Goal: Task Accomplishment & Management: Manage account settings

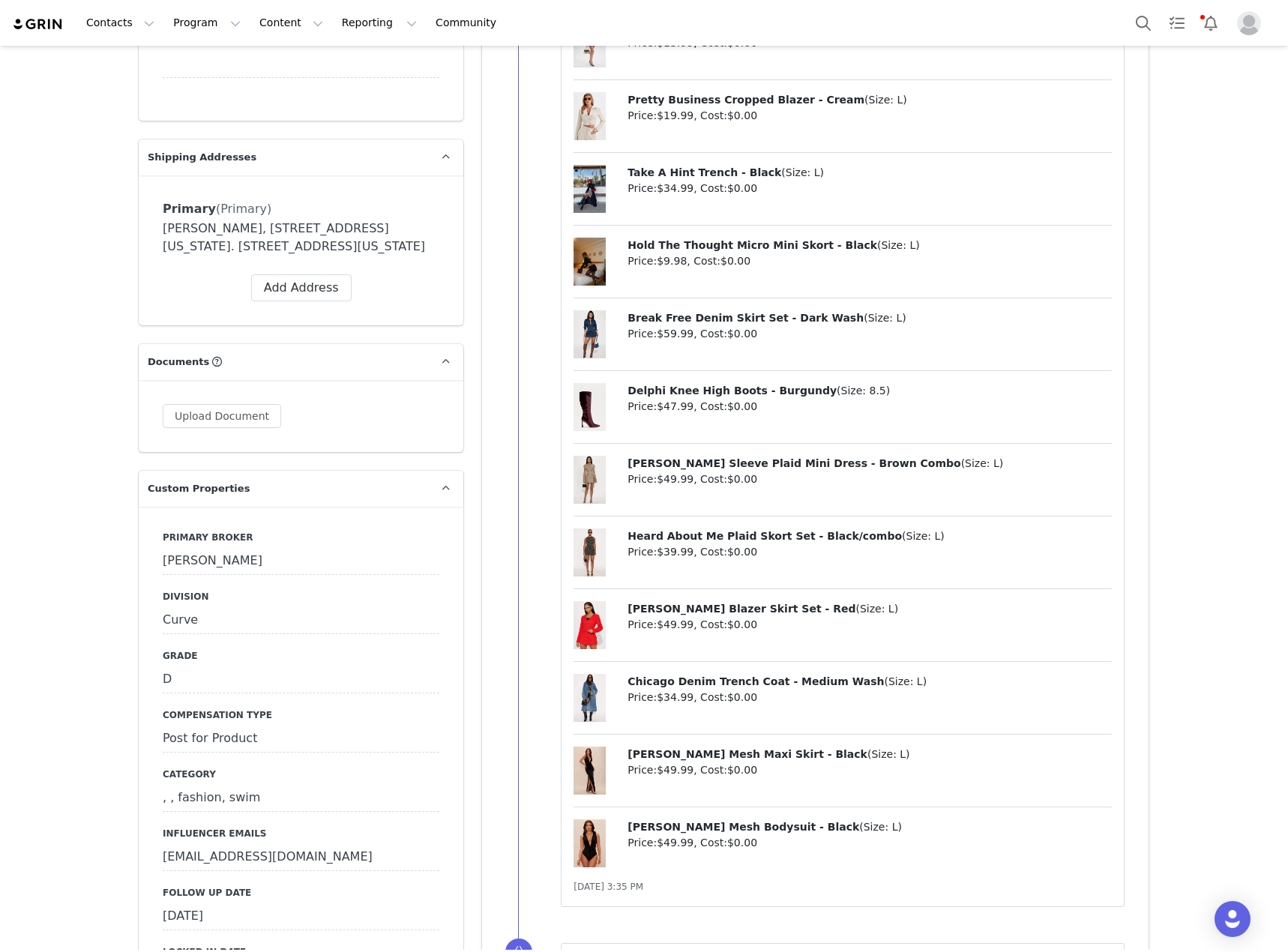
scroll to position [1573, 0]
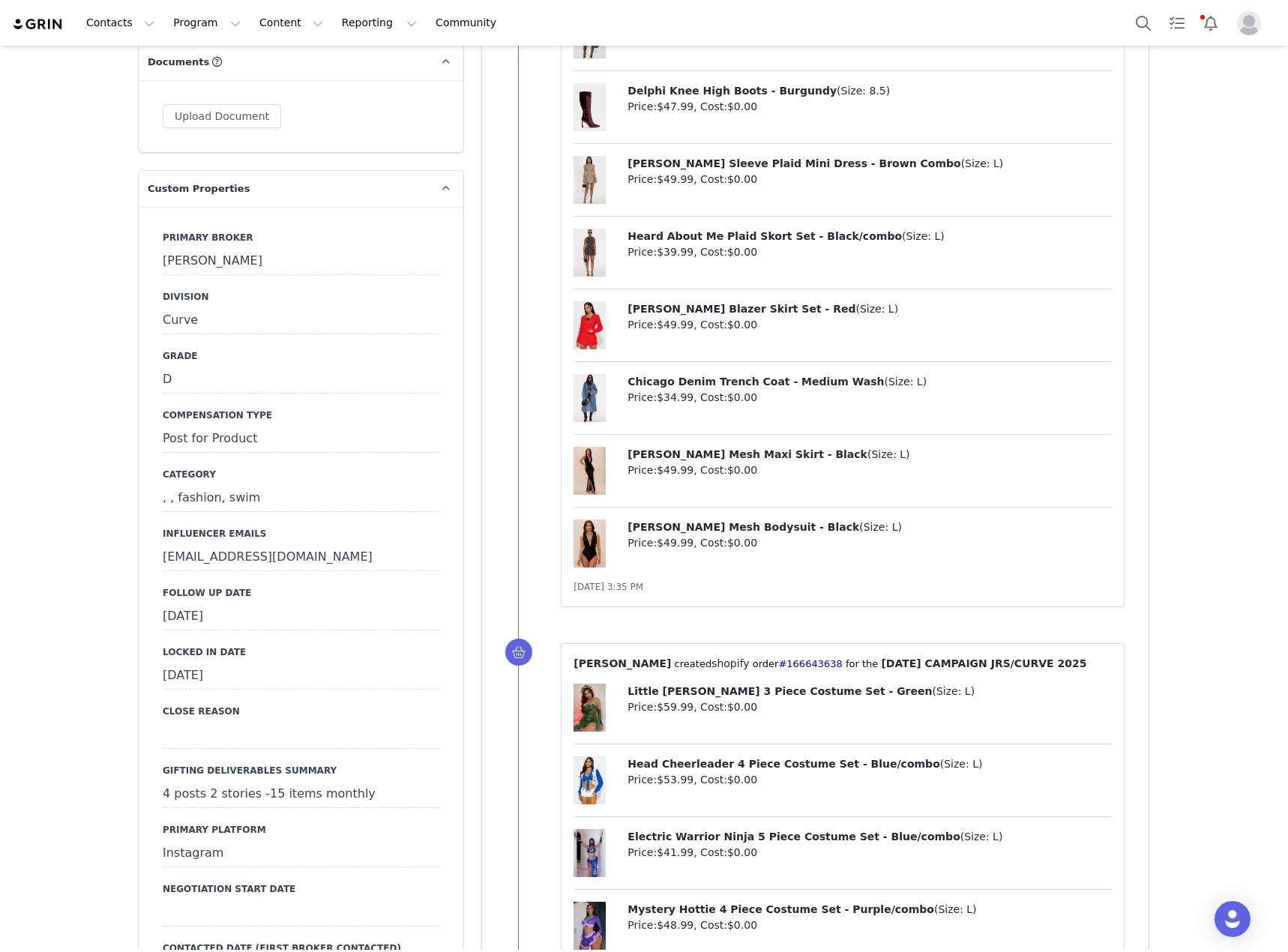
click at [357, 603] on div "[DATE]" at bounding box center [300, 617] width 277 height 27
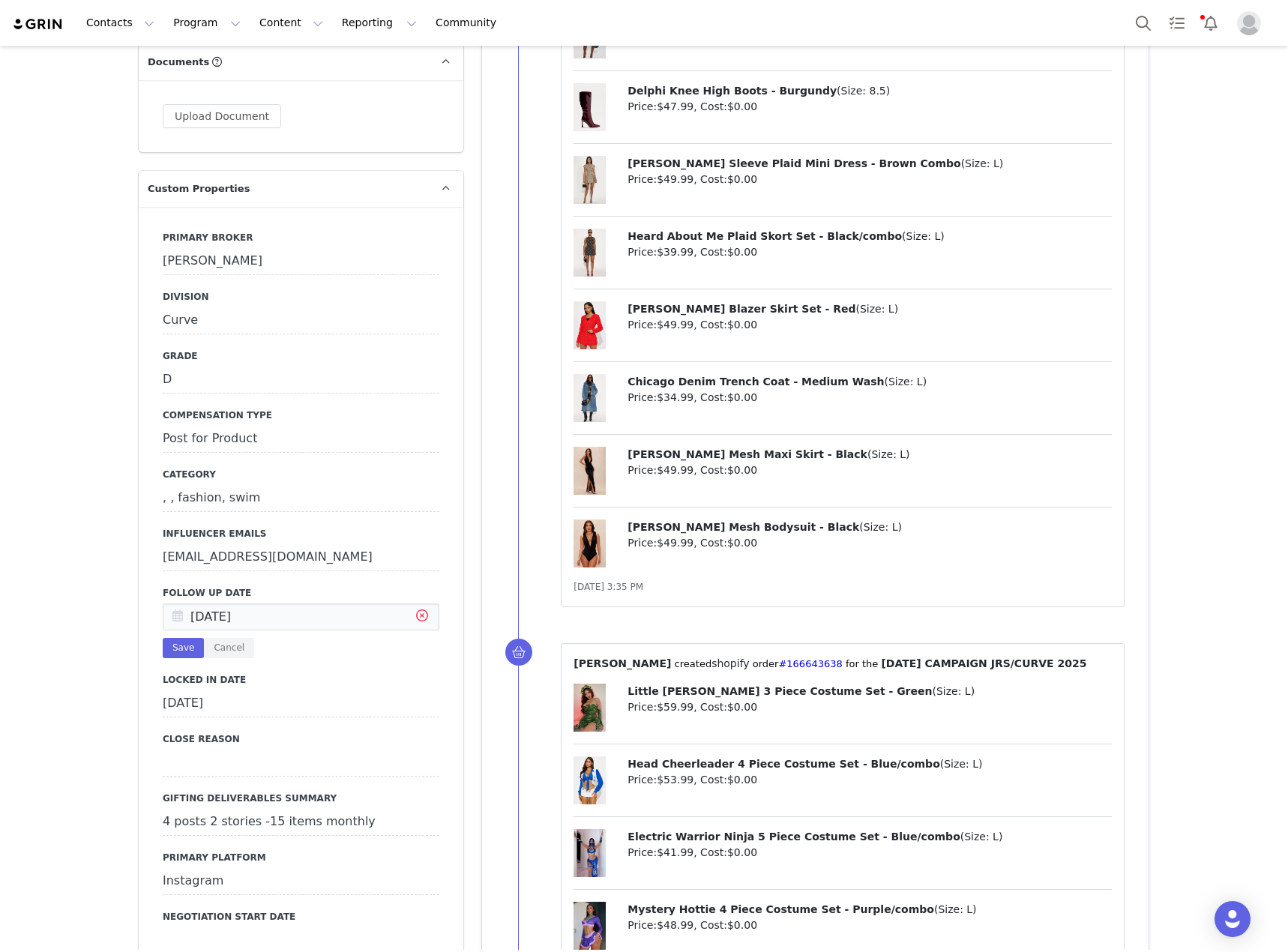
click at [409, 604] on icon at bounding box center [422, 617] width 27 height 27
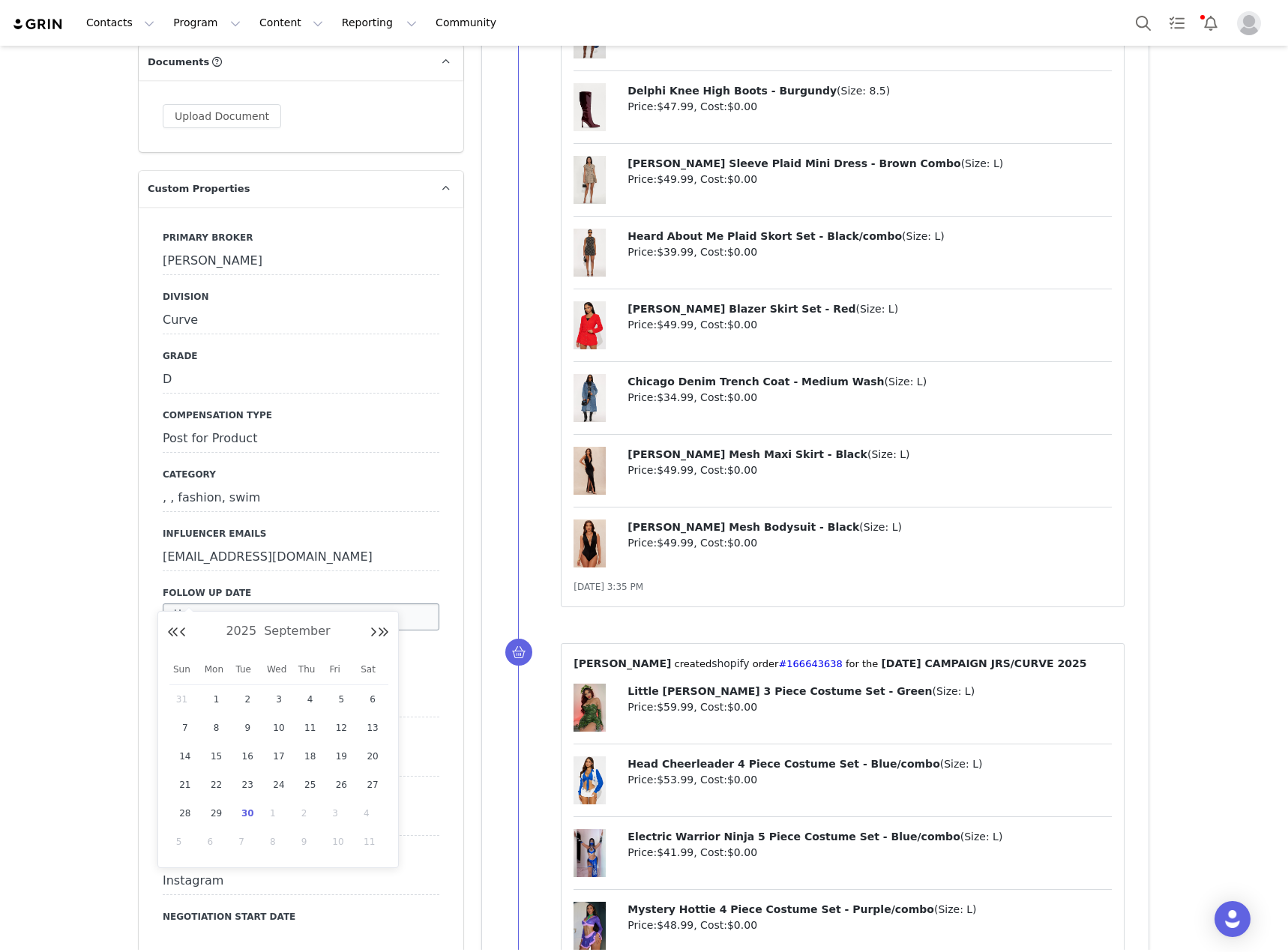
click at [353, 603] on input "text" at bounding box center [300, 617] width 277 height 27
click at [249, 813] on span "30" at bounding box center [247, 813] width 18 height 18
type input "[DATE]"
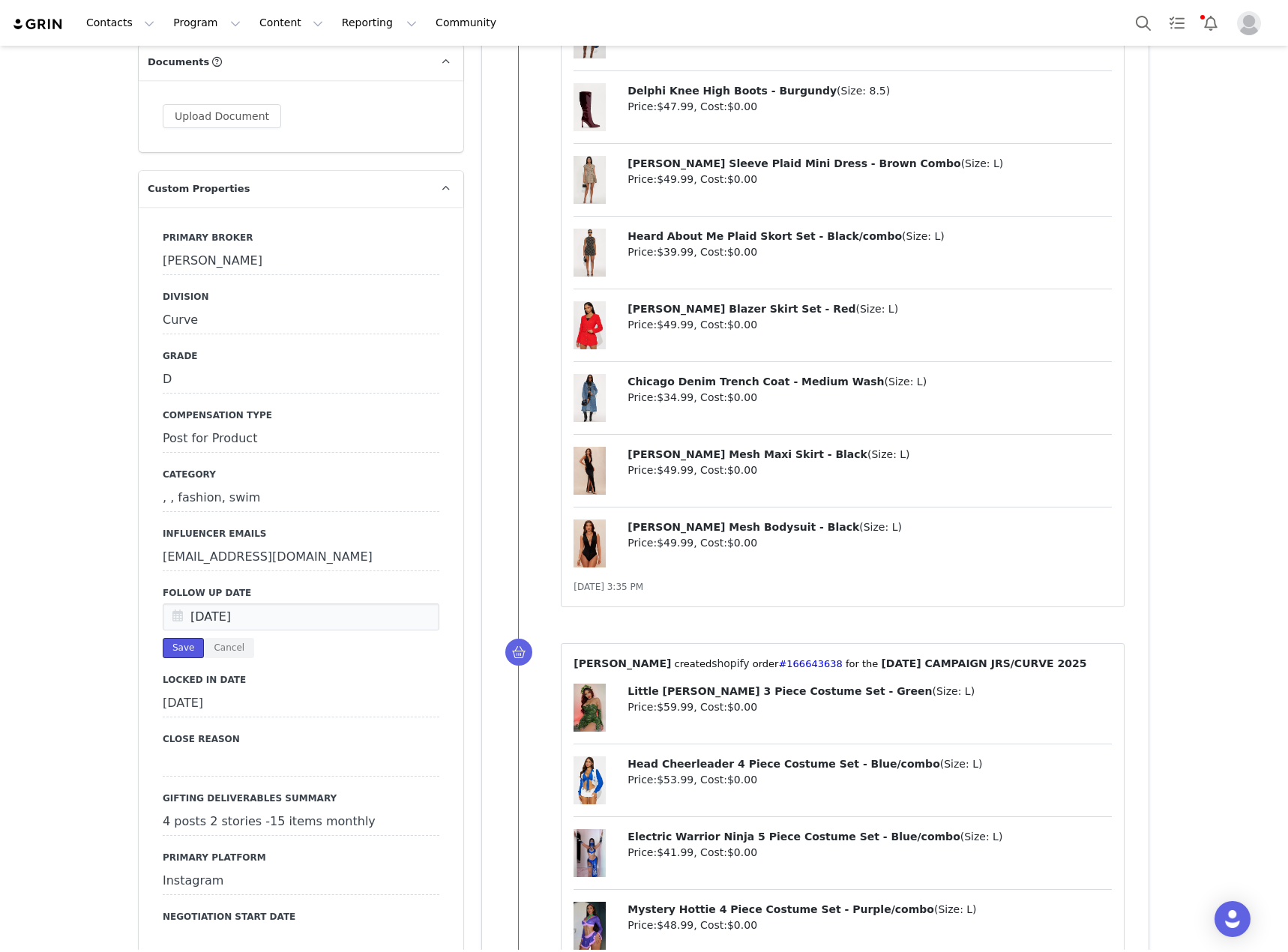
click at [186, 638] on button "Save" at bounding box center [183, 648] width 41 height 20
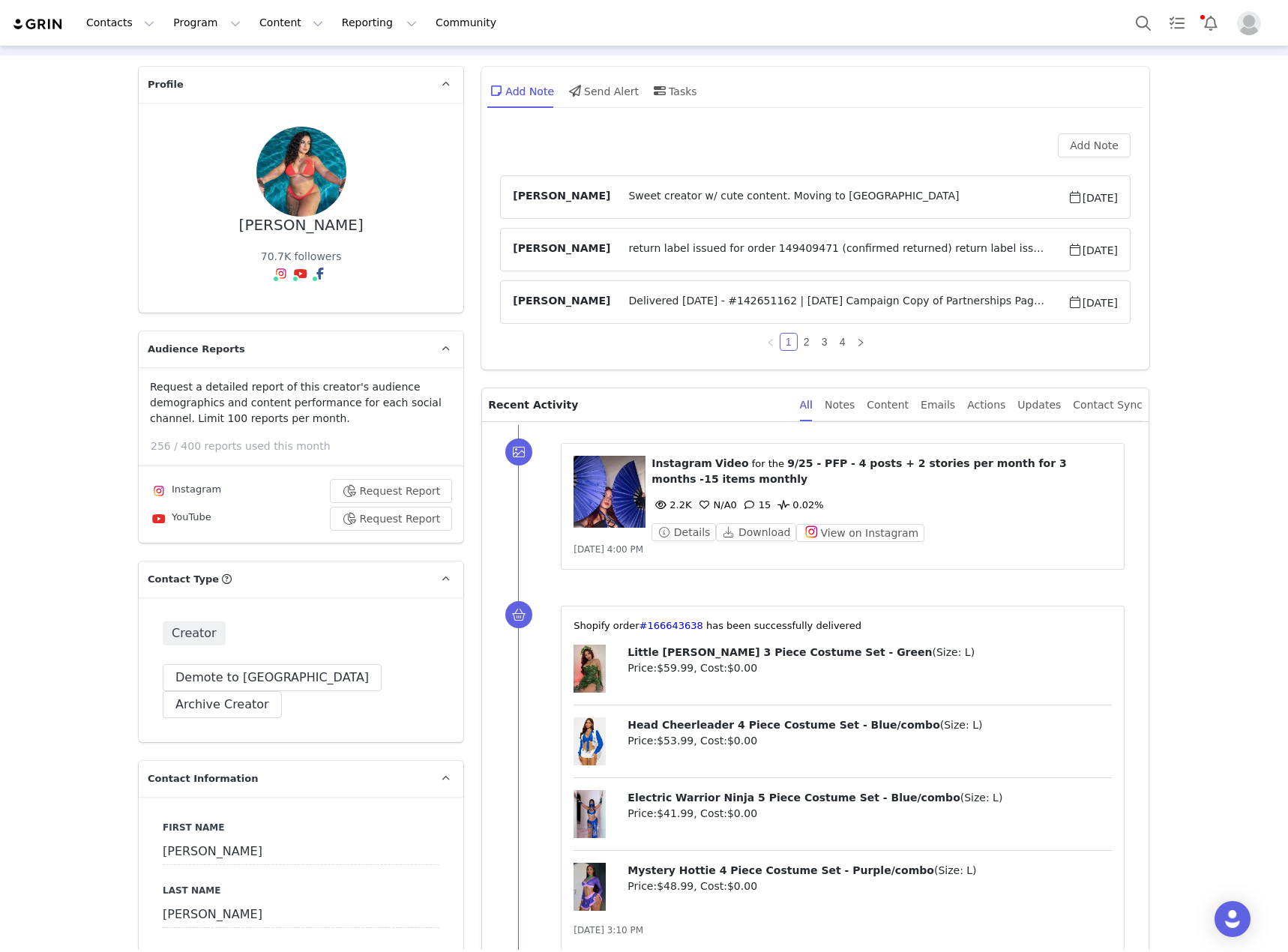
scroll to position [75, 0]
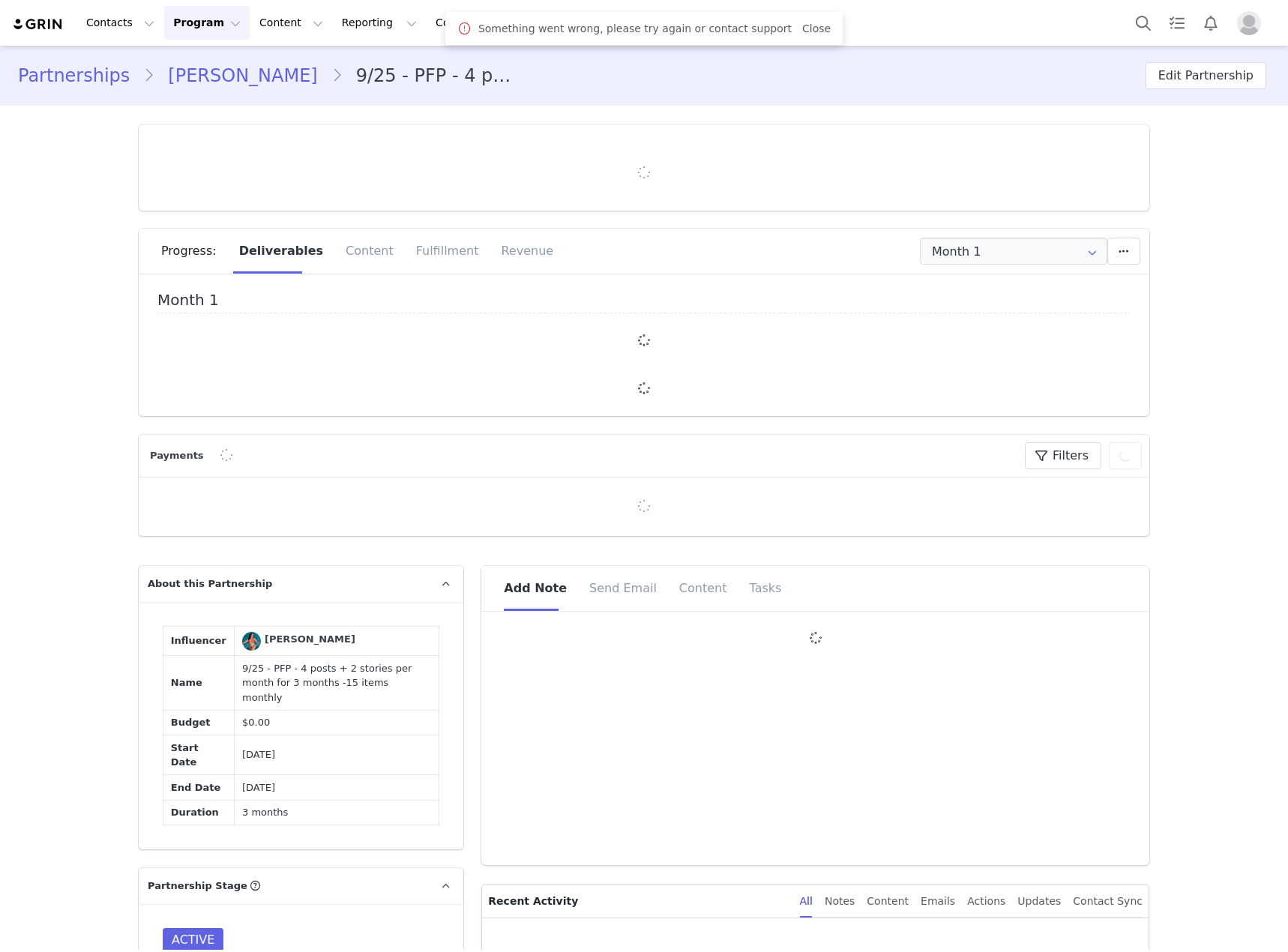
type input "+1 ([GEOGRAPHIC_DATA])"
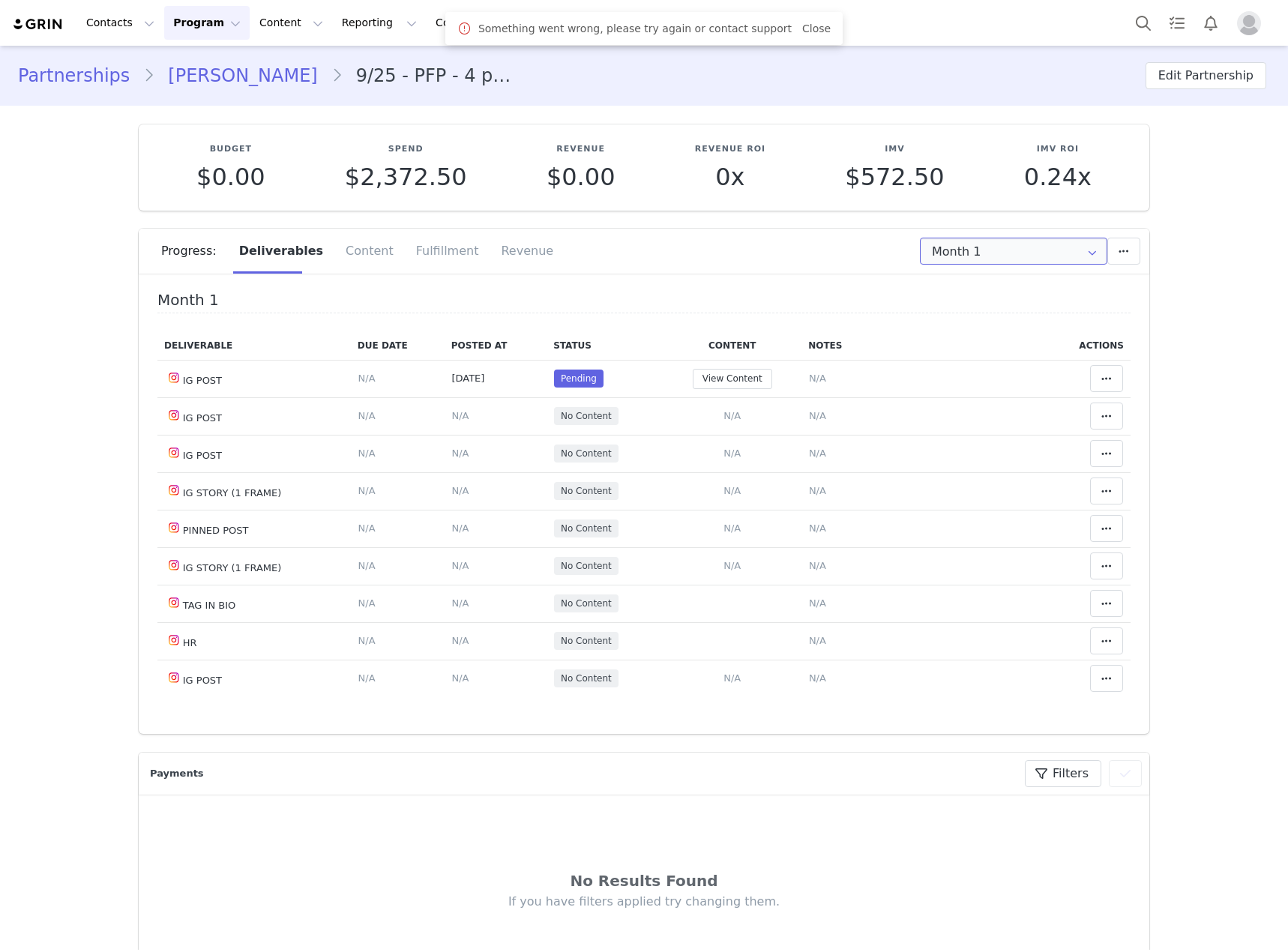
click at [1034, 255] on input "Month 1" at bounding box center [1013, 251] width 187 height 27
click at [1011, 369] on li "All Months" at bounding box center [1014, 368] width 197 height 25
type input "All"
click at [734, 379] on button "View Content" at bounding box center [732, 378] width 80 height 20
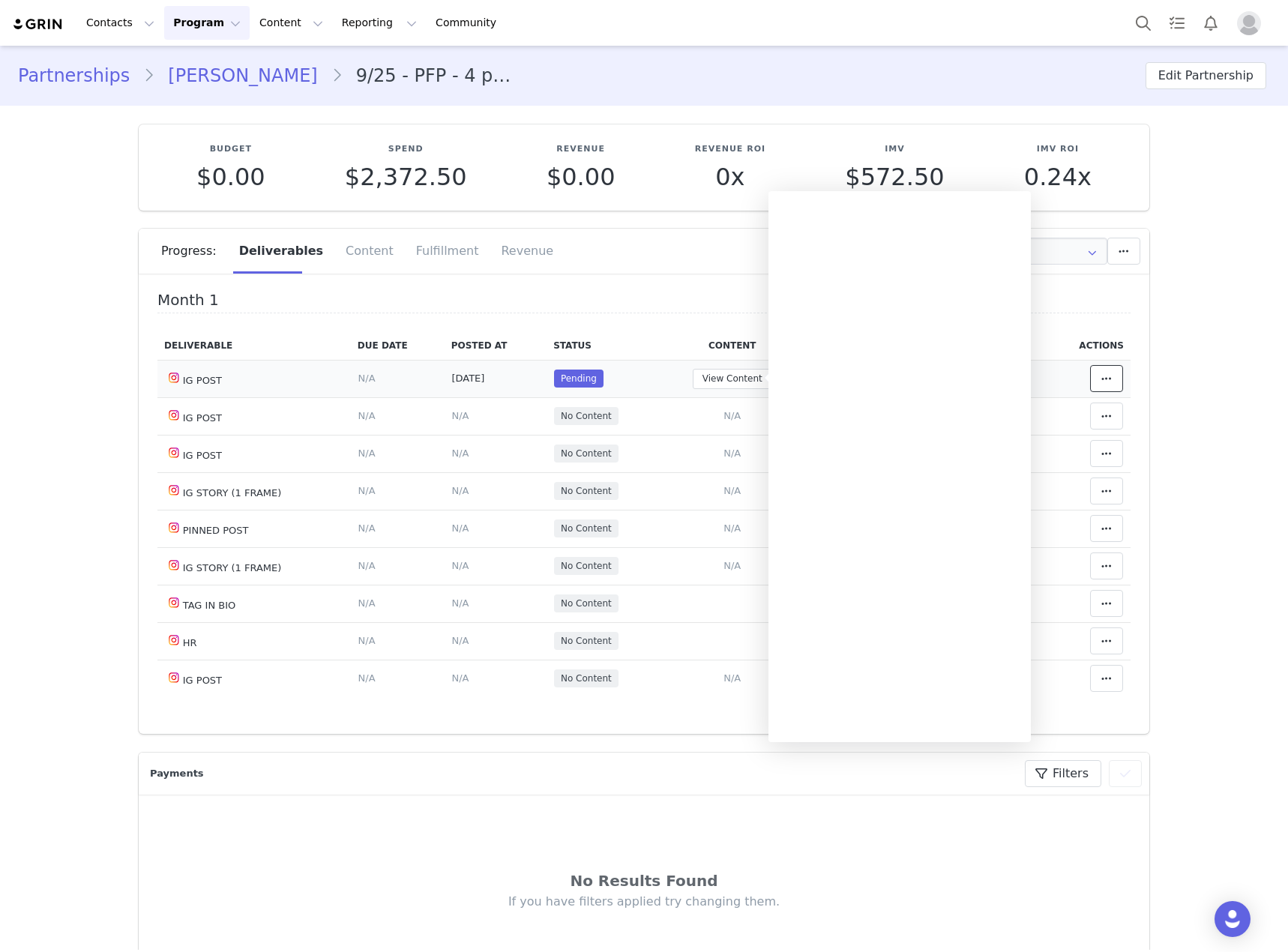
click at [1093, 390] on button at bounding box center [1106, 378] width 33 height 27
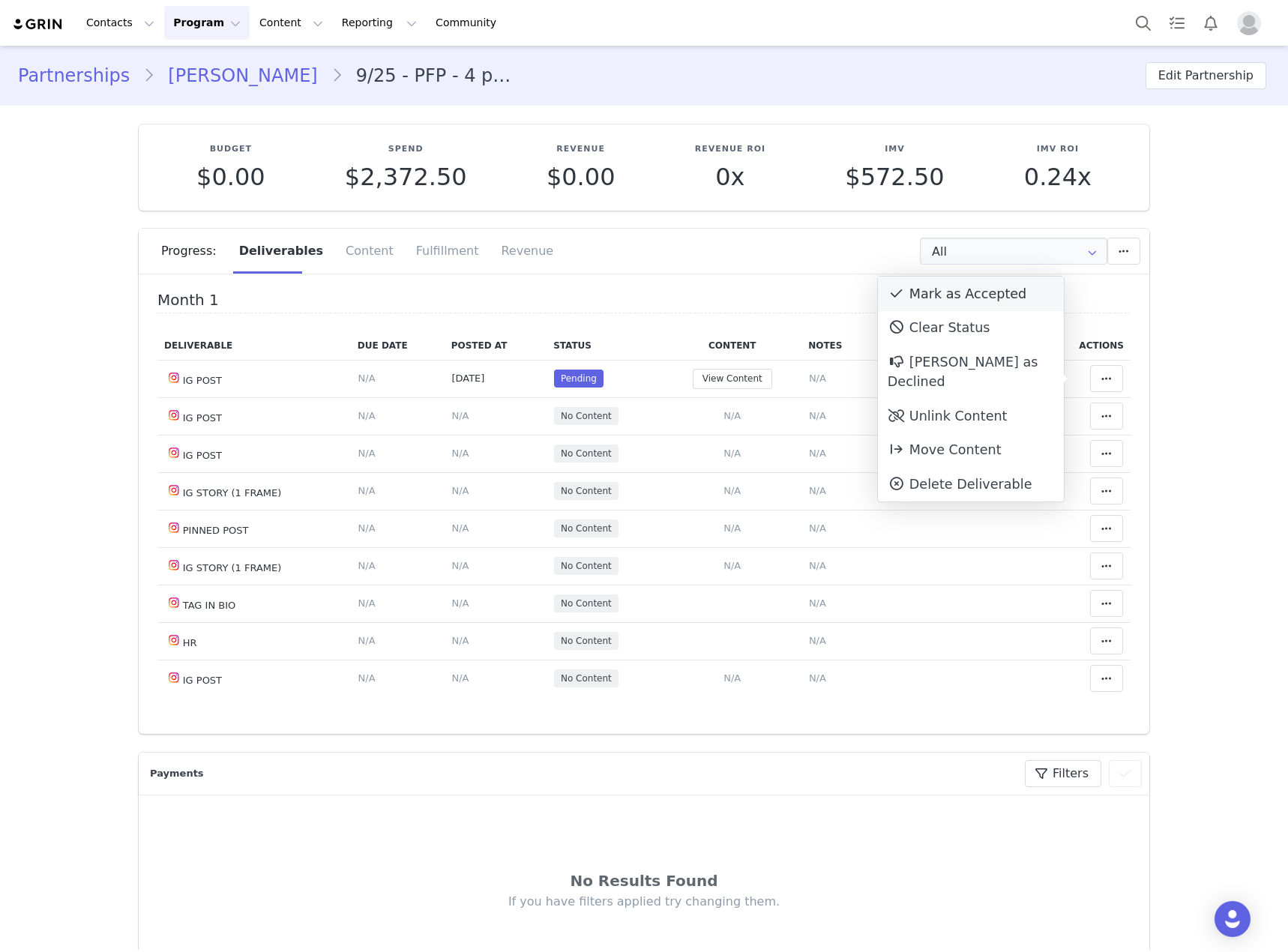
click at [932, 292] on div "Mark as Accepted" at bounding box center [971, 293] width 186 height 34
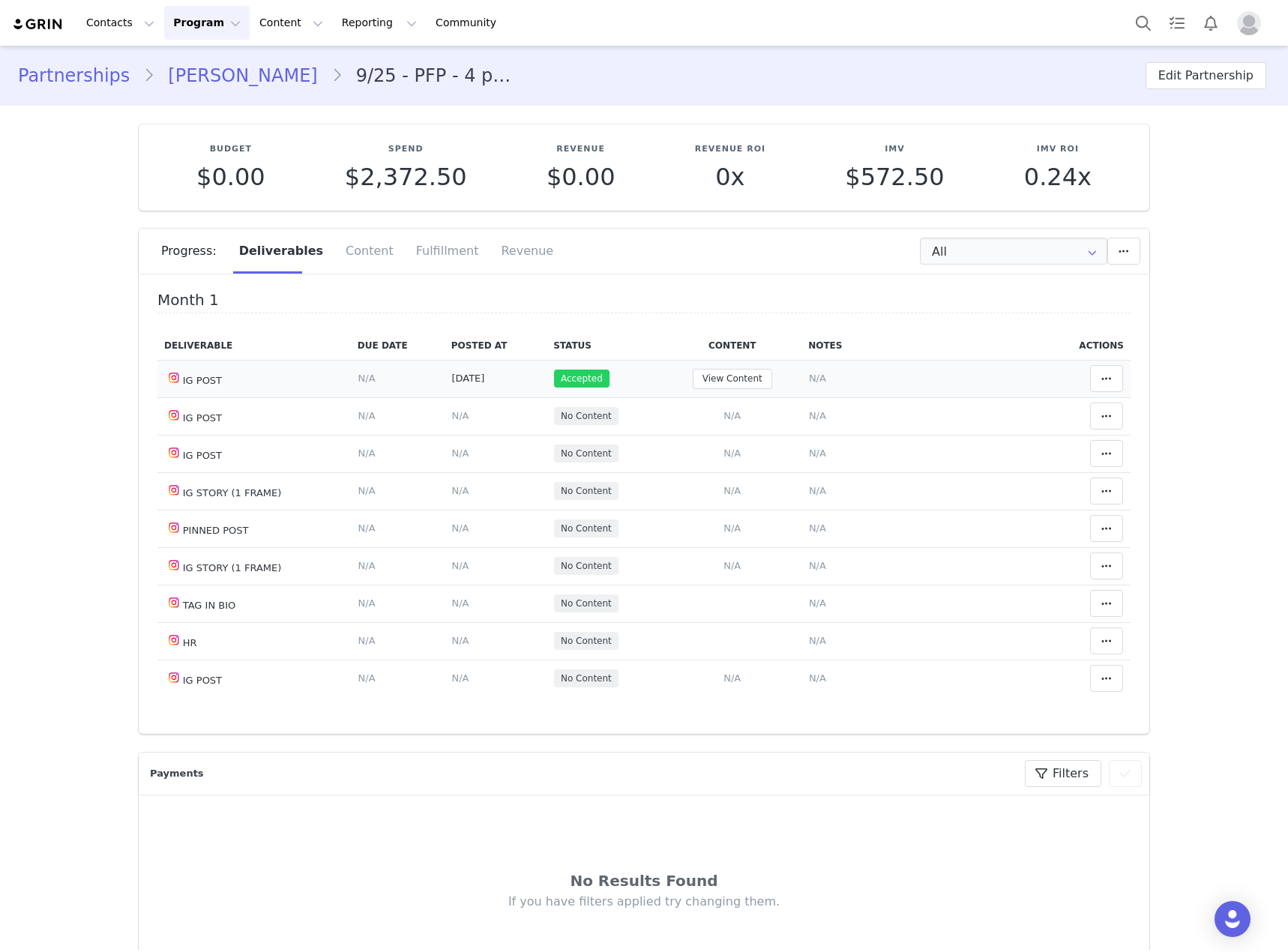
click at [809, 380] on span "N/A" at bounding box center [818, 378] width 18 height 11
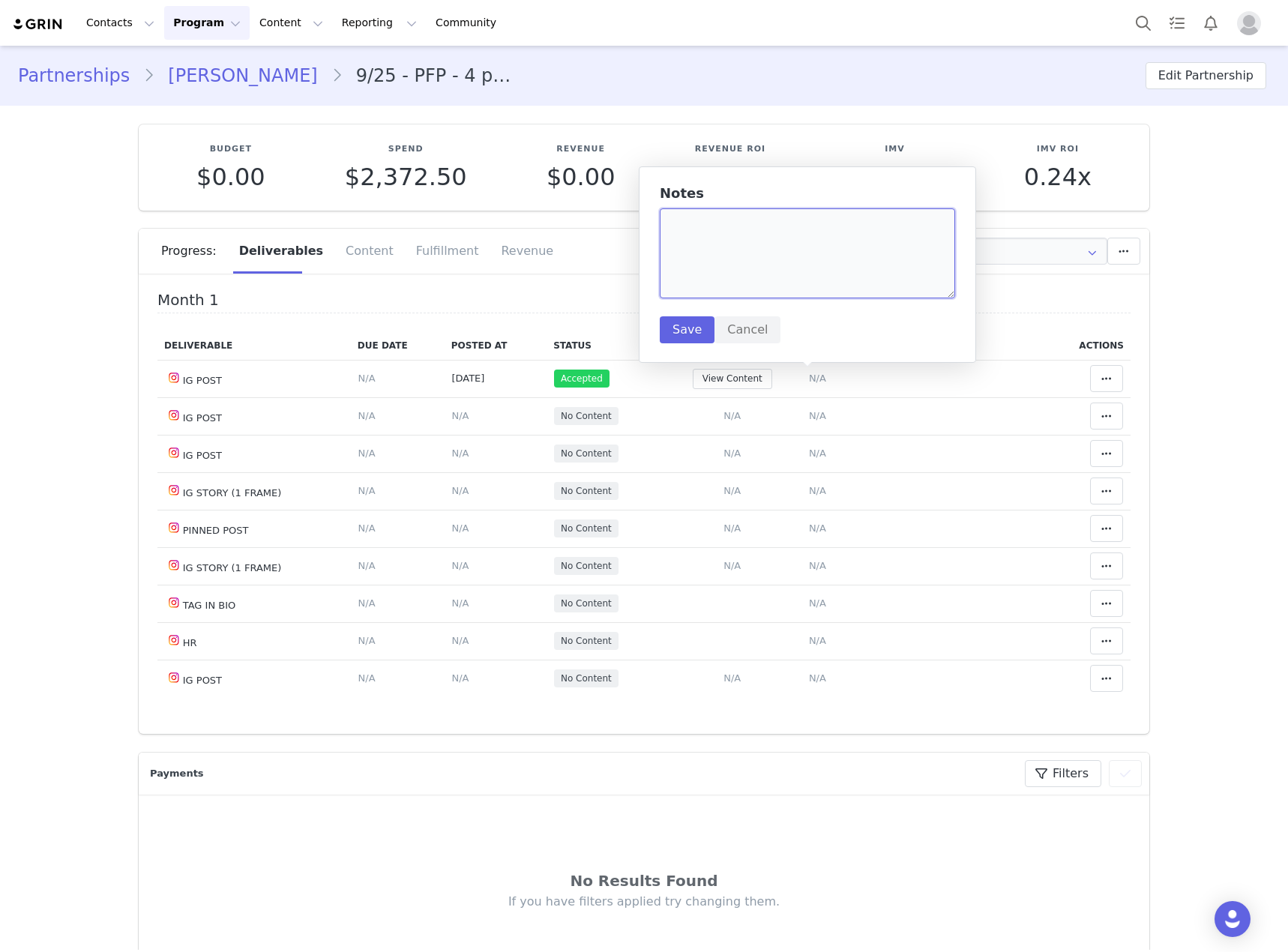
click at [796, 265] on textarea at bounding box center [807, 253] width 296 height 90
type textarea "[DATE] Reel 1"
click at [693, 335] on button "Save" at bounding box center [687, 330] width 55 height 27
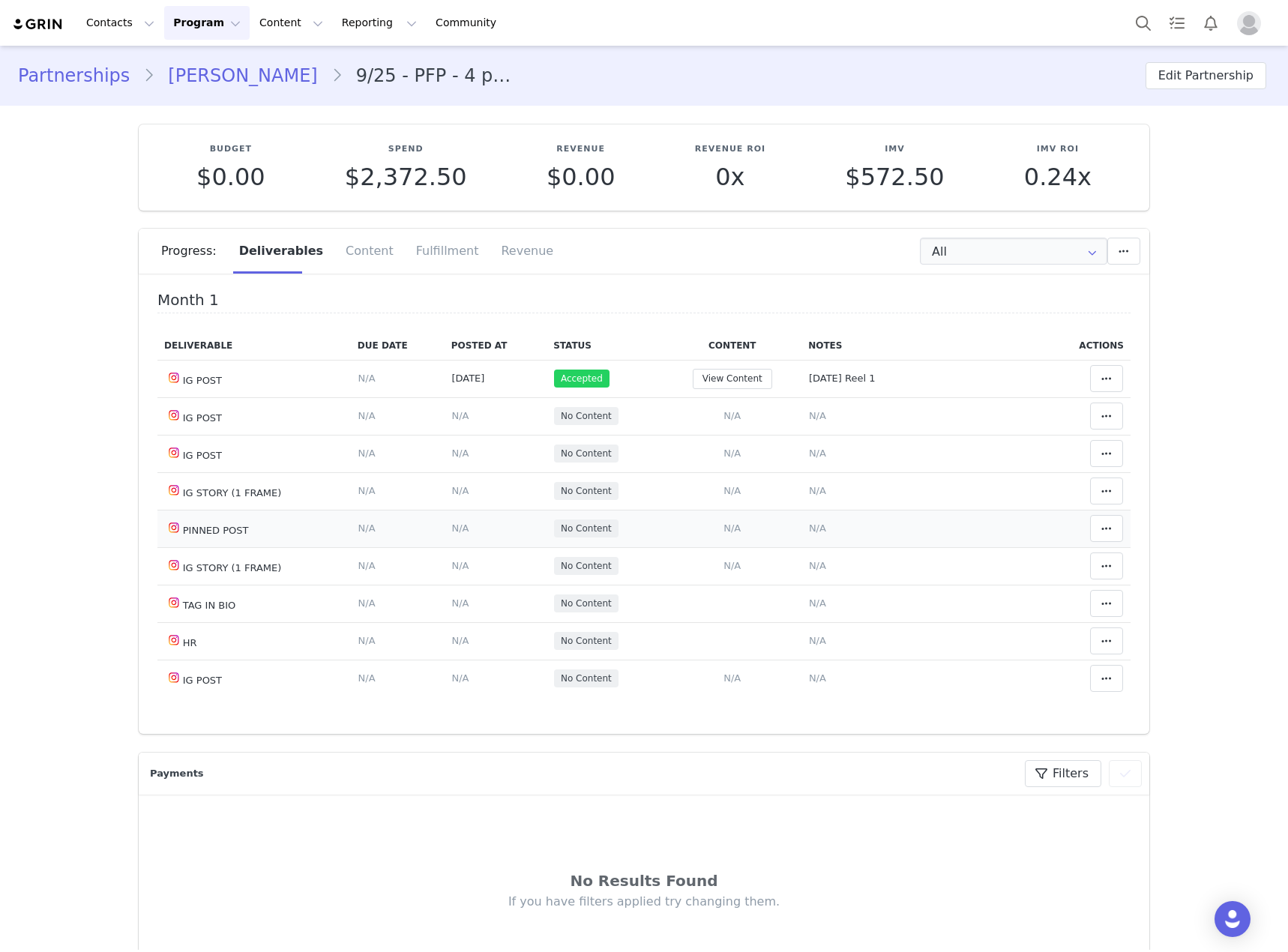
click at [726, 528] on span "N/A" at bounding box center [732, 528] width 18 height 11
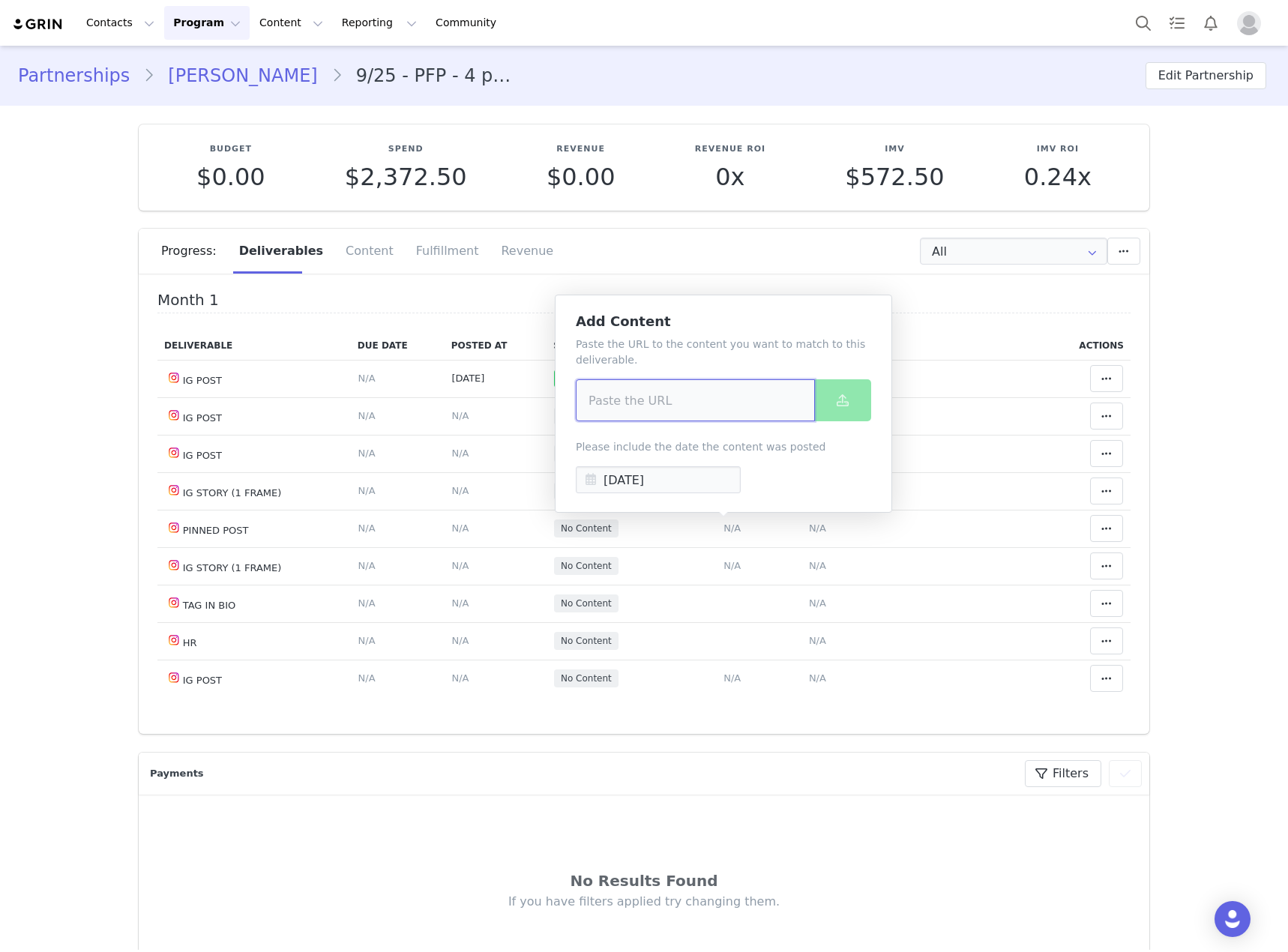
click at [626, 405] on input at bounding box center [695, 400] width 239 height 42
paste input "https://www.instagram.com/p/C9Abf9gPCBi/?img_index=1"
type input "https://www.instagram.com/p/C9Abf9gPCBi/?img_index=1"
click at [834, 405] on span at bounding box center [842, 400] width 18 height 18
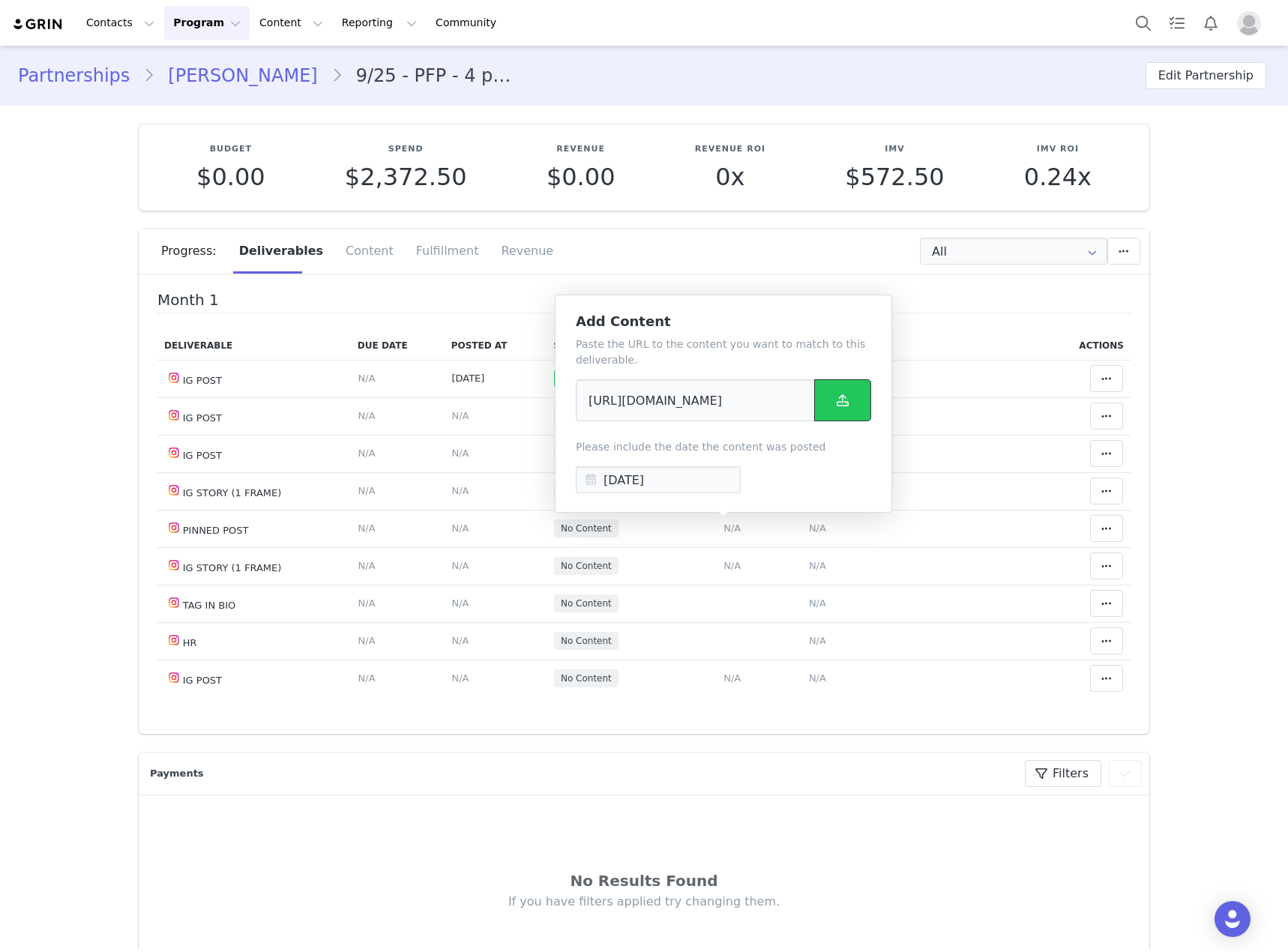
scroll to position [0, 0]
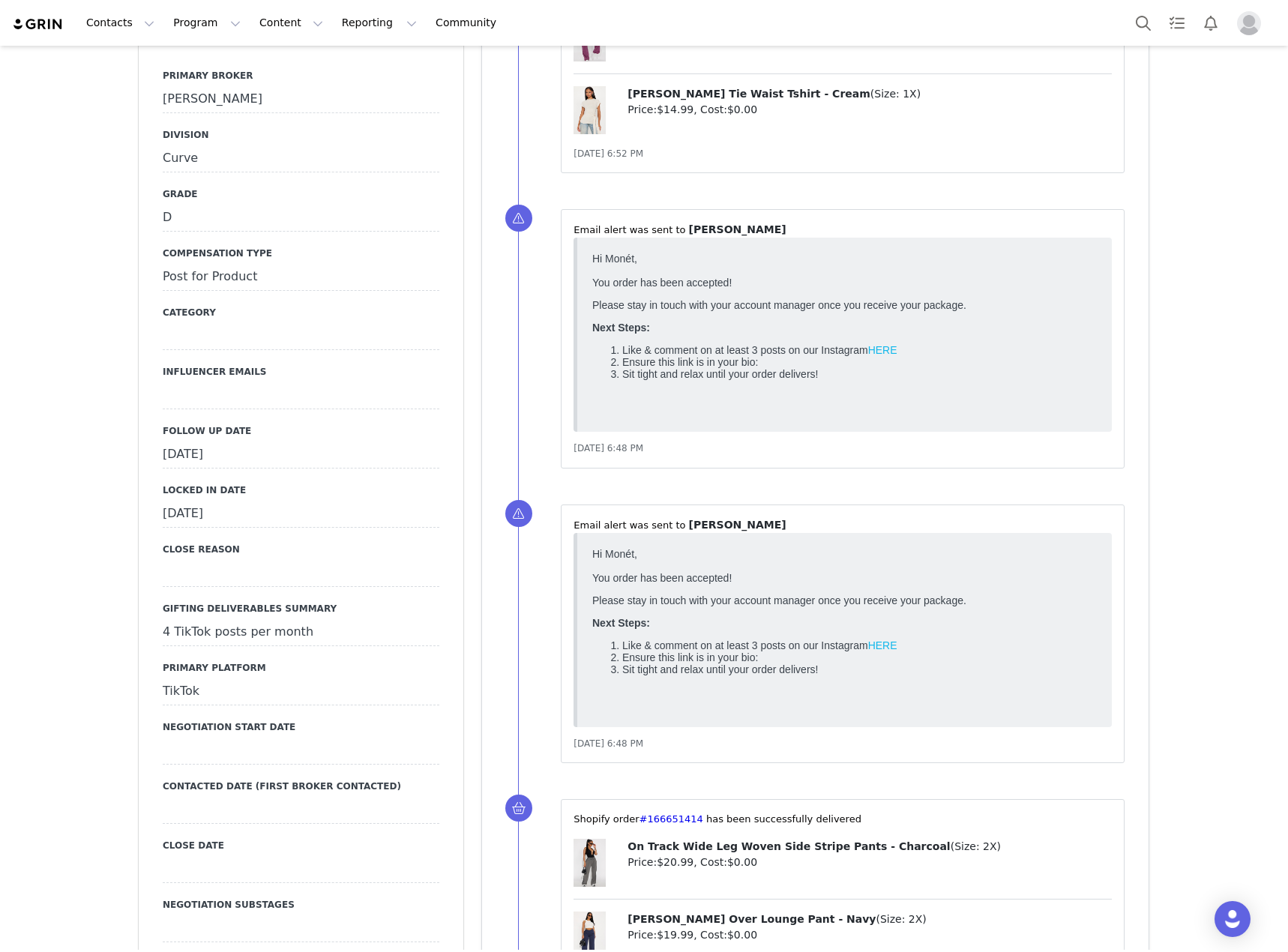
scroll to position [1874, 0]
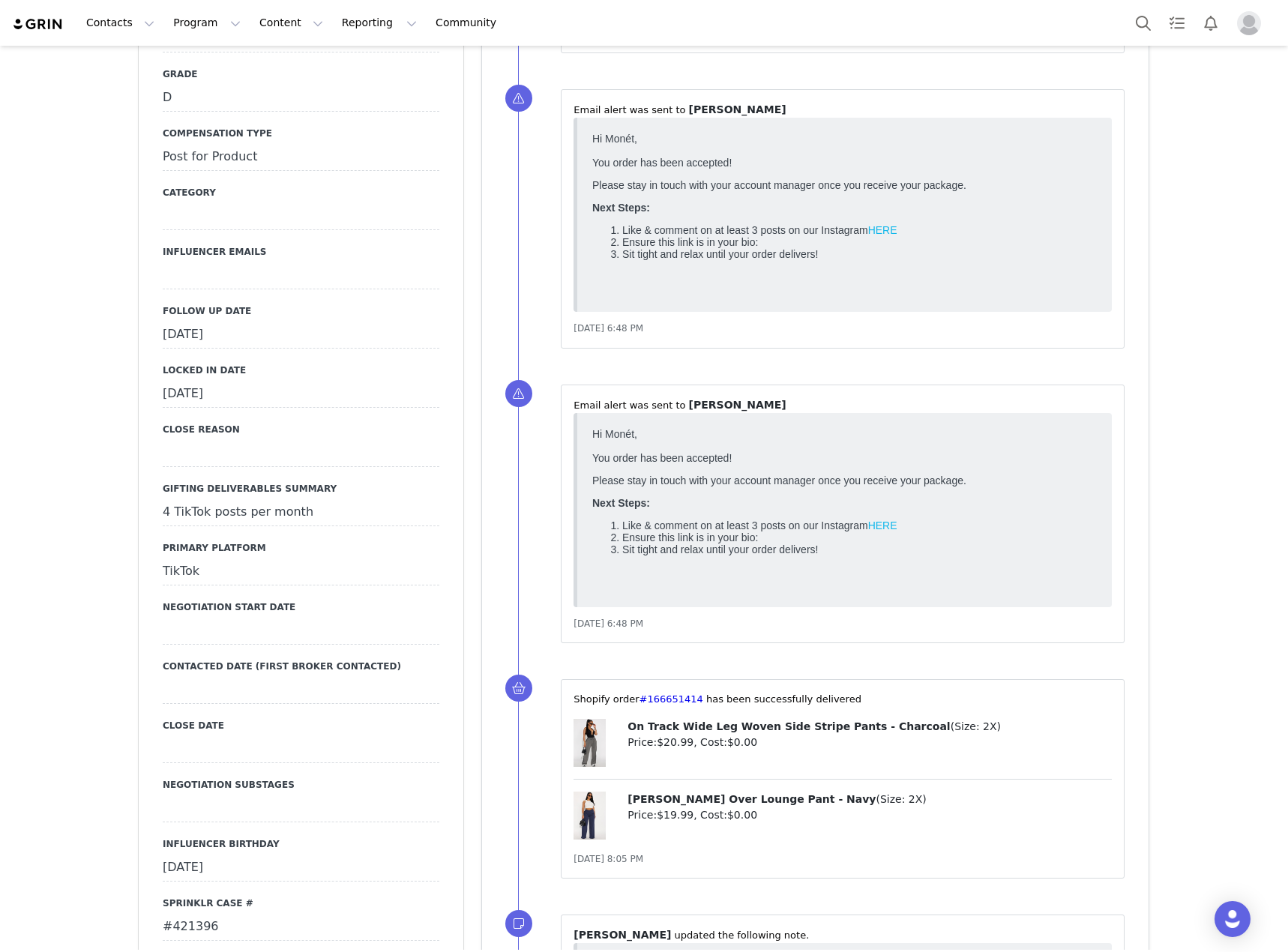
click at [359, 322] on div "[DATE]" at bounding box center [300, 335] width 277 height 27
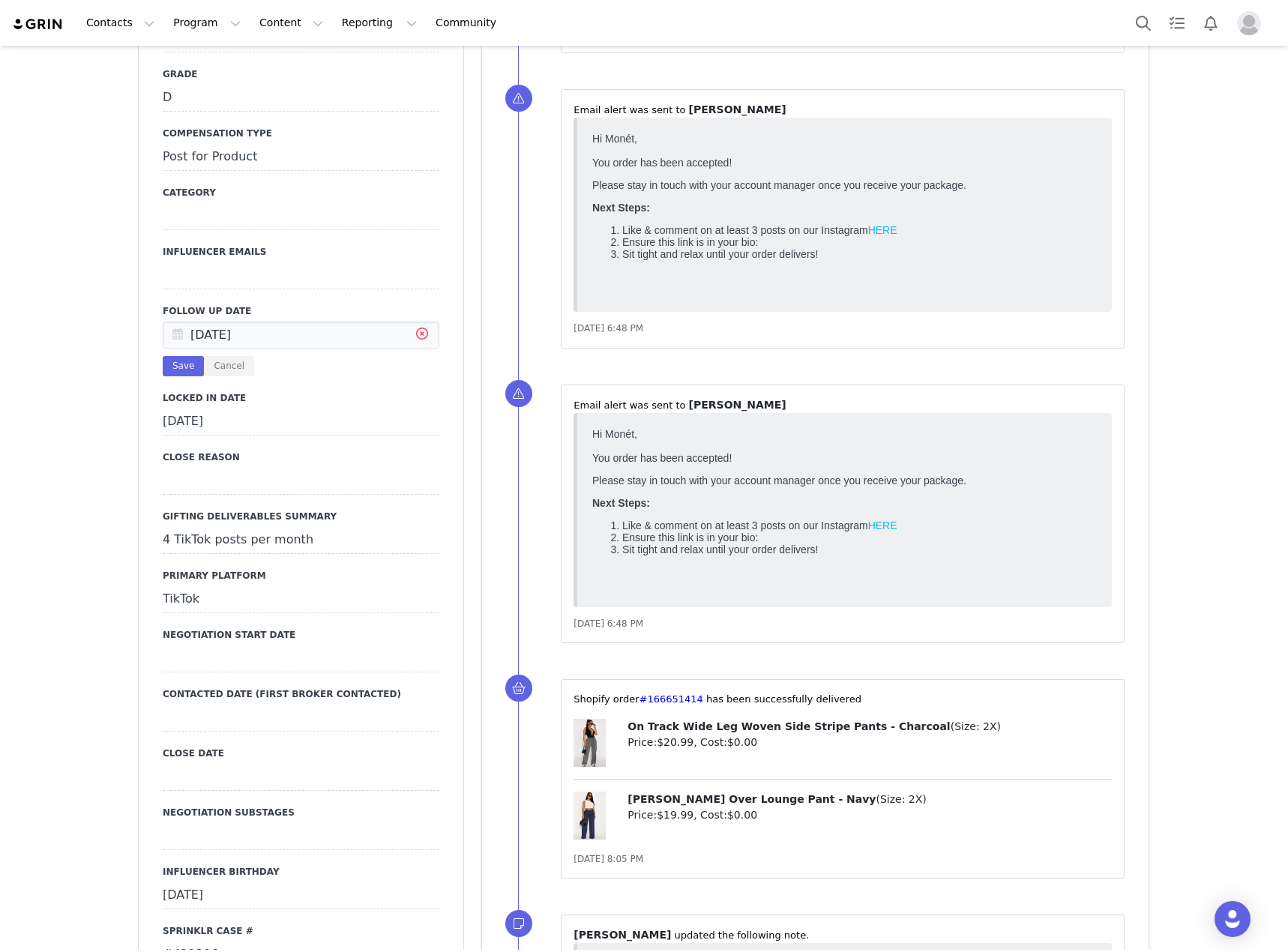
click at [409, 322] on icon at bounding box center [422, 335] width 27 height 27
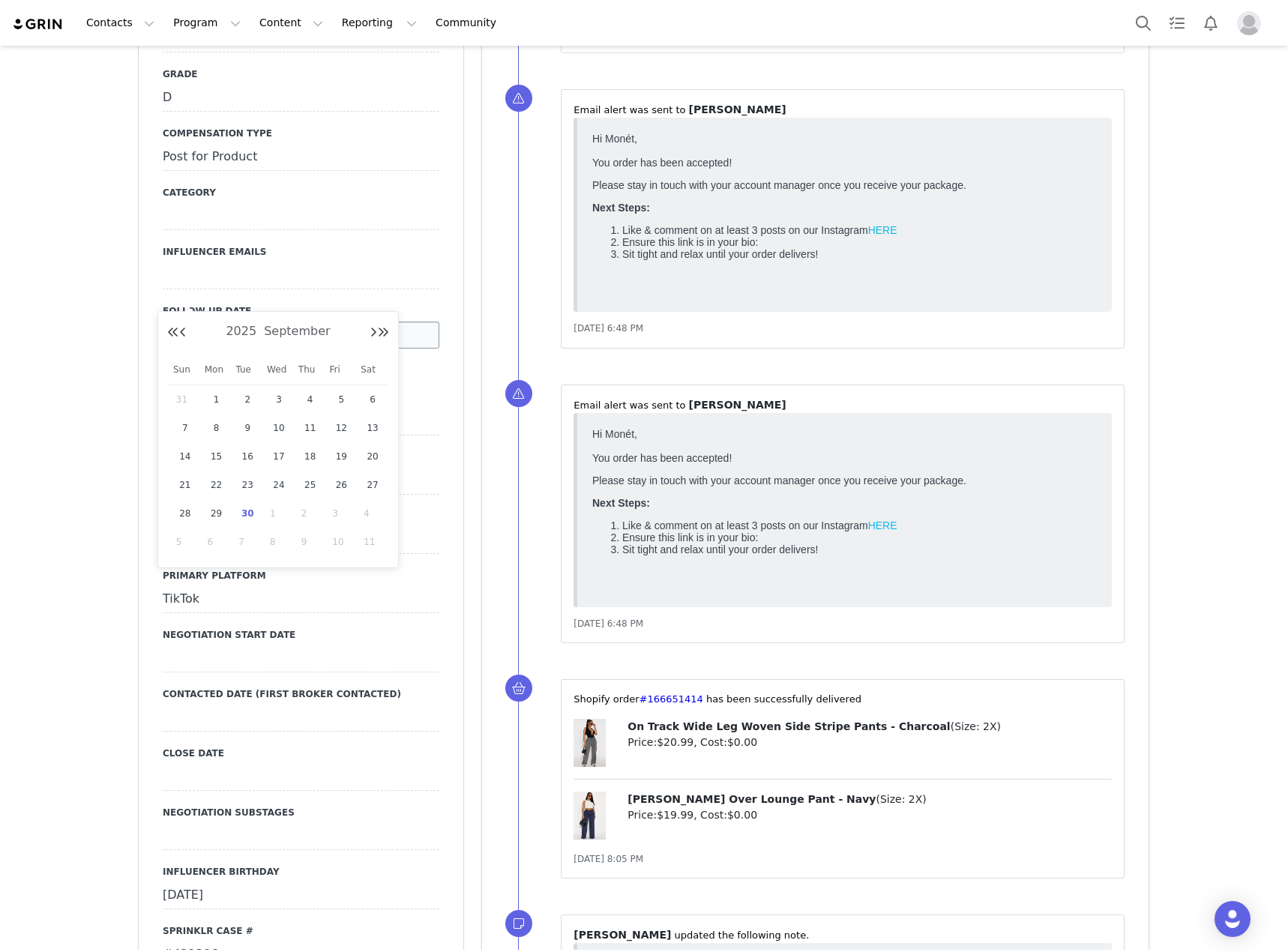
click at [391, 322] on input "text" at bounding box center [300, 335] width 277 height 27
drag, startPoint x: 246, startPoint y: 512, endPoint x: 216, endPoint y: 373, distance: 142.2
click at [246, 511] on span "30" at bounding box center [247, 513] width 18 height 18
type input "[DATE]"
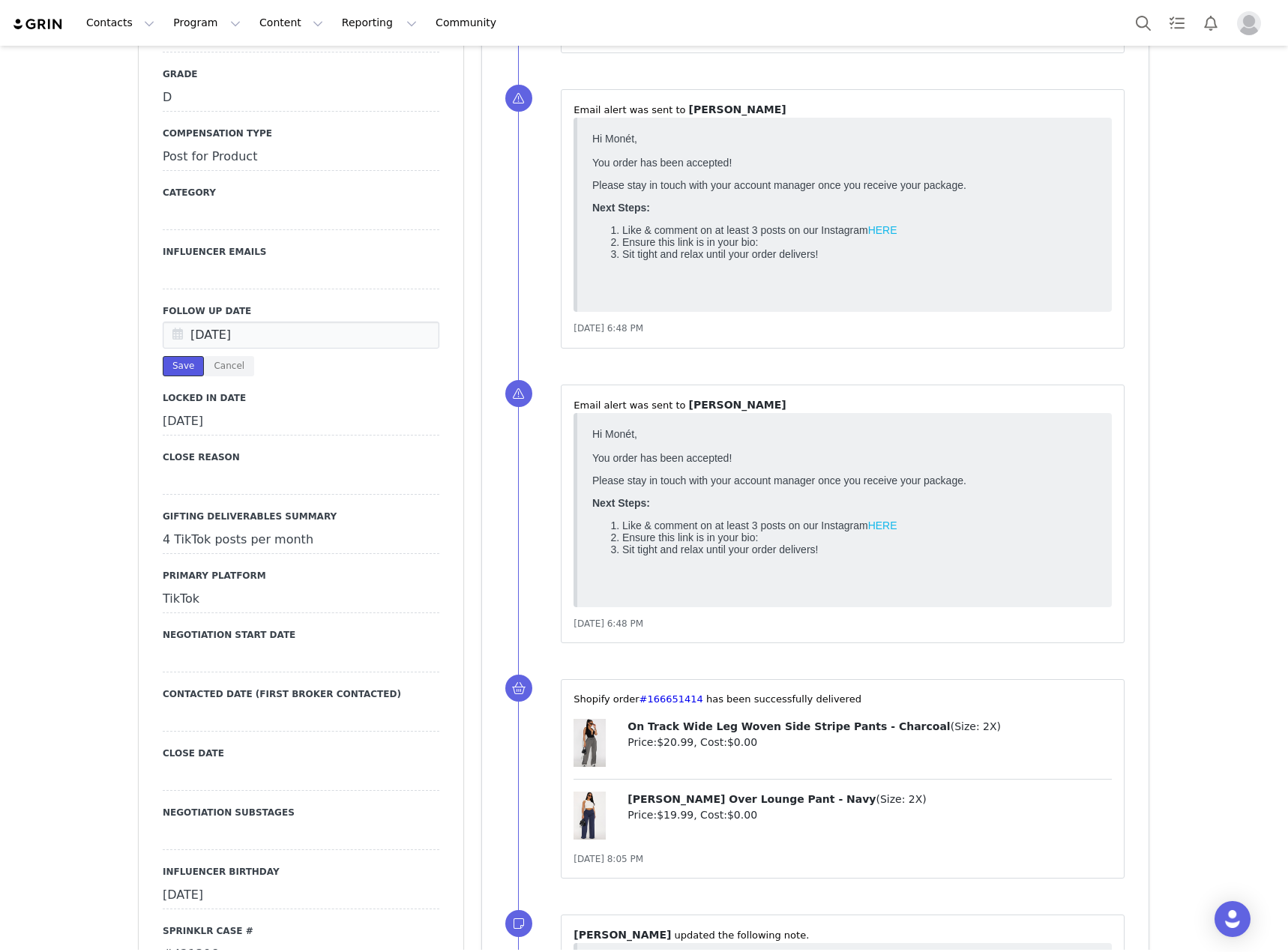
click at [178, 356] on button "Save" at bounding box center [183, 366] width 41 height 20
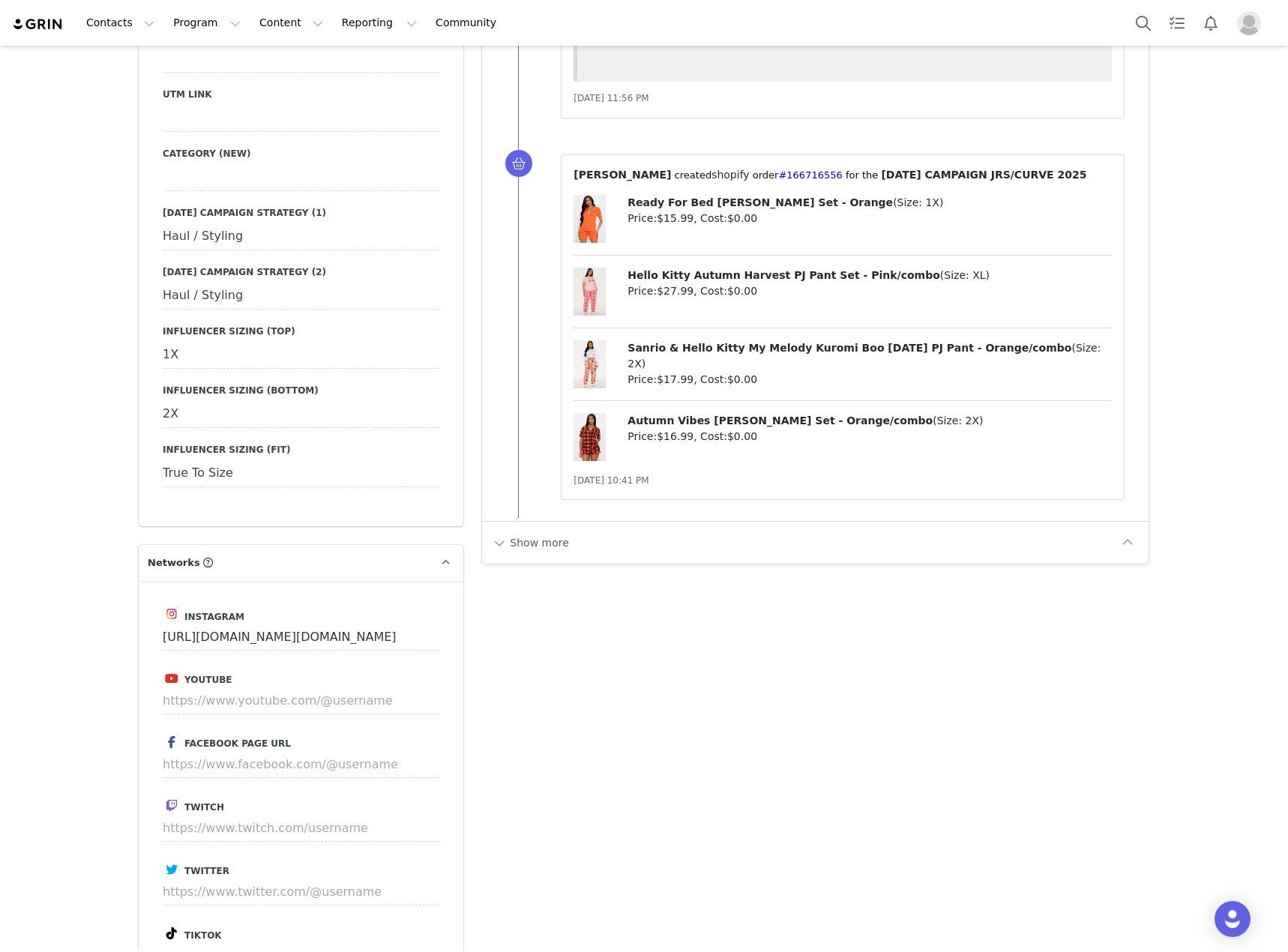
scroll to position [3148, 0]
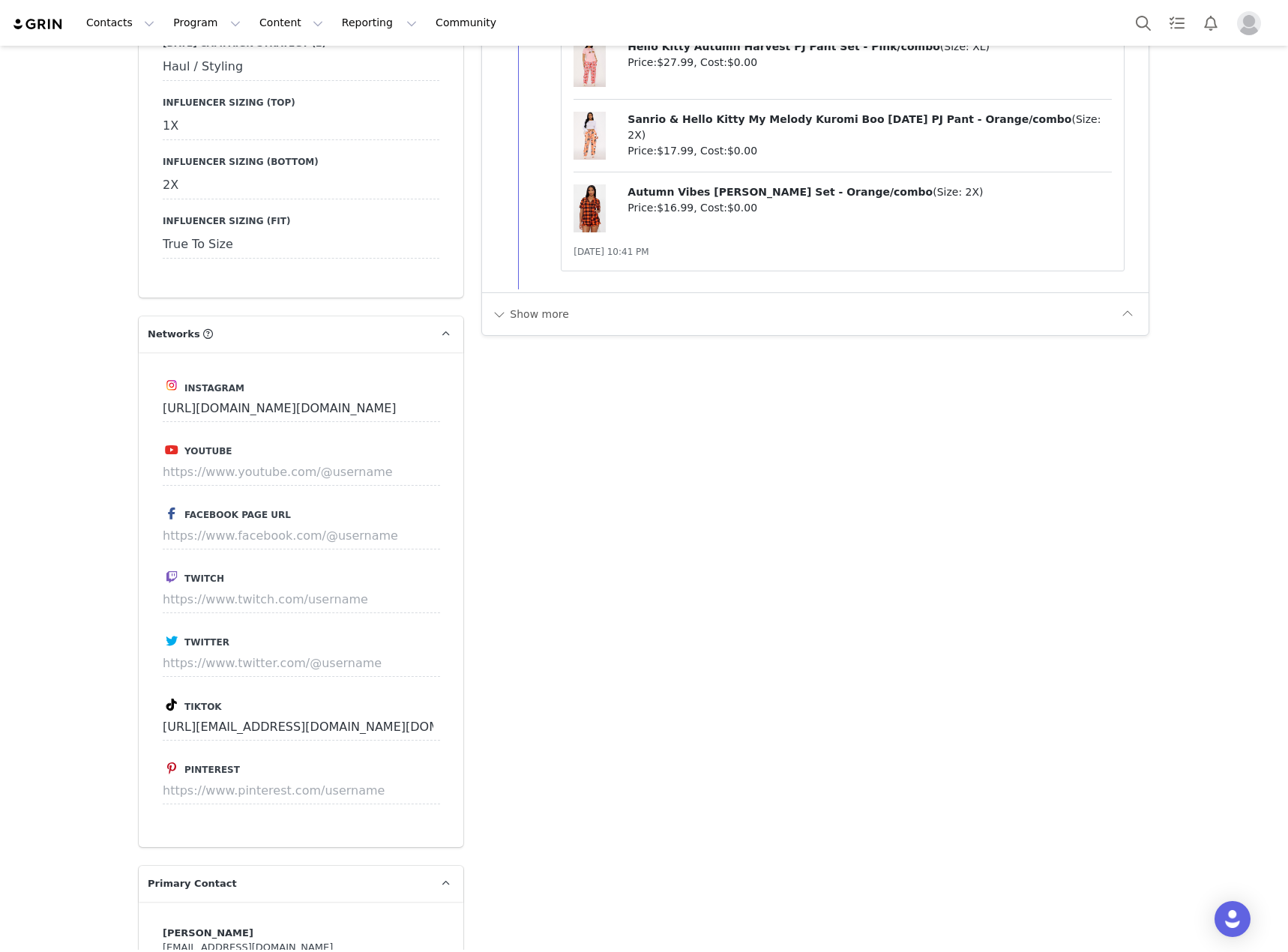
click at [524, 300] on div "Show more" at bounding box center [815, 314] width 666 height 43
click at [533, 325] on button "Show more" at bounding box center [530, 314] width 79 height 24
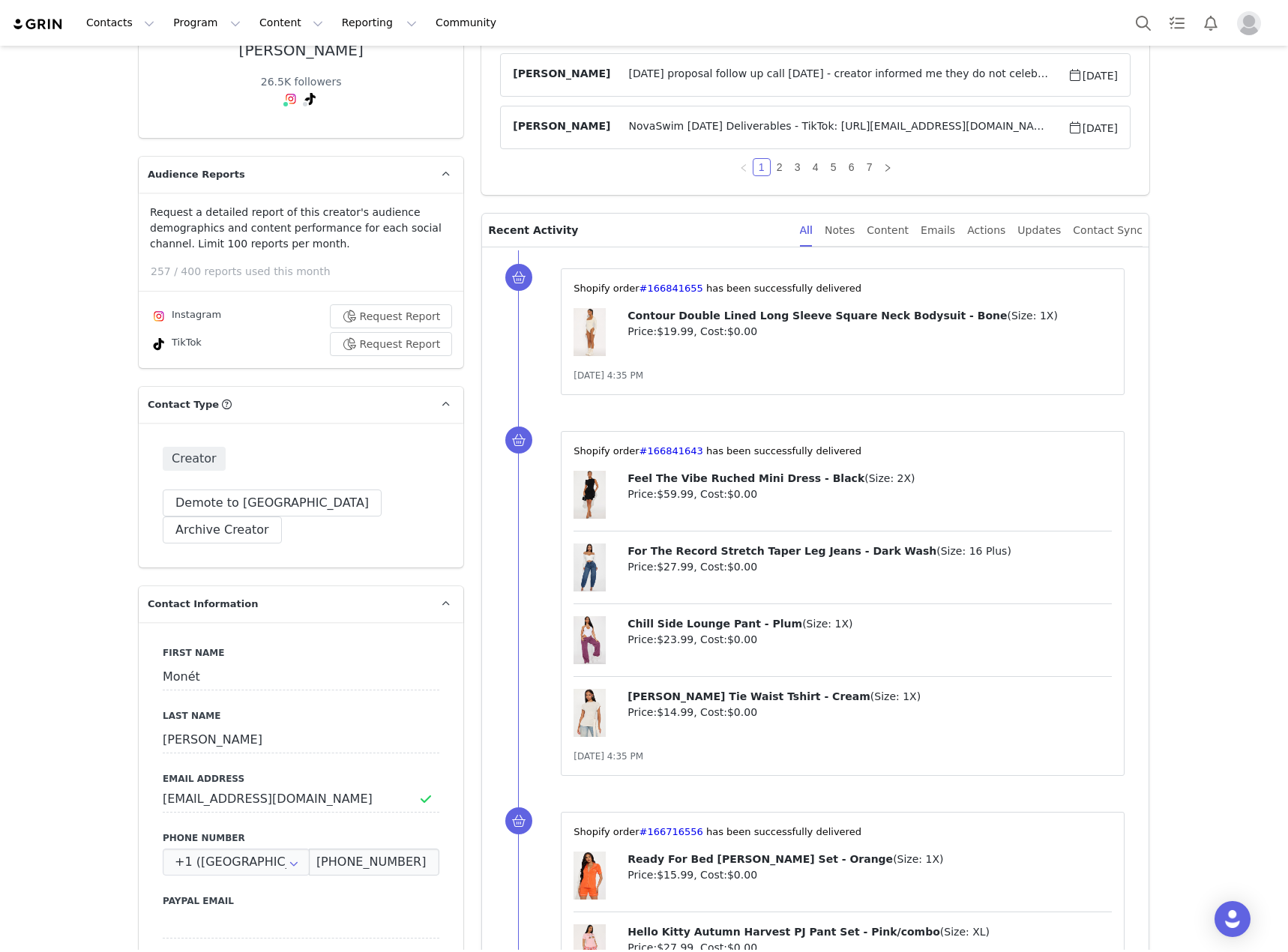
scroll to position [0, 0]
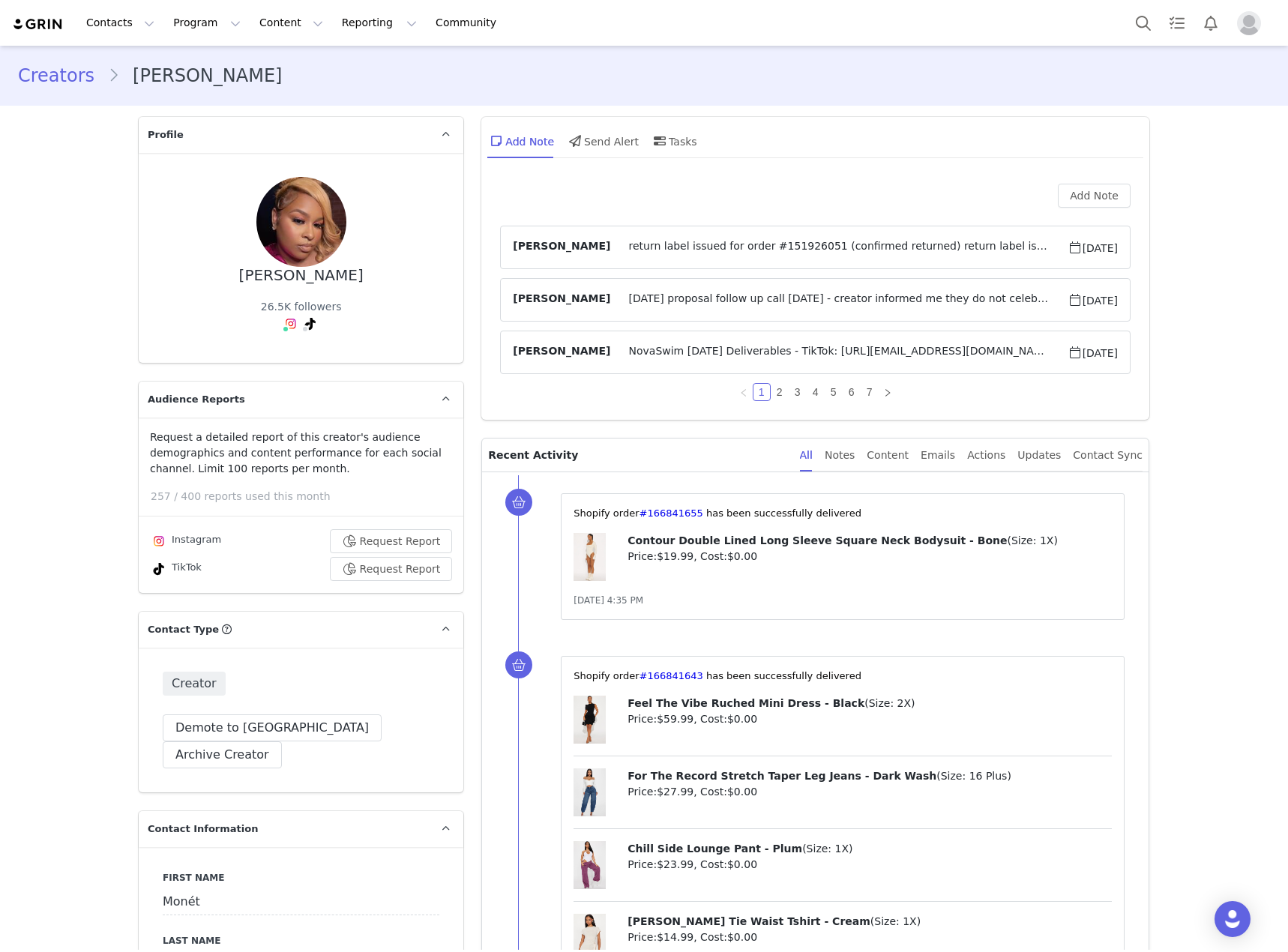
click at [567, 307] on span "[PERSON_NAME]" at bounding box center [561, 300] width 97 height 18
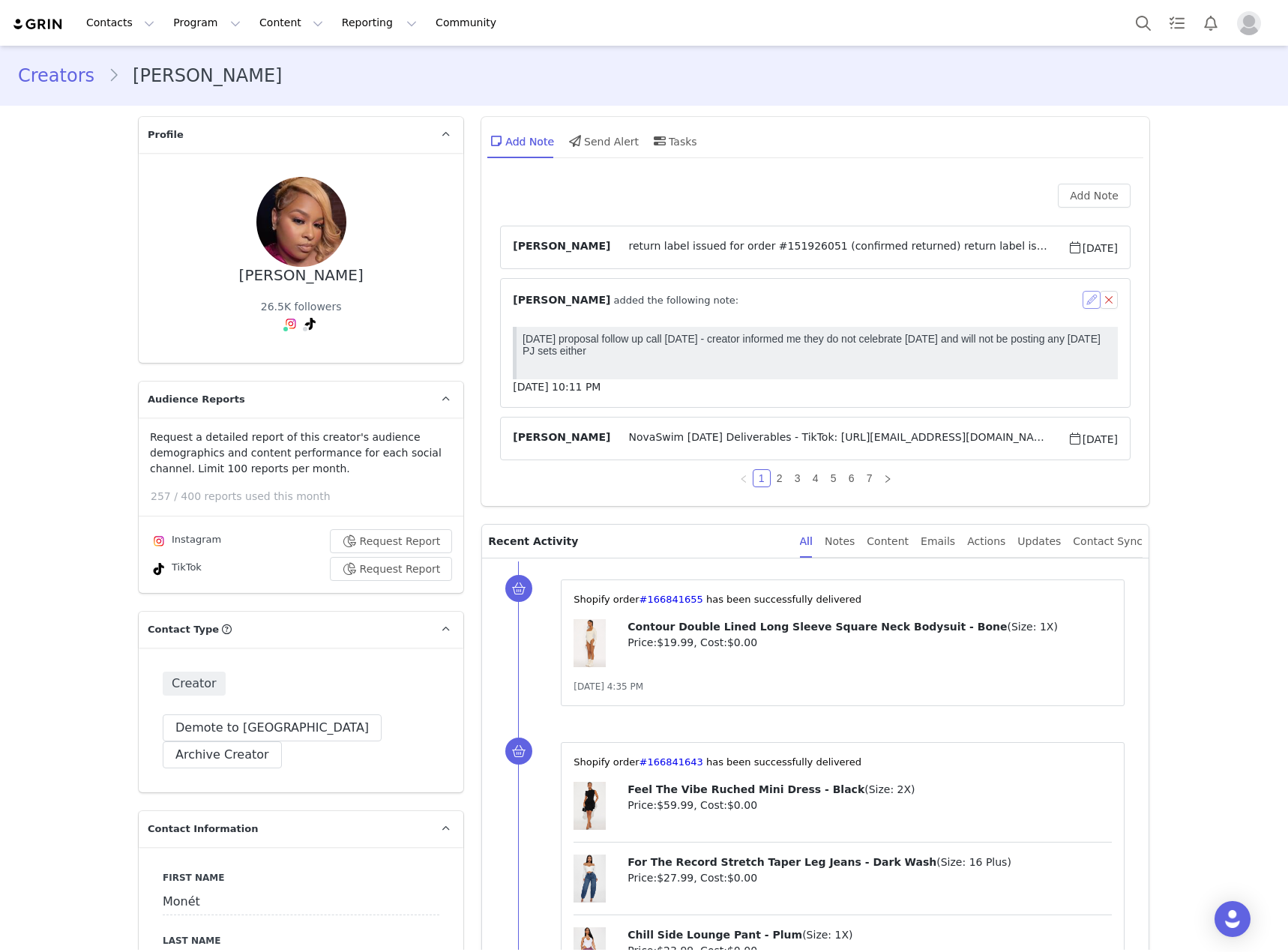
click at [1082, 302] on button "button" at bounding box center [1091, 300] width 18 height 18
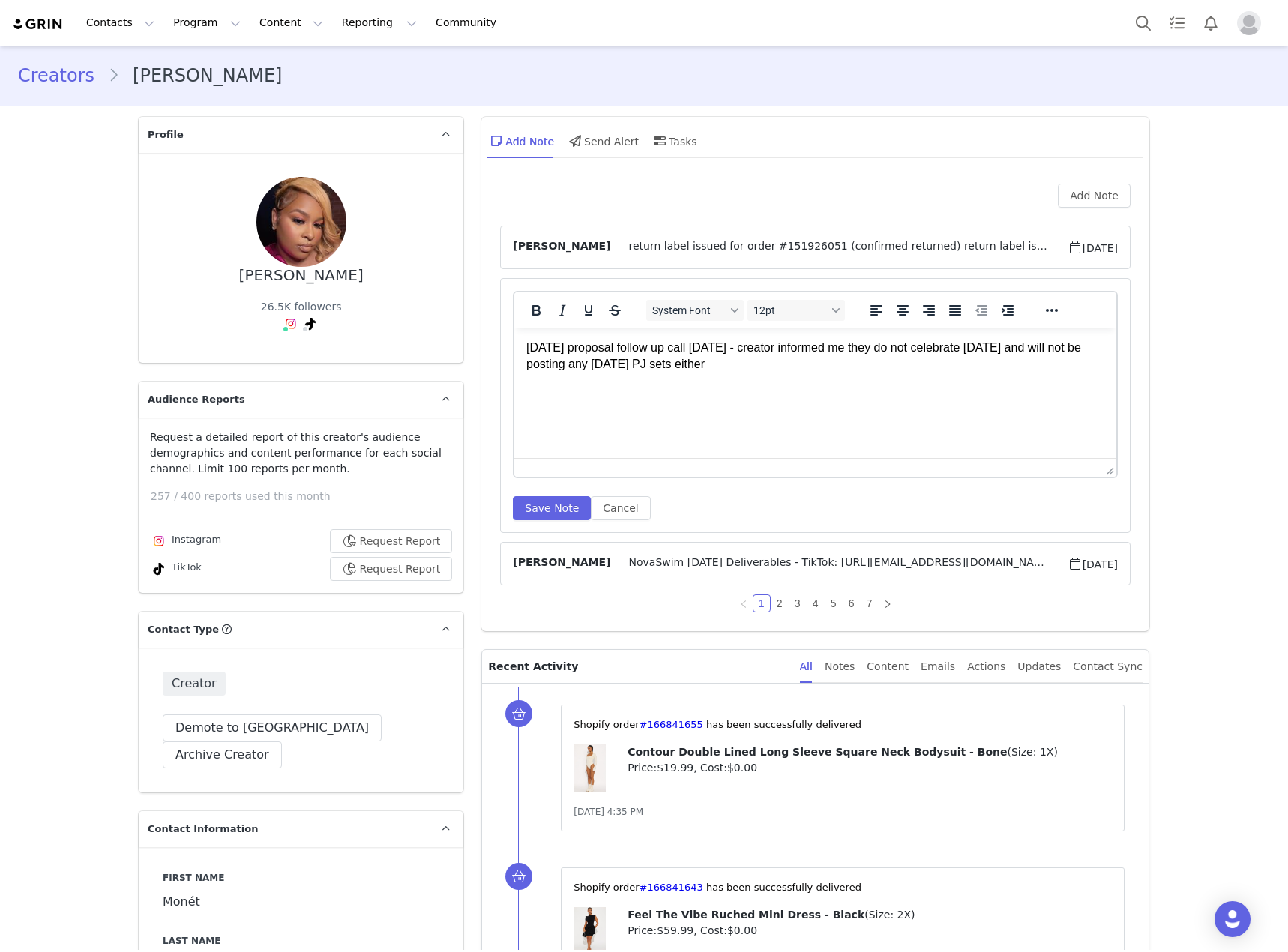
drag, startPoint x: 1048, startPoint y: 349, endPoint x: 1059, endPoint y: 368, distance: 22.0
click at [1059, 368] on p "Halloween proposal follow up call 8/16/25 - creator informed me they do not cel…" at bounding box center [815, 356] width 578 height 33
click at [534, 508] on button "Save Note" at bounding box center [552, 508] width 78 height 24
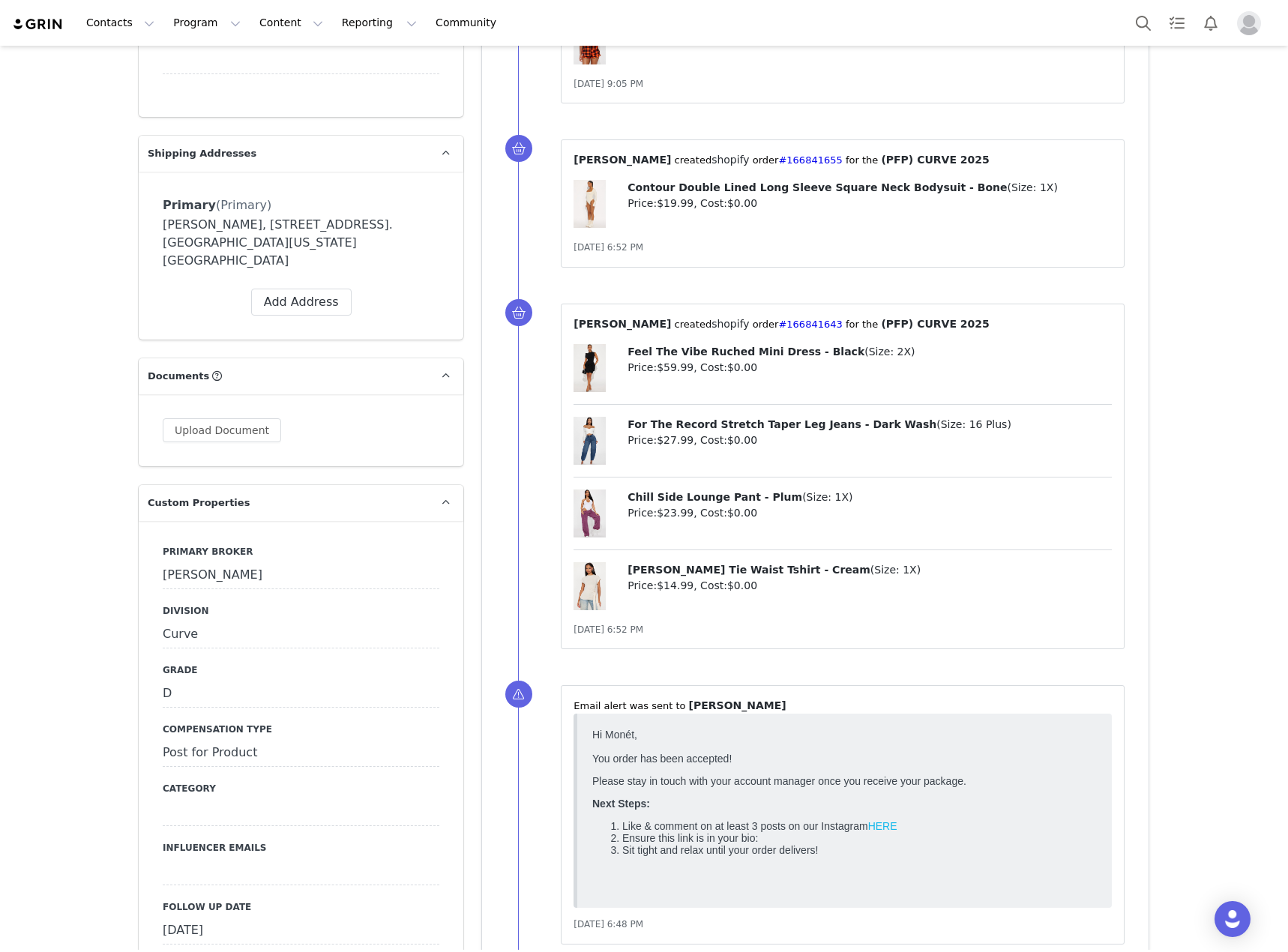
scroll to position [1424, 0]
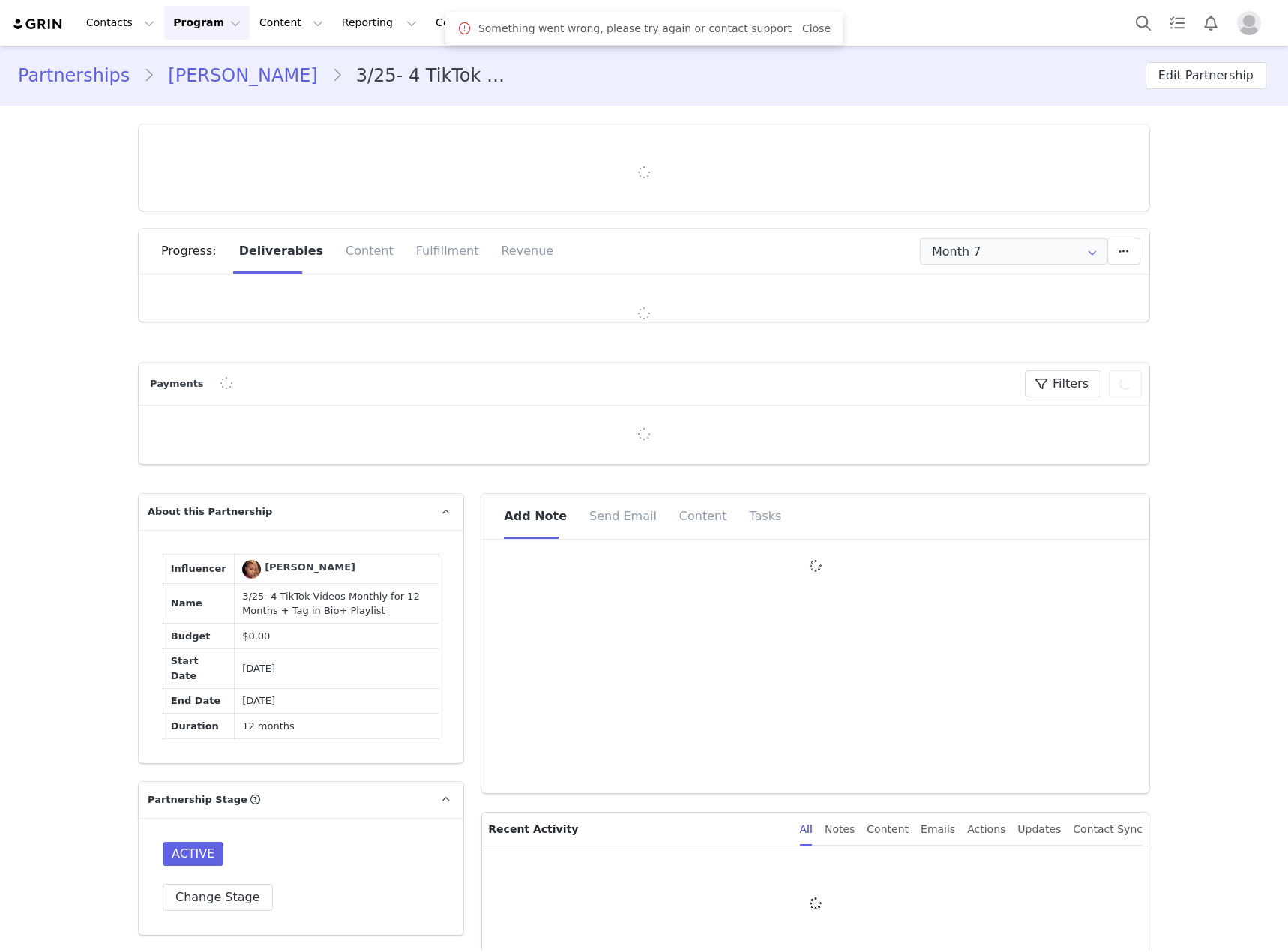
type input "+1 ([GEOGRAPHIC_DATA])"
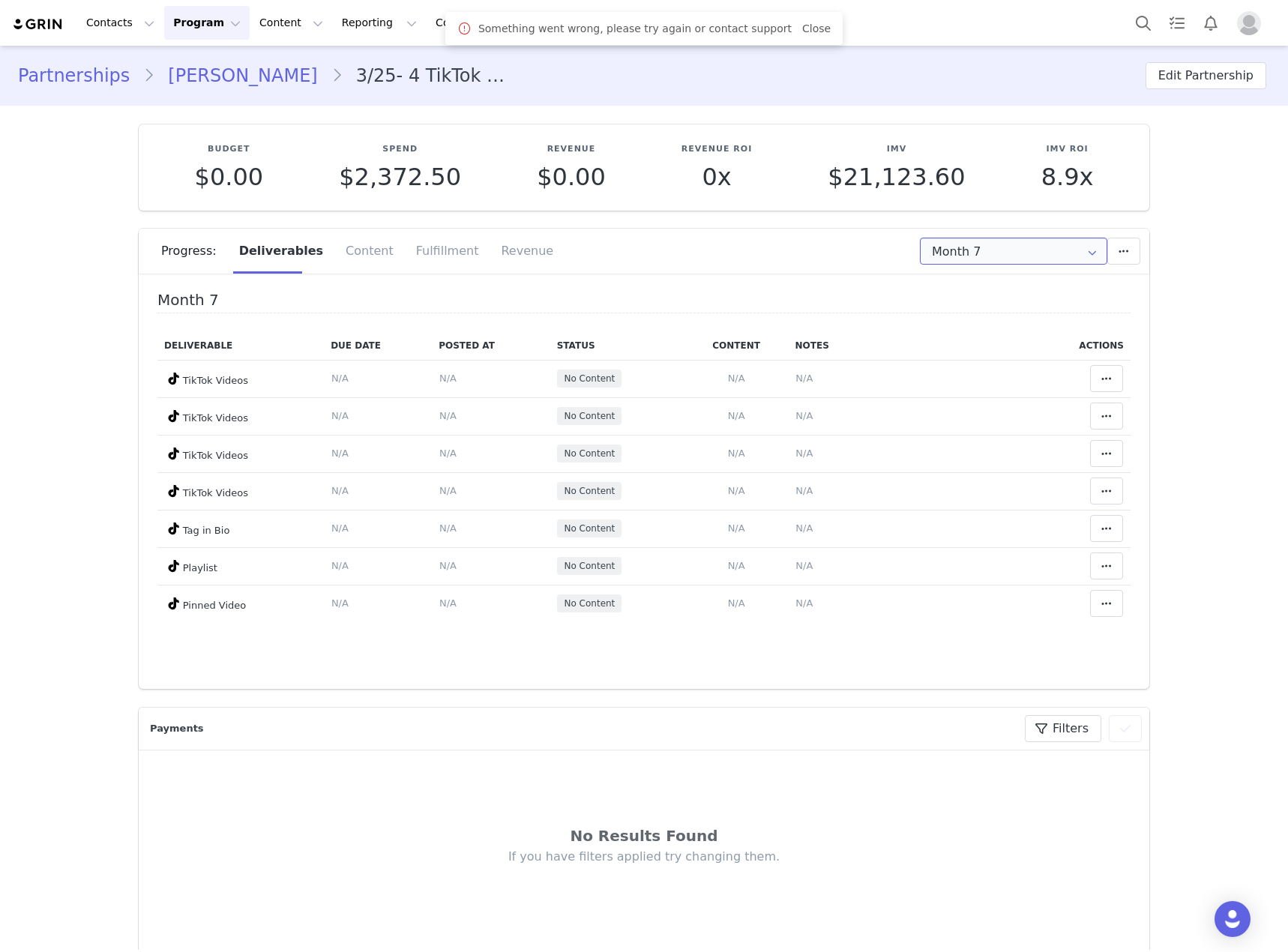
click at [970, 258] on input "Month 7" at bounding box center [1013, 251] width 187 height 27
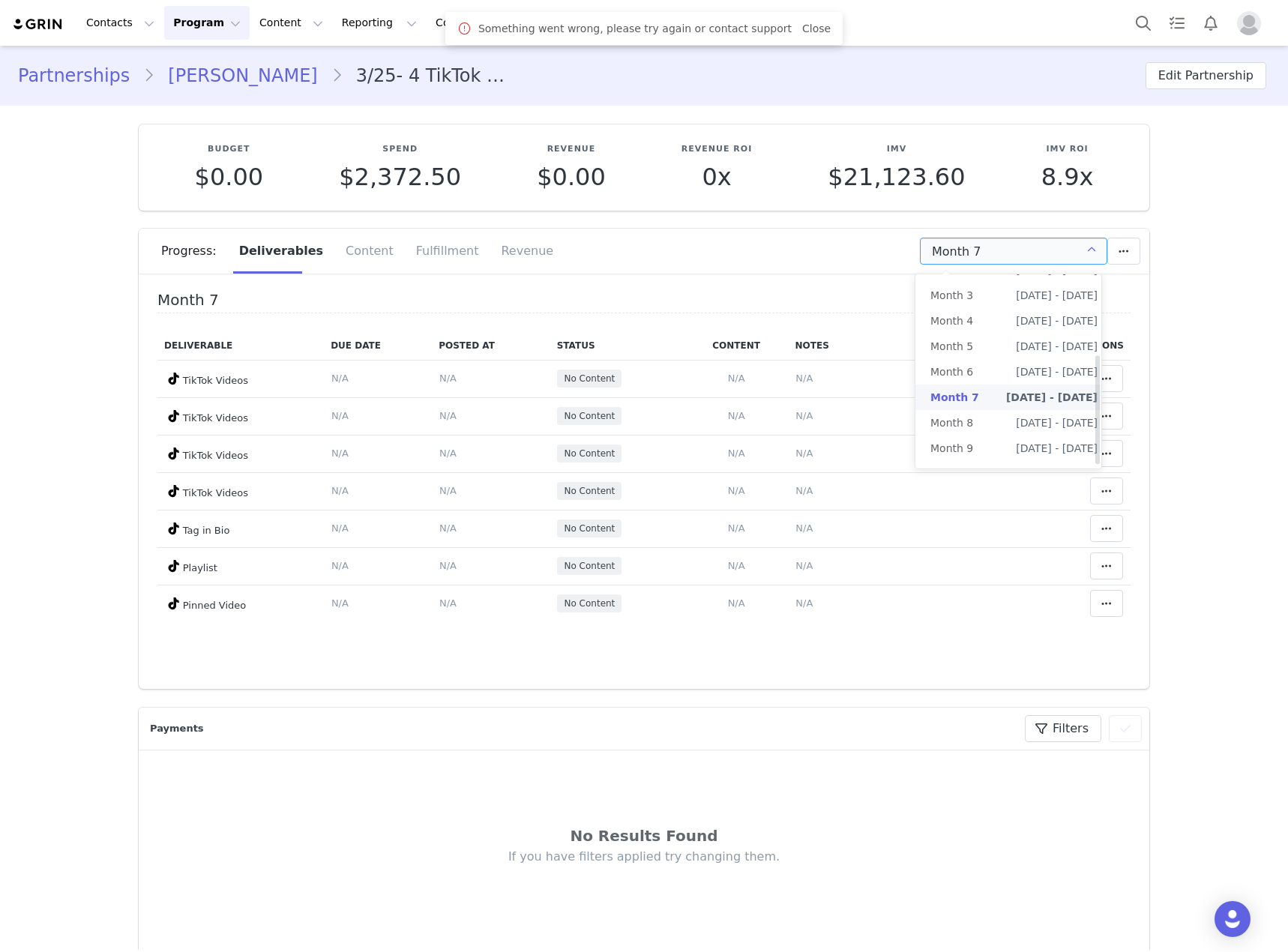
scroll to position [146, 0]
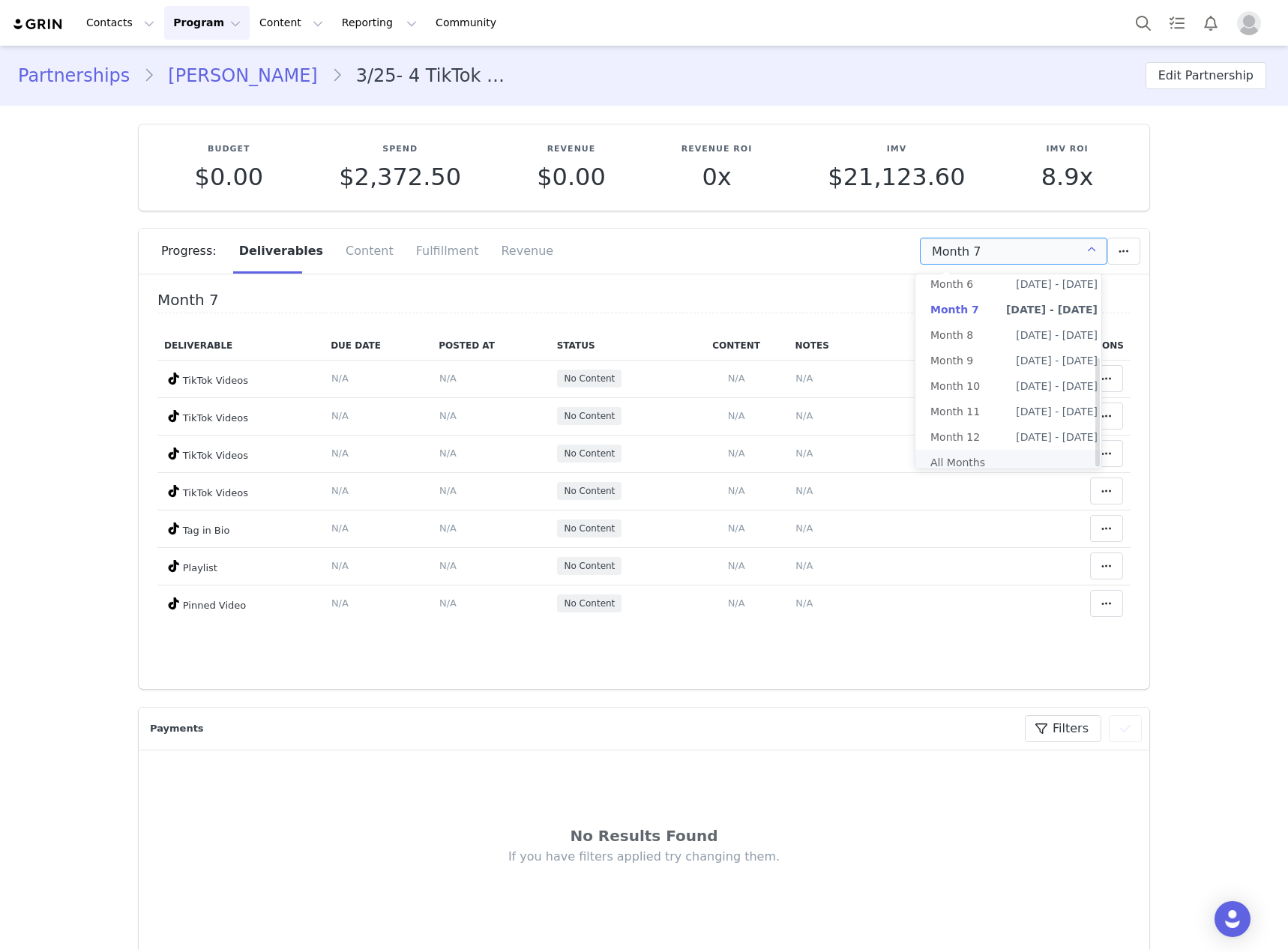
click at [985, 449] on li "All Months" at bounding box center [1014, 462] width 197 height 25
type input "All"
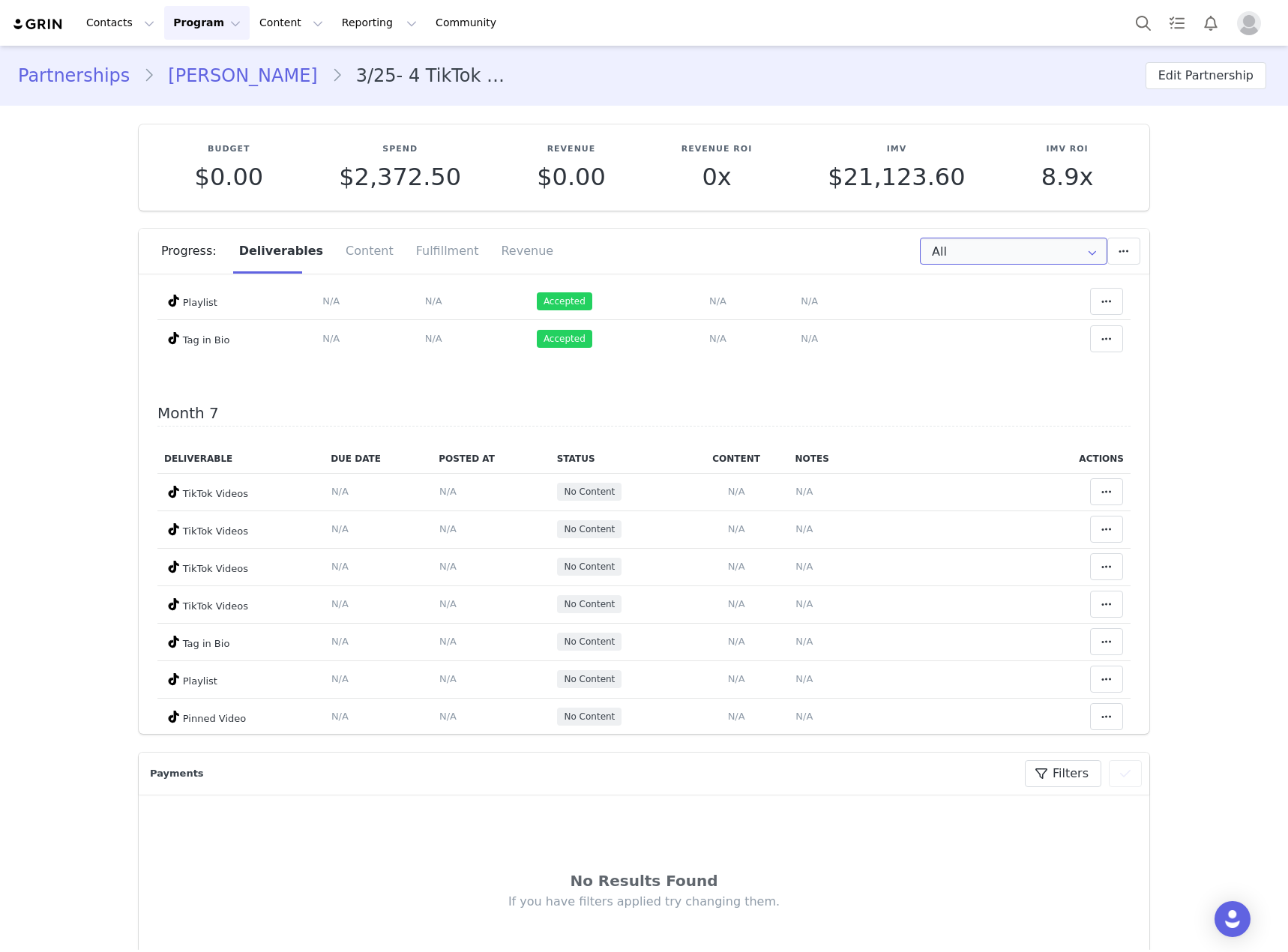
scroll to position [2248, 0]
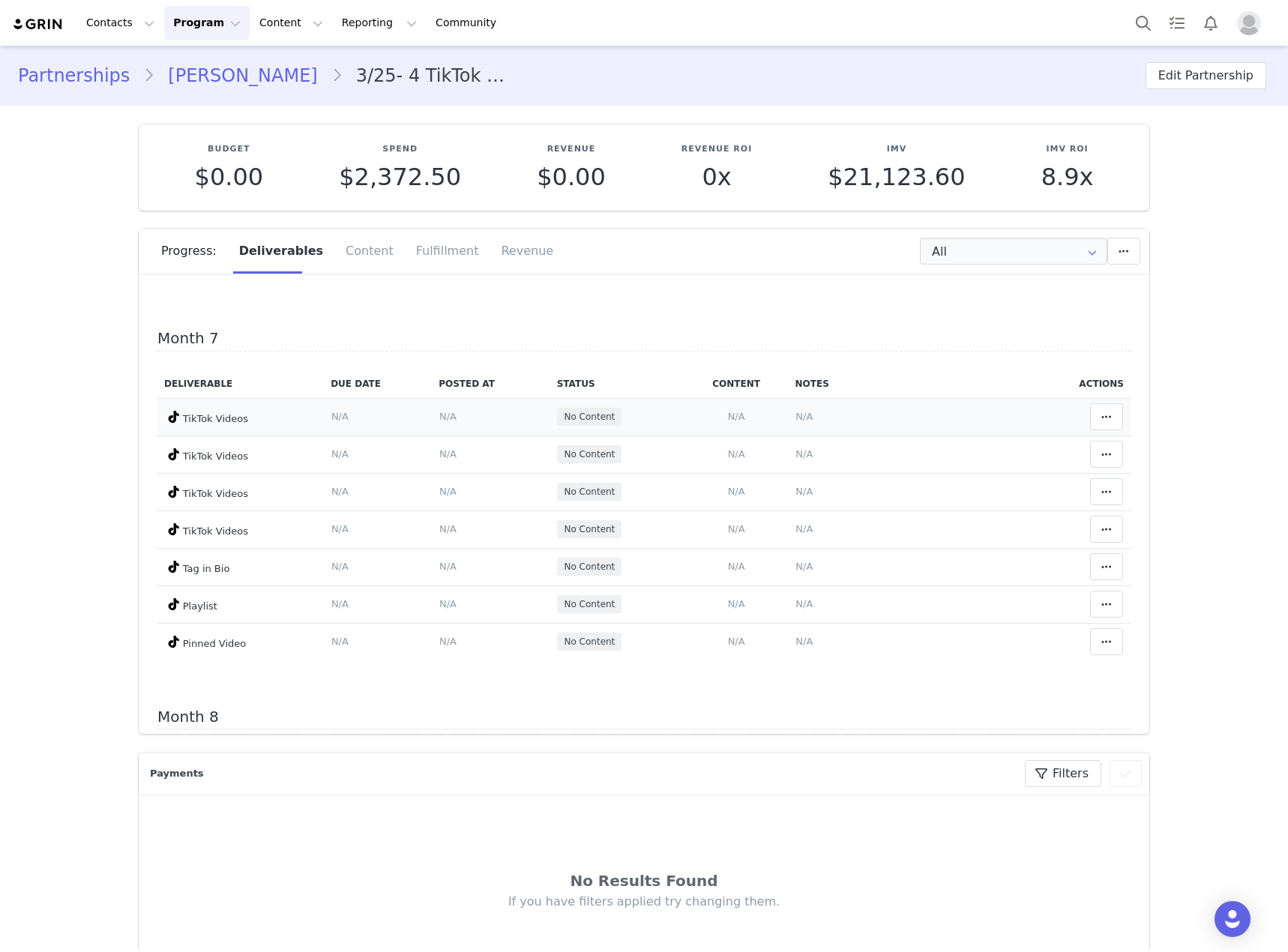
click at [730, 410] on span "N/A" at bounding box center [736, 416] width 18 height 11
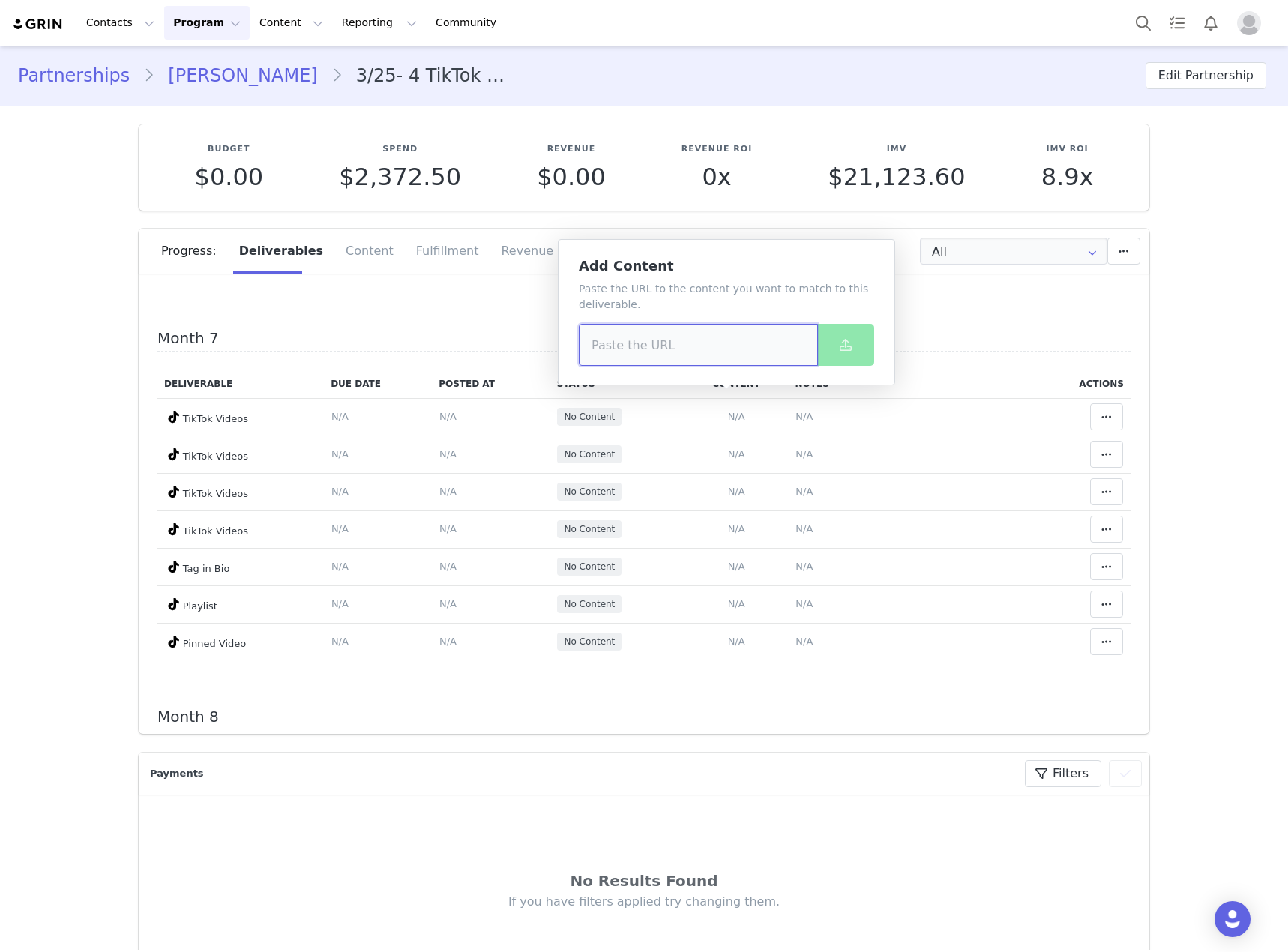
click at [697, 347] on input at bounding box center [698, 344] width 239 height 42
paste input "https://www.tiktok.com/@bello.mo/video/7554439900045561143?_r=1&_t=ZT-903RVYllH…"
type input "https://www.tiktok.com/@bello.mo/video/7554439900045561143?_r=1&_t=ZT-903RVYllH…"
drag, startPoint x: 832, startPoint y: 353, endPoint x: 846, endPoint y: 268, distance: 86.1
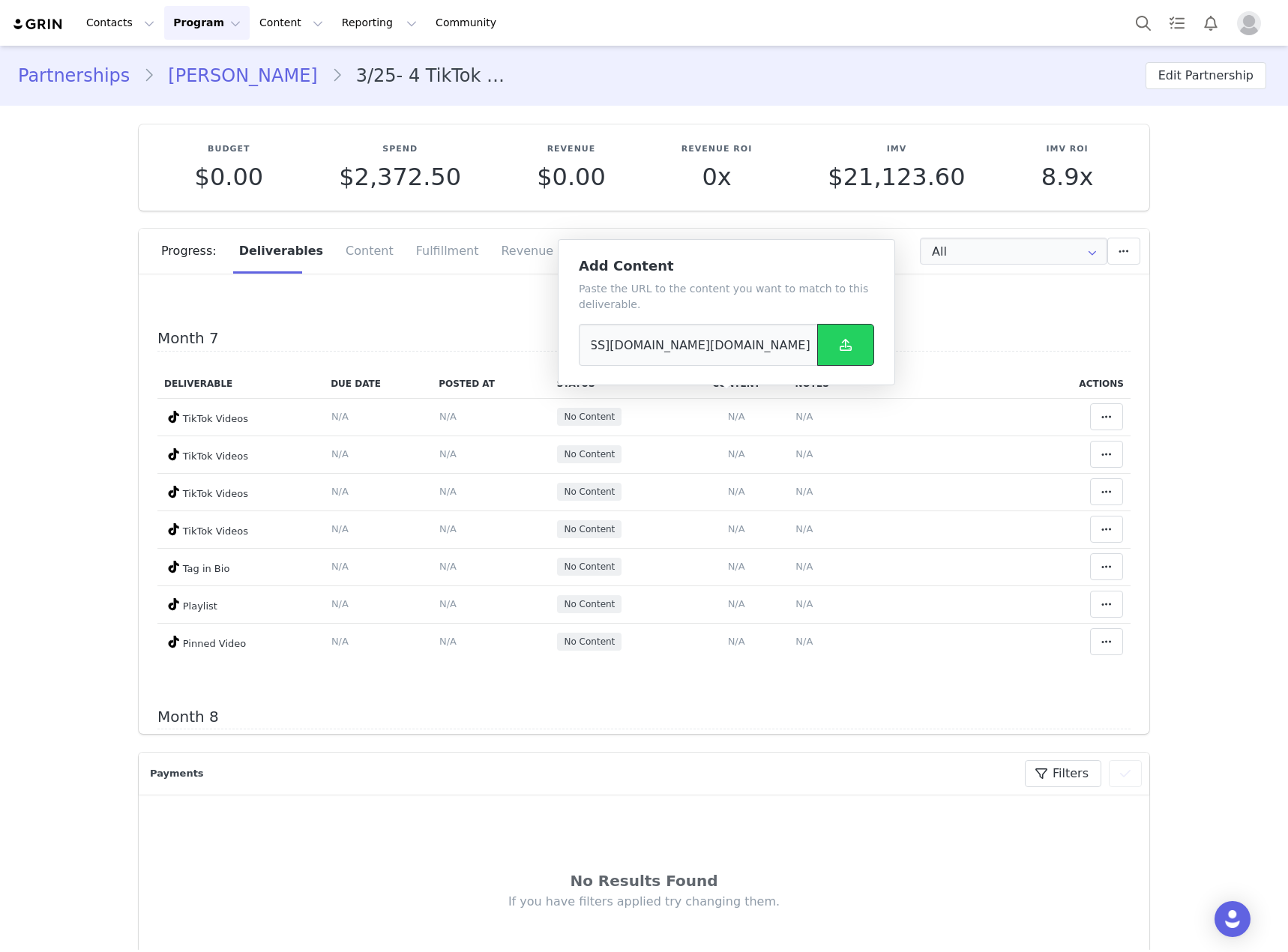
click at [833, 353] on button at bounding box center [845, 344] width 57 height 42
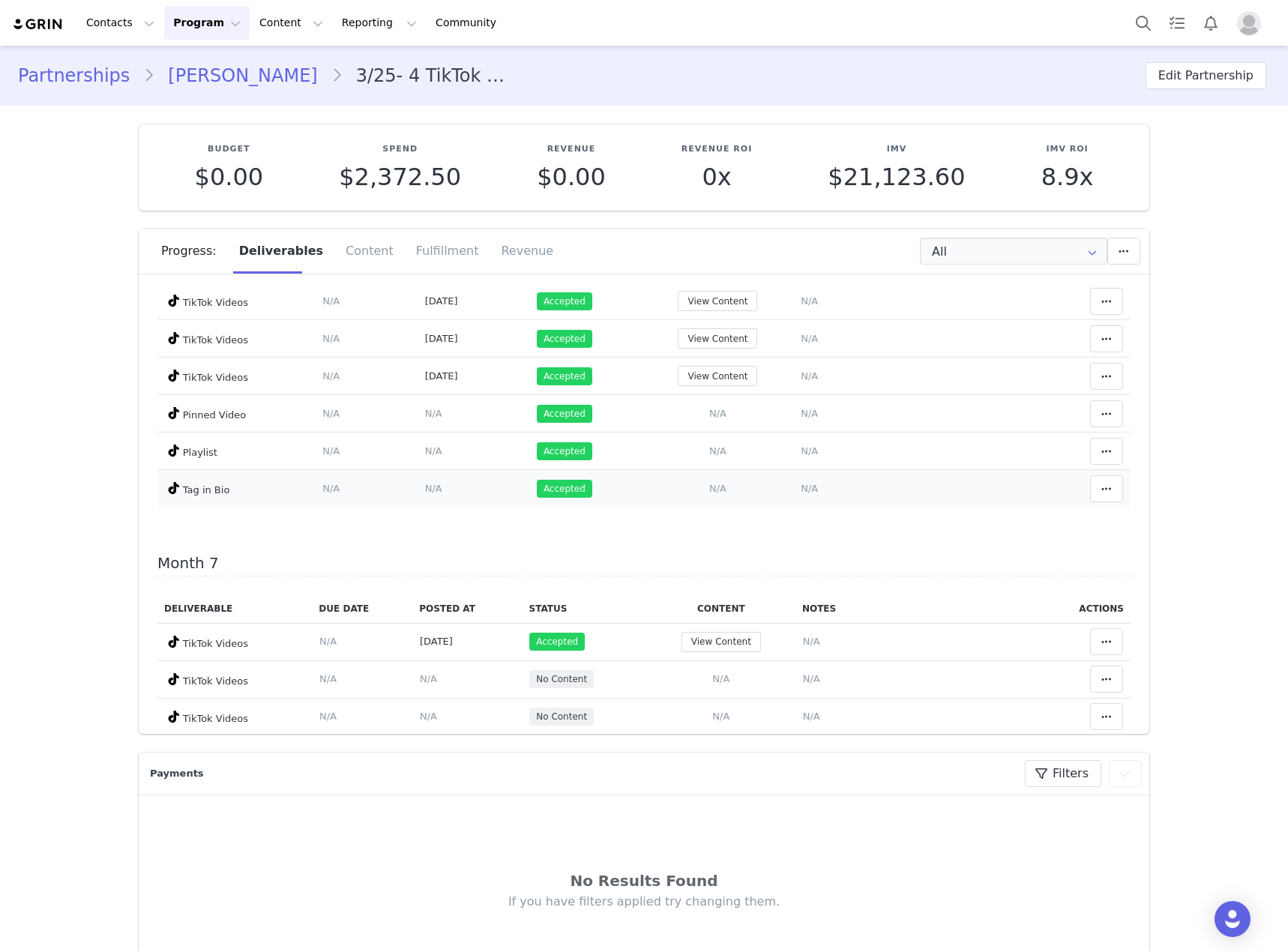
scroll to position [2098, 0]
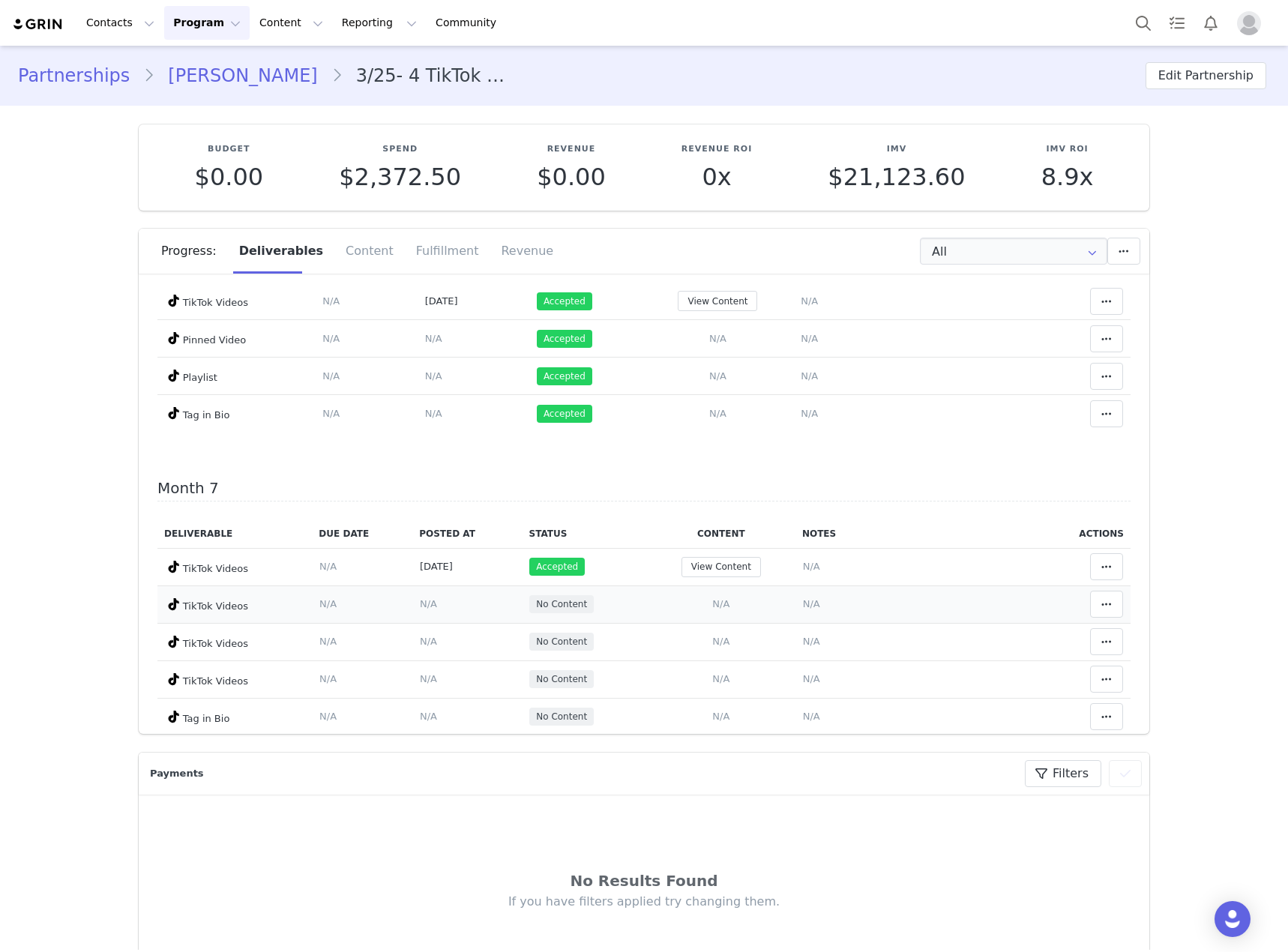
click at [721, 598] on span "N/A" at bounding box center [721, 604] width 18 height 11
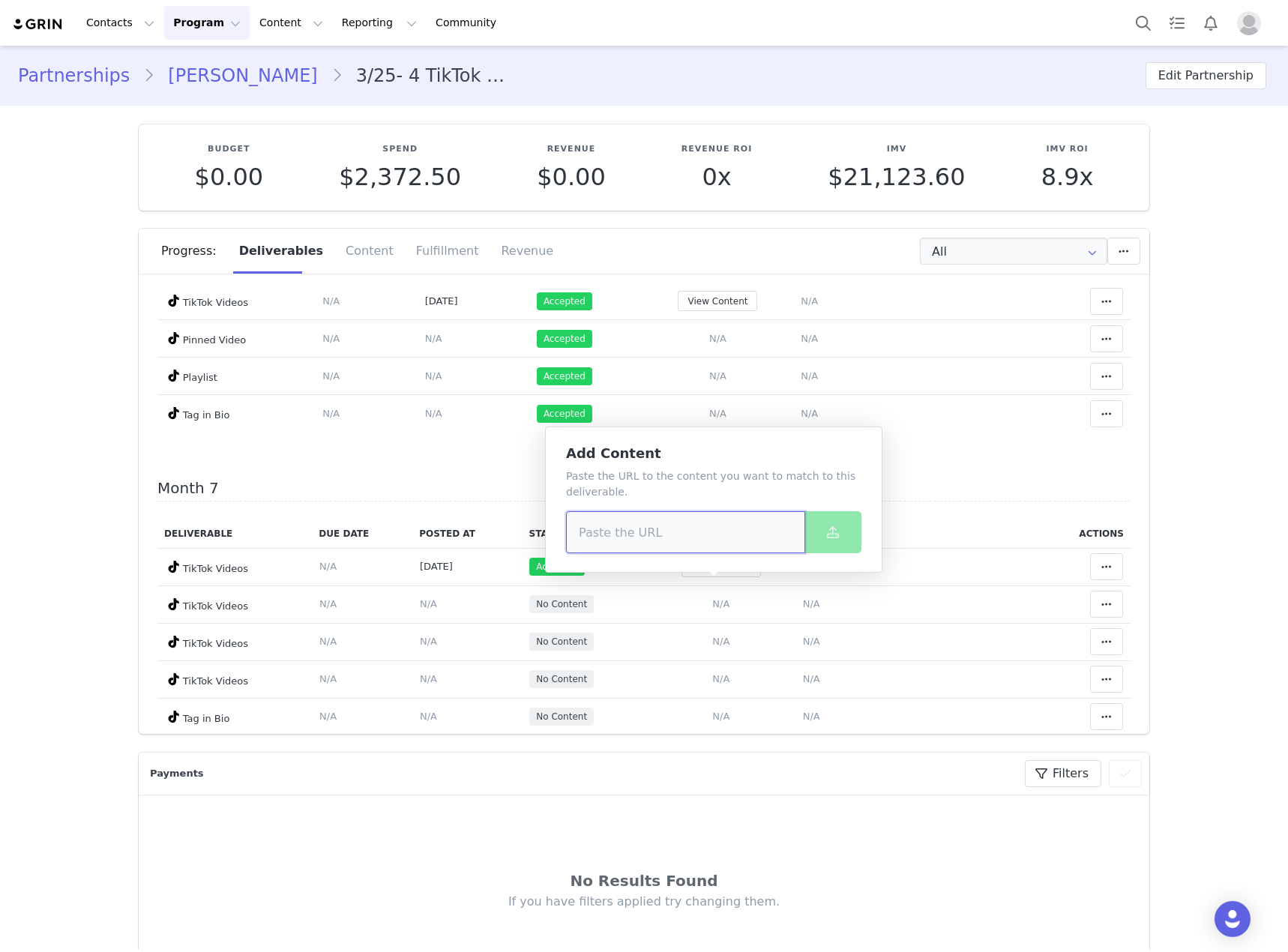
click at [650, 524] on input at bounding box center [685, 532] width 239 height 42
paste input "https://www.tiktok.com/@bello.mo/video/7555223743505747214"
type input "https://www.tiktok.com/@bello.mo/video/7555223743505747214"
click at [823, 534] on button at bounding box center [832, 532] width 57 height 42
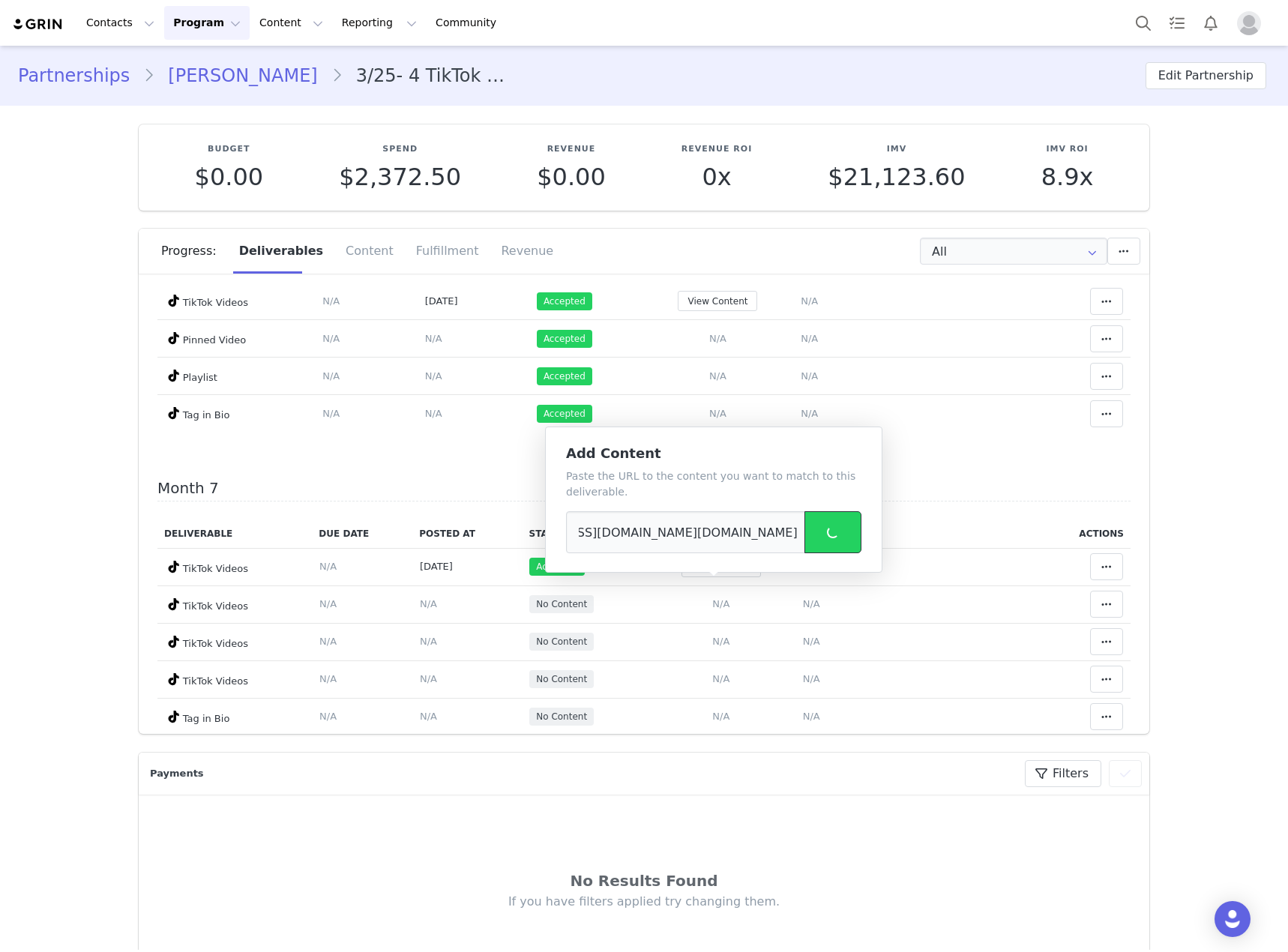
scroll to position [0, 0]
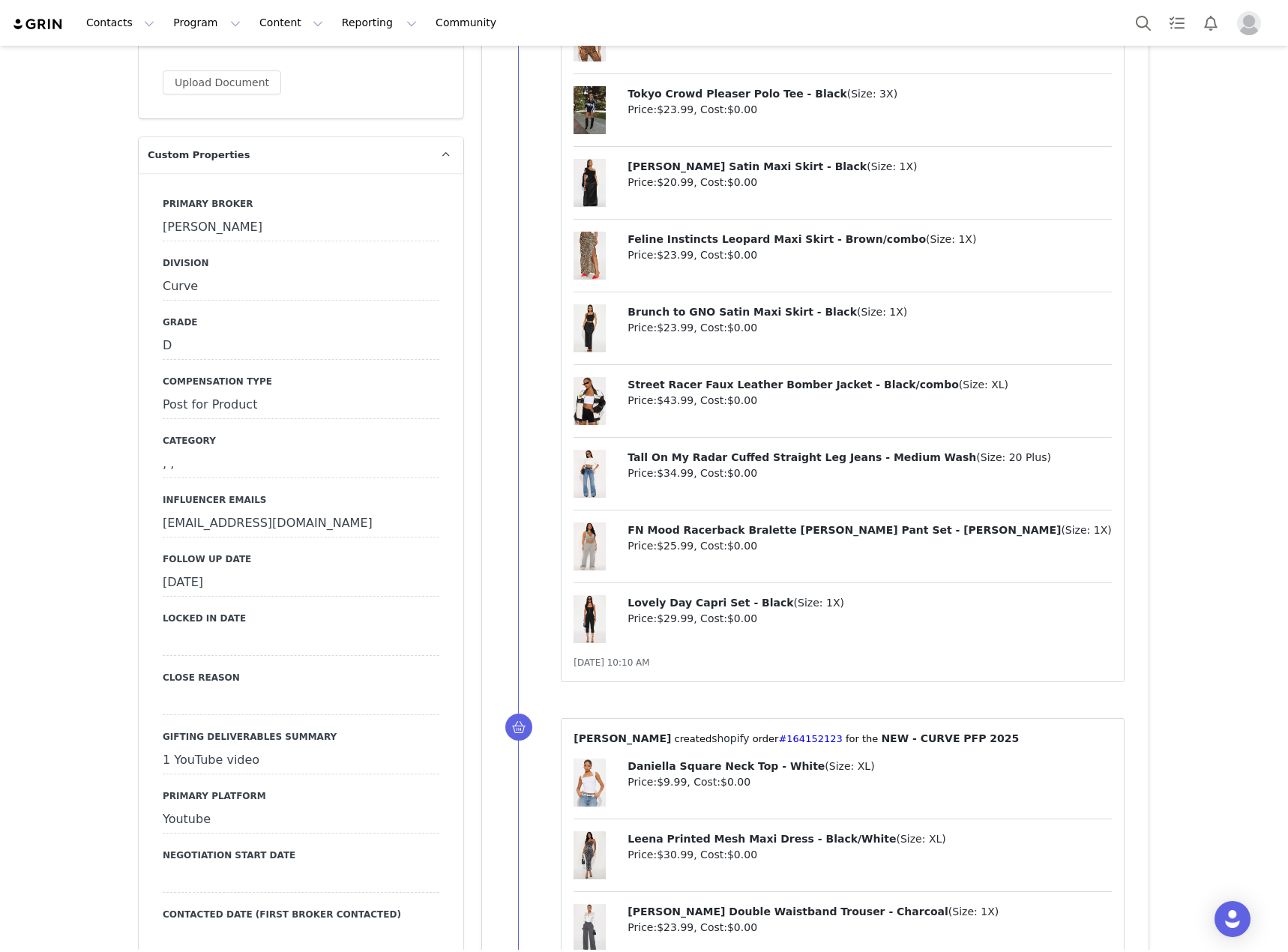
scroll to position [1573, 0]
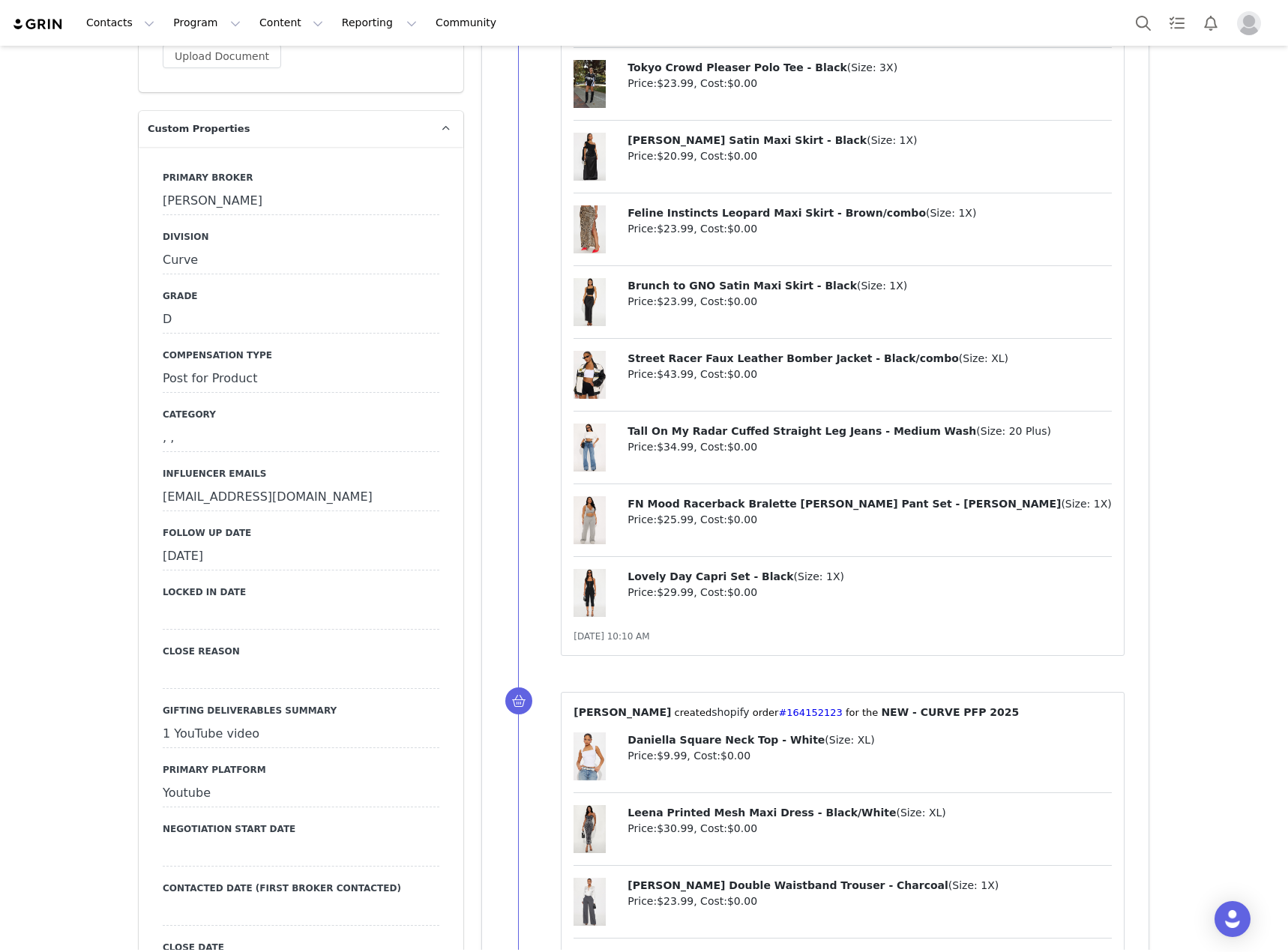
click at [402, 543] on div "September 16th, 2025" at bounding box center [300, 557] width 277 height 27
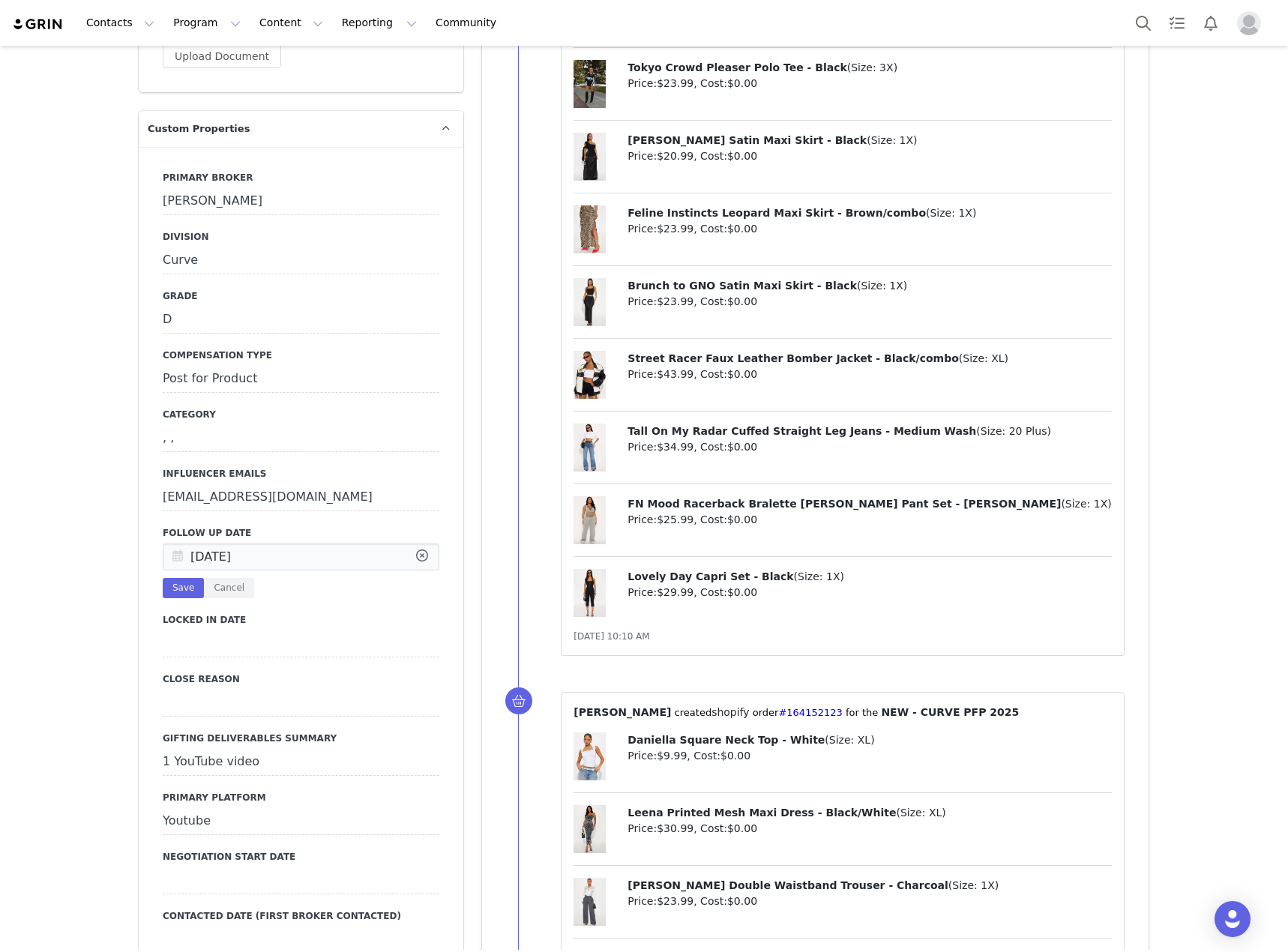
click at [415, 544] on icon at bounding box center [422, 558] width 27 height 27
click at [337, 543] on input "text" at bounding box center [300, 557] width 277 height 27
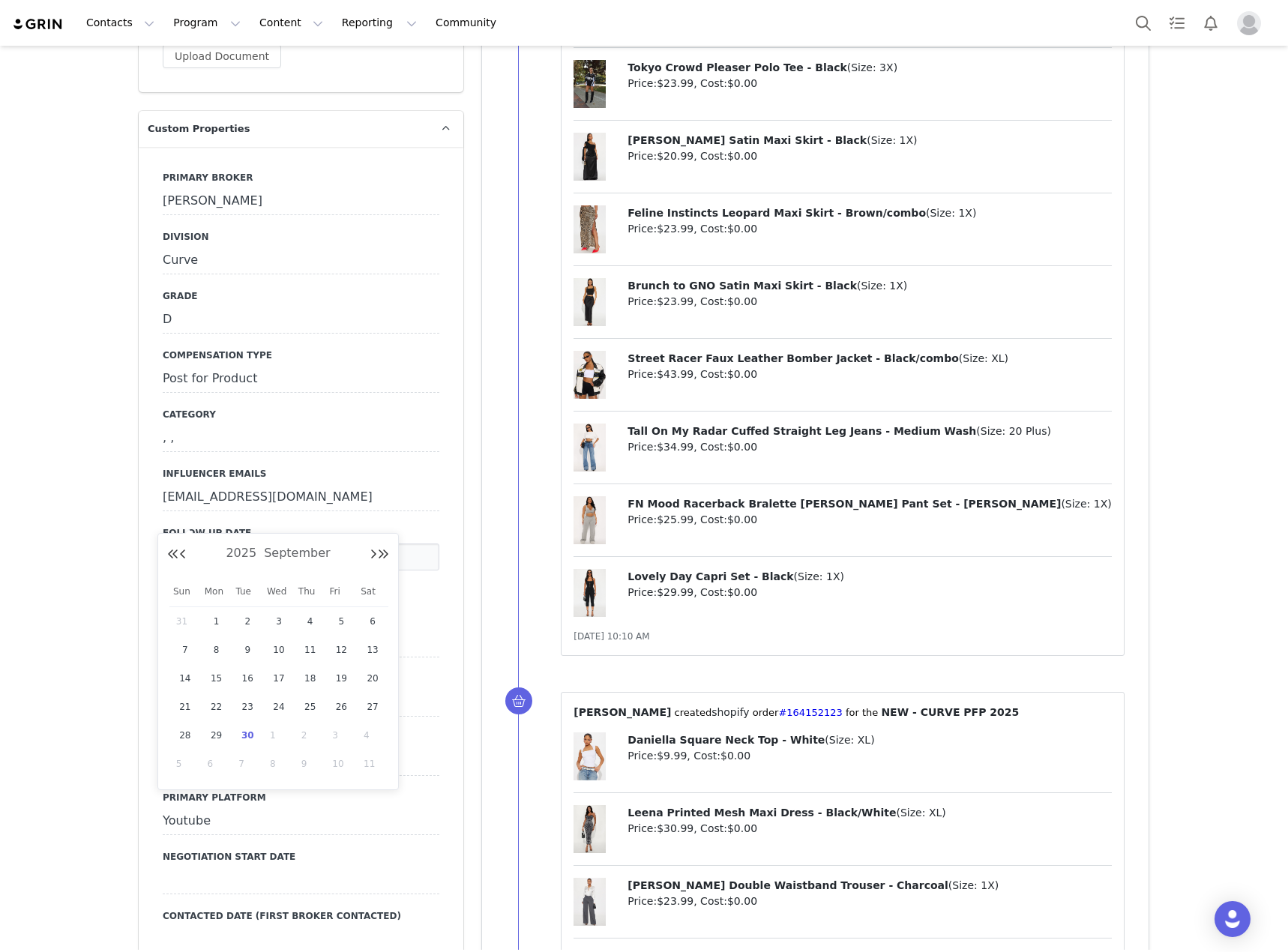
click at [247, 737] on span "30" at bounding box center [247, 735] width 18 height 18
type input "[DATE]"
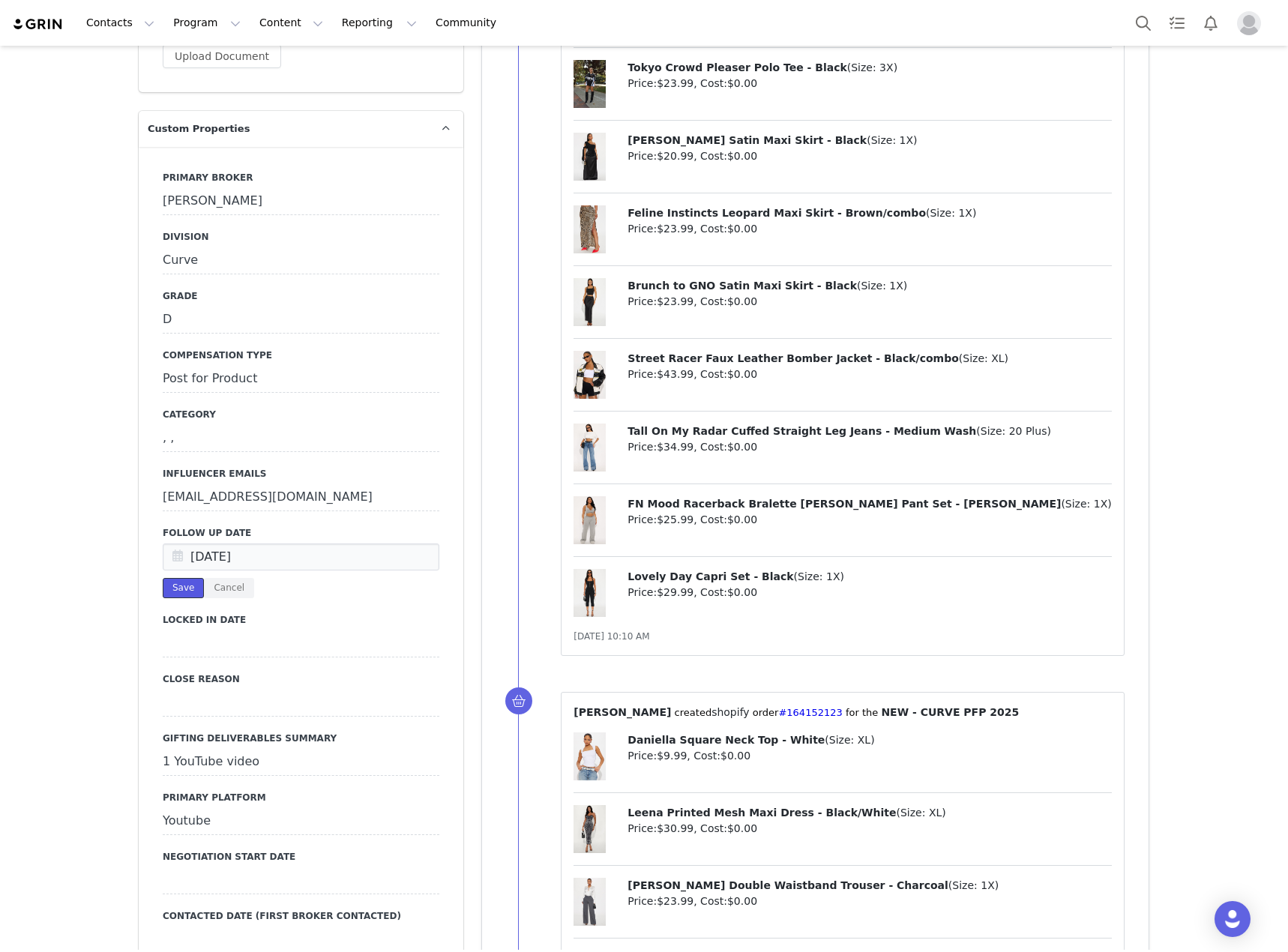
click at [175, 578] on button "Save" at bounding box center [183, 587] width 41 height 20
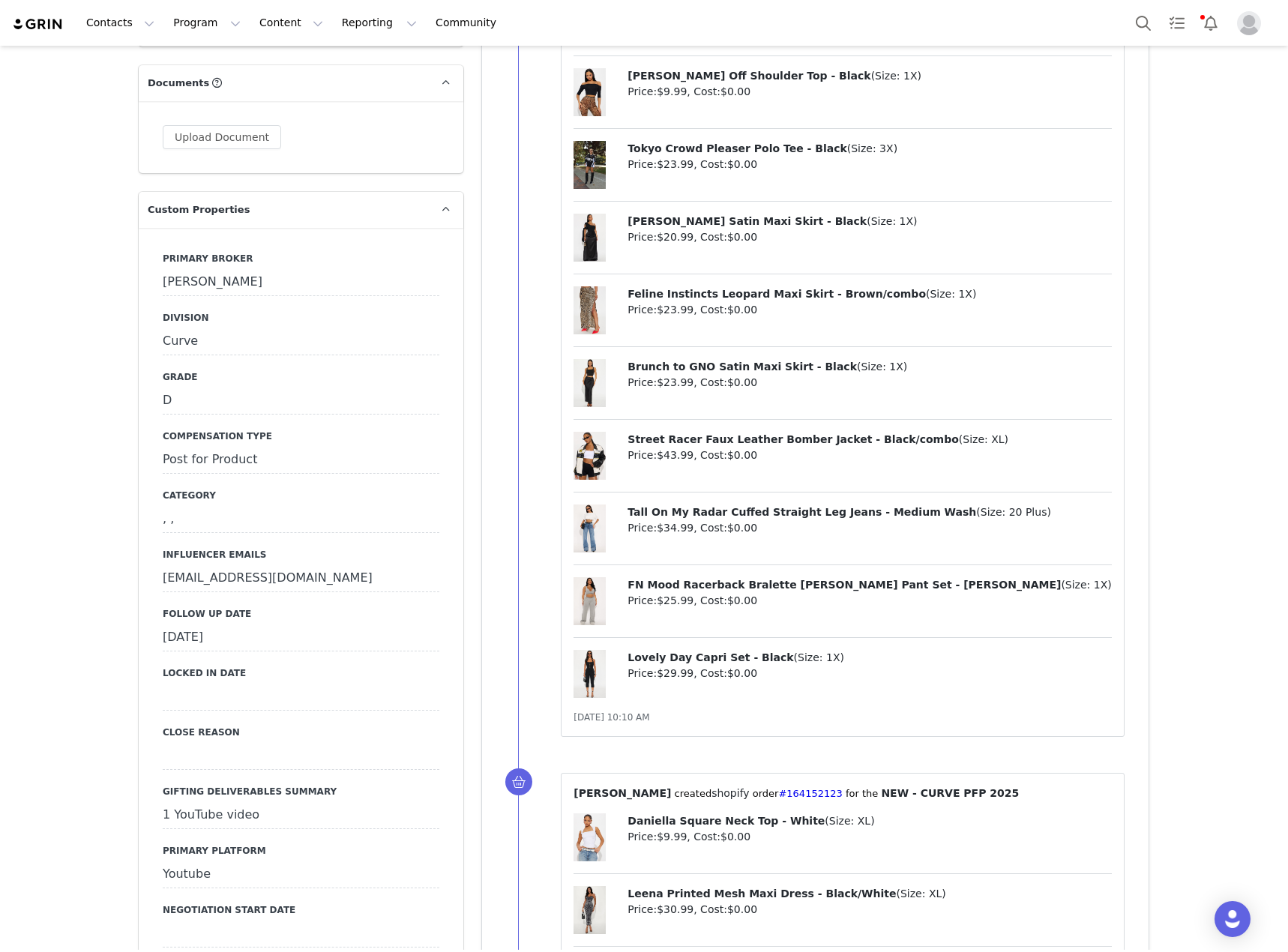
scroll to position [1499, 0]
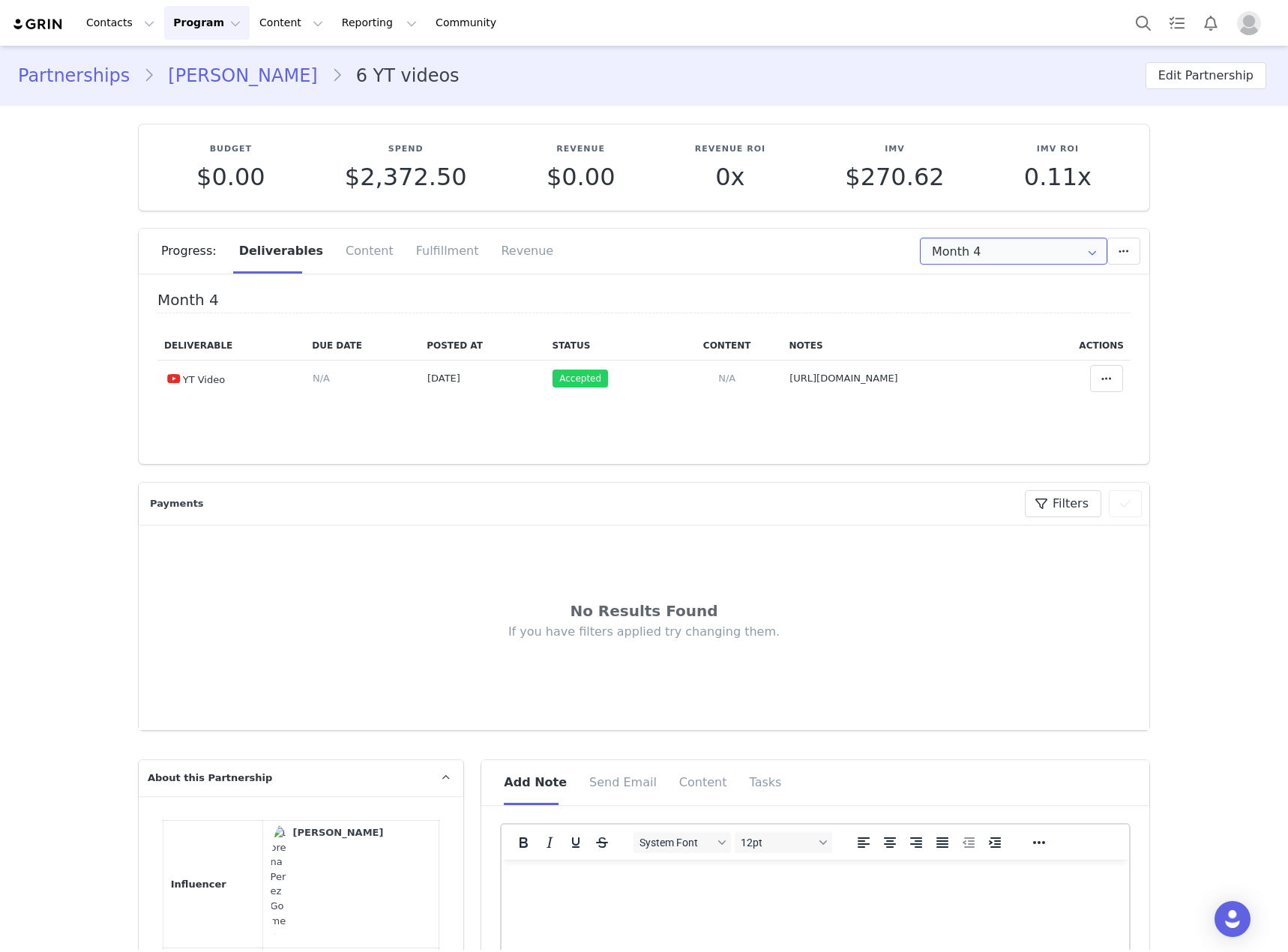
click at [1027, 255] on input "Month 4" at bounding box center [1013, 251] width 187 height 27
click at [992, 448] on li "All Months" at bounding box center [1014, 445] width 197 height 25
type input "All"
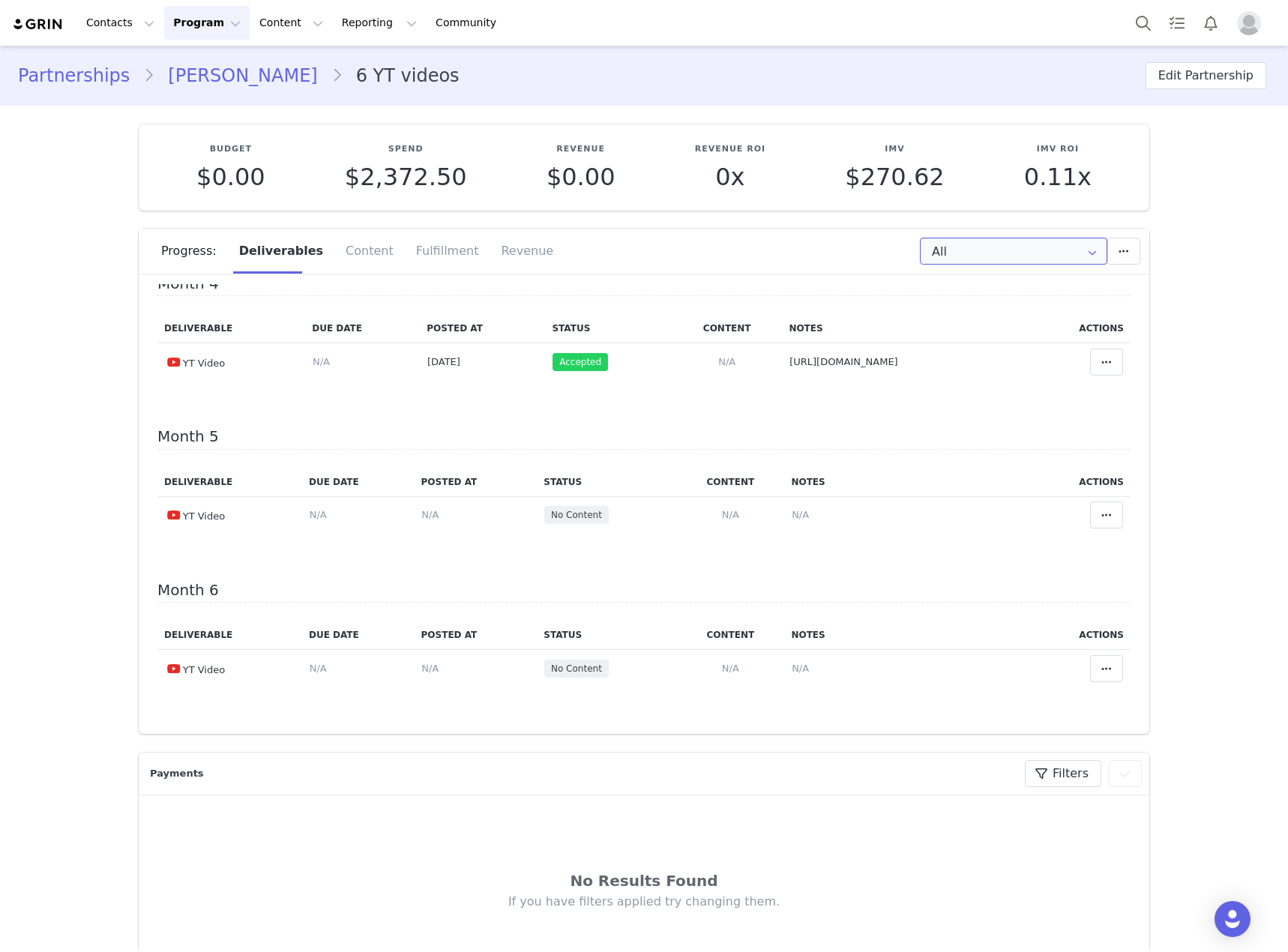
scroll to position [499, 0]
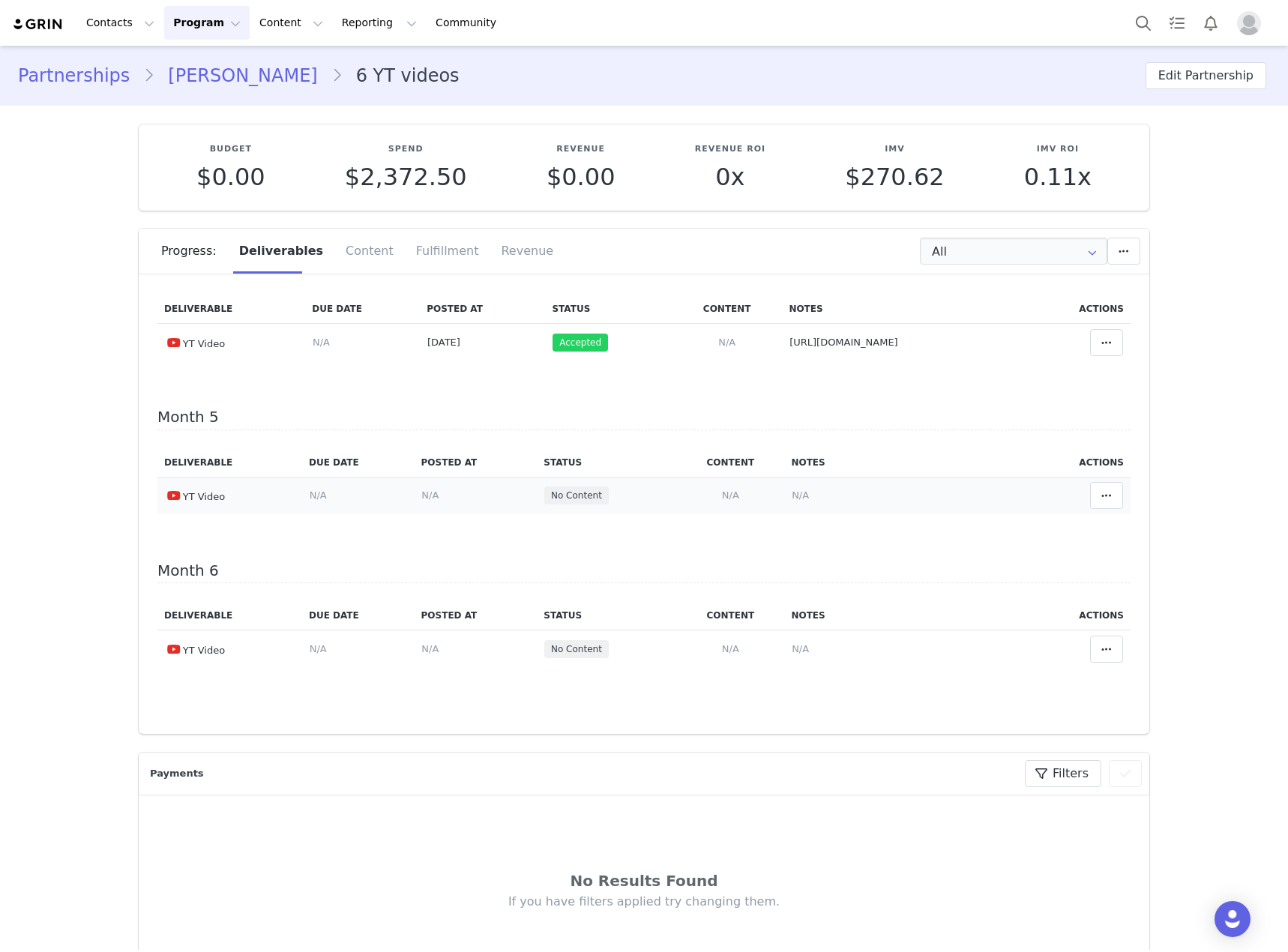
click at [722, 494] on span "N/A" at bounding box center [731, 495] width 18 height 11
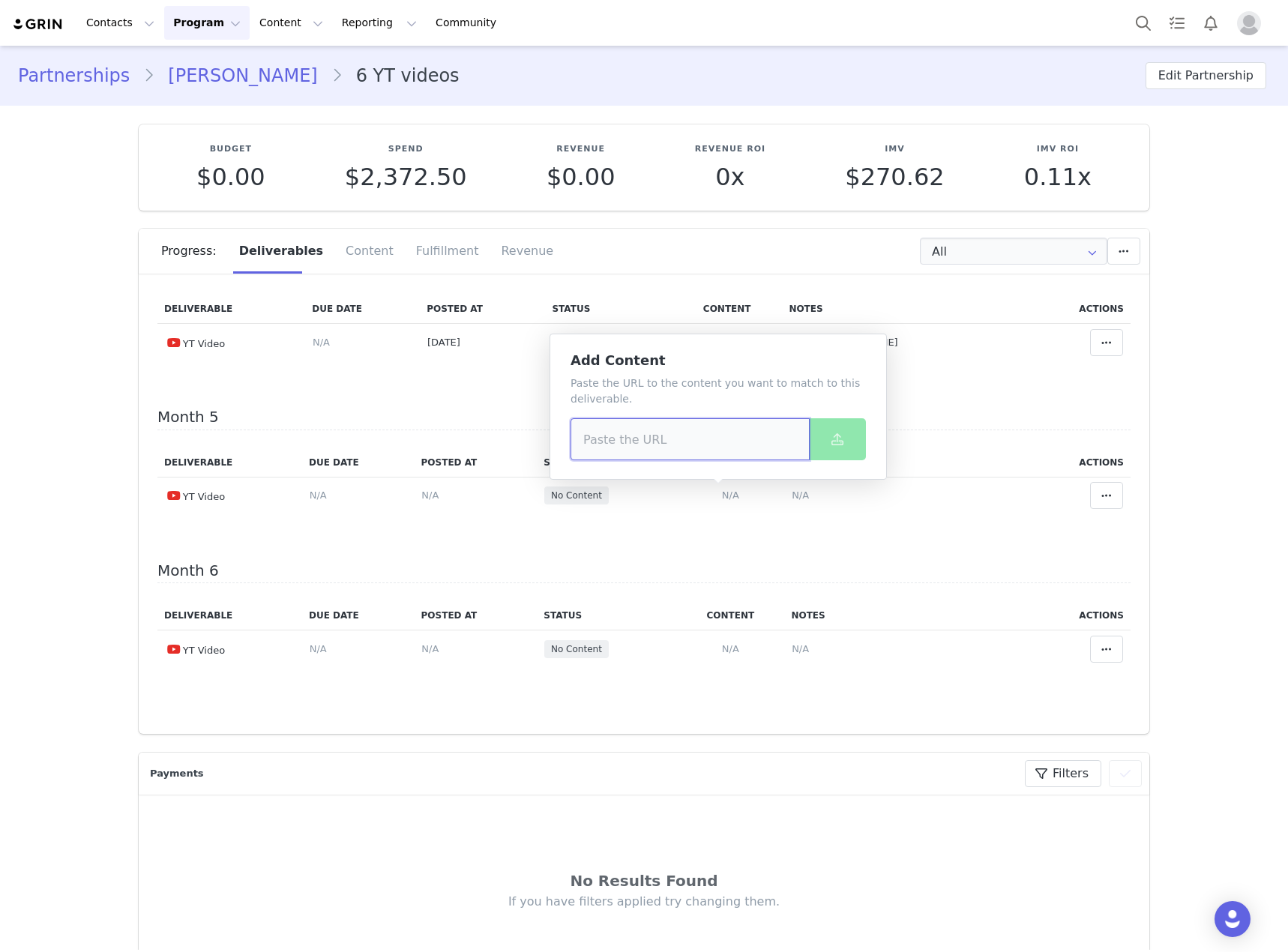
click at [703, 447] on input at bounding box center [690, 439] width 239 height 42
paste input "[URL][DOMAIN_NAME]"
type input "[URL][DOMAIN_NAME]"
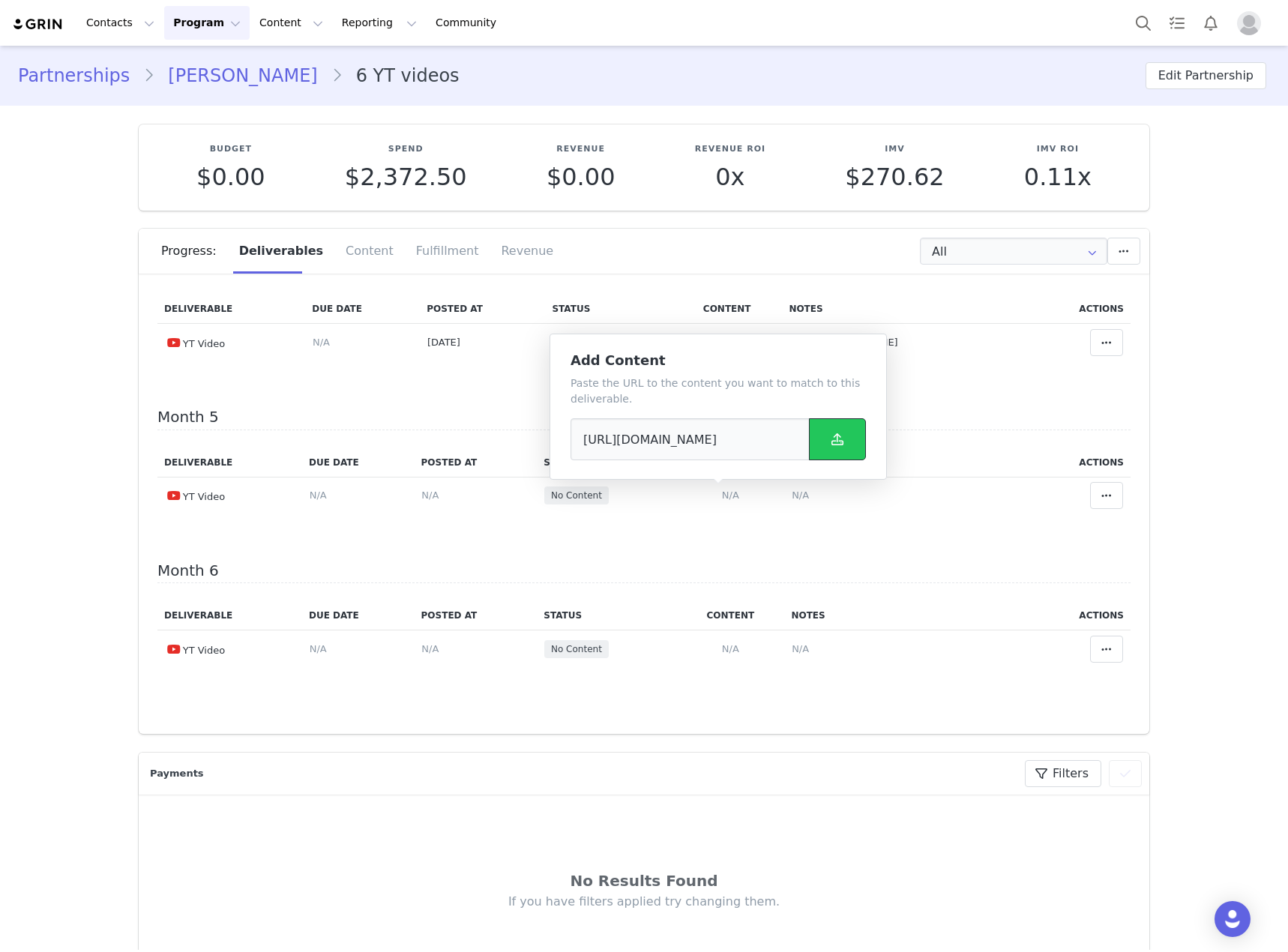
click at [846, 443] on span at bounding box center [837, 439] width 18 height 18
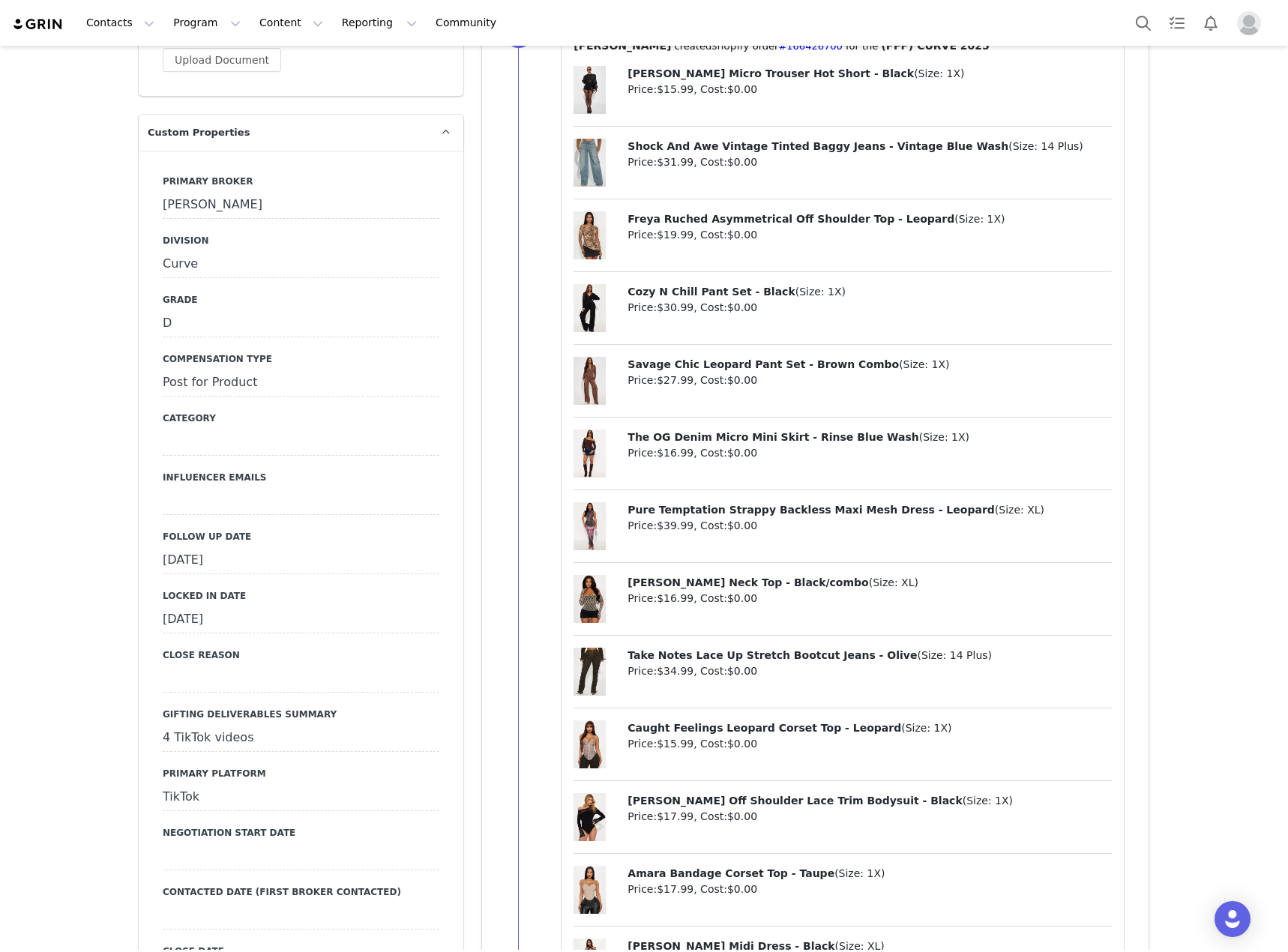
scroll to position [1648, 0]
click at [418, 547] on div "[DATE]" at bounding box center [300, 560] width 277 height 27
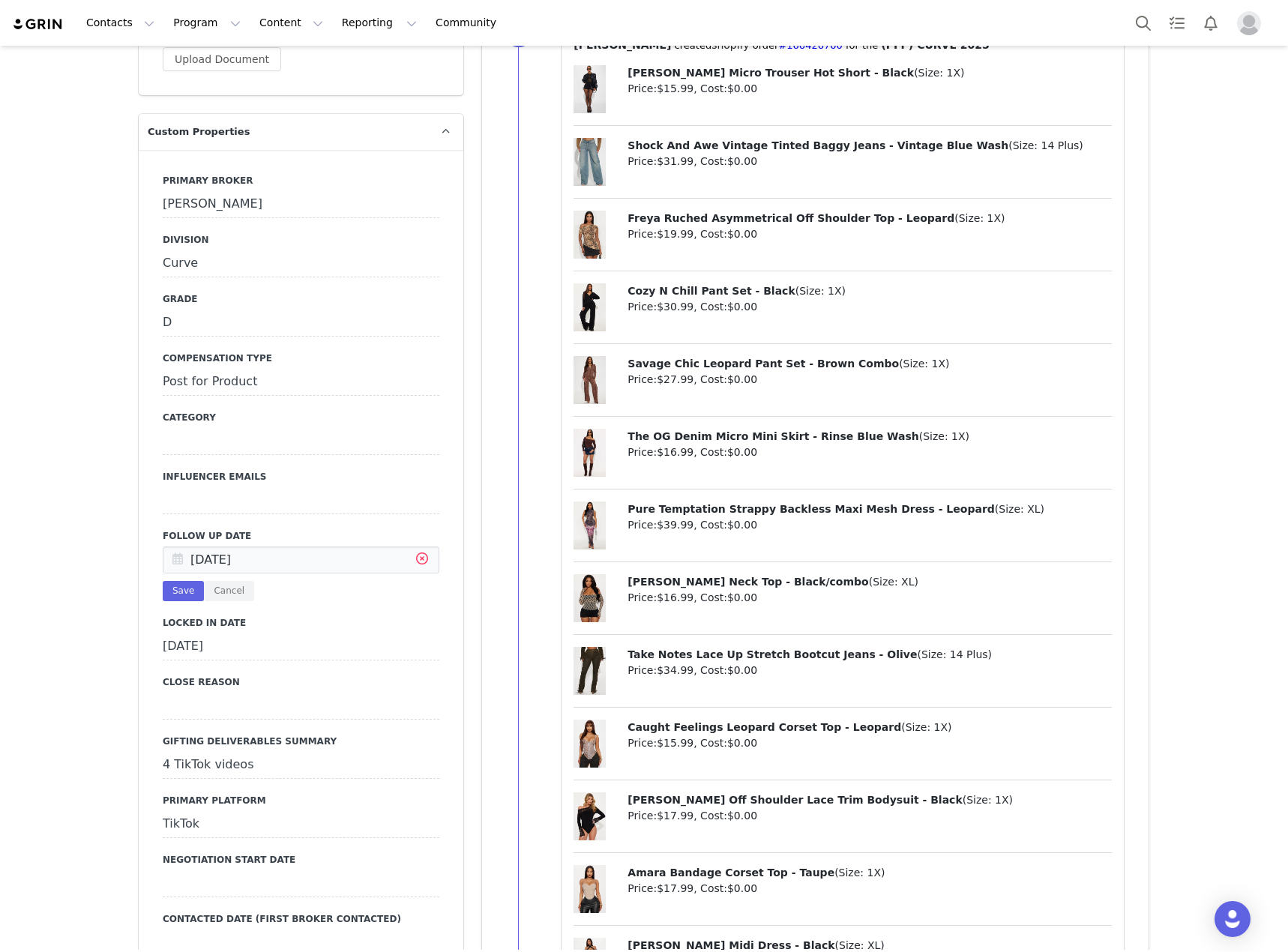
click at [422, 547] on icon at bounding box center [422, 561] width 27 height 27
click at [305, 547] on input "text" at bounding box center [300, 560] width 277 height 27
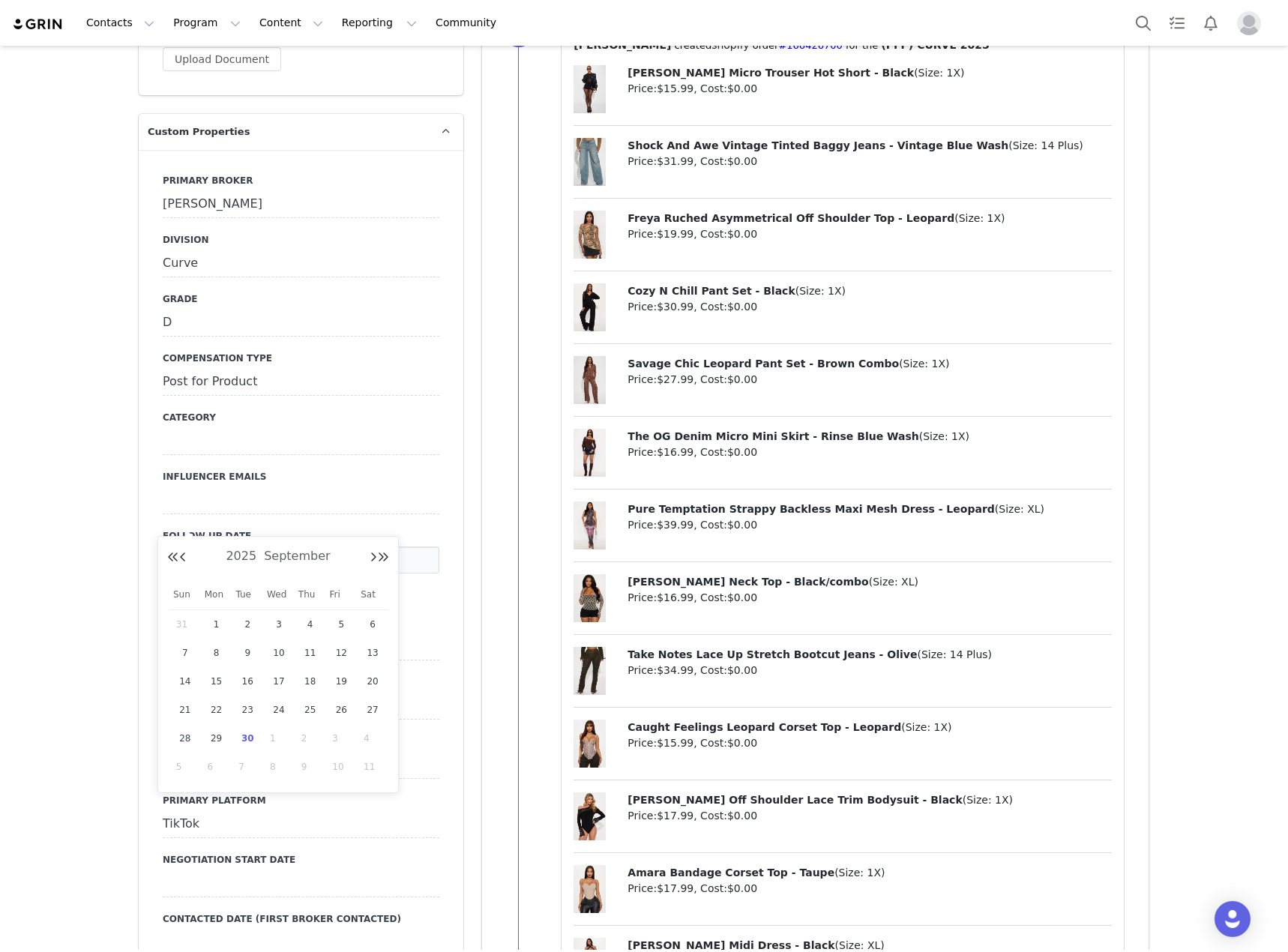
click at [247, 736] on span "30" at bounding box center [247, 738] width 18 height 18
type input "[DATE]"
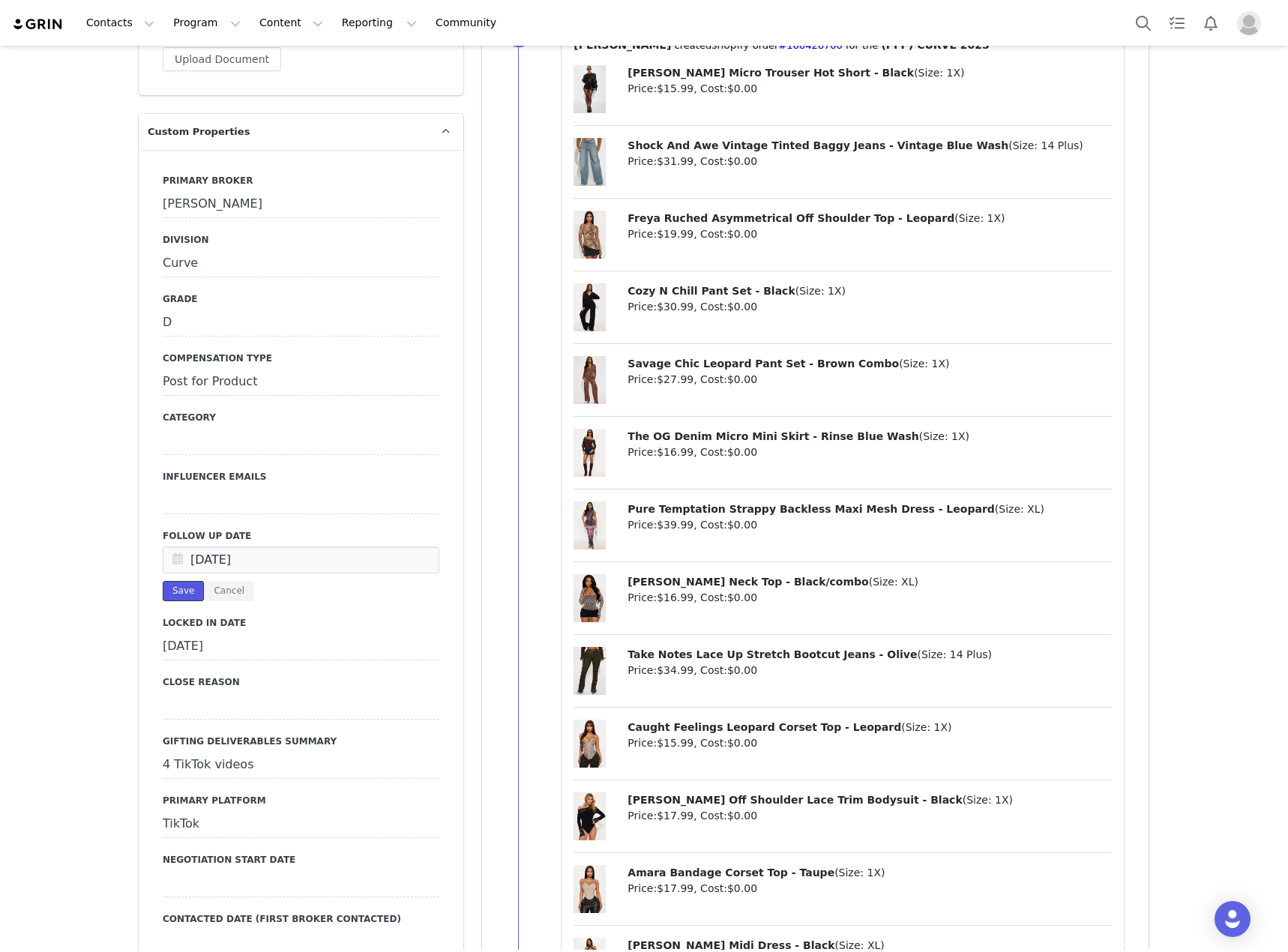
click at [169, 581] on button "Save" at bounding box center [183, 590] width 41 height 20
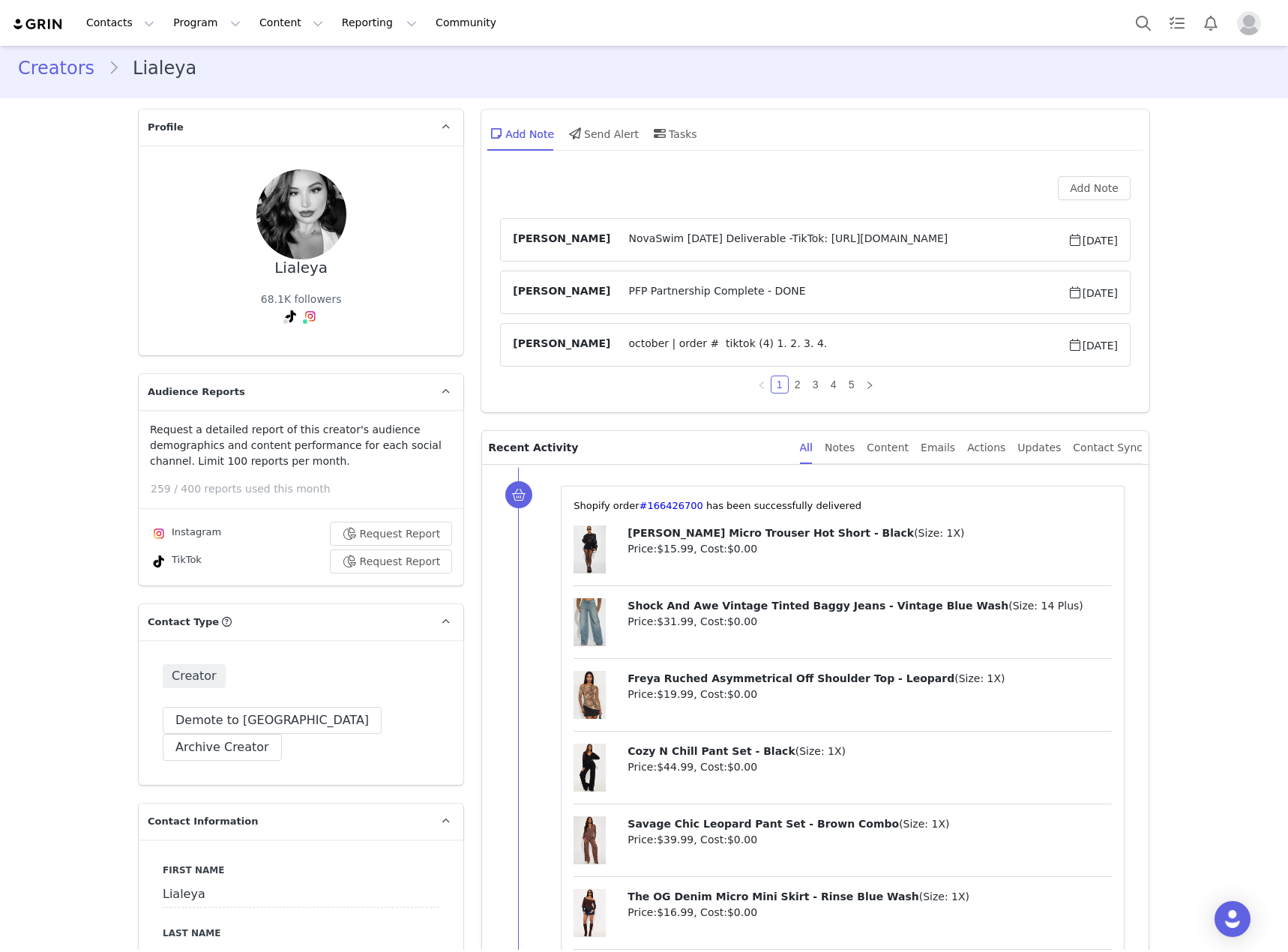
scroll to position [0, 0]
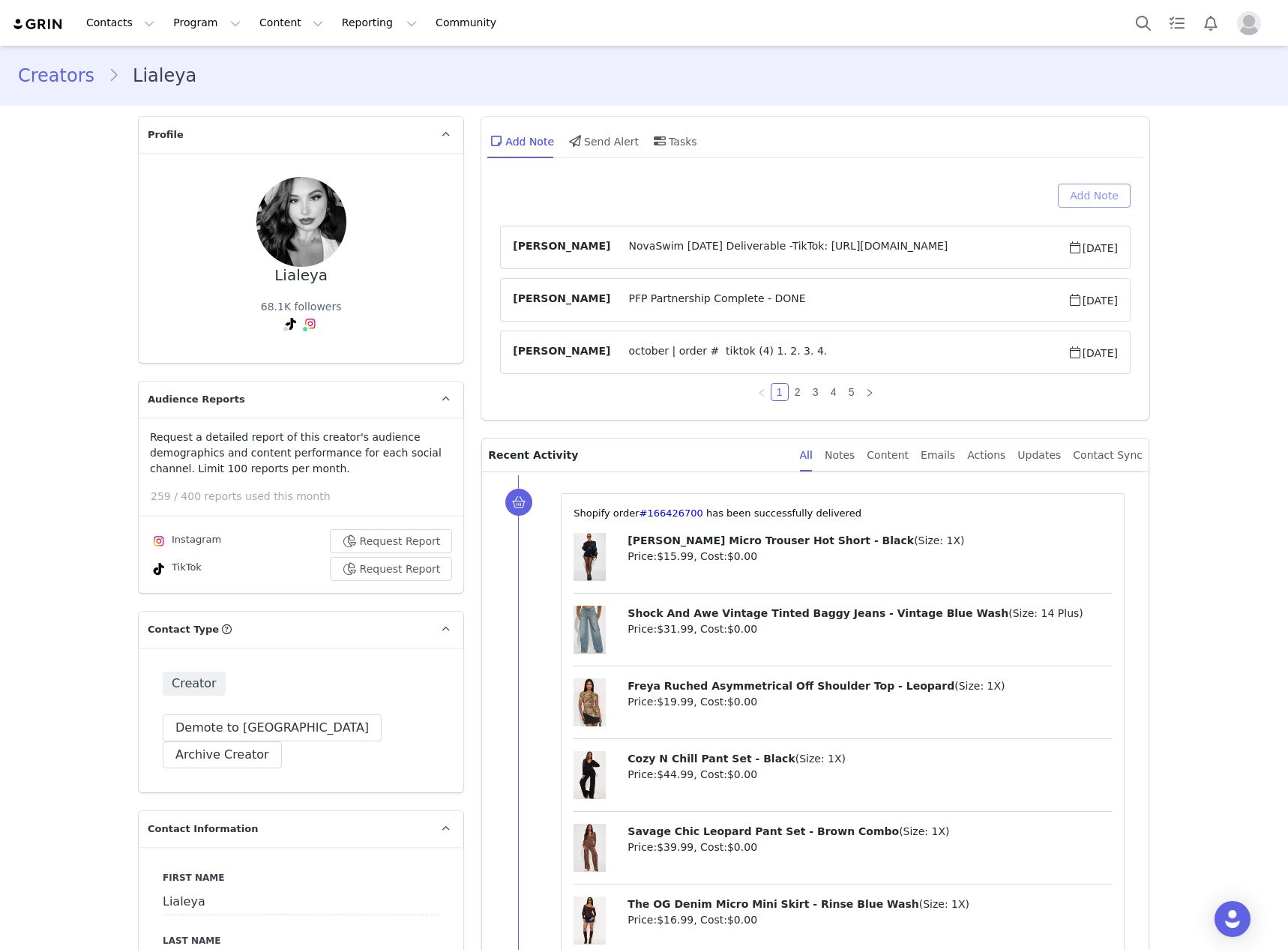
click at [1091, 195] on button "Add Note" at bounding box center [1094, 195] width 73 height 24
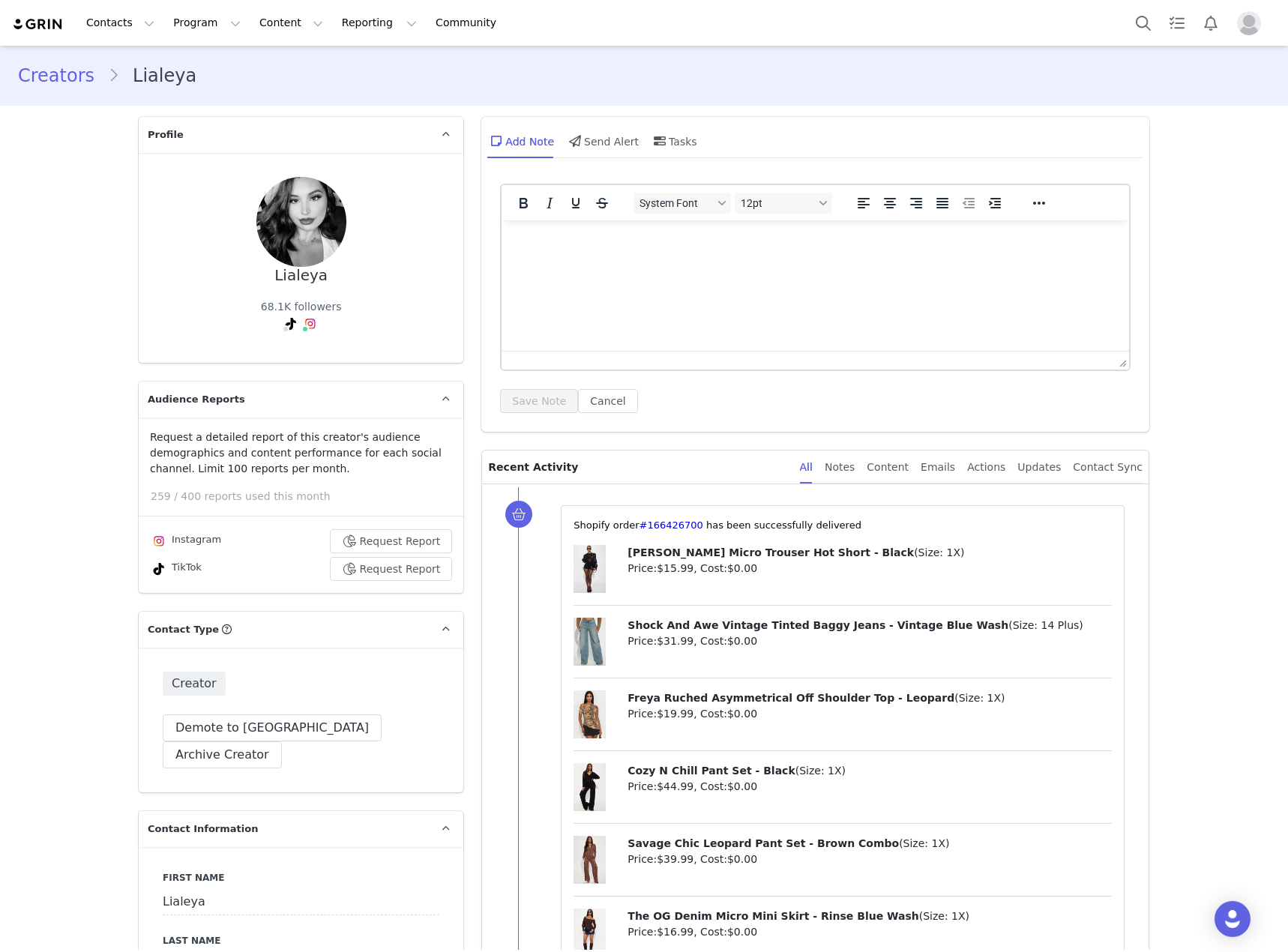
click at [860, 261] on html at bounding box center [815, 241] width 627 height 41
click at [527, 398] on button "Save Note" at bounding box center [539, 401] width 78 height 24
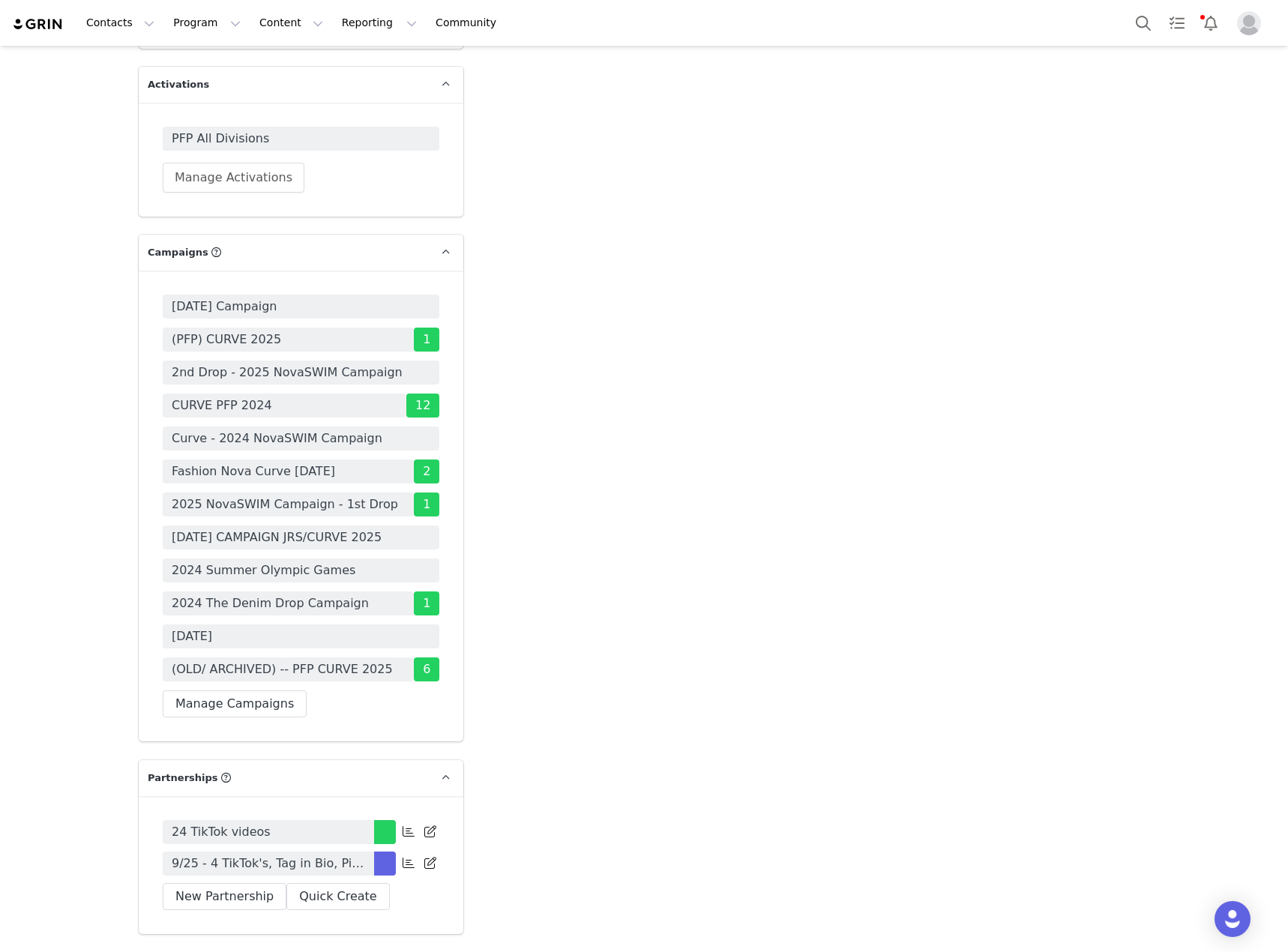
scroll to position [5021, 0]
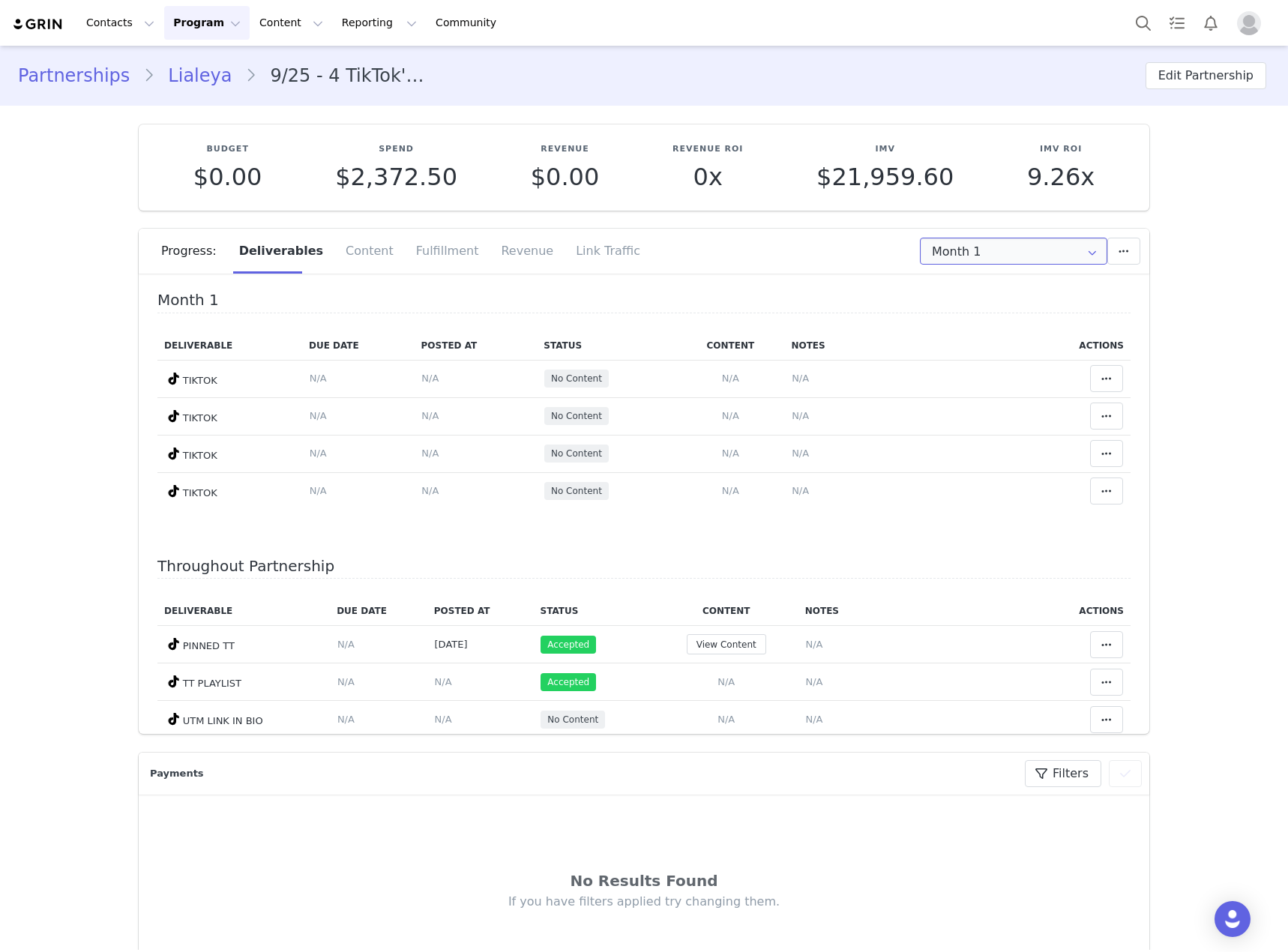
click at [1027, 263] on input "Month 1" at bounding box center [1013, 251] width 187 height 27
click at [1039, 358] on li "All Months" at bounding box center [1014, 368] width 197 height 25
type input "All"
click at [722, 378] on span "N/A" at bounding box center [731, 378] width 18 height 11
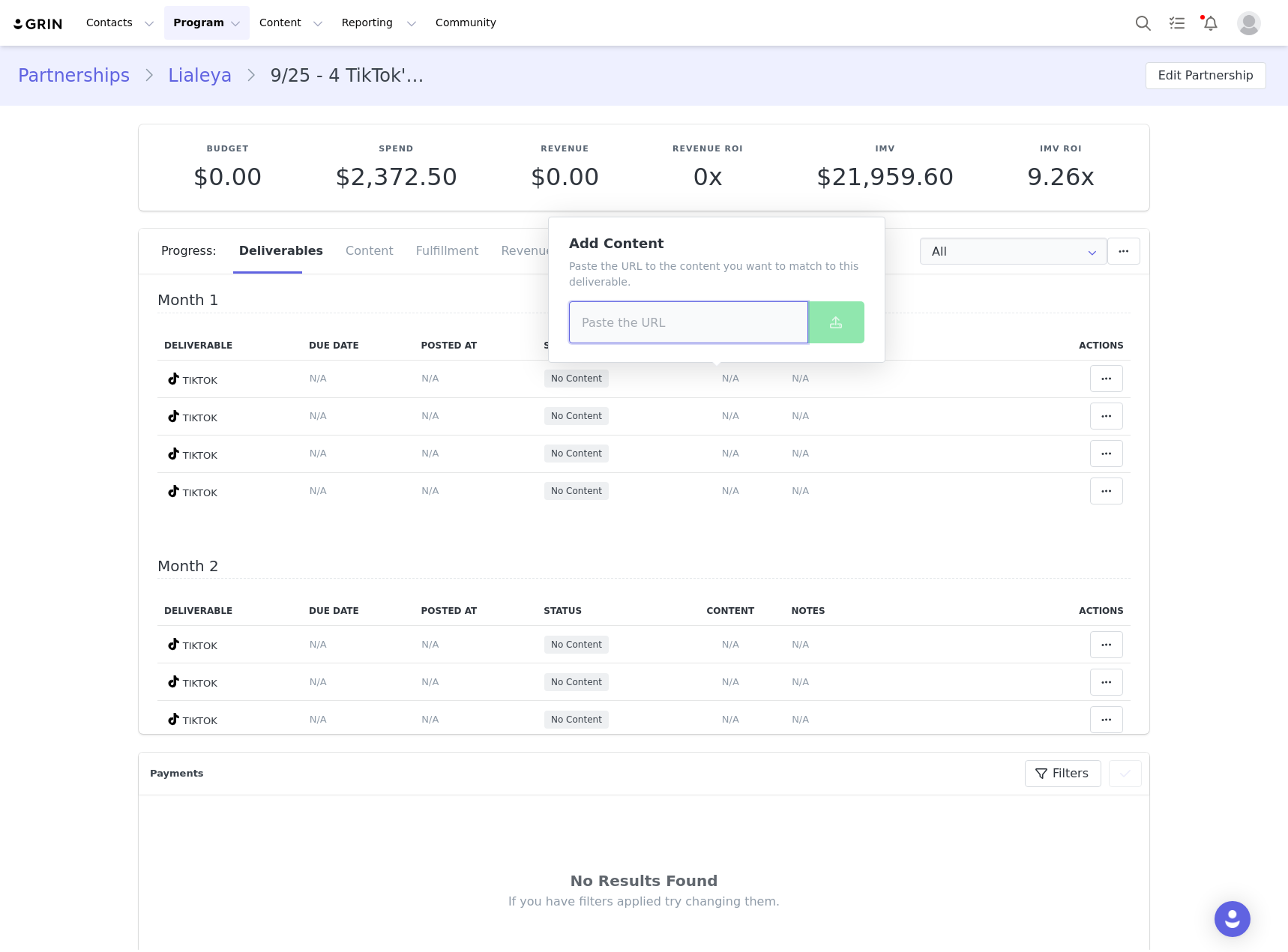
click at [637, 319] on input at bounding box center [689, 322] width 239 height 42
paste input "[URL][DOMAIN_NAME]"
type input "[URL][DOMAIN_NAME]"
click at [845, 327] on button at bounding box center [835, 322] width 57 height 42
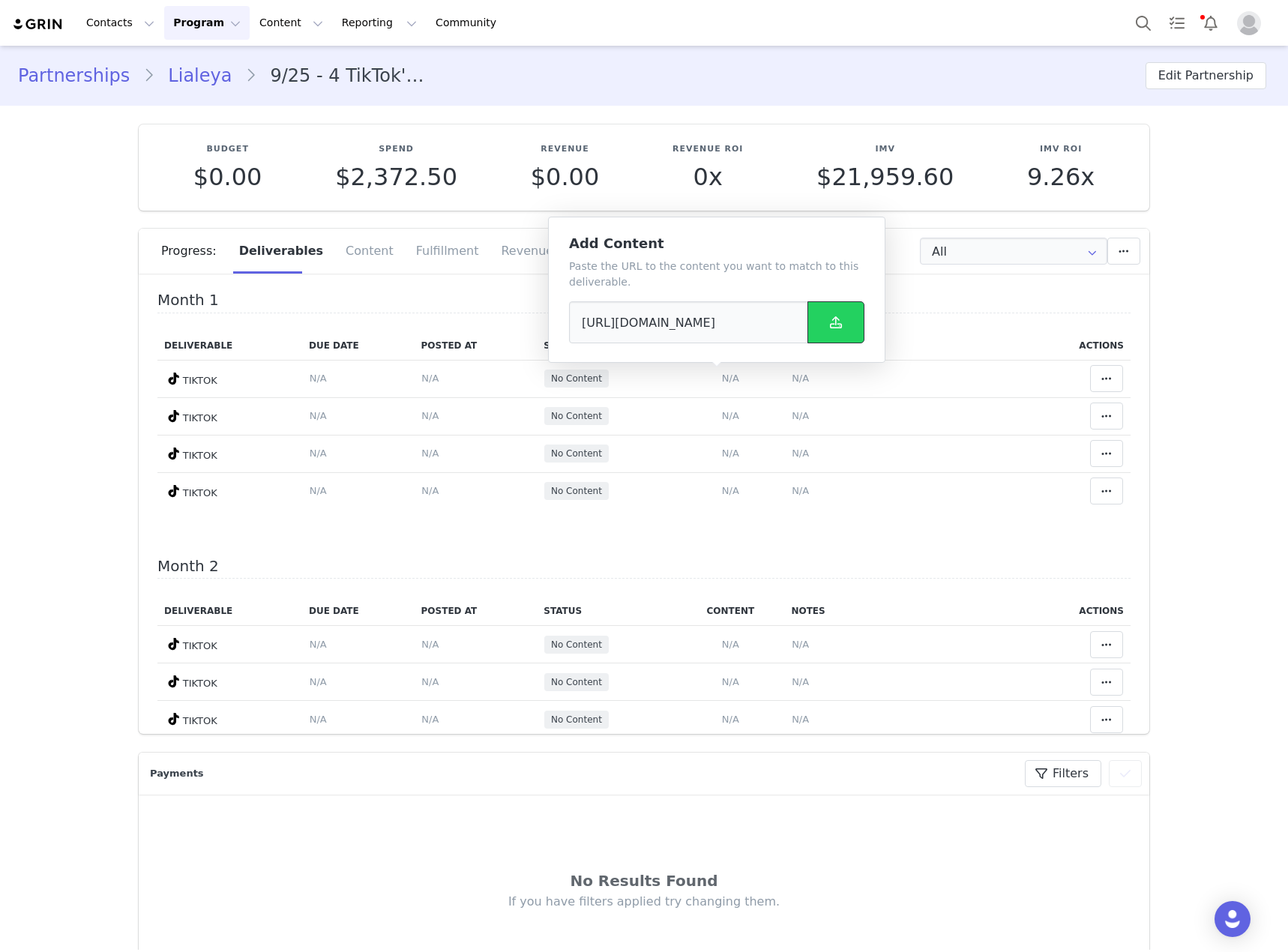
scroll to position [0, 0]
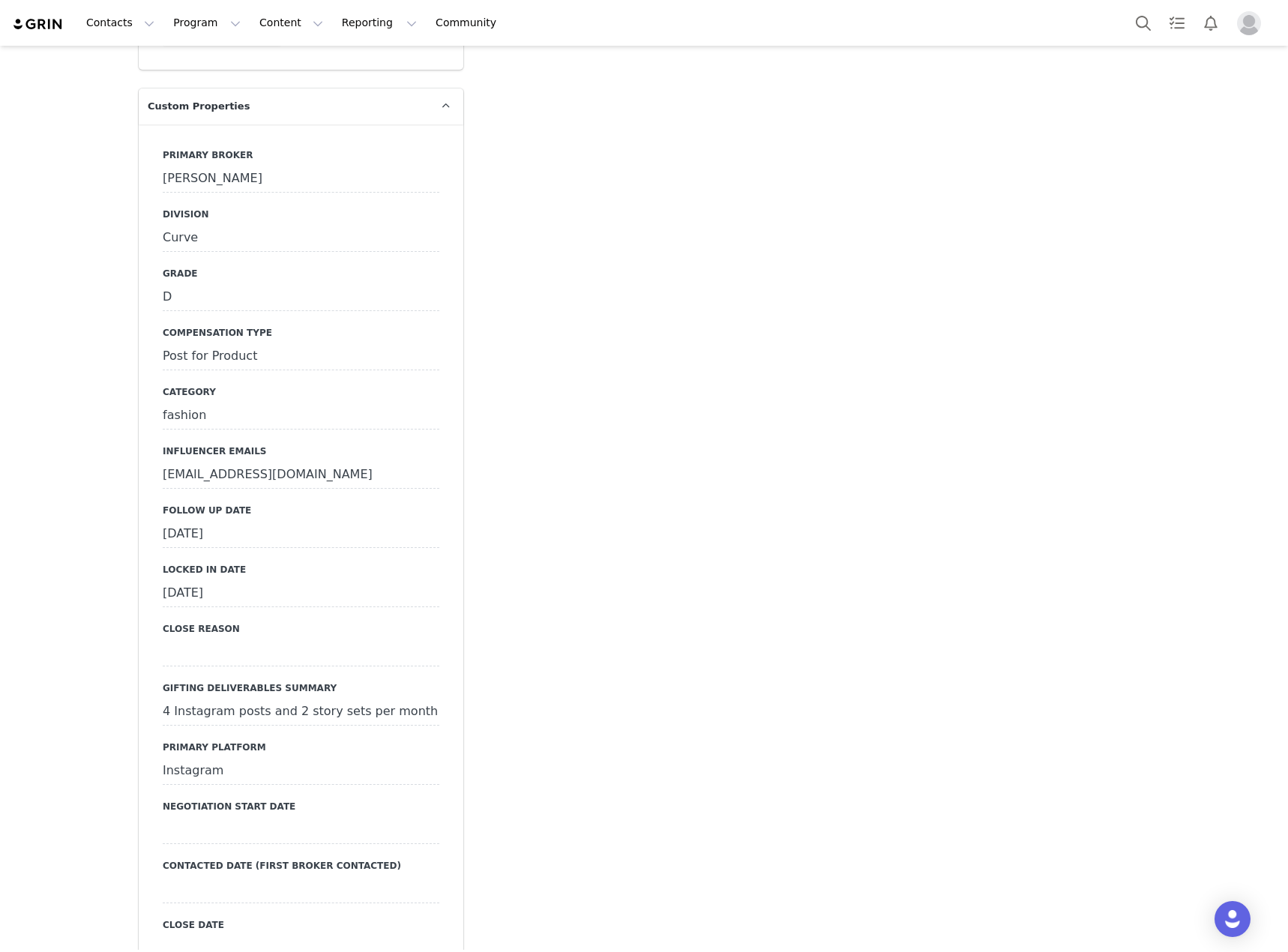
scroll to position [1648, 0]
click at [343, 519] on div "[DATE]" at bounding box center [300, 532] width 277 height 27
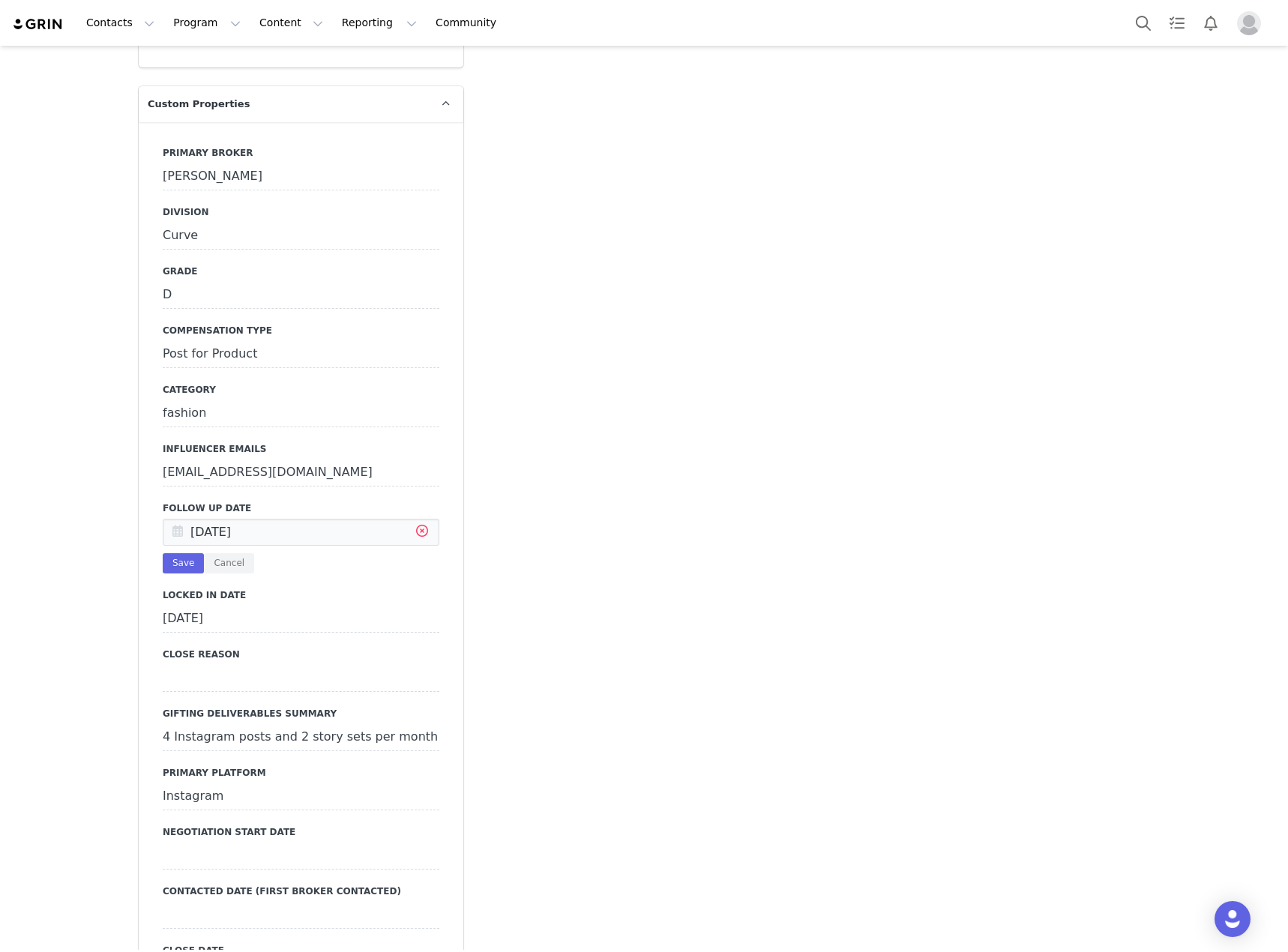
click at [418, 519] on icon at bounding box center [422, 533] width 27 height 27
click at [269, 519] on input "text" at bounding box center [300, 532] width 277 height 27
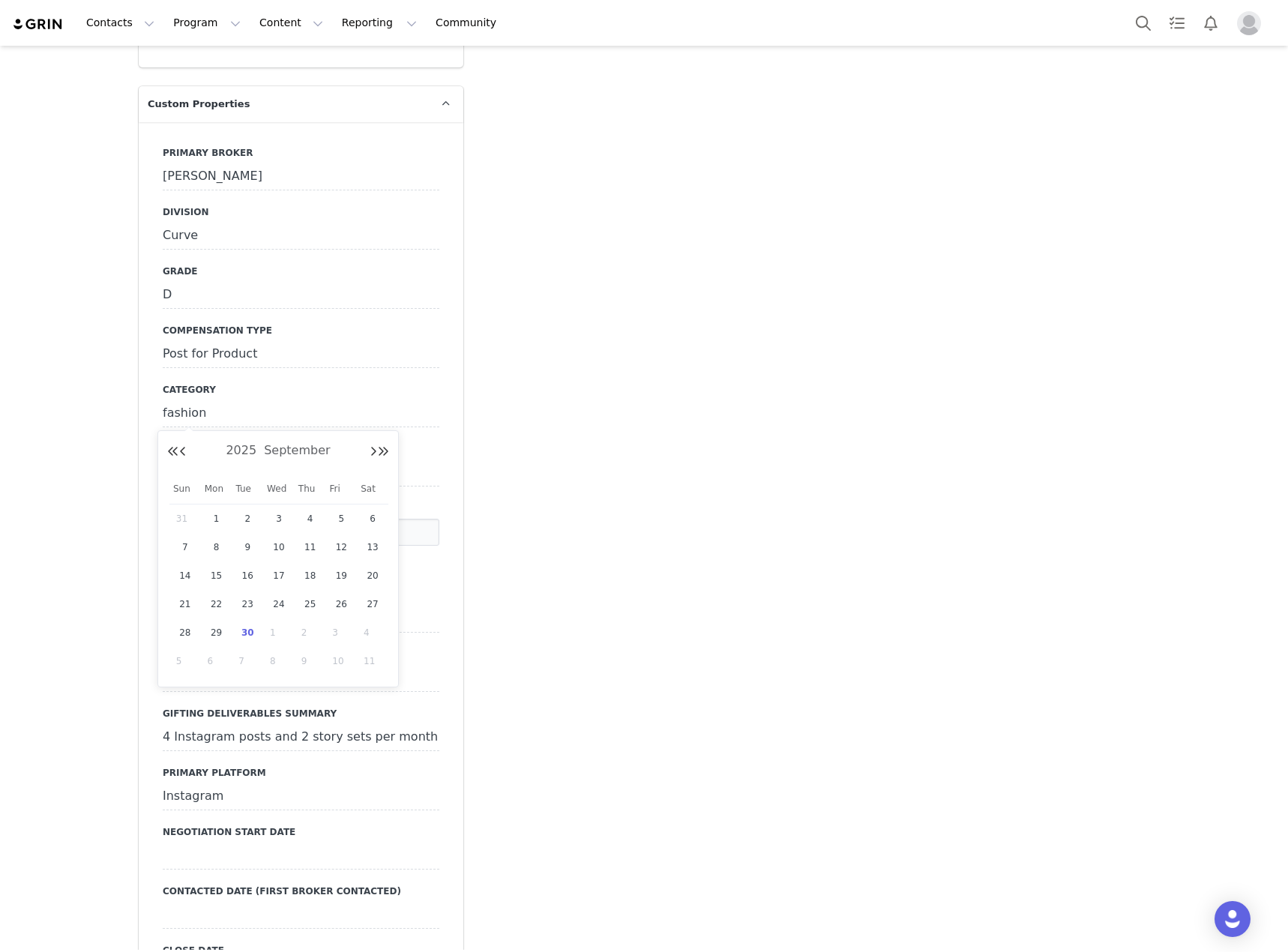
click at [245, 629] on span "30" at bounding box center [247, 633] width 18 height 18
type input "[DATE]"
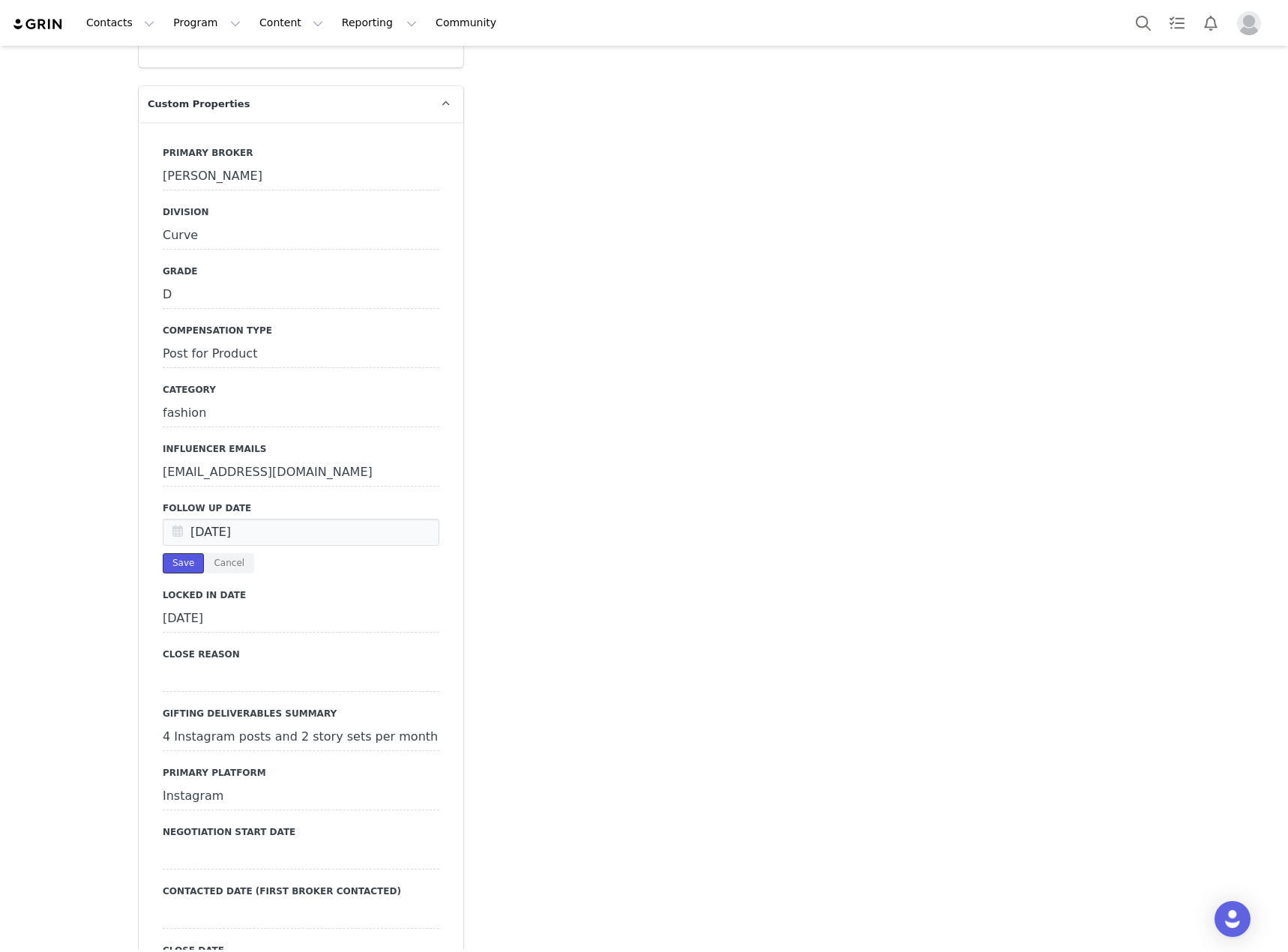
click at [169, 553] on button "Save" at bounding box center [183, 562] width 41 height 20
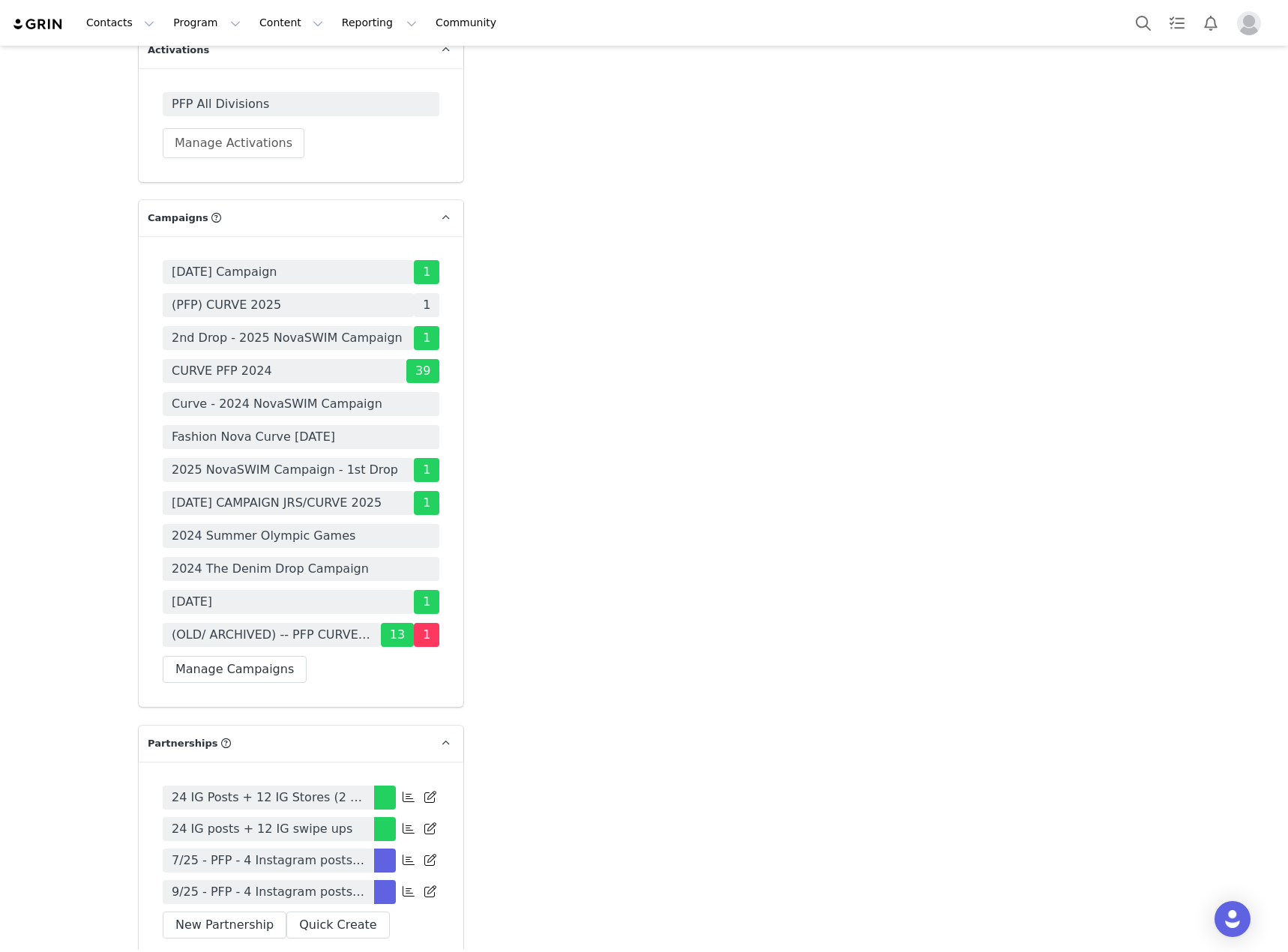
scroll to position [5021, 0]
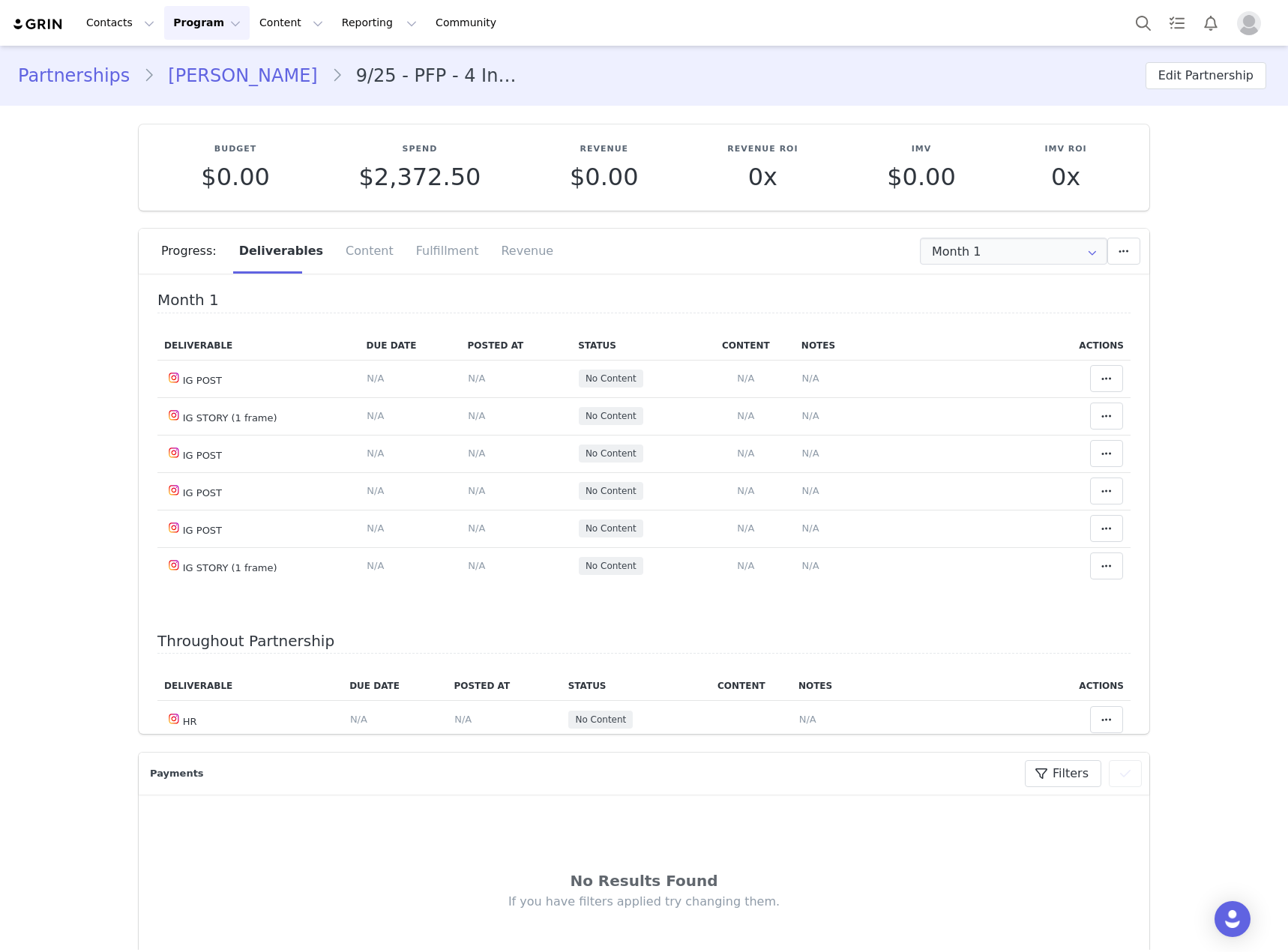
drag, startPoint x: 184, startPoint y: 83, endPoint x: 460, endPoint y: 2, distance: 287.6
click at [184, 83] on link "[PERSON_NAME]" at bounding box center [242, 76] width 176 height 27
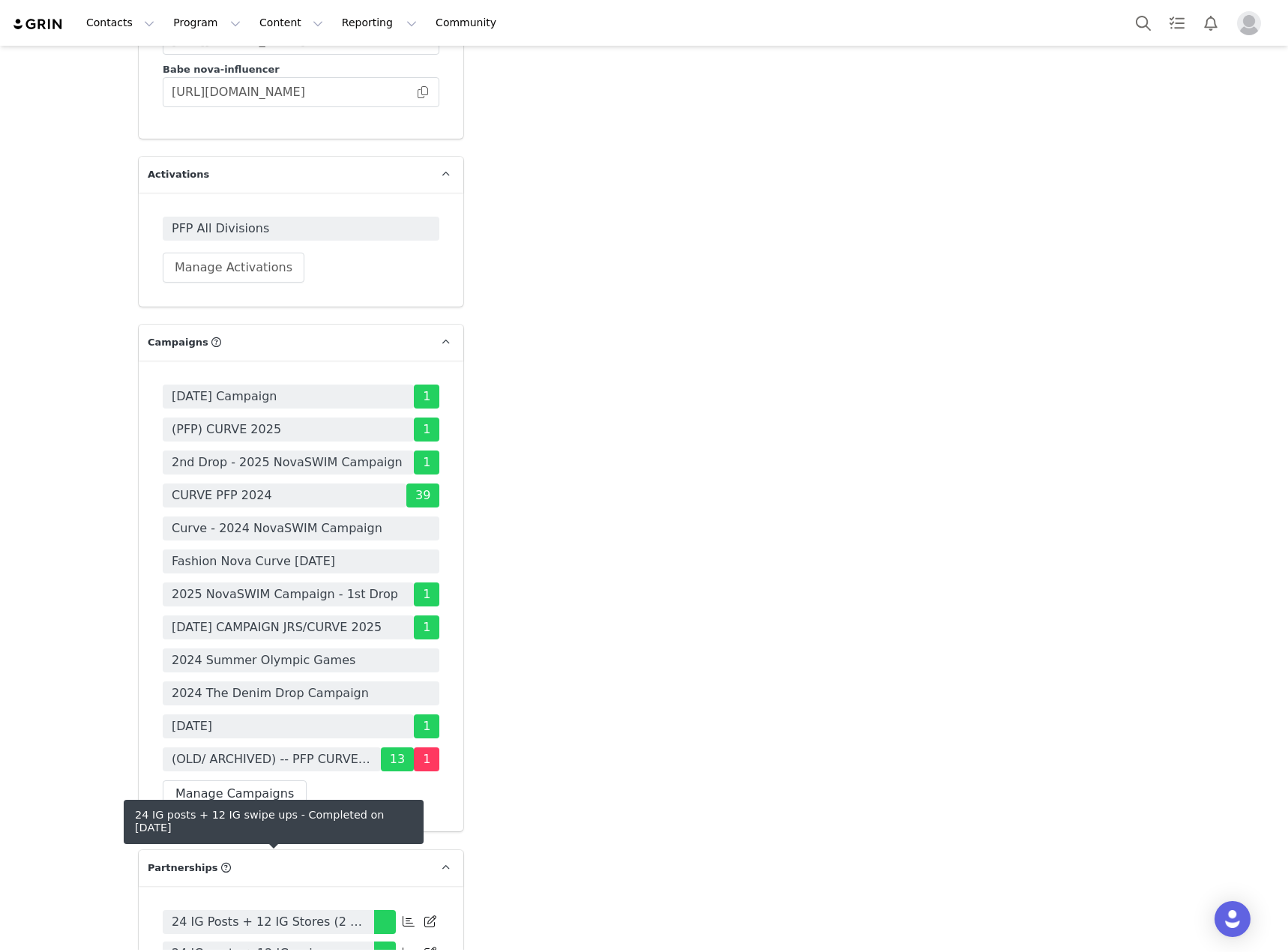
scroll to position [4721, 0]
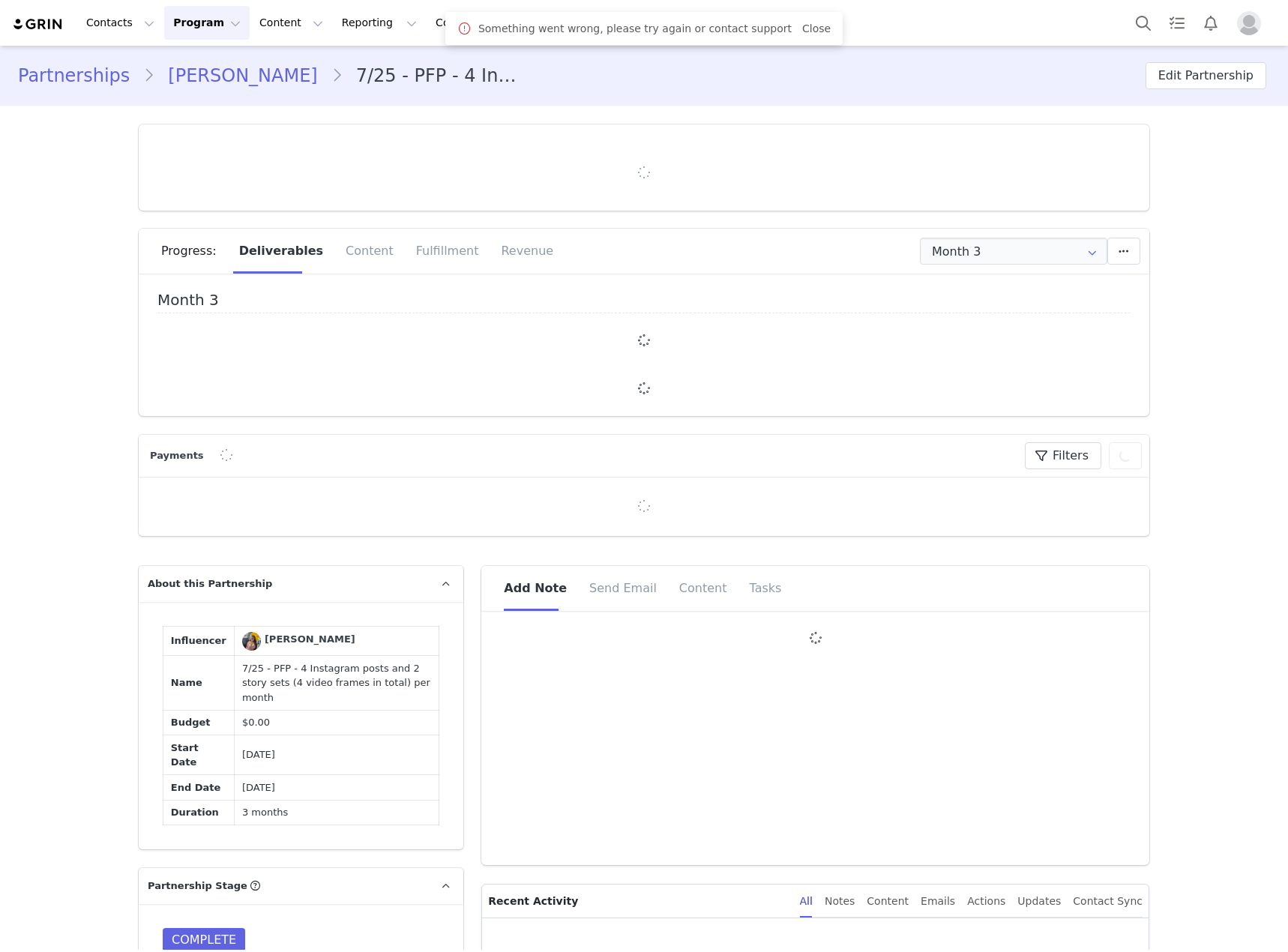
type input "+1 ([GEOGRAPHIC_DATA])"
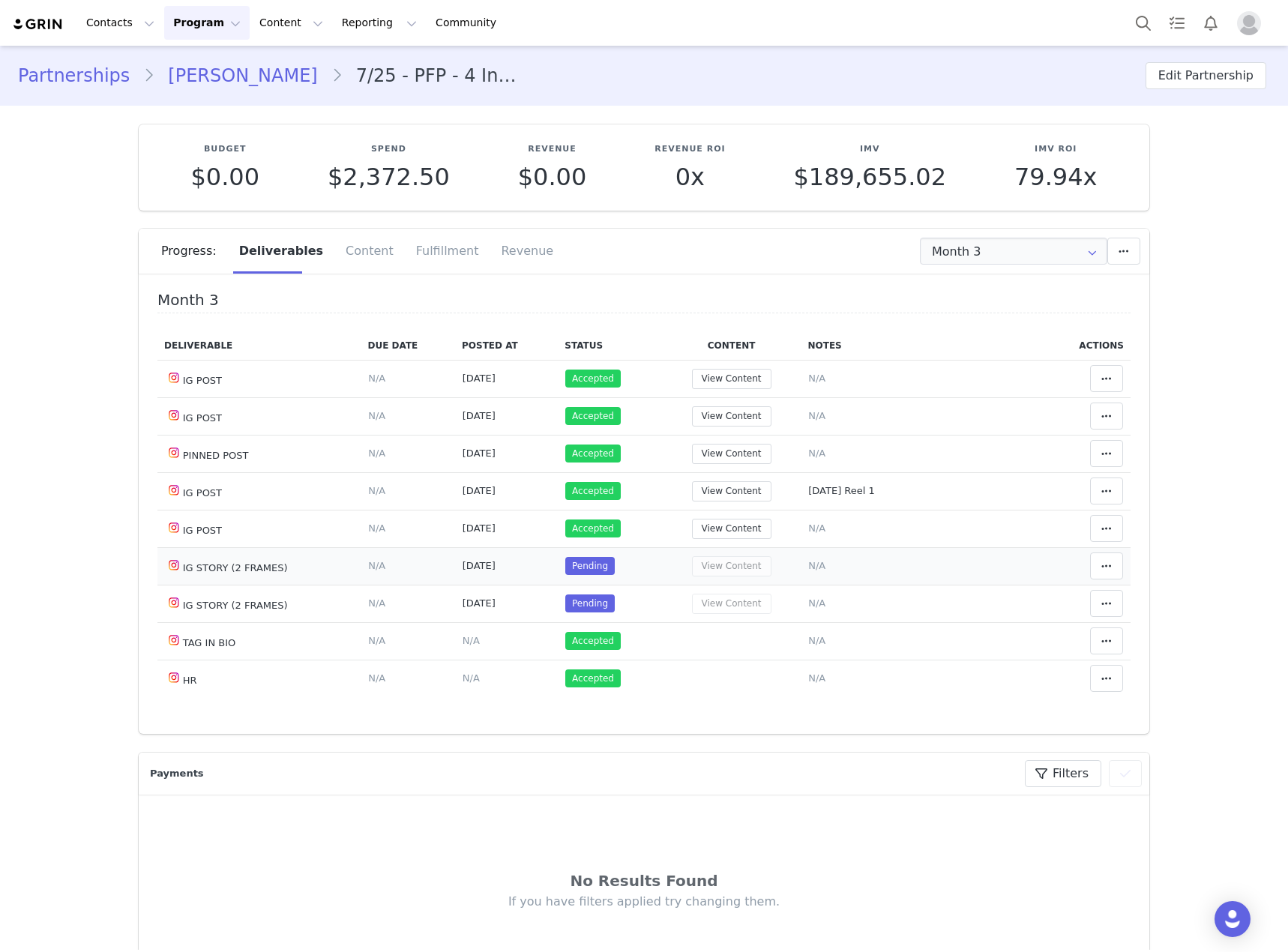
click at [808, 567] on span "N/A" at bounding box center [817, 566] width 18 height 11
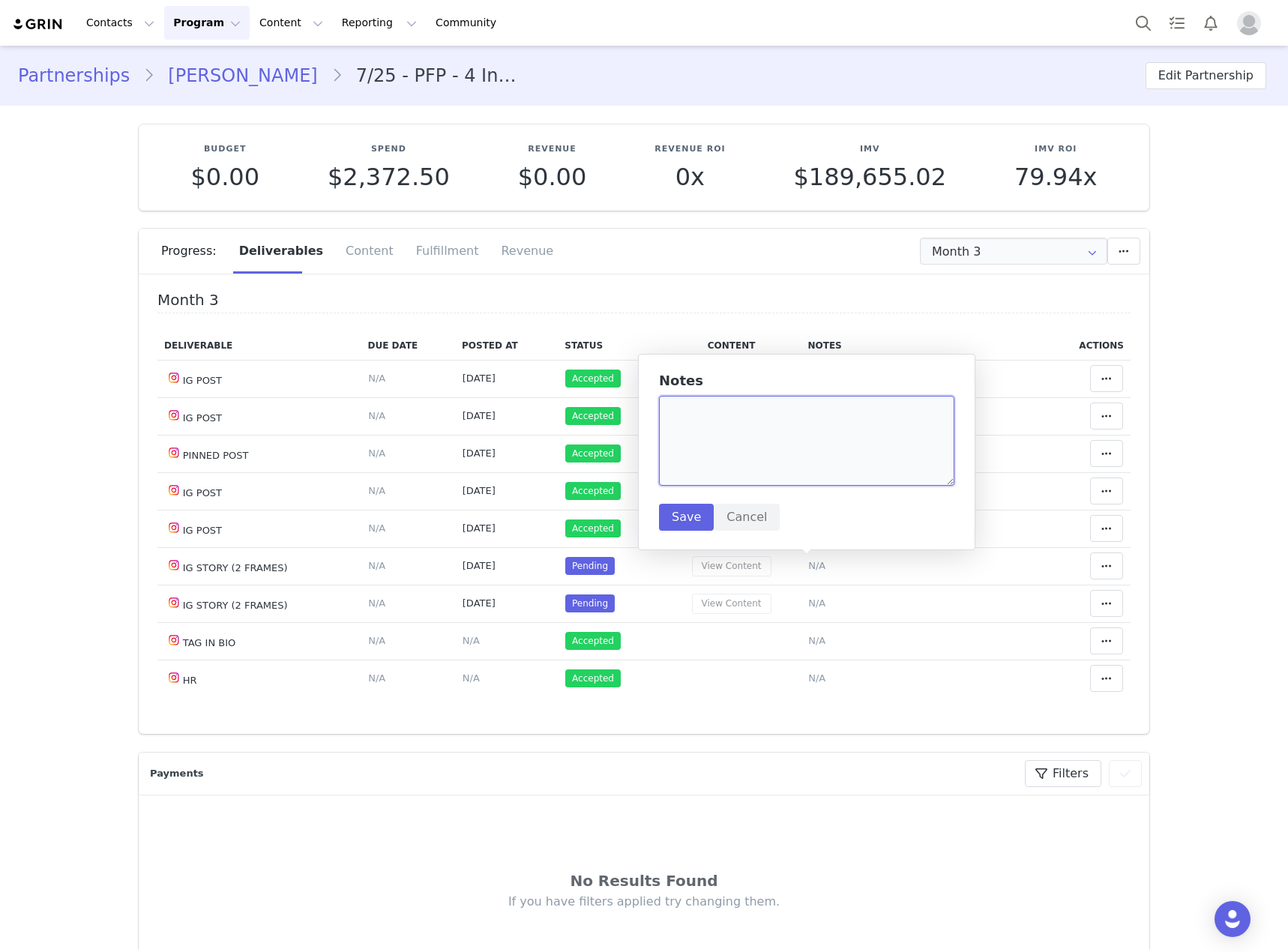
click at [740, 444] on textarea at bounding box center [807, 441] width 296 height 90
paste textarea "[URL][DOMAIN_NAME]"
type textarea "[URL][DOMAIN_NAME]"
click at [687, 519] on button "Save" at bounding box center [686, 517] width 55 height 27
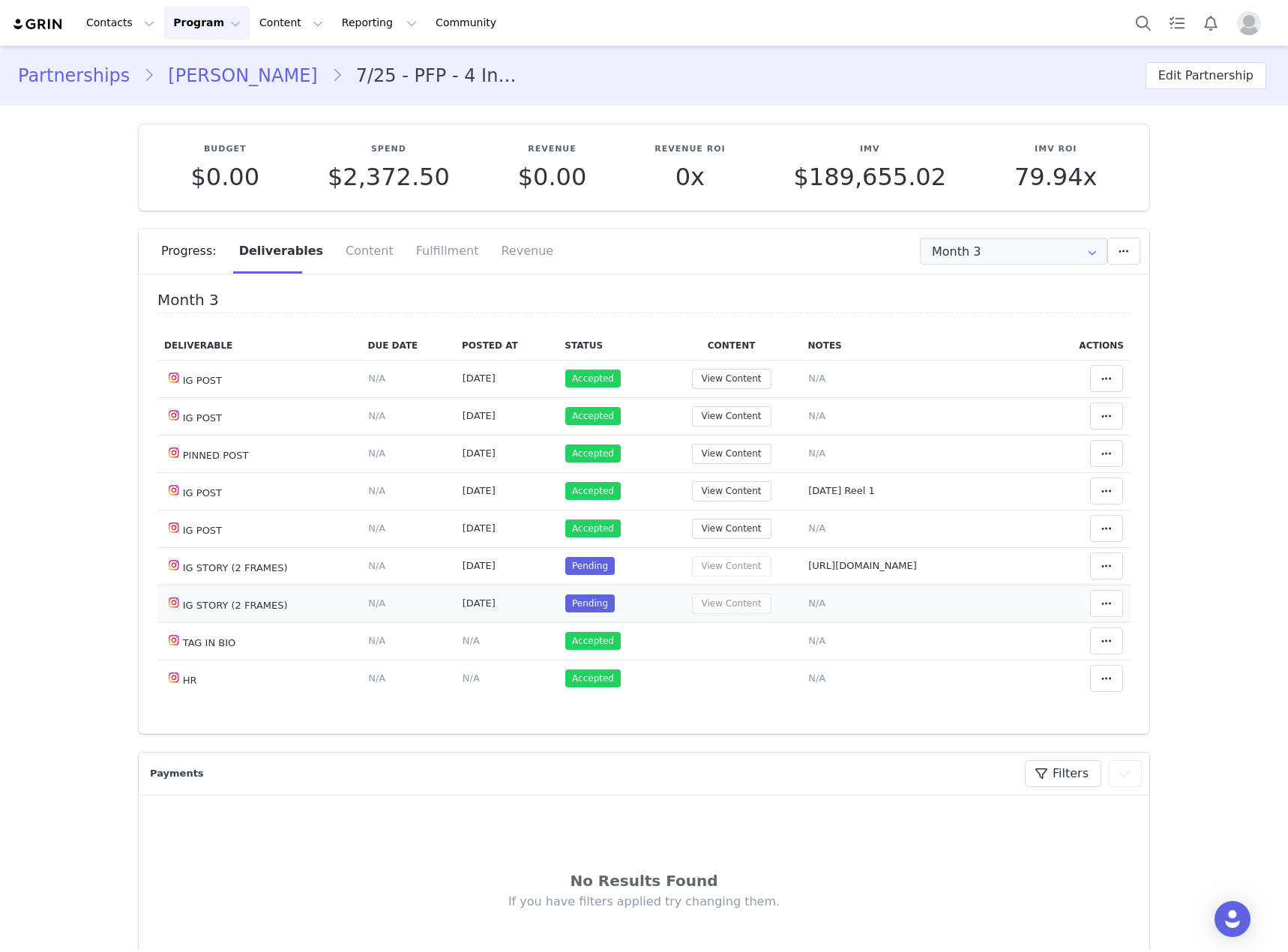
click at [808, 605] on span "N/A" at bounding box center [817, 603] width 18 height 11
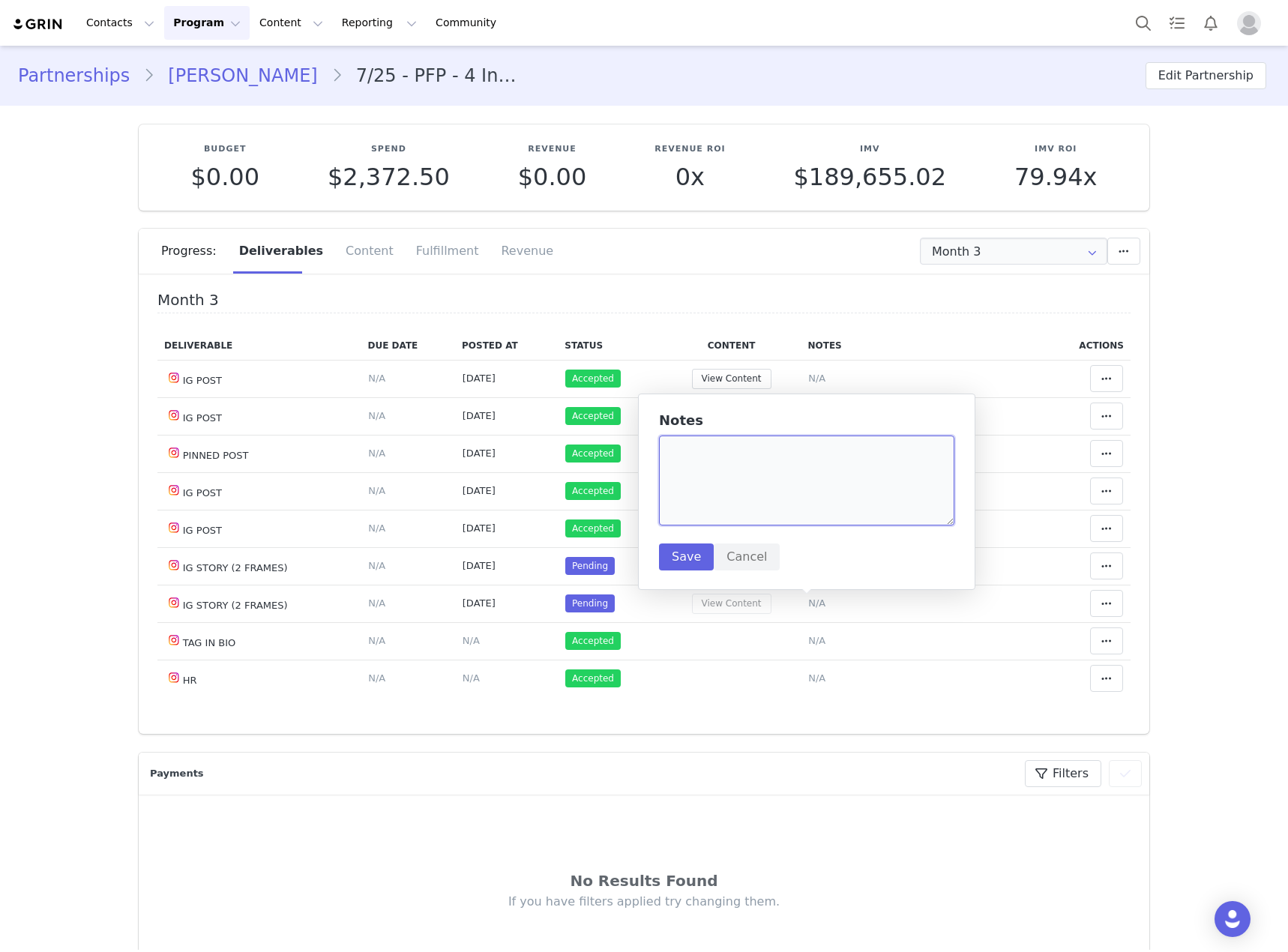
click at [764, 510] on textarea at bounding box center [807, 480] width 296 height 90
paste textarea "[URL][DOMAIN_NAME]"
type textarea "[URL][DOMAIN_NAME]"
click at [687, 558] on button "Save" at bounding box center [686, 557] width 55 height 27
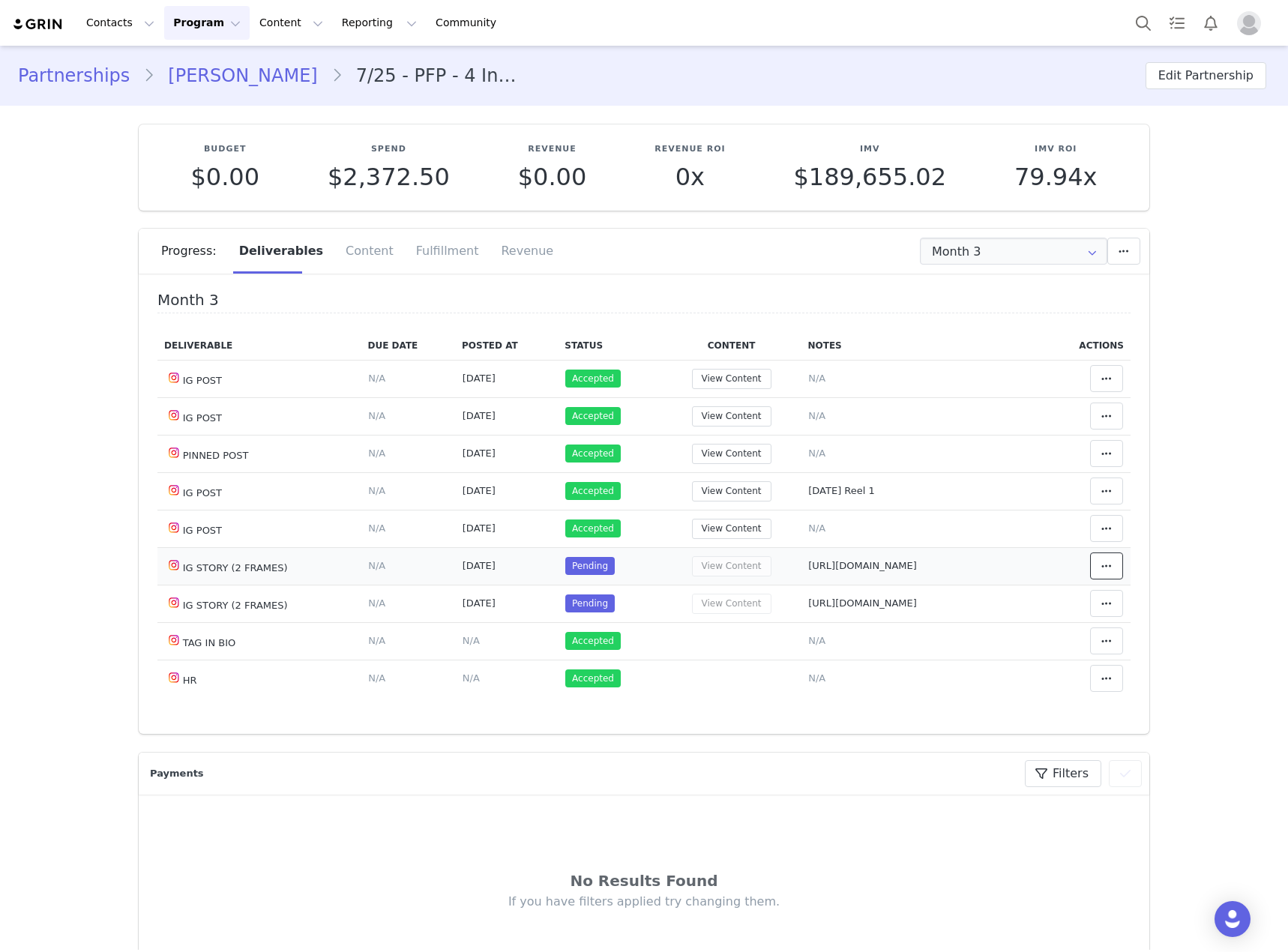
click at [1098, 568] on span at bounding box center [1106, 566] width 18 height 18
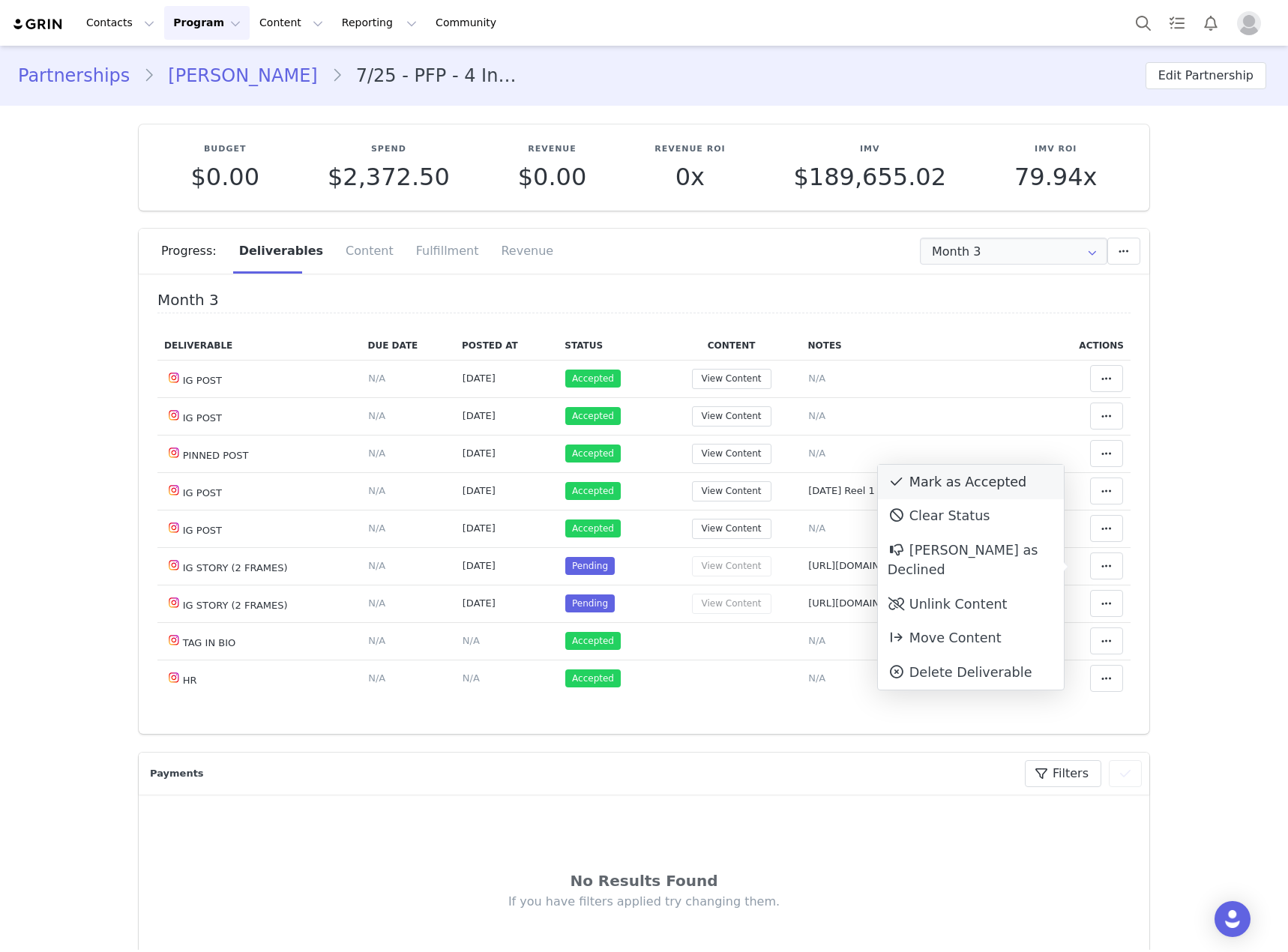
click at [903, 483] on span at bounding box center [897, 481] width 18 height 18
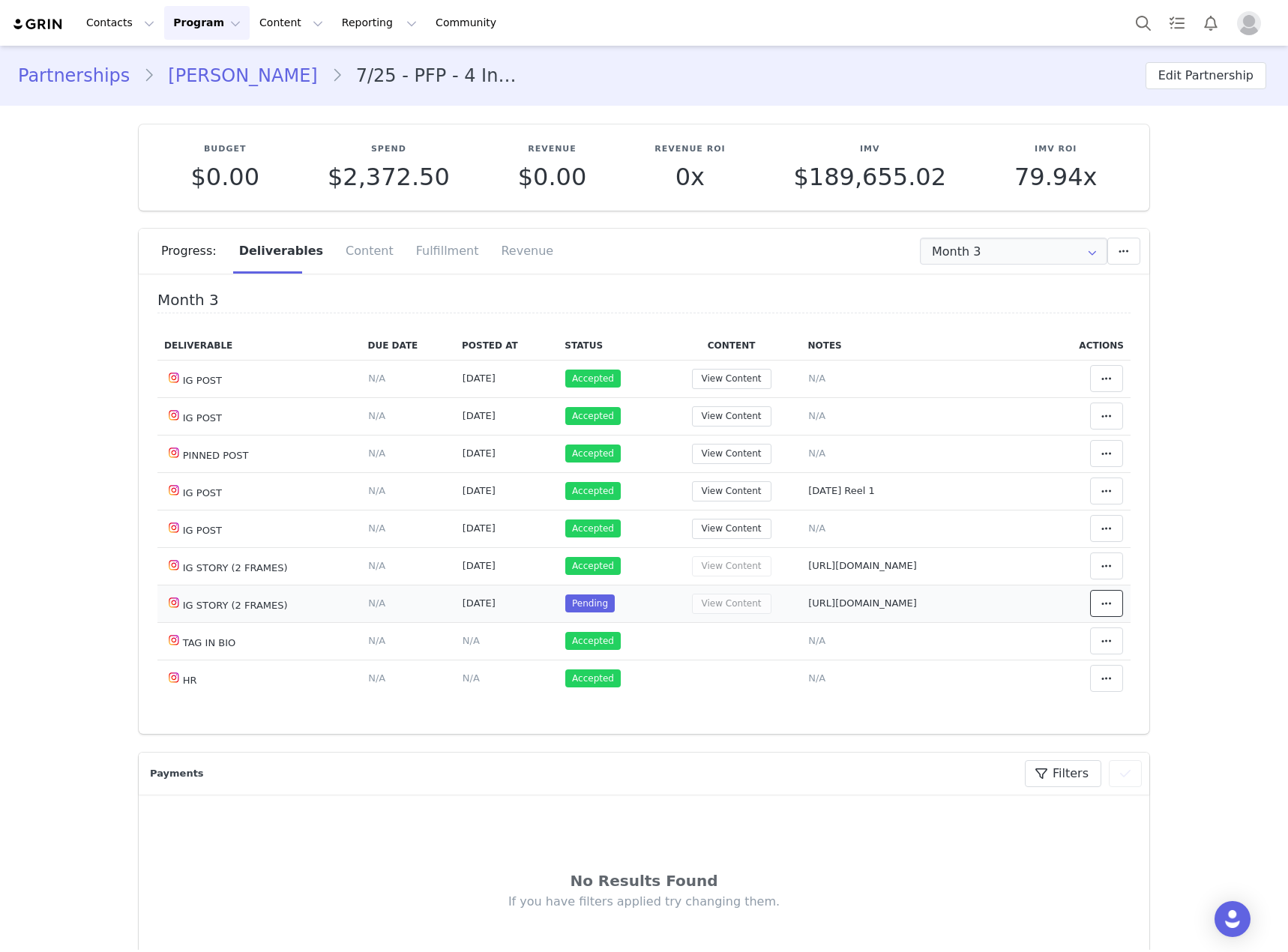
click at [1098, 613] on span at bounding box center [1106, 603] width 18 height 18
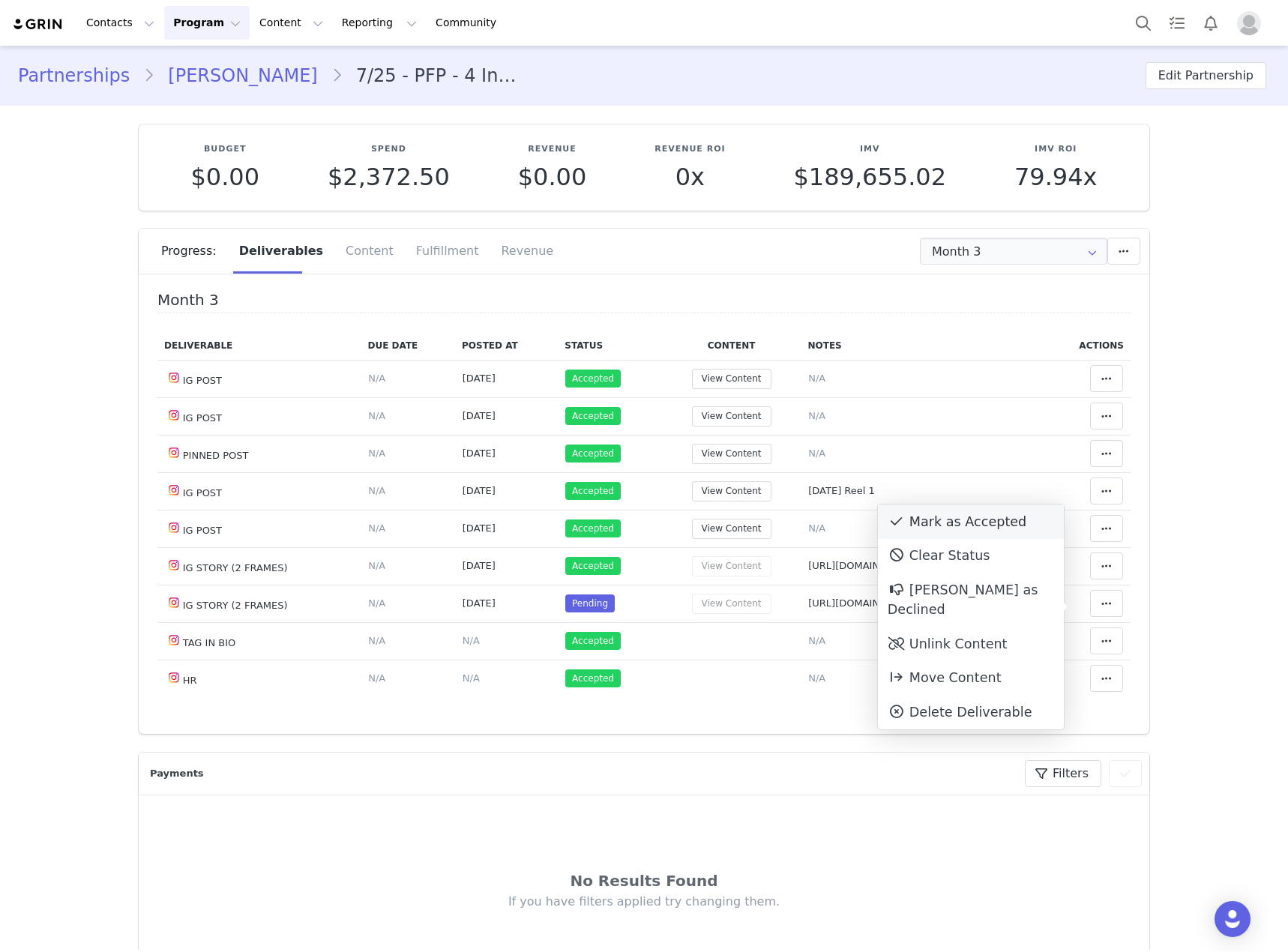
click at [931, 521] on div "Mark as Accepted" at bounding box center [971, 521] width 186 height 34
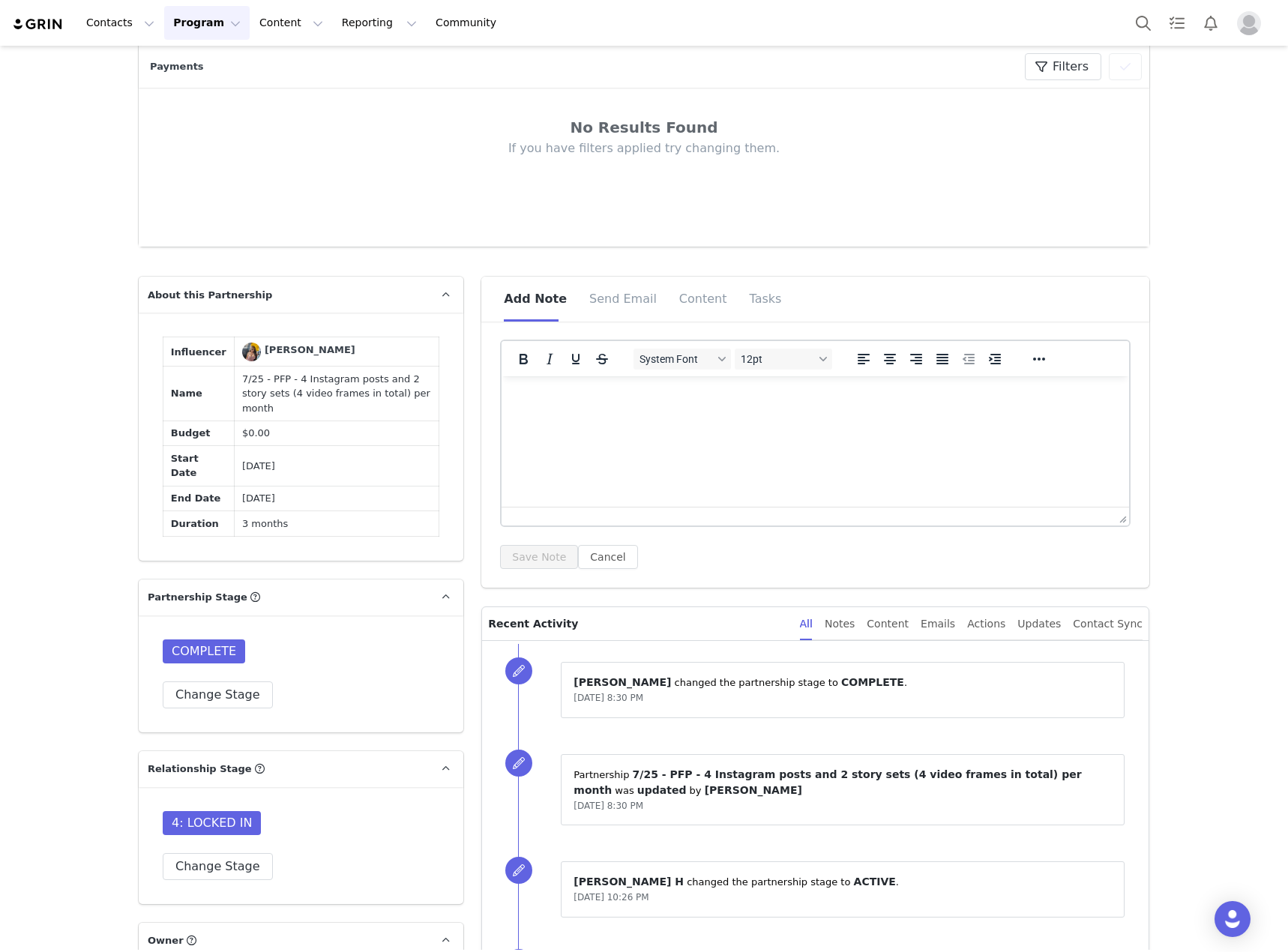
scroll to position [825, 0]
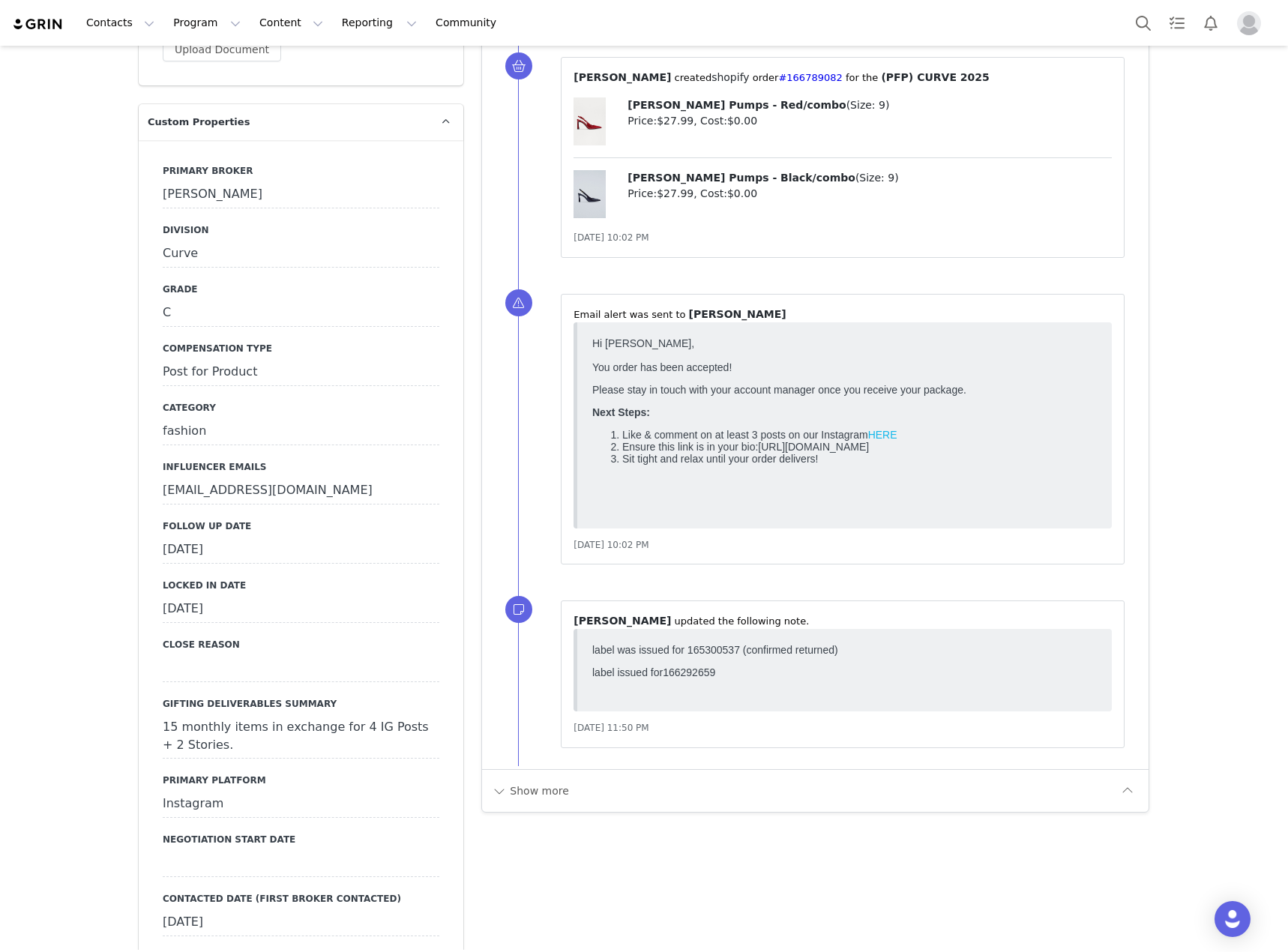
scroll to position [1648, 0]
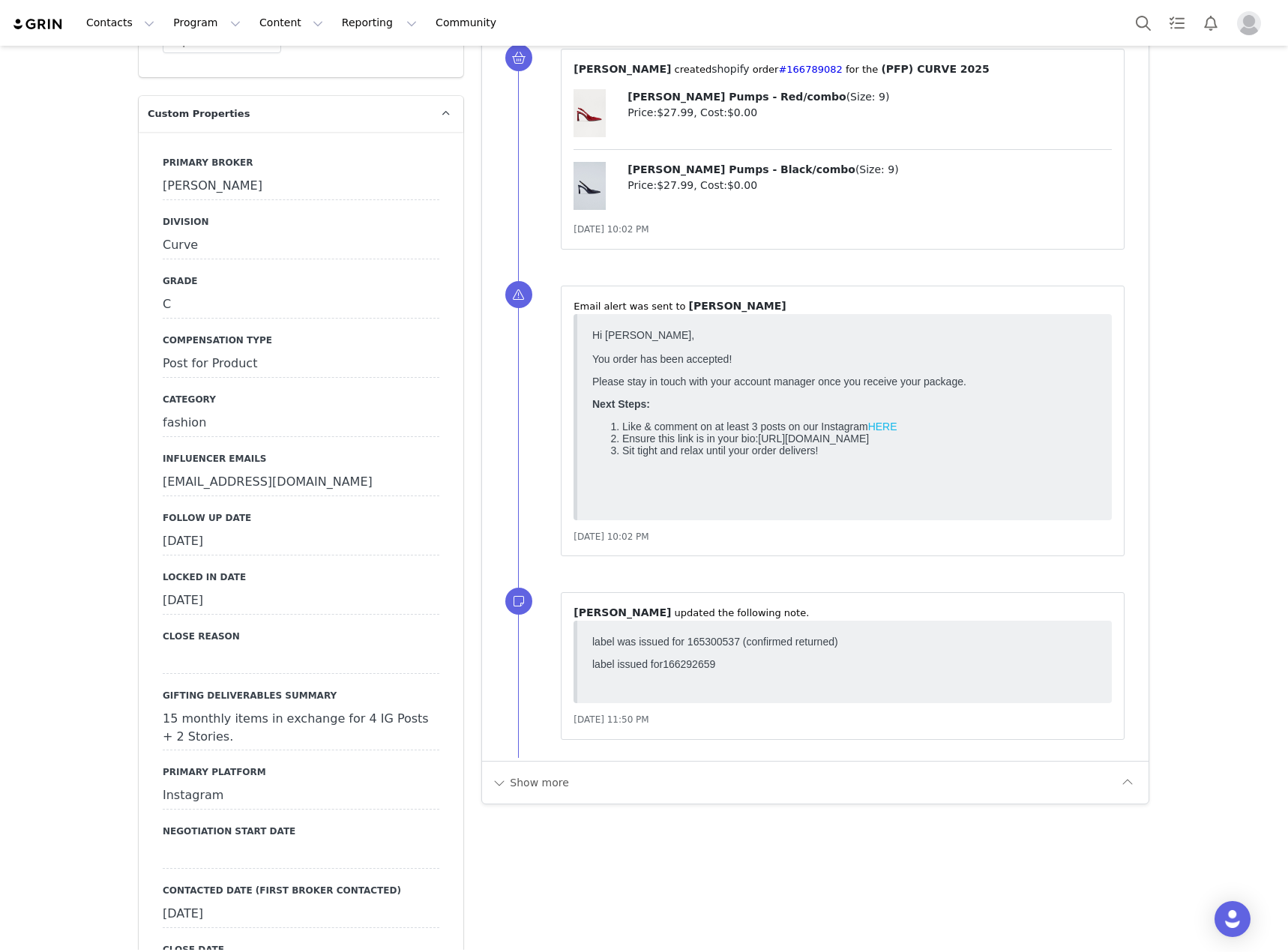
click at [414, 528] on div "[DATE]" at bounding box center [300, 542] width 277 height 27
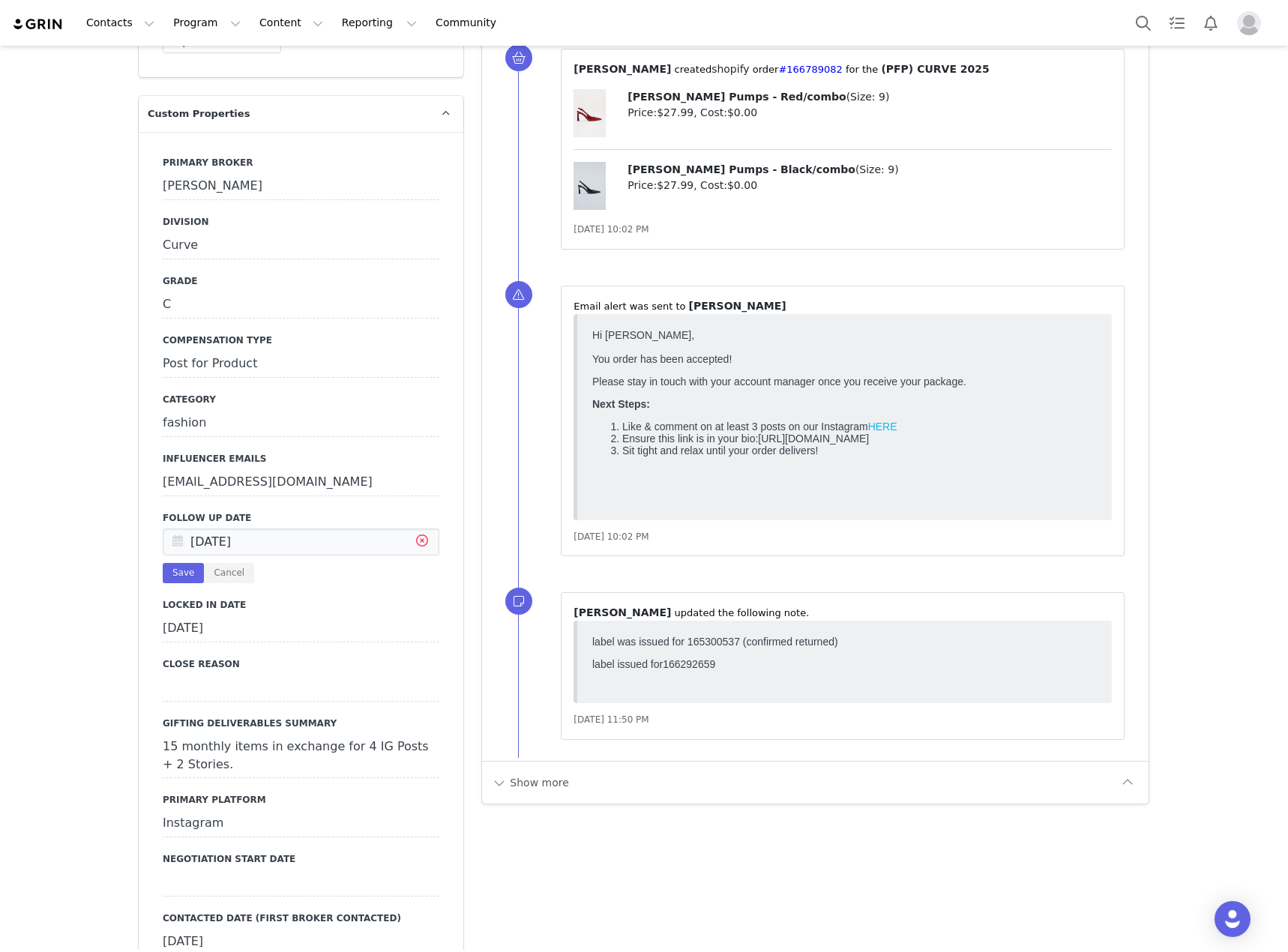
click at [414, 529] on icon at bounding box center [422, 543] width 27 height 27
click at [353, 528] on input "text" at bounding box center [300, 542] width 277 height 27
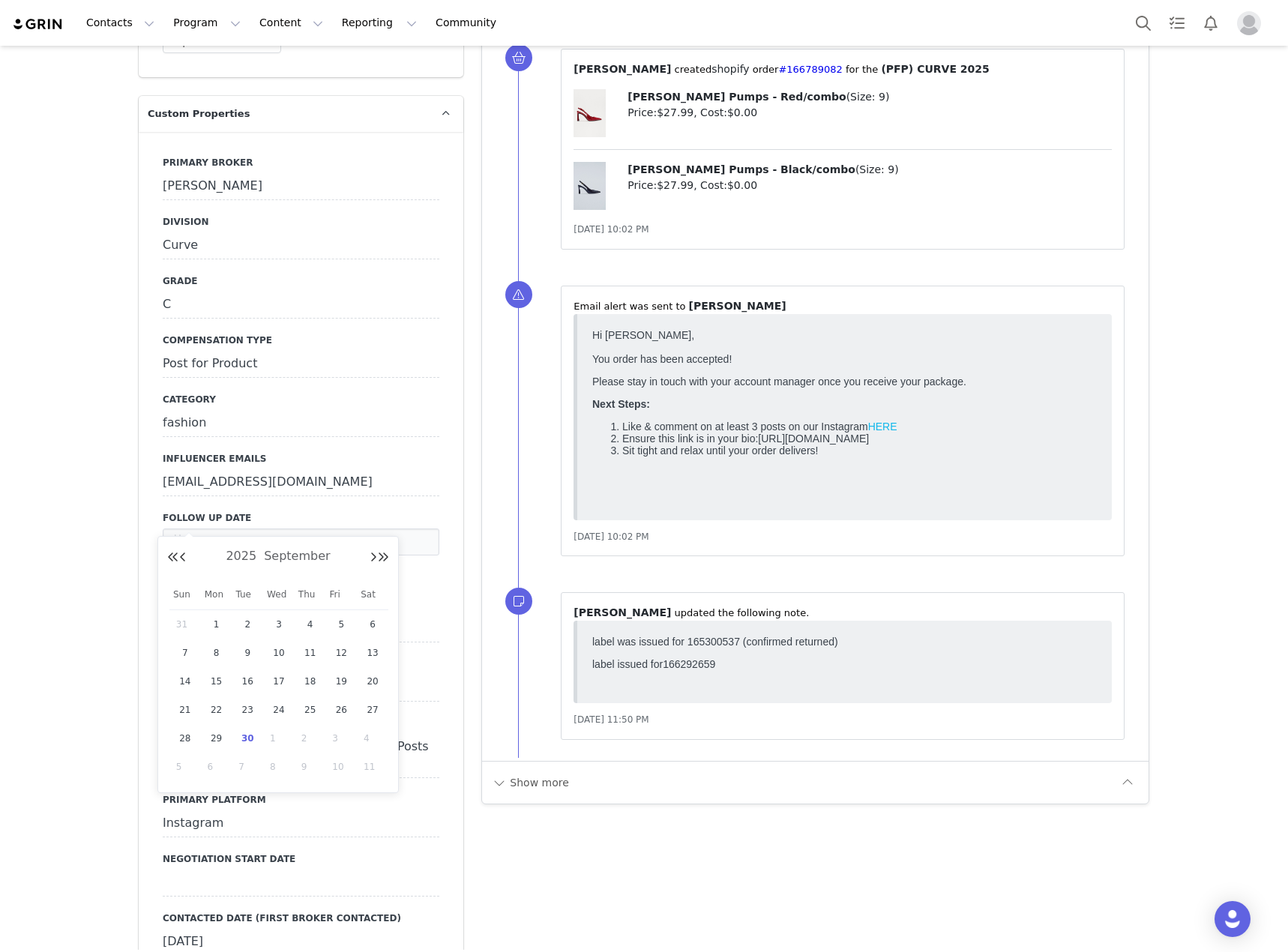
click at [245, 738] on span "30" at bounding box center [247, 738] width 18 height 18
type input "[DATE]"
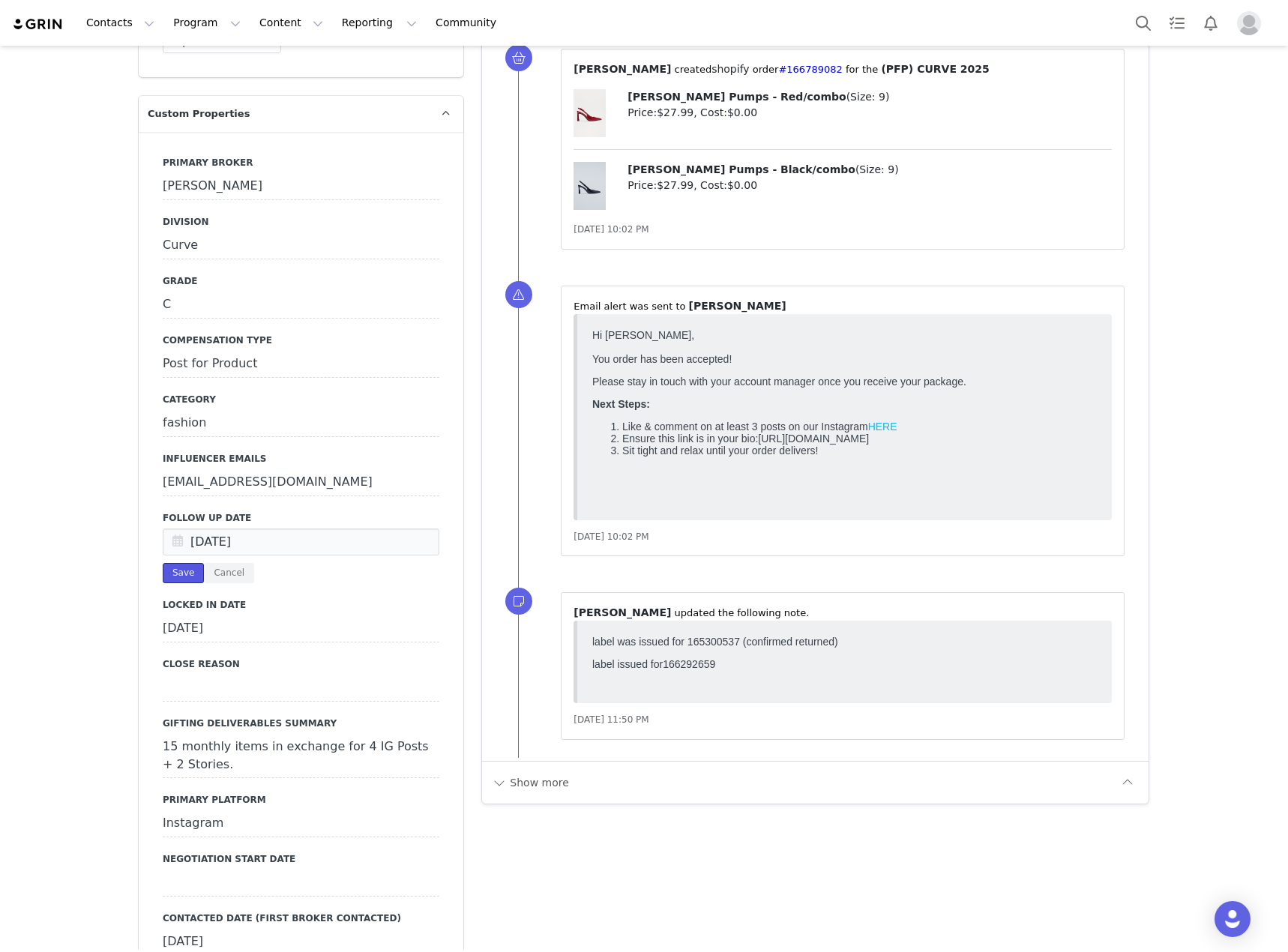
click at [168, 562] on button "Save" at bounding box center [183, 572] width 41 height 20
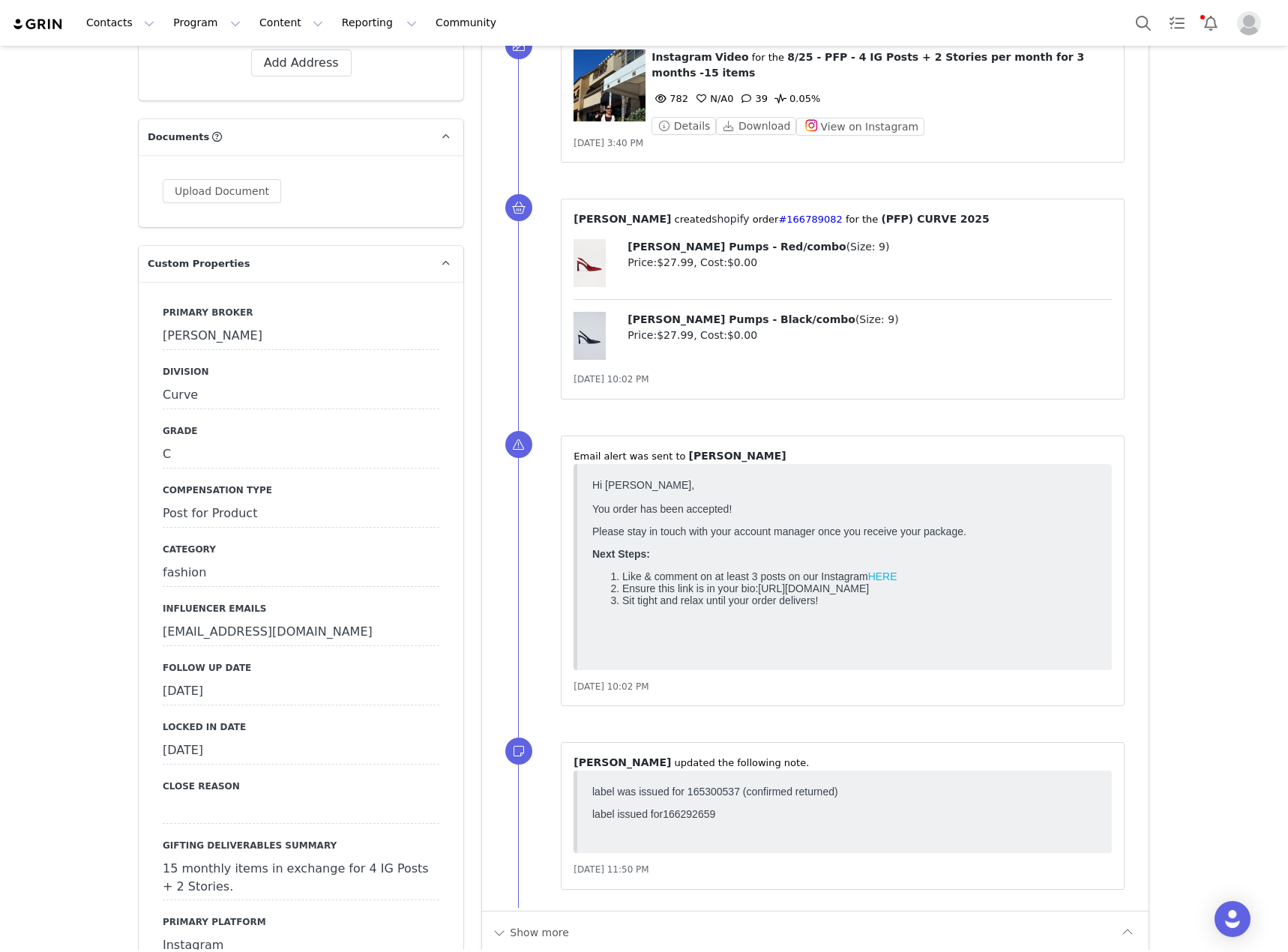
scroll to position [1573, 0]
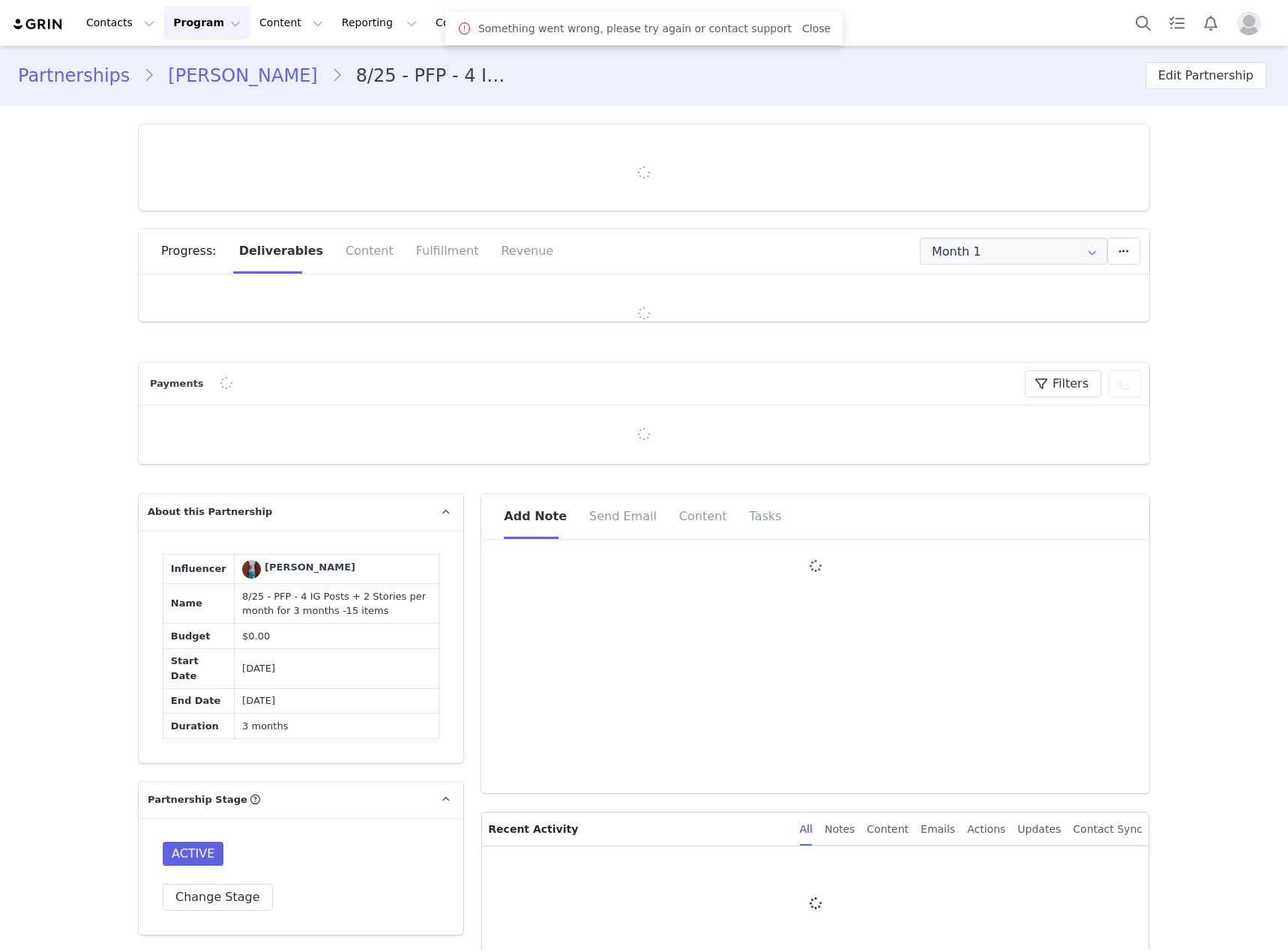
type input "+1 ([GEOGRAPHIC_DATA])"
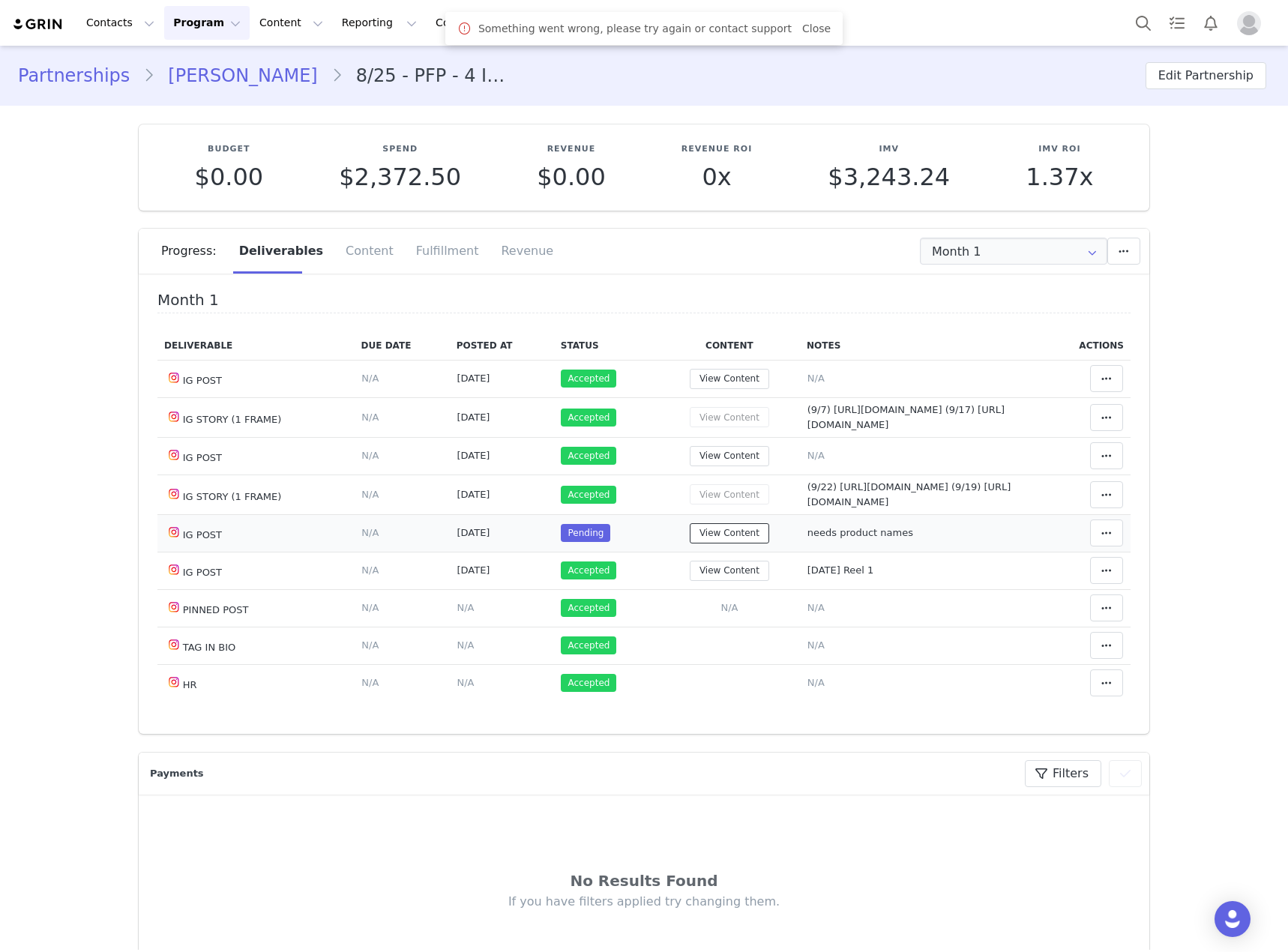
click at [714, 543] on button "View Content" at bounding box center [729, 533] width 80 height 20
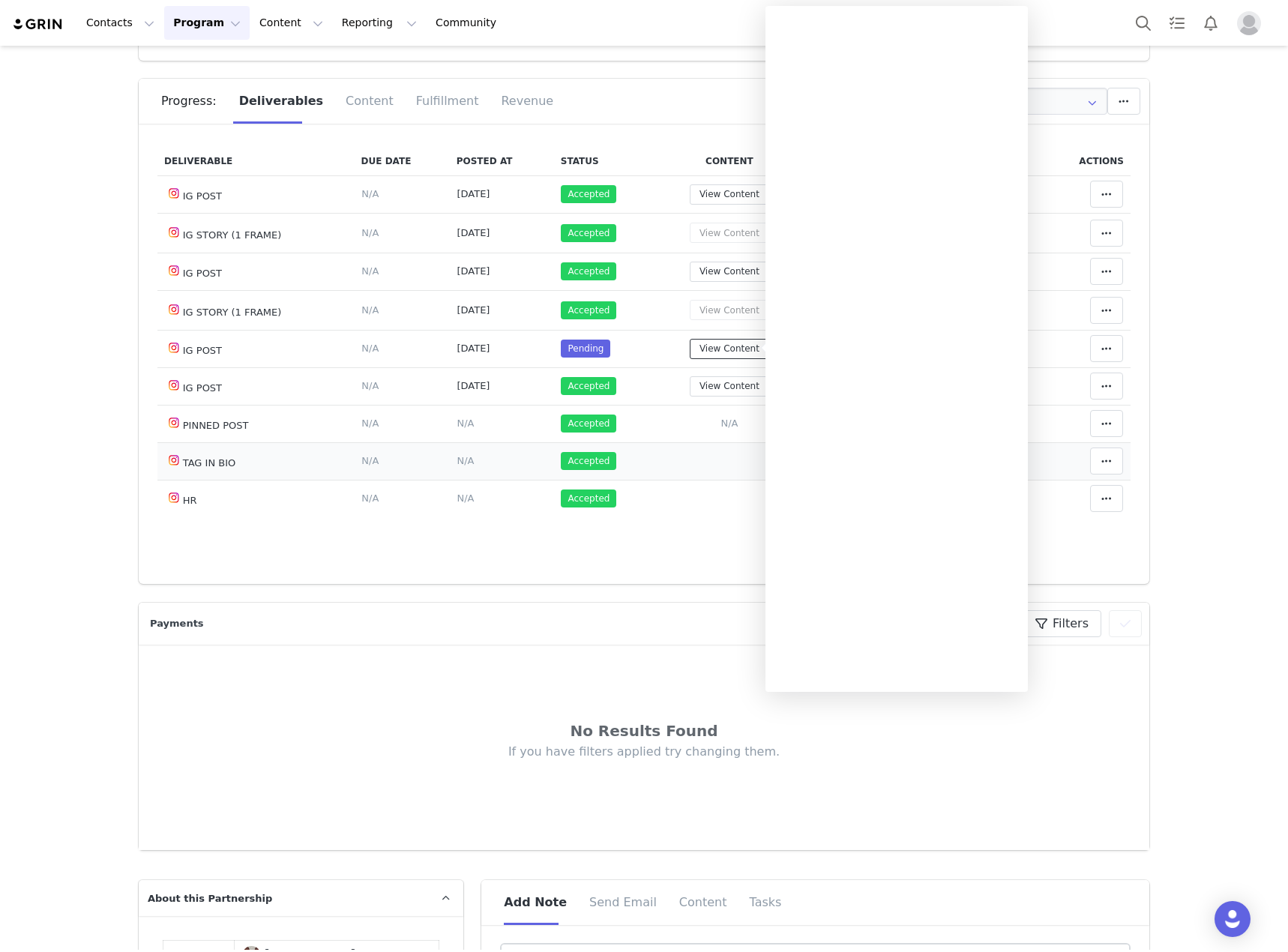
scroll to position [225, 0]
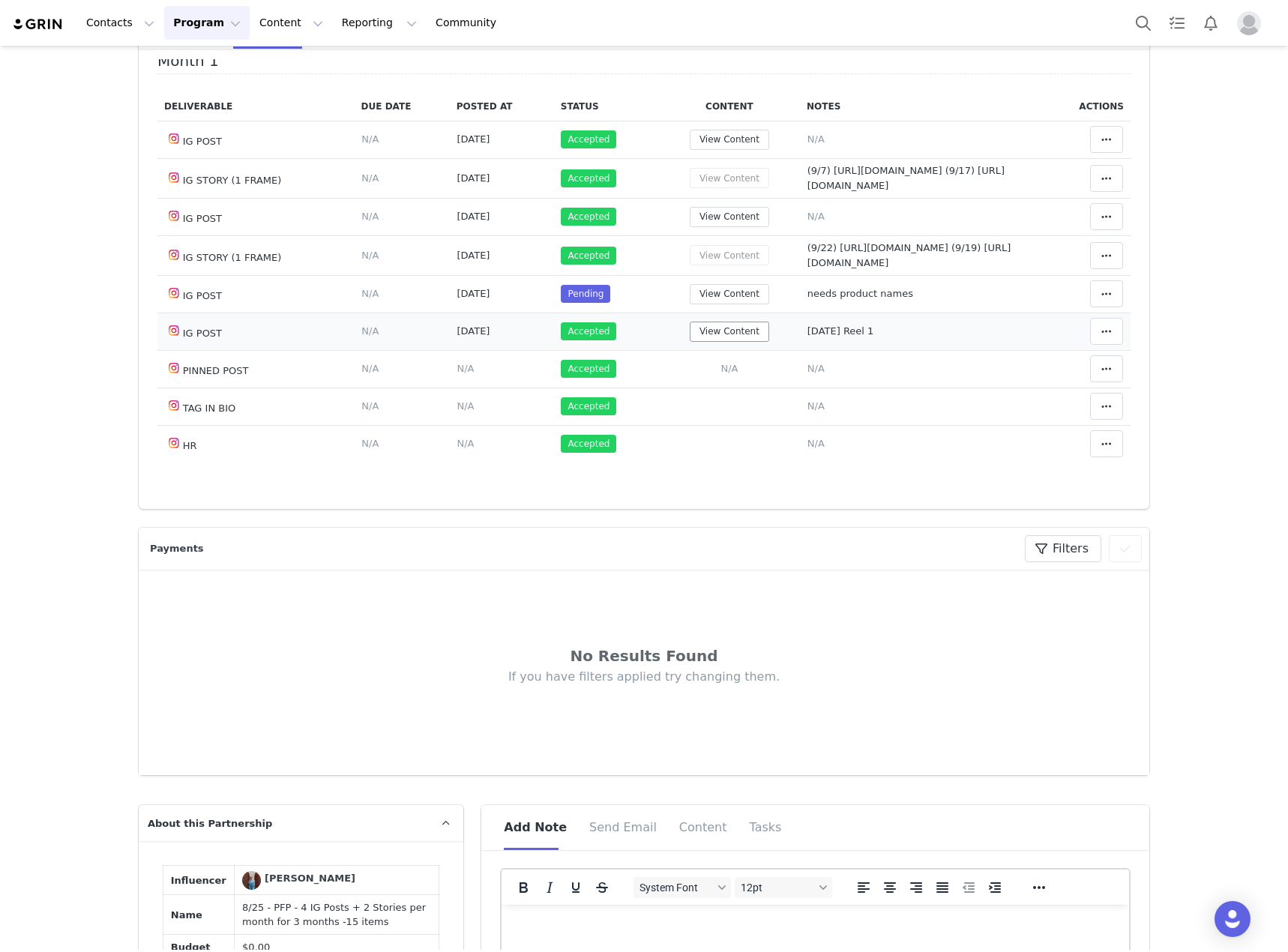
scroll to position [0, 0]
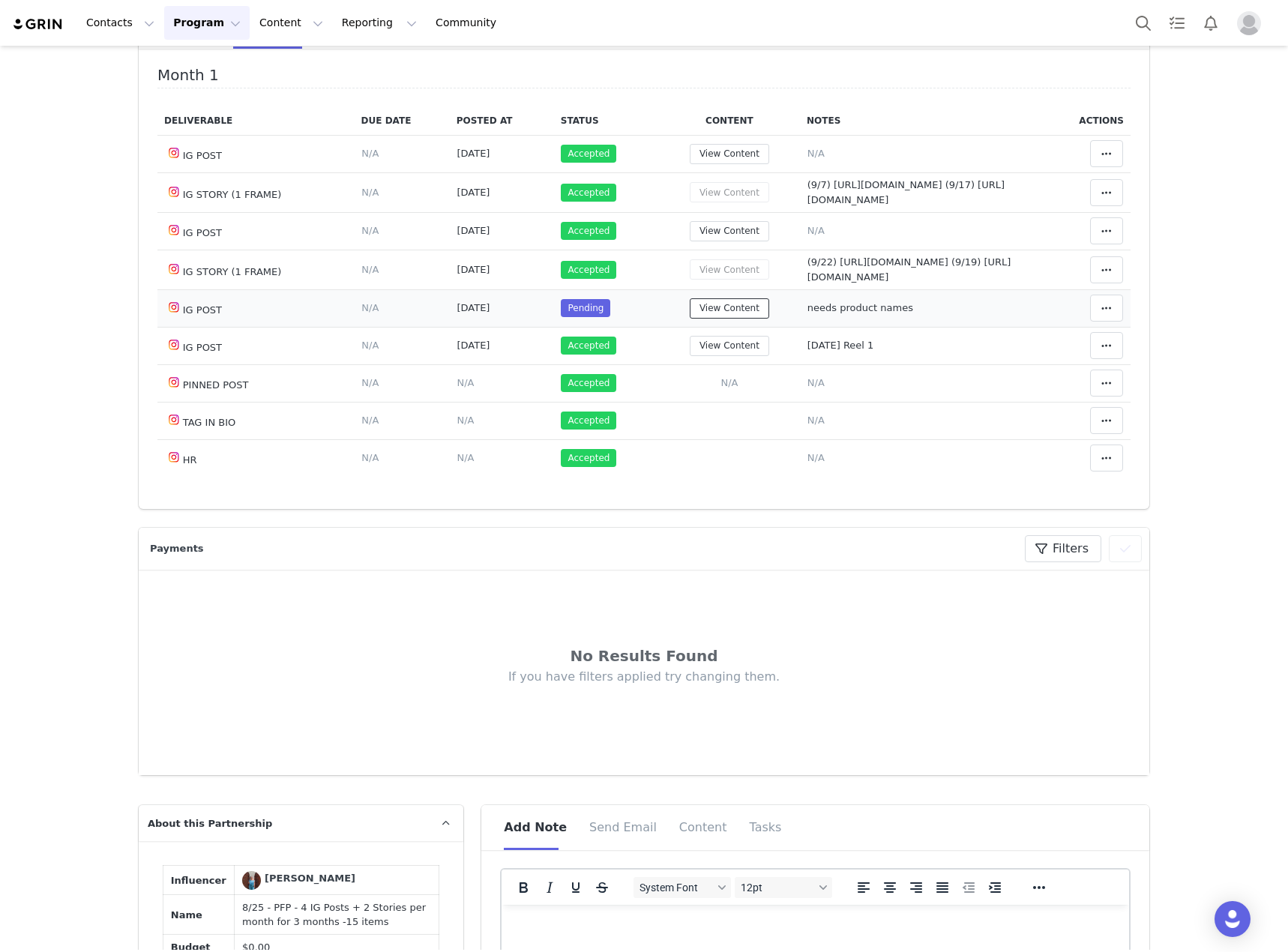
click at [729, 319] on button "View Content" at bounding box center [729, 308] width 80 height 20
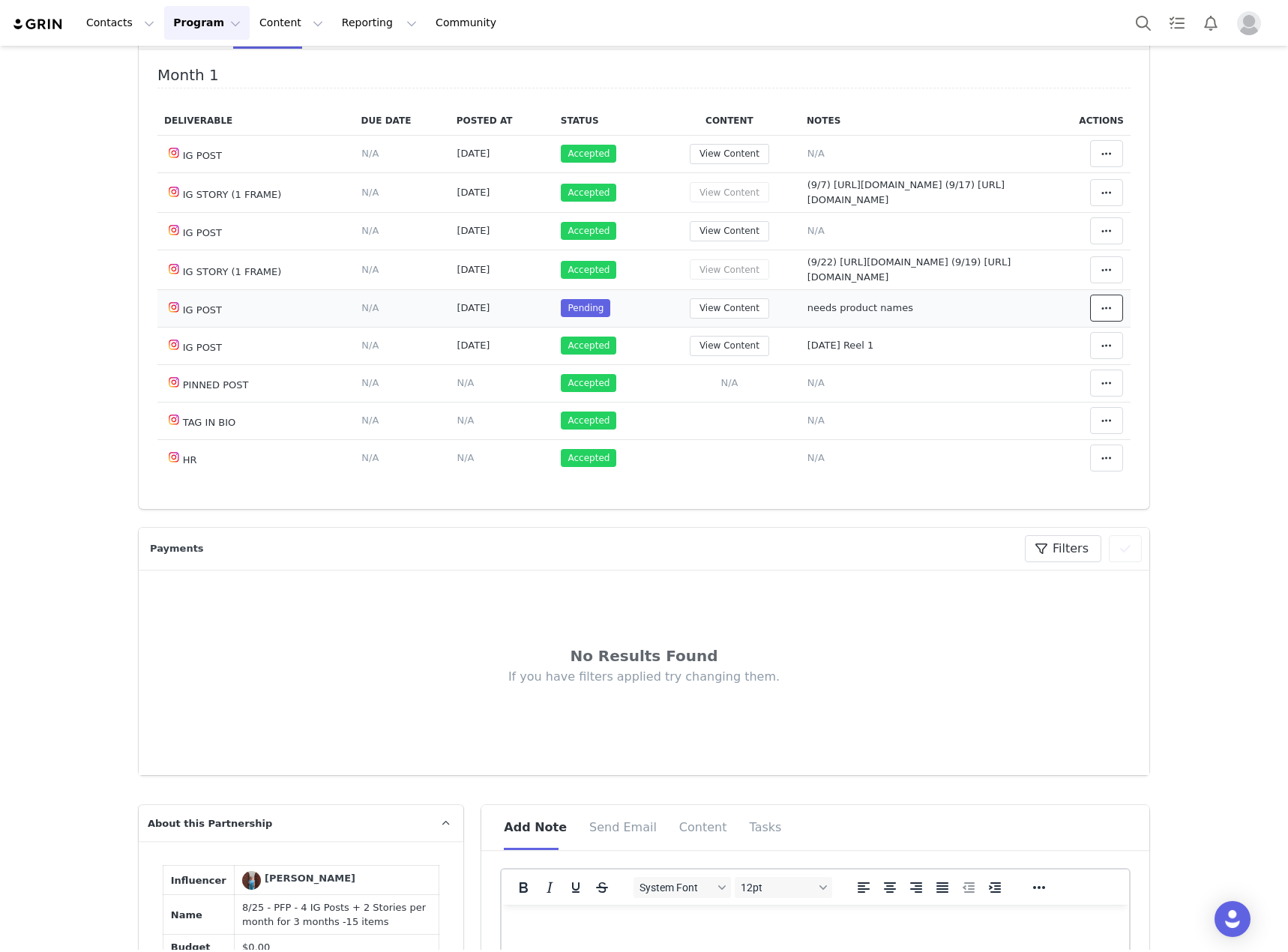
click at [1101, 314] on icon at bounding box center [1106, 308] width 10 height 12
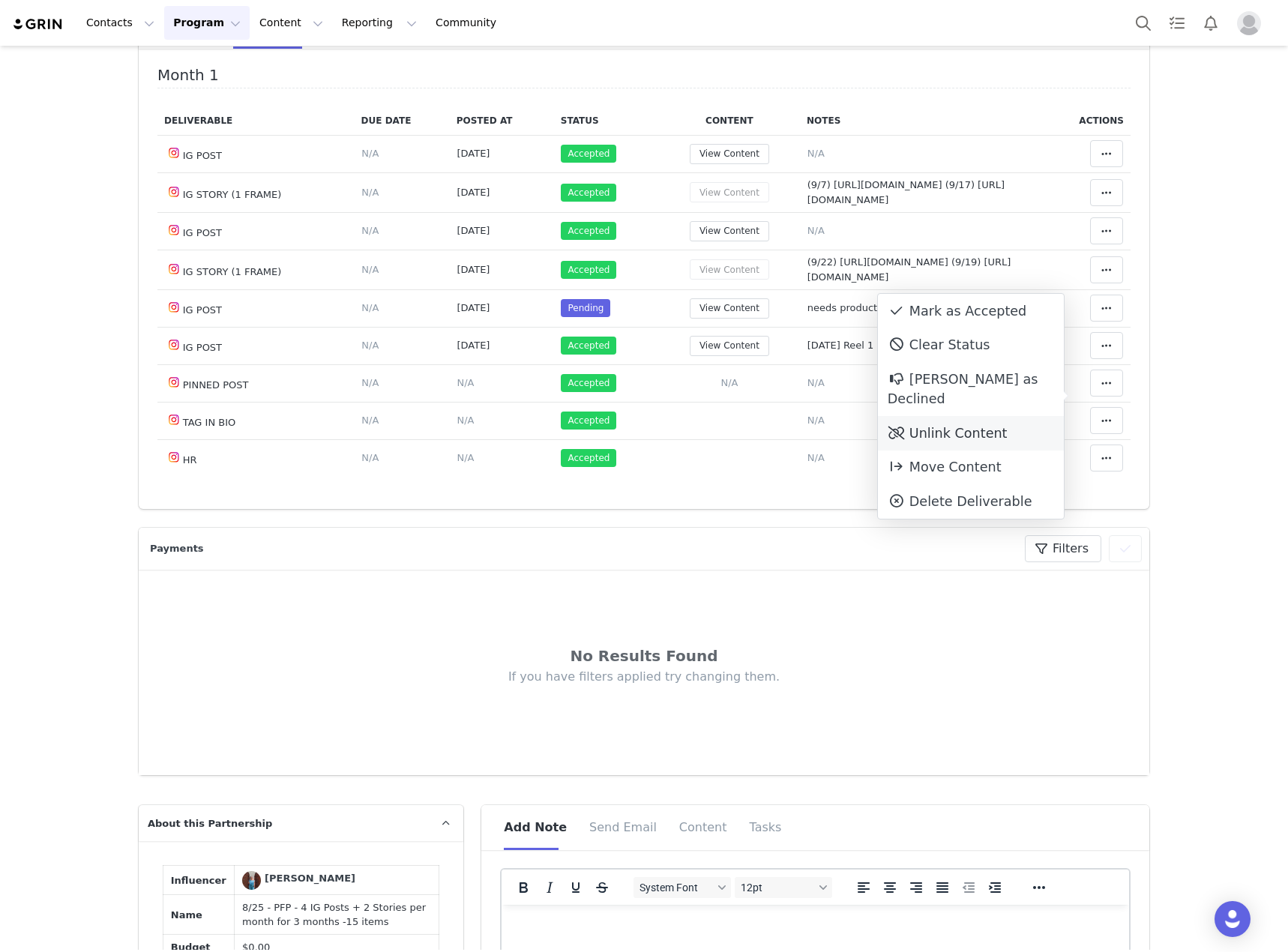
click at [950, 416] on div "Unlink Content" at bounding box center [971, 433] width 186 height 34
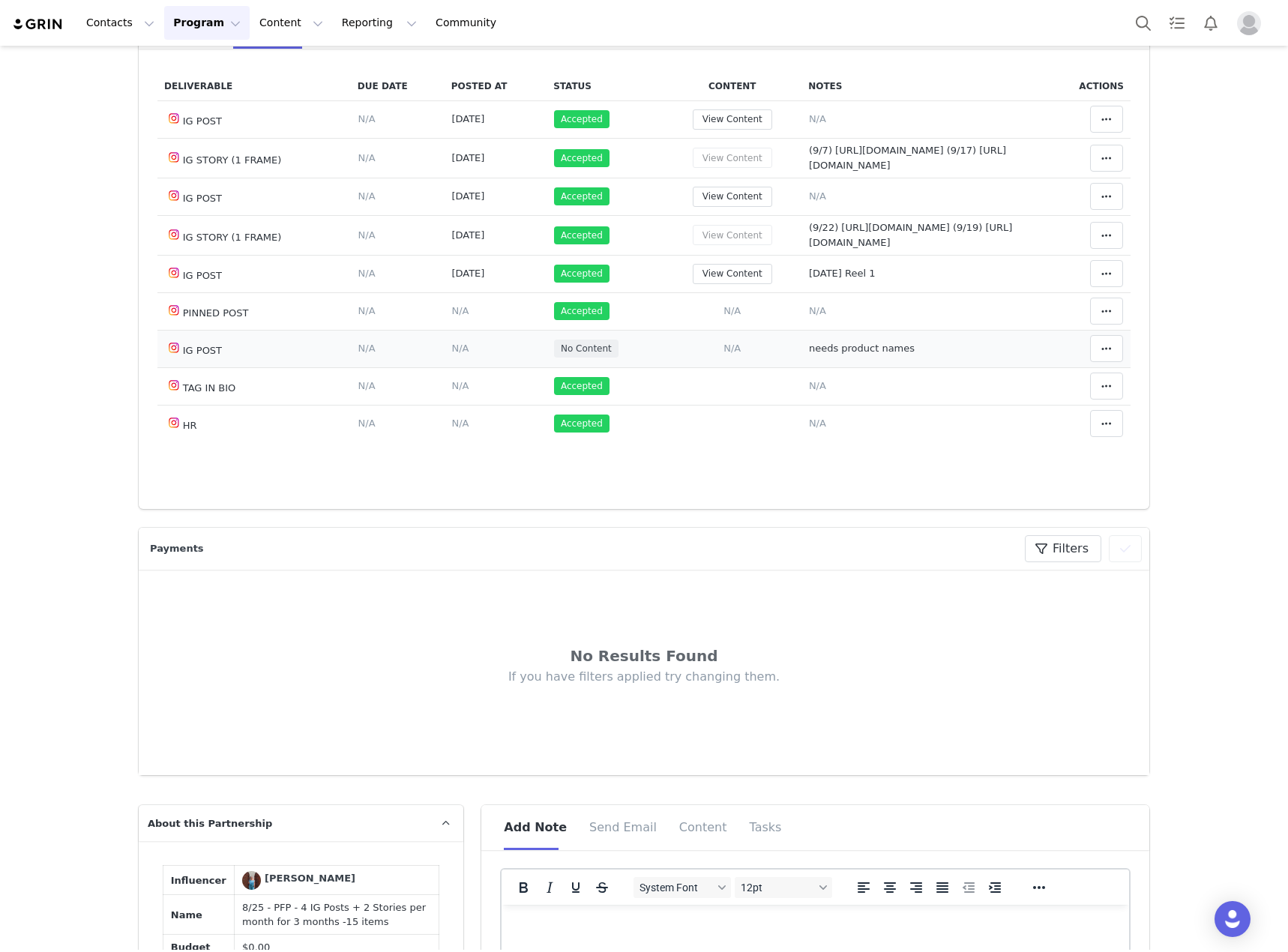
scroll to position [122, 0]
click at [724, 347] on span "N/A" at bounding box center [732, 348] width 18 height 11
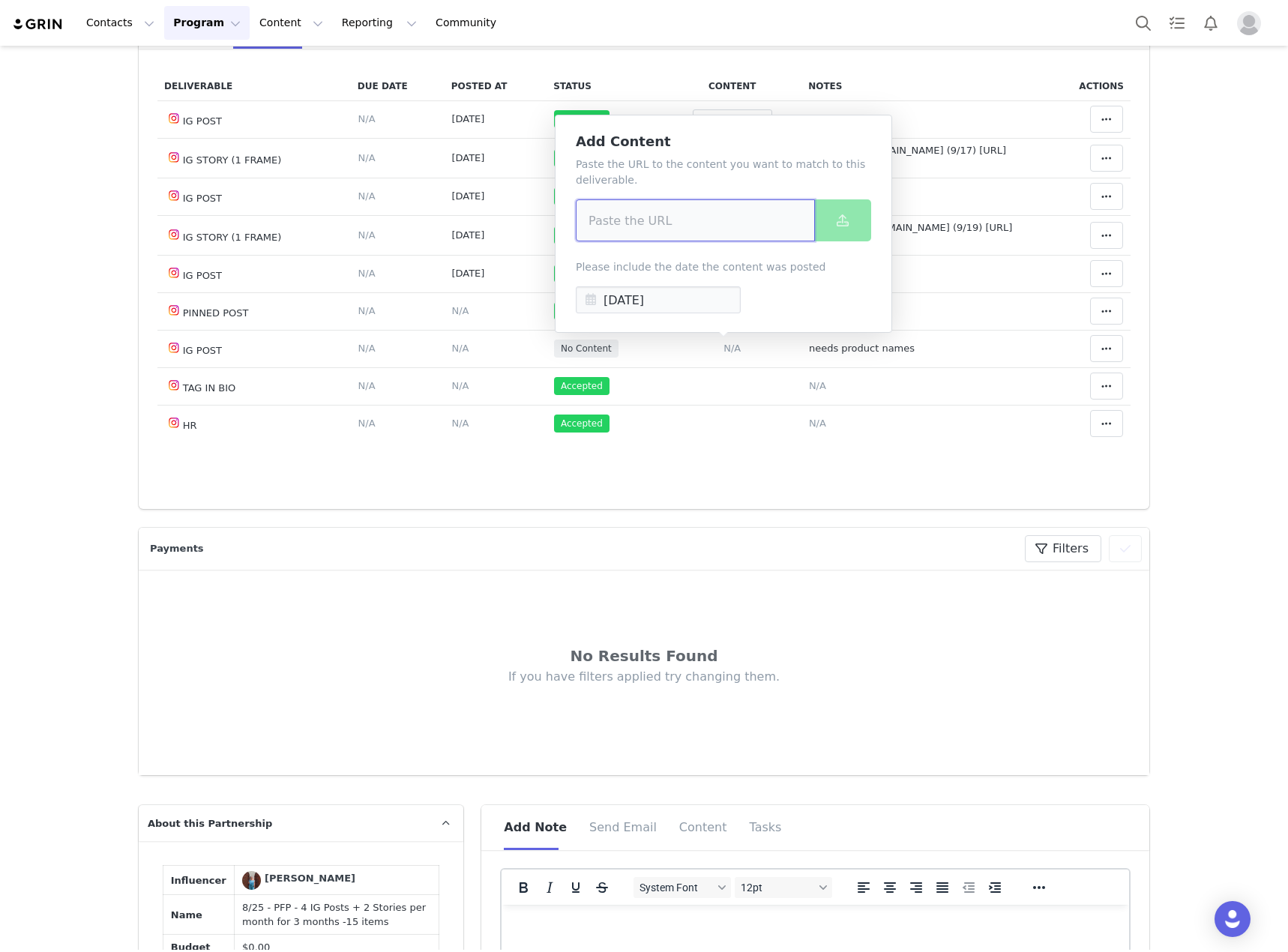
click at [607, 217] on input at bounding box center [695, 220] width 239 height 42
paste input "https://www.instagram.com/p/DO6UJowERcM/?img_index=1"
type input "https://www.instagram.com/p/DO6UJowERcM/?img_index=1"
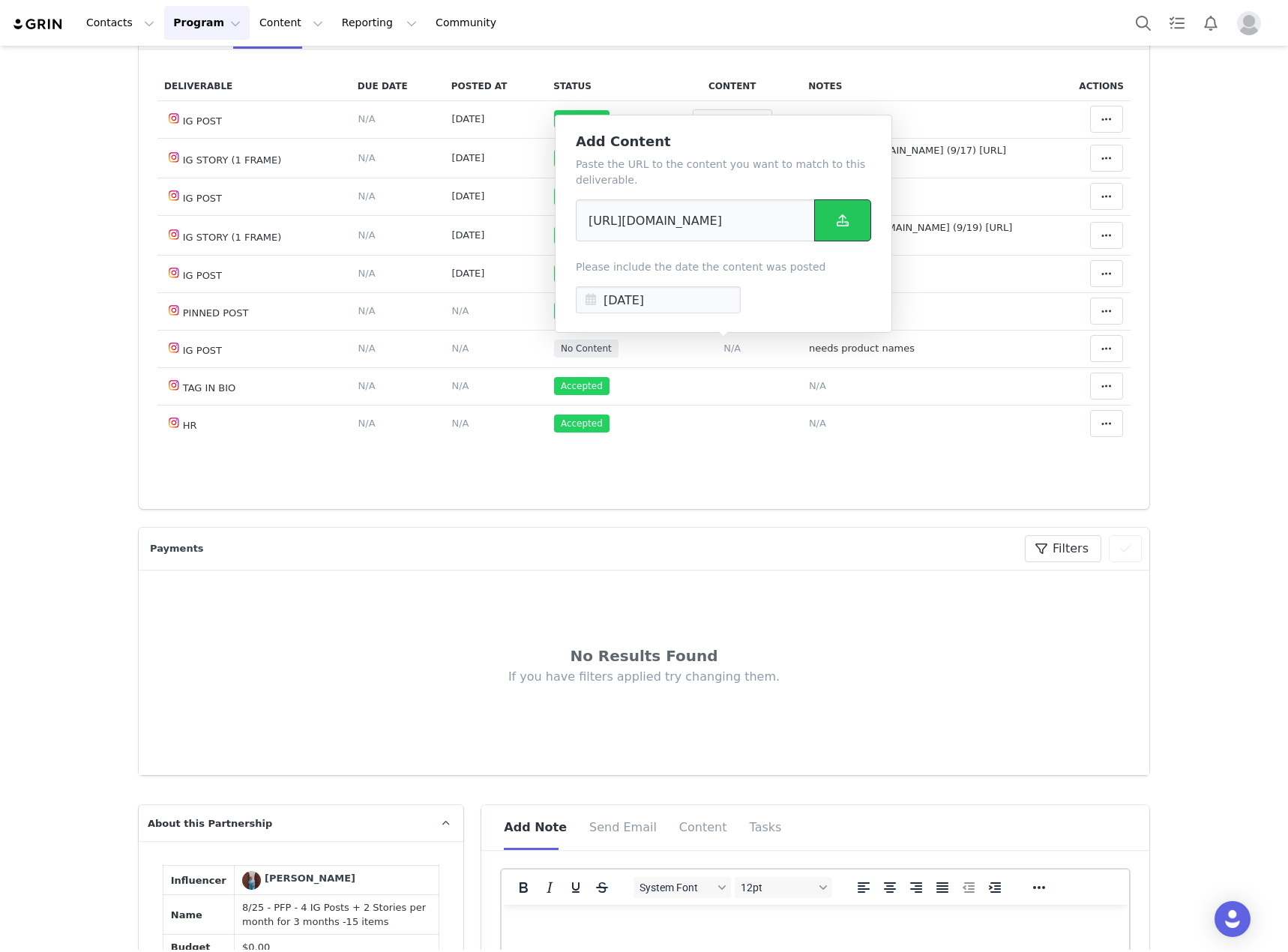
click at [833, 224] on button at bounding box center [842, 220] width 57 height 42
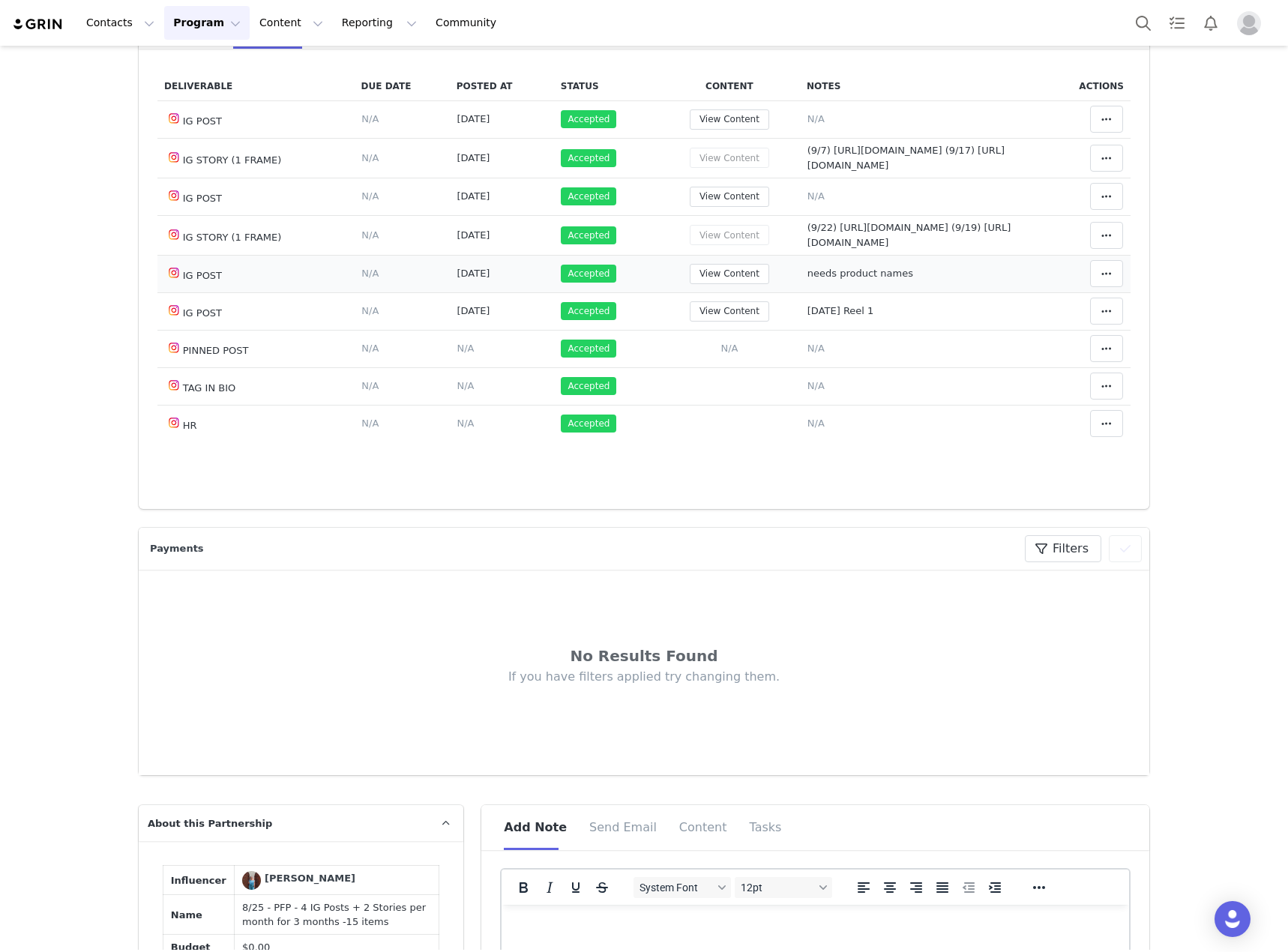
click at [866, 270] on span "needs product names" at bounding box center [860, 273] width 106 height 11
type textarea "needs product names"
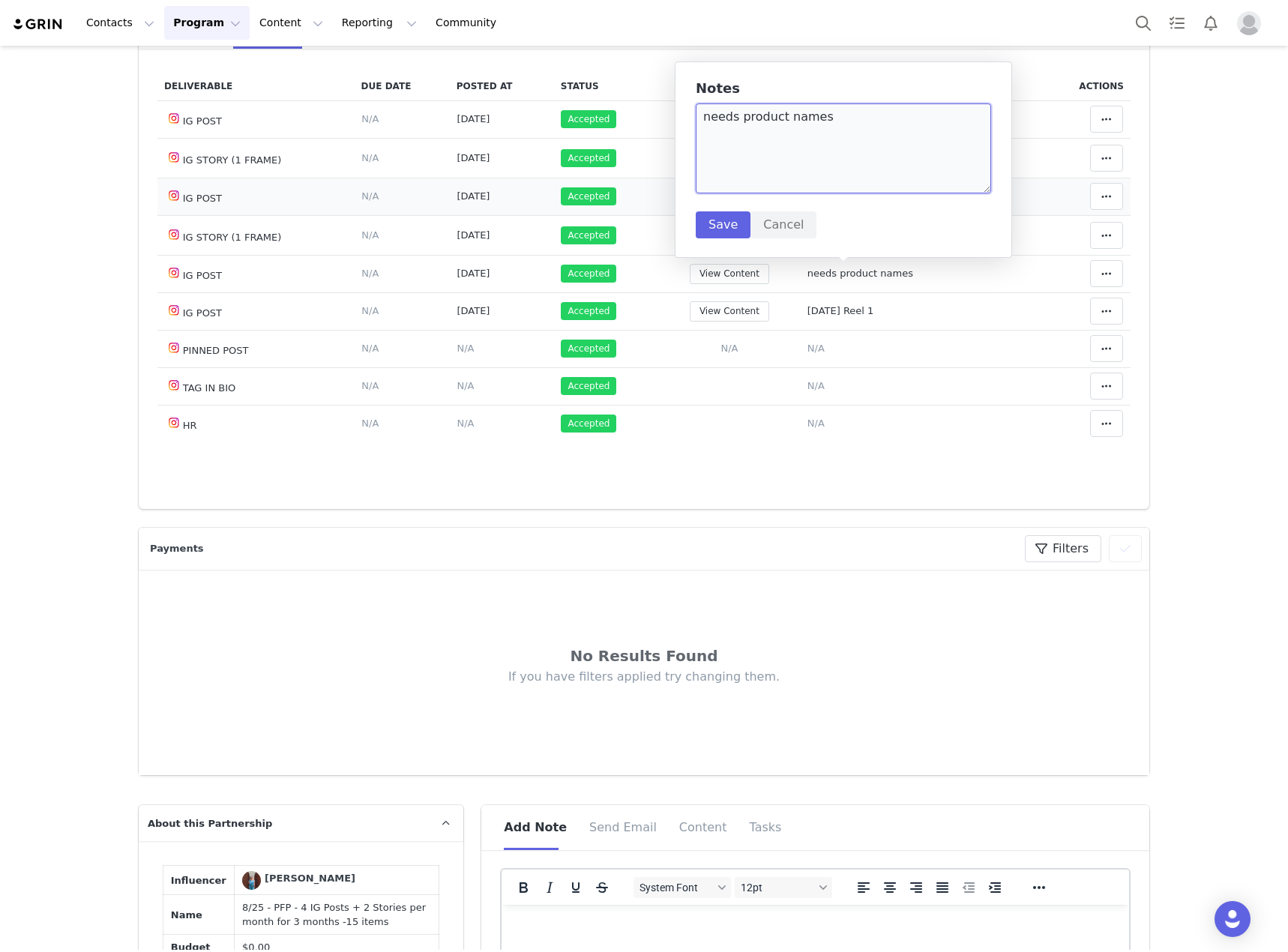
drag, startPoint x: 890, startPoint y: 139, endPoint x: 666, endPoint y: 143, distance: 224.0
click at [666, 143] on body "Contacts Contacts Creators Prospects Applicants Program Program Activations Cam…" at bounding box center [644, 476] width 1288 height 952
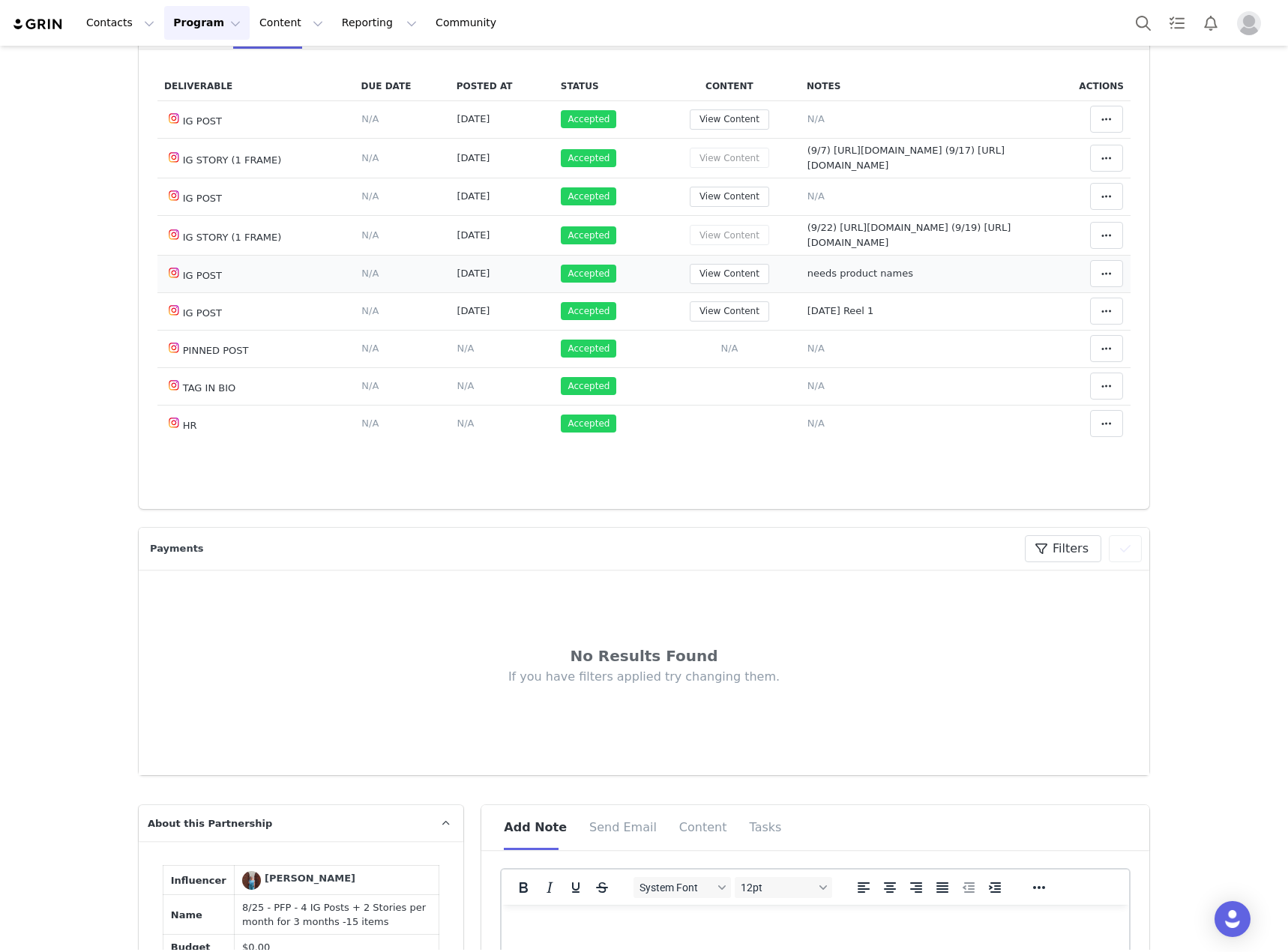
click at [818, 276] on span "needs product names" at bounding box center [860, 273] width 106 height 11
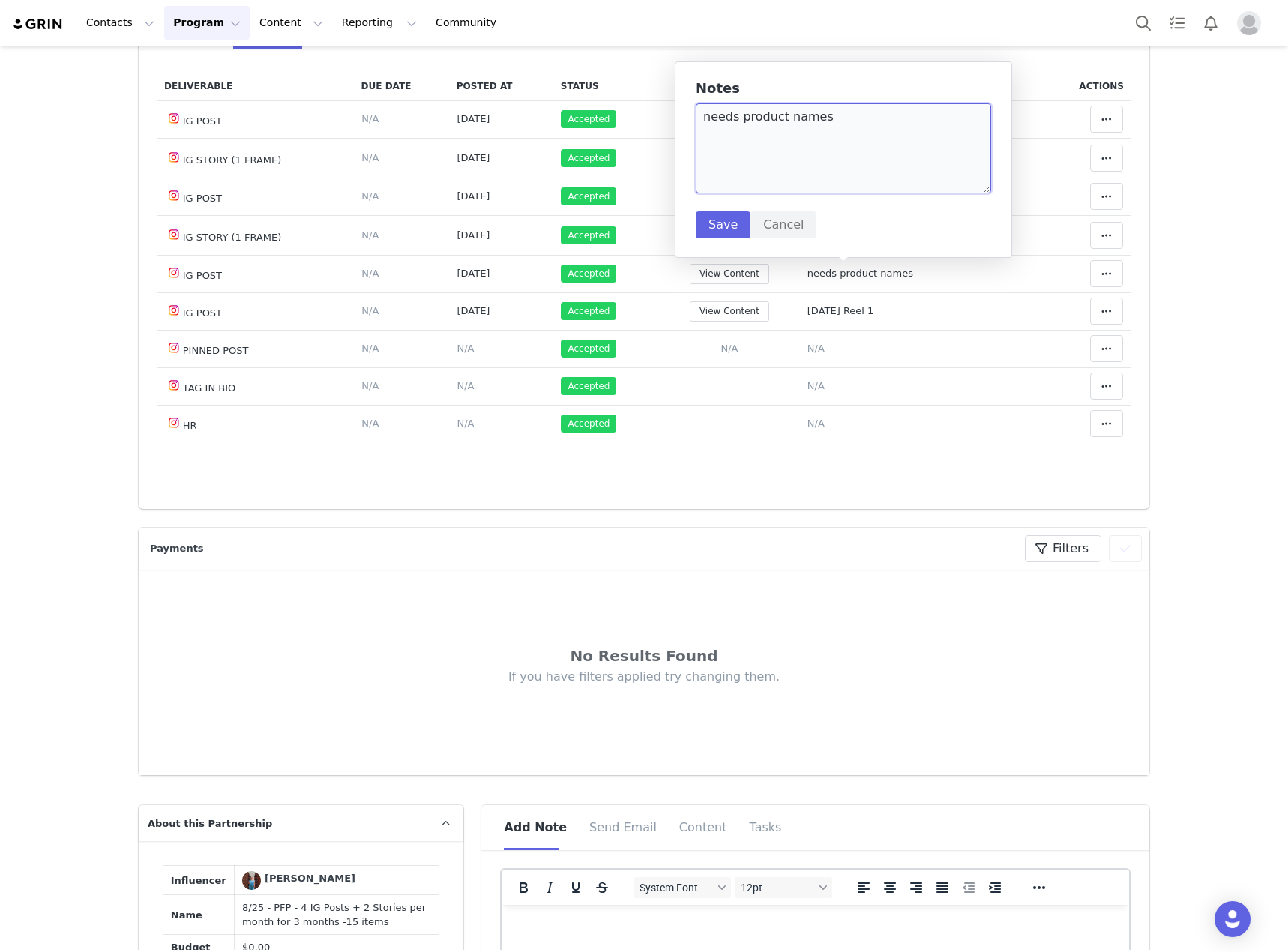
drag, startPoint x: 854, startPoint y: 129, endPoint x: 705, endPoint y: 125, distance: 149.1
click at [705, 125] on textarea "needs product names" at bounding box center [843, 148] width 296 height 90
click at [713, 235] on button "Save" at bounding box center [723, 225] width 55 height 27
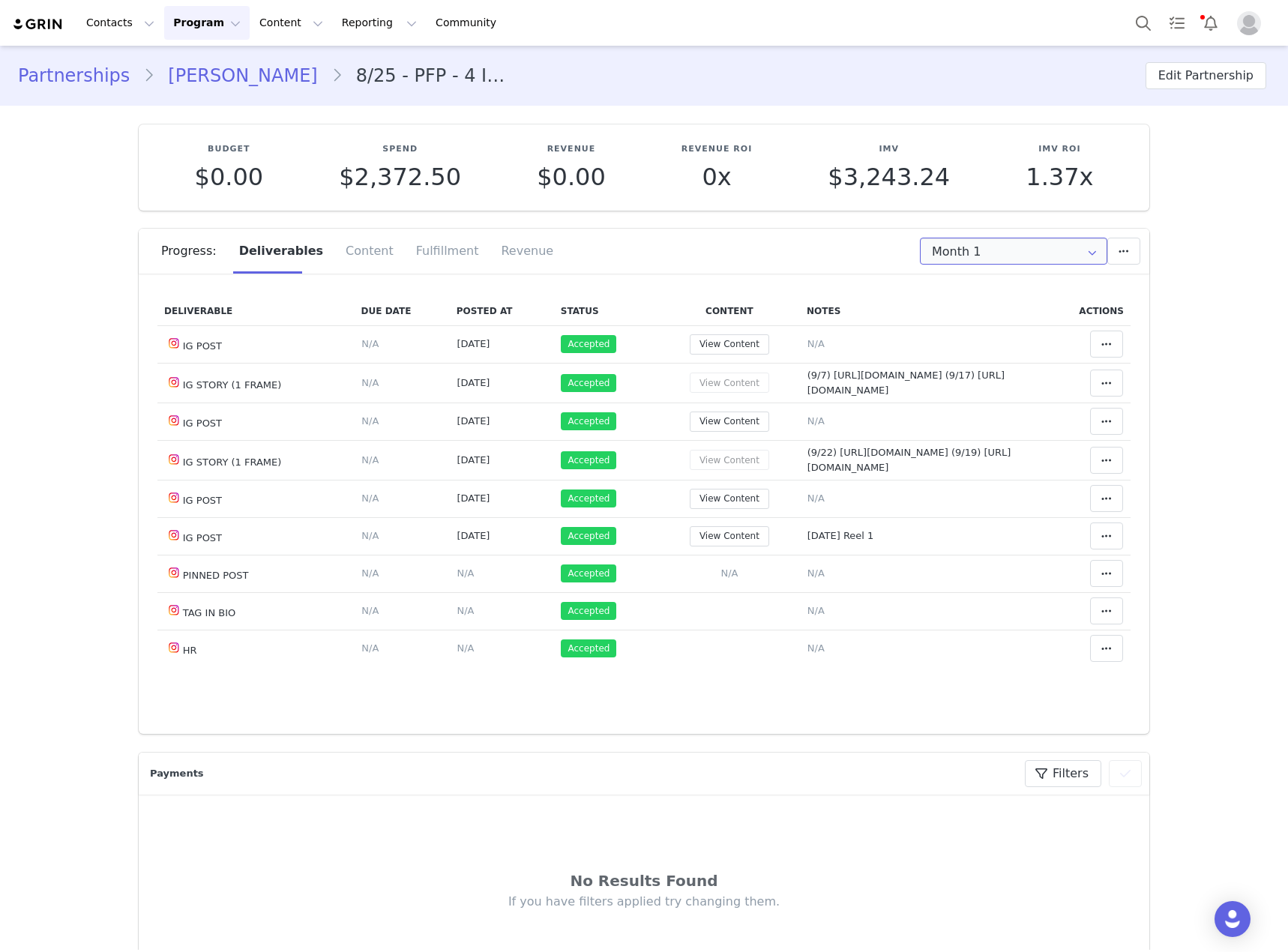
click at [1022, 248] on input "Month 1" at bounding box center [1013, 251] width 187 height 27
click at [1016, 315] on span "Sep 28th - Oct 28th" at bounding box center [1057, 317] width 82 height 25
type input "Month 2"
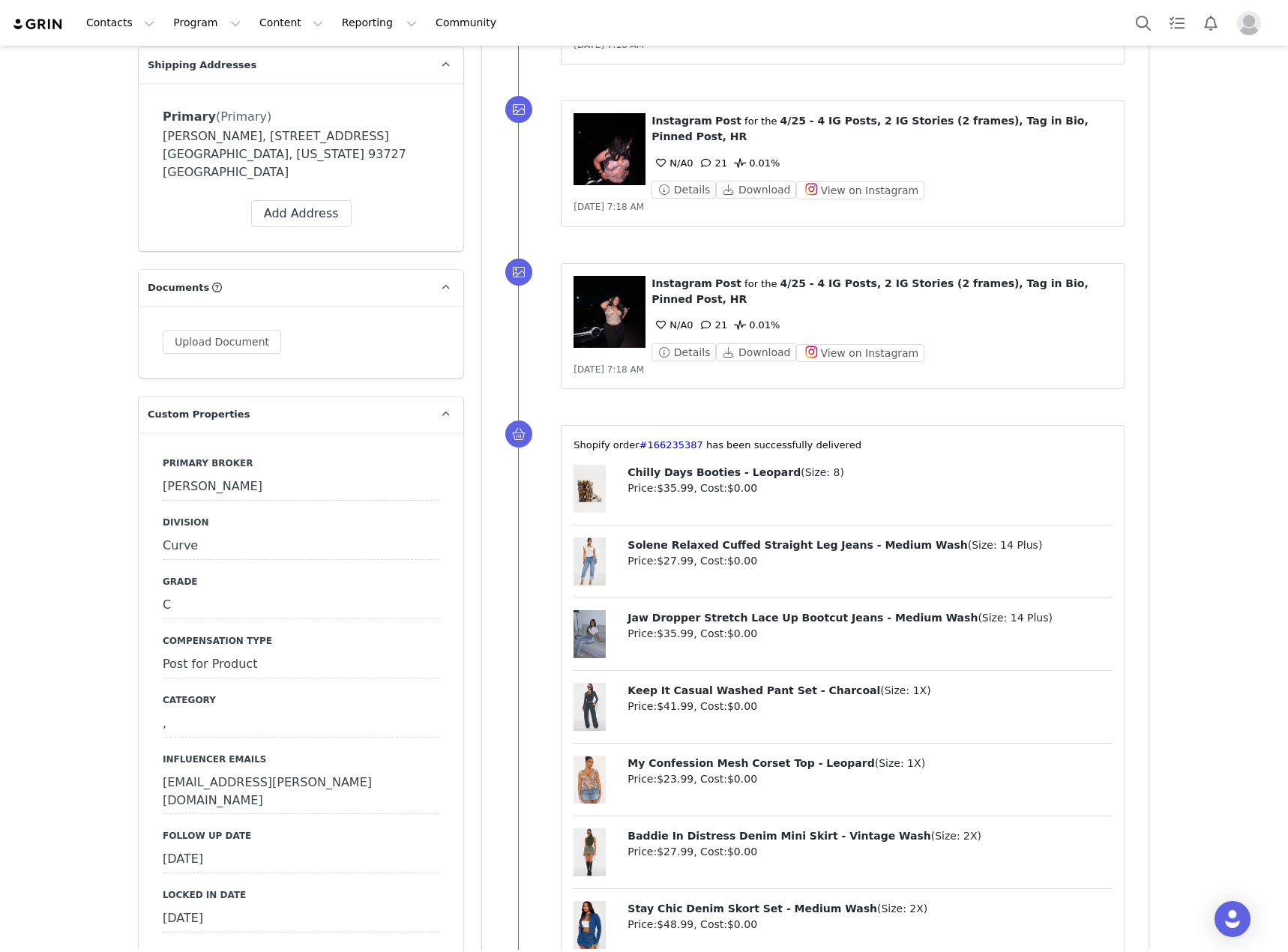
scroll to position [1499, 0]
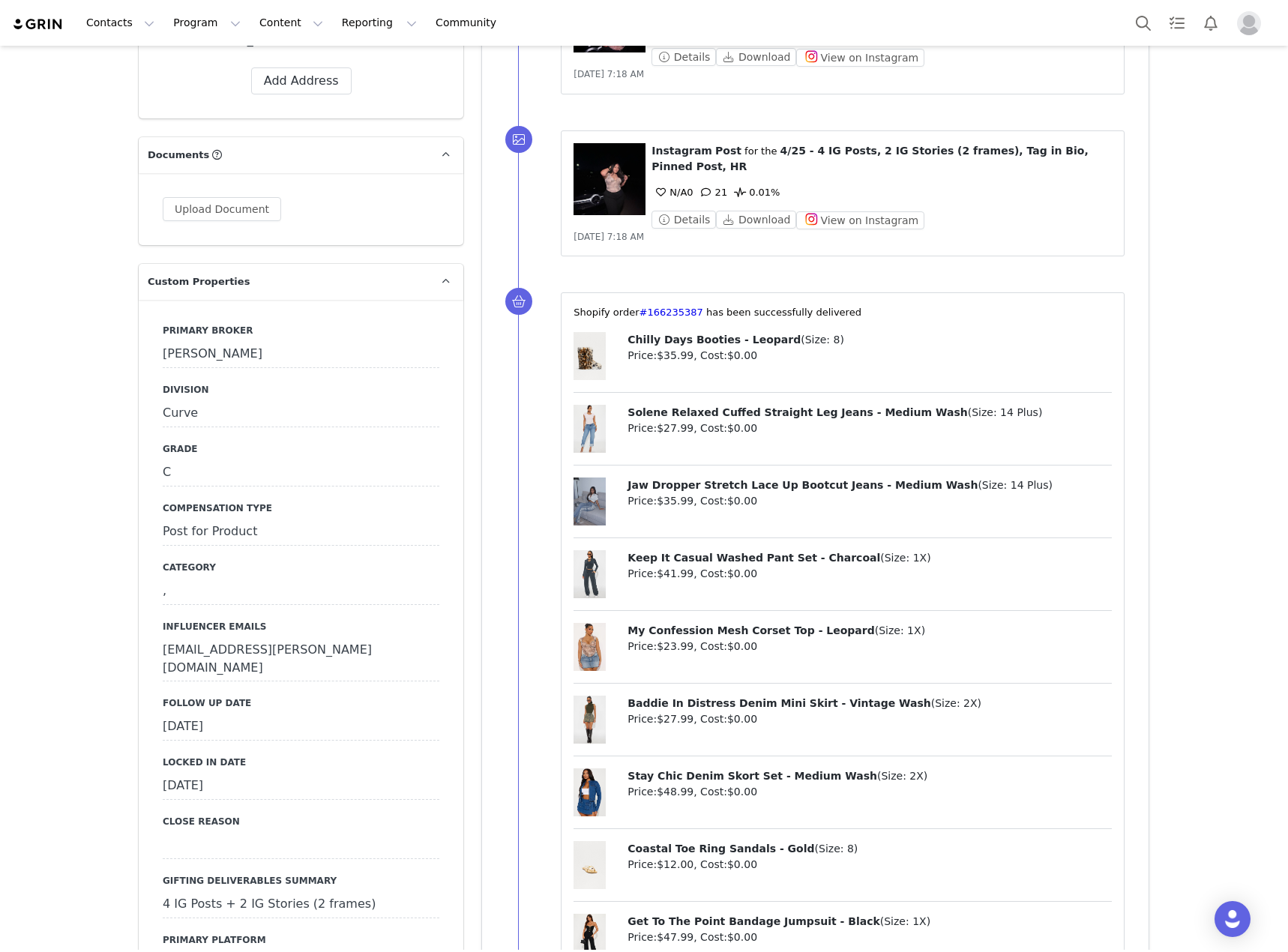
click at [358, 714] on div "[DATE]" at bounding box center [300, 727] width 277 height 27
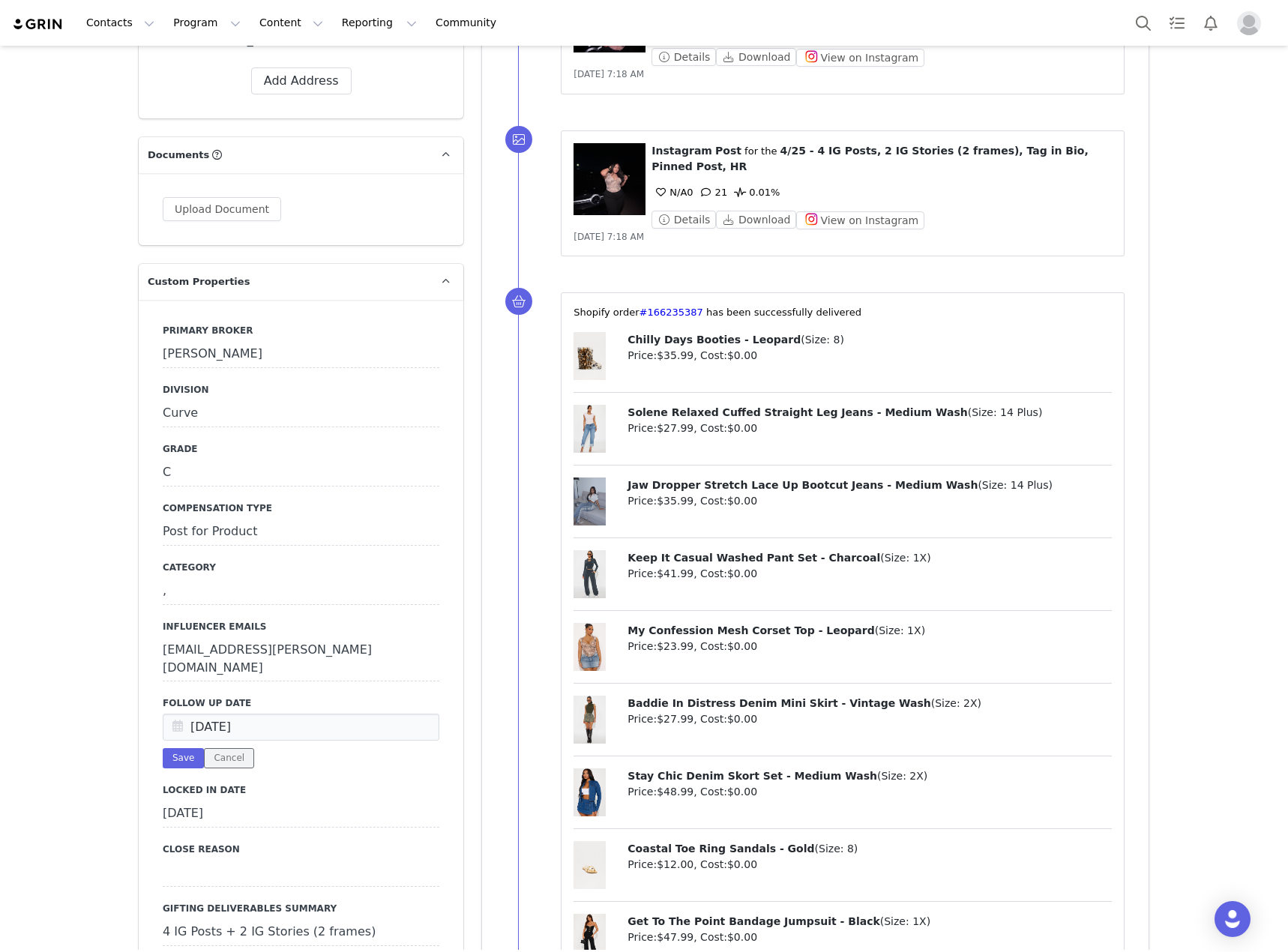
click at [231, 748] on button "Cancel" at bounding box center [229, 758] width 50 height 20
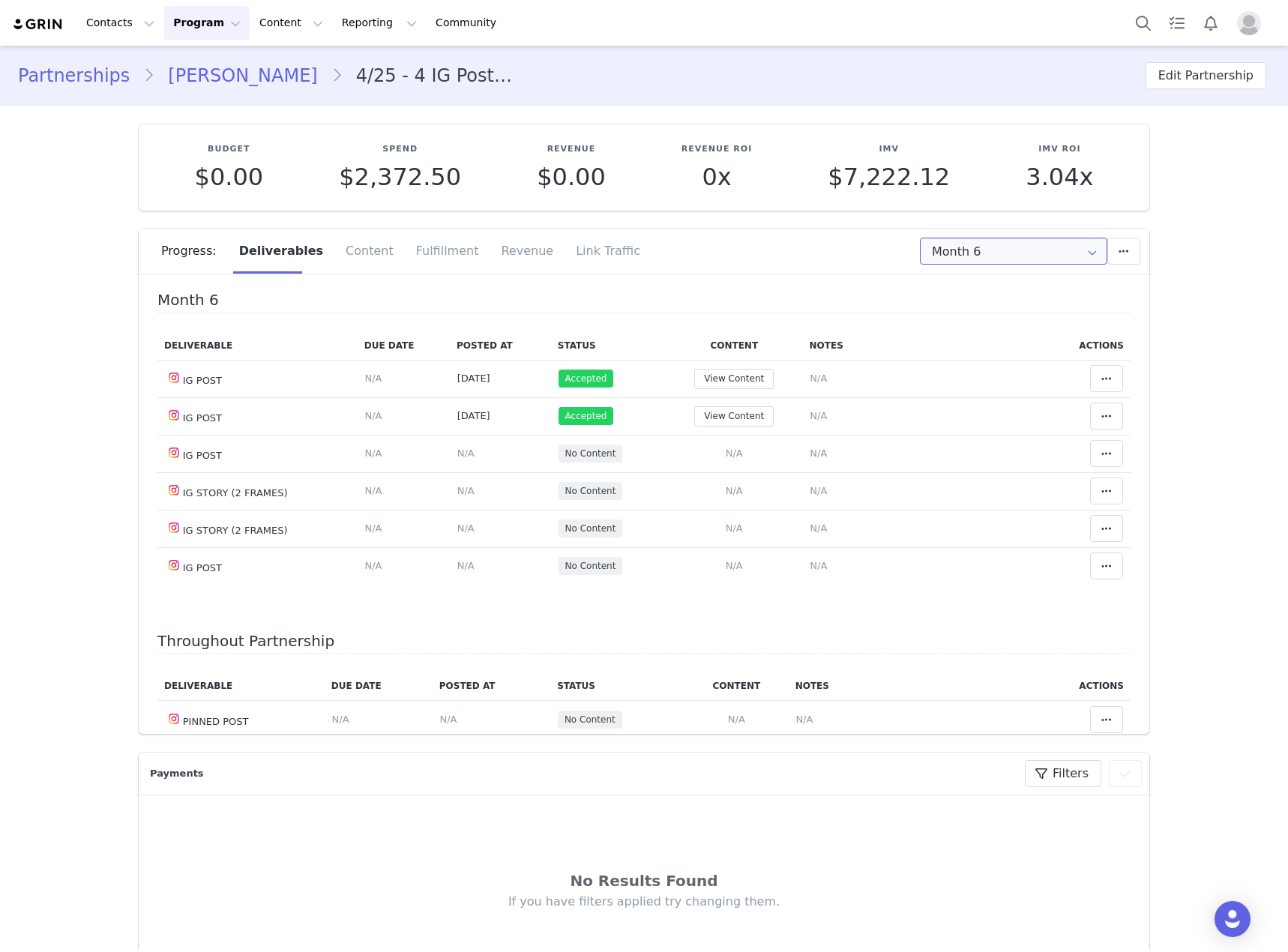
click at [1027, 251] on input "Month 6" at bounding box center [1013, 251] width 187 height 27
click at [1010, 434] on li "All Months" at bounding box center [1014, 445] width 197 height 25
type input "All"
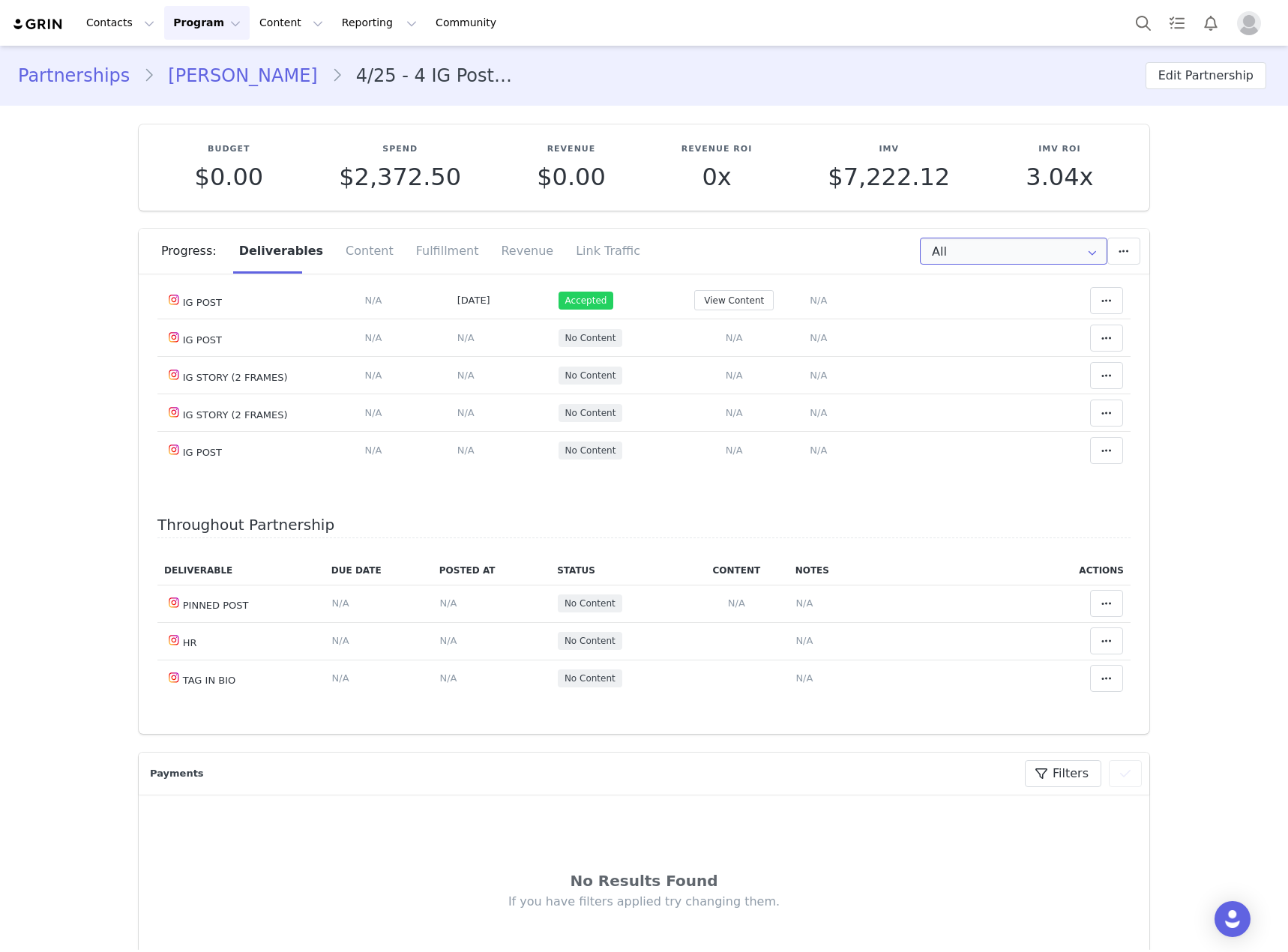
scroll to position [2023, 0]
click at [727, 343] on span "N/A" at bounding box center [735, 338] width 18 height 11
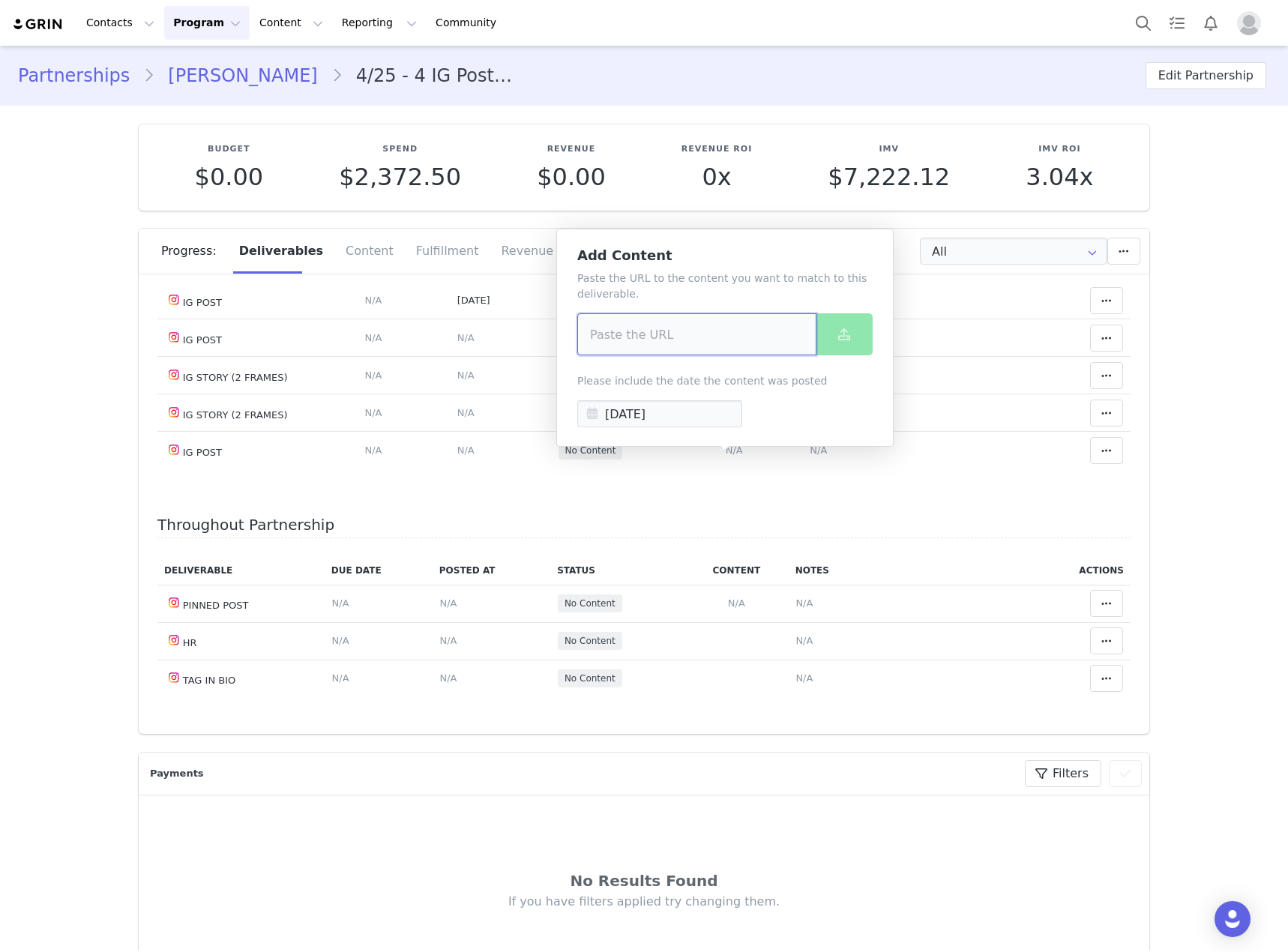
click at [667, 335] on input at bounding box center [697, 334] width 239 height 42
paste input "[URL][DOMAIN_NAME]"
type input "https://www.instagram.com/p/DPKLT17koZL/?img_index=1"
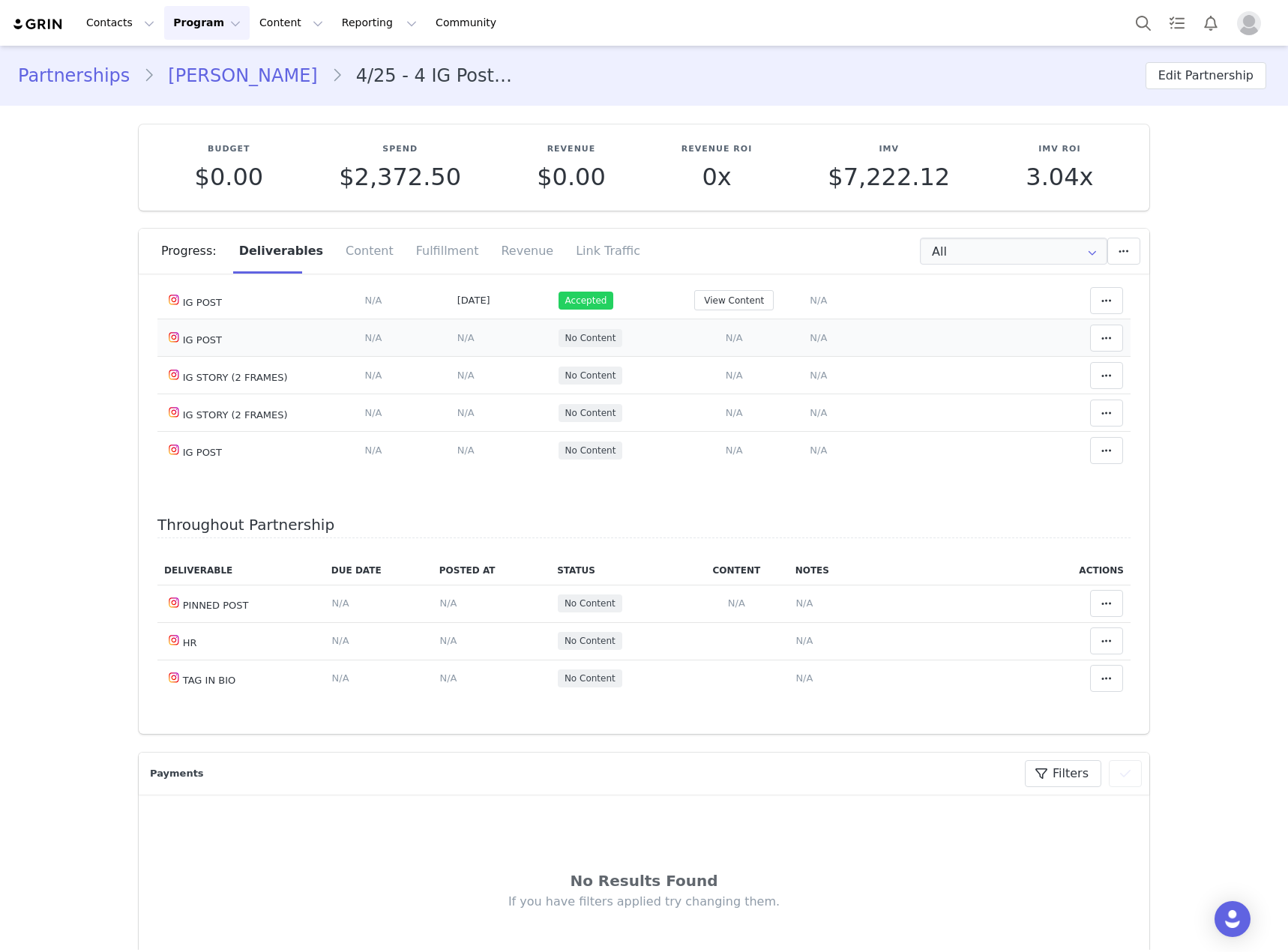
click at [726, 343] on span "N/A" at bounding box center [735, 338] width 18 height 11
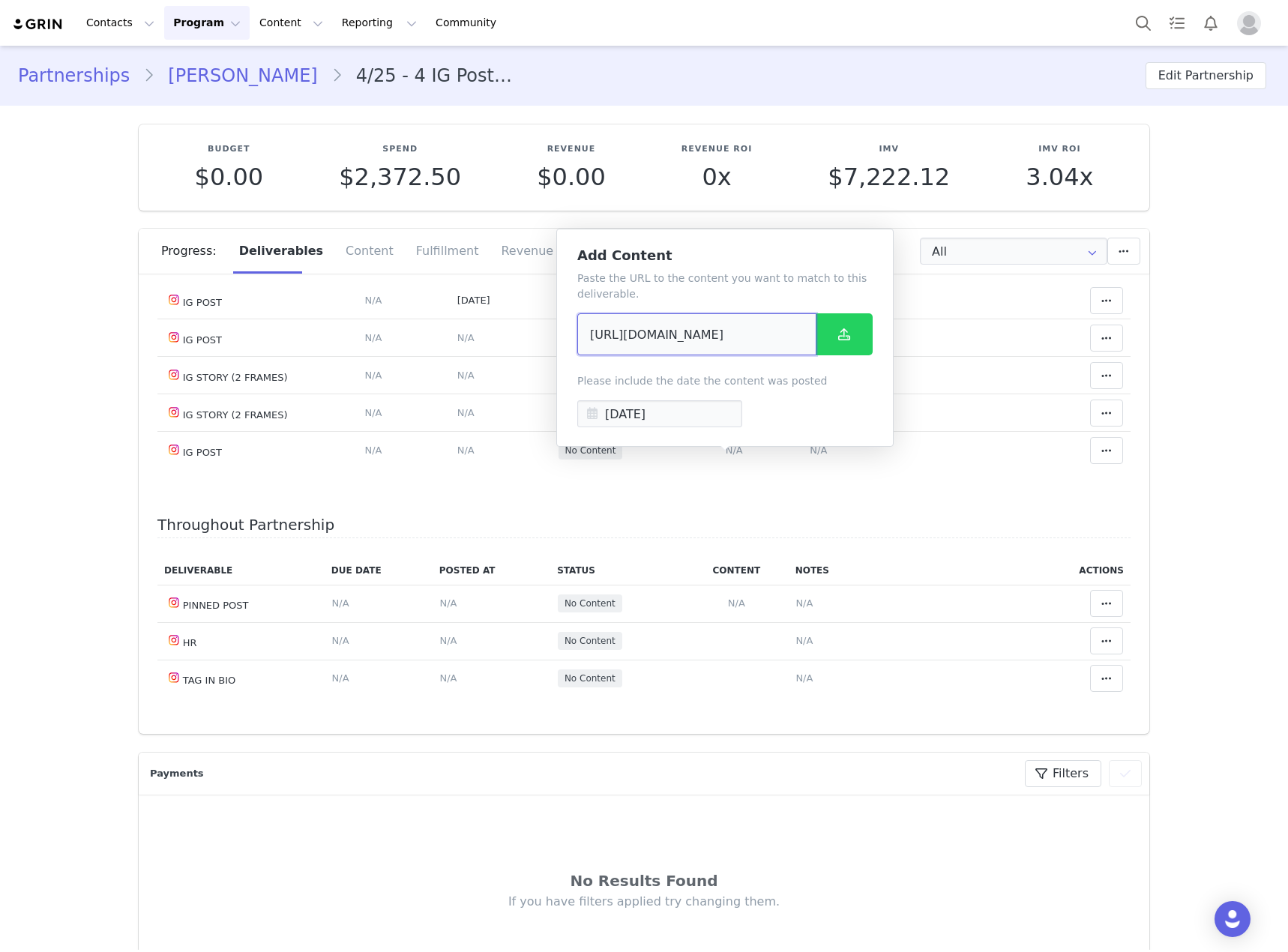
click at [651, 343] on input "https://www.instagram.com/p/DPKLT17koZL/?img_index=1" at bounding box center [697, 334] width 239 height 42
paste input "HxGEPklKz/?img_index=3"
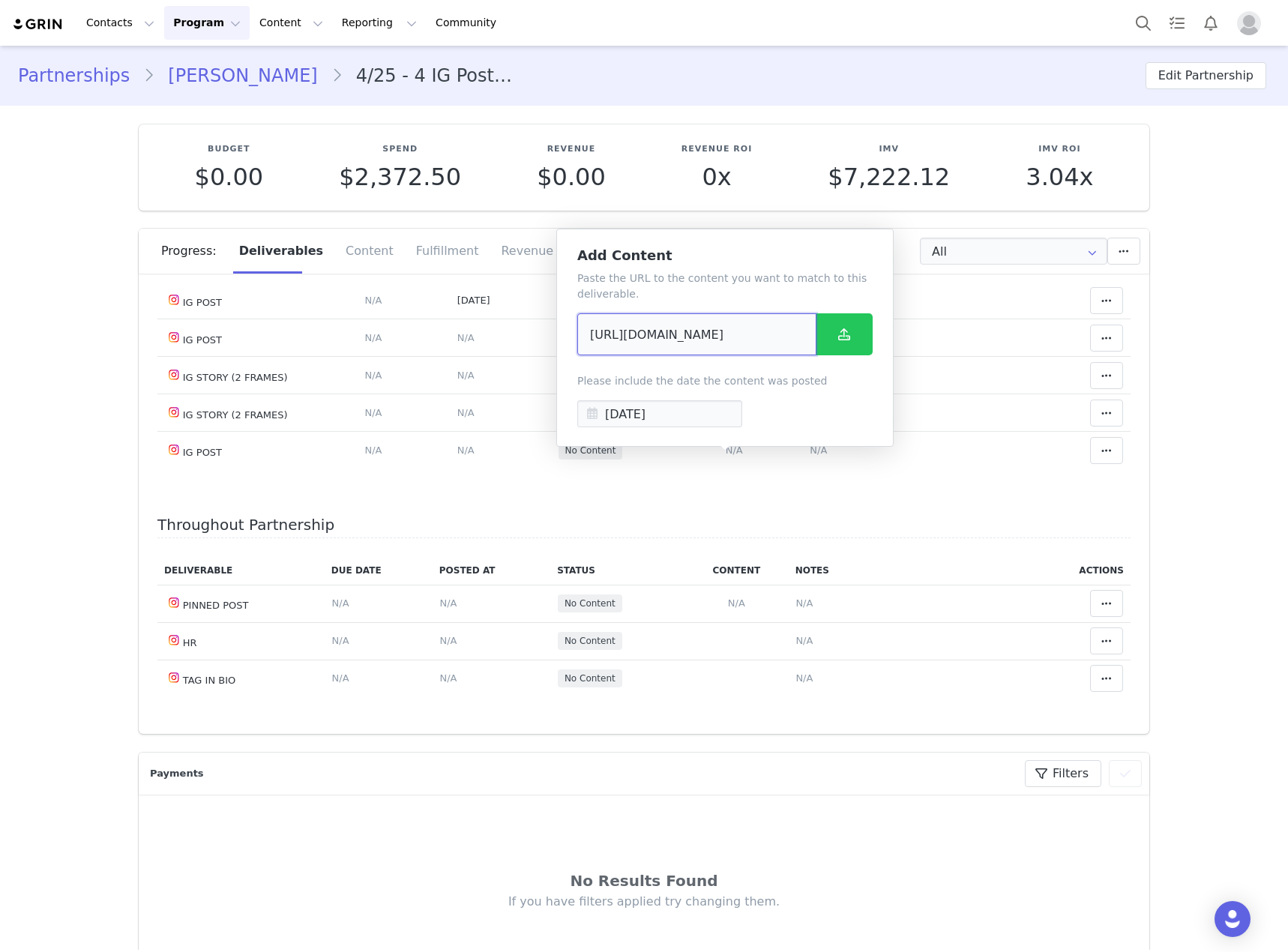
type input "https://www.instagram.com/p/DPHxGEPklKz/?img_index=3"
click at [859, 319] on button at bounding box center [843, 334] width 57 height 42
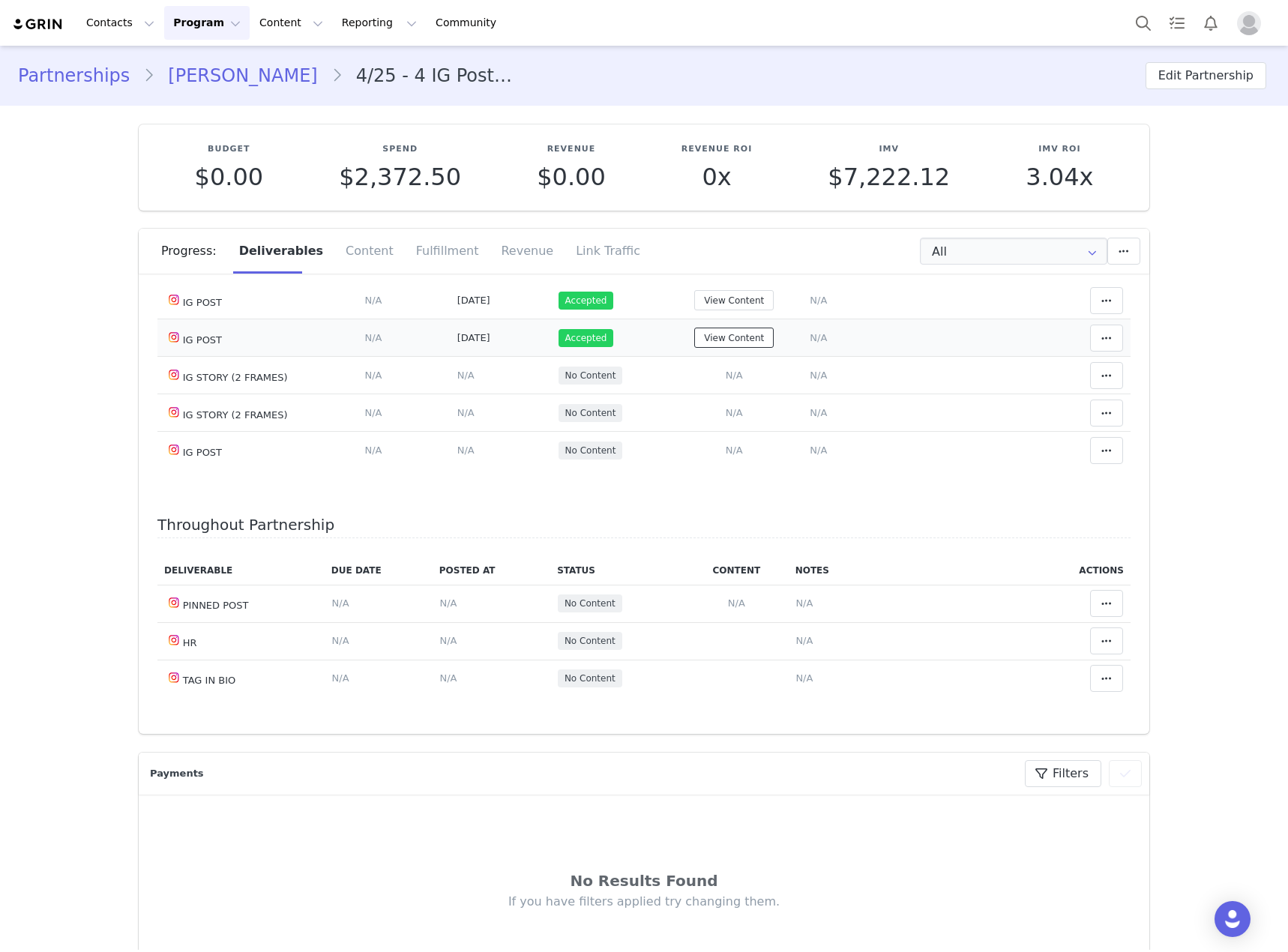
click at [745, 347] on button "View Content" at bounding box center [734, 337] width 80 height 20
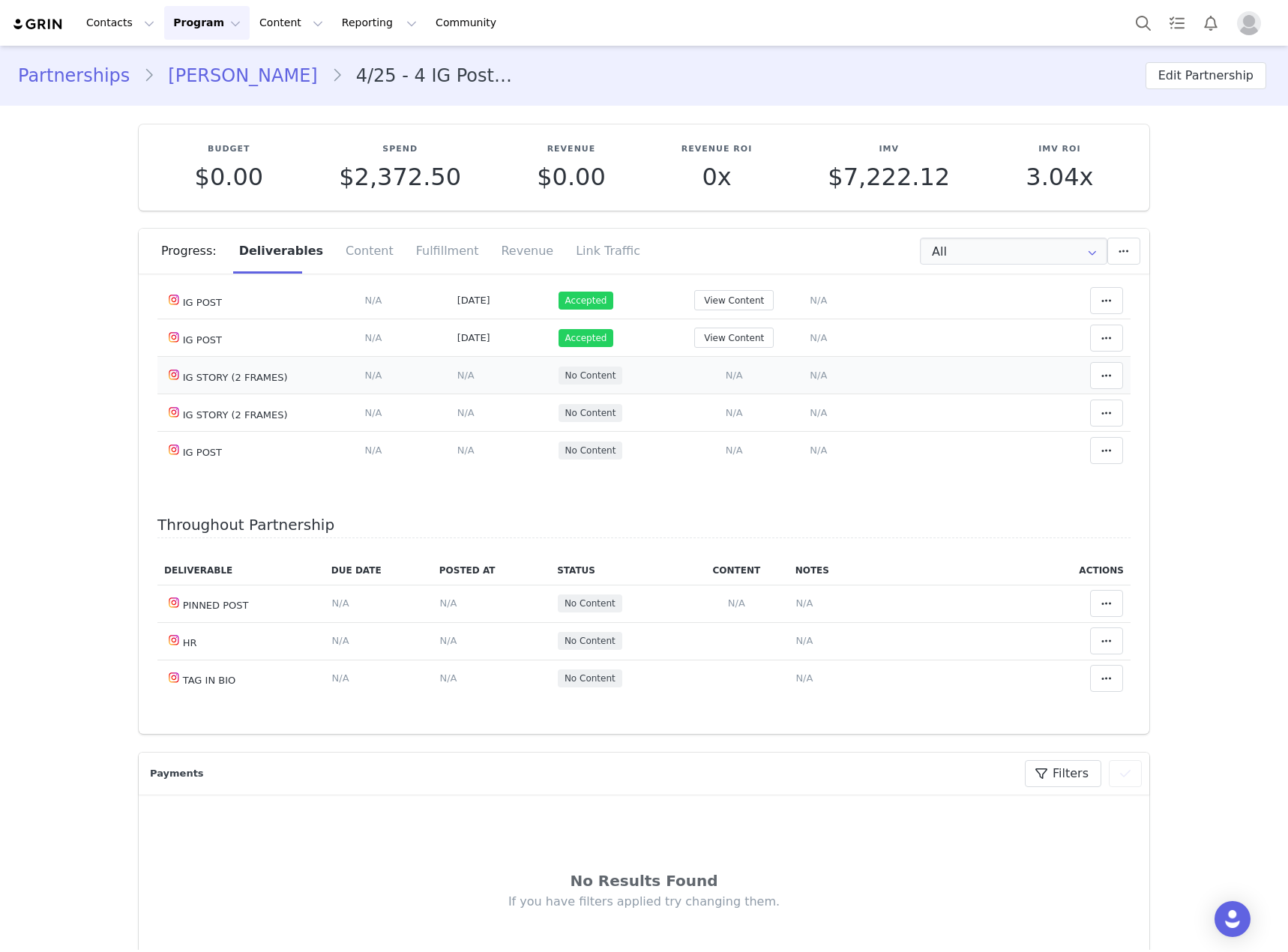
scroll to position [2004, 0]
click at [810, 343] on span "N/A" at bounding box center [819, 338] width 18 height 11
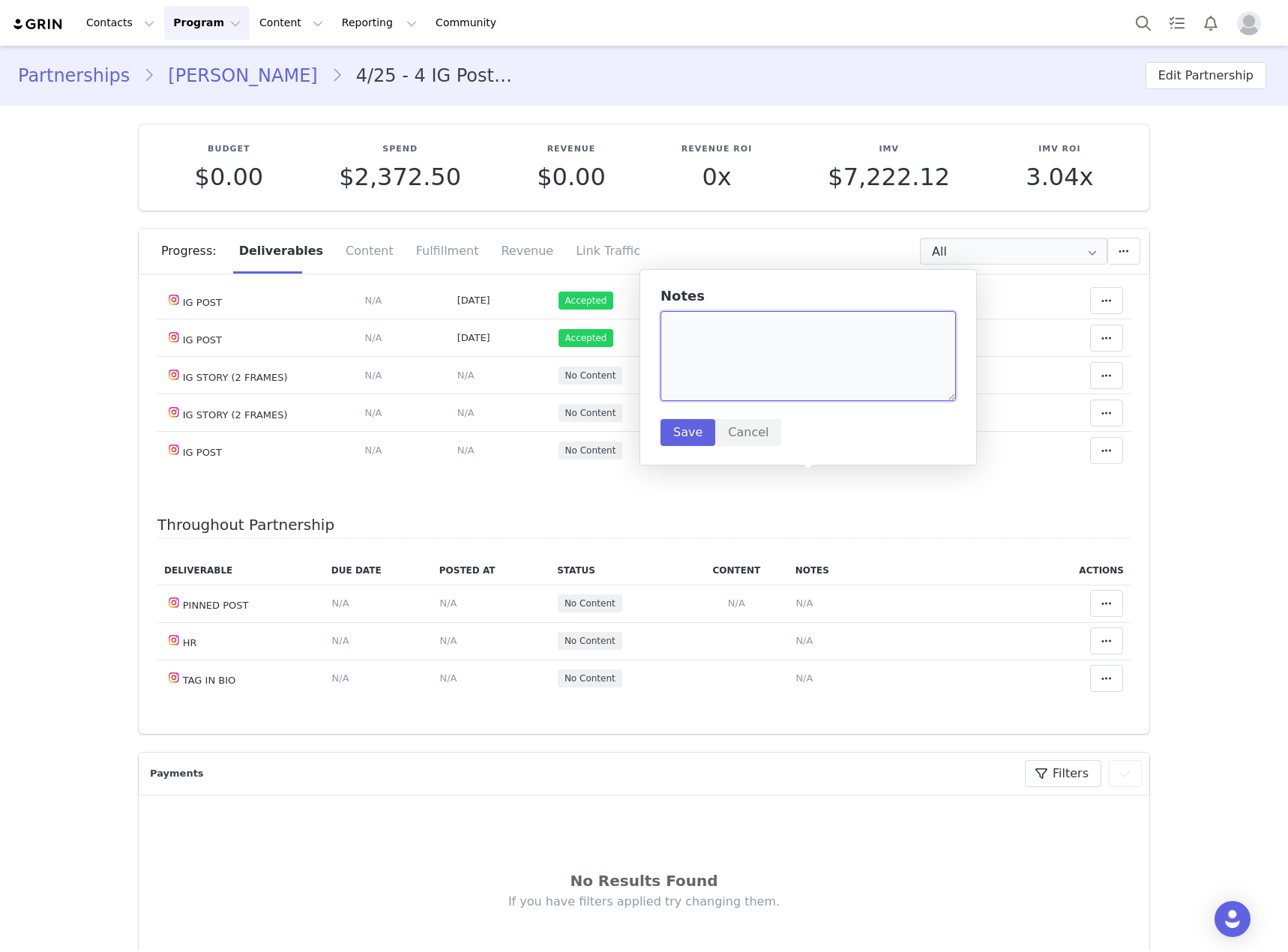
click at [750, 374] on textarea at bounding box center [808, 355] width 296 height 90
type textarea "Halloween Post 1"
click at [693, 430] on button "Save" at bounding box center [688, 433] width 55 height 27
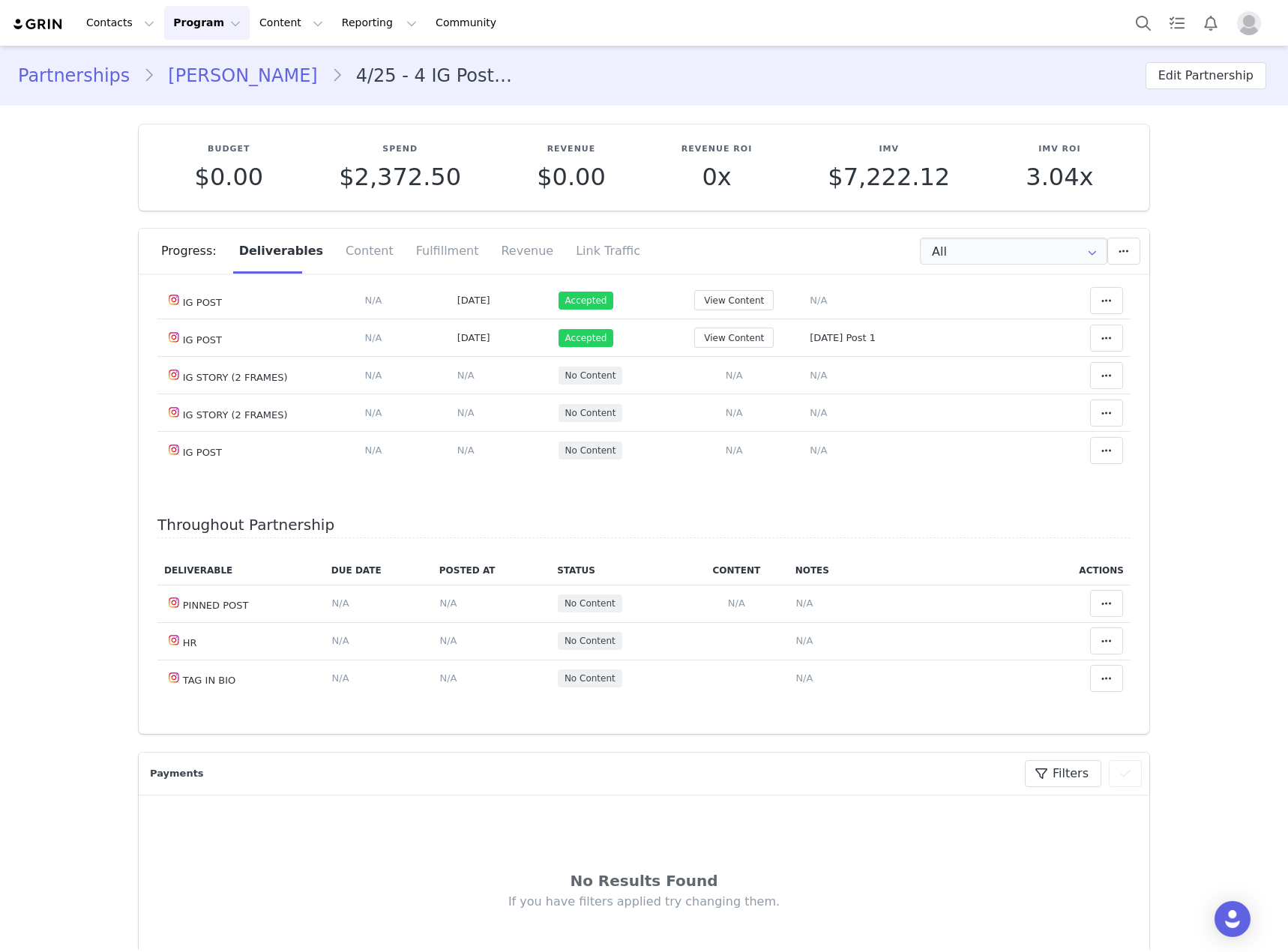
scroll to position [1997, 0]
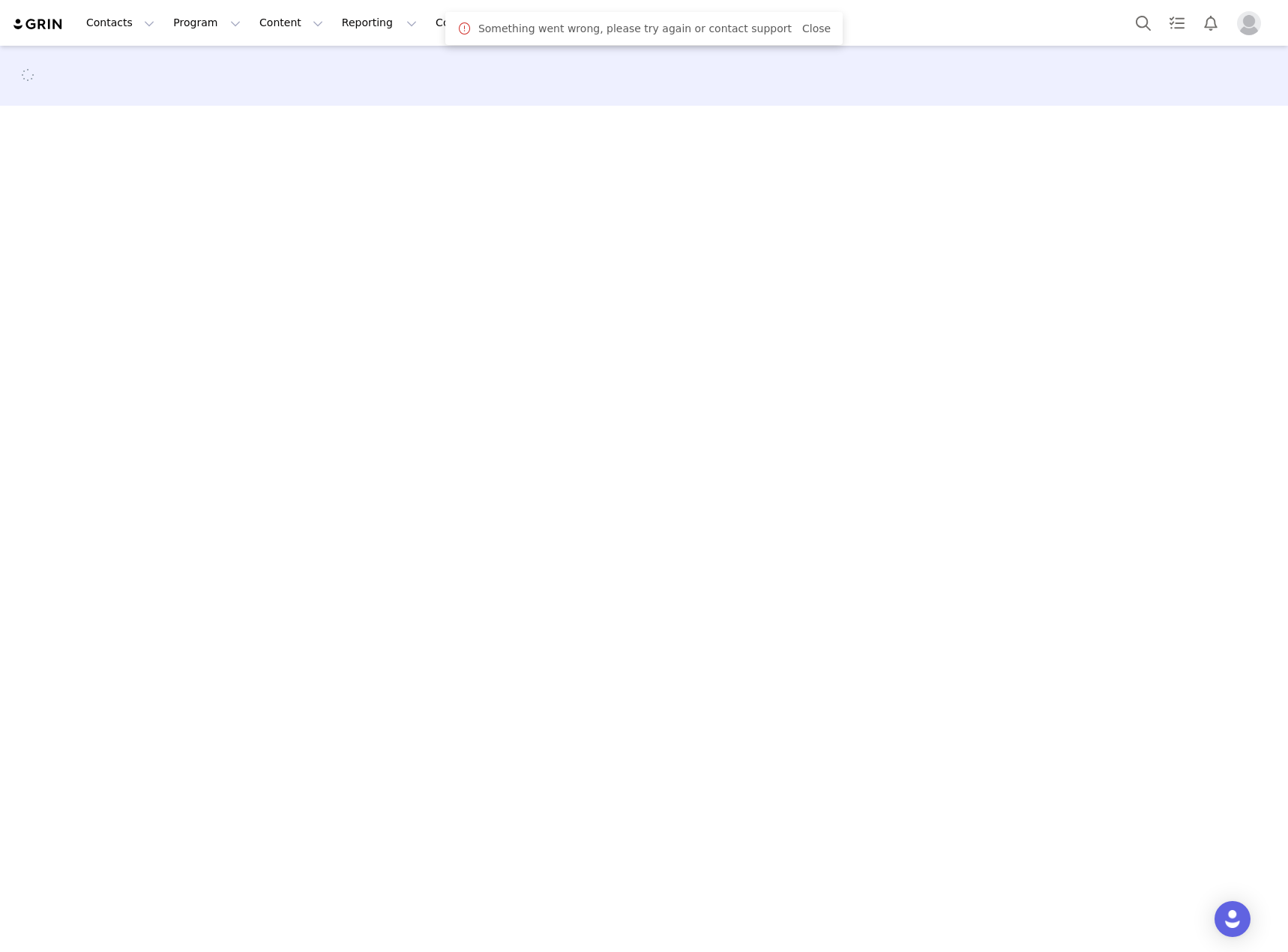
click at [501, 217] on main at bounding box center [644, 497] width 1288 height 903
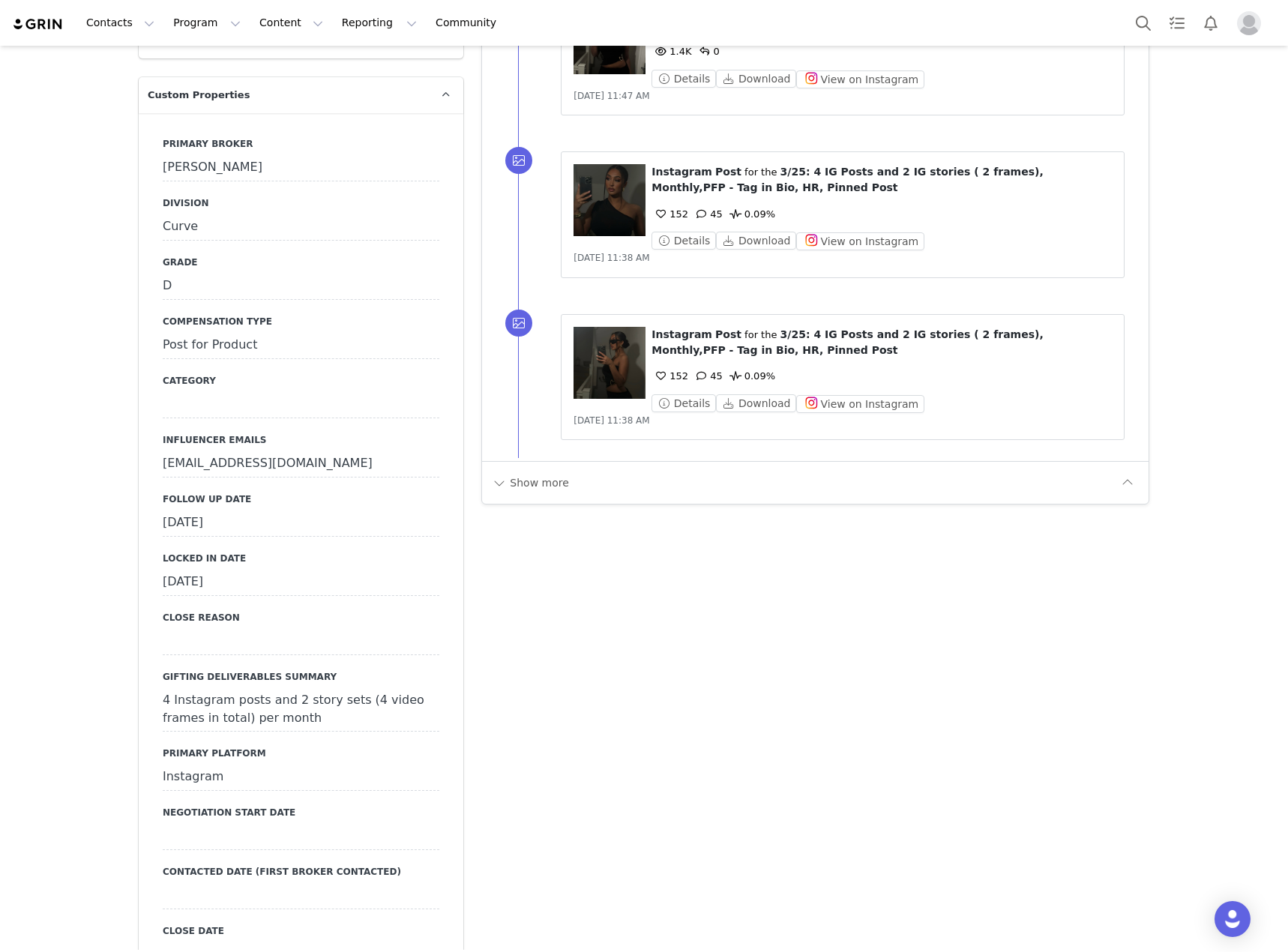
scroll to position [1648, 0]
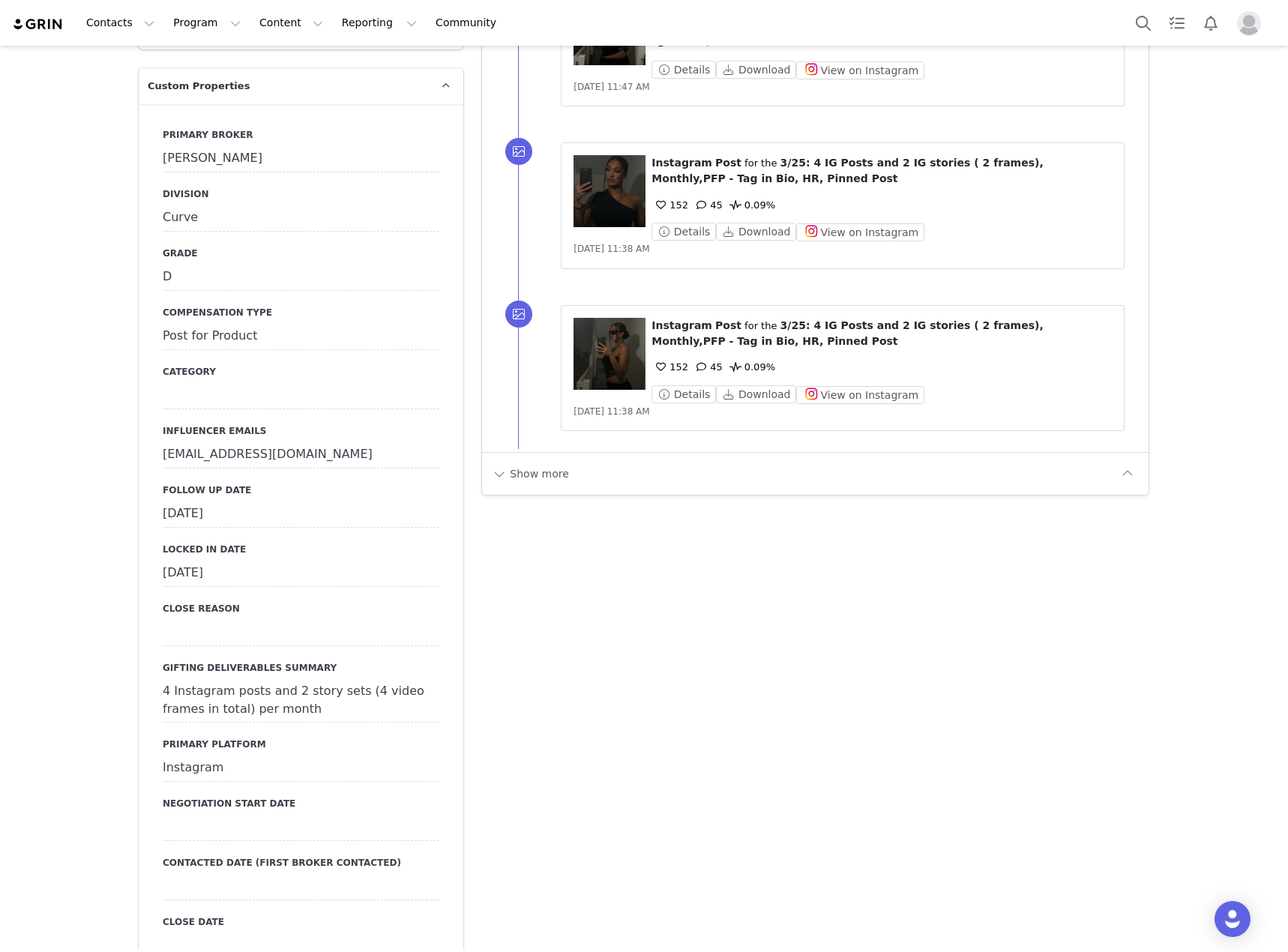
click at [385, 500] on div "[DATE]" at bounding box center [300, 514] width 277 height 27
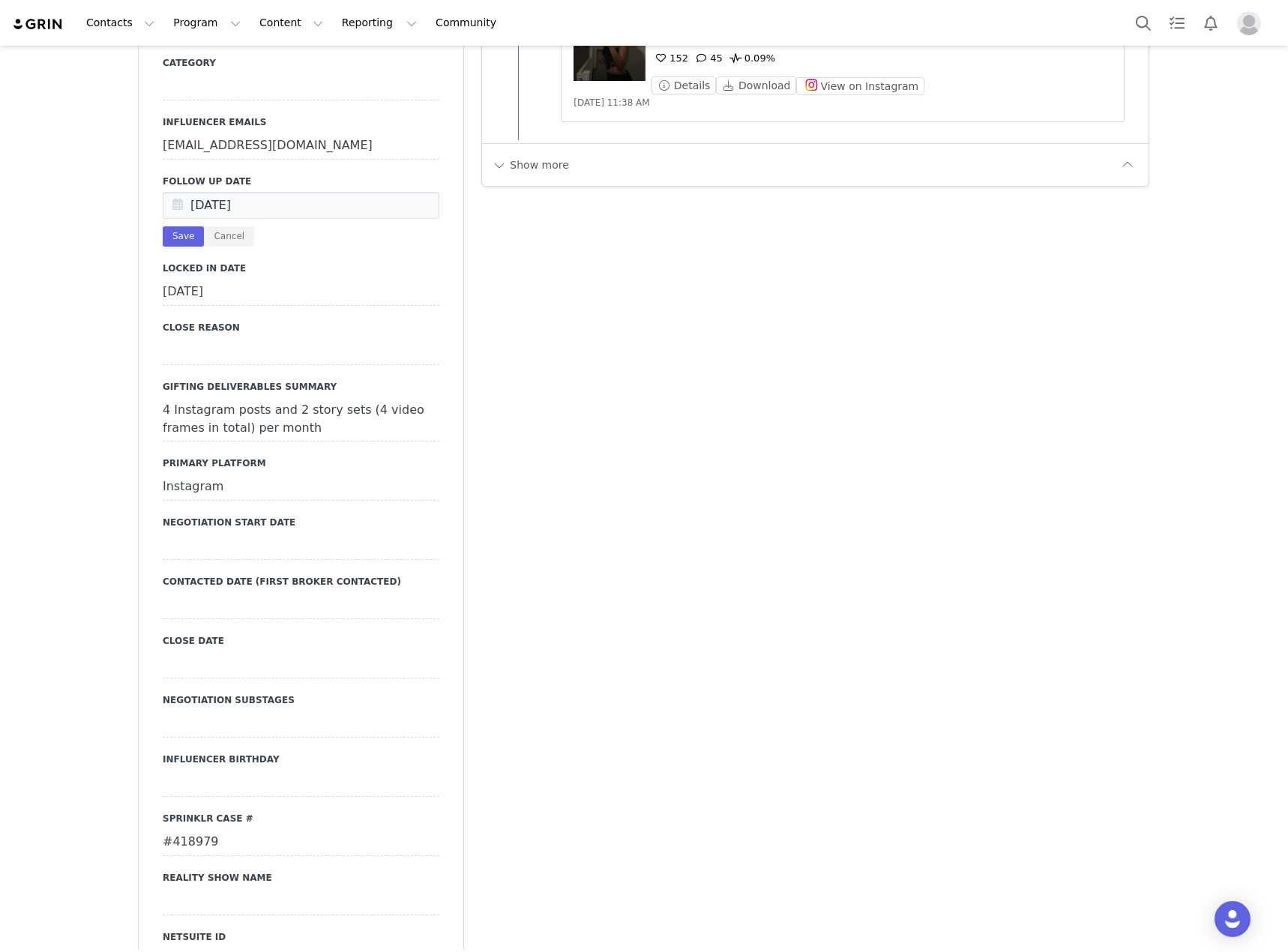
scroll to position [2173, 0]
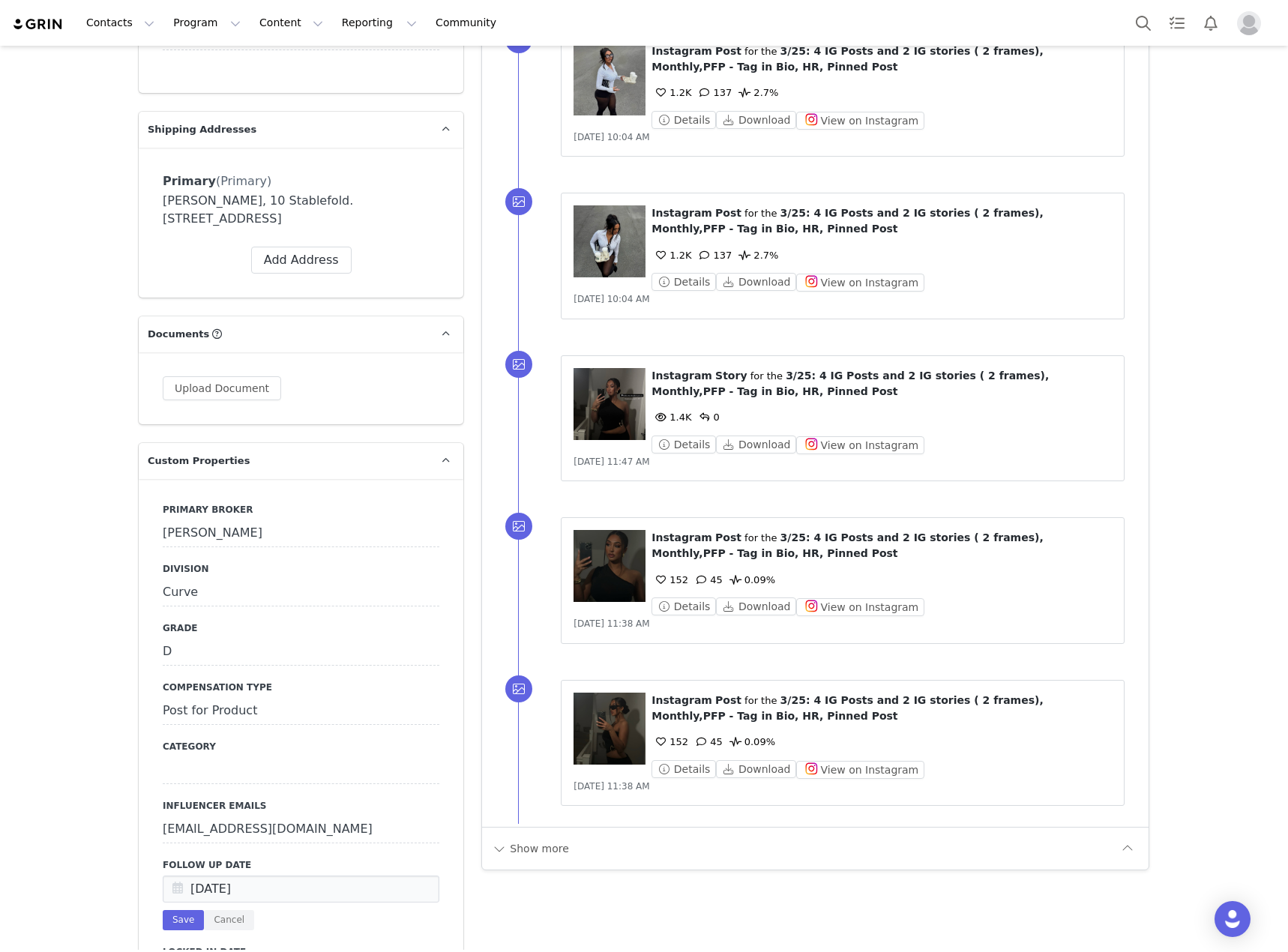
scroll to position [1573, 0]
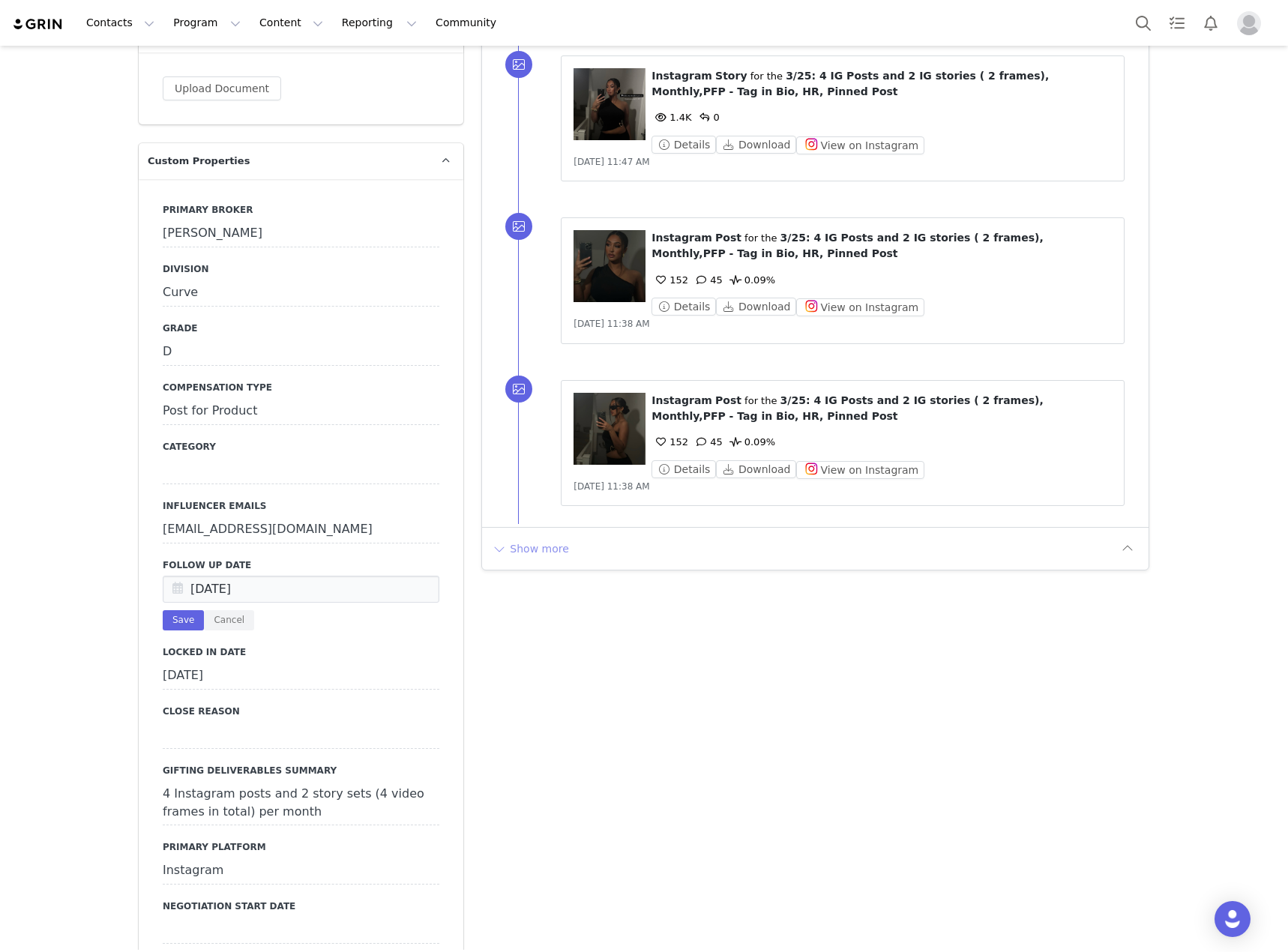
click at [521, 544] on button "Show more" at bounding box center [530, 549] width 79 height 24
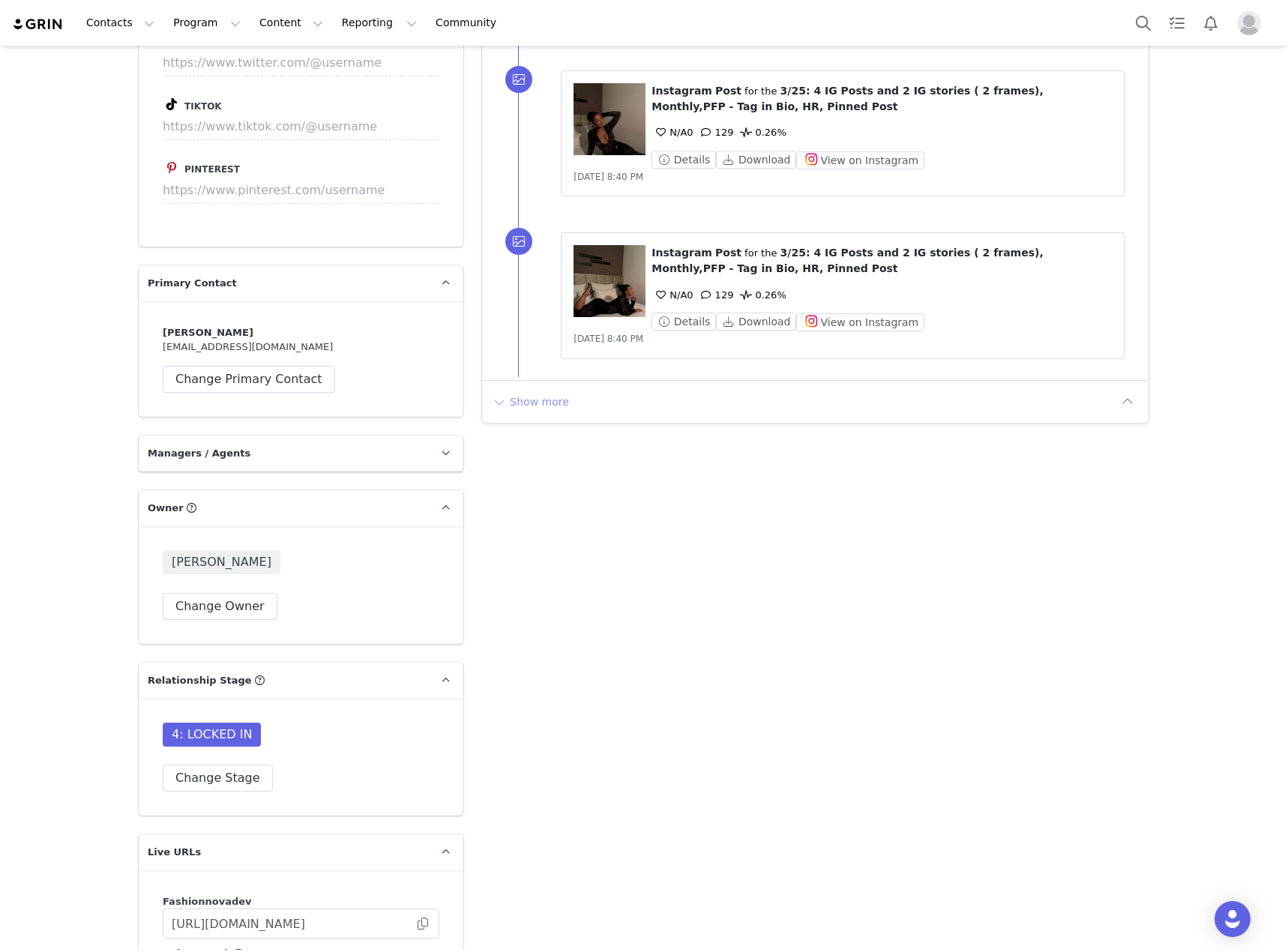
scroll to position [3822, 0]
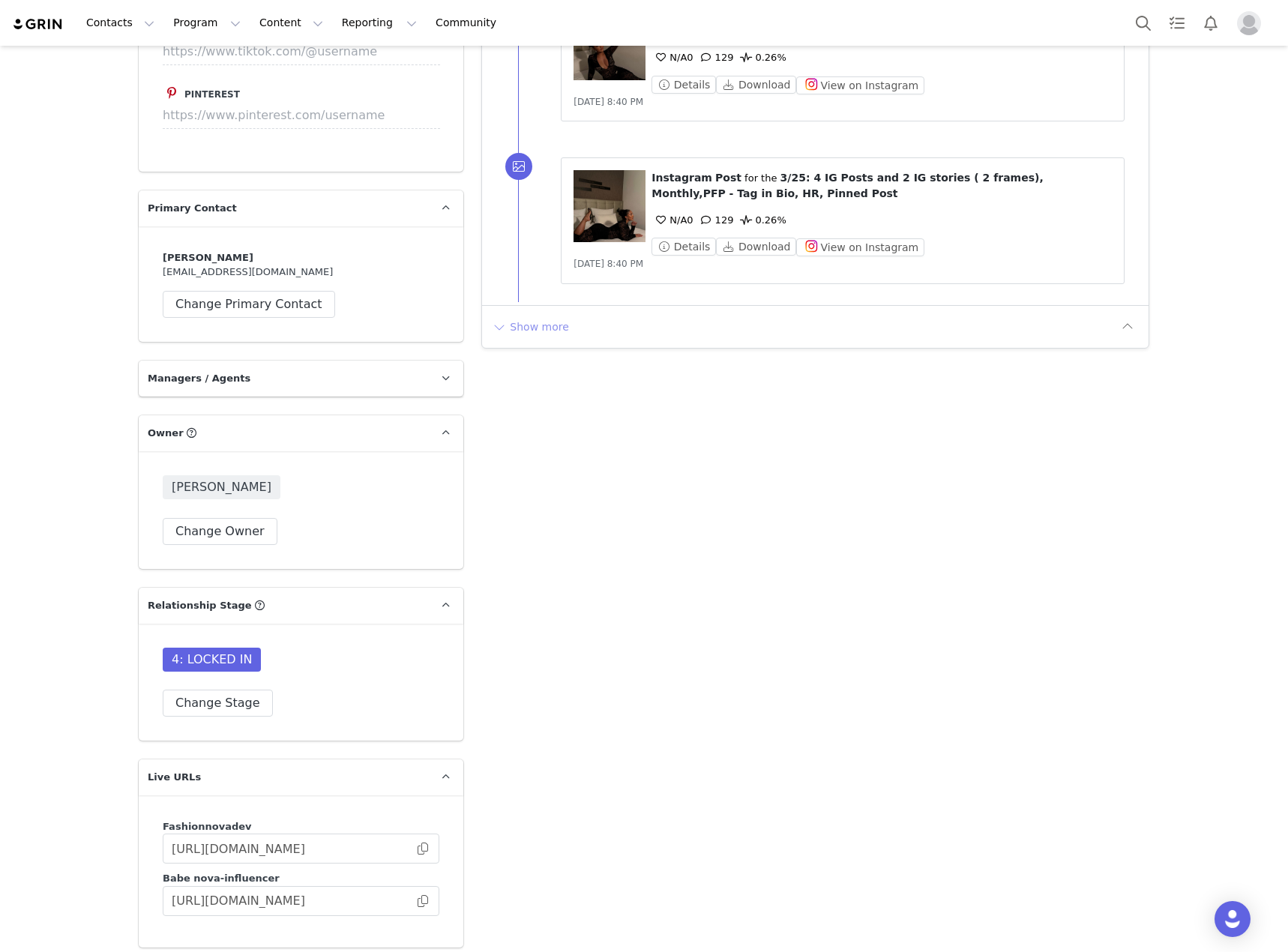
click at [520, 322] on button "Show more" at bounding box center [530, 327] width 79 height 24
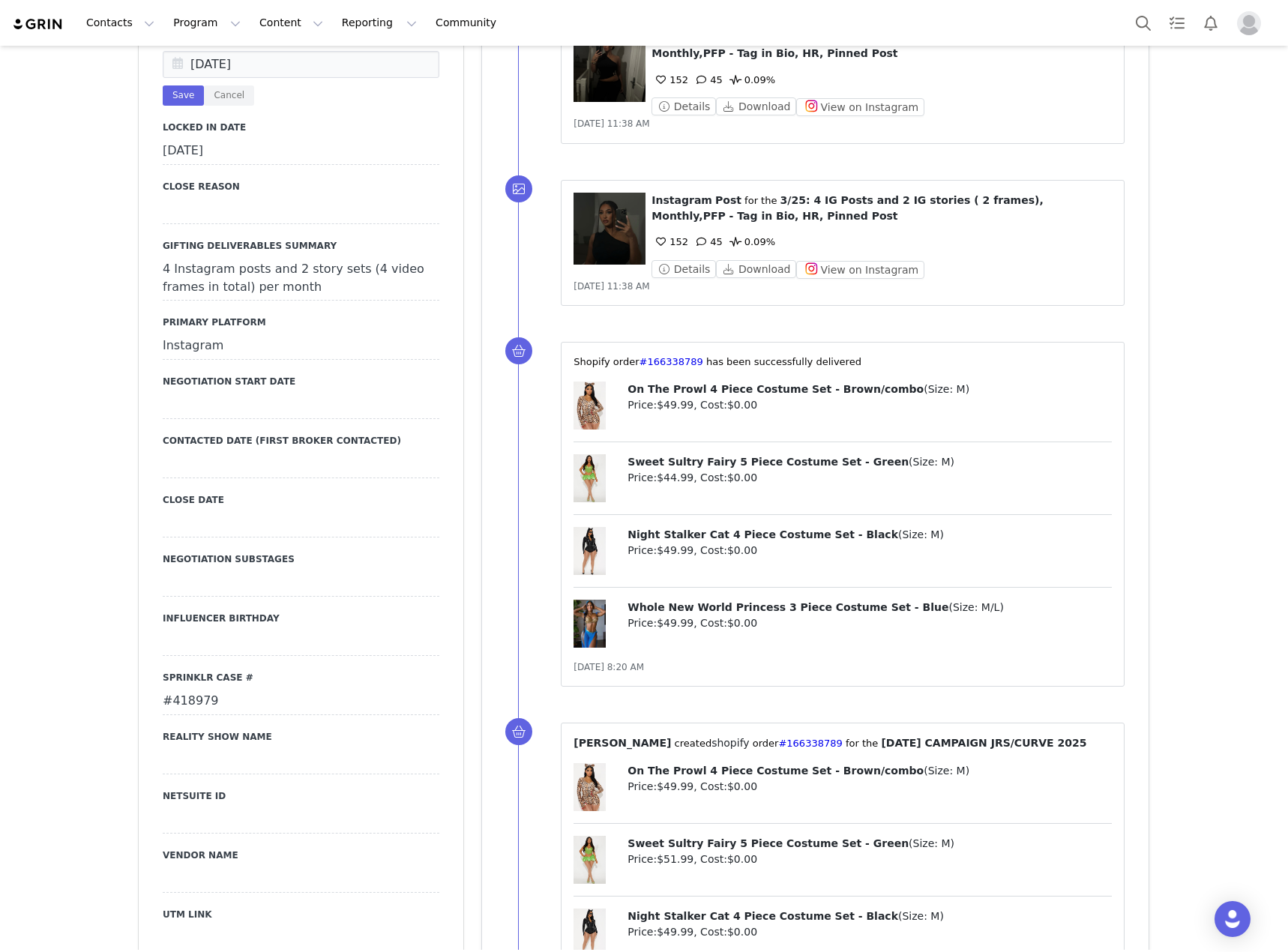
scroll to position [1949, 0]
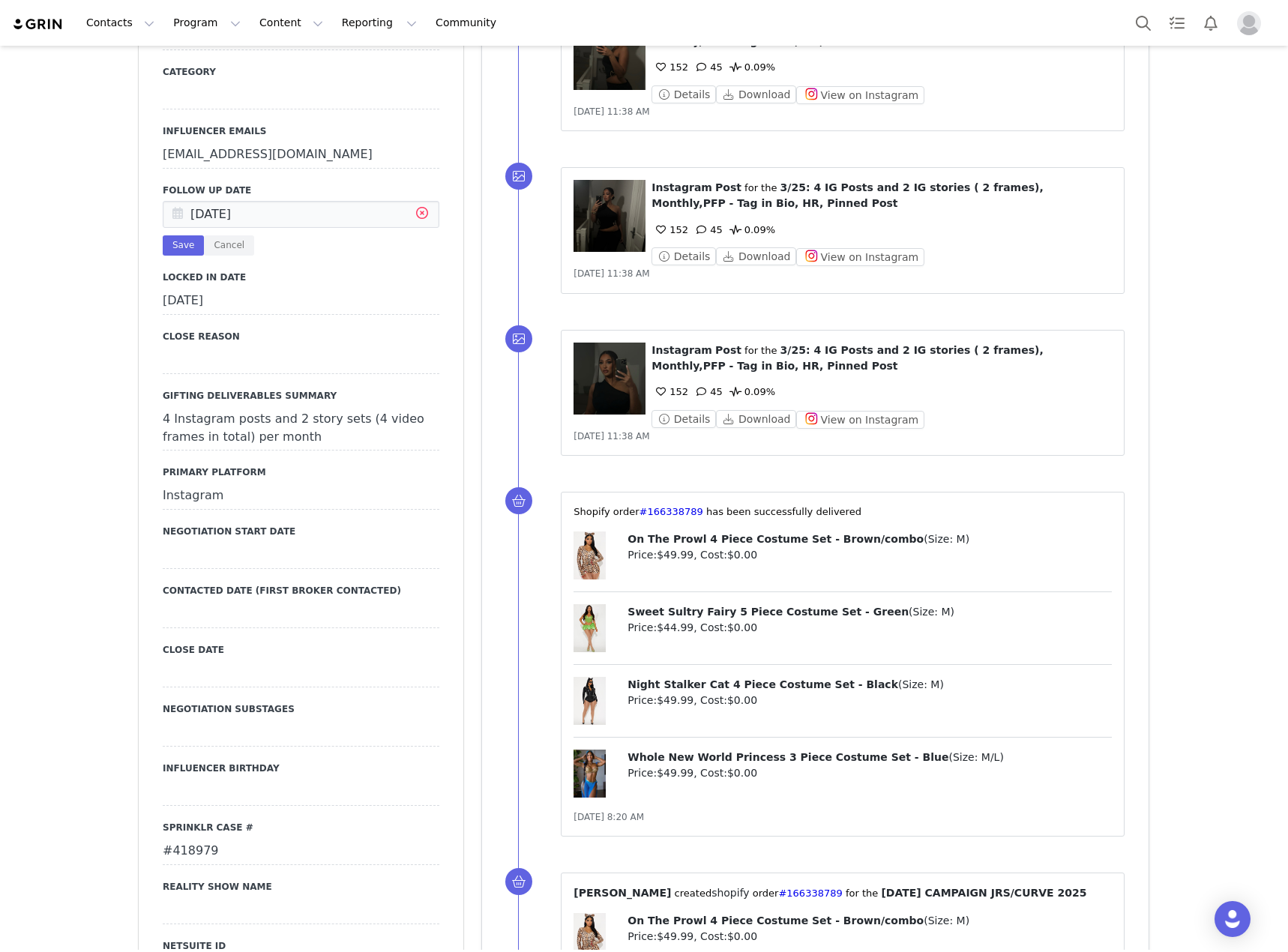
click at [420, 202] on icon at bounding box center [422, 215] width 27 height 27
click at [339, 201] on input "text" at bounding box center [300, 214] width 277 height 27
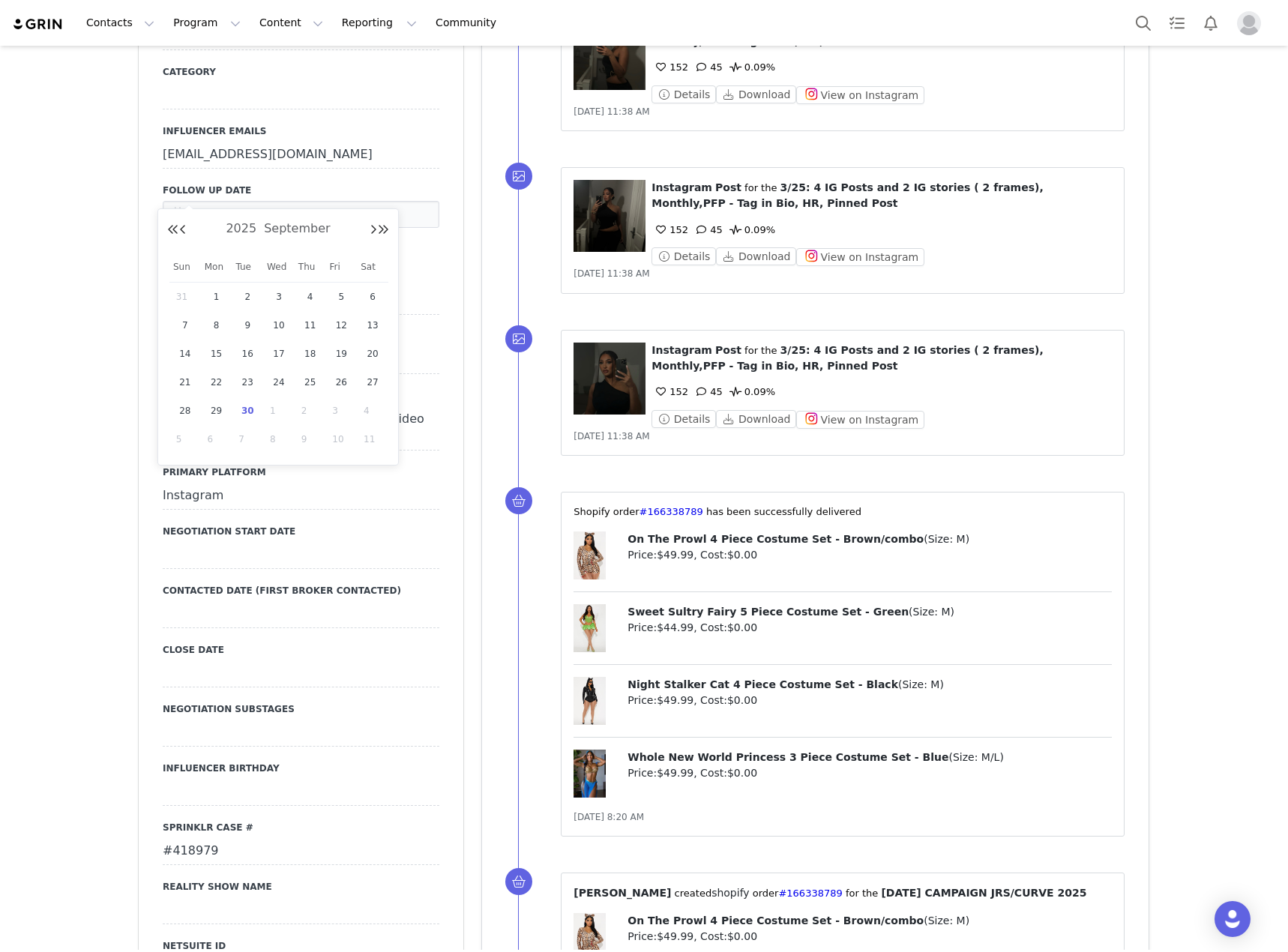
click at [246, 409] on span "30" at bounding box center [247, 410] width 18 height 18
type input "[DATE]"
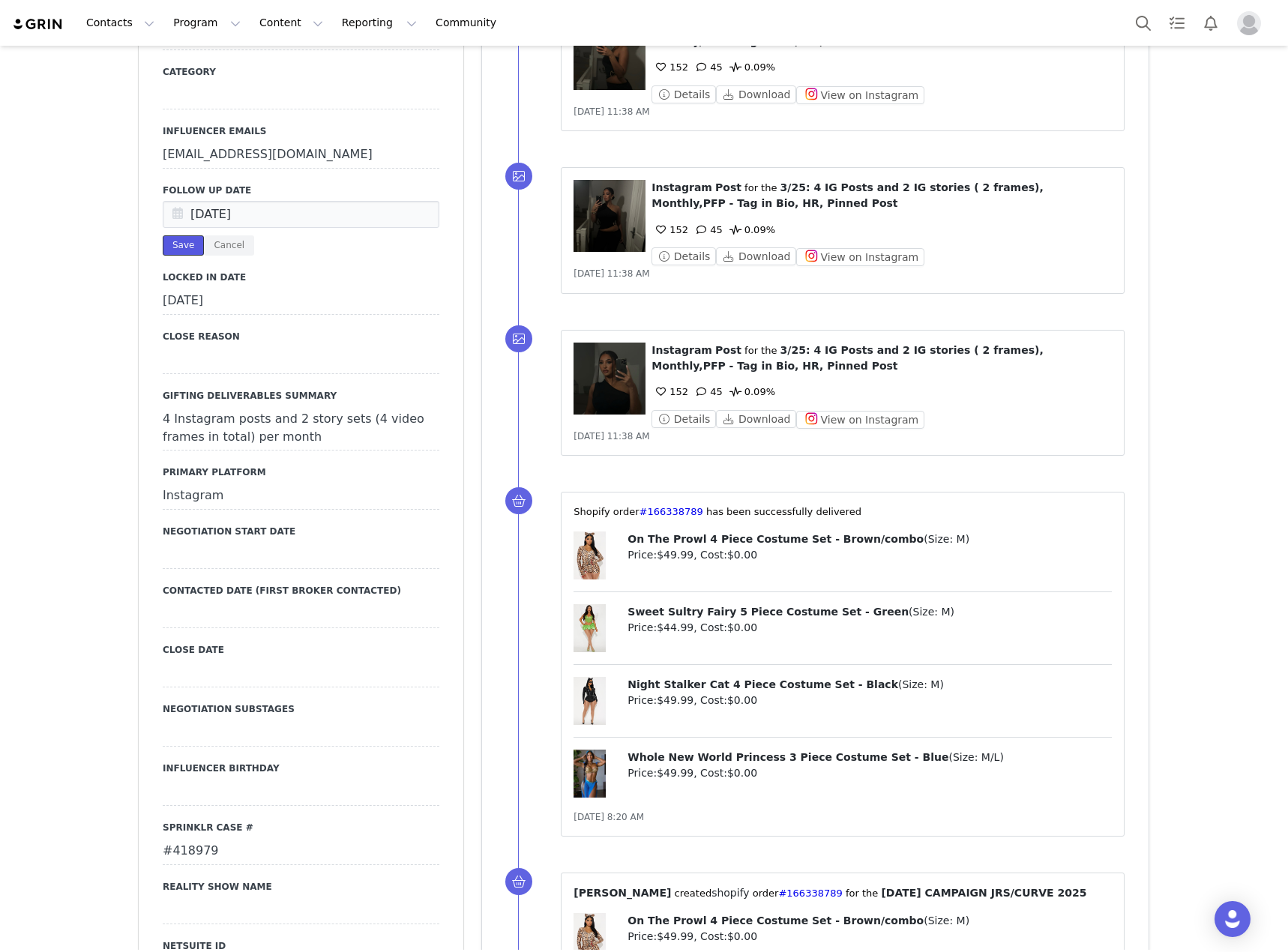
click at [183, 235] on button "Save" at bounding box center [183, 245] width 41 height 20
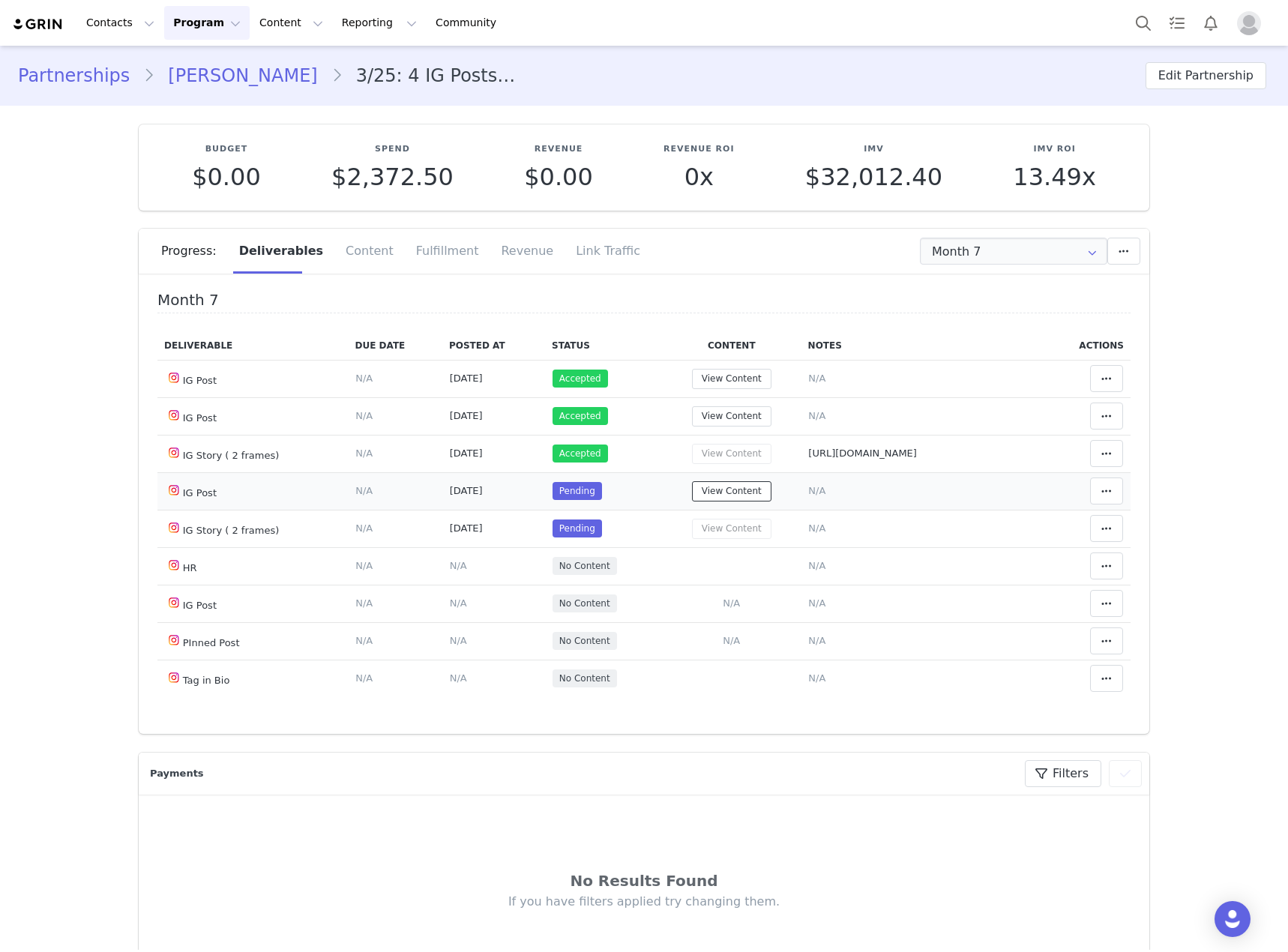
click at [708, 496] on button "View Content" at bounding box center [732, 491] width 80 height 20
click at [1071, 495] on td "Mark as Accepted Clear Status Reason for declining this deliverable Decline Mar…" at bounding box center [1087, 491] width 86 height 37
click at [1101, 492] on icon at bounding box center [1106, 491] width 10 height 12
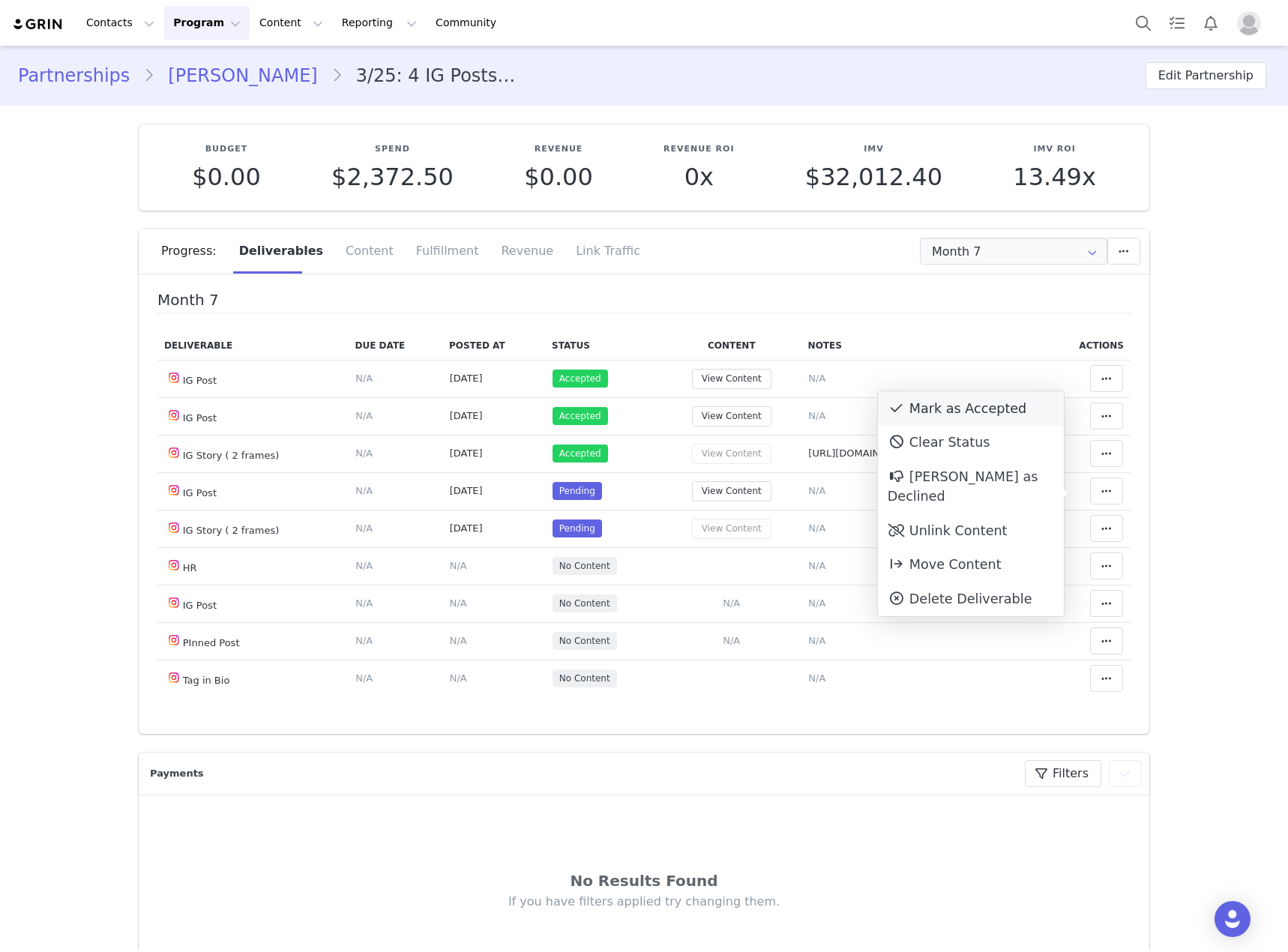
click at [967, 417] on div "Mark as Accepted" at bounding box center [971, 408] width 186 height 34
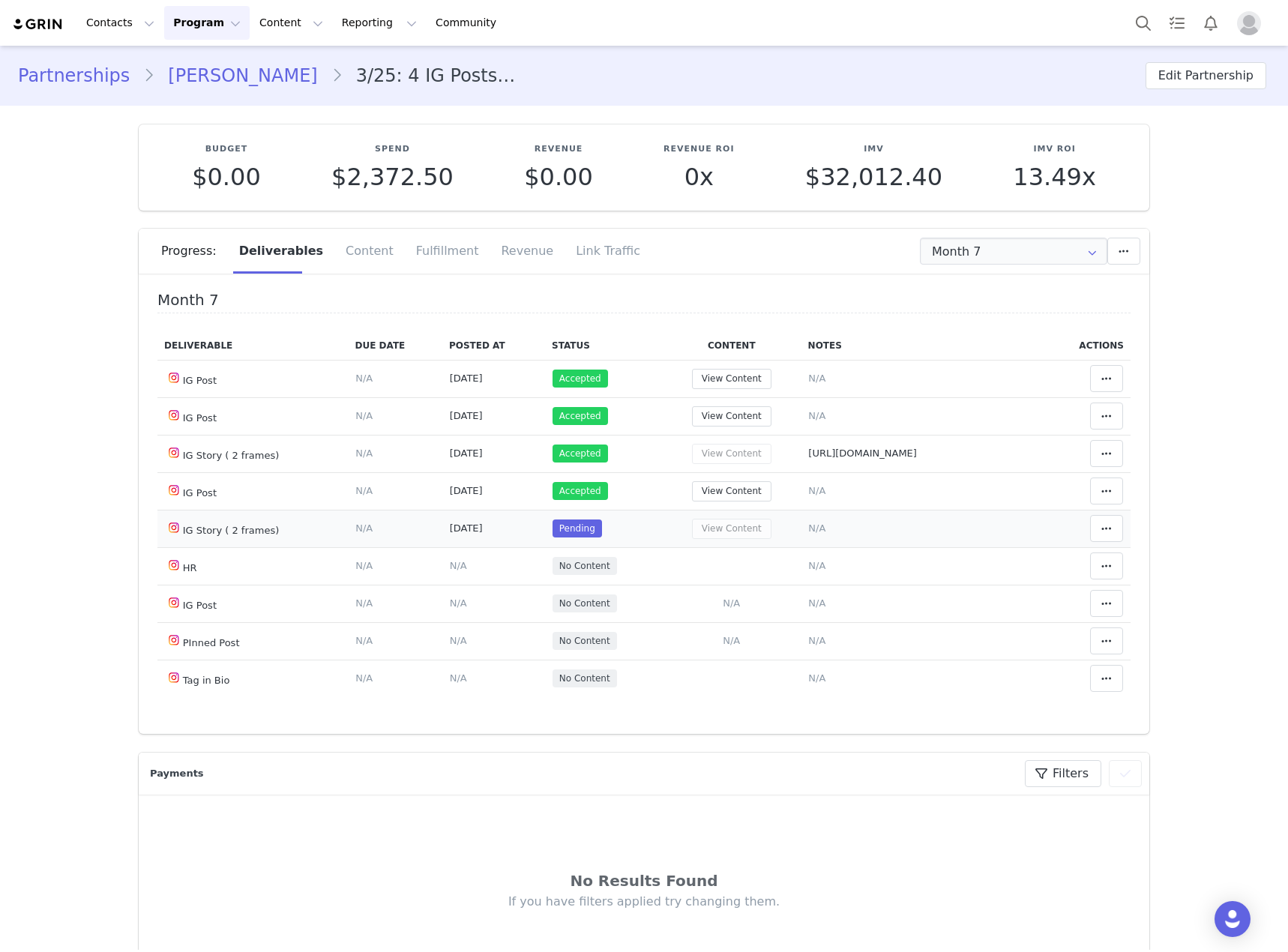
click at [809, 532] on span "N/A" at bounding box center [817, 528] width 18 height 11
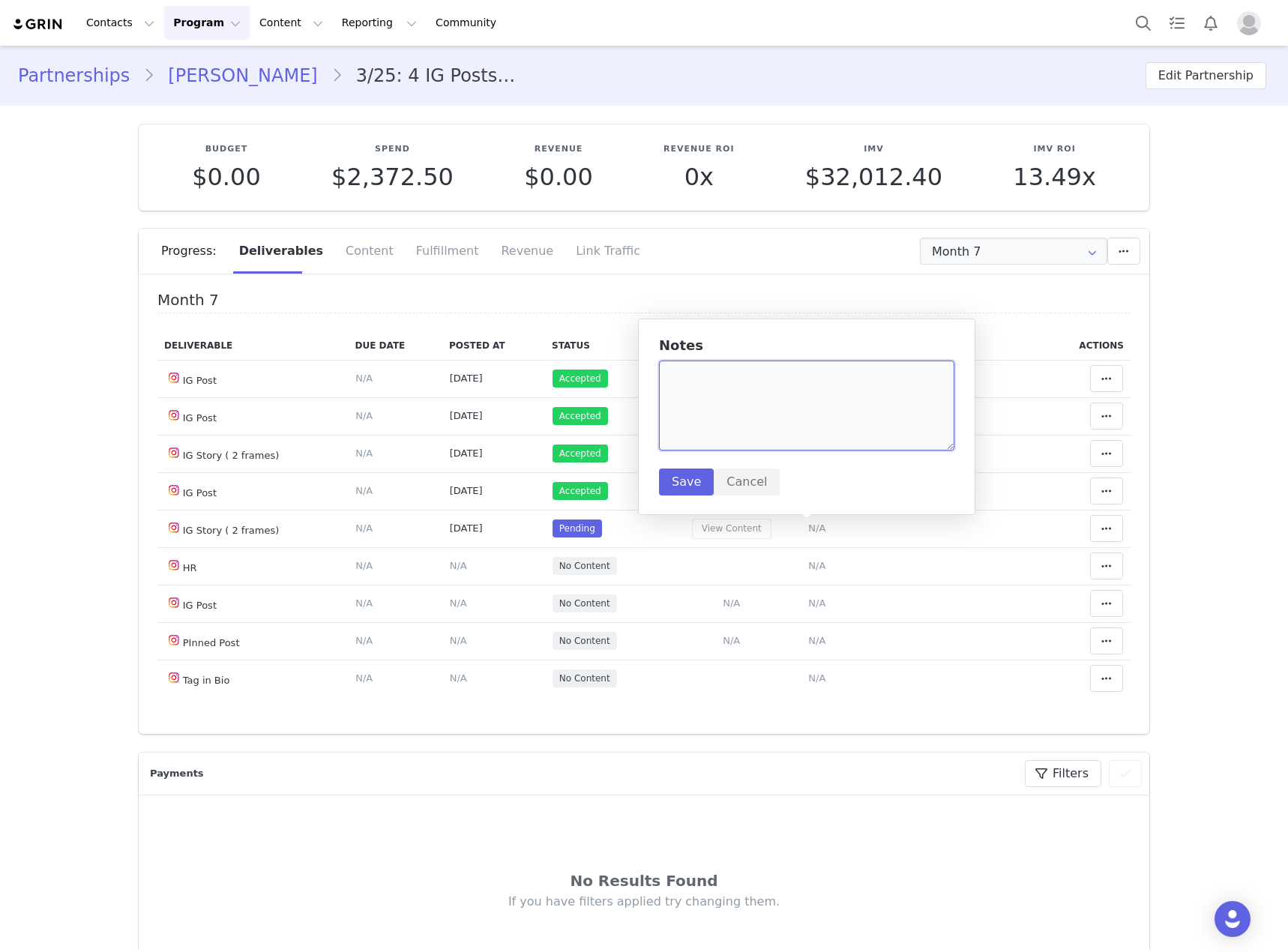
click at [752, 429] on textarea at bounding box center [807, 405] width 296 height 90
paste textarea "https://static-resources.creatoriq.com/instagram-stories/videos/373153837110666…"
type textarea "https://static-resources.creatoriq.com/instagram-stories/videos/373153837110666…"
click at [697, 479] on button "Save" at bounding box center [686, 482] width 55 height 27
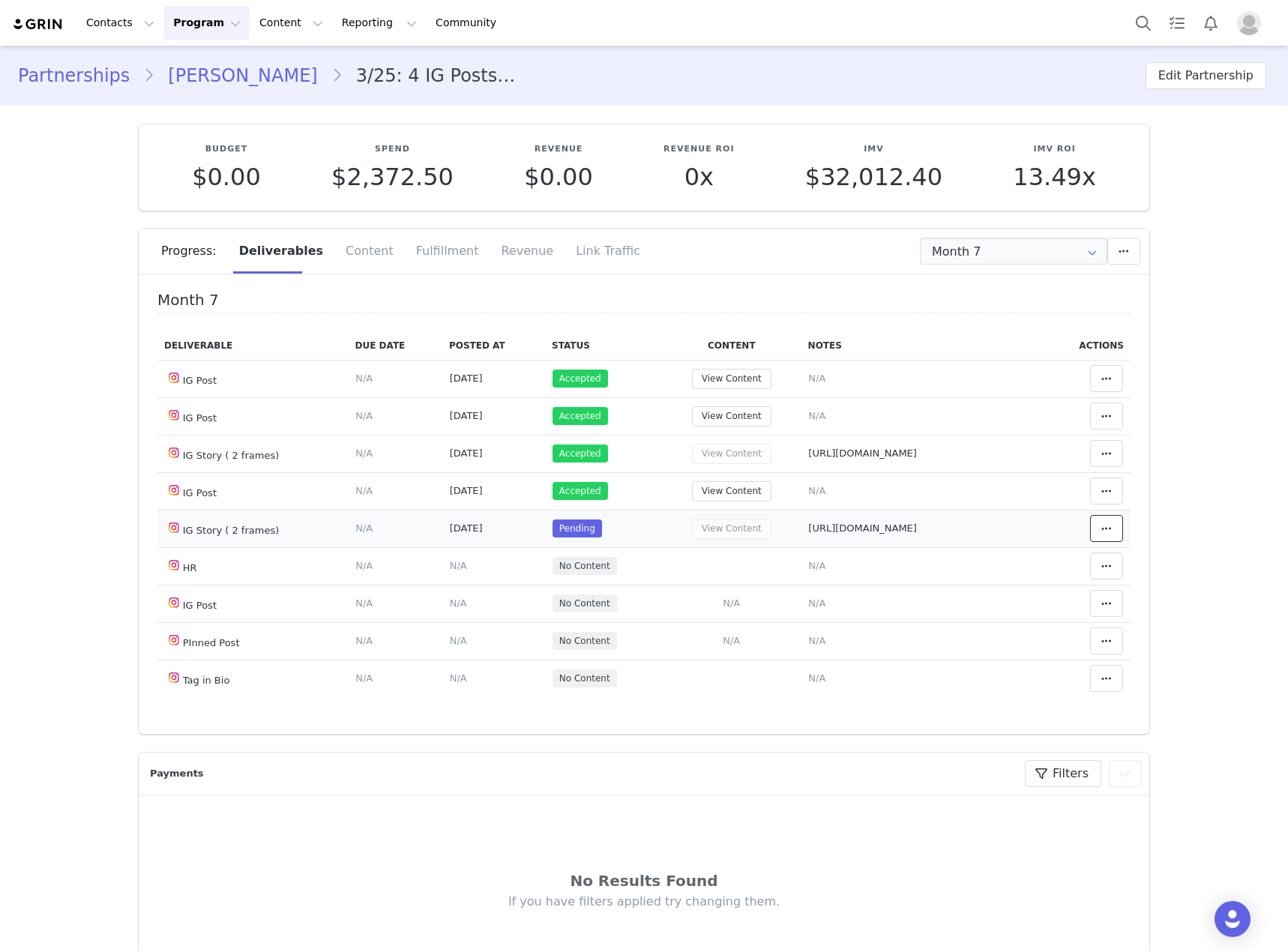
click at [1101, 535] on icon at bounding box center [1106, 528] width 10 height 12
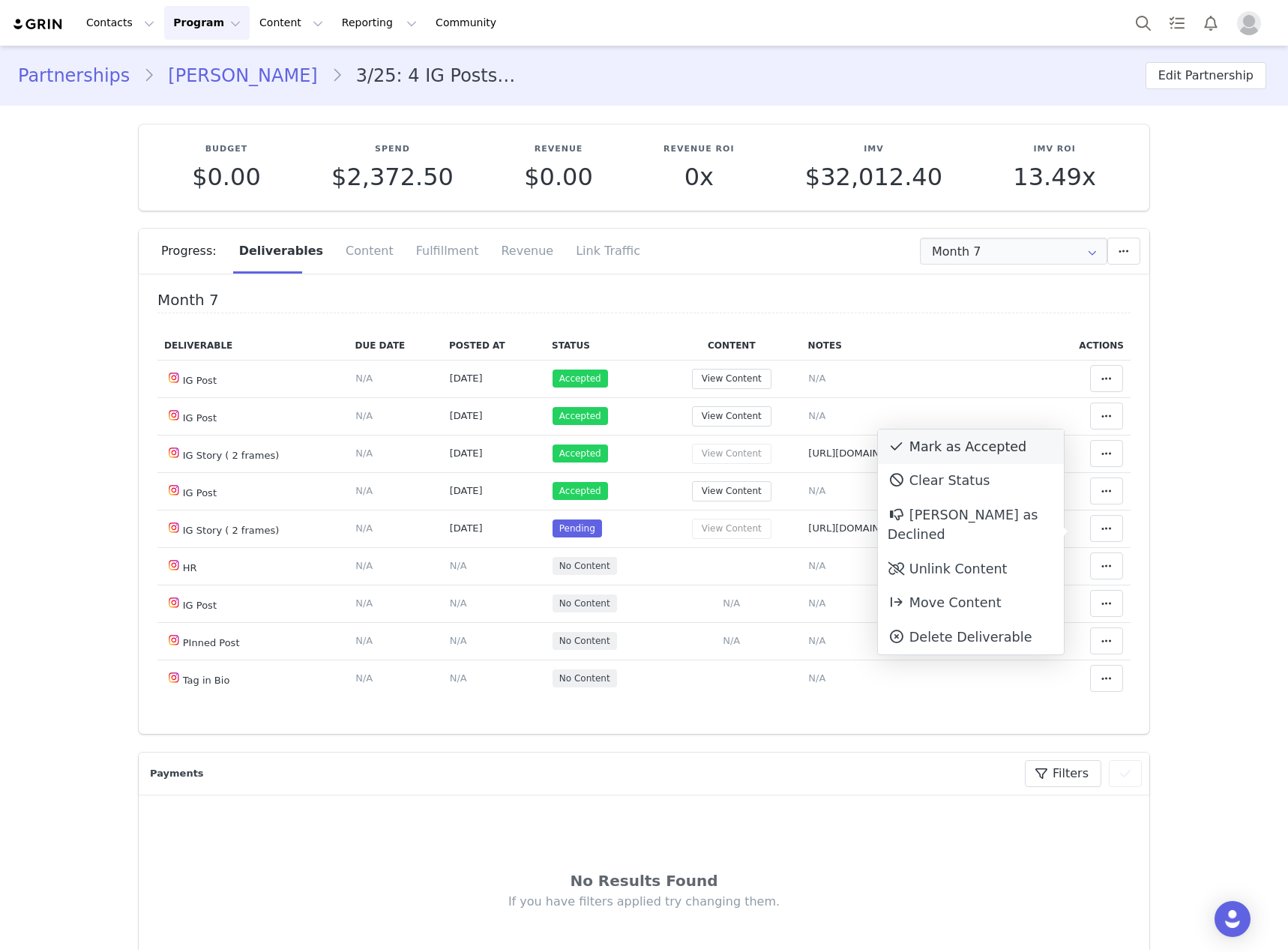
click at [981, 451] on div "Mark as Accepted" at bounding box center [971, 446] width 186 height 34
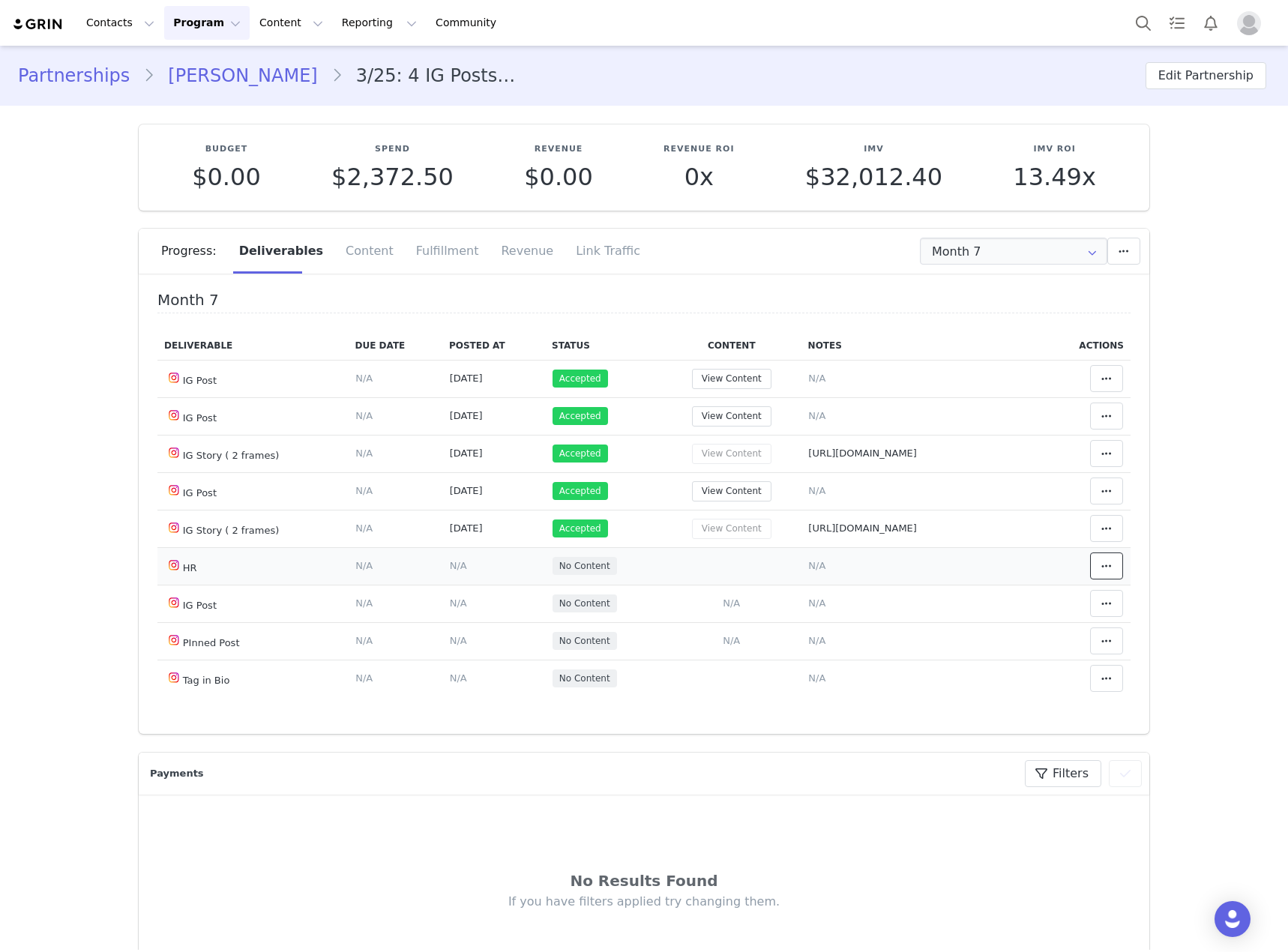
click at [1090, 572] on button at bounding box center [1106, 566] width 33 height 27
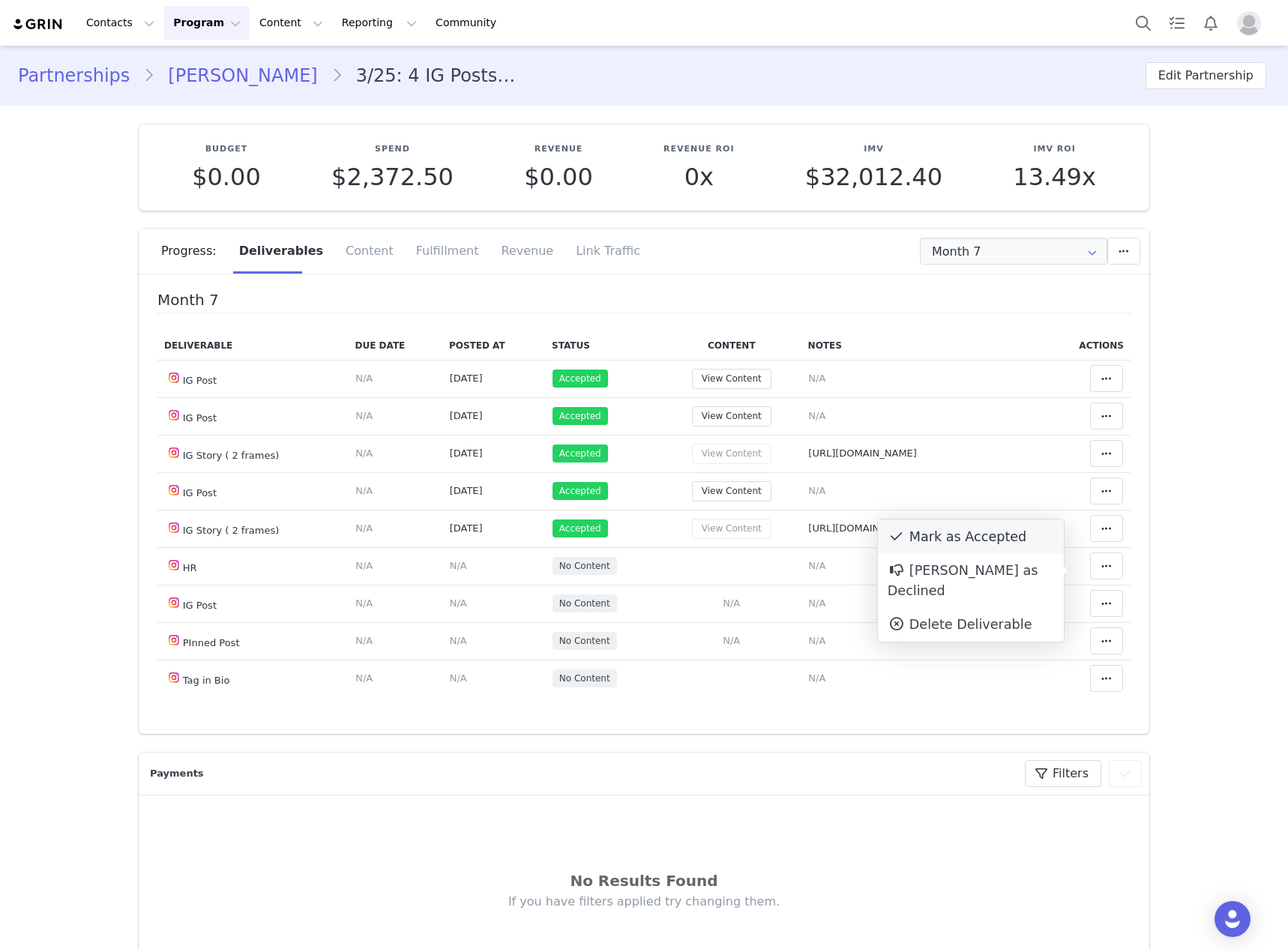
click at [990, 539] on div "Mark as Accepted" at bounding box center [971, 536] width 186 height 34
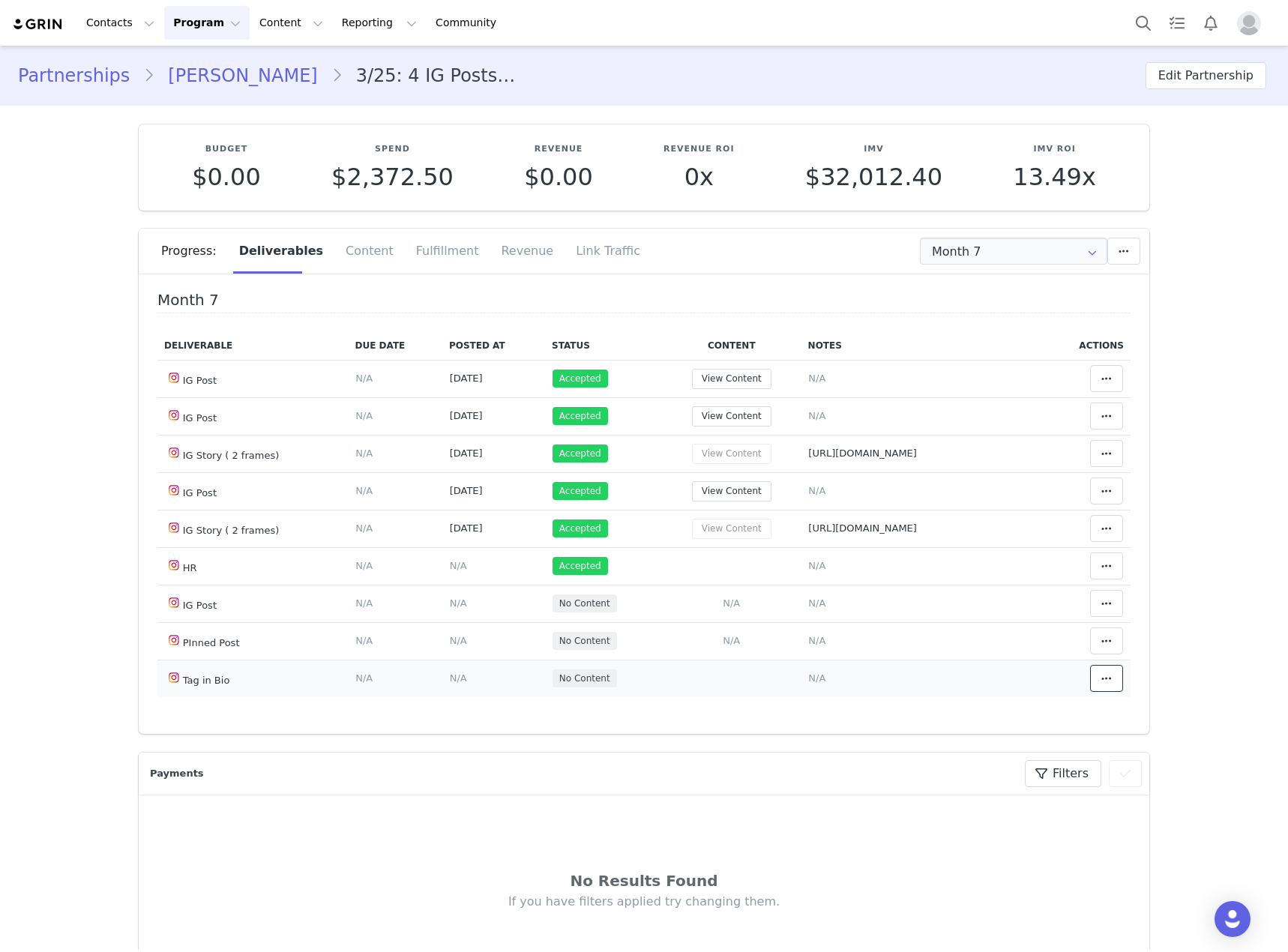
click at [1098, 688] on span at bounding box center [1106, 678] width 18 height 18
click at [1008, 650] on div "Mark as Accepted" at bounding box center [971, 648] width 186 height 34
click at [712, 495] on button "View Content" at bounding box center [732, 491] width 80 height 20
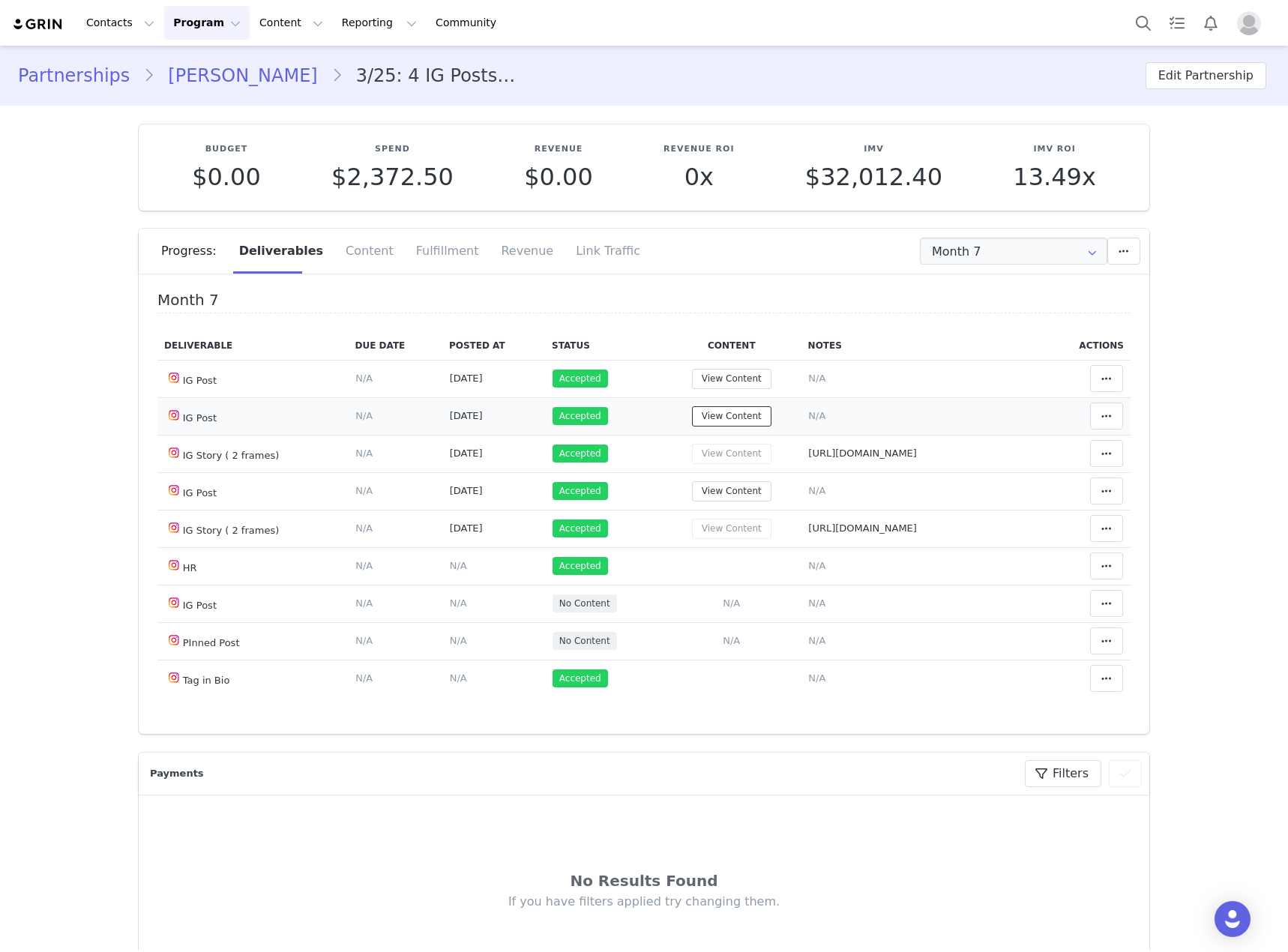
click at [740, 421] on button "View Content" at bounding box center [732, 416] width 80 height 20
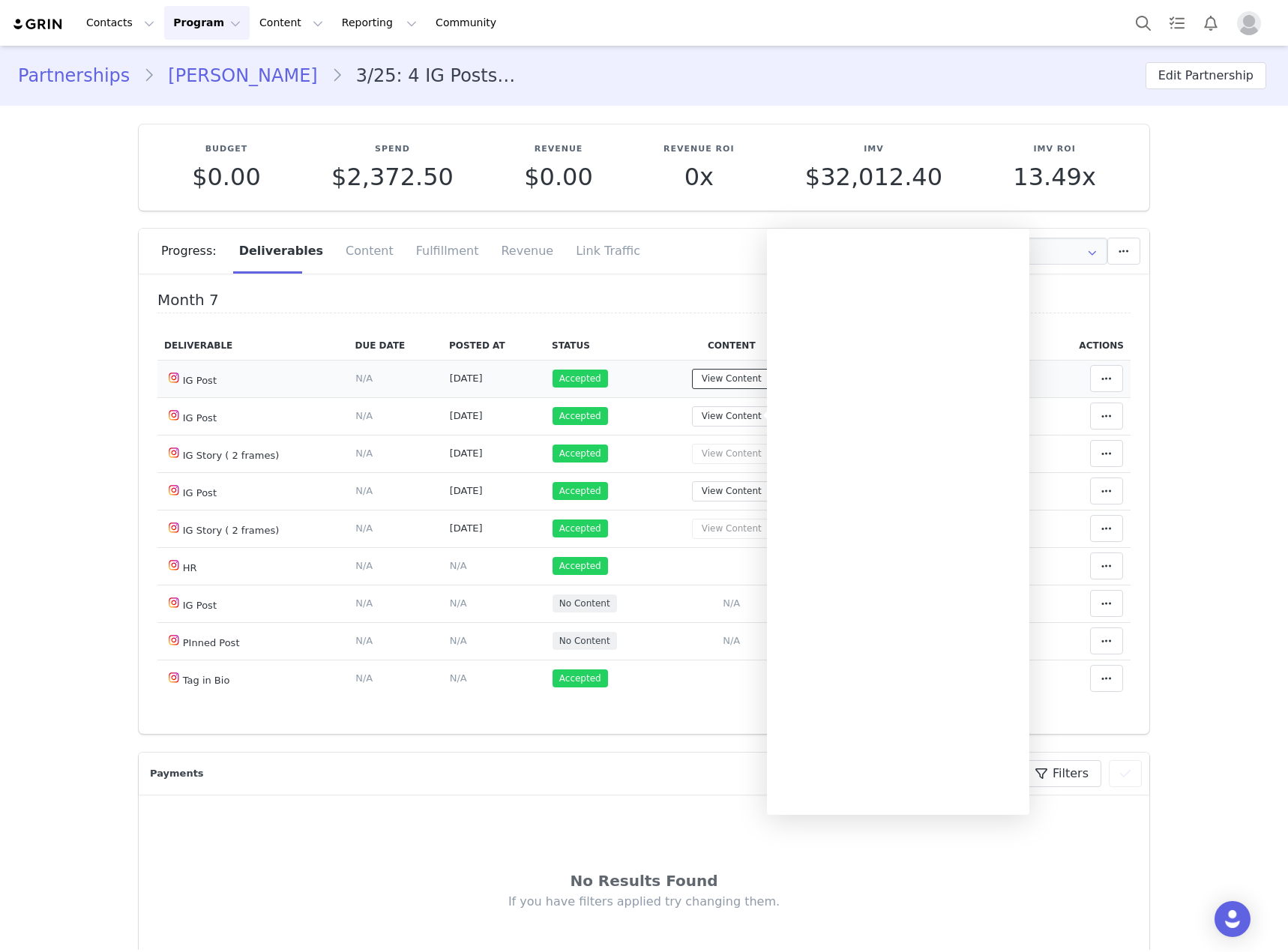
click at [727, 370] on button "View Content" at bounding box center [732, 378] width 80 height 20
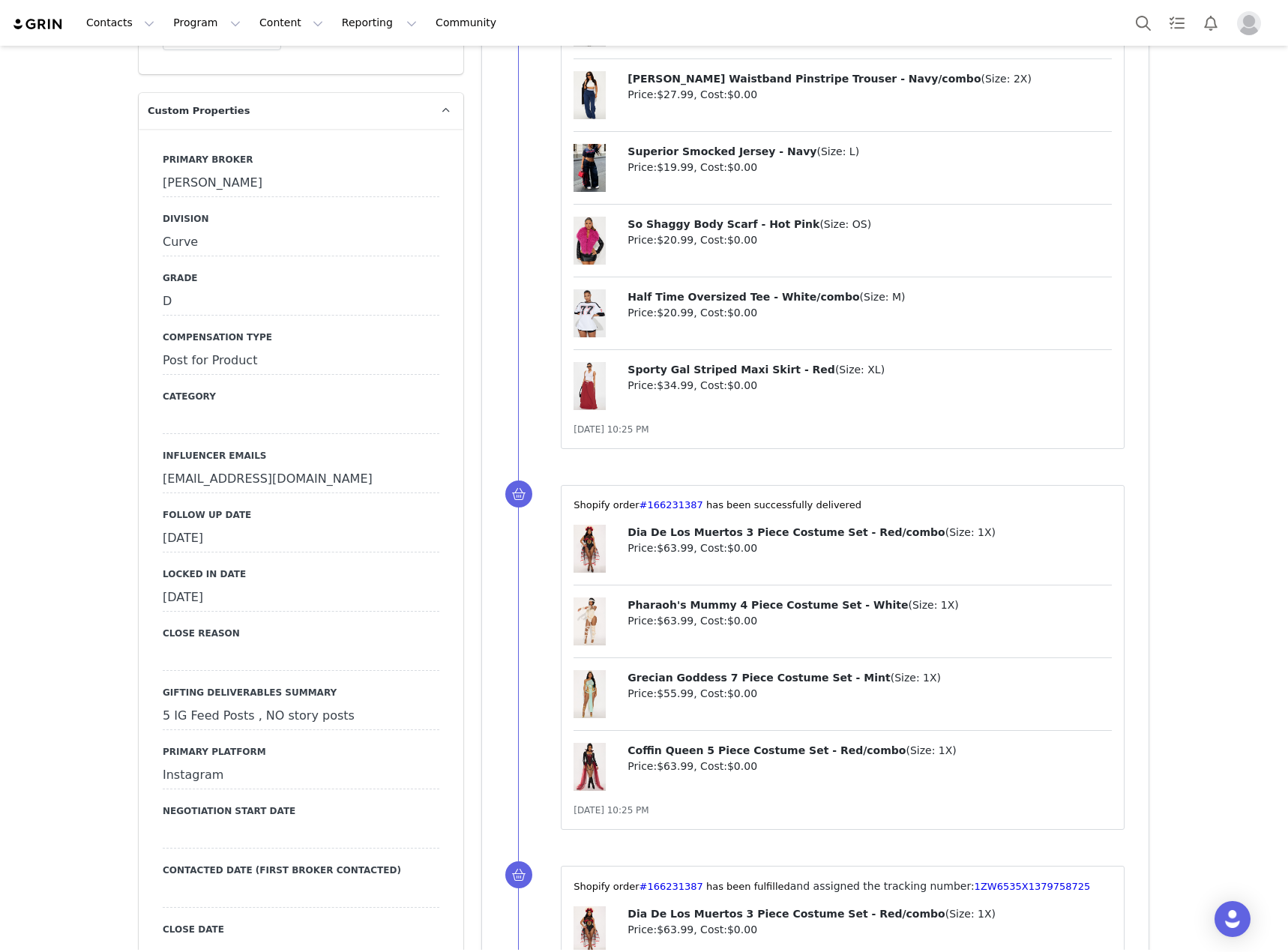
scroll to position [1648, 0]
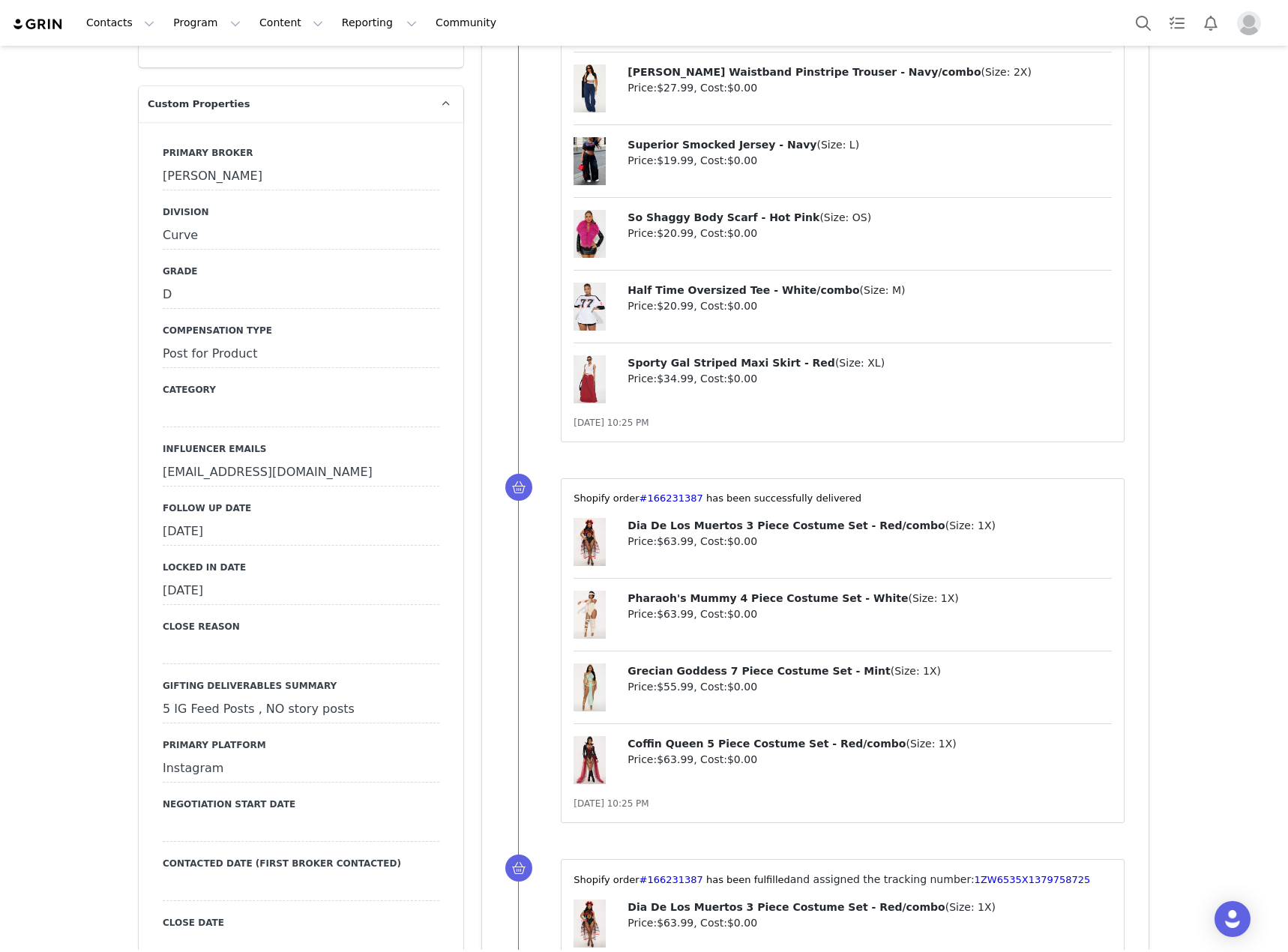
click at [413, 519] on div "[DATE]" at bounding box center [300, 532] width 277 height 27
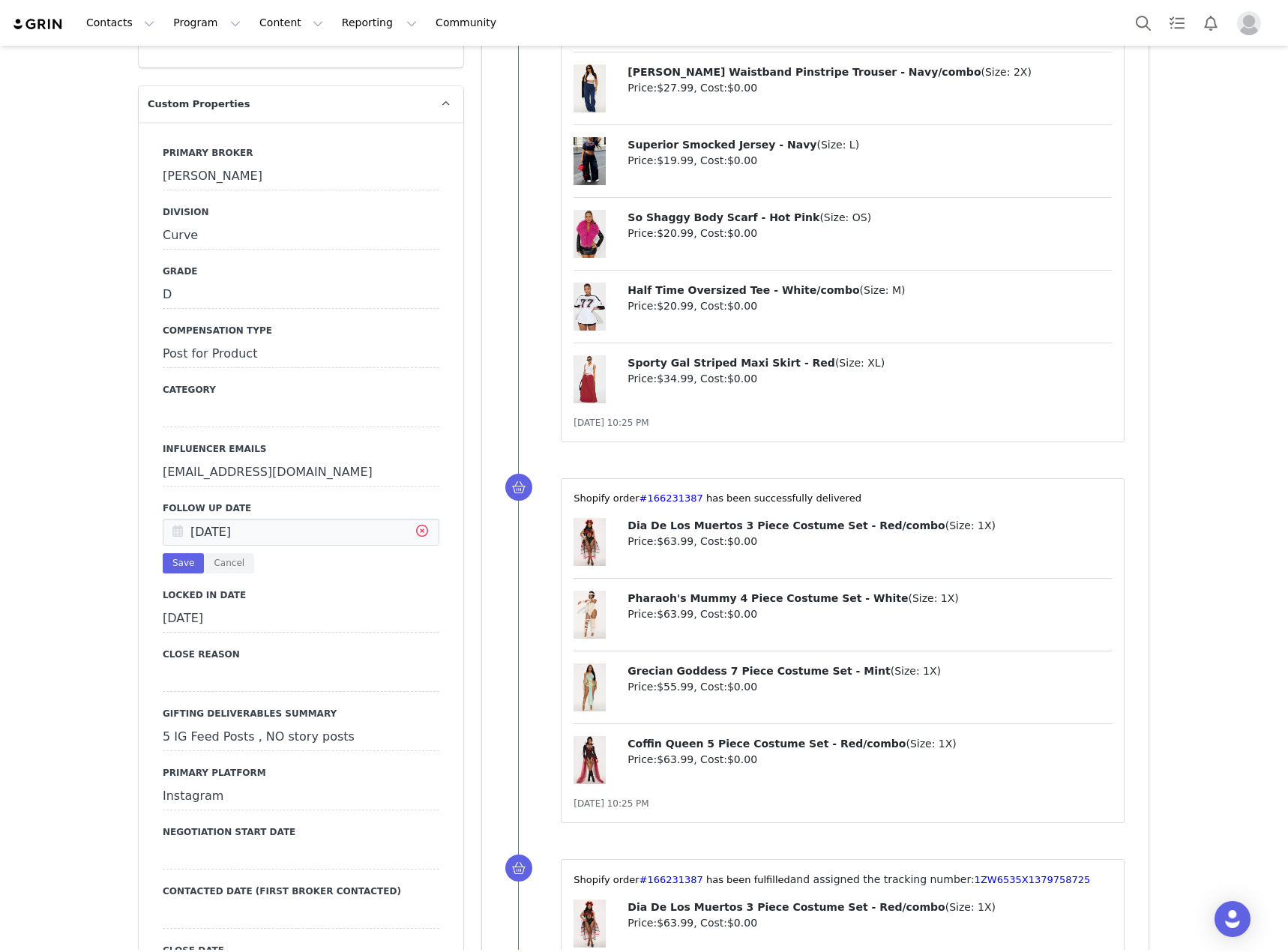
click at [414, 519] on icon at bounding box center [422, 533] width 27 height 27
click at [313, 519] on input "text" at bounding box center [300, 532] width 277 height 27
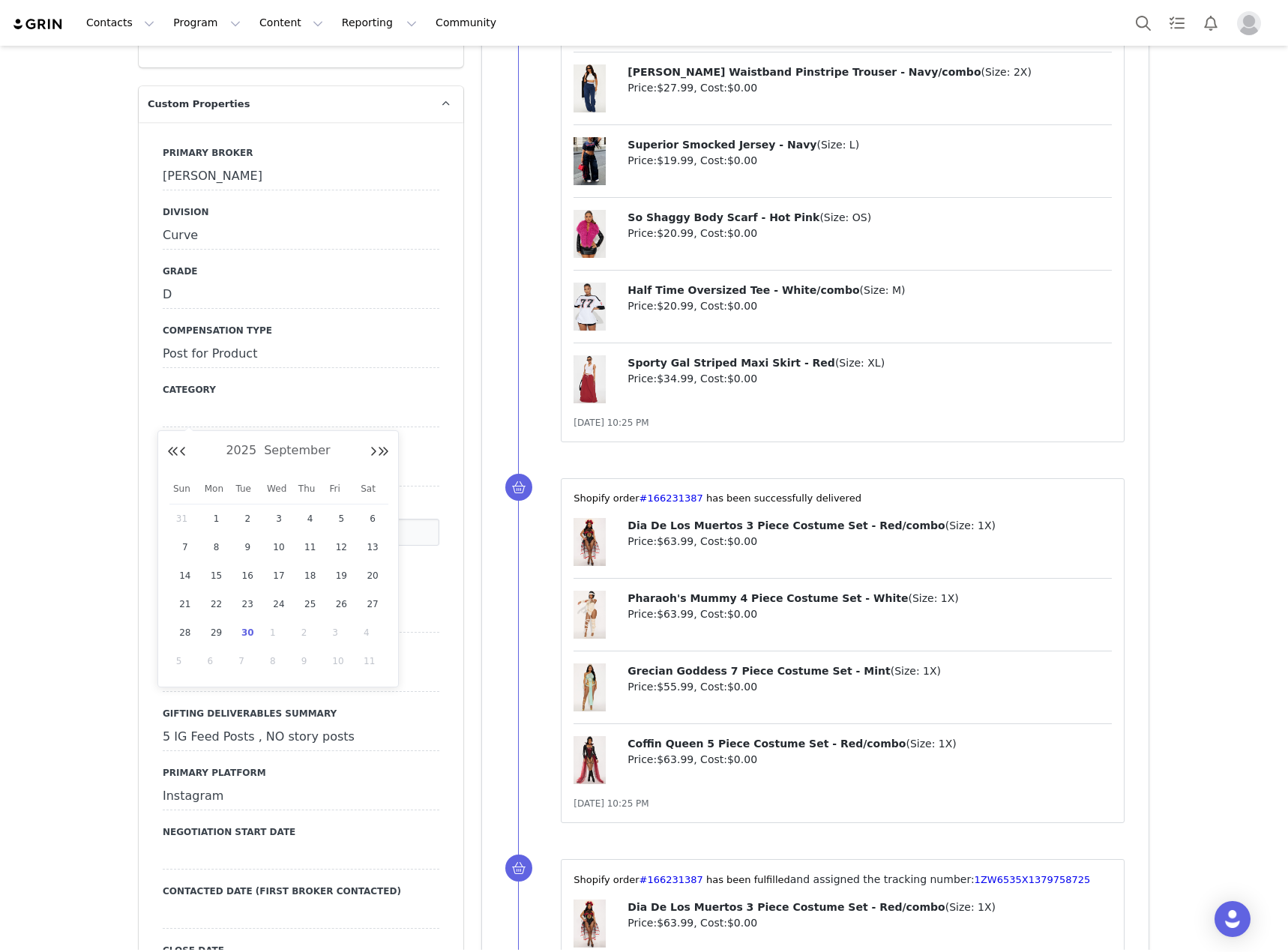
click at [246, 634] on span "30" at bounding box center [247, 633] width 18 height 18
type input "[DATE]"
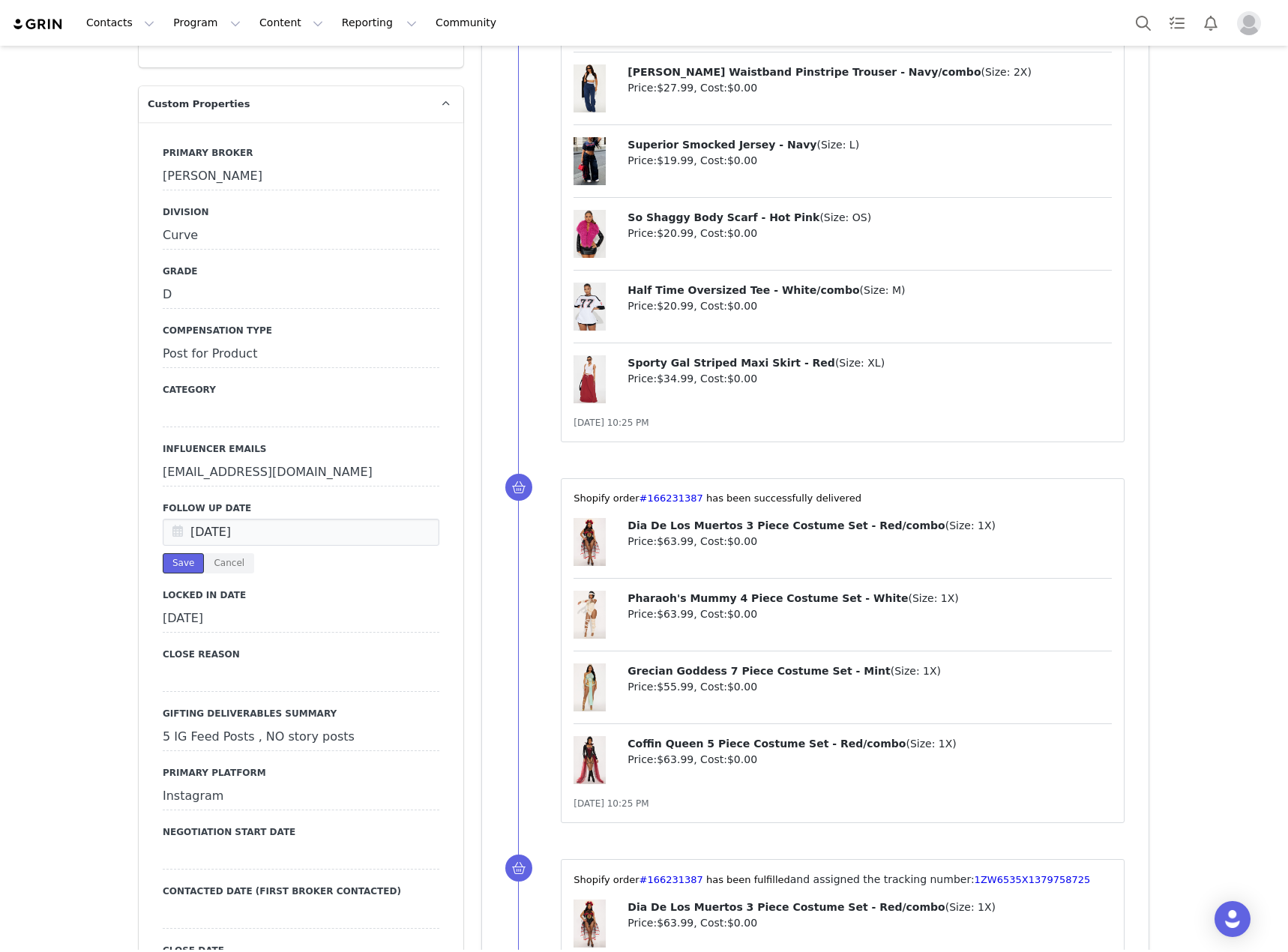
click at [170, 553] on button "Save" at bounding box center [183, 562] width 41 height 20
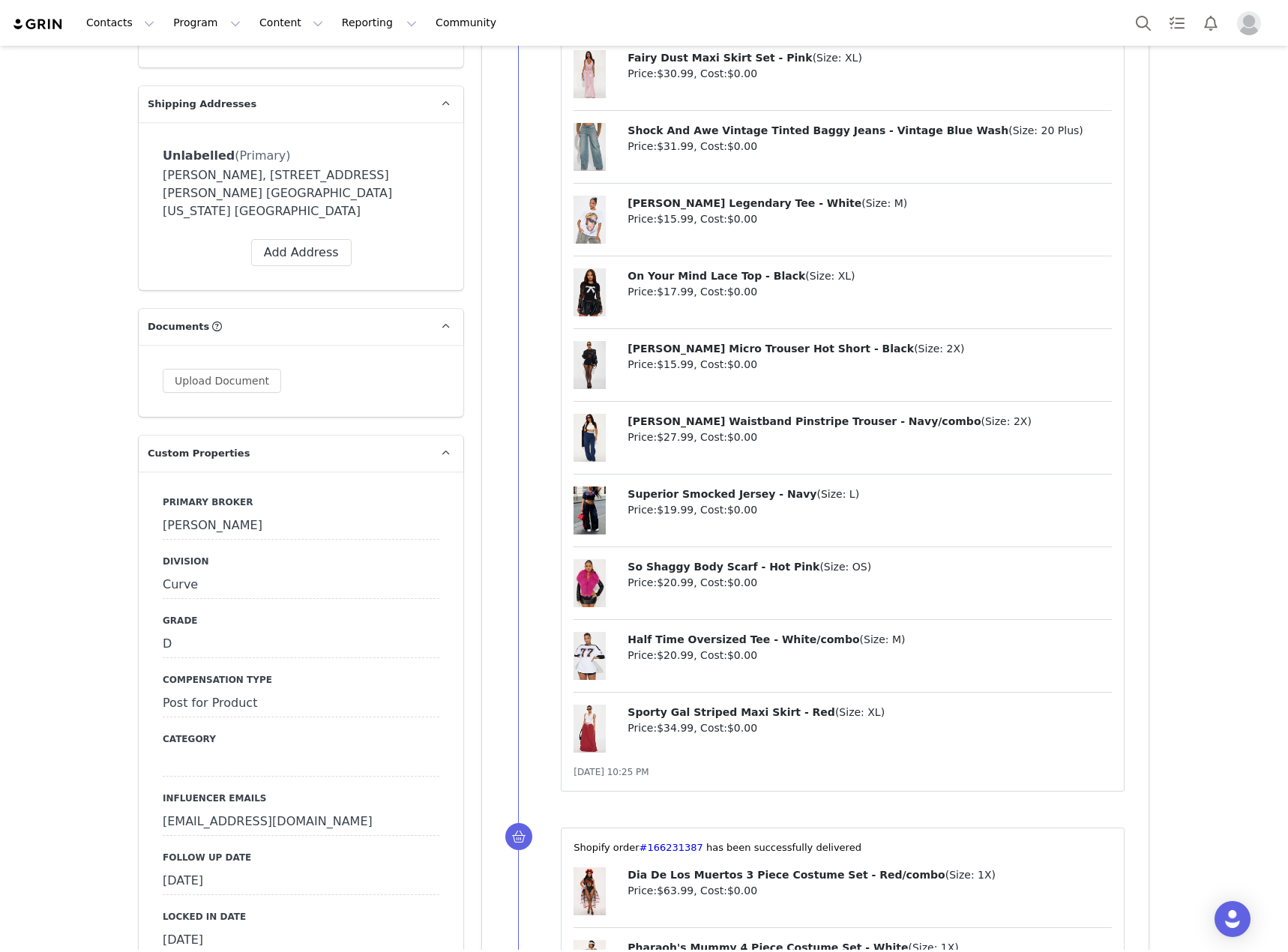
scroll to position [1124, 0]
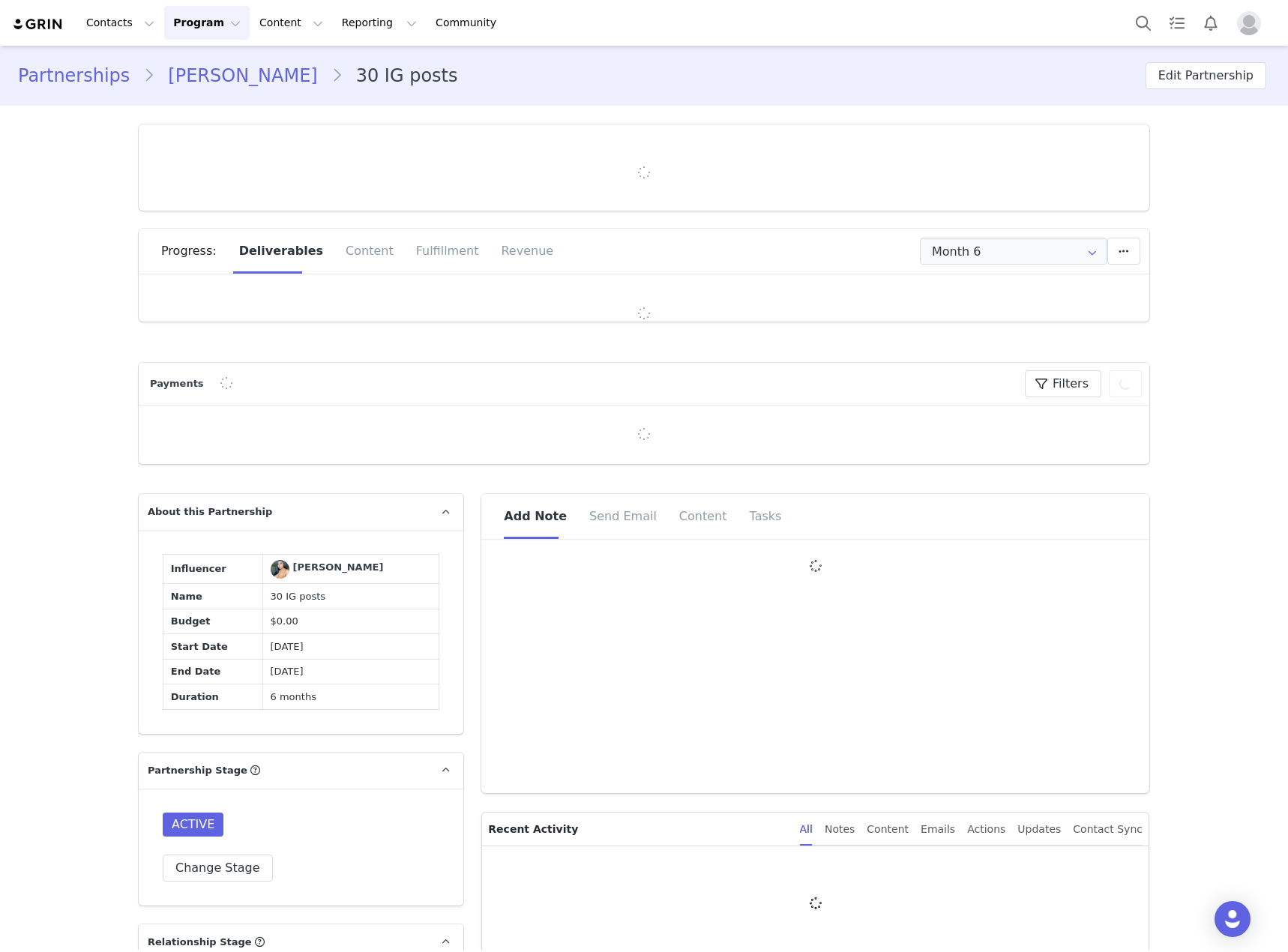
type input "+1 ([GEOGRAPHIC_DATA])"
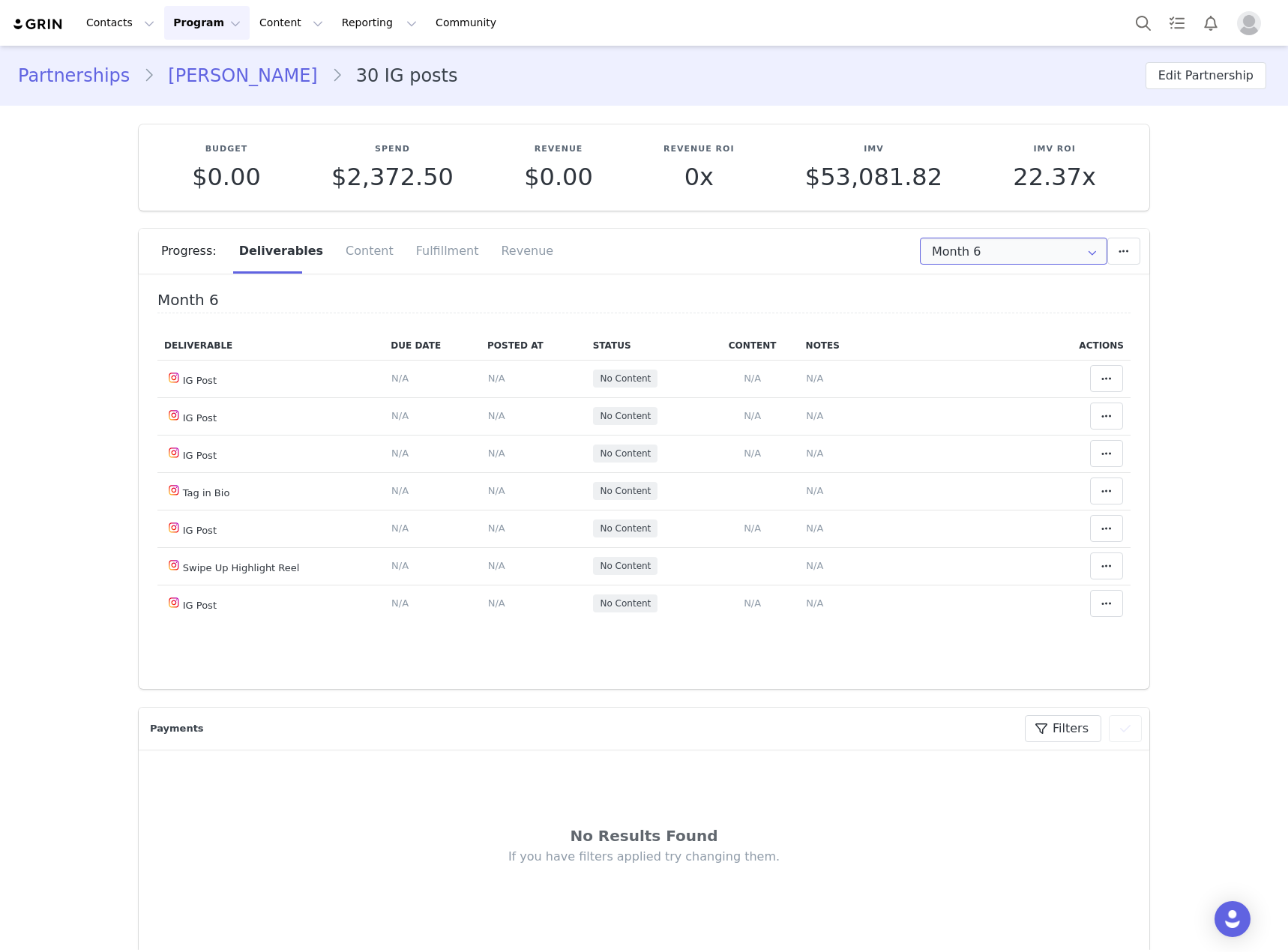
click at [952, 262] on input "Month 6" at bounding box center [1013, 251] width 187 height 27
click at [954, 441] on li "All Months" at bounding box center [1014, 445] width 197 height 25
type input "All"
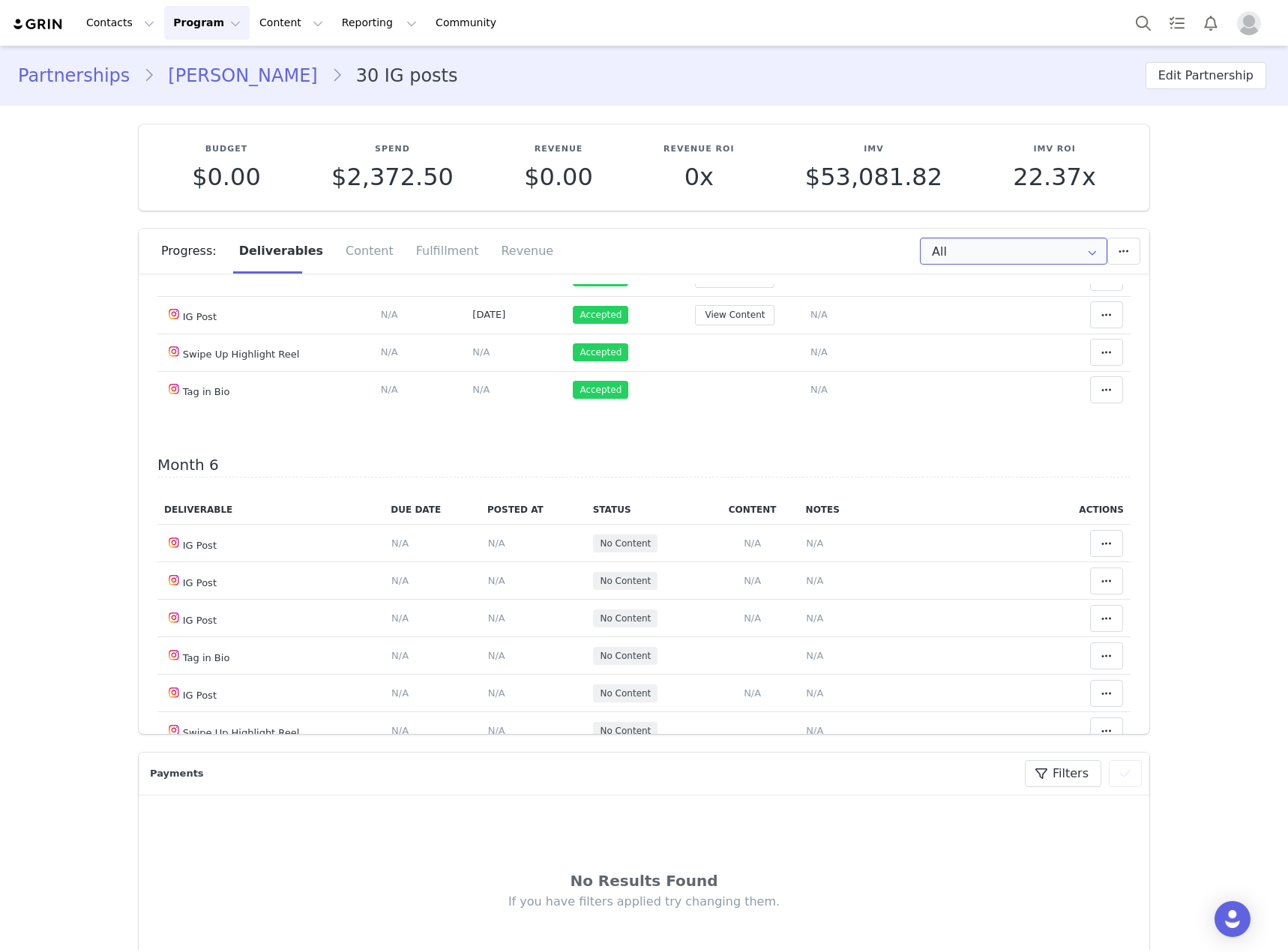
scroll to position [1875, 0]
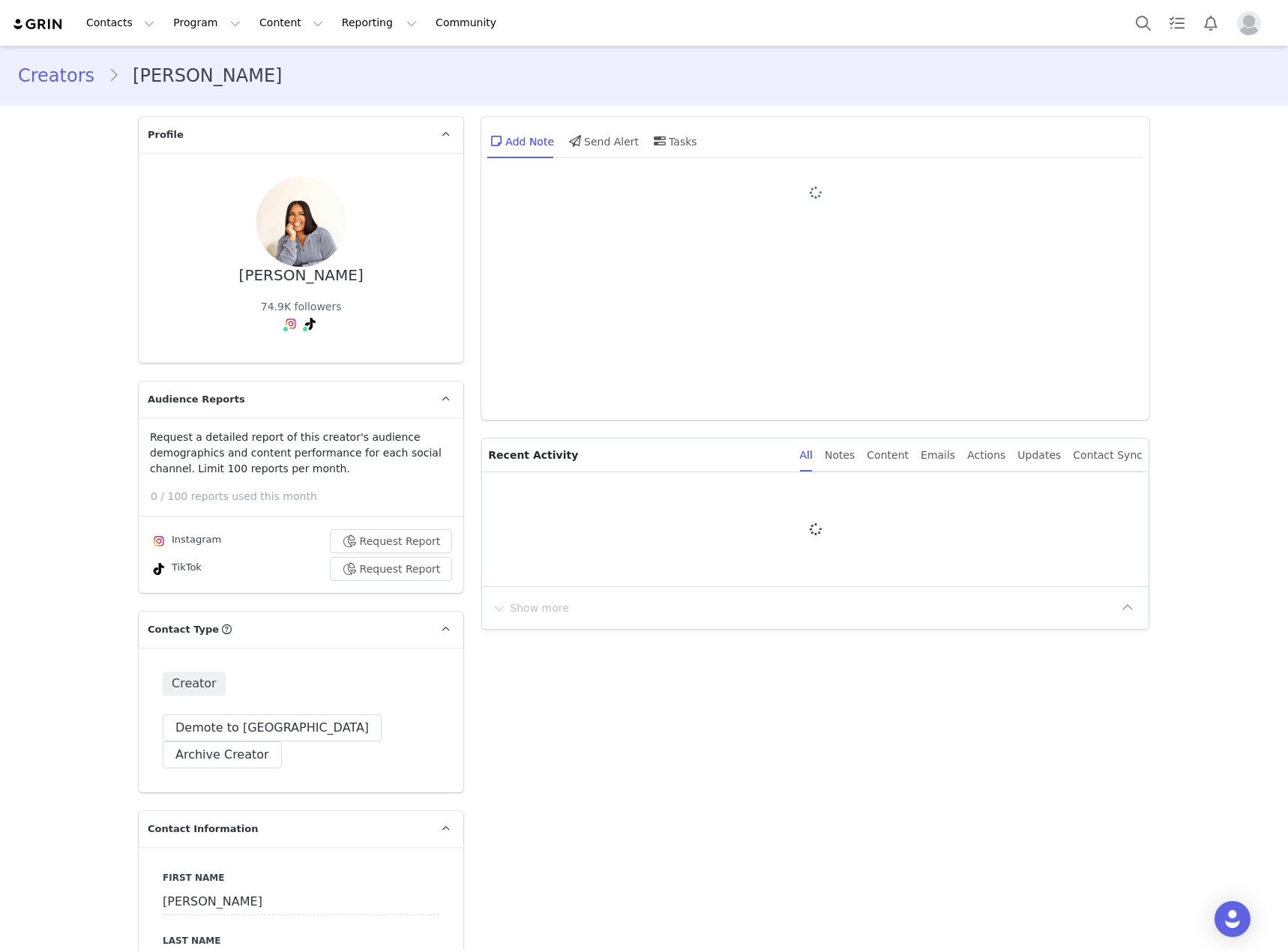
type input "+1 ([GEOGRAPHIC_DATA])"
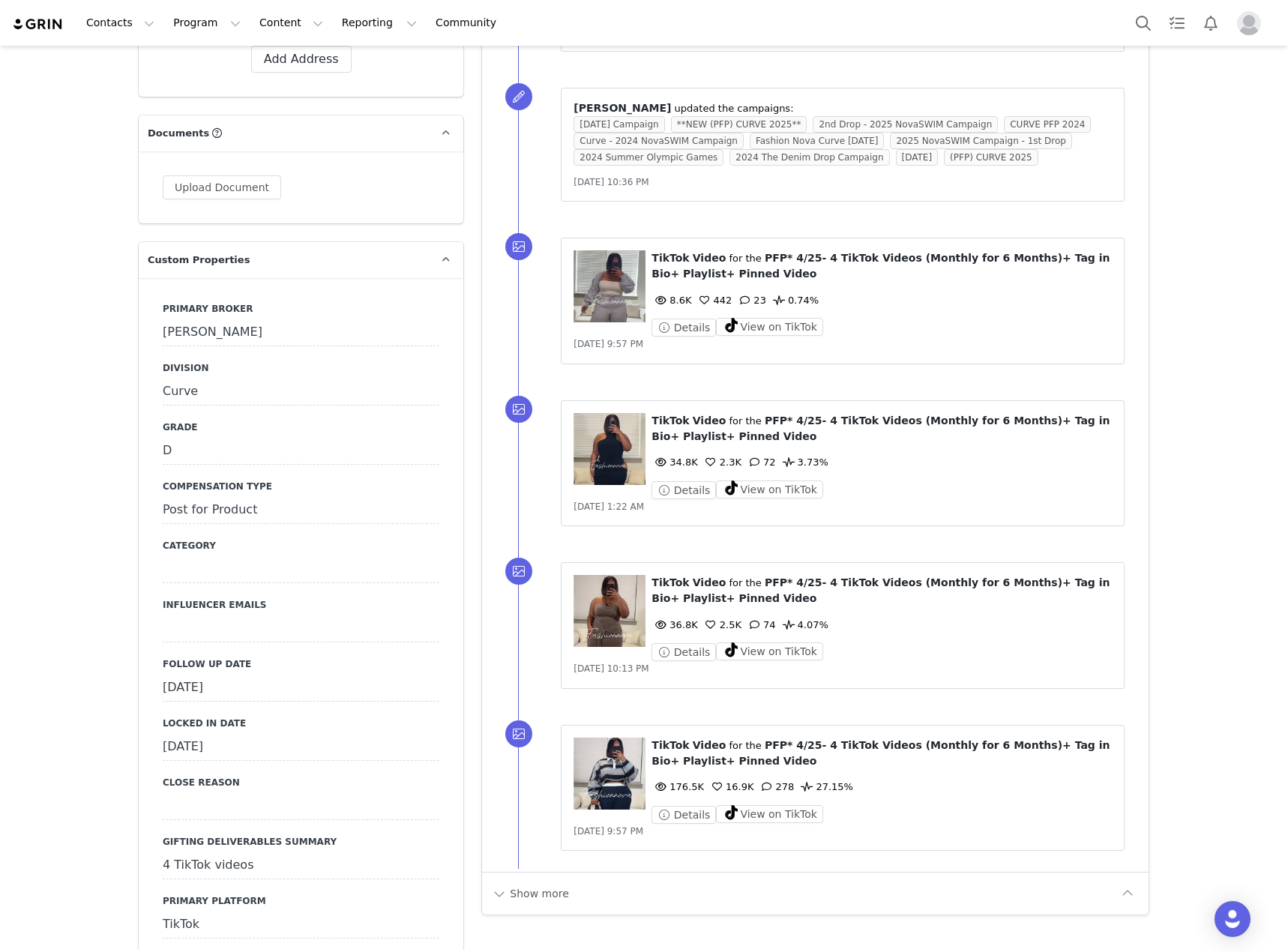
scroll to position [1724, 0]
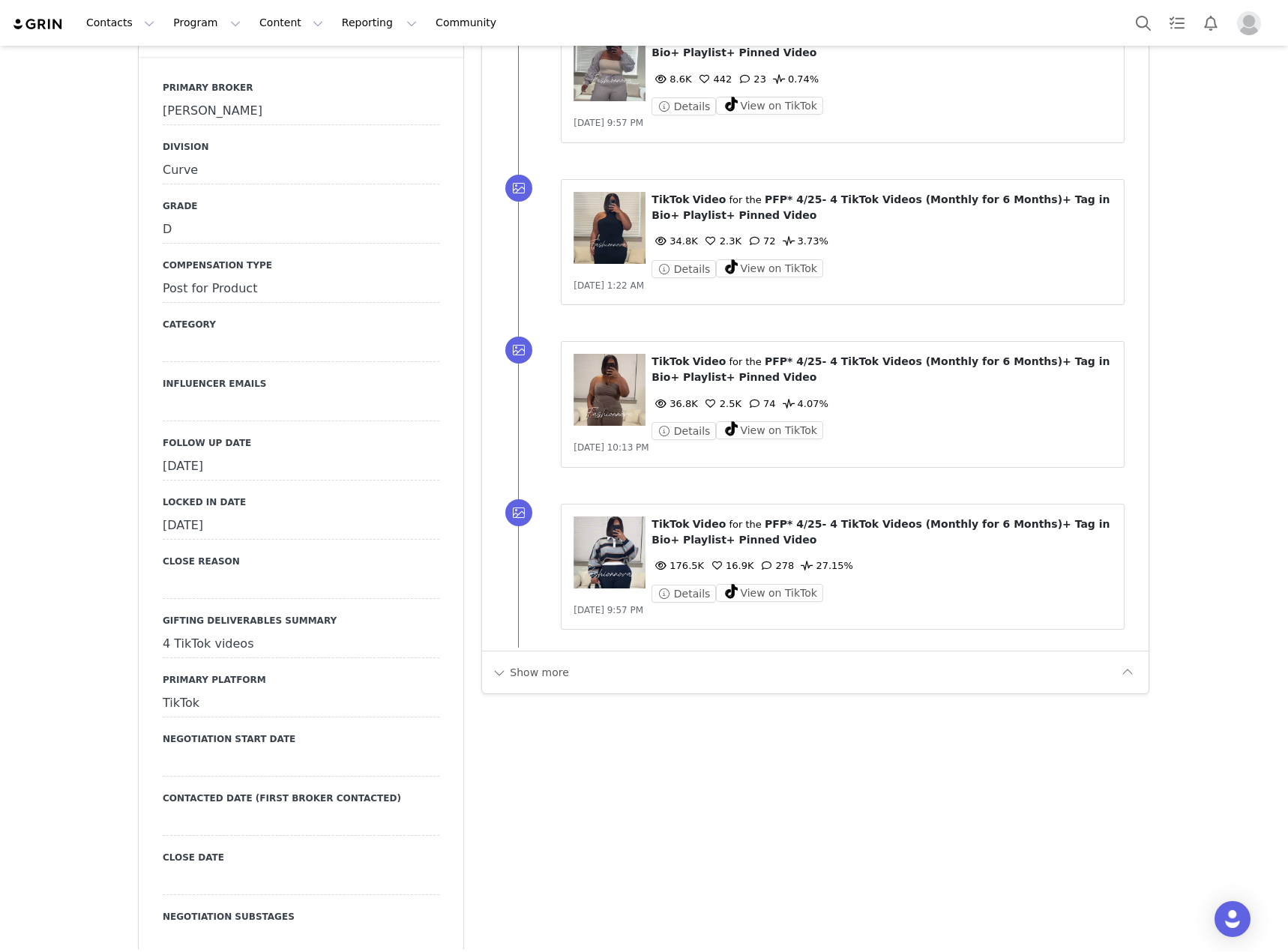
click at [404, 453] on div "September 4th, 2025" at bounding box center [300, 467] width 277 height 27
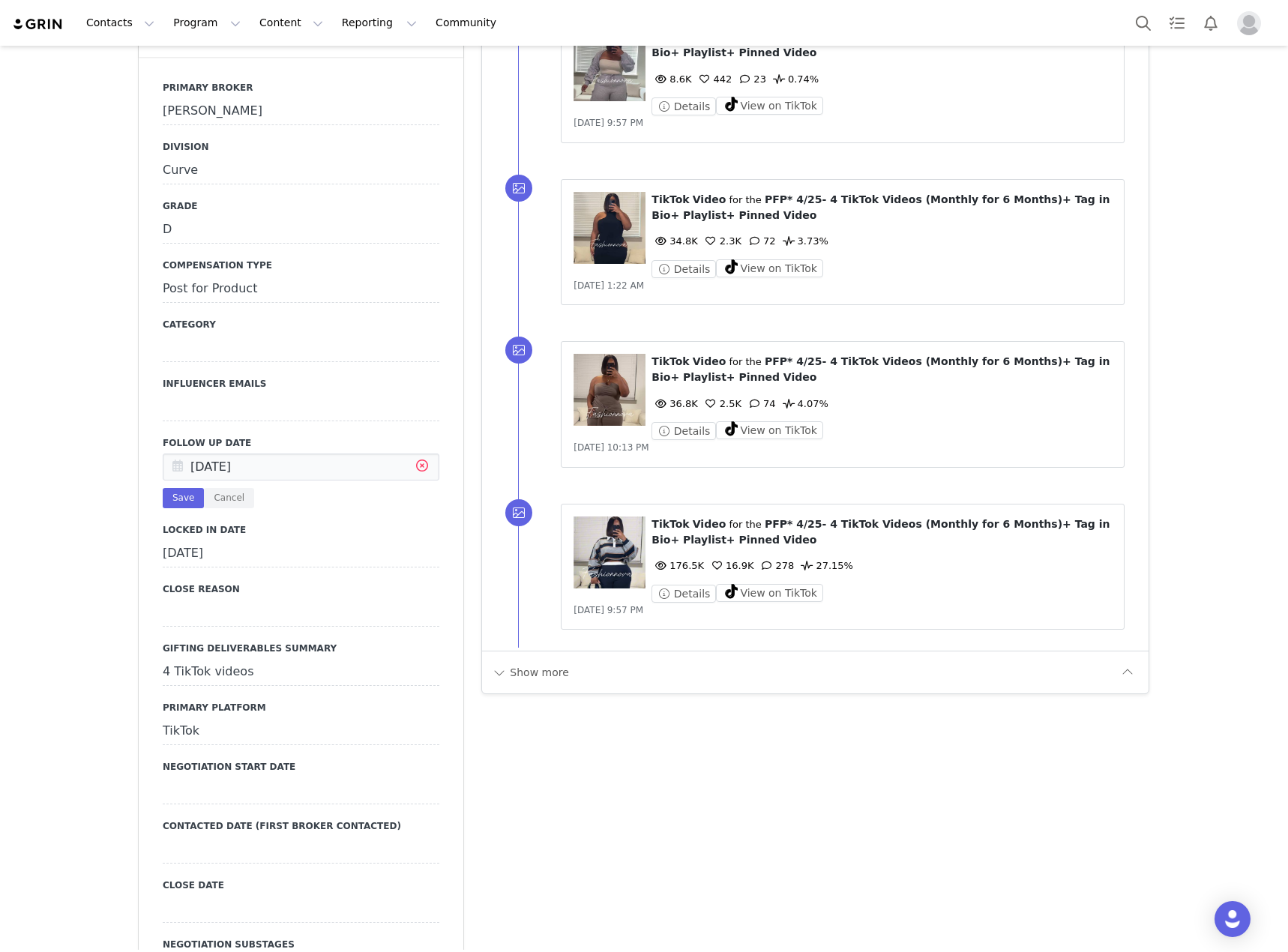
click at [415, 454] on icon at bounding box center [422, 468] width 27 height 27
click at [348, 453] on input "text" at bounding box center [300, 467] width 277 height 27
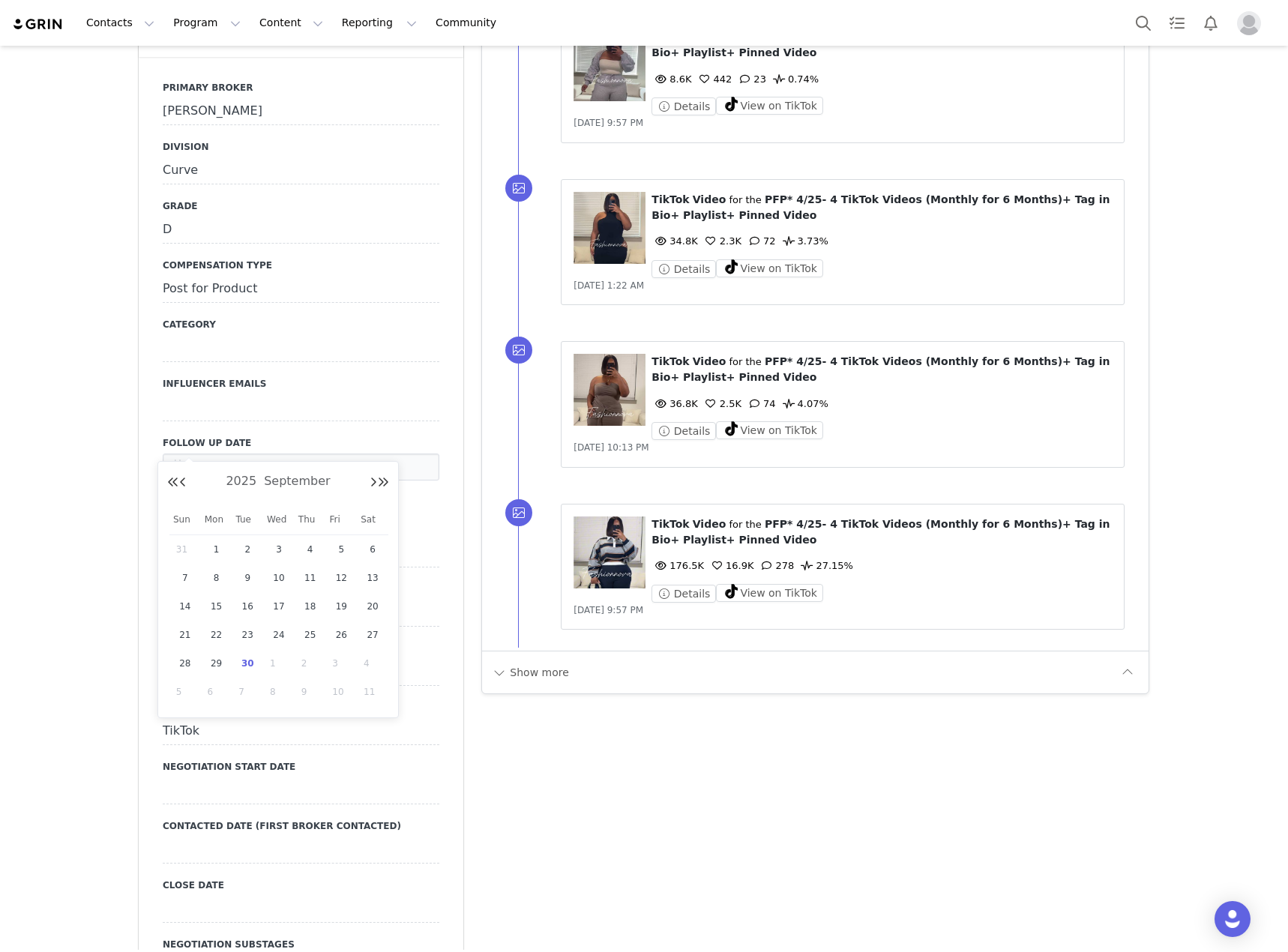
drag, startPoint x: 247, startPoint y: 661, endPoint x: 246, endPoint y: 649, distance: 12.0
click at [247, 660] on span "30" at bounding box center [247, 663] width 18 height 18
type input "Sep 30 2025"
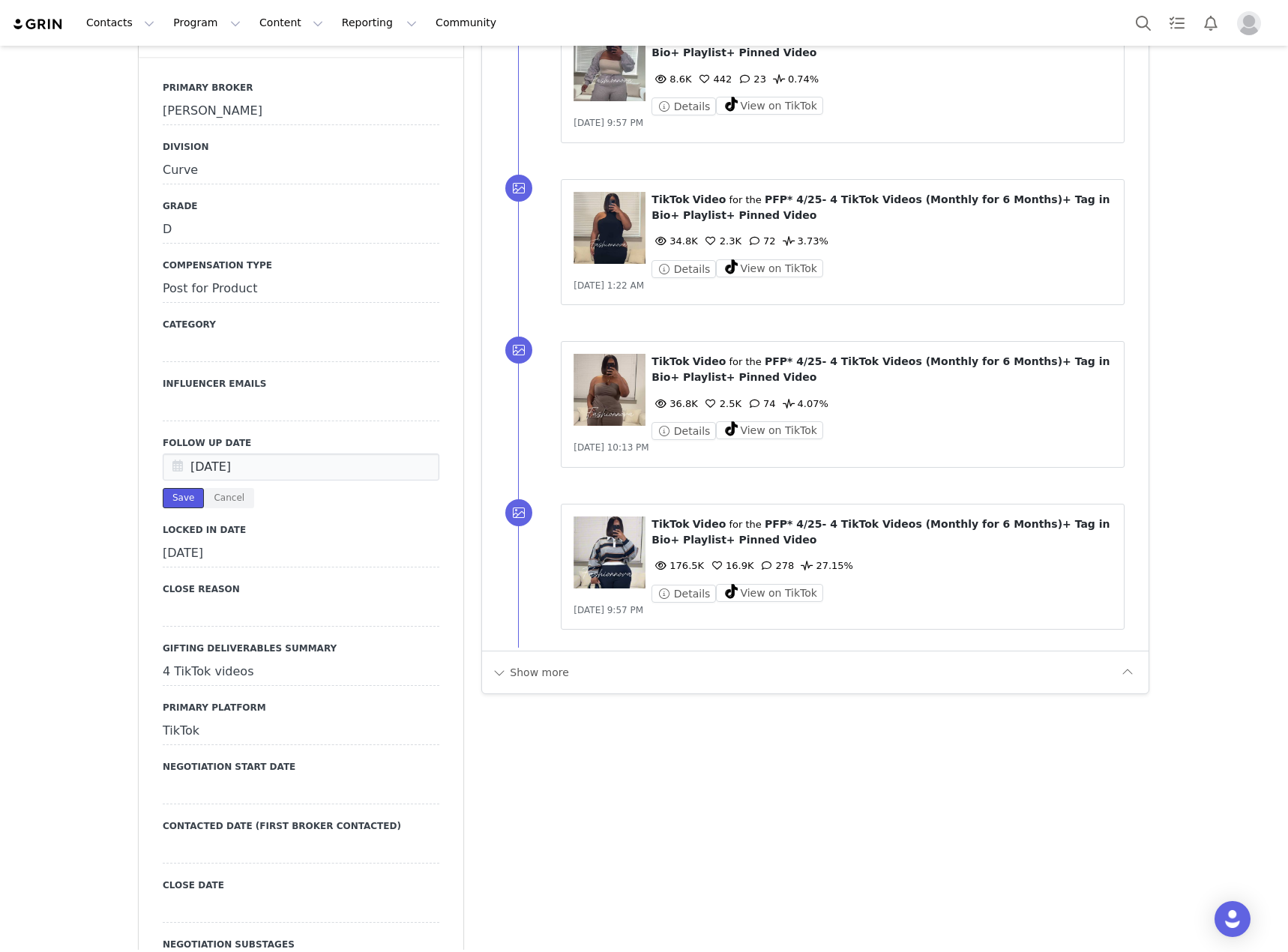
click at [179, 488] on button "Save" at bounding box center [183, 497] width 41 height 20
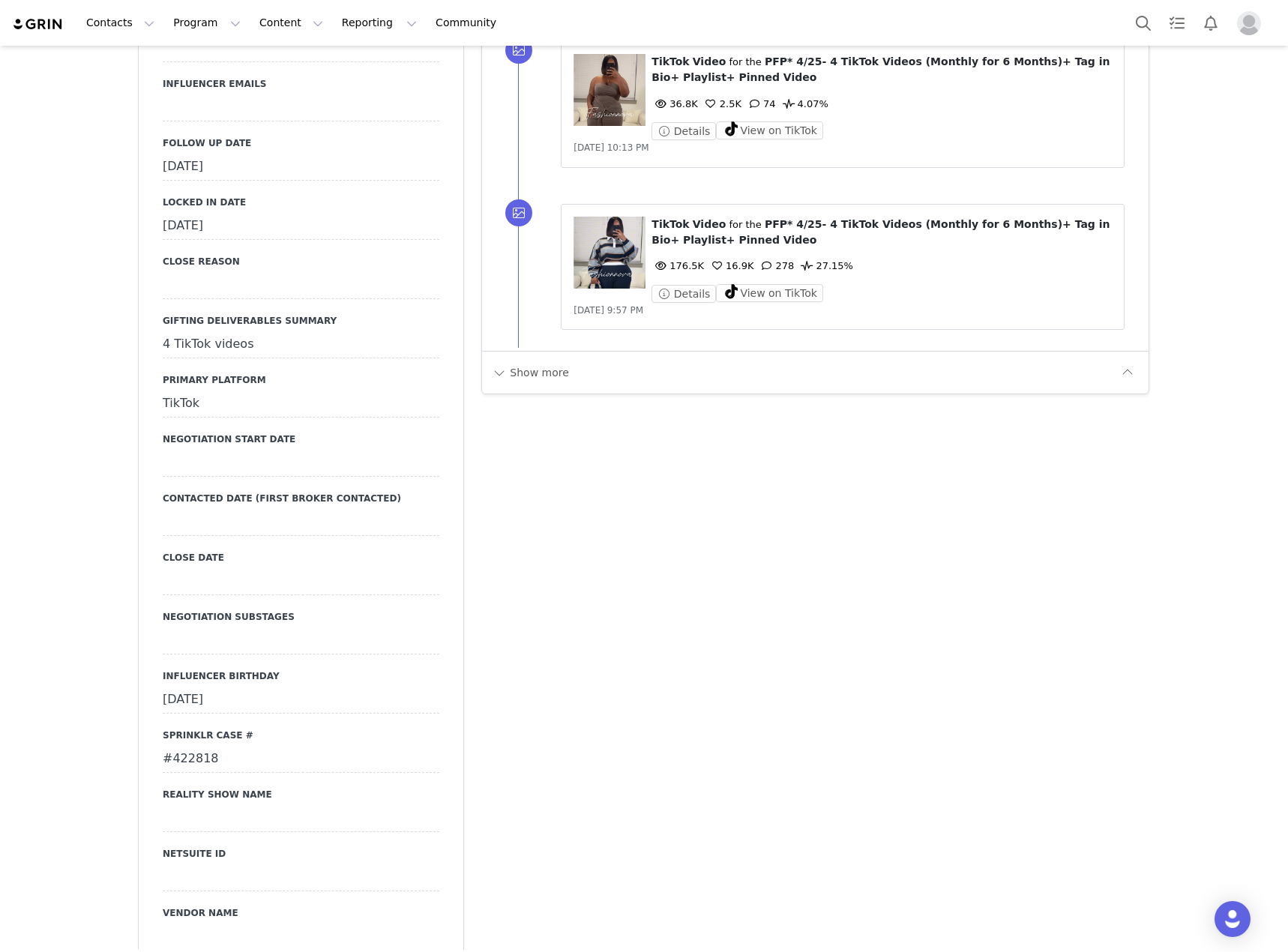
scroll to position [1799, 0]
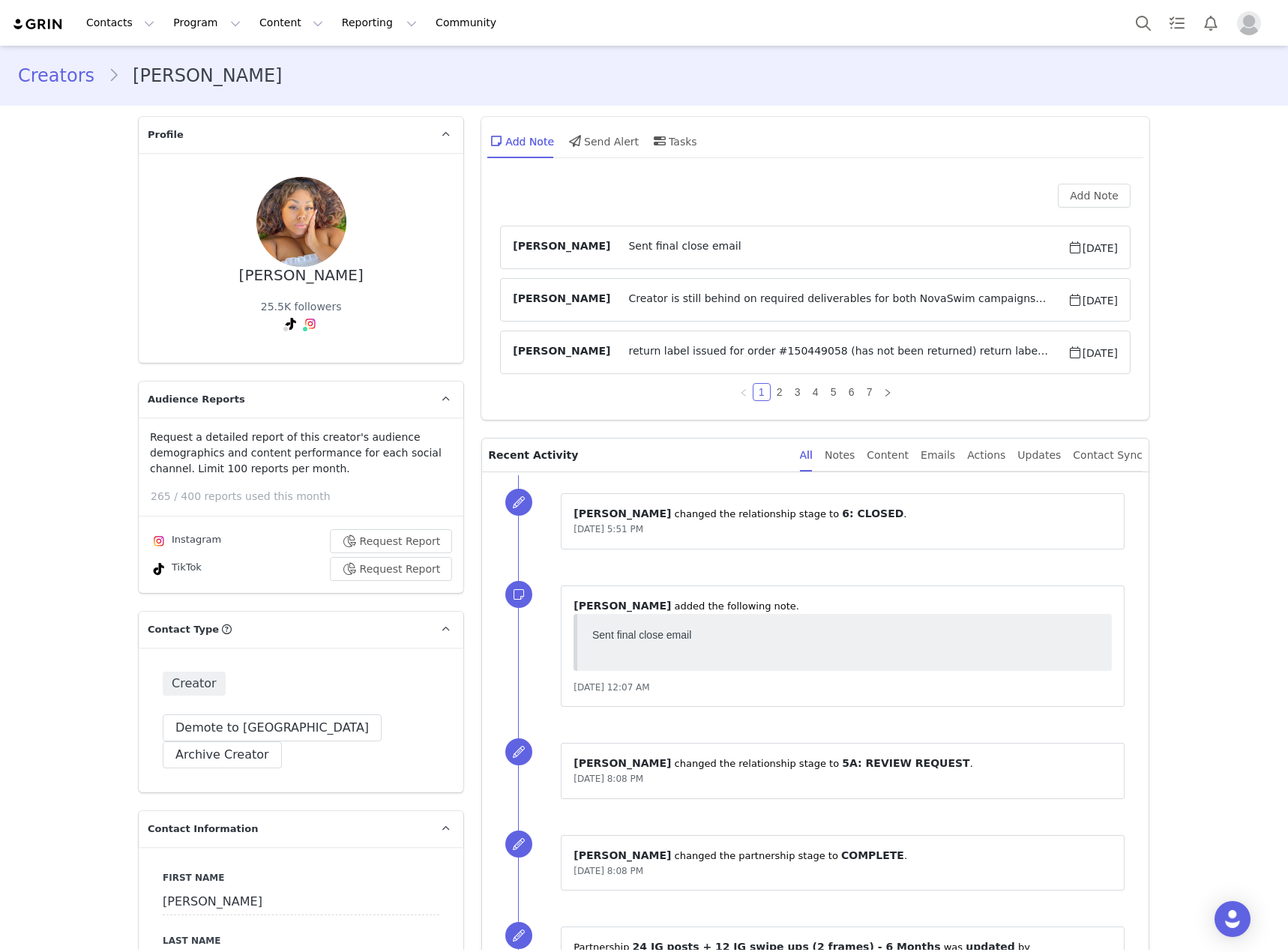
click at [540, 300] on span "[PERSON_NAME]" at bounding box center [561, 300] width 97 height 18
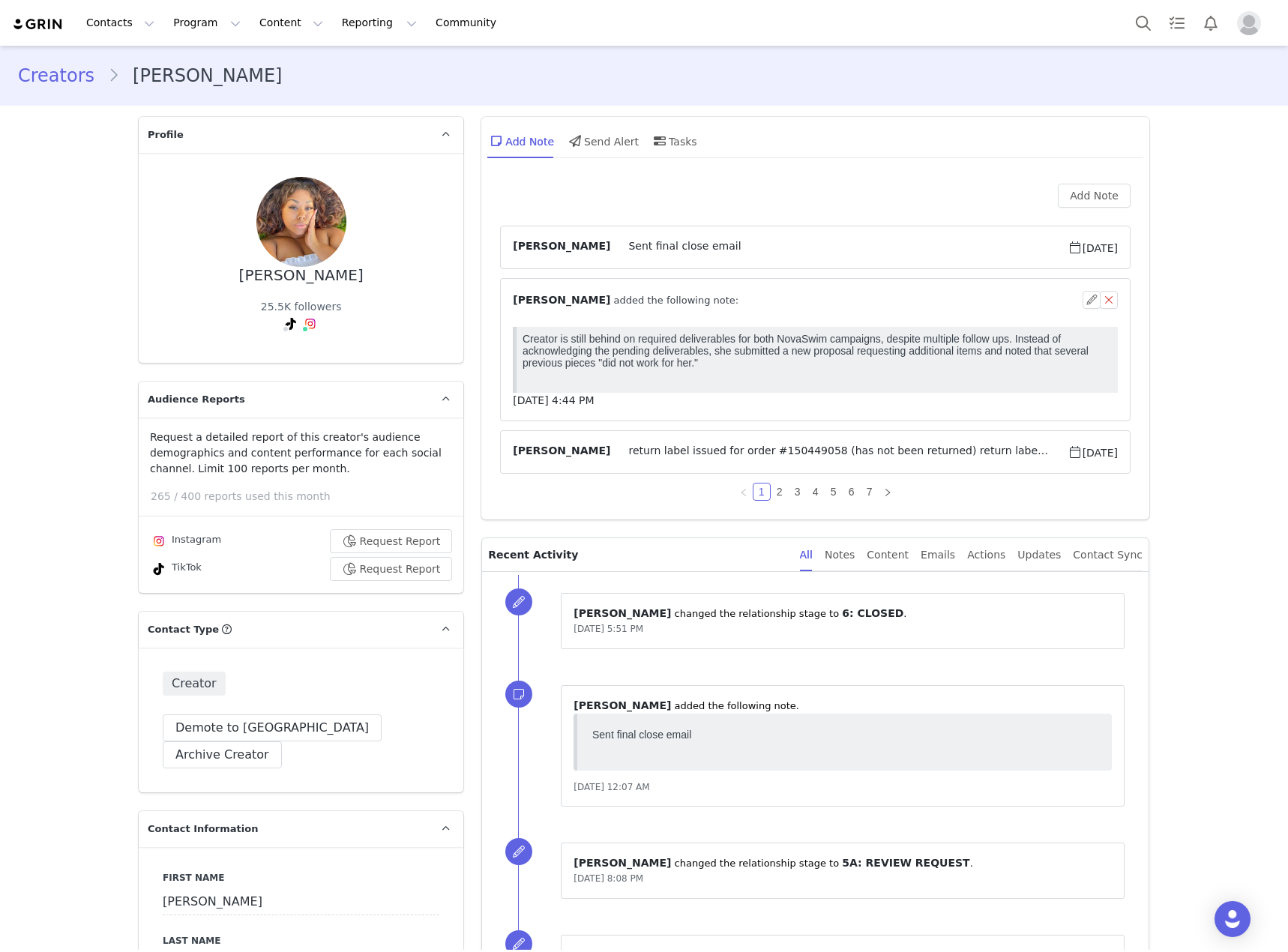
click at [533, 456] on span "[PERSON_NAME]" at bounding box center [561, 452] width 97 height 18
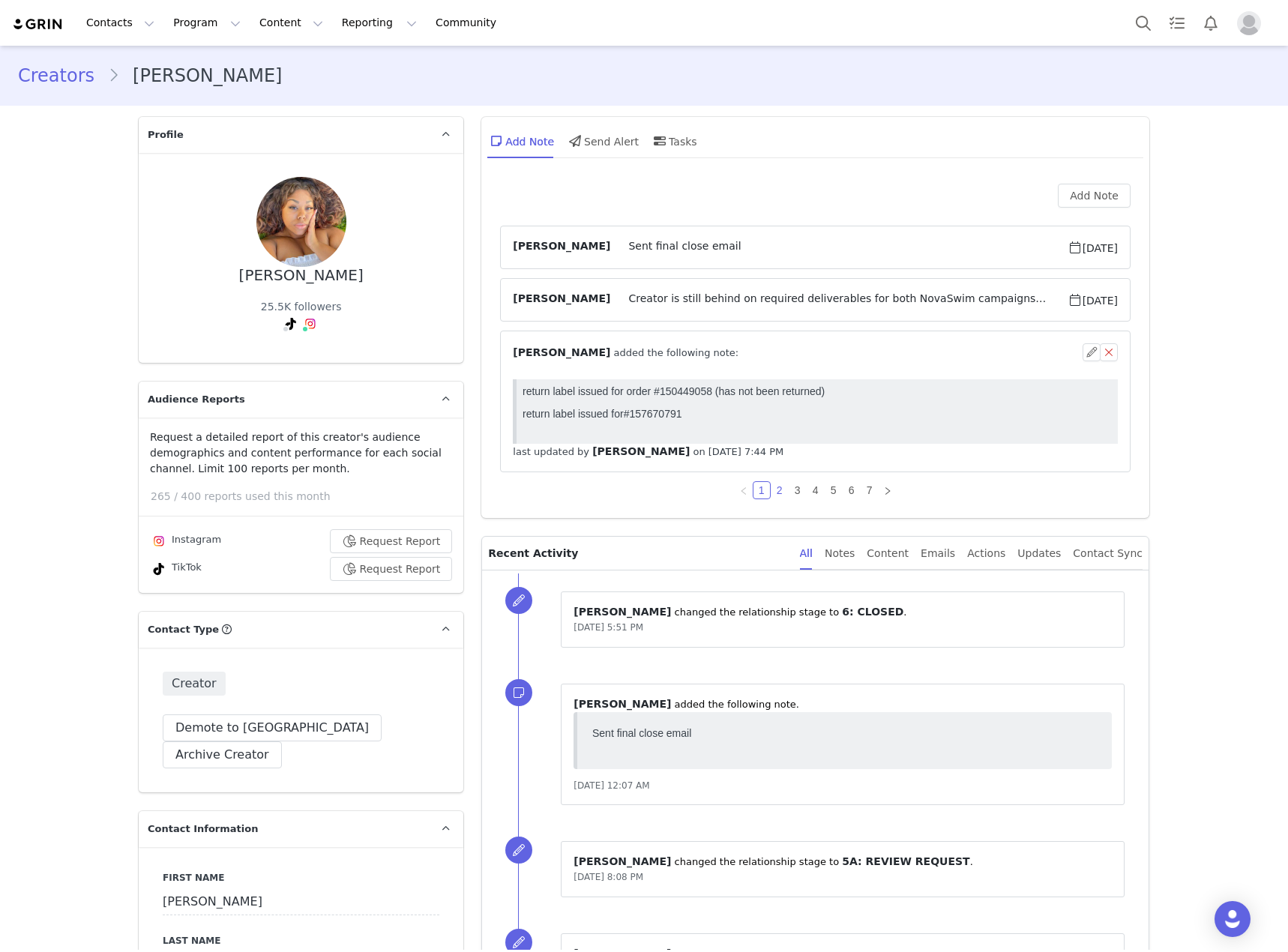
click at [776, 492] on link "2" at bounding box center [779, 490] width 17 height 17
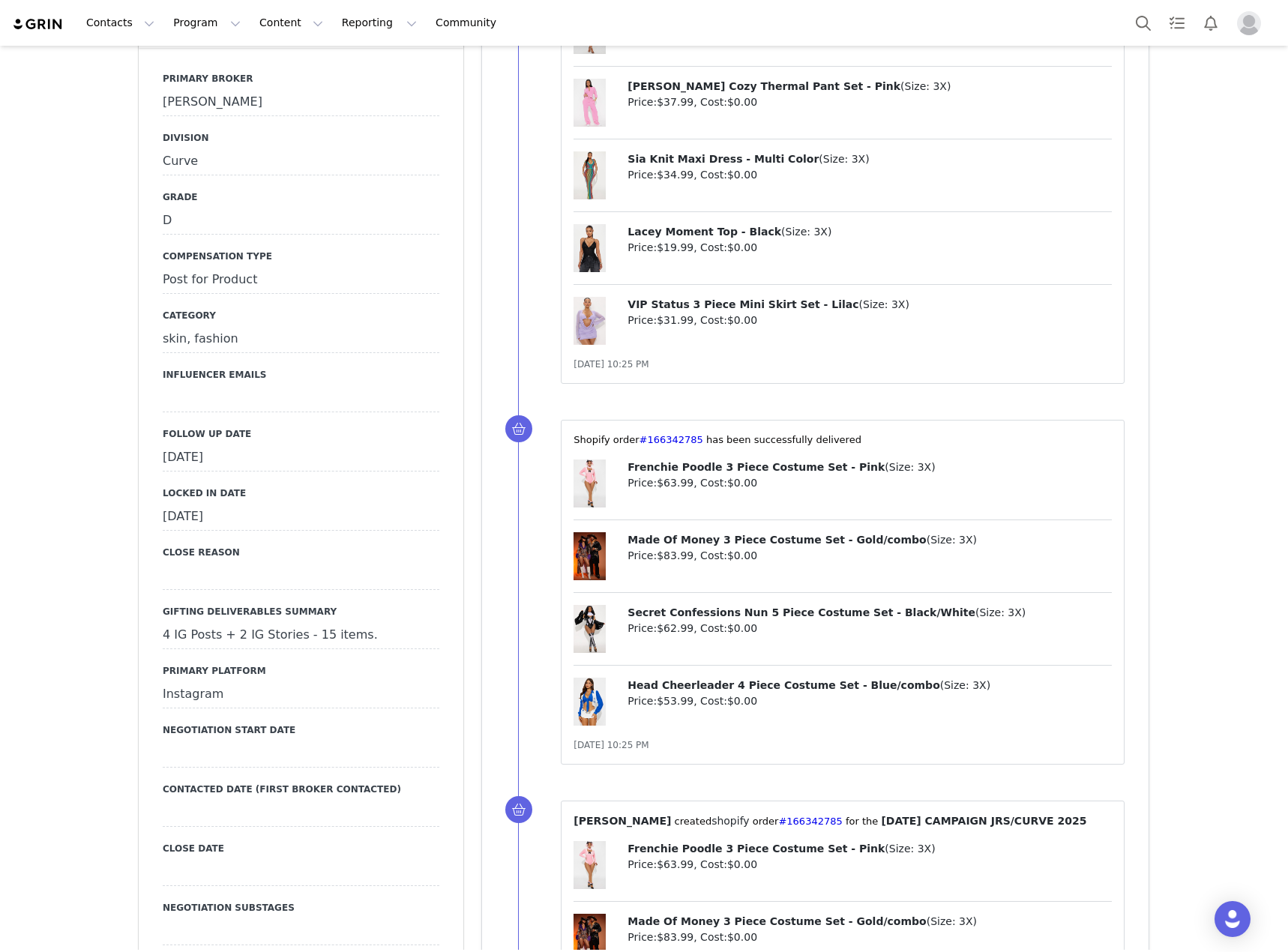
scroll to position [1724, 0]
click at [419, 444] on div "September 11th, 2025" at bounding box center [300, 457] width 277 height 27
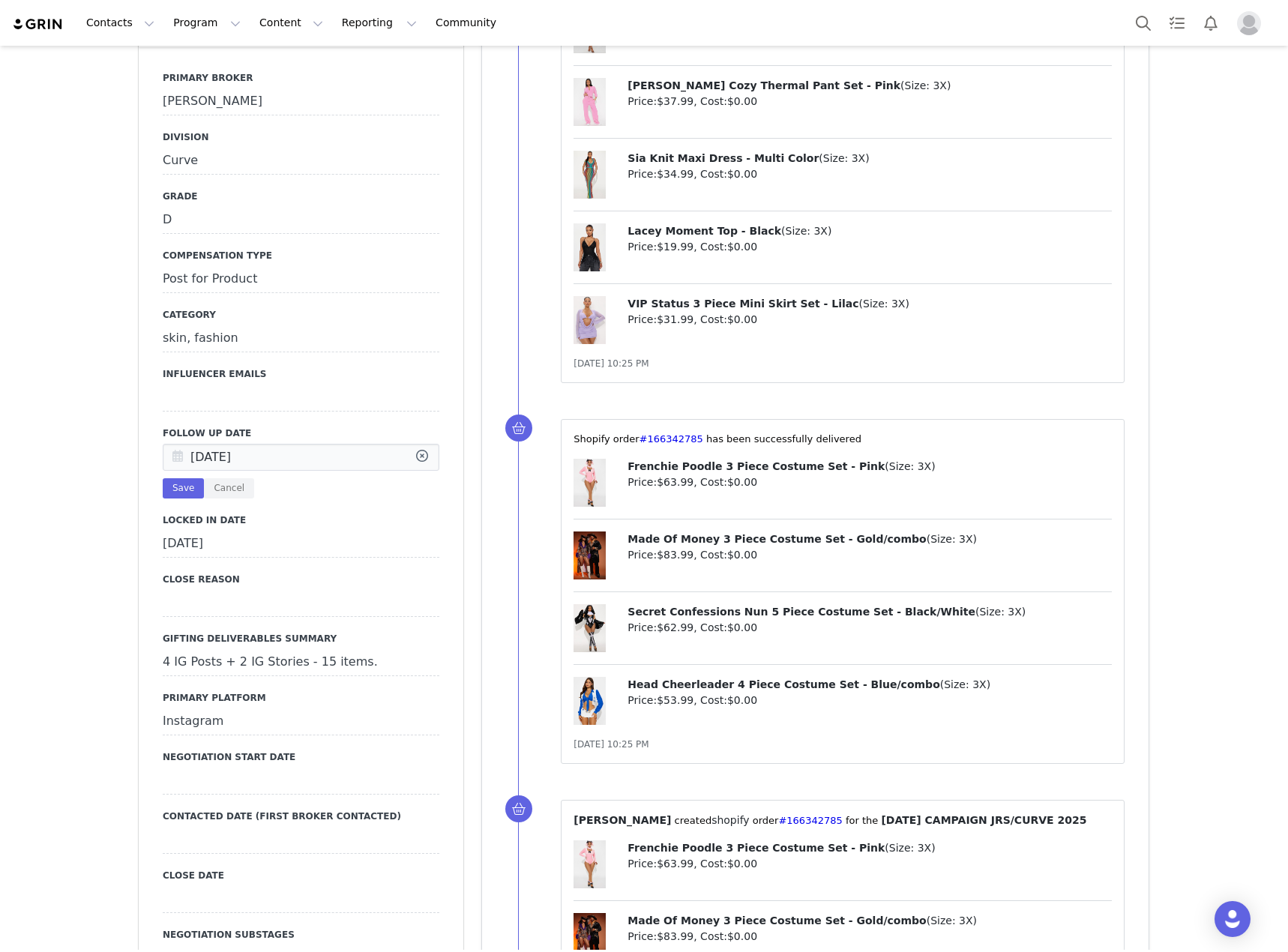
click at [423, 445] on icon at bounding box center [422, 458] width 27 height 27
click at [270, 444] on input "text" at bounding box center [300, 457] width 277 height 27
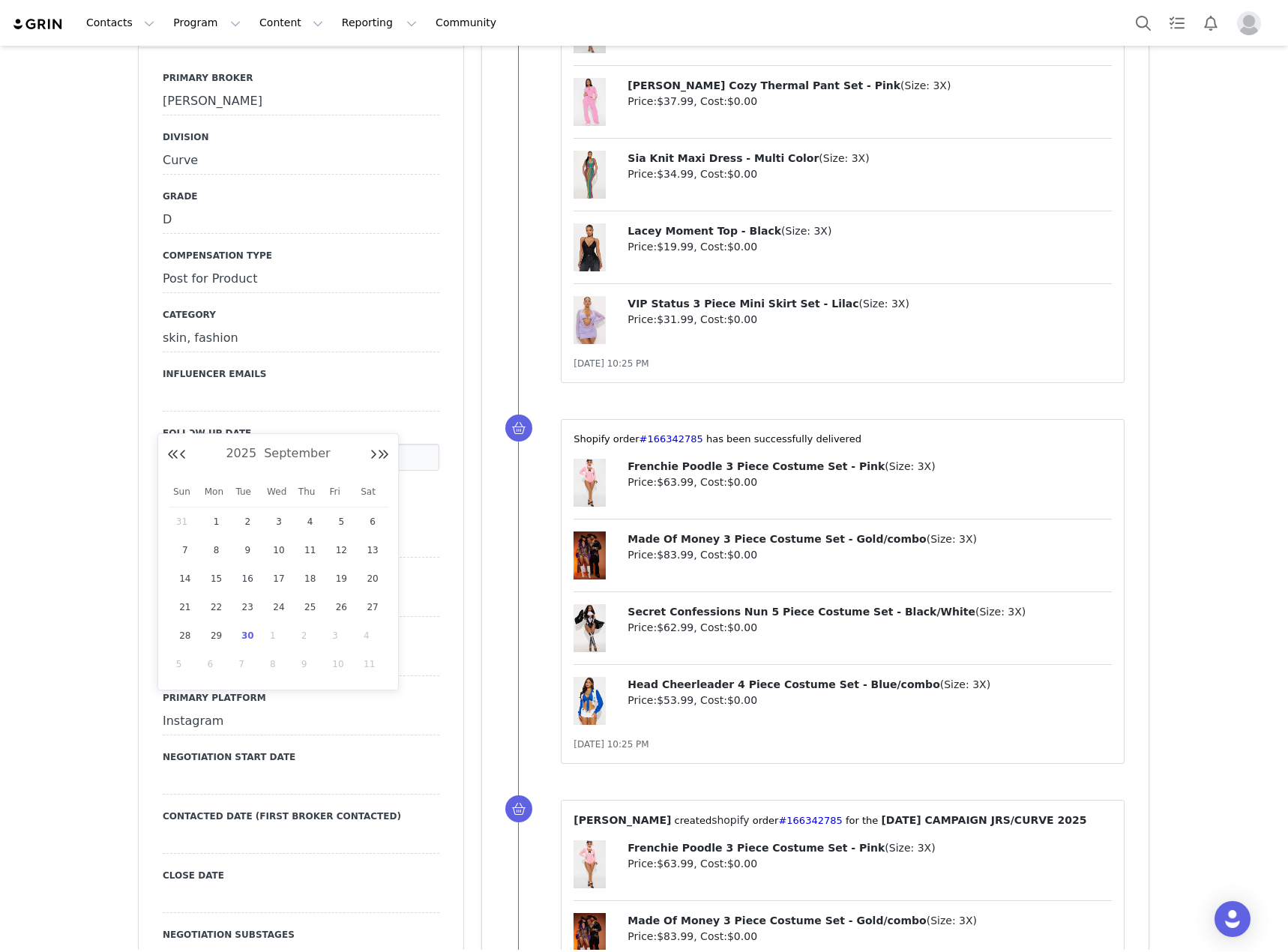
click at [248, 628] on span "30" at bounding box center [247, 635] width 18 height 18
type input "[DATE]"
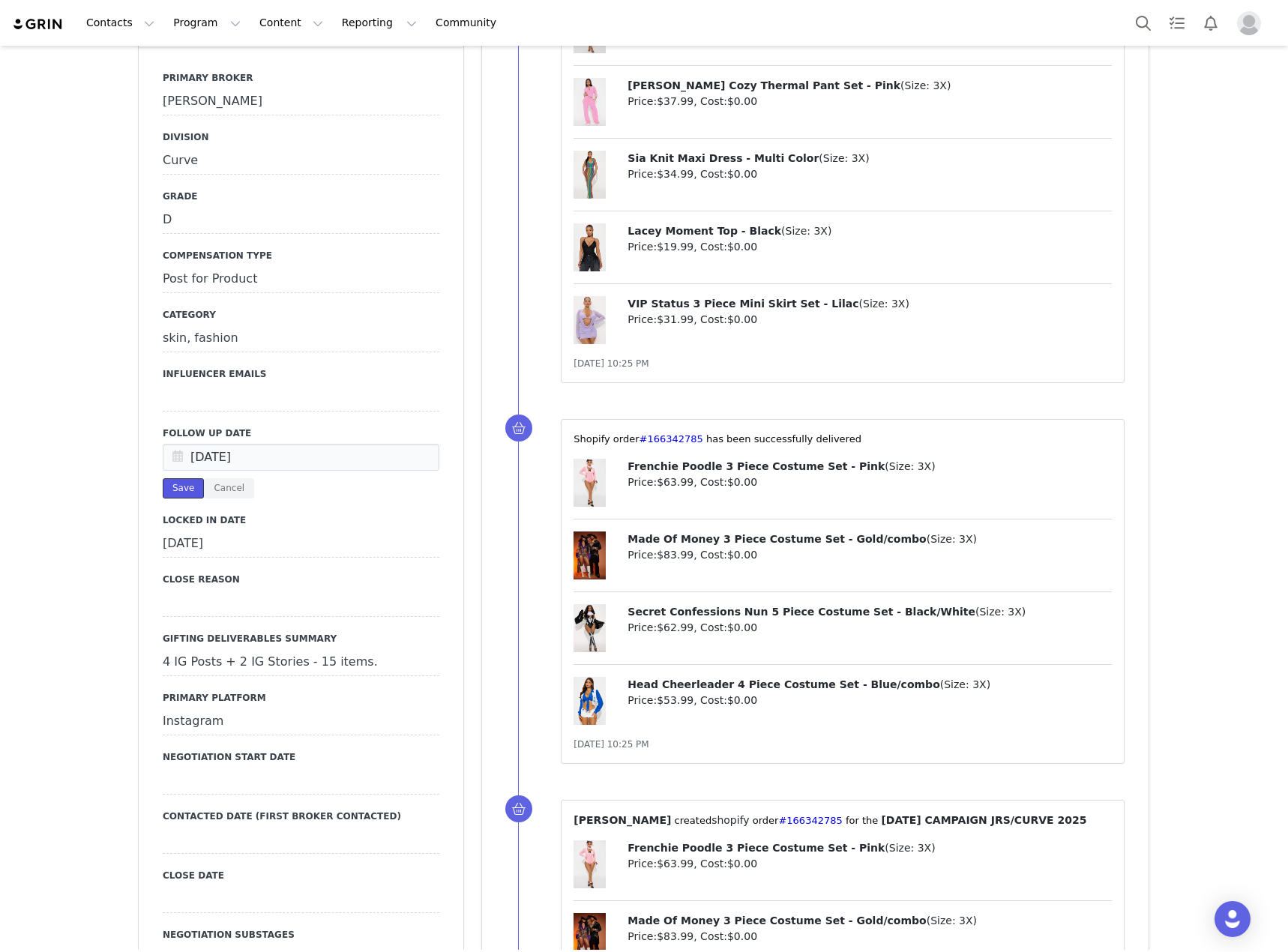
click at [165, 478] on button "Save" at bounding box center [183, 488] width 41 height 20
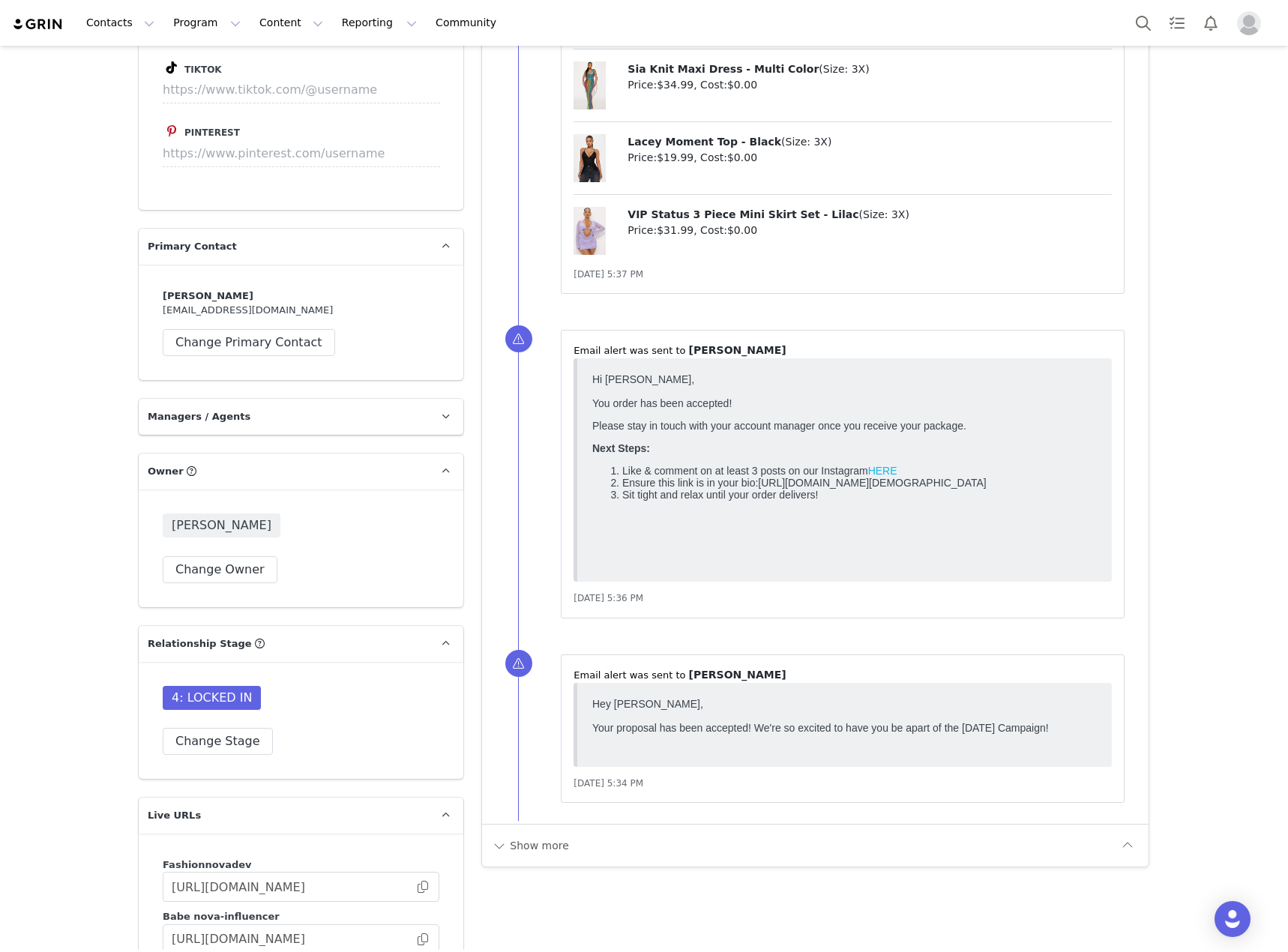
scroll to position [3896, 0]
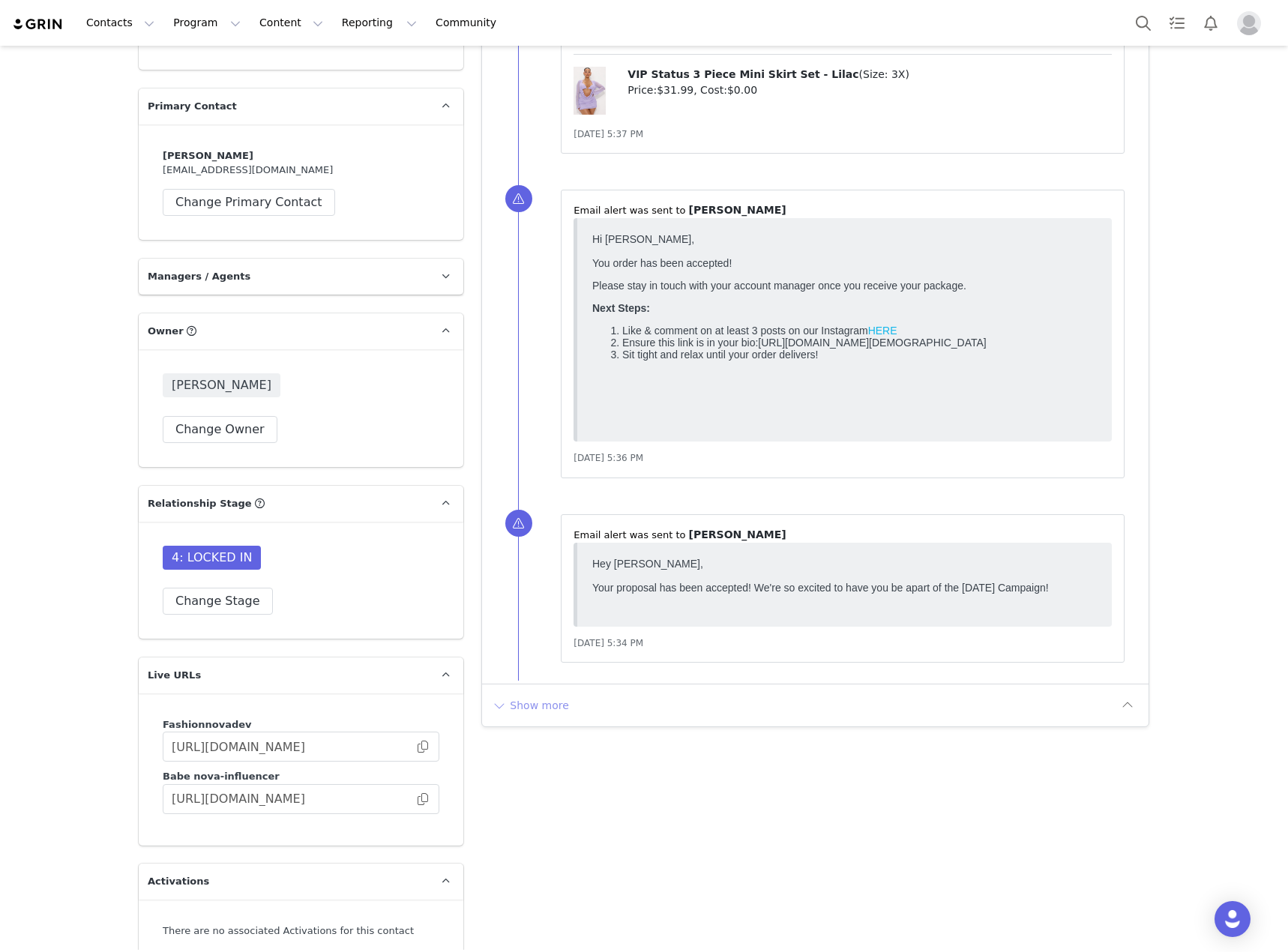
drag, startPoint x: 565, startPoint y: 709, endPoint x: 543, endPoint y: 707, distance: 22.1
click at [564, 709] on div "Show more" at bounding box center [803, 705] width 625 height 24
click at [527, 705] on button "Show more" at bounding box center [530, 705] width 79 height 24
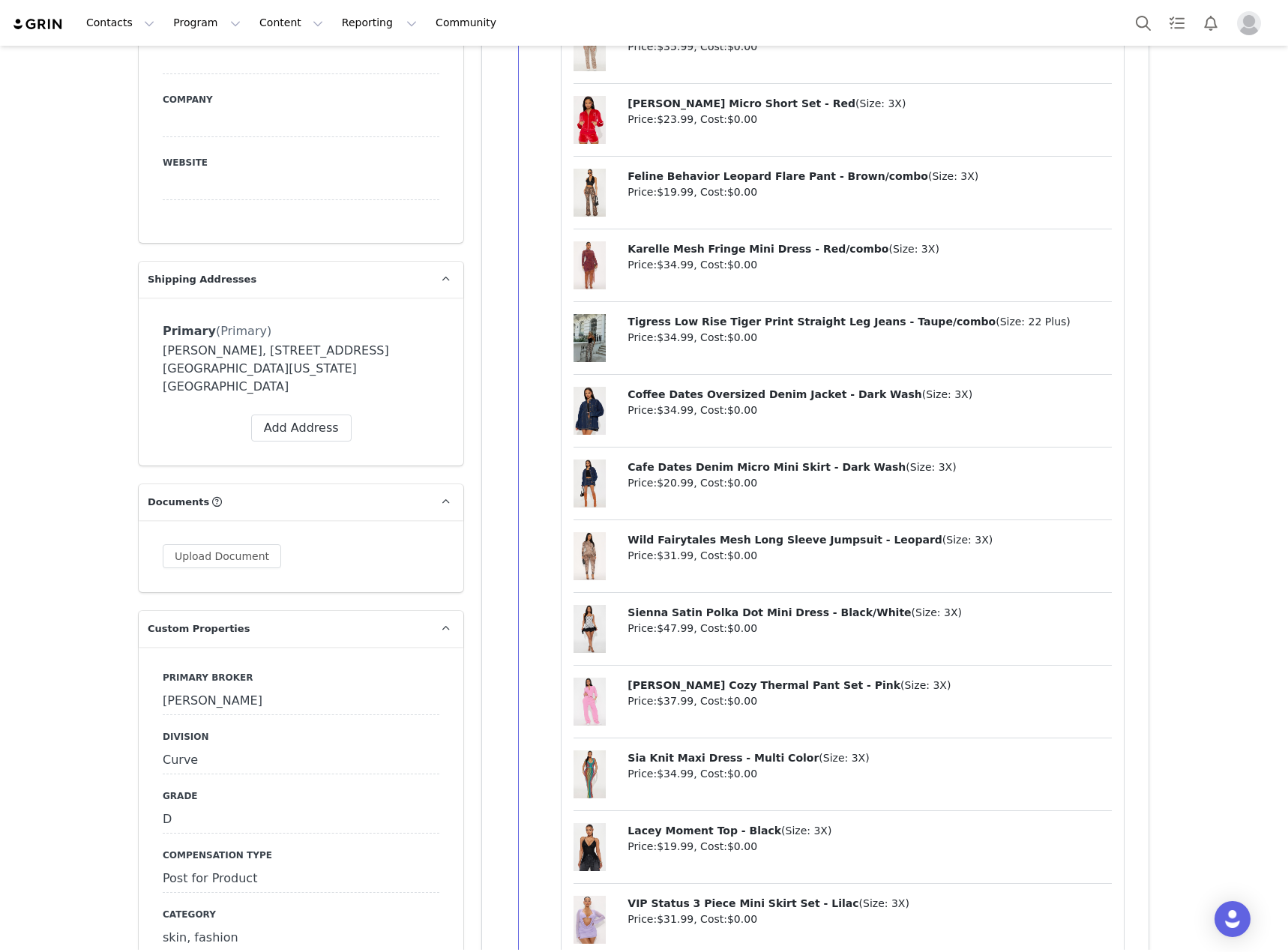
scroll to position [1199, 0]
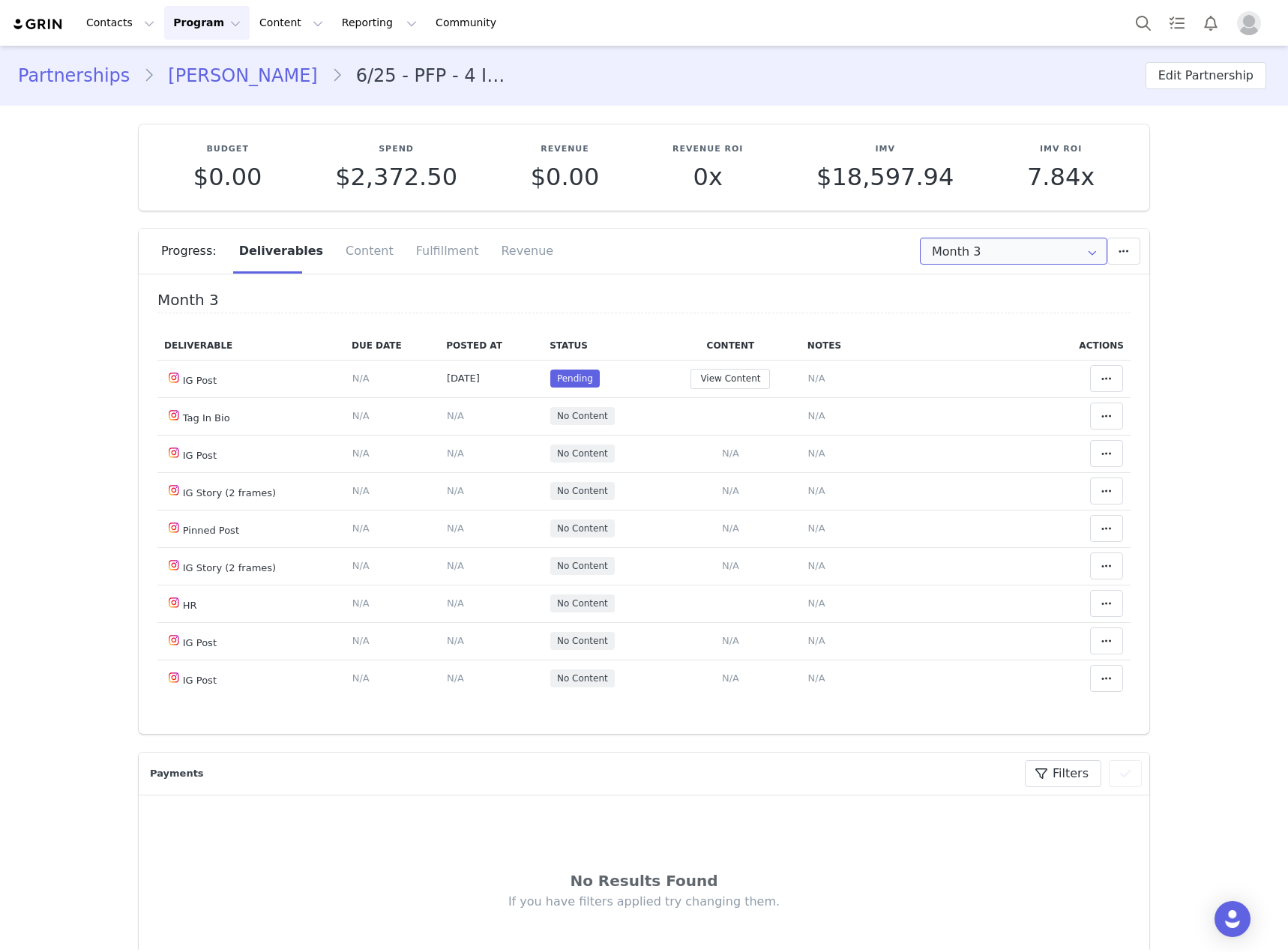
click at [972, 245] on input "Month 3" at bounding box center [1013, 251] width 187 height 27
drag, startPoint x: 968, startPoint y: 368, endPoint x: 816, endPoint y: 184, distance: 238.7
click at [966, 366] on li "All Months" at bounding box center [1014, 368] width 197 height 25
type input "All"
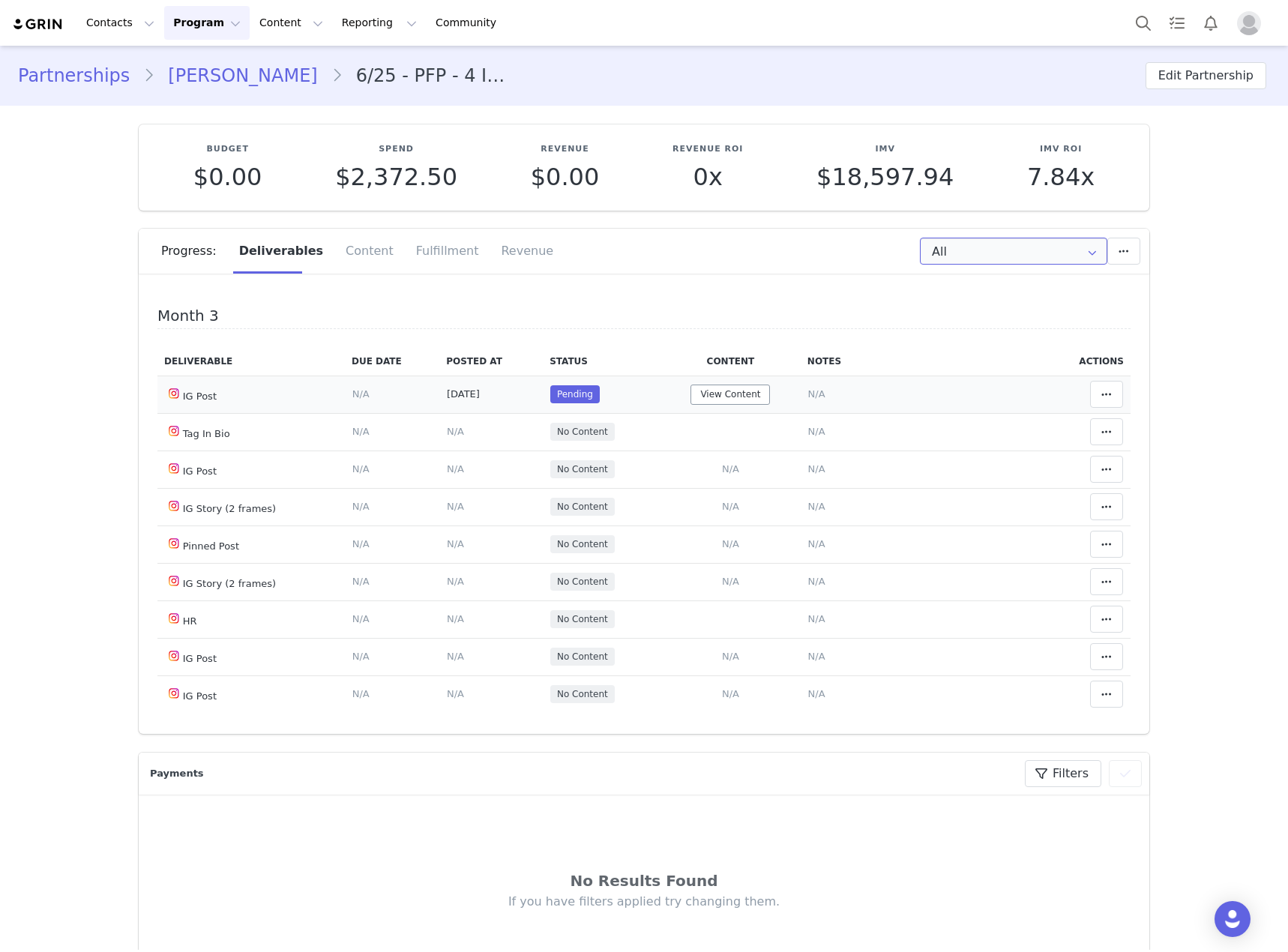
scroll to position [809, 0]
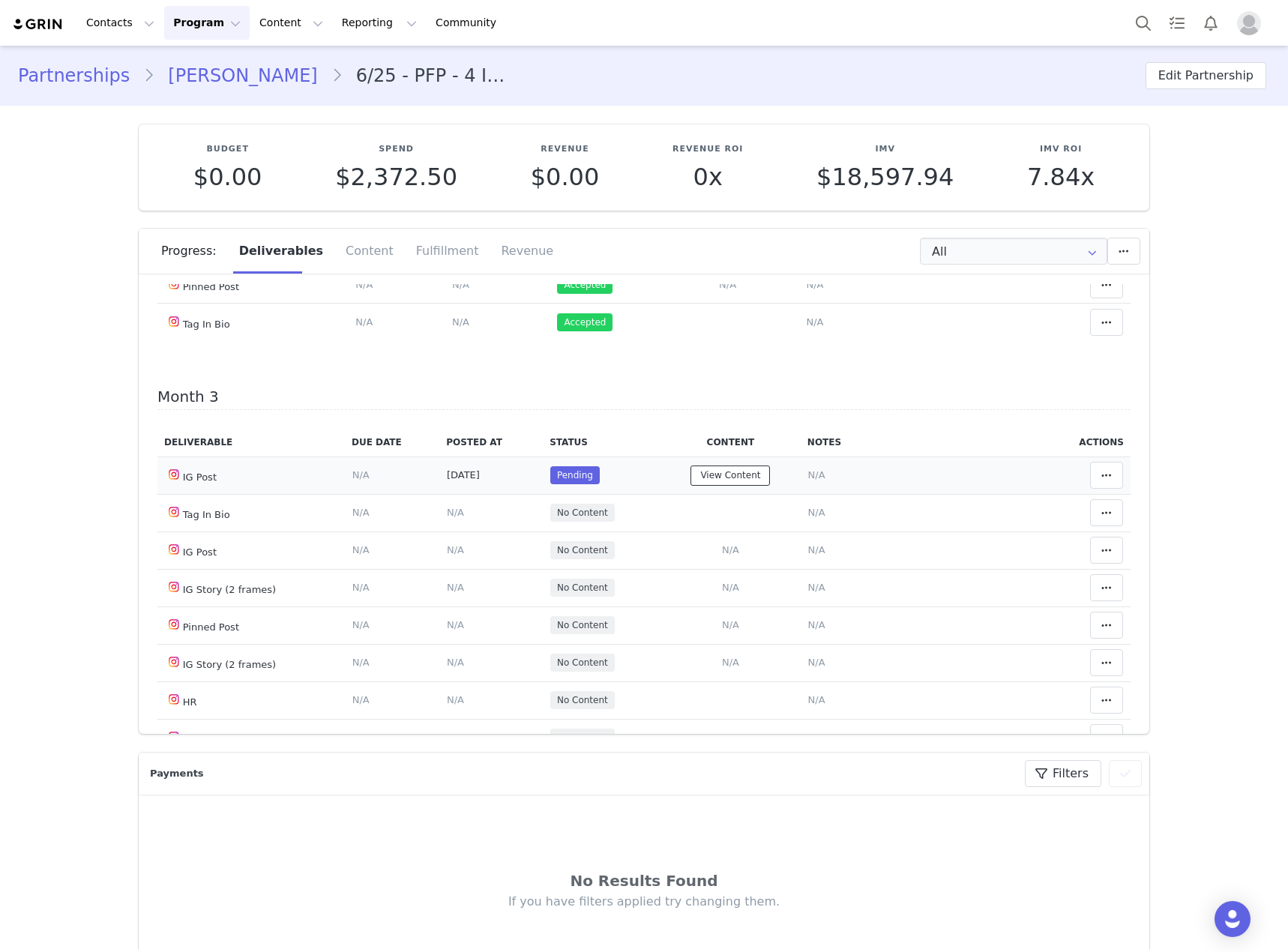
click at [727, 486] on button "View Content" at bounding box center [730, 475] width 80 height 20
click at [730, 410] on h4 "Month 3" at bounding box center [644, 398] width 973 height 22
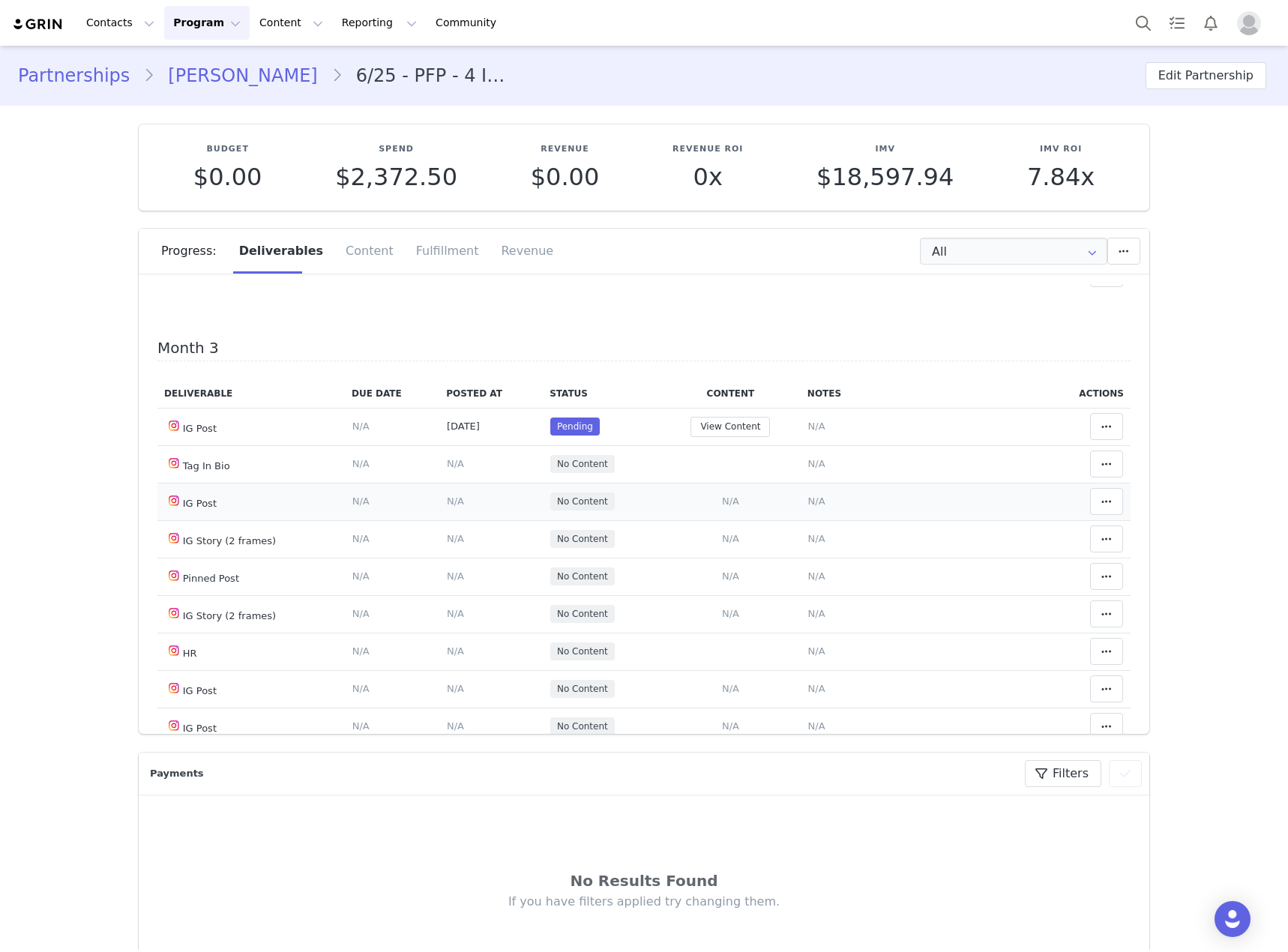
scroll to position [884, 0]
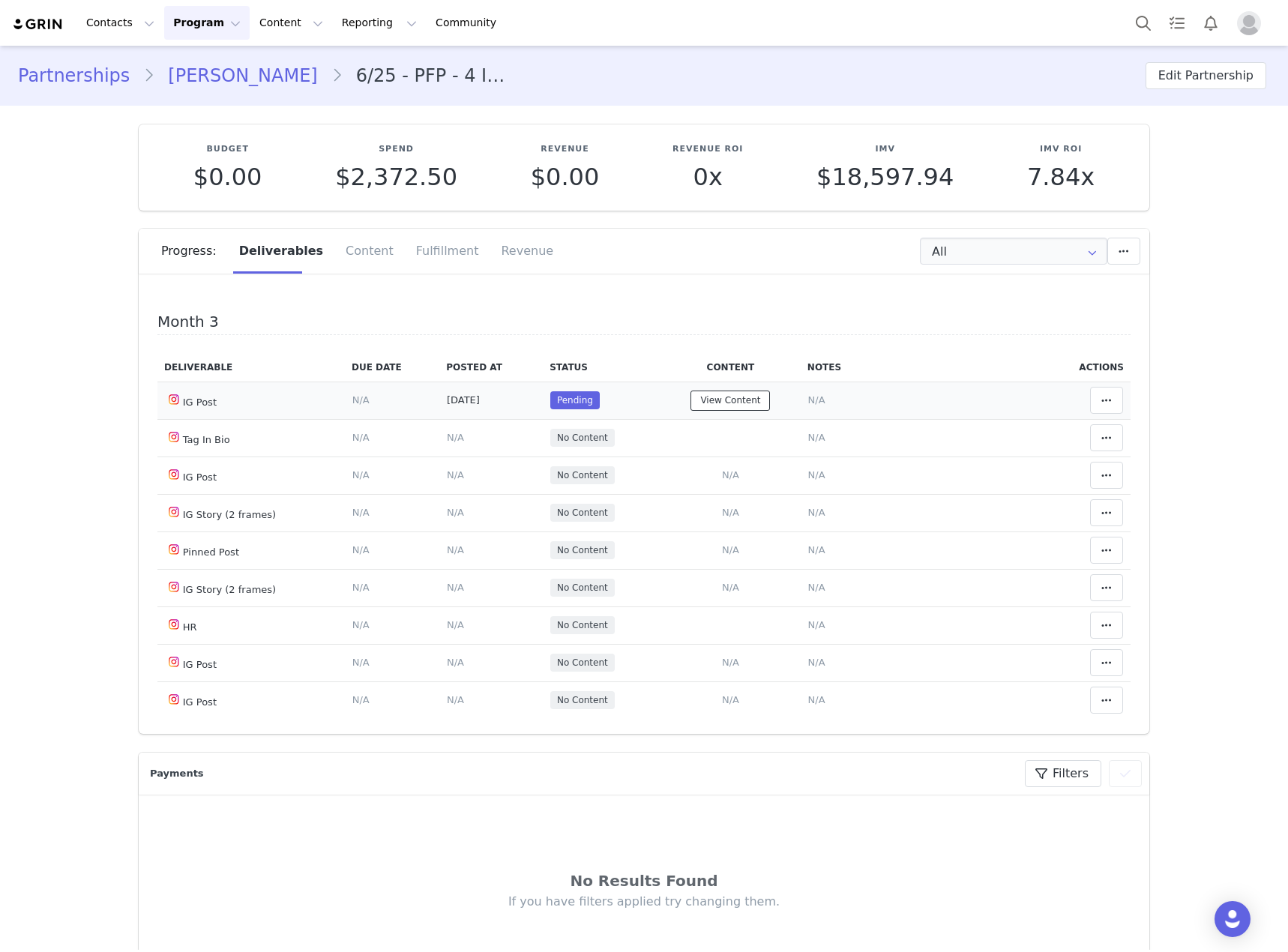
click at [697, 410] on button "View Content" at bounding box center [730, 400] width 80 height 20
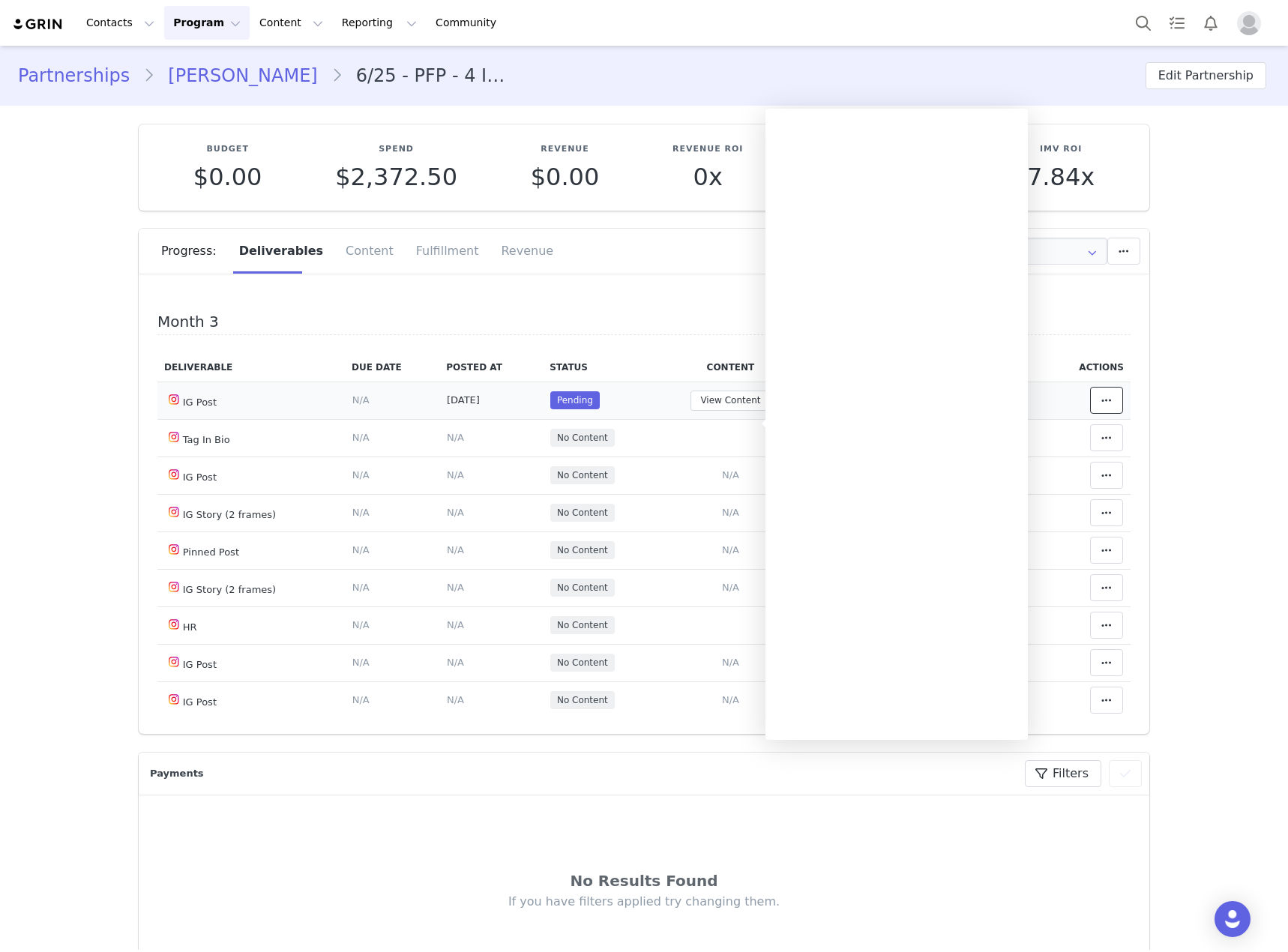
click at [1090, 413] on button at bounding box center [1106, 400] width 33 height 27
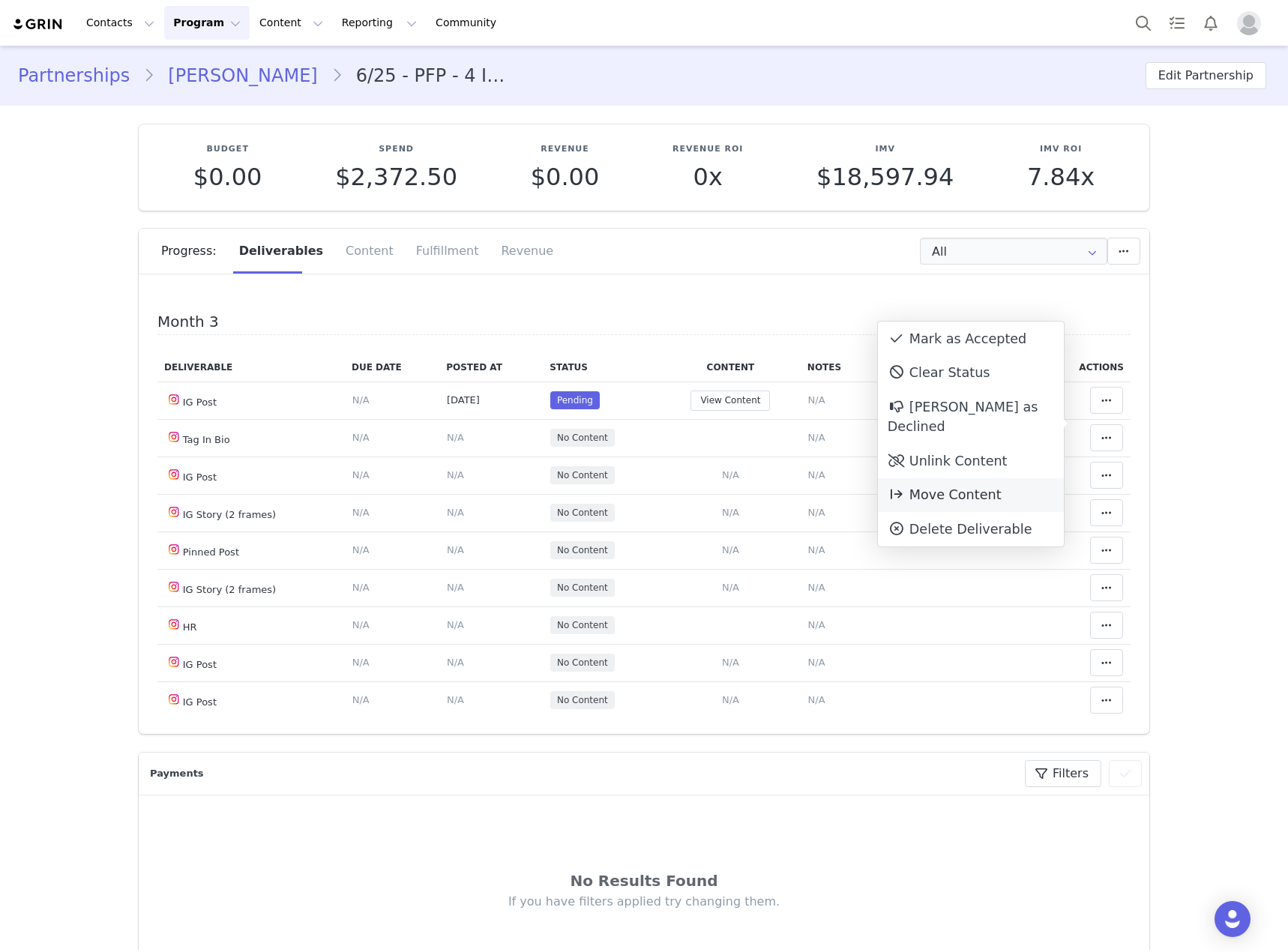
click at [972, 487] on span "Move Content" at bounding box center [944, 494] width 114 height 15
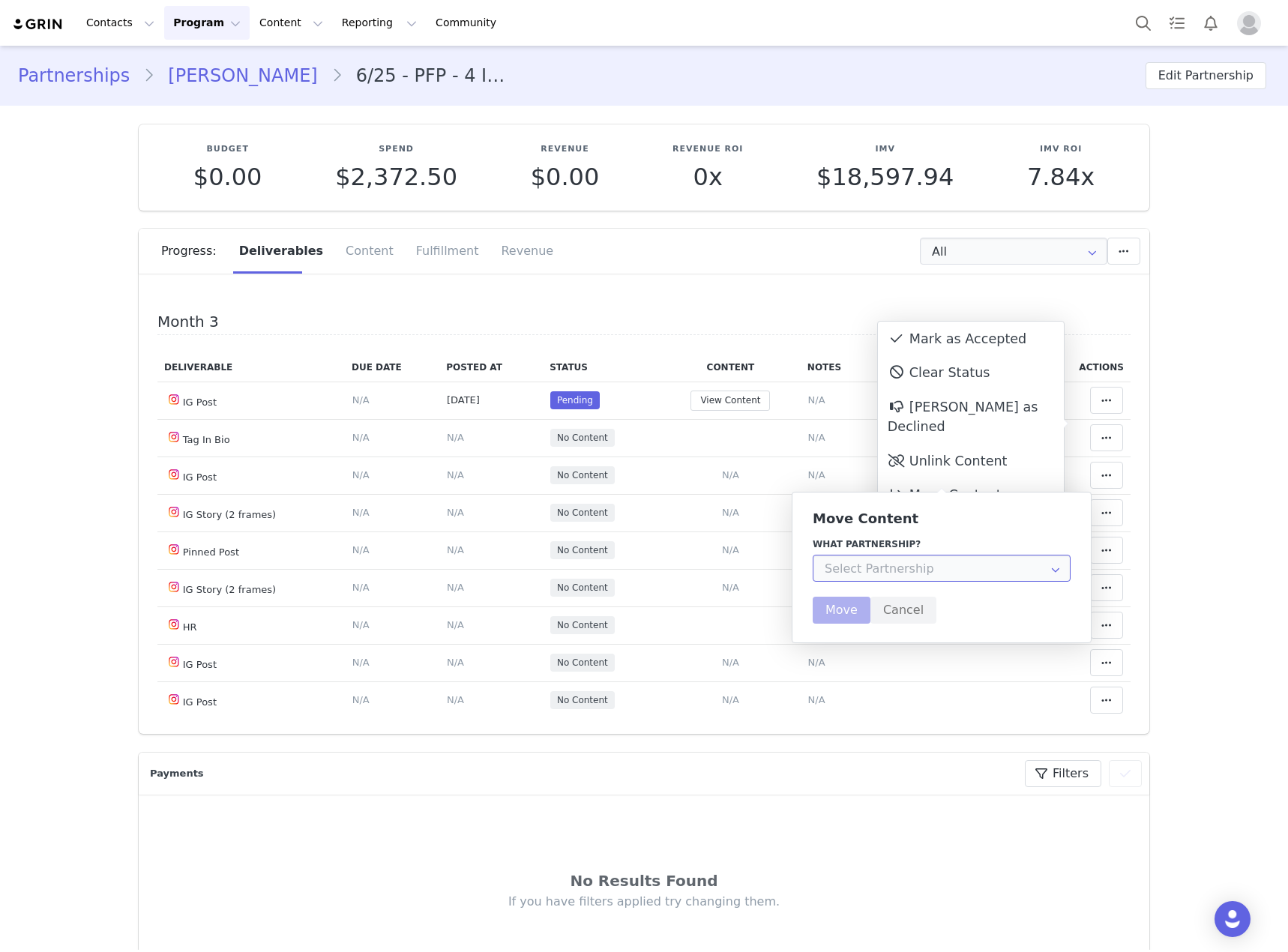
click at [1003, 574] on input "text" at bounding box center [942, 568] width 258 height 27
click at [947, 634] on span "6/25 - PFP - 4 IG Posts + 2 IG Stories - 15 items." at bounding box center [953, 633] width 251 height 12
type input "6/25 - PFP - 4 IG Posts + 2 IG Stories - 15 items."
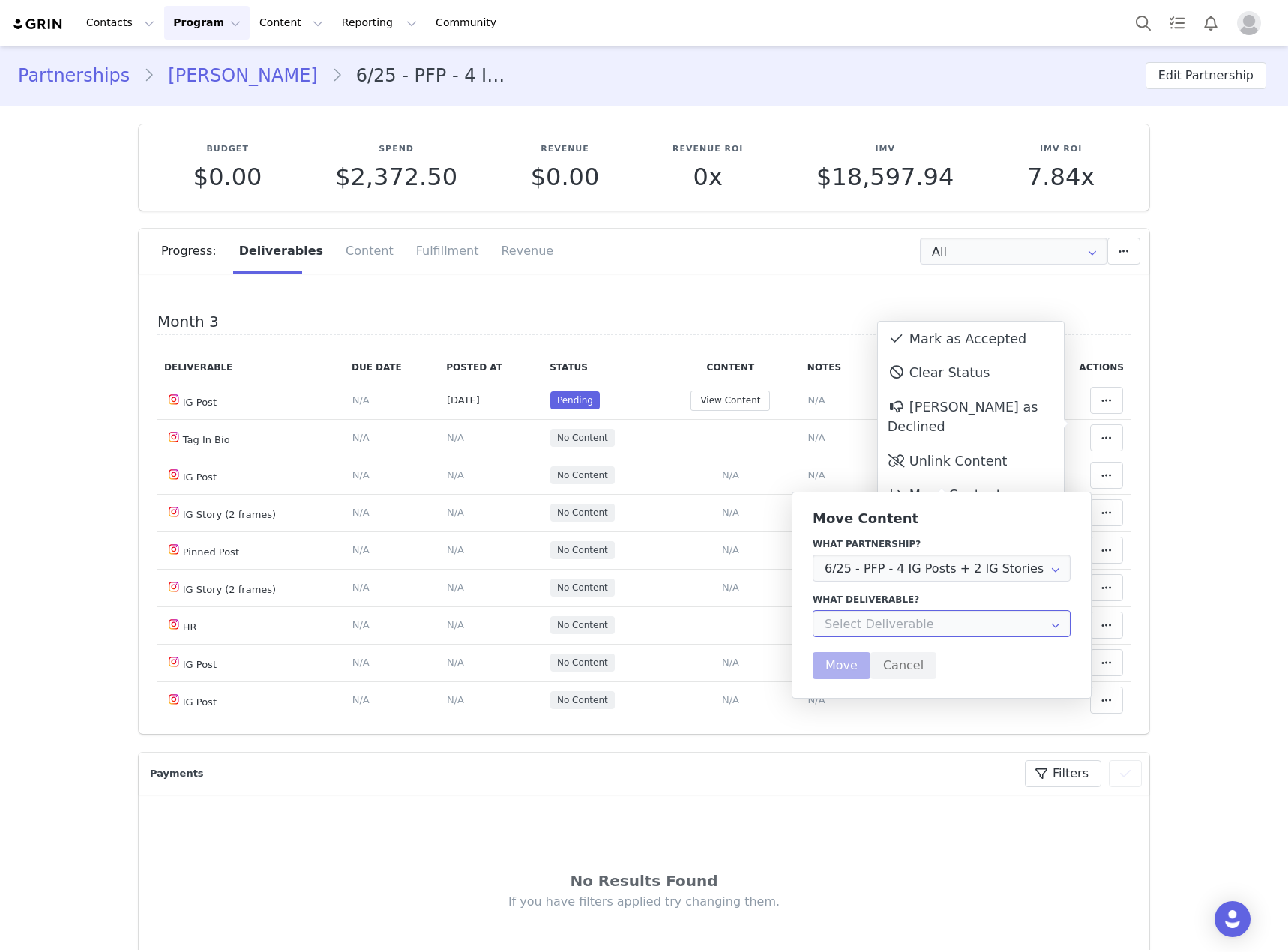
click at [988, 625] on input "text" at bounding box center [942, 624] width 258 height 27
click at [909, 684] on li "Pinned Post" at bounding box center [948, 689] width 268 height 25
type input "Pinned Post"
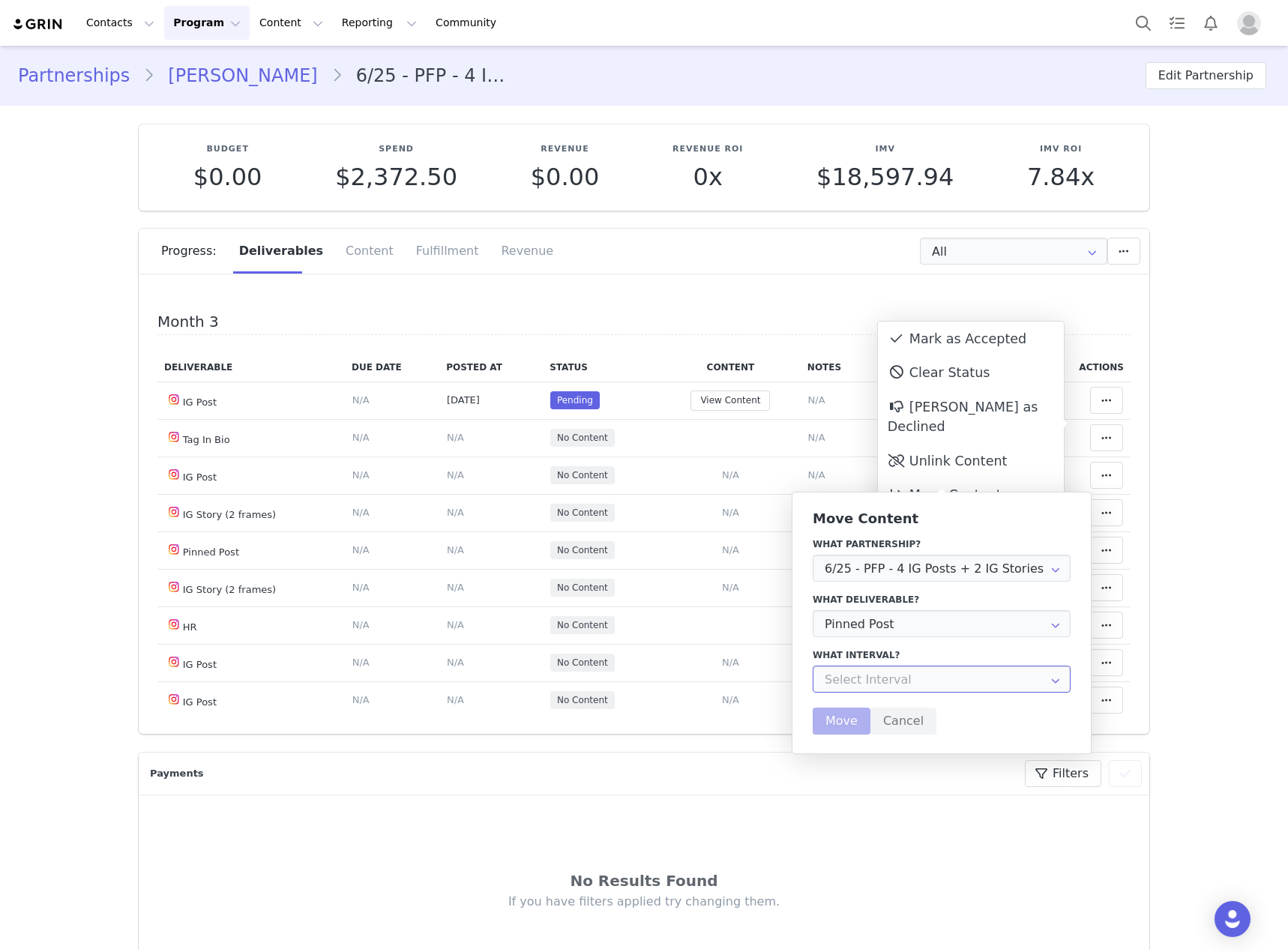
click at [890, 680] on input "text" at bounding box center [942, 679] width 258 height 27
click at [882, 775] on li "Month 3 Aug 17th - Sep 18th" at bounding box center [948, 770] width 268 height 25
type input "Month 3"
click at [840, 734] on button "Move" at bounding box center [842, 721] width 57 height 27
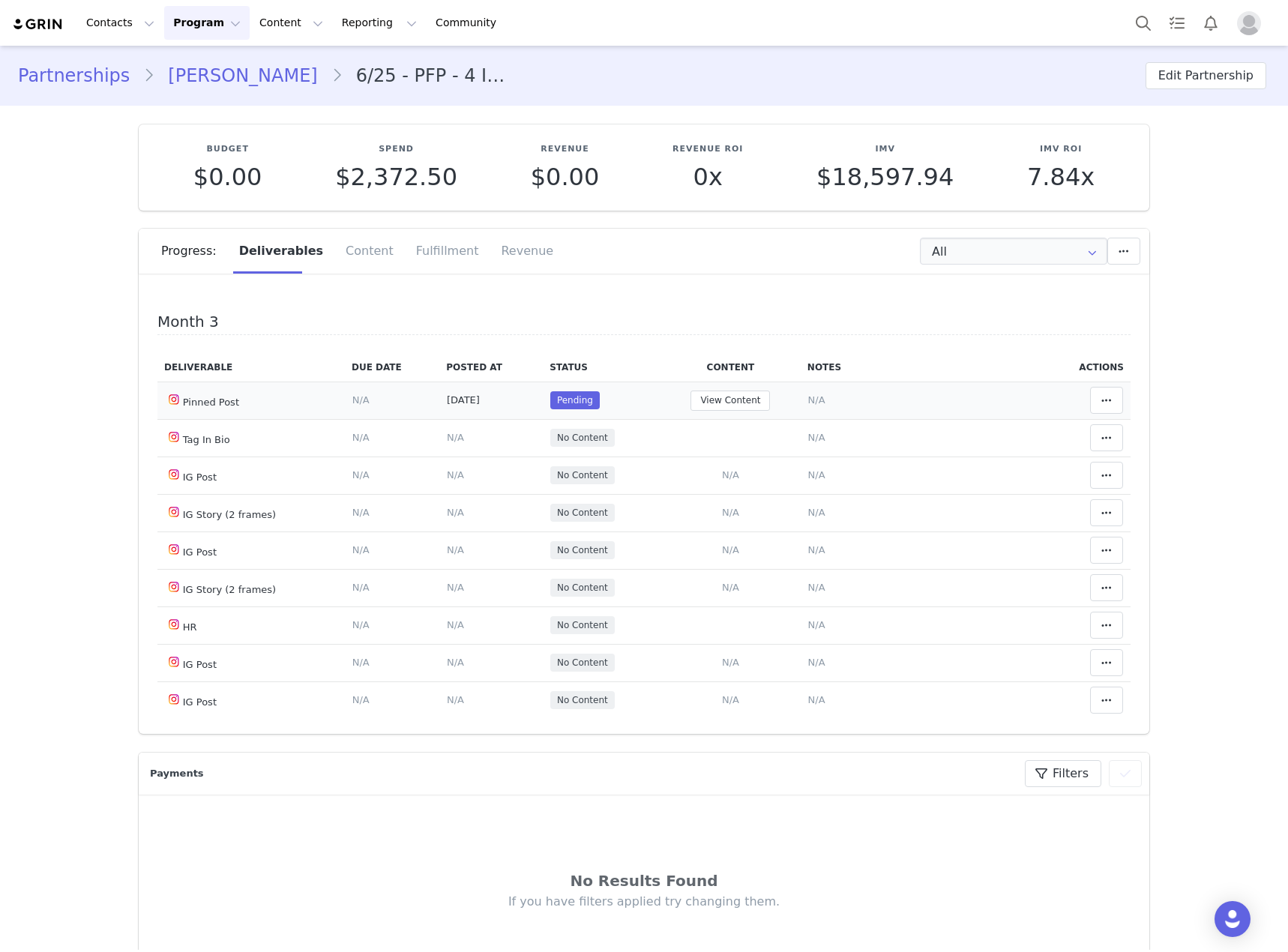
click at [808, 405] on span "N/A" at bounding box center [817, 400] width 18 height 11
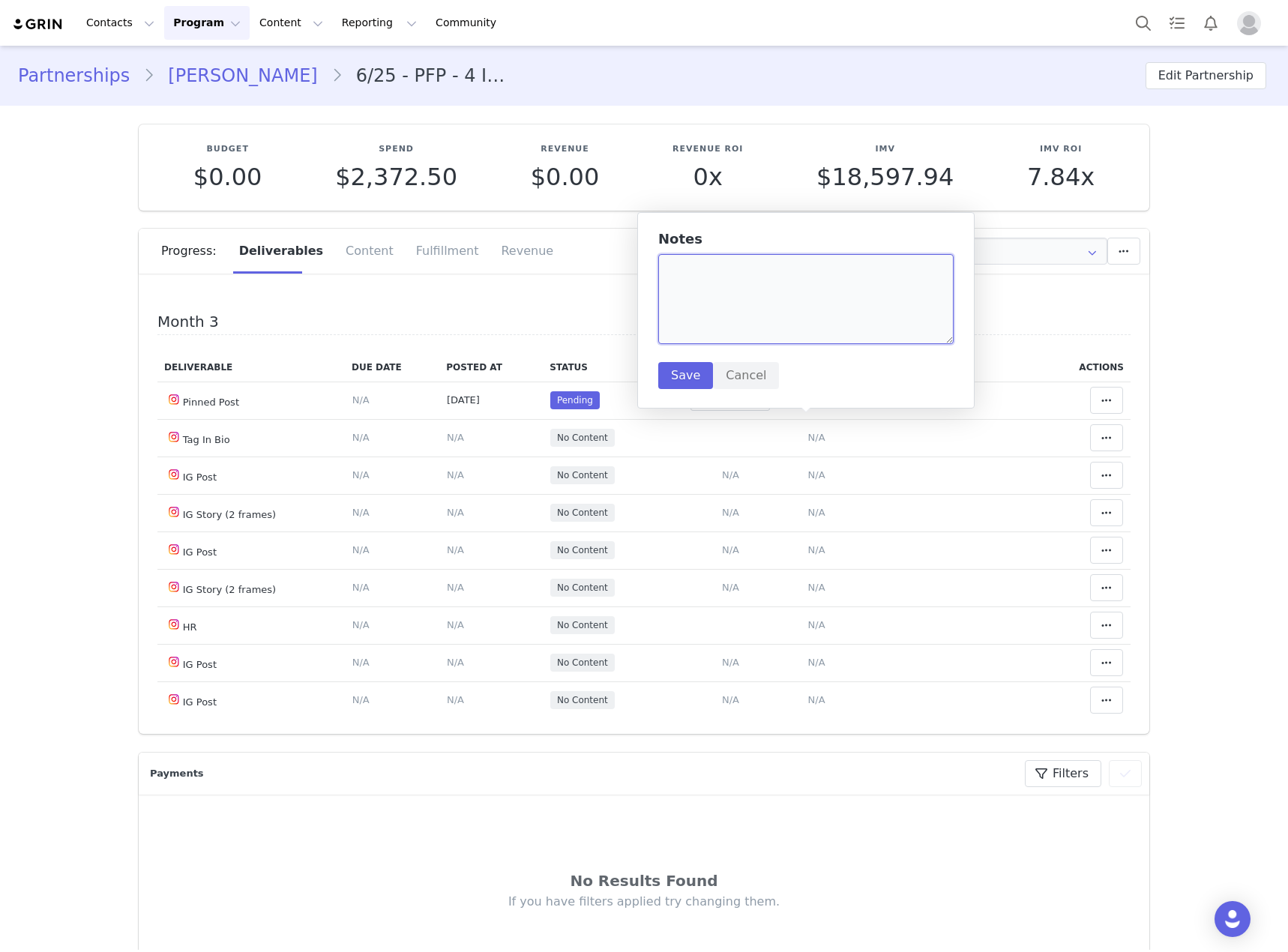
click at [820, 306] on textarea at bounding box center [806, 299] width 296 height 90
type textarea "clothes from a past proposal"
click at [676, 375] on button "Save" at bounding box center [685, 375] width 55 height 27
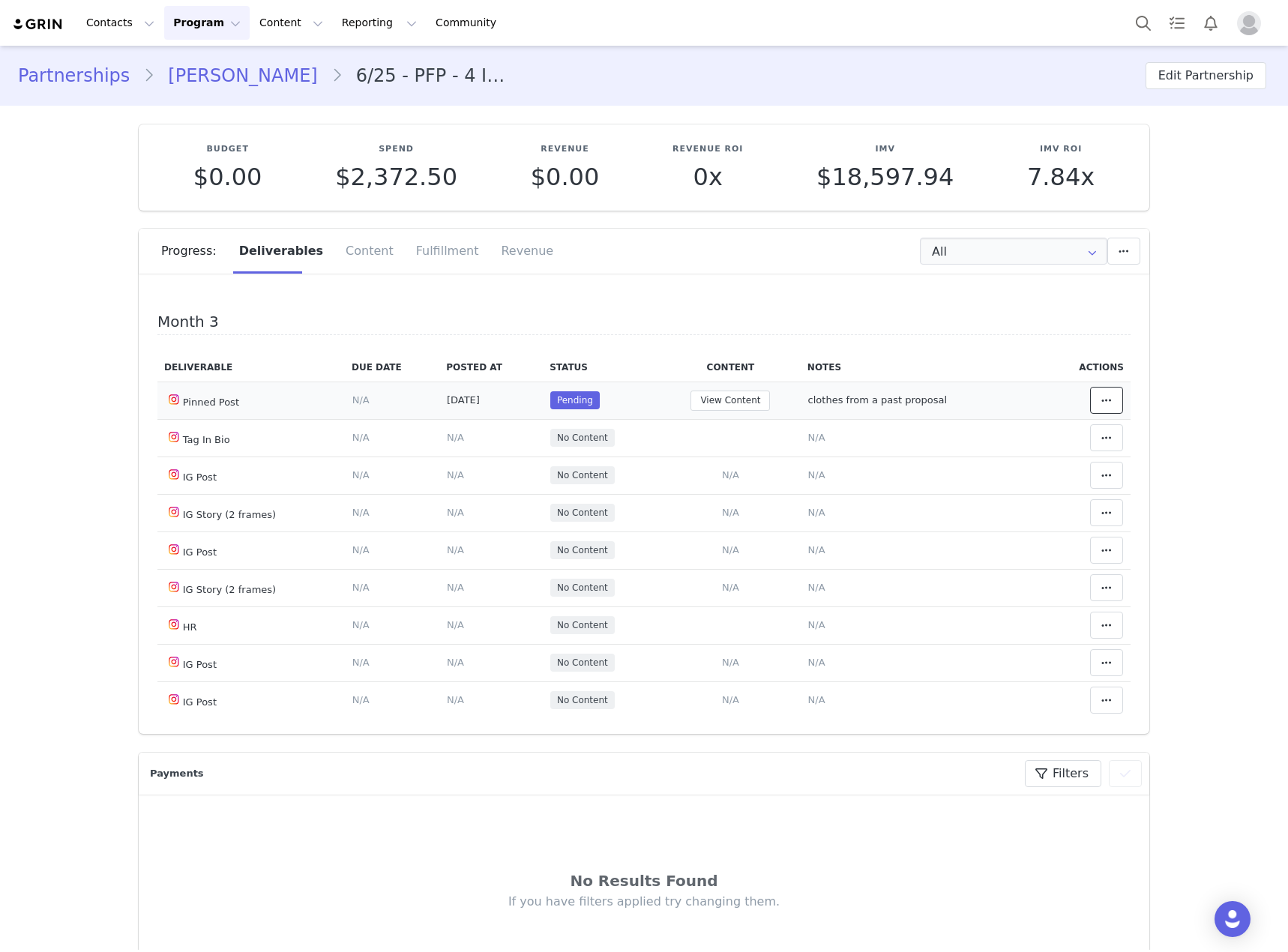
click at [1101, 406] on icon at bounding box center [1106, 400] width 10 height 12
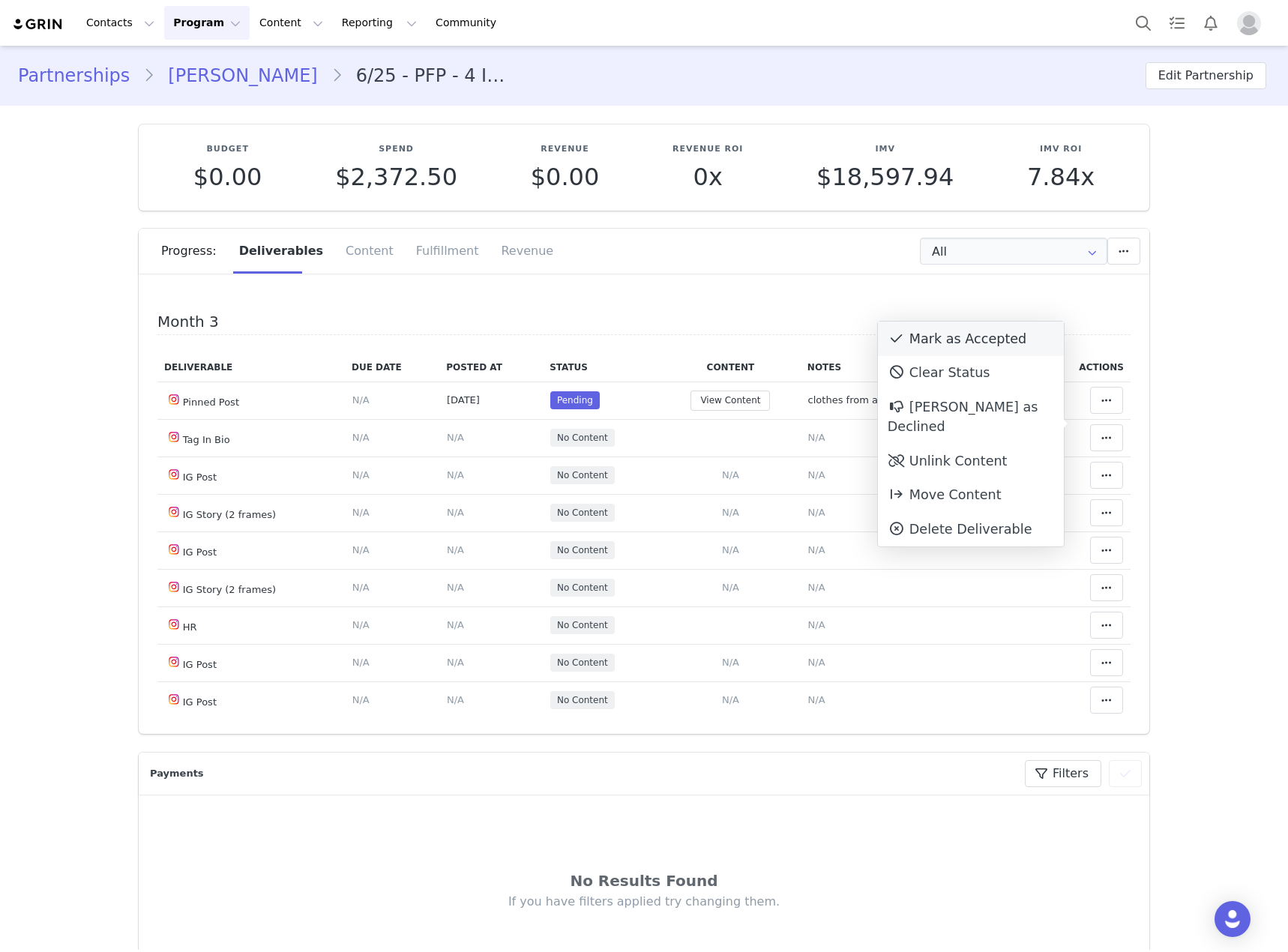
click at [955, 335] on div "Mark as Accepted" at bounding box center [971, 339] width 186 height 34
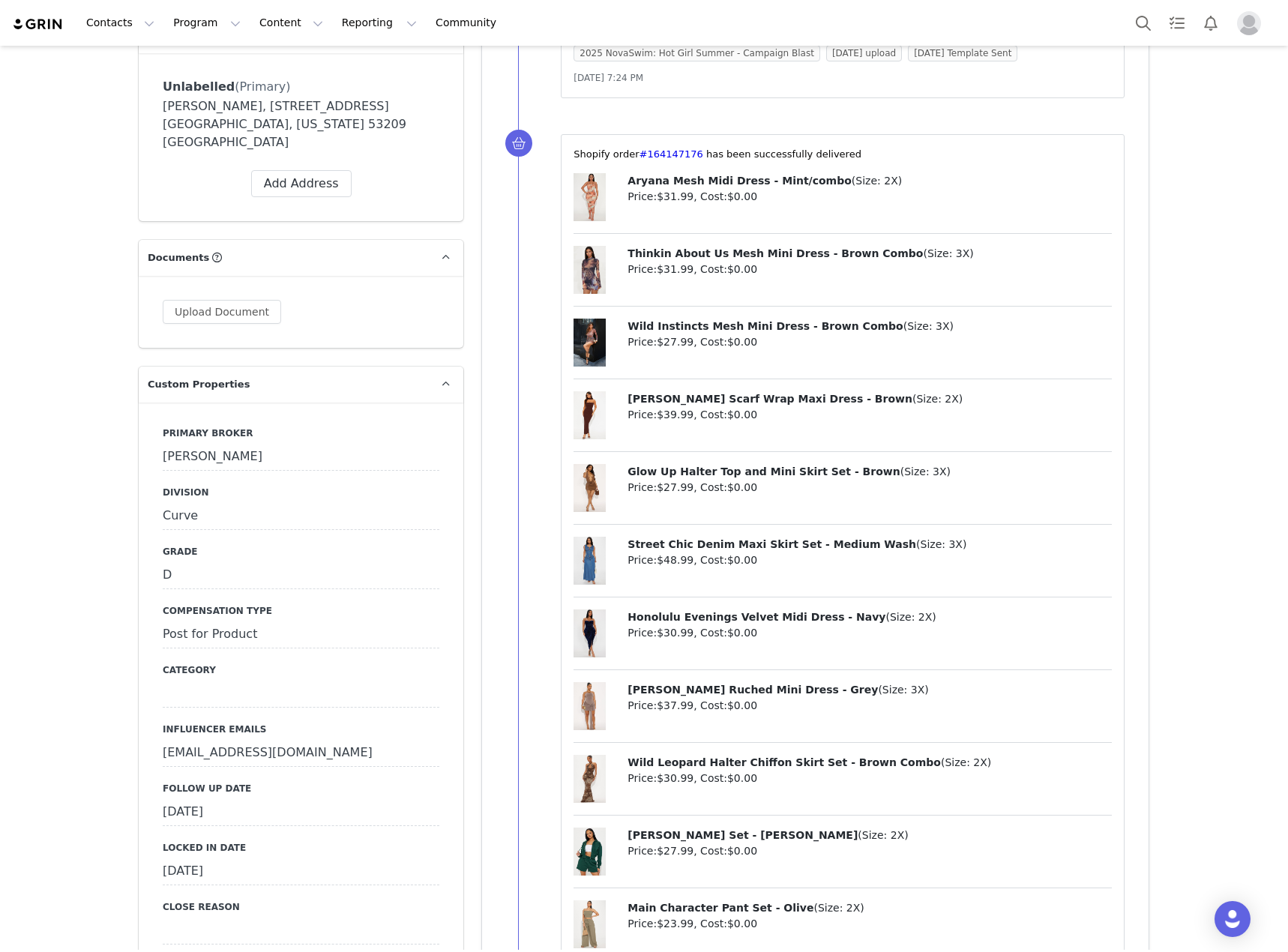
scroll to position [1724, 0]
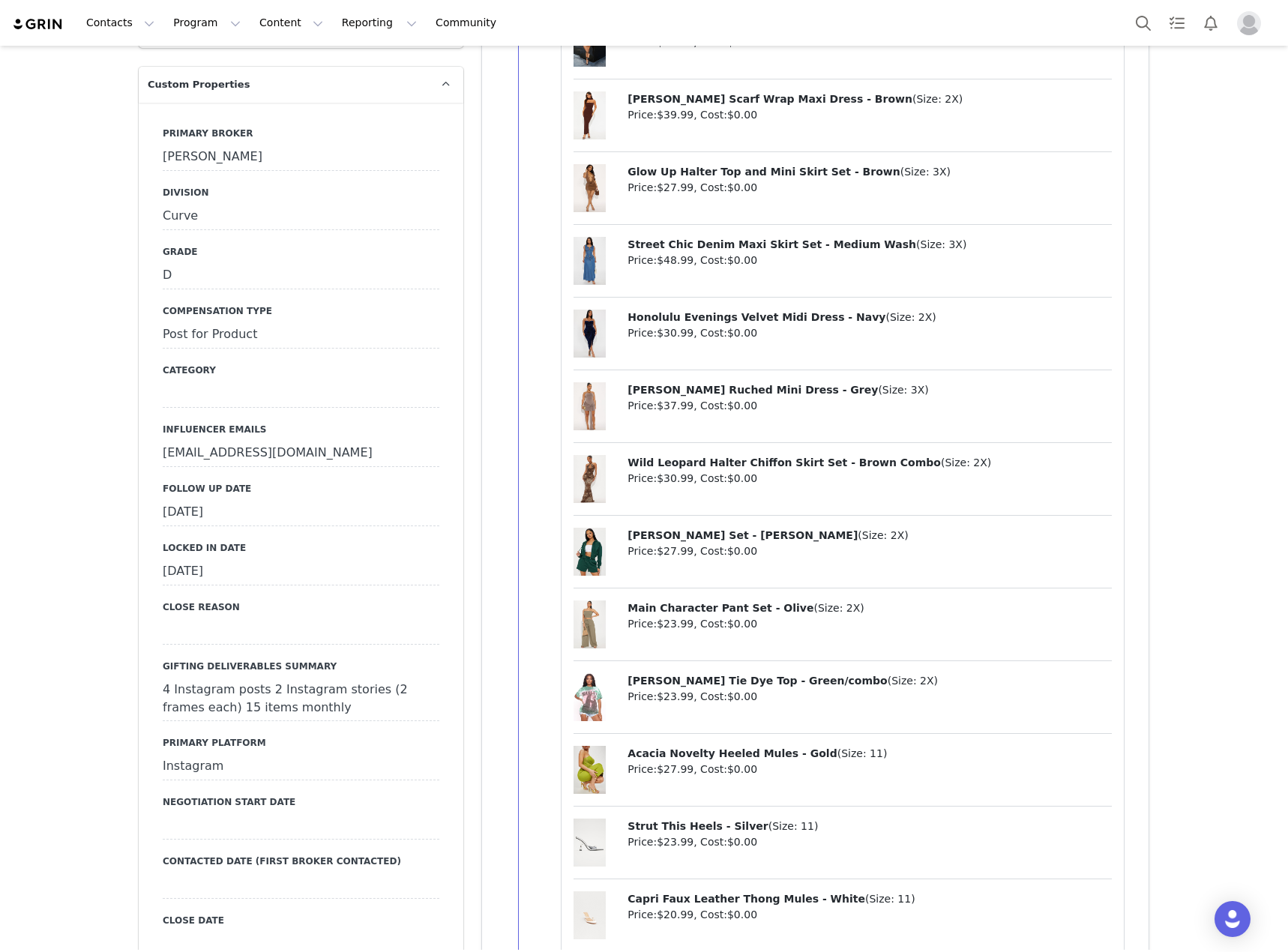
click at [380, 499] on div "September 11th, 2025" at bounding box center [300, 512] width 277 height 27
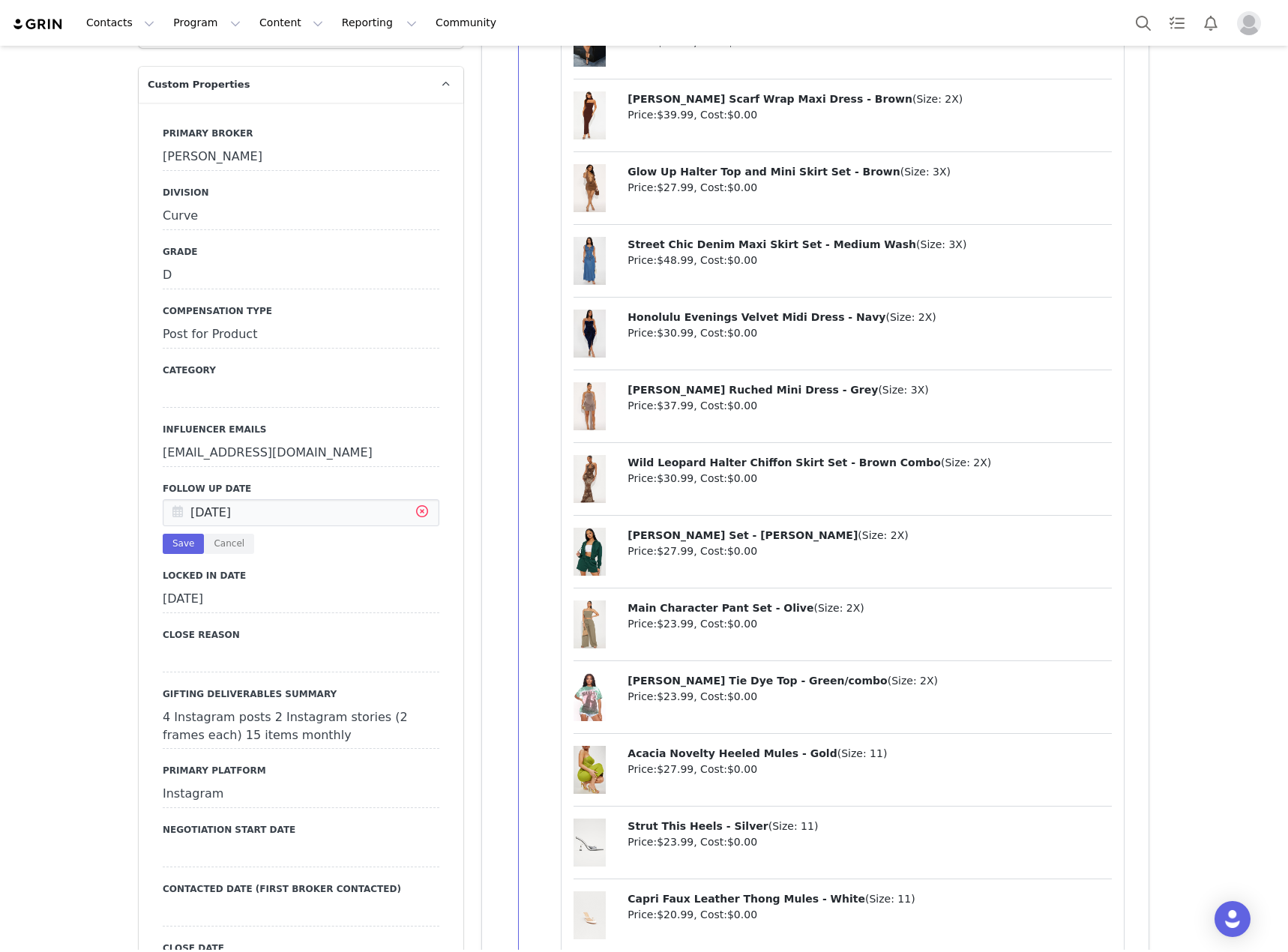
drag, startPoint x: 414, startPoint y: 385, endPoint x: 328, endPoint y: 389, distance: 86.1
click at [414, 500] on icon at bounding box center [422, 513] width 27 height 27
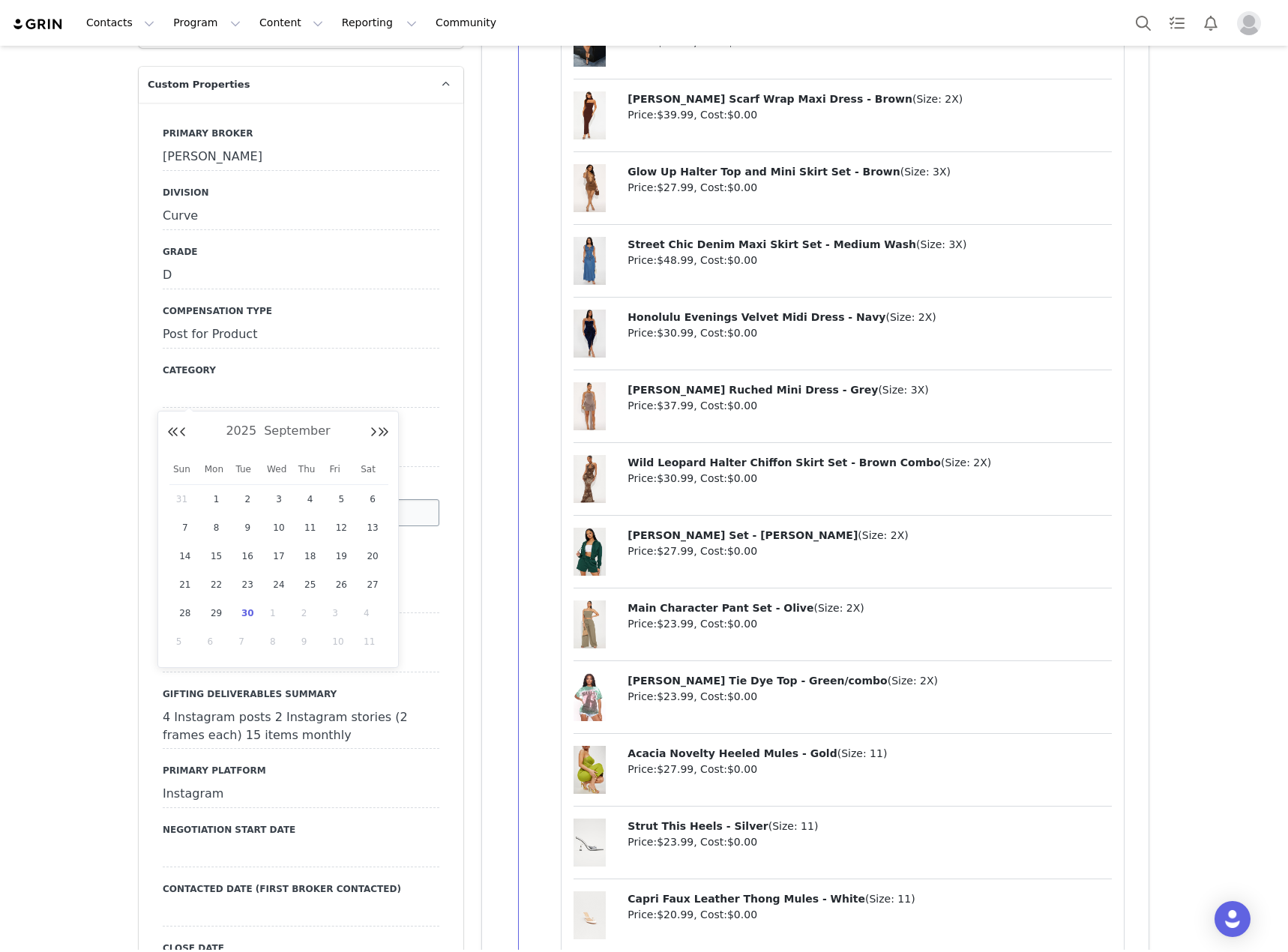
drag, startPoint x: 328, startPoint y: 389, endPoint x: 318, endPoint y: 384, distance: 11.2
click at [327, 499] on input "text" at bounding box center [300, 512] width 277 height 27
click at [248, 613] on span "30" at bounding box center [247, 613] width 18 height 18
type input "[DATE]"
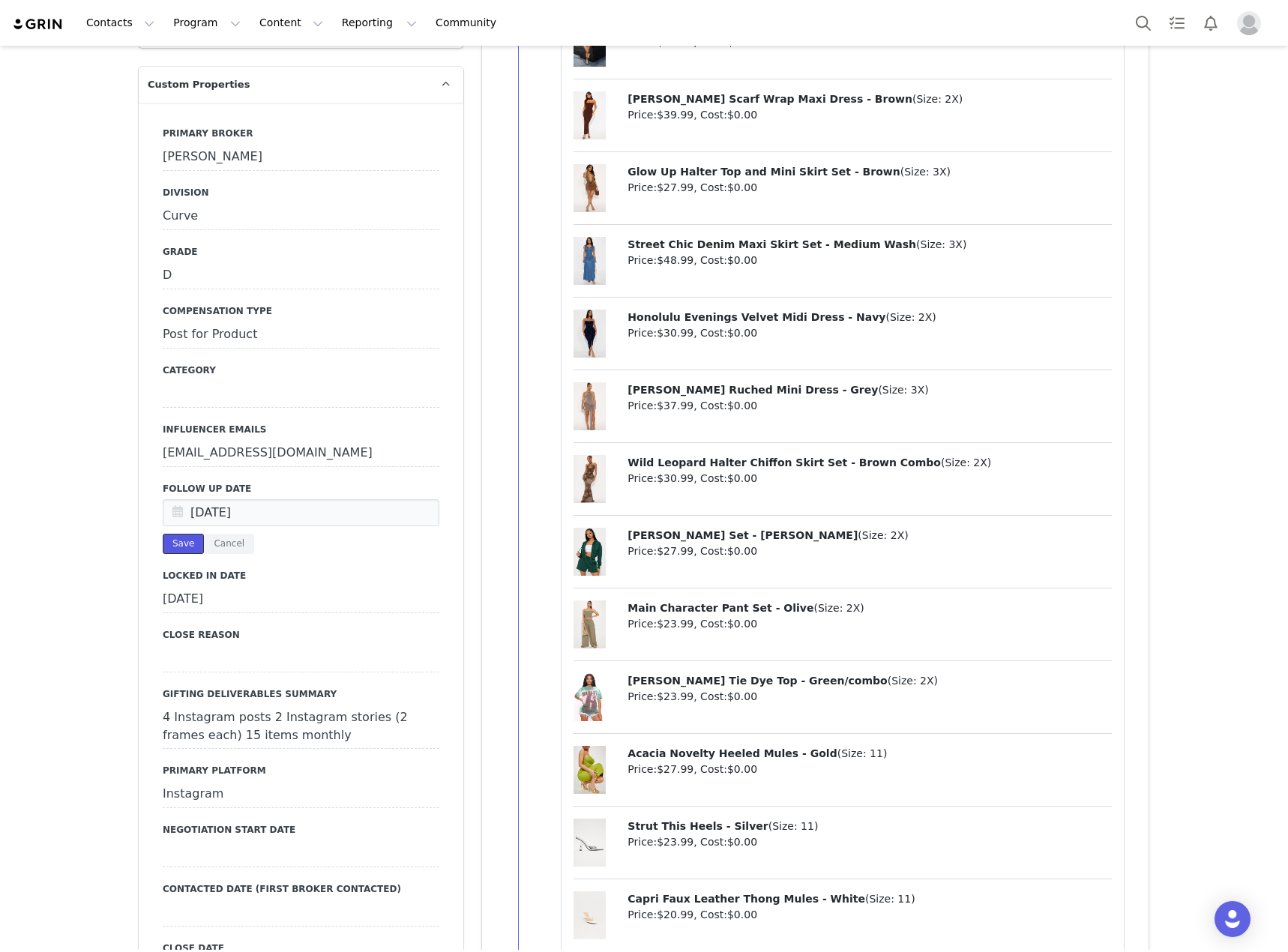
click at [179, 534] on button "Save" at bounding box center [183, 543] width 41 height 20
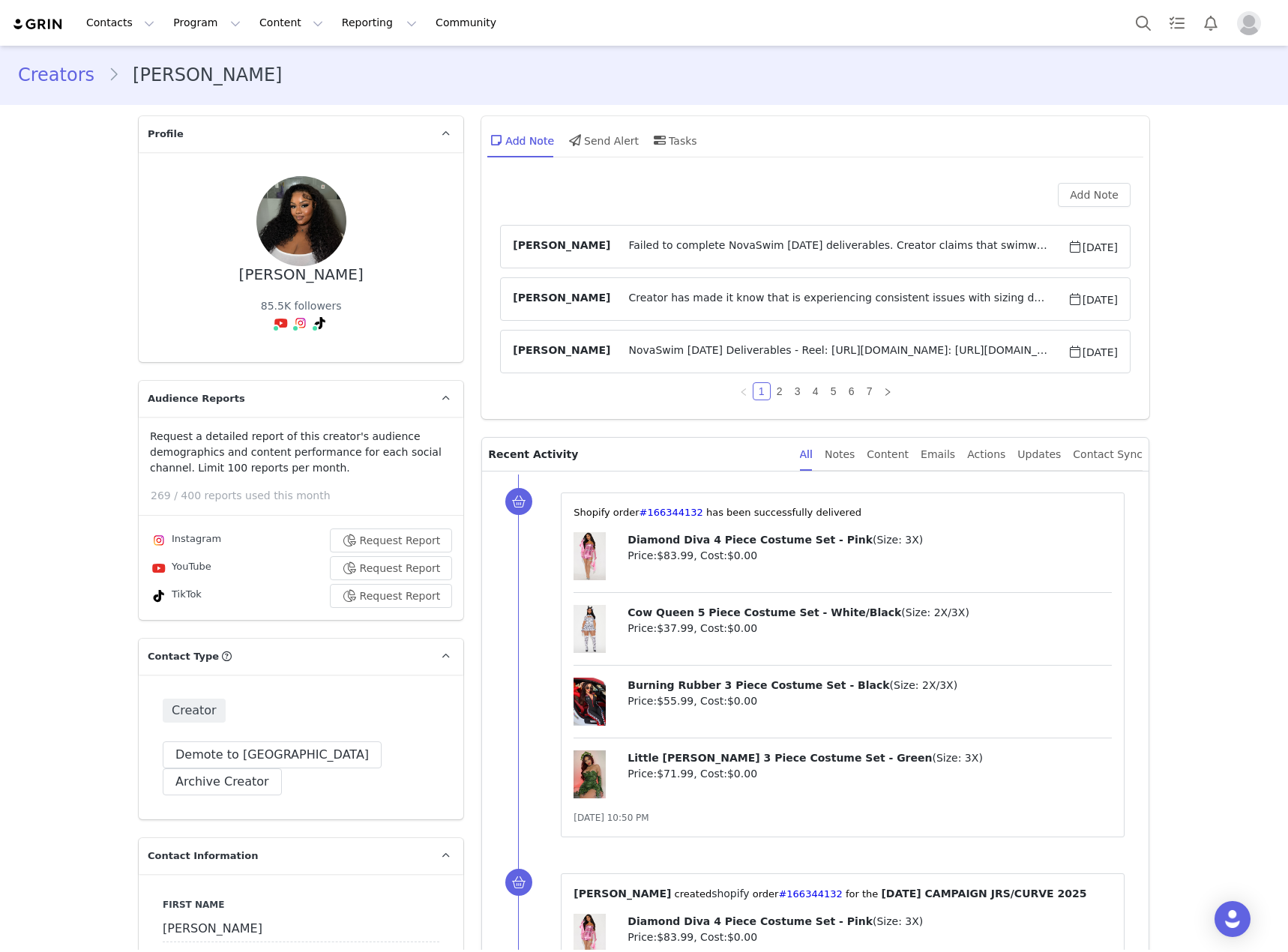
scroll to position [0, 0]
click at [715, 311] on article "Conny Larrain Jun 12, 2025" at bounding box center [815, 300] width 630 height 44
click at [611, 303] on span "Creator has made it know that is experiencing consistent issues with sizing dur…" at bounding box center [838, 300] width 457 height 18
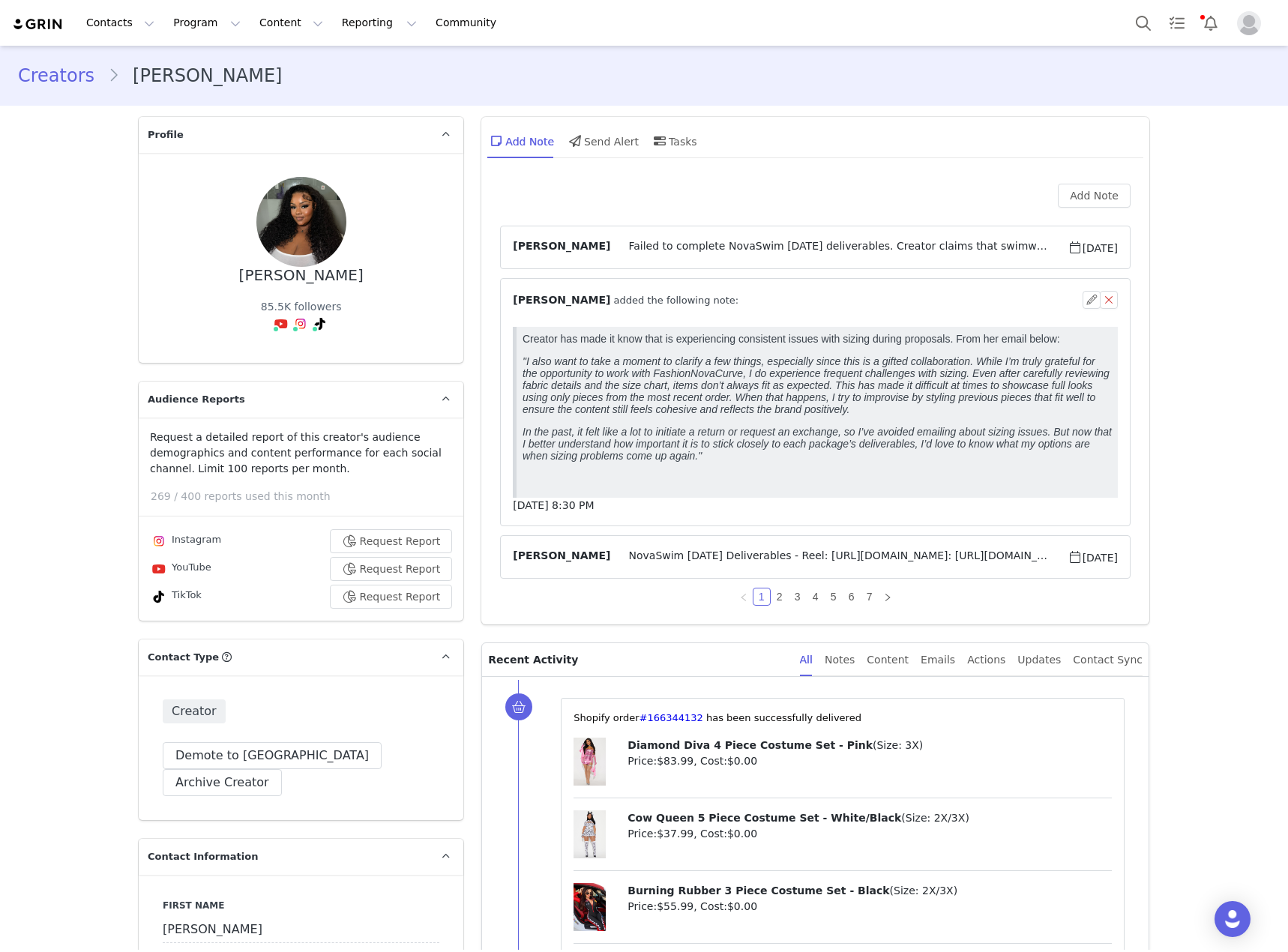
click at [914, 253] on span "Failed to complete NovaSwim June 2025 deliverables. Creator claims that swimwea…" at bounding box center [838, 247] width 457 height 18
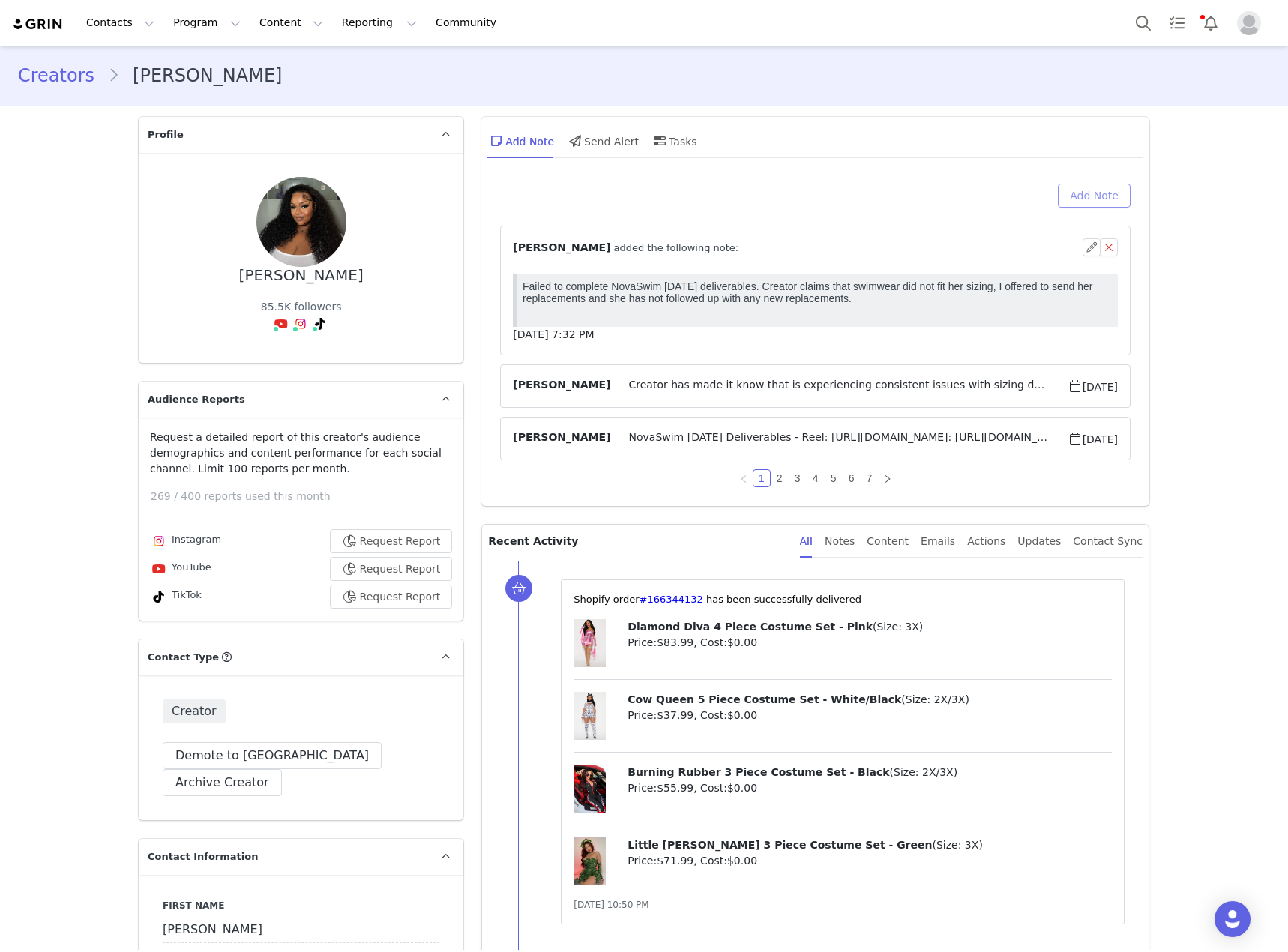
click at [1077, 194] on button "Add Note" at bounding box center [1094, 195] width 73 height 24
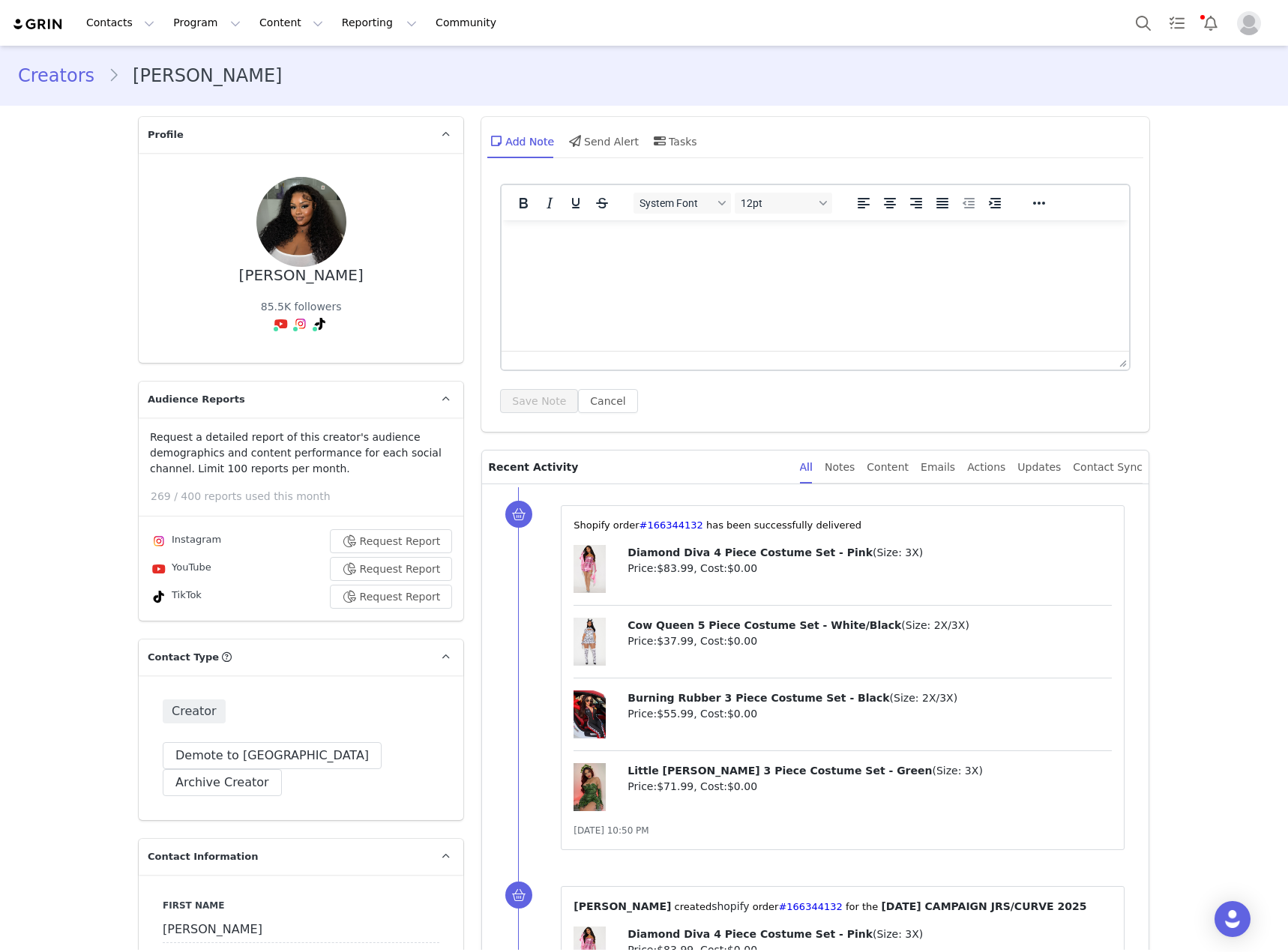
click at [819, 256] on html at bounding box center [815, 241] width 627 height 41
click at [596, 413] on div "System Font 12pt To open the popup, press Shift+Enter To open the popup, press …" at bounding box center [815, 304] width 668 height 256
click at [596, 402] on button "Cancel" at bounding box center [607, 401] width 59 height 24
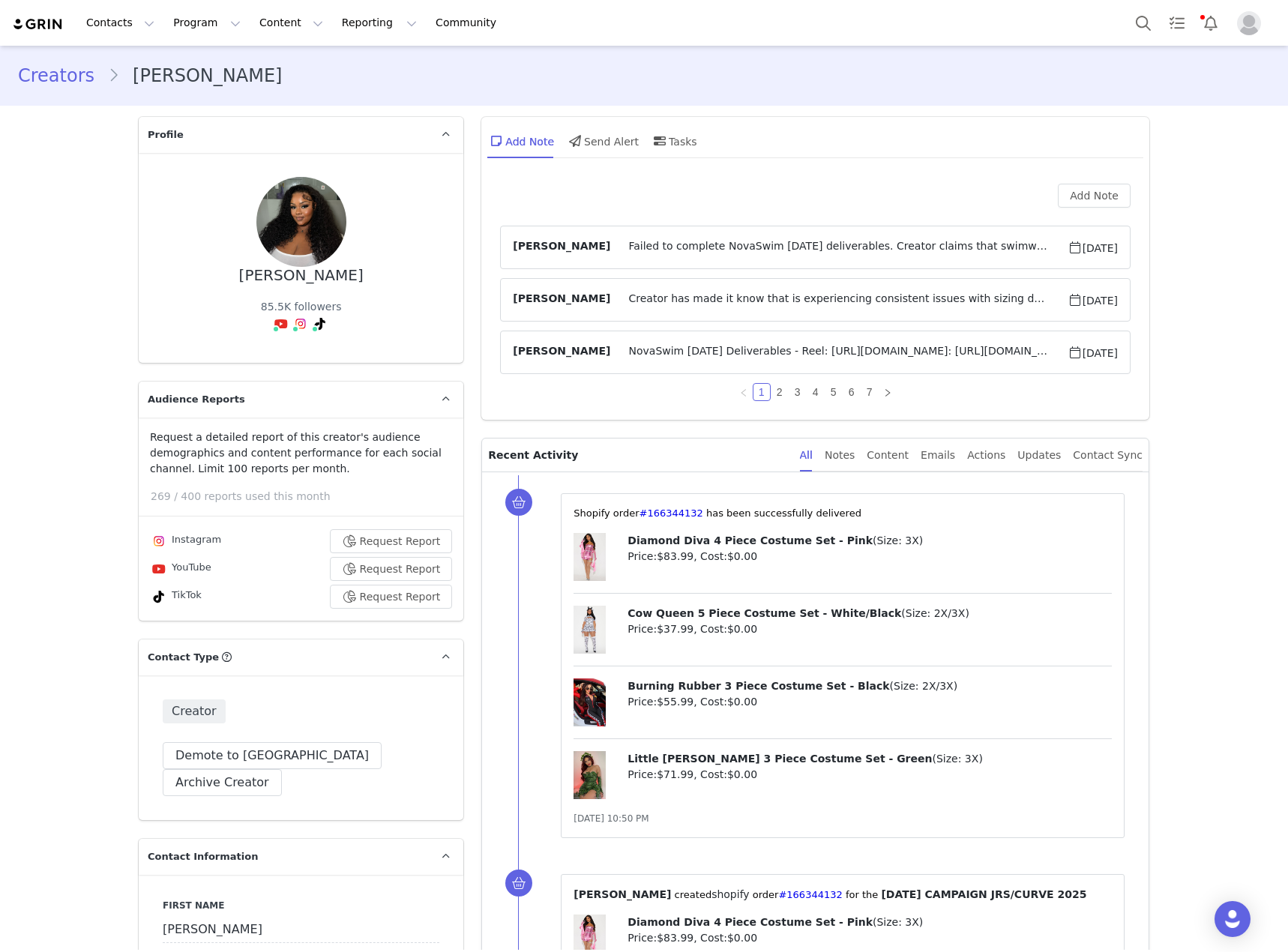
click at [611, 254] on span "Failed to complete NovaSwim June 2025 deliverables. Creator claims that swimwea…" at bounding box center [838, 247] width 457 height 18
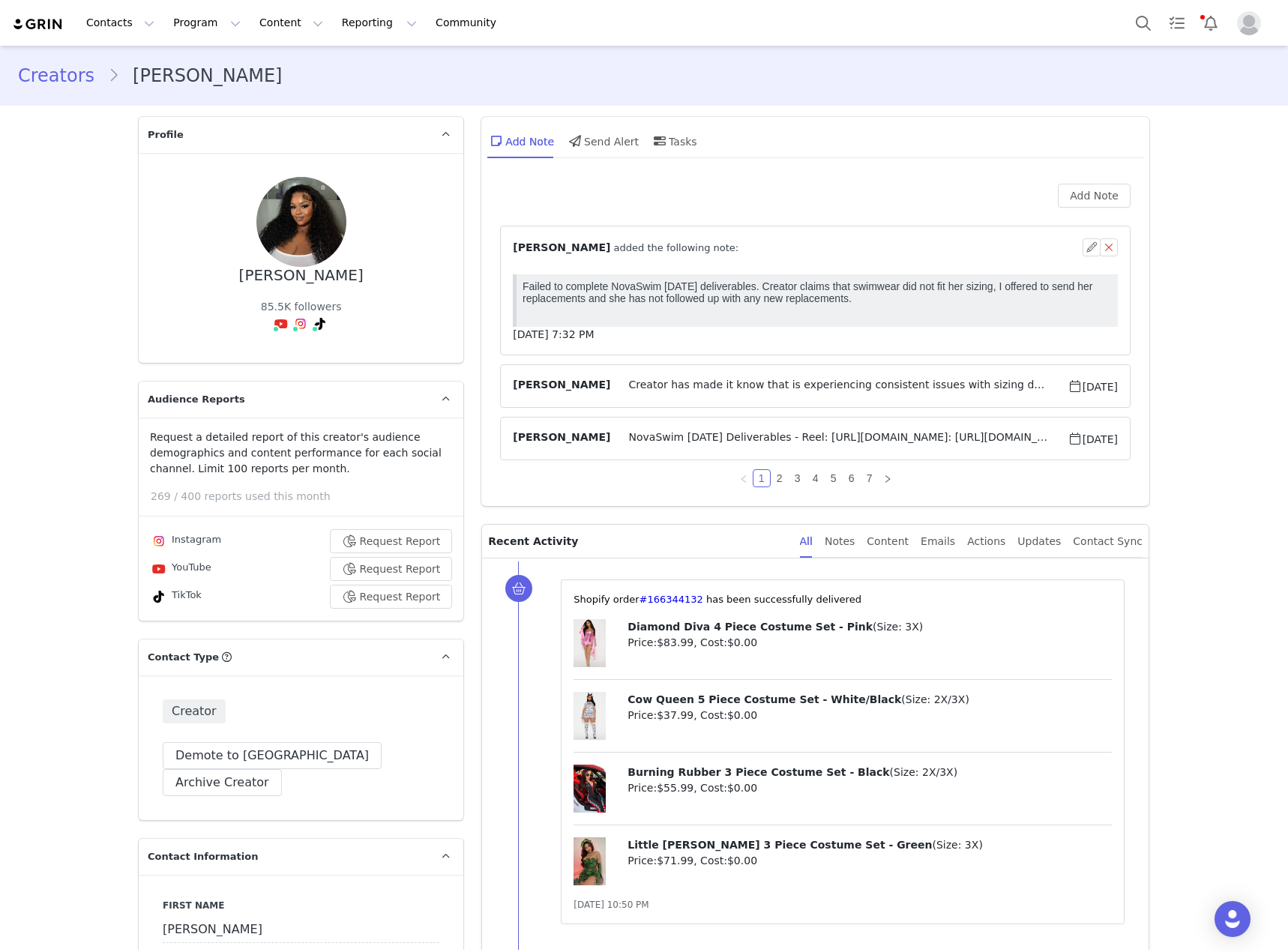
click at [551, 386] on span "[PERSON_NAME]" at bounding box center [561, 386] width 97 height 18
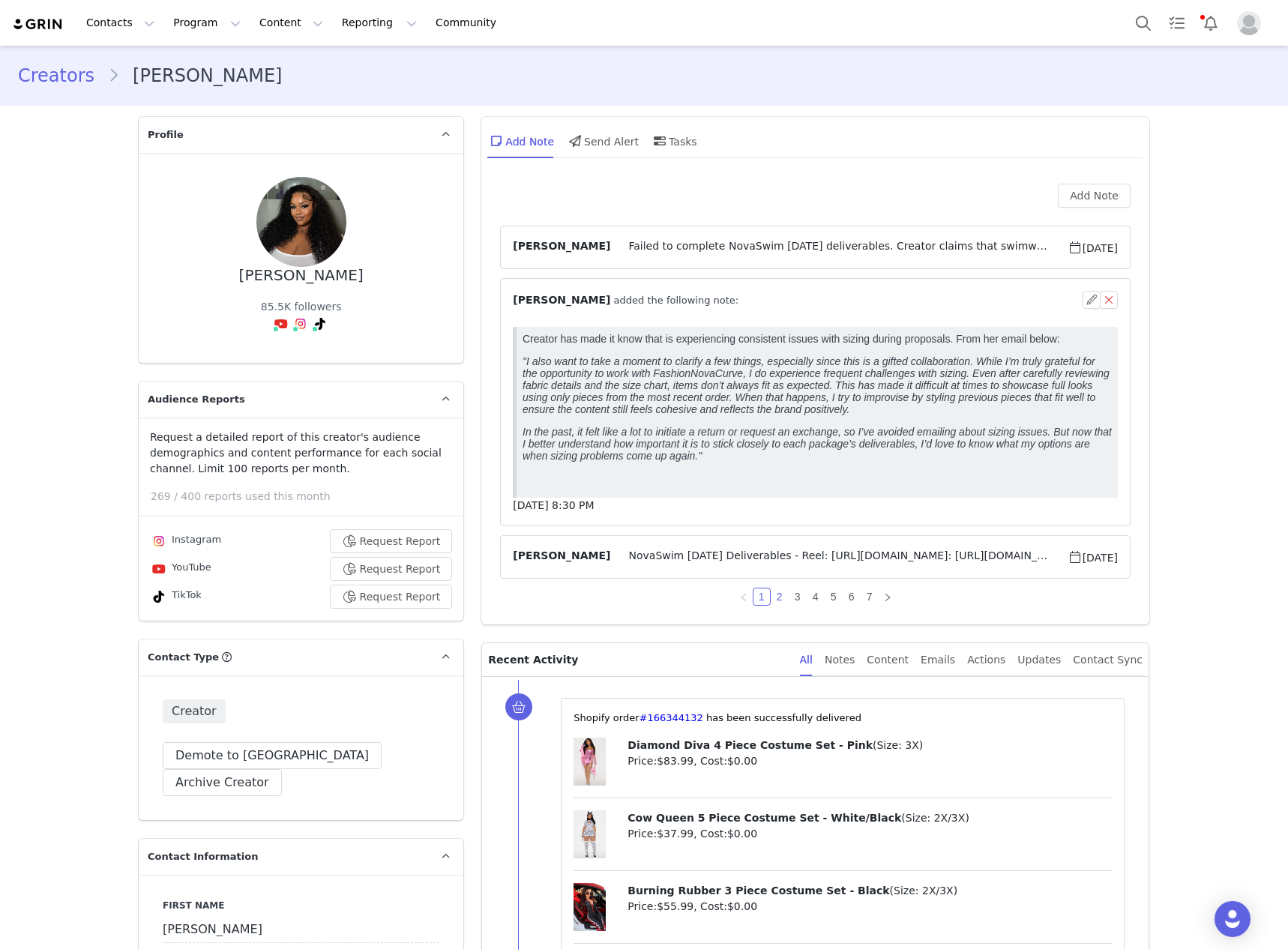
click at [776, 600] on link "2" at bounding box center [779, 596] width 17 height 17
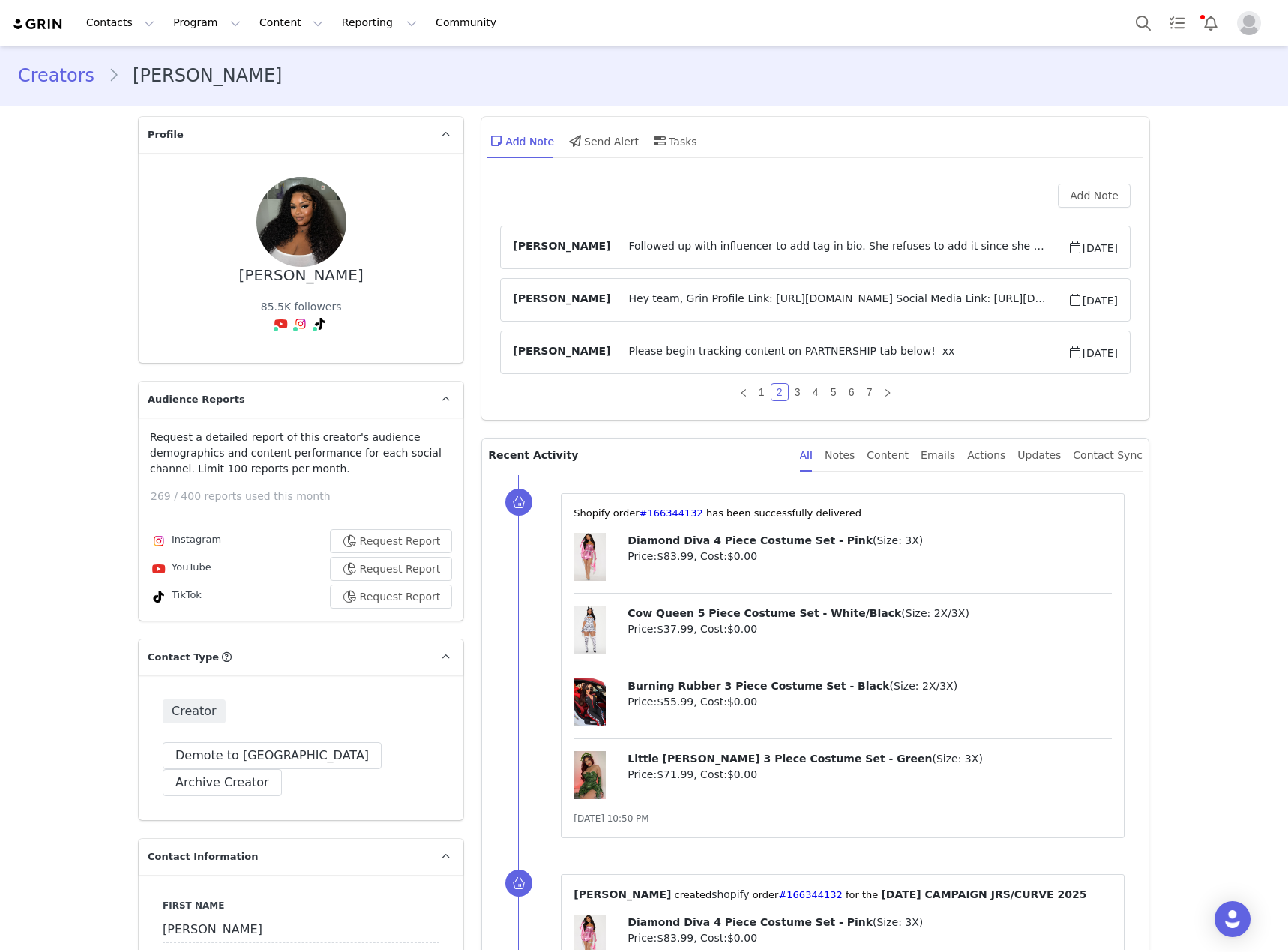
click at [791, 248] on span "Followed up with influencer to add tag in bio. She refuses to add it since she …" at bounding box center [838, 247] width 457 height 18
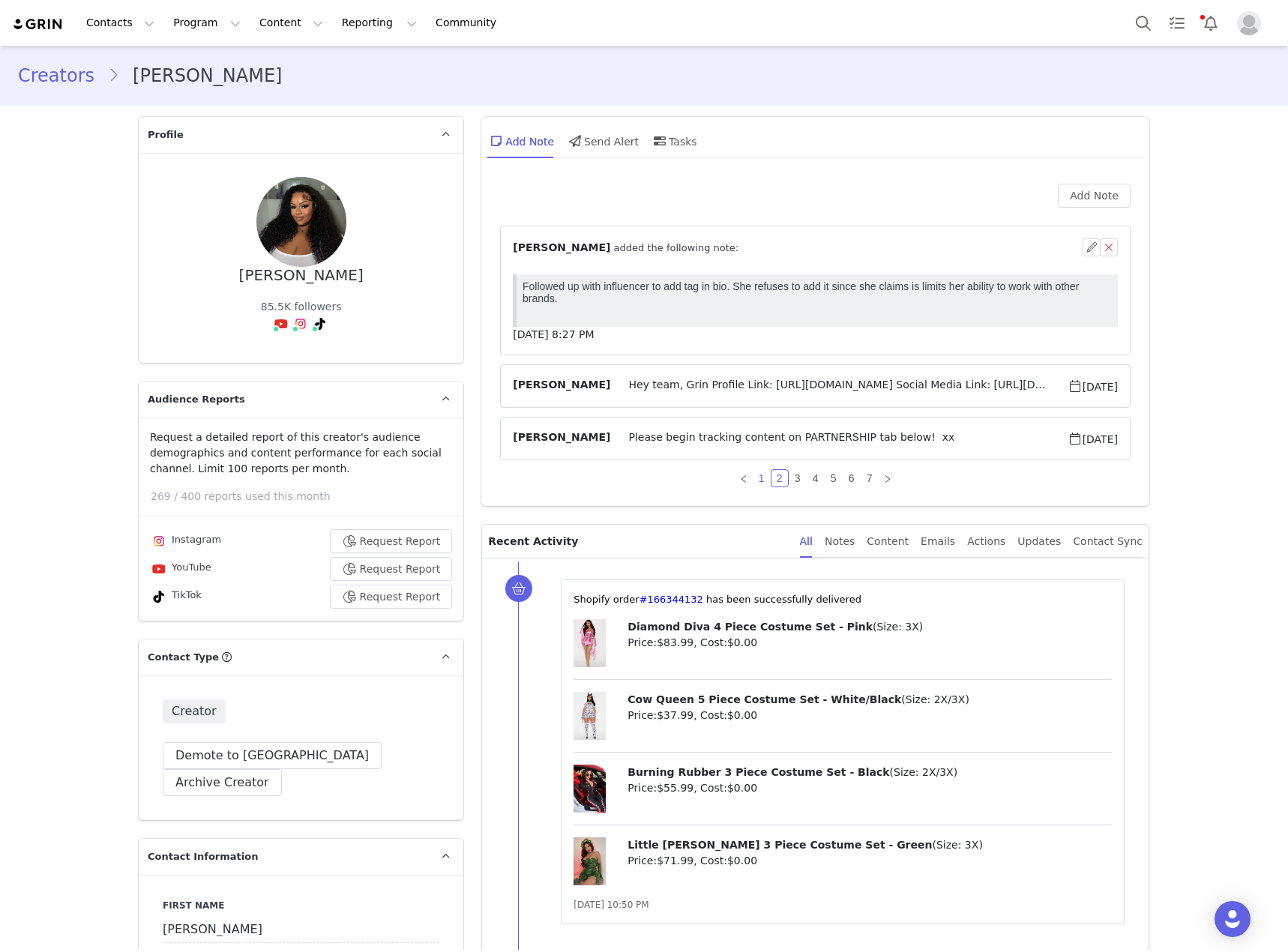
click at [758, 480] on link "1" at bounding box center [761, 478] width 17 height 17
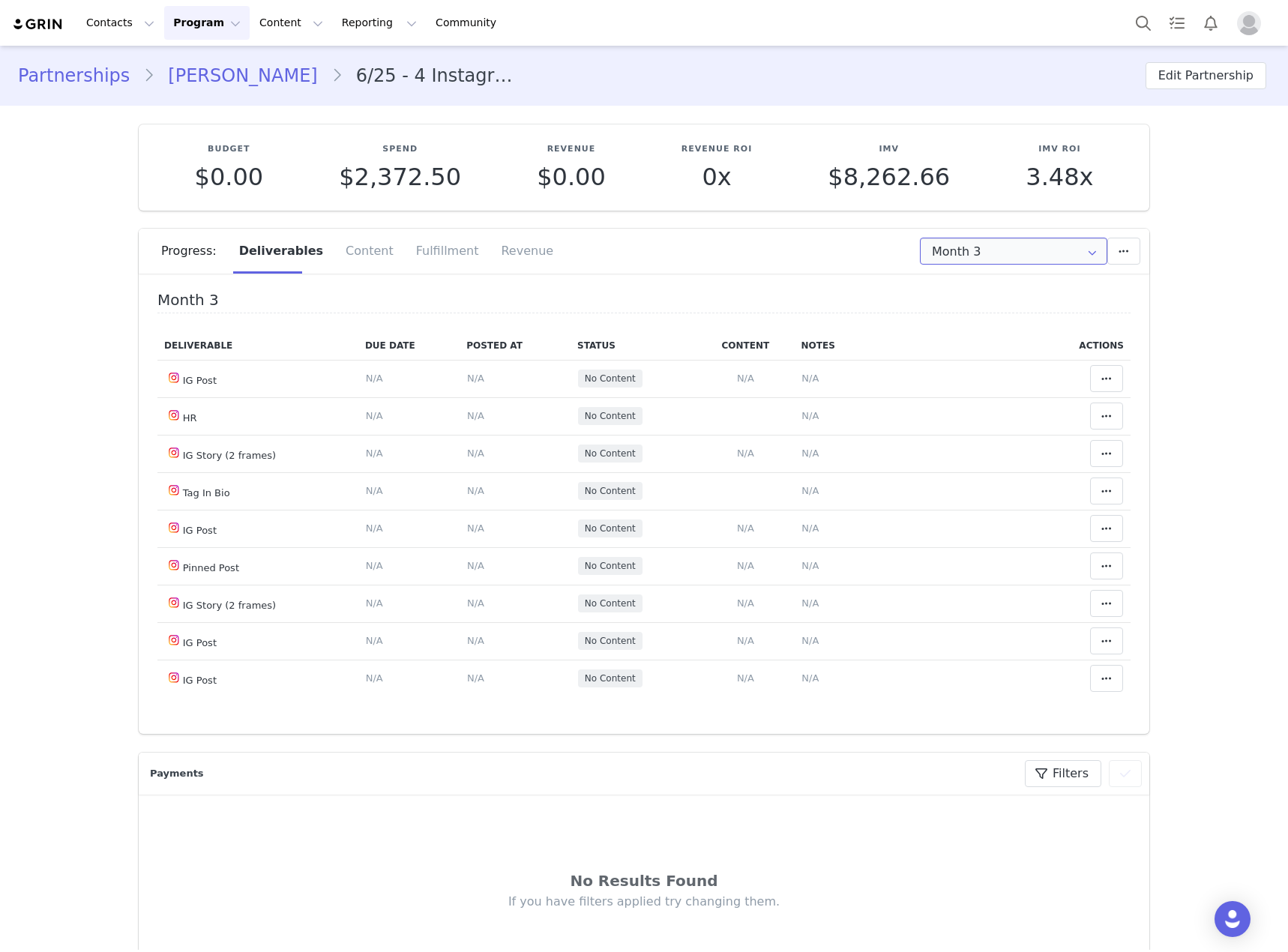
click at [939, 257] on input "Month 3" at bounding box center [1013, 251] width 187 height 27
click at [944, 369] on li "All Months" at bounding box center [1014, 368] width 197 height 25
type input "All"
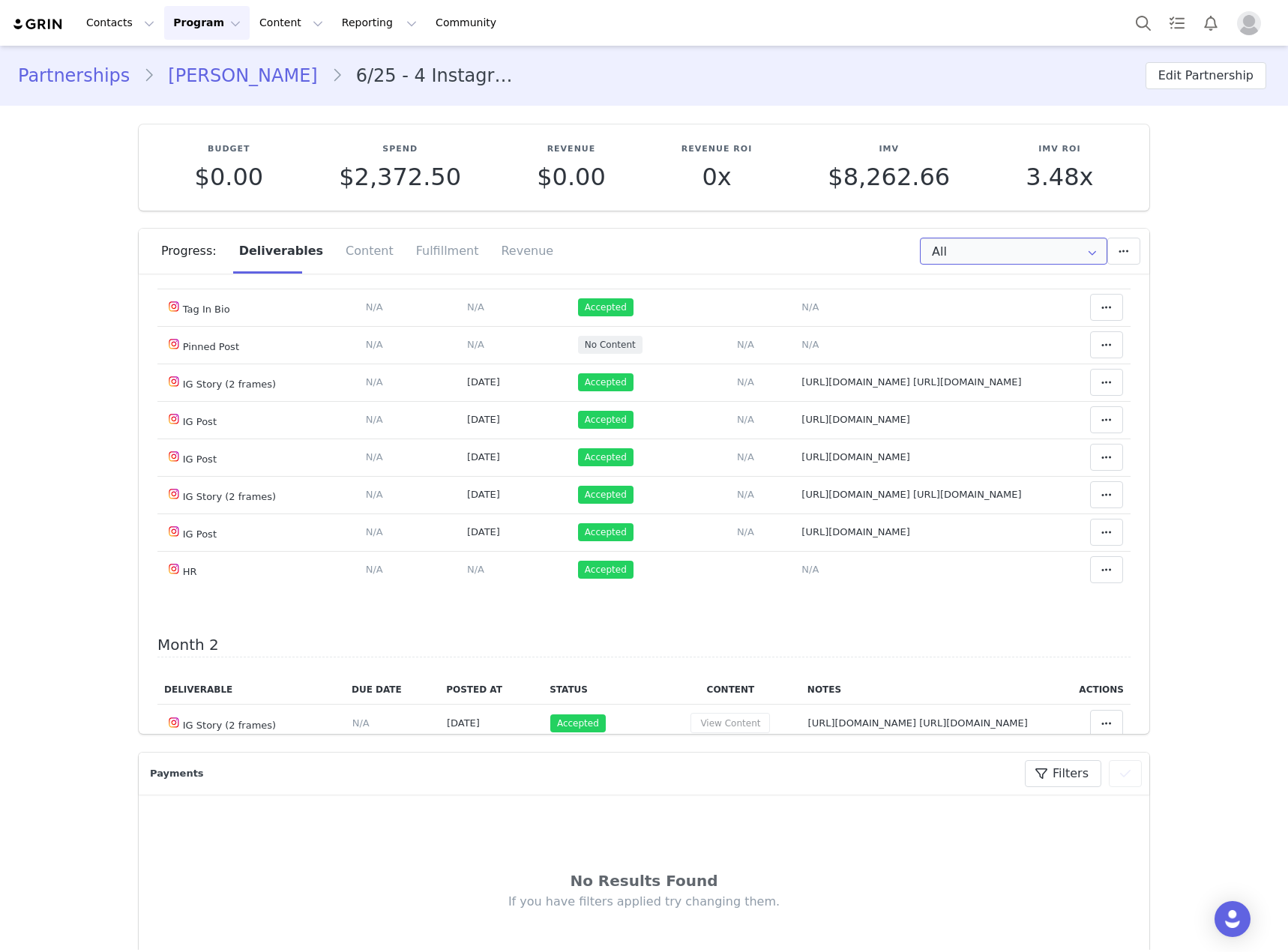
scroll to position [75, 0]
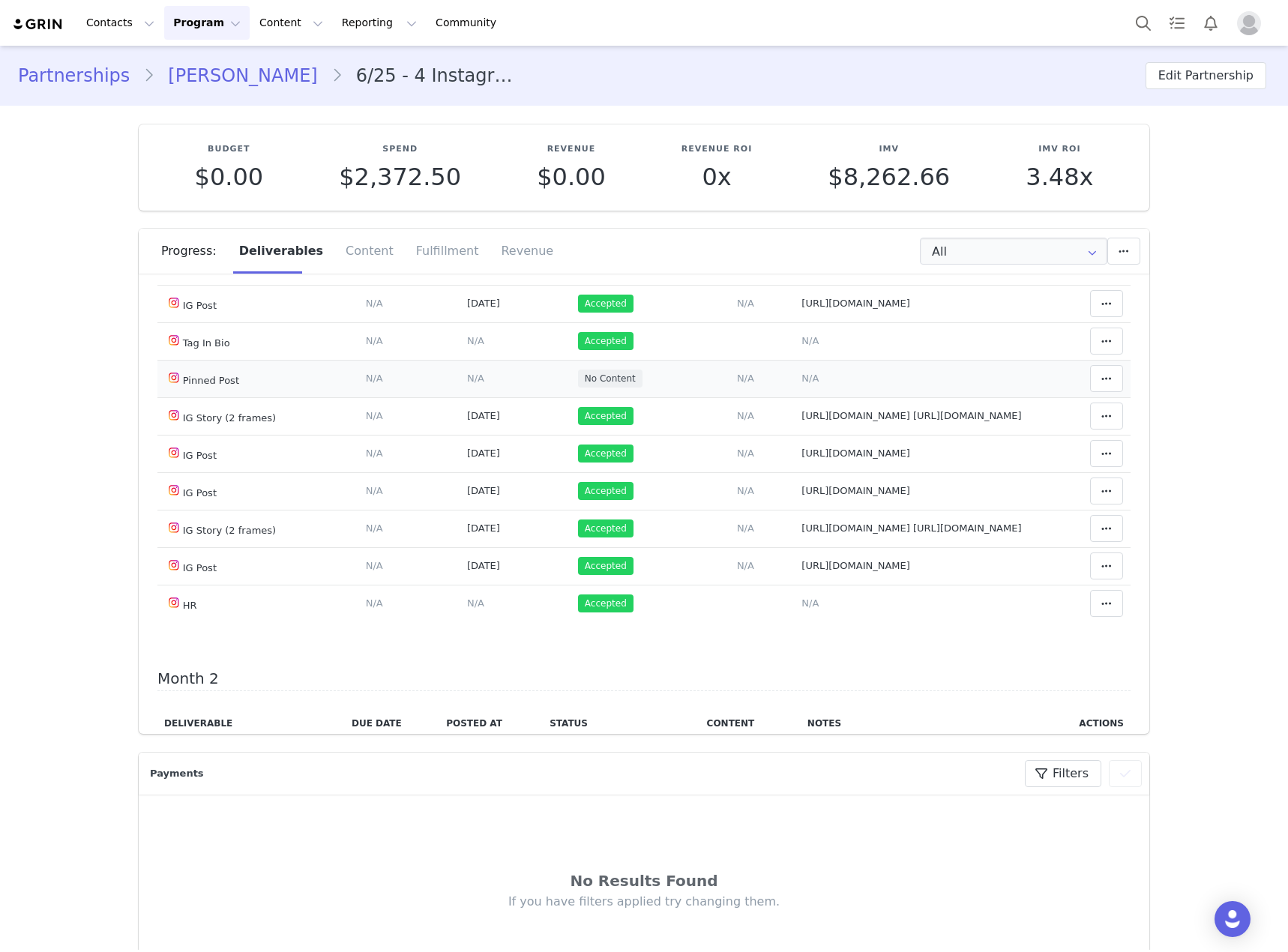
click at [737, 373] on span "N/A" at bounding box center [746, 378] width 18 height 11
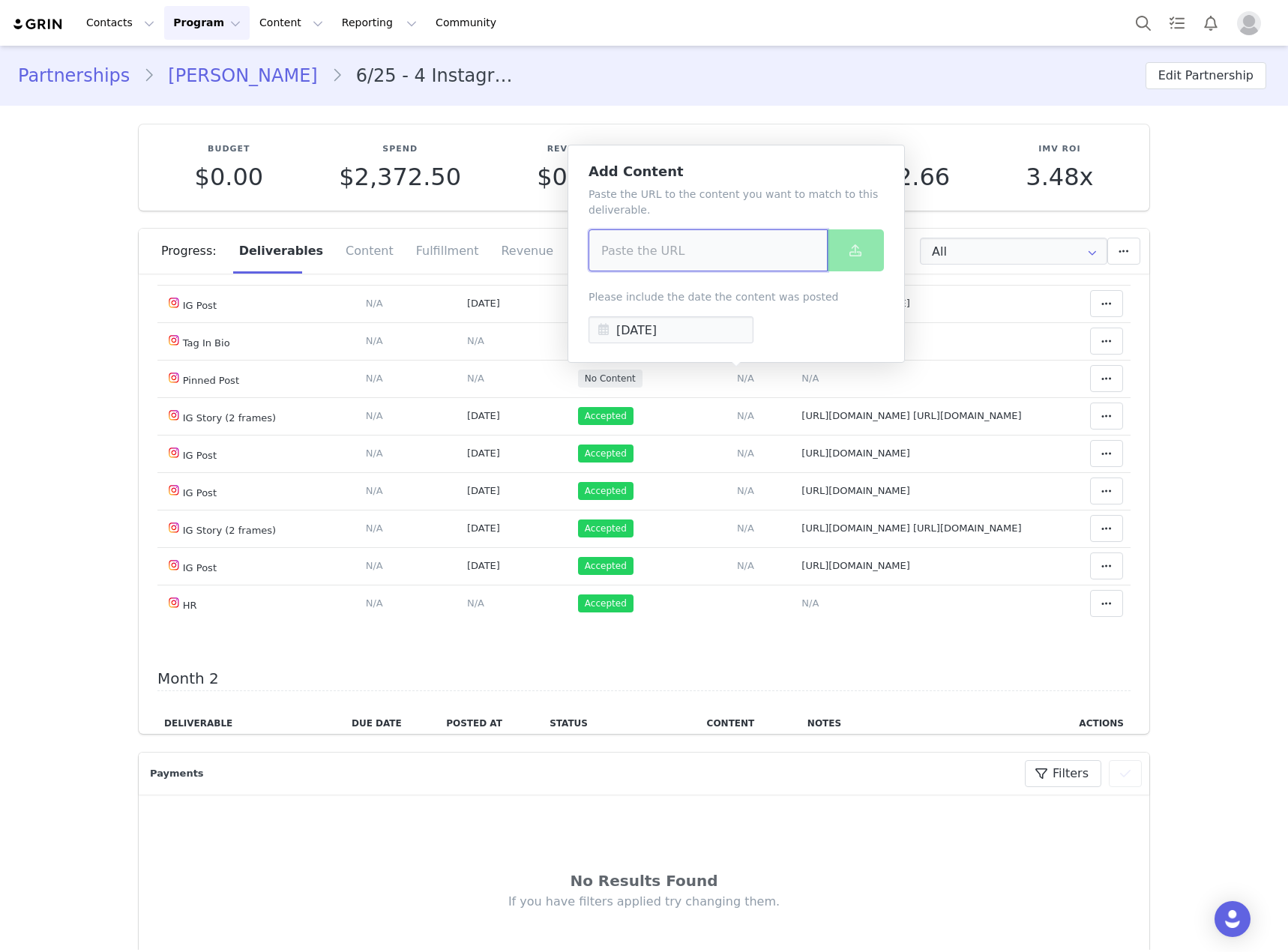
click at [677, 259] on input at bounding box center [708, 250] width 239 height 42
paste input "[URL][DOMAIN_NAME]"
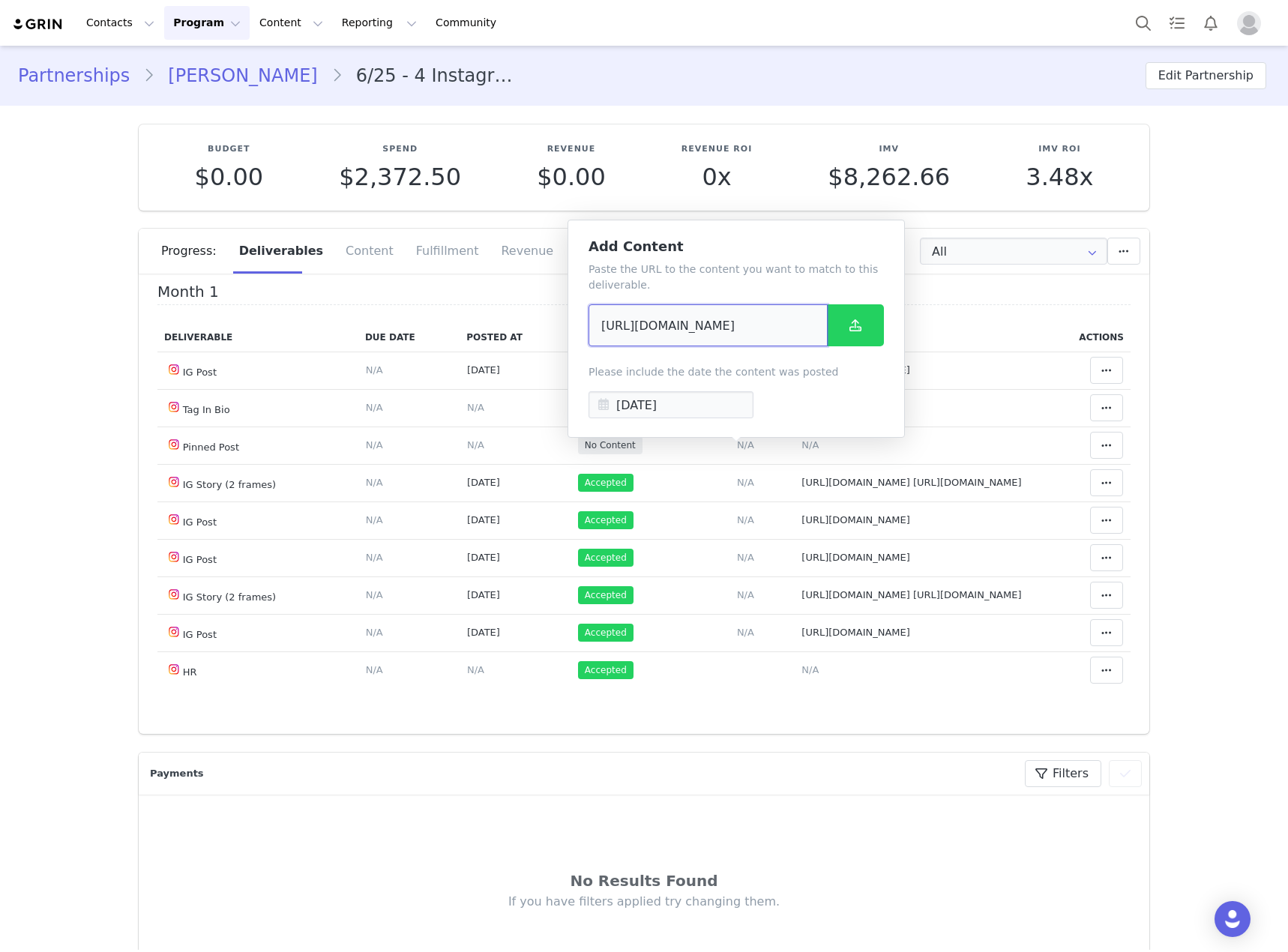
scroll to position [0, 0]
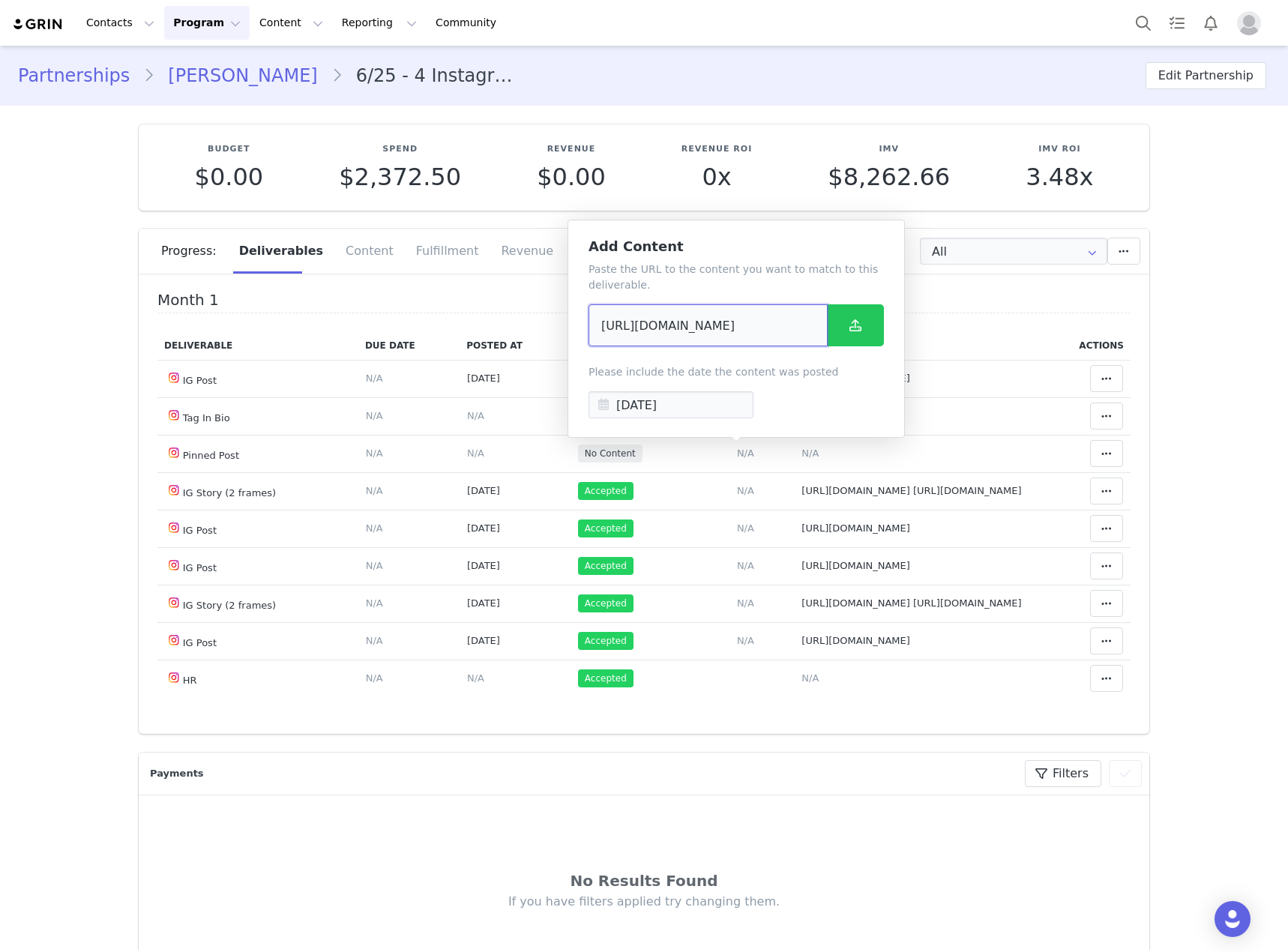
type input "[URL][DOMAIN_NAME]"
click at [839, 332] on button at bounding box center [855, 325] width 57 height 42
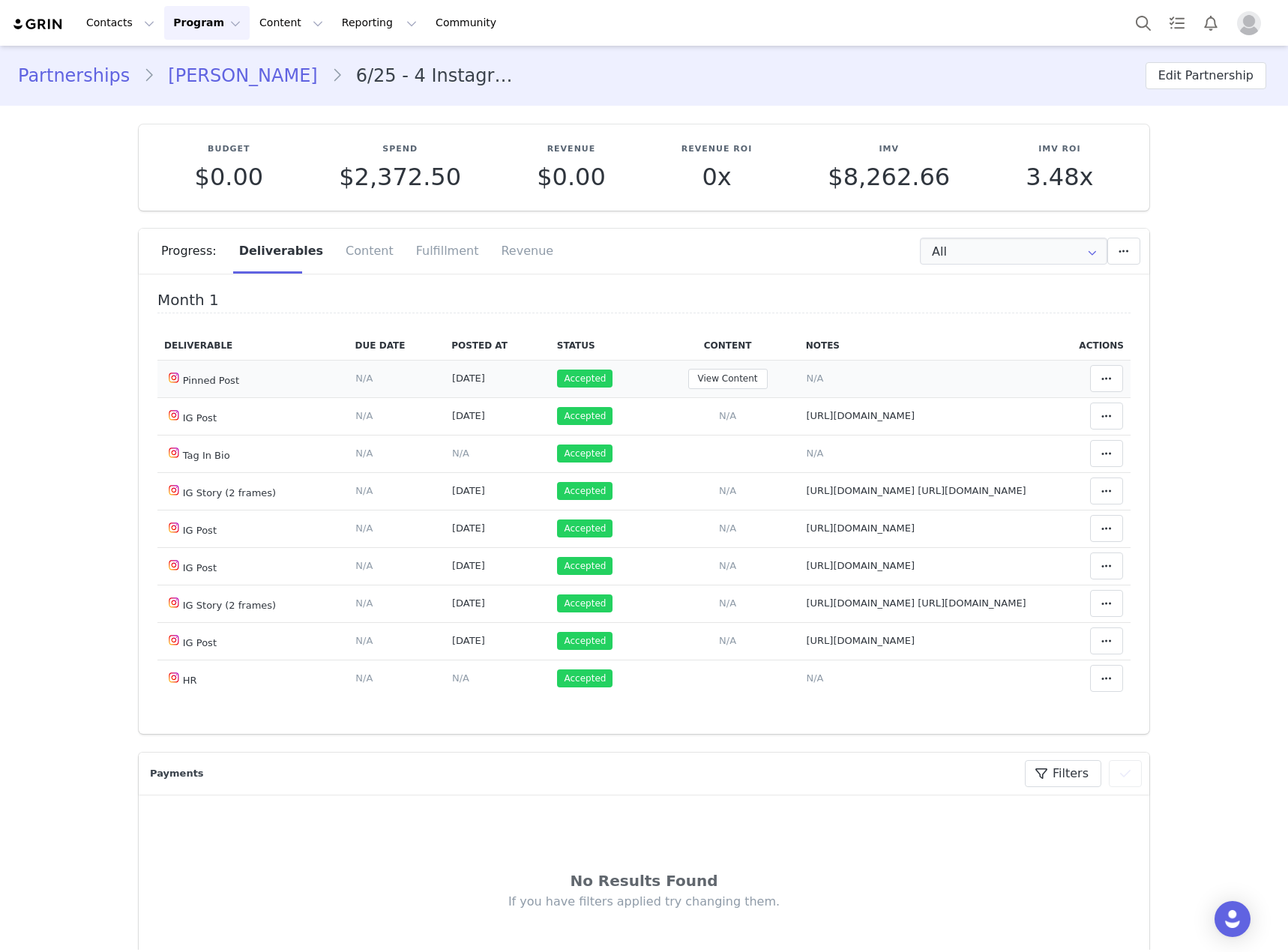
click at [806, 378] on span "N/A" at bounding box center [815, 378] width 18 height 11
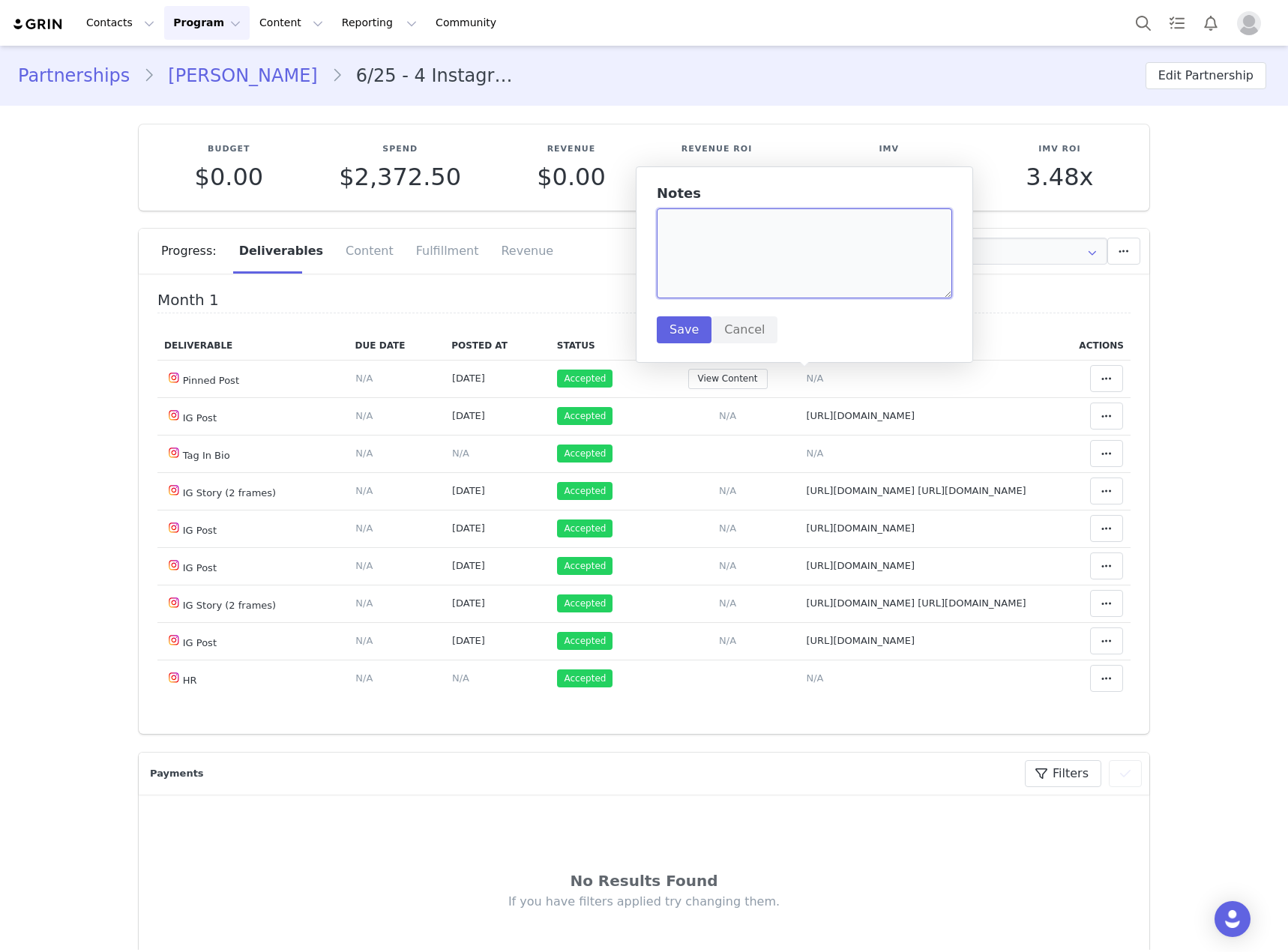
click at [752, 230] on textarea at bounding box center [804, 253] width 296 height 90
type textarea "C"
drag, startPoint x: 940, startPoint y: 221, endPoint x: 663, endPoint y: 225, distance: 277.0
click at [663, 225] on textarea "clothes from previour proposal and item" at bounding box center [804, 253] width 296 height 90
type textarea "Clothes from previous proposal"
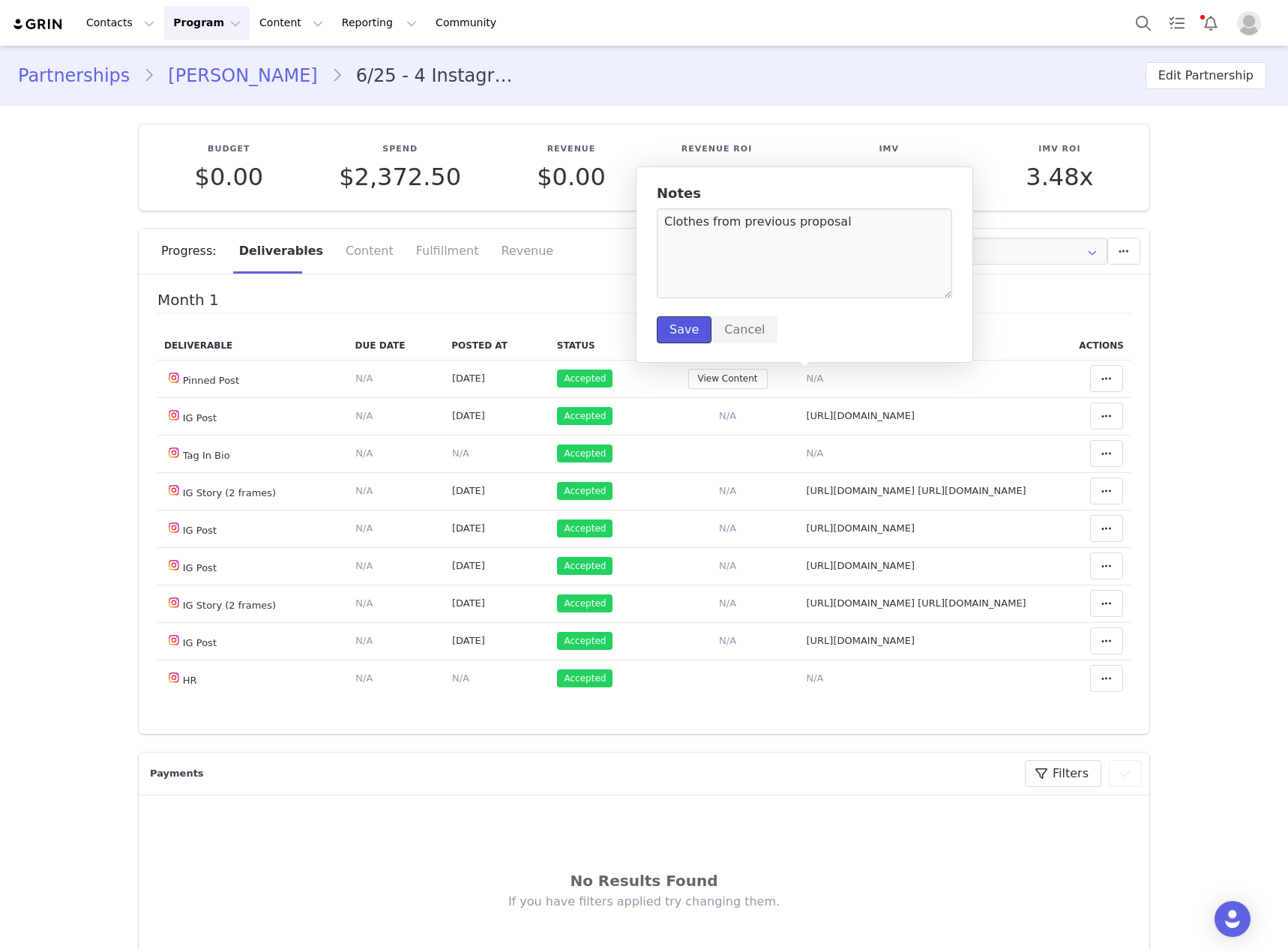
click at [677, 335] on button "Save" at bounding box center [684, 330] width 55 height 27
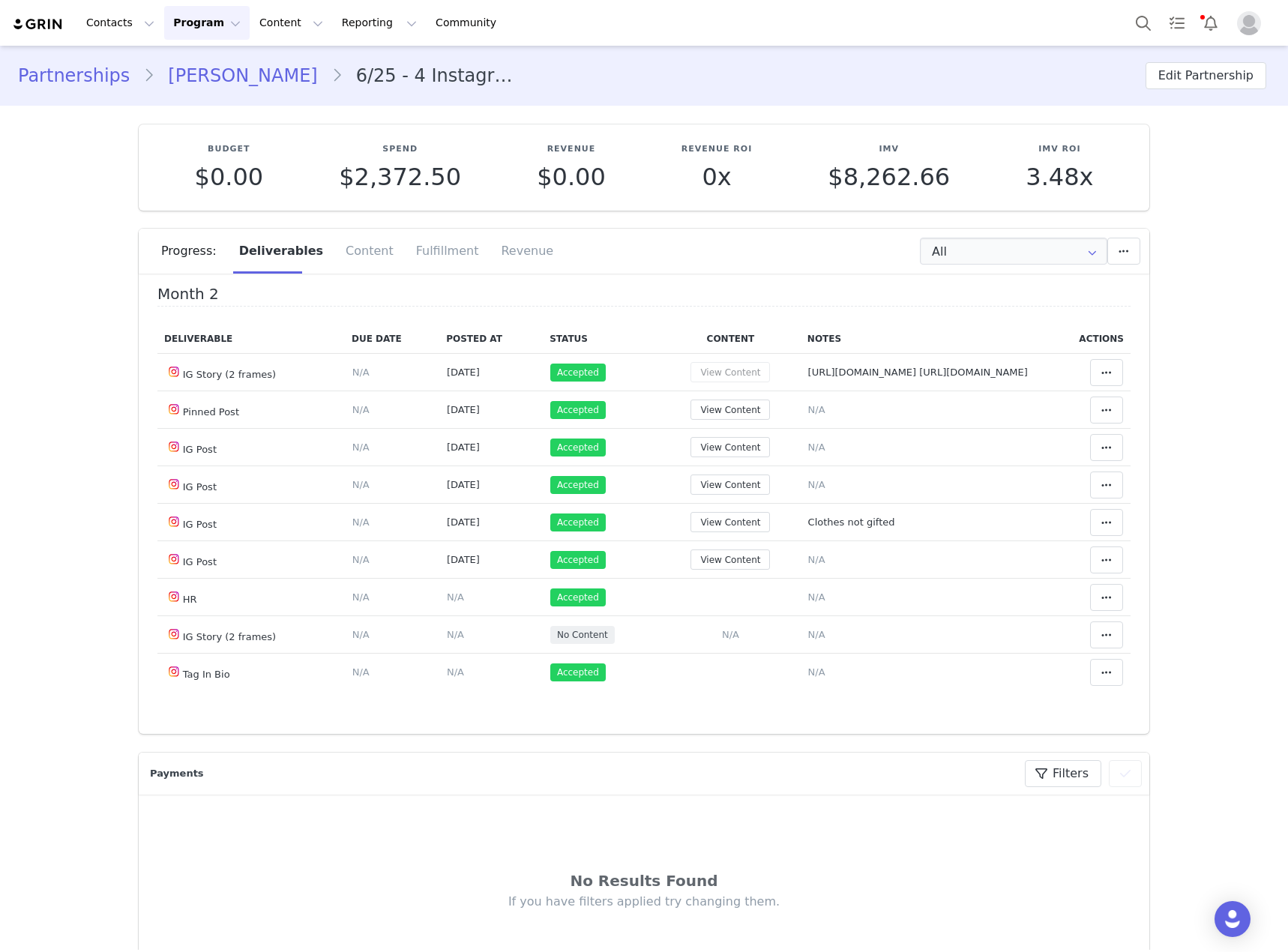
scroll to position [600, 0]
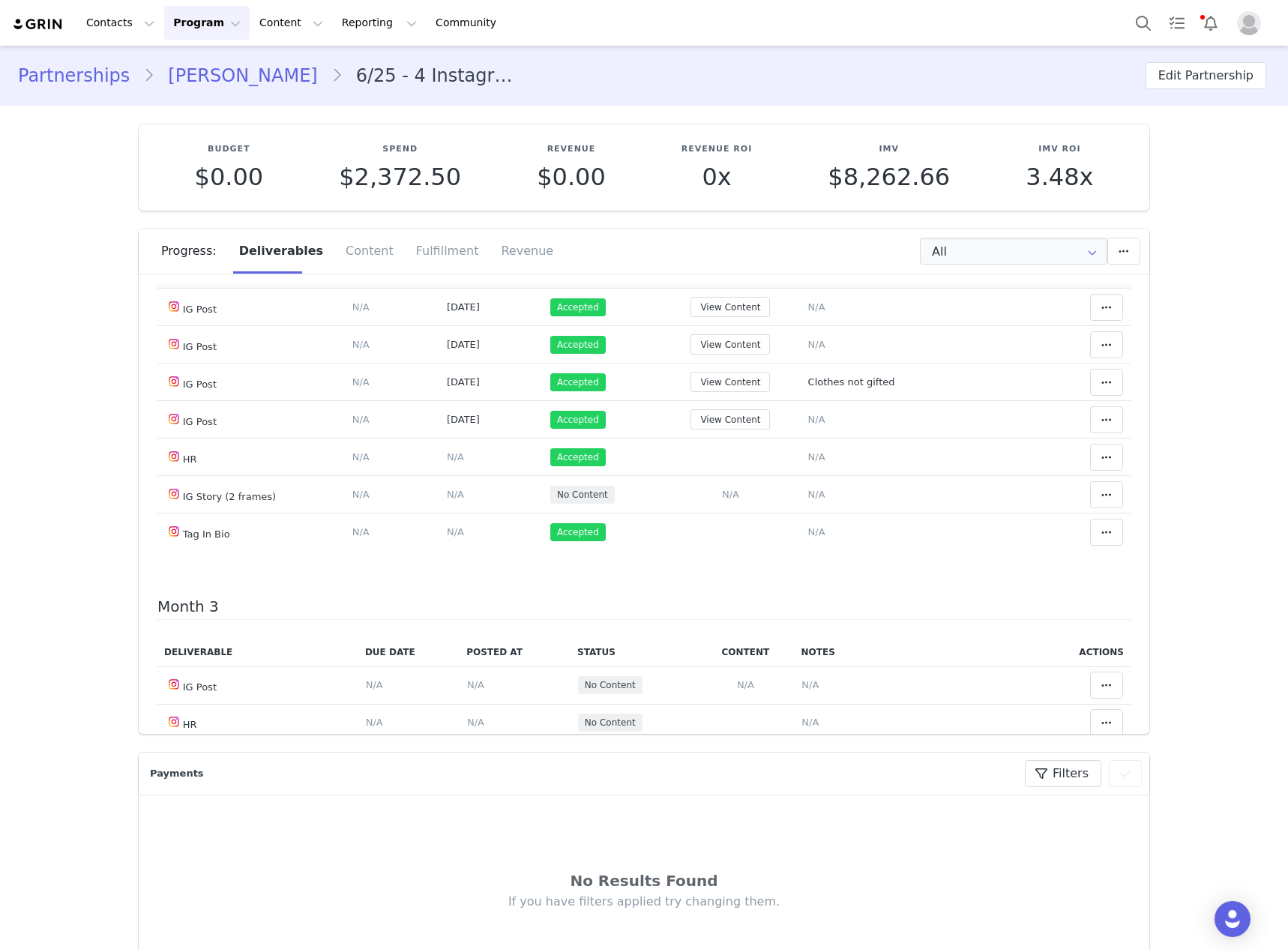
click at [724, 280] on button "View Content" at bounding box center [730, 268] width 80 height 20
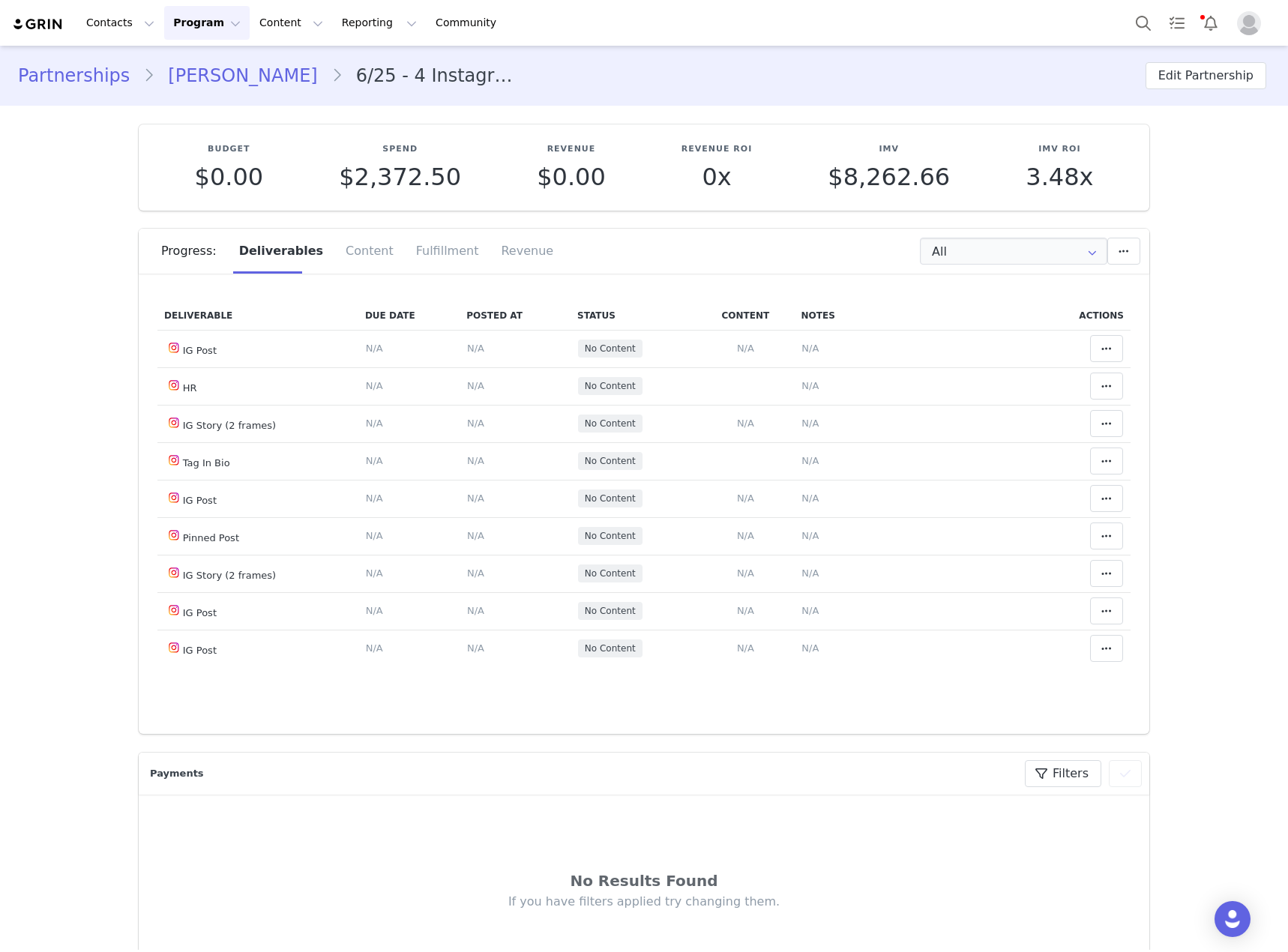
scroll to position [974, 0]
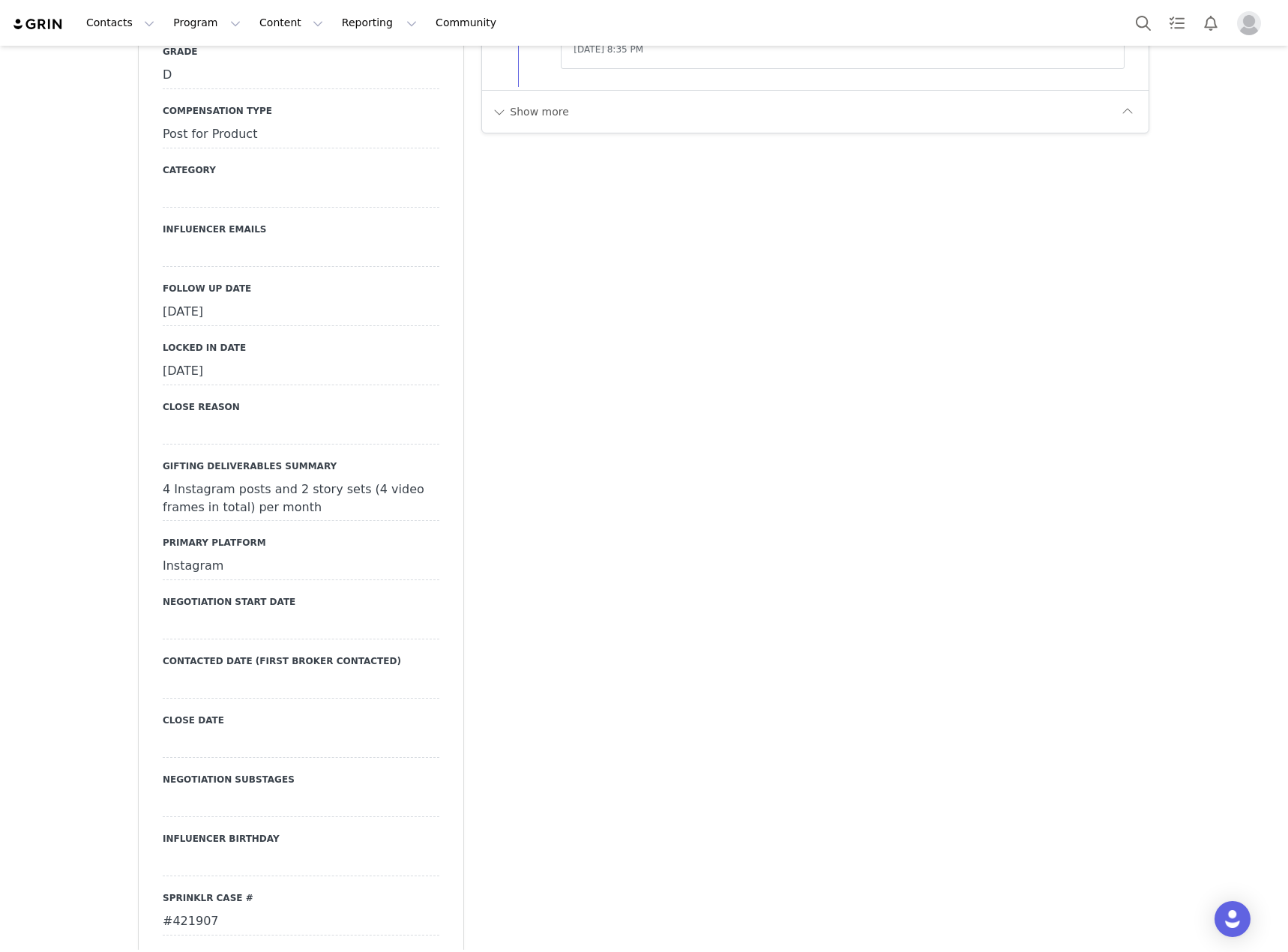
scroll to position [1874, 0]
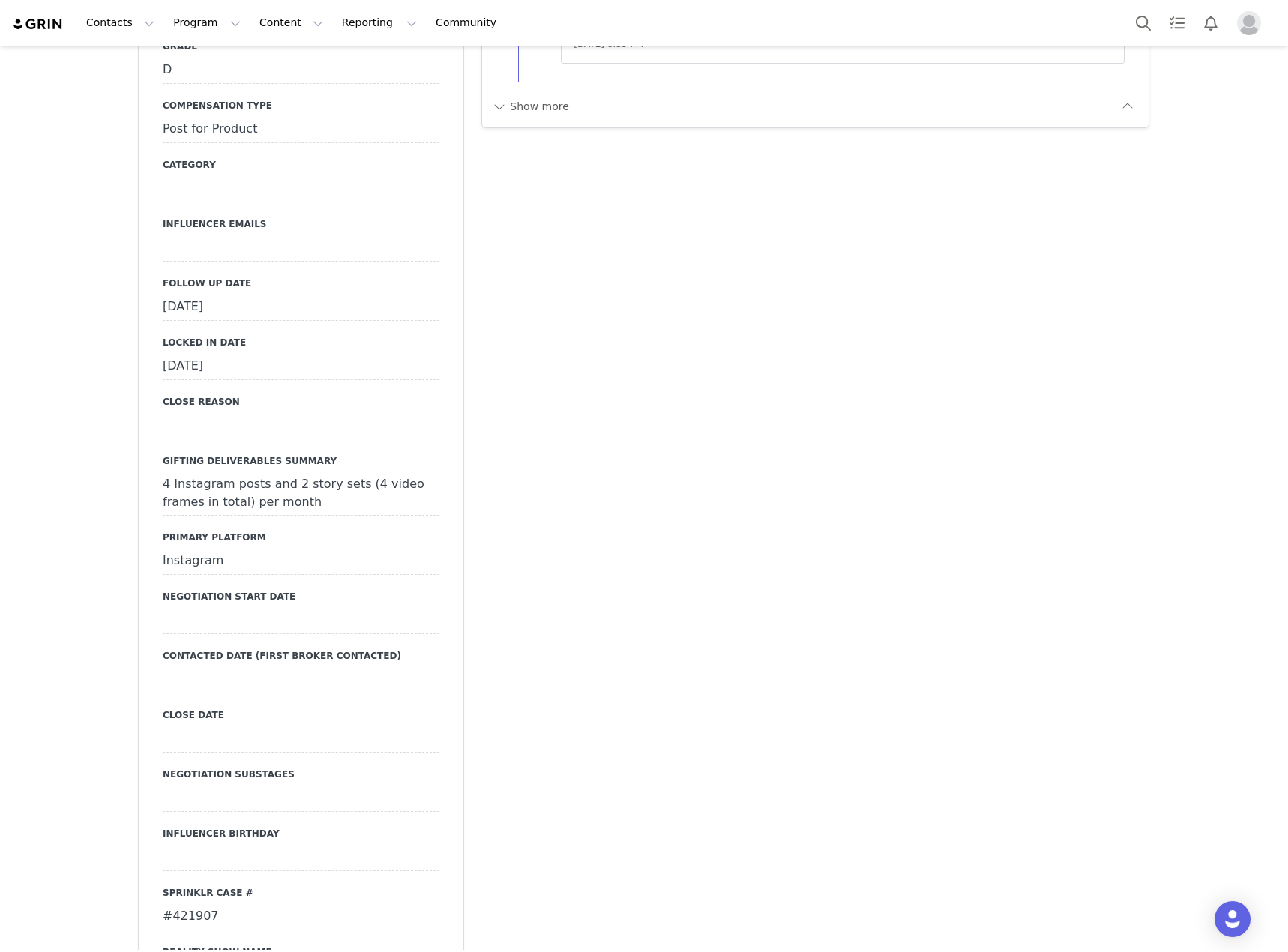
click at [393, 294] on div "[DATE]" at bounding box center [300, 308] width 277 height 27
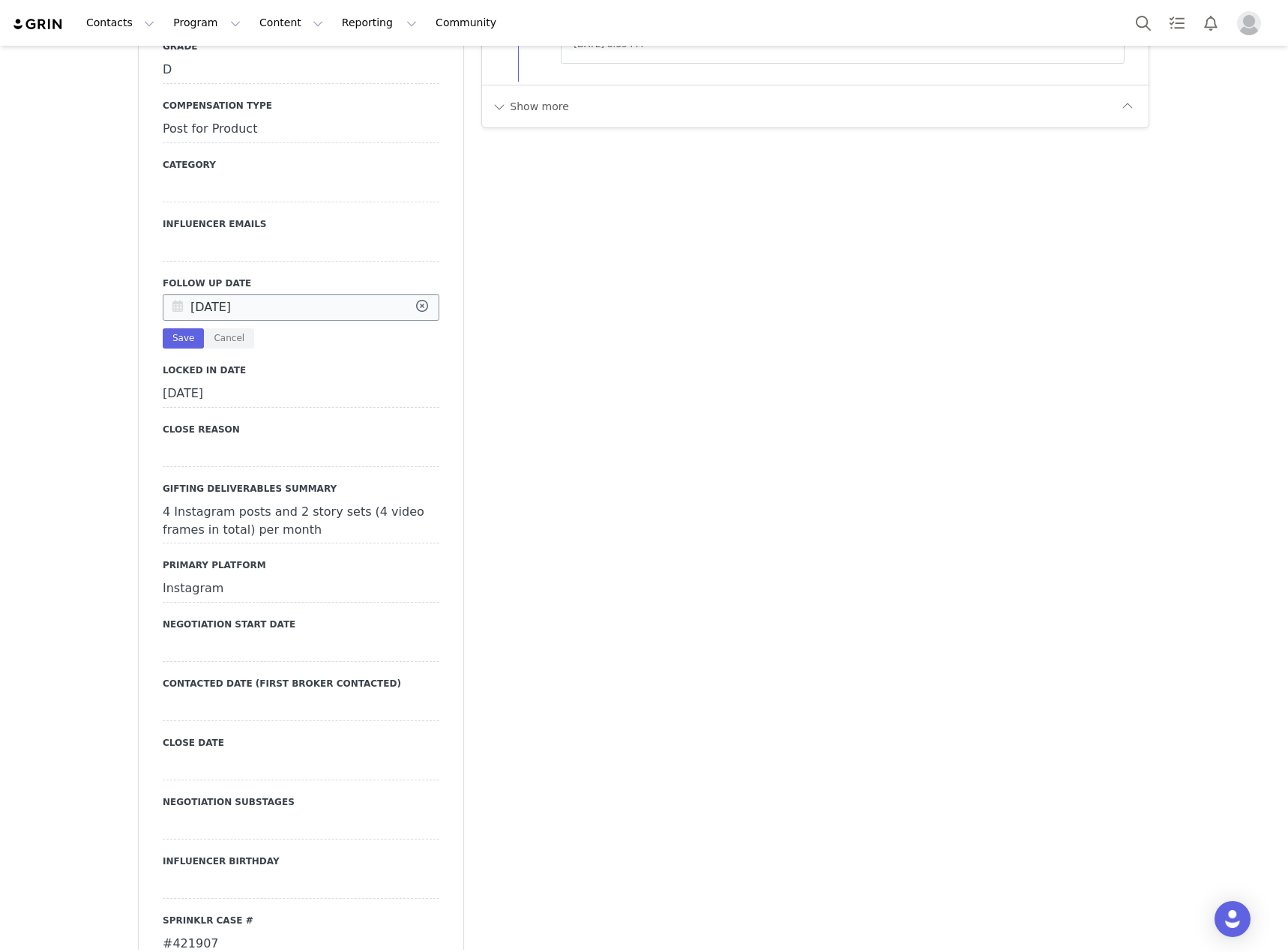
click at [410, 295] on icon at bounding box center [422, 308] width 27 height 27
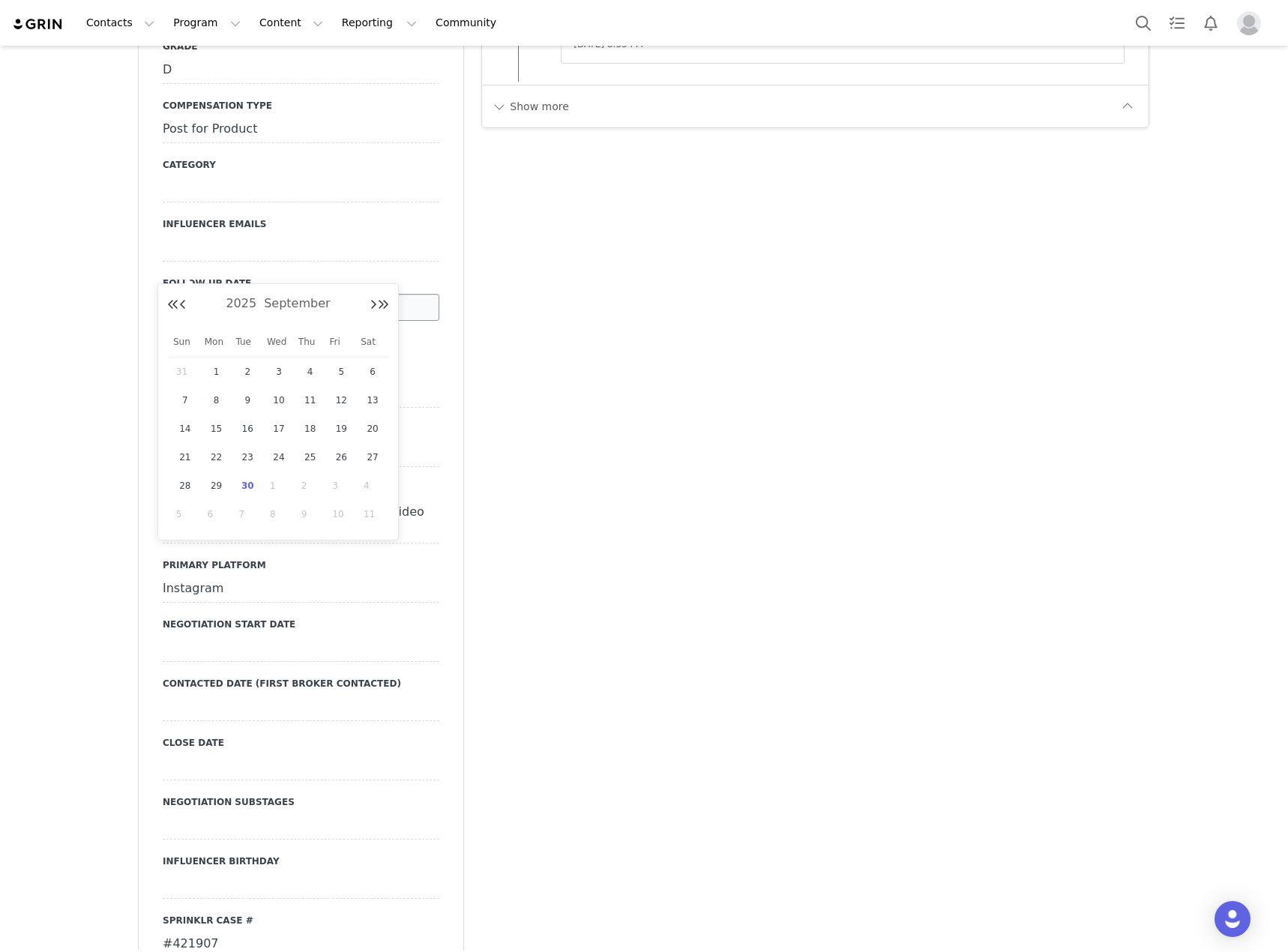
click at [344, 294] on input "text" at bounding box center [300, 308] width 277 height 27
click at [247, 485] on span "30" at bounding box center [247, 485] width 18 height 18
type input "[DATE]"
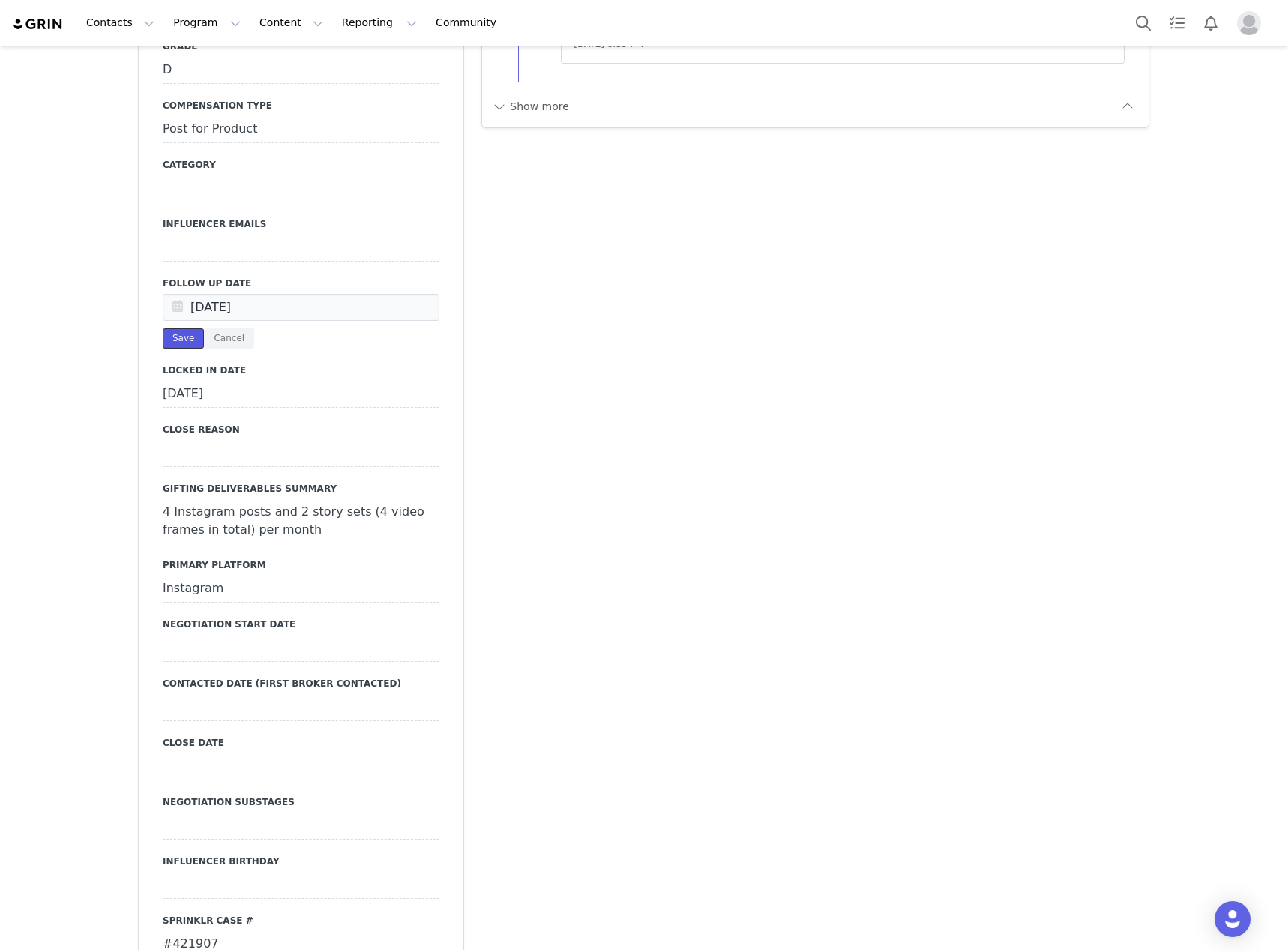
click at [183, 328] on button "Save" at bounding box center [183, 338] width 41 height 20
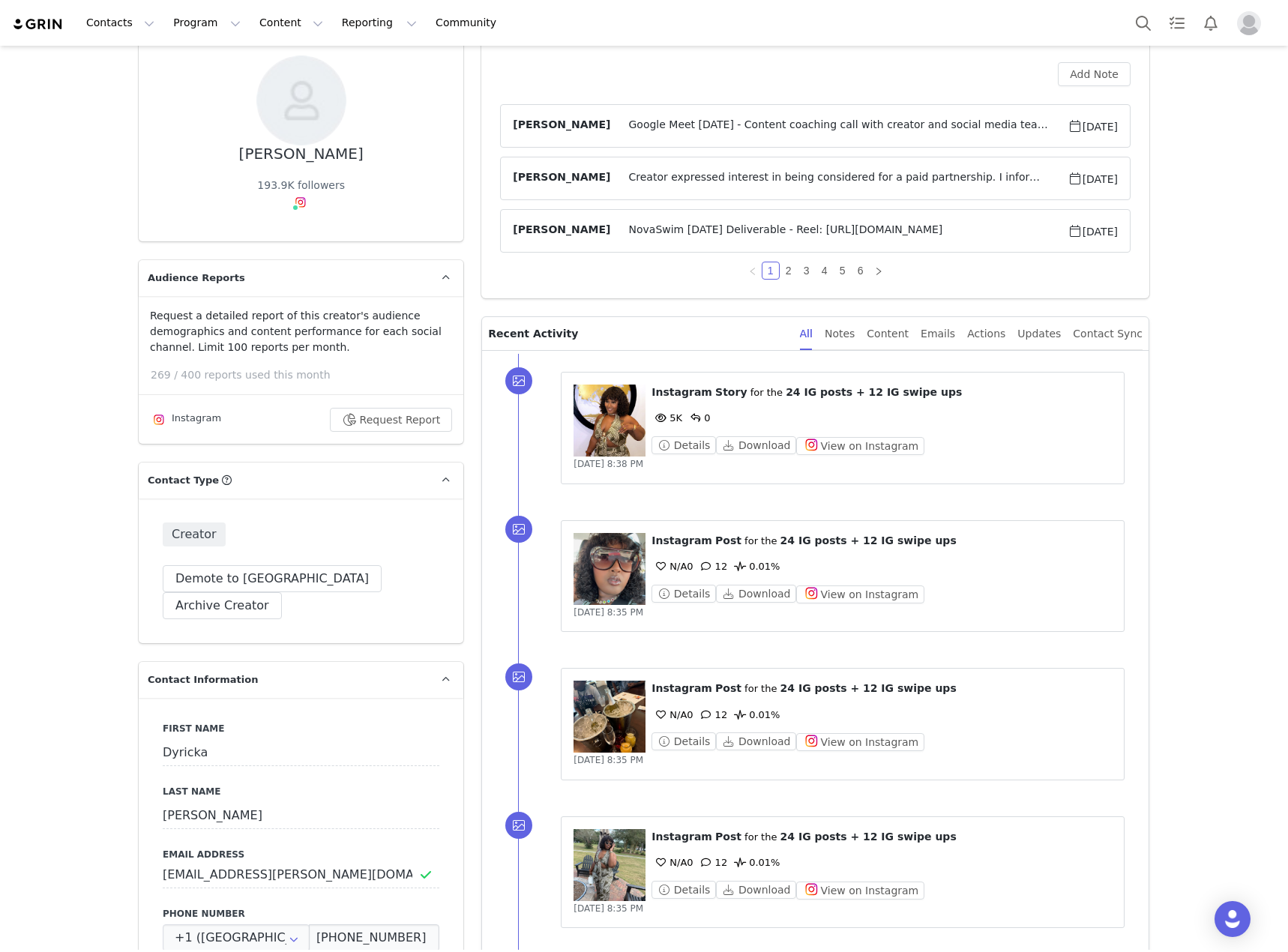
scroll to position [0, 0]
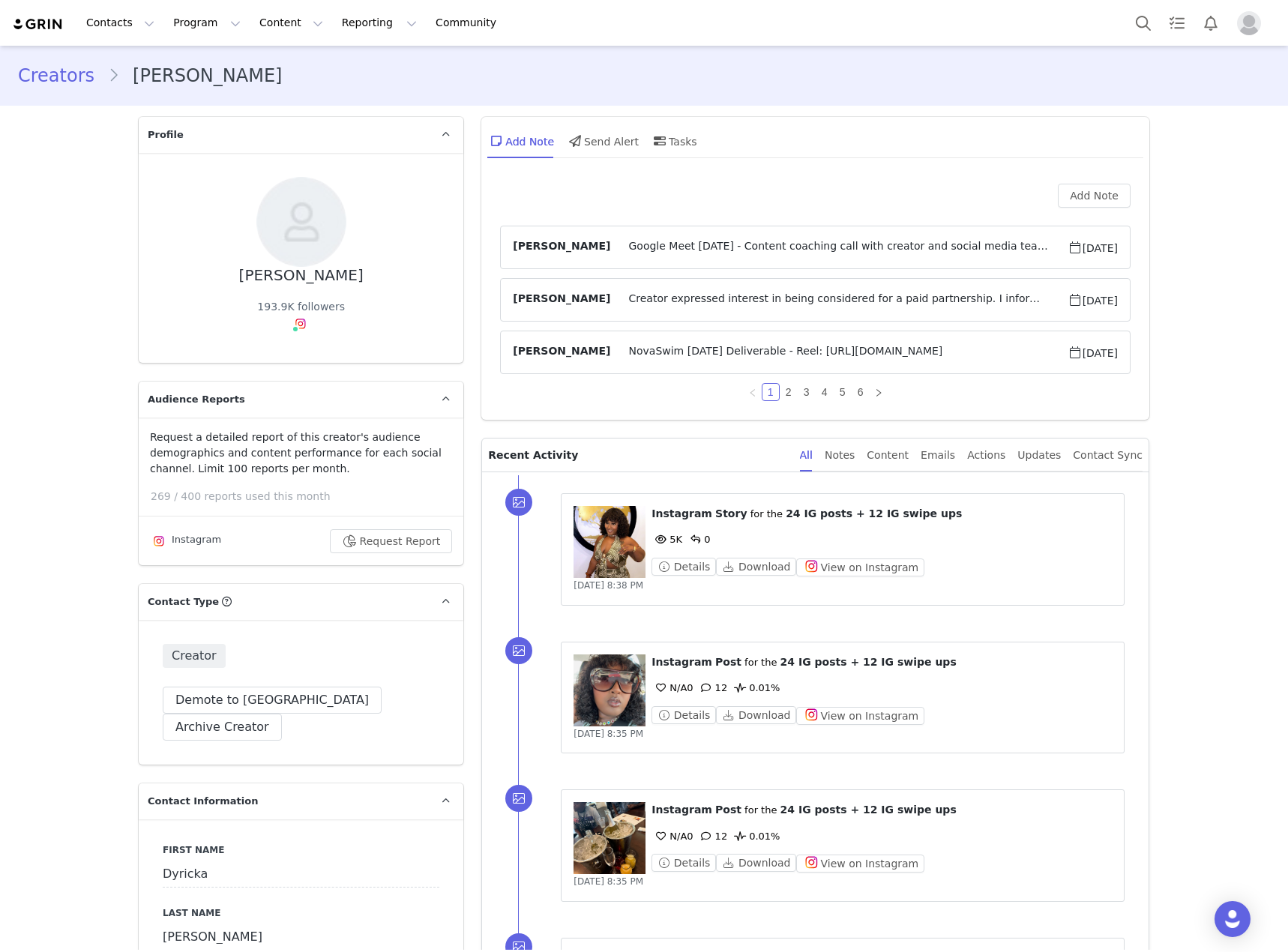
click at [538, 310] on article "[PERSON_NAME] Creator expressed interest in being considered for a paid partner…" at bounding box center [815, 300] width 630 height 44
click at [538, 303] on span "[PERSON_NAME]" at bounding box center [561, 300] width 97 height 18
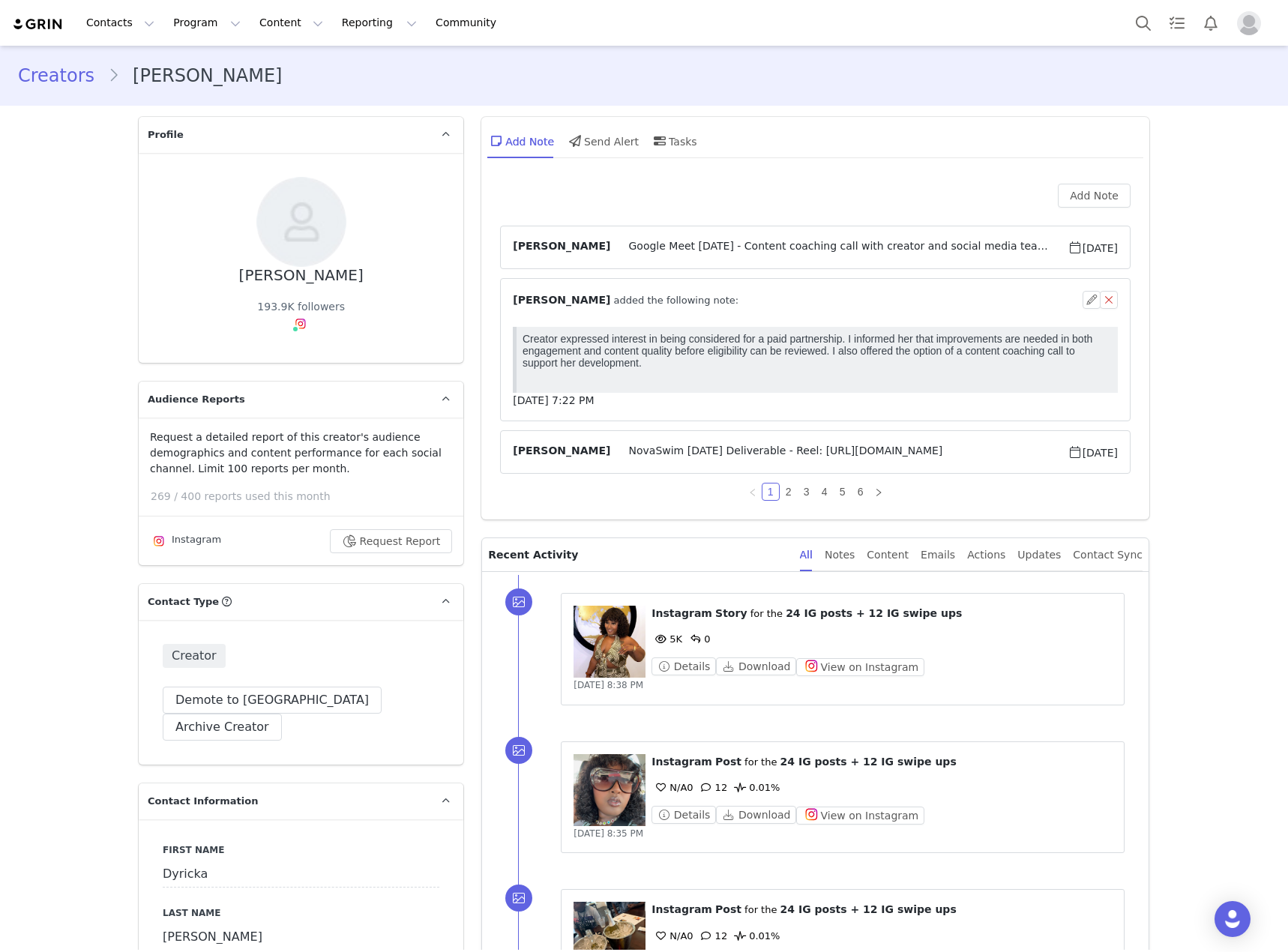
click at [545, 246] on span "[PERSON_NAME]" at bounding box center [561, 247] width 97 height 18
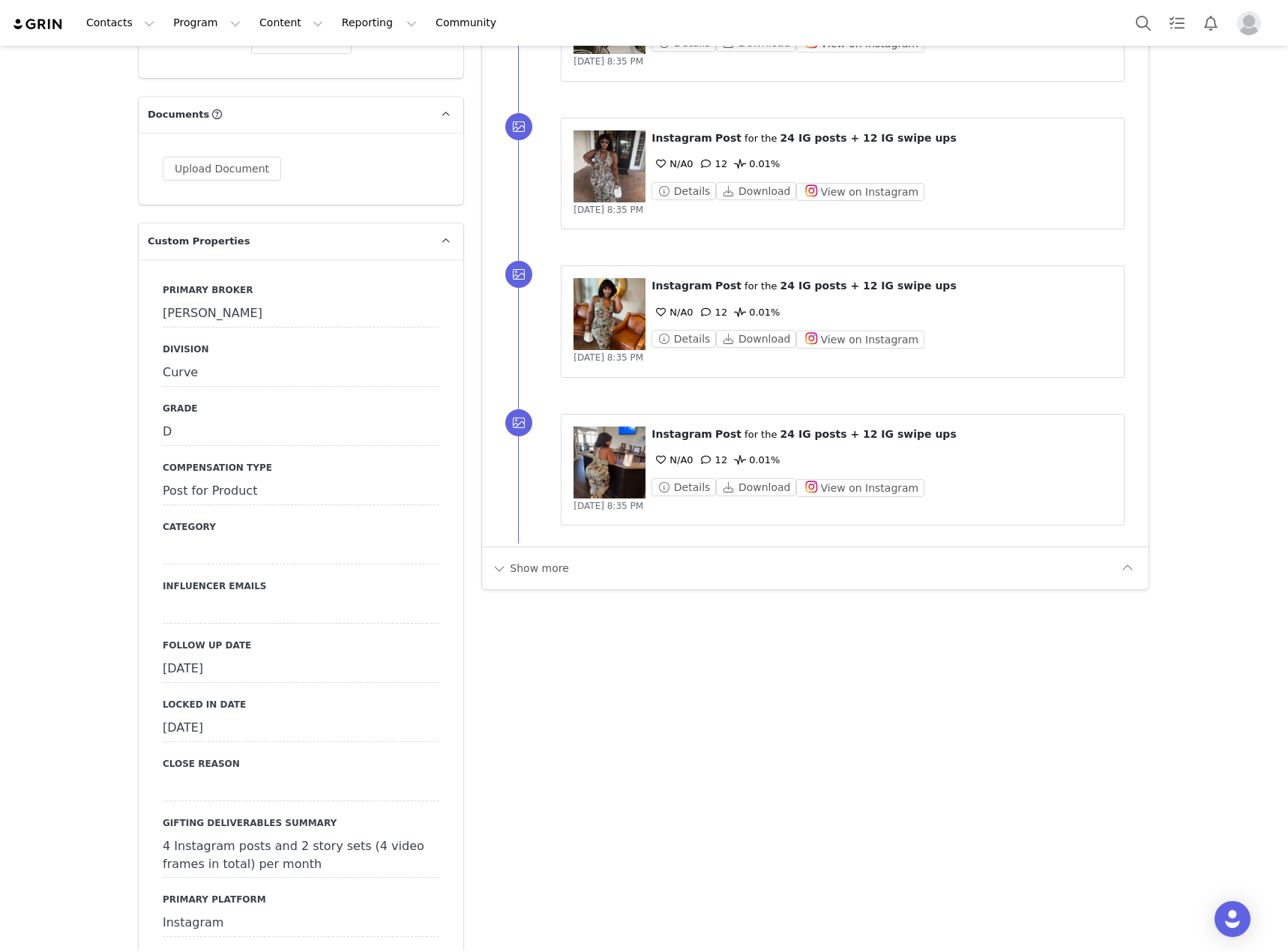
scroll to position [1573, 0]
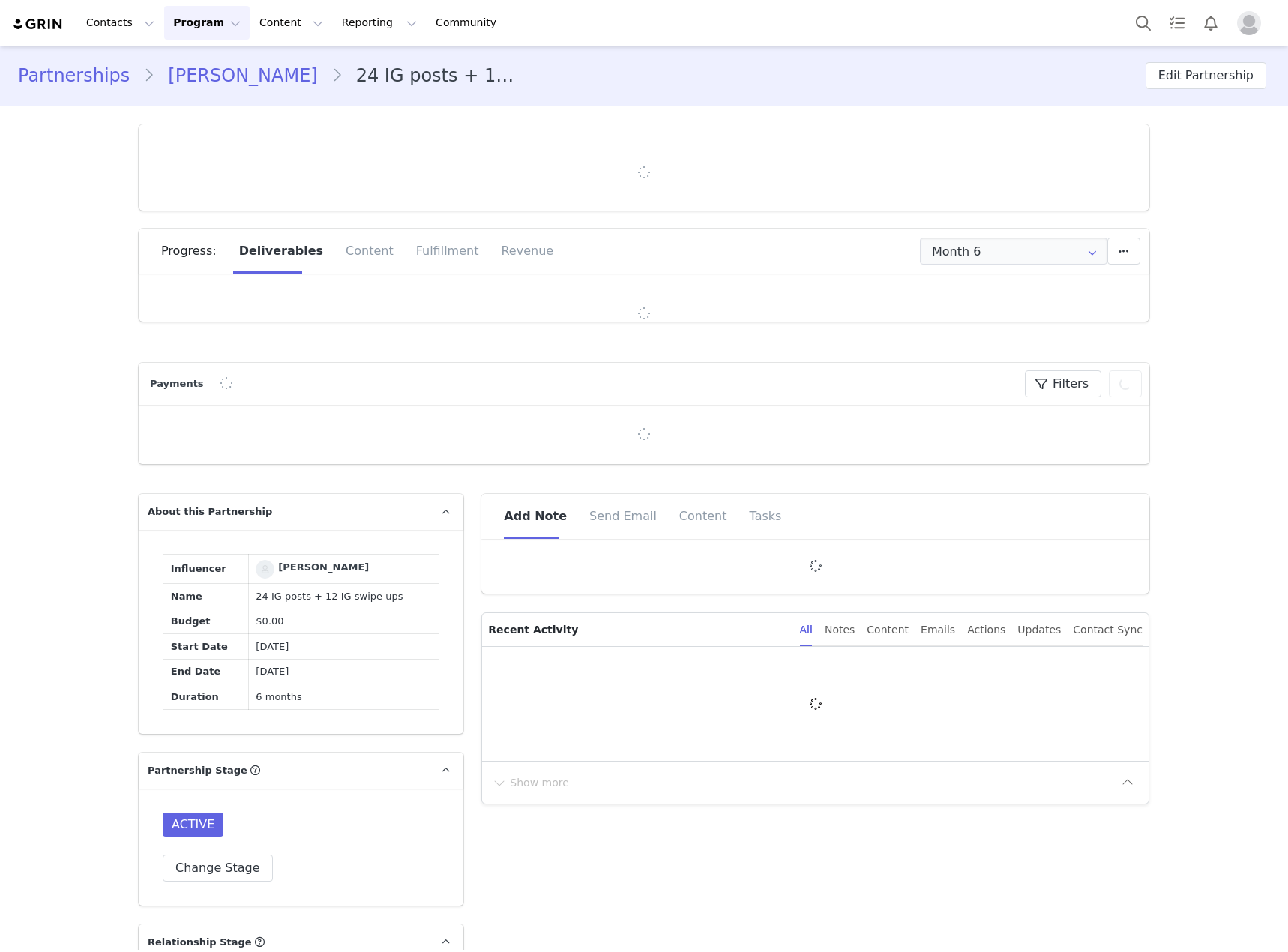
type input "+1 ([GEOGRAPHIC_DATA])"
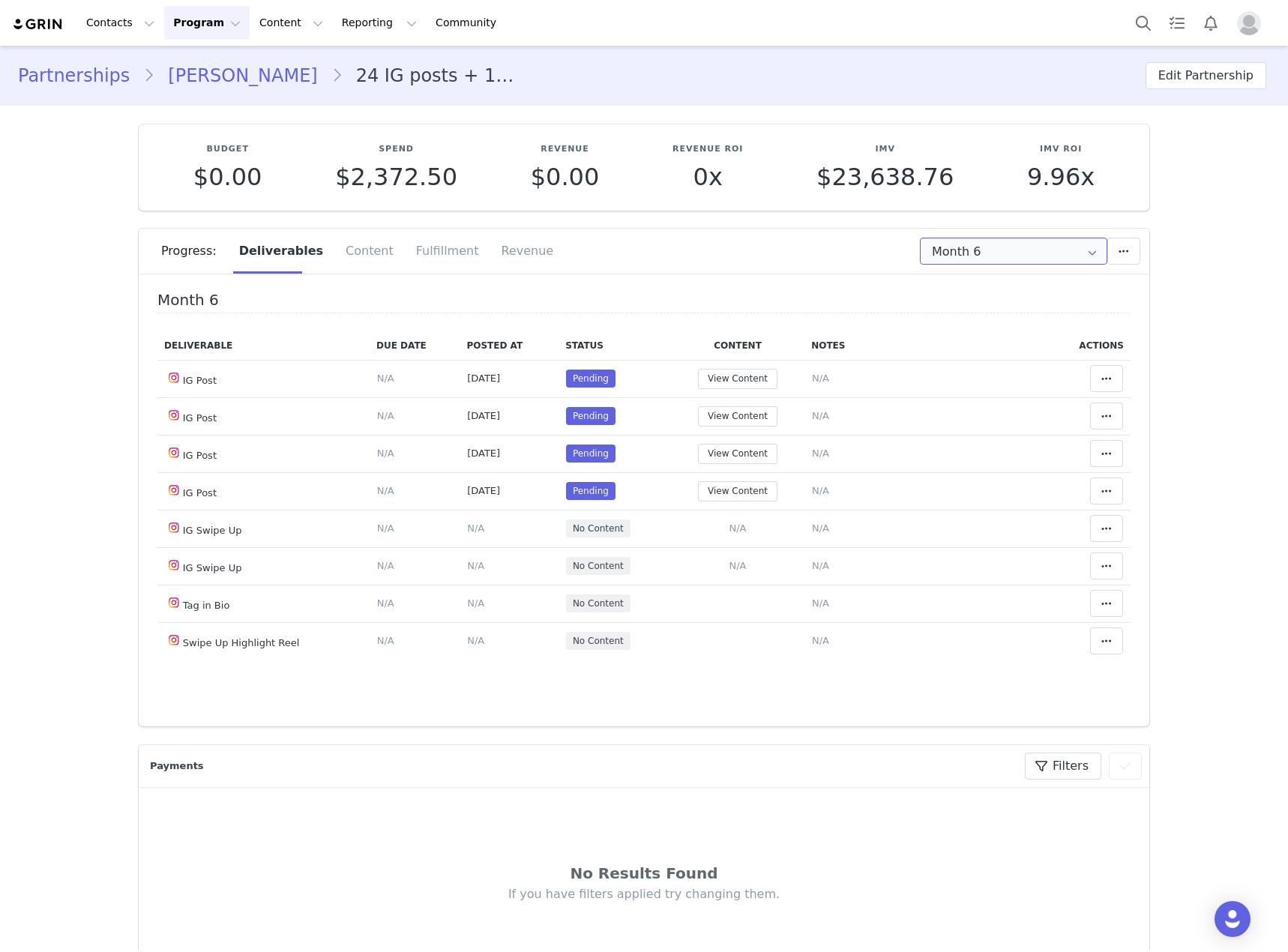
click at [1023, 247] on input "Month 6" at bounding box center [1013, 251] width 187 height 27
click at [1011, 440] on li "All Months" at bounding box center [1014, 445] width 197 height 25
type input "All"
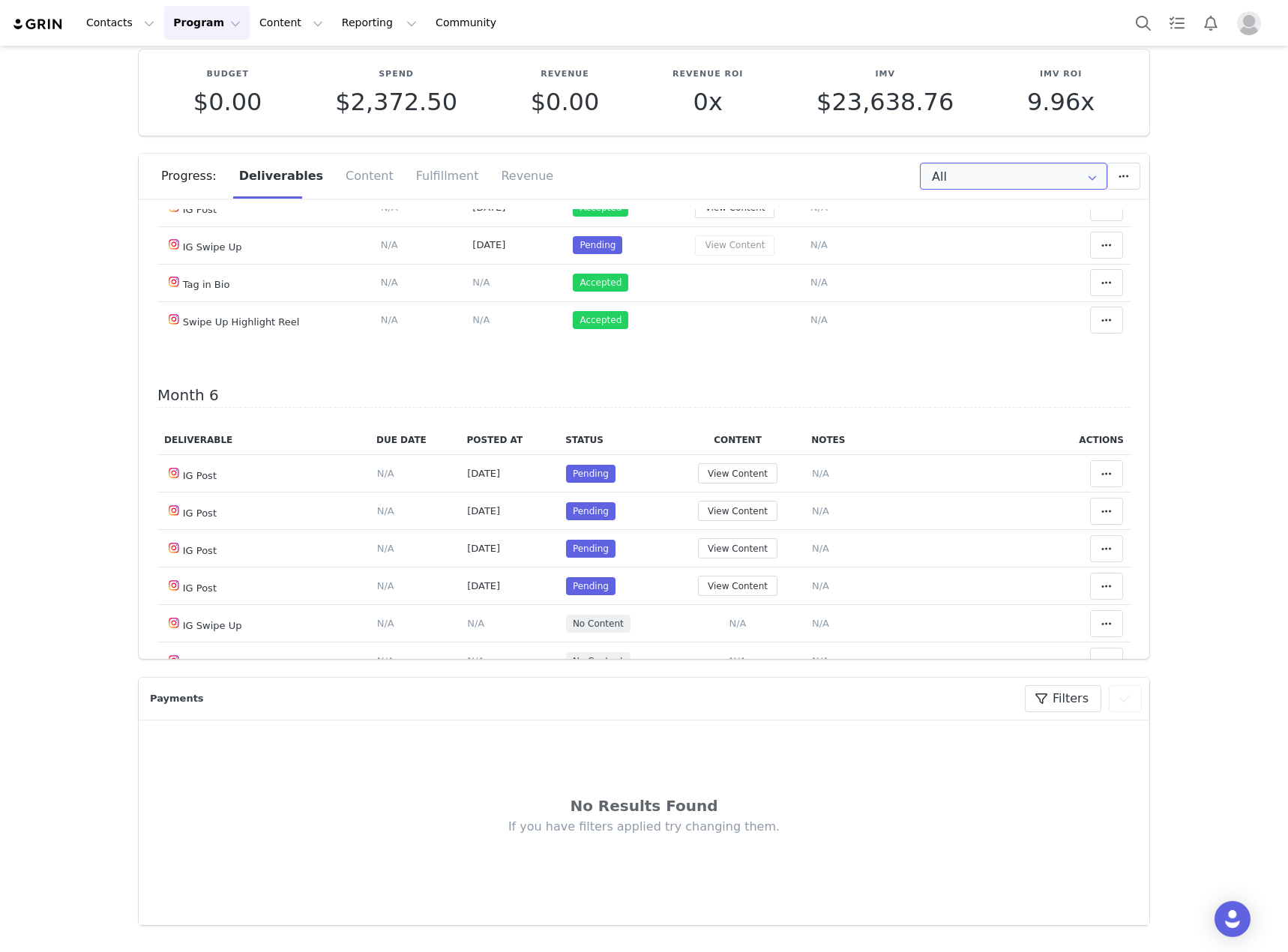
scroll to position [1949, 0]
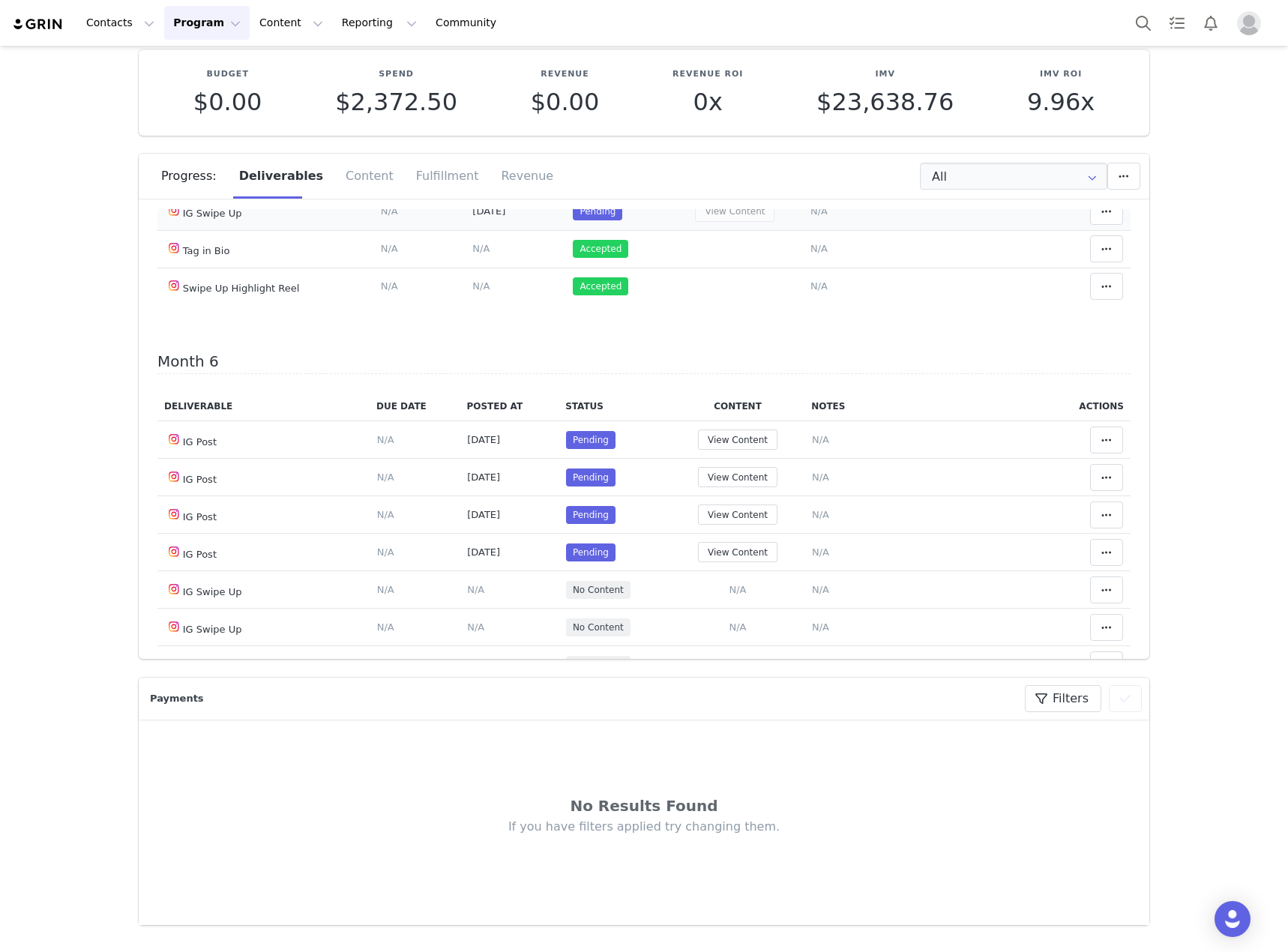
click at [811, 217] on span "N/A" at bounding box center [819, 211] width 18 height 11
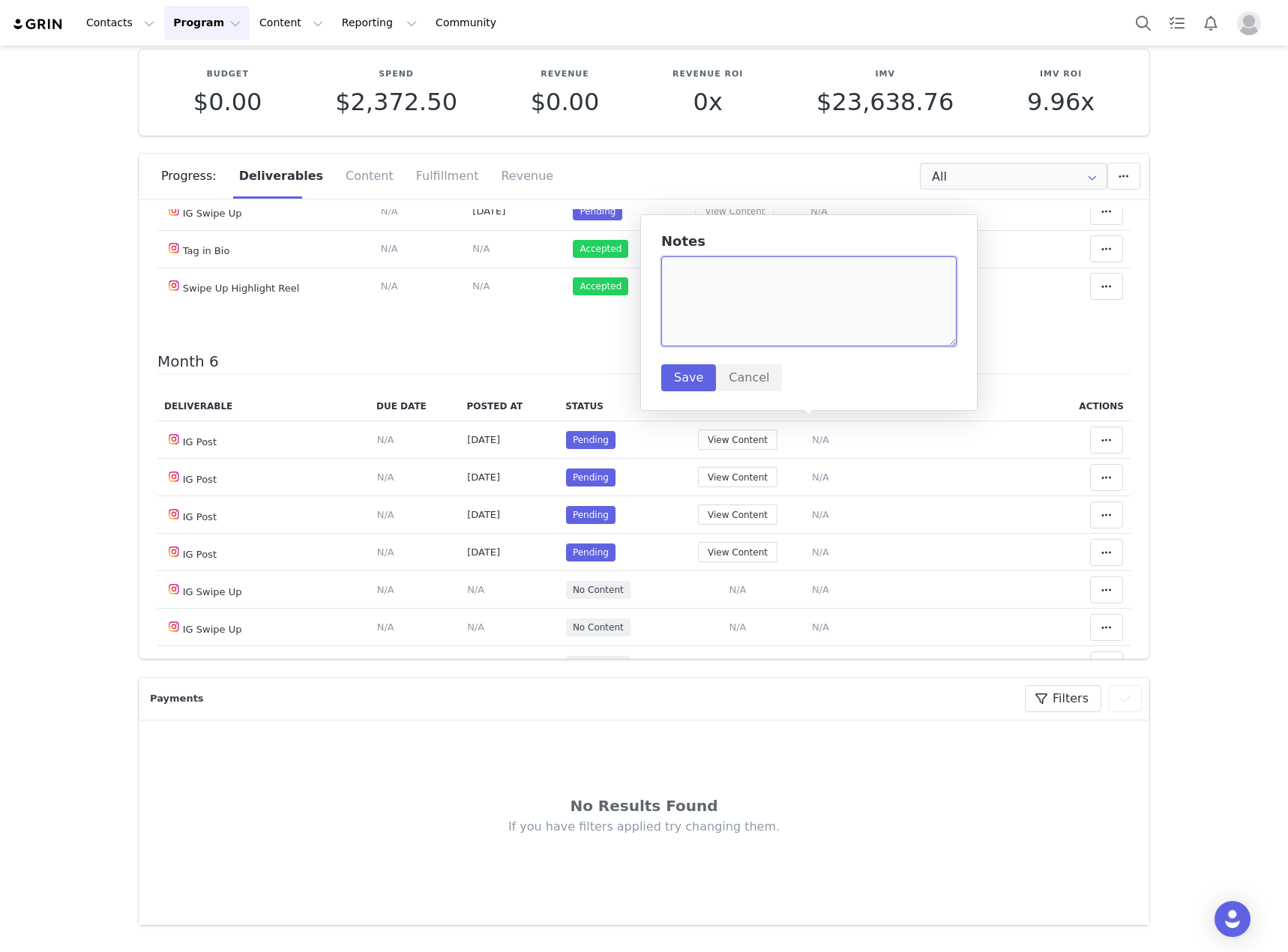
click at [815, 311] on textarea at bounding box center [809, 301] width 296 height 90
paste textarea "https://static-resources.creatoriq.com/instagram-stories/thumbs/372243366801635…"
type textarea "https://static-resources.creatoriq.com/instagram-stories/thumbs/372243366801635…"
click at [673, 375] on button "Save" at bounding box center [689, 378] width 55 height 27
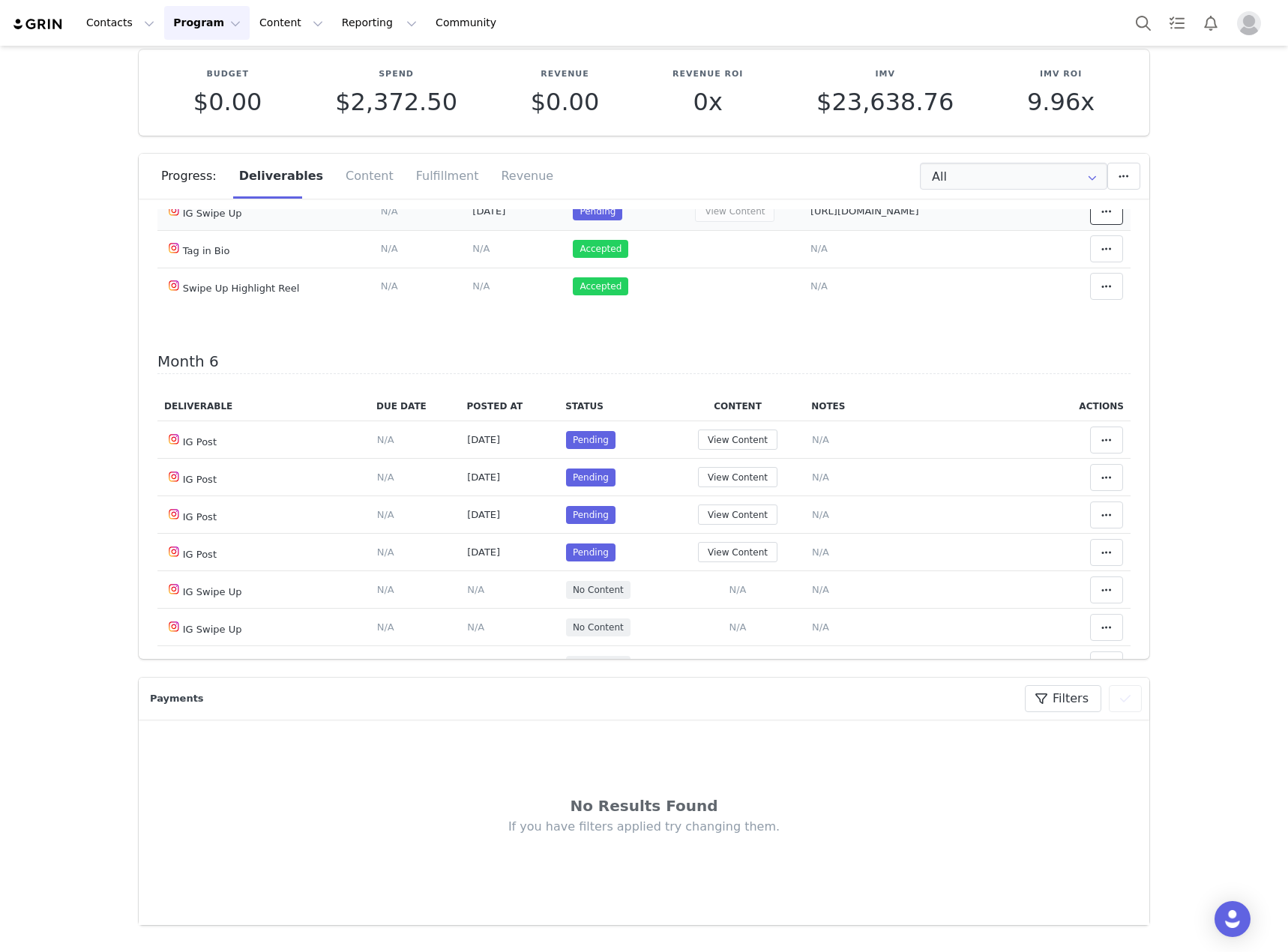
click at [1098, 221] on span at bounding box center [1106, 211] width 18 height 18
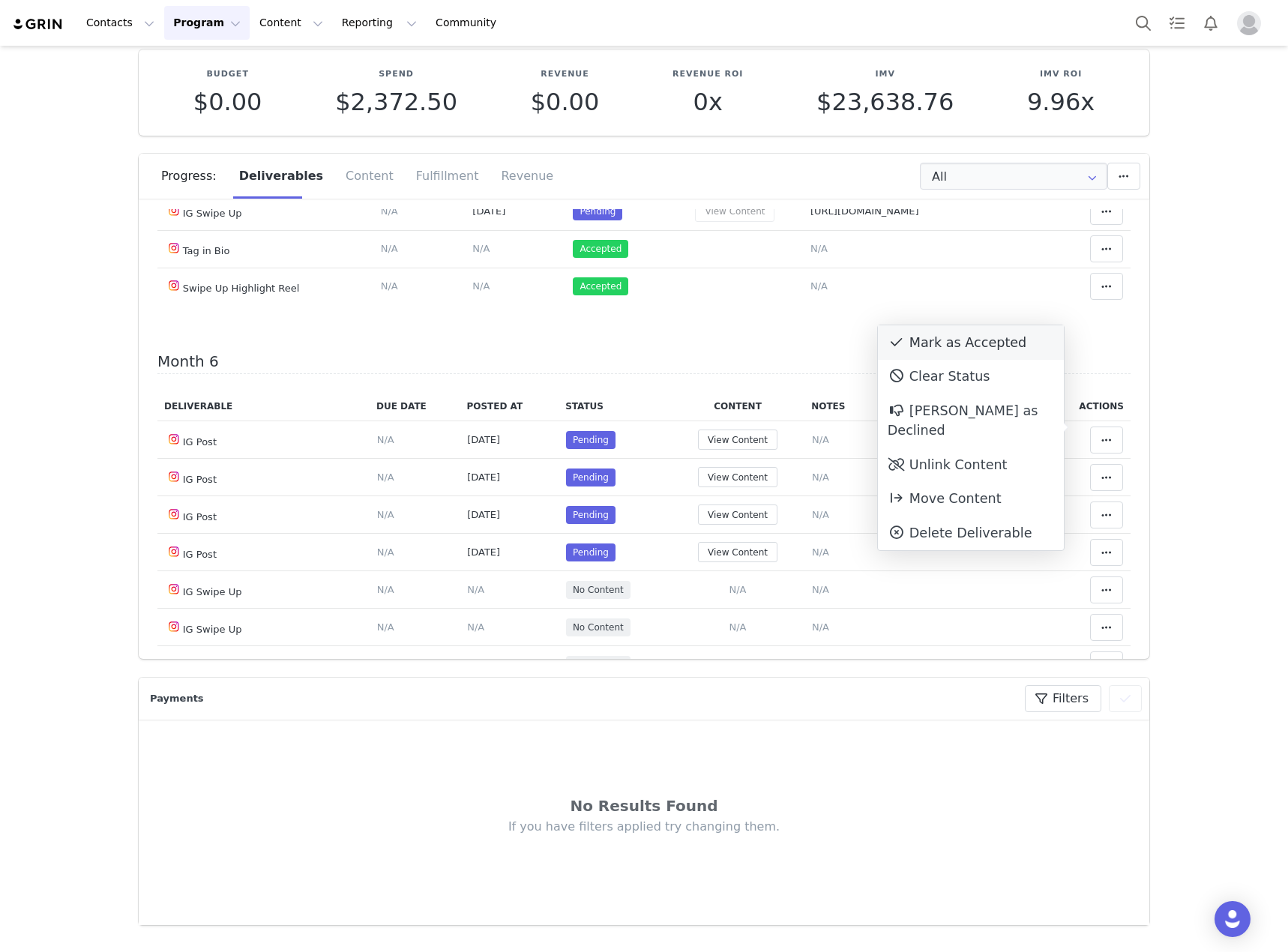
click at [963, 333] on div "Mark as Accepted" at bounding box center [971, 342] width 186 height 34
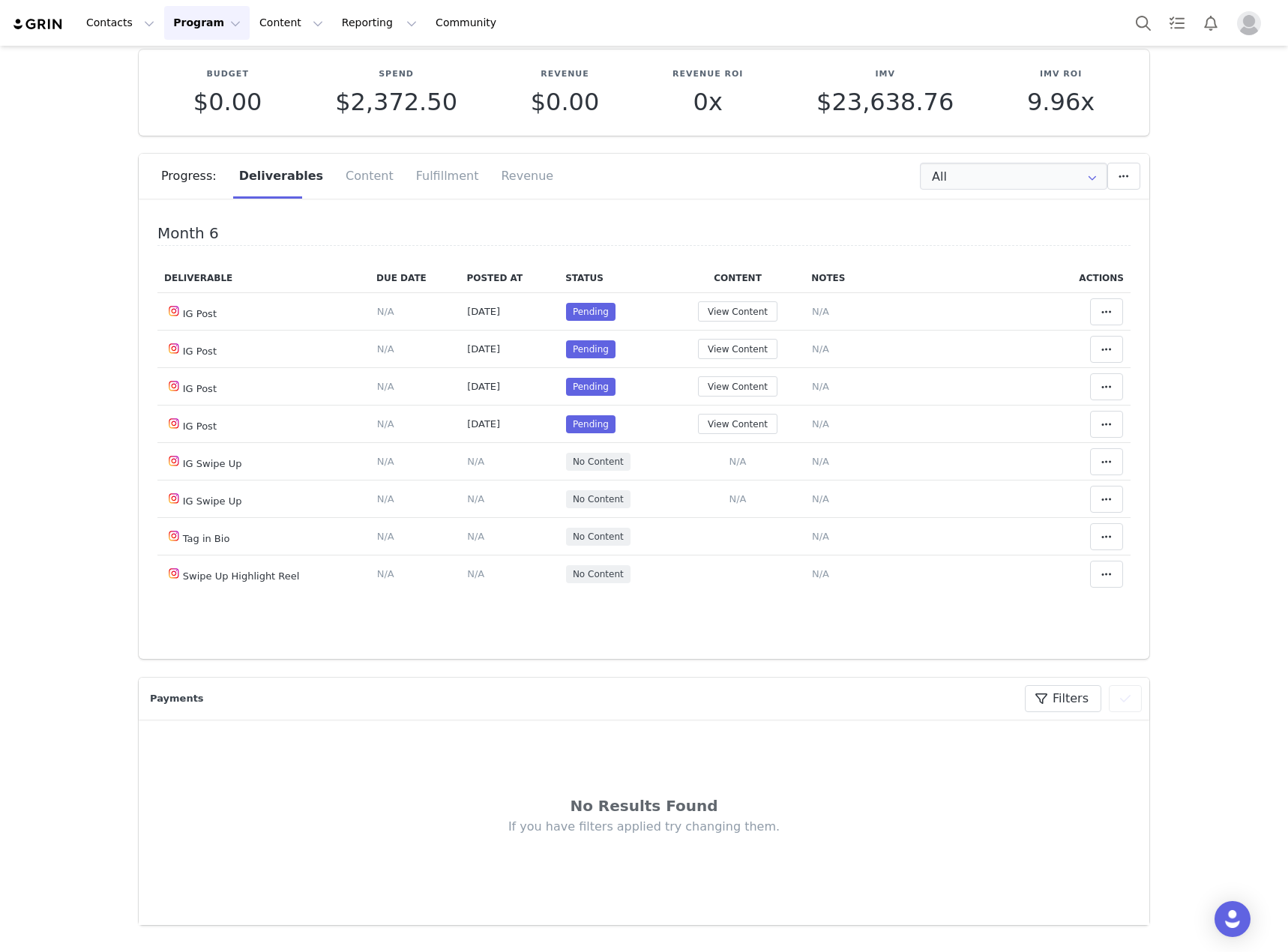
scroll to position [2173, 0]
click at [754, 322] on button "View Content" at bounding box center [738, 311] width 80 height 20
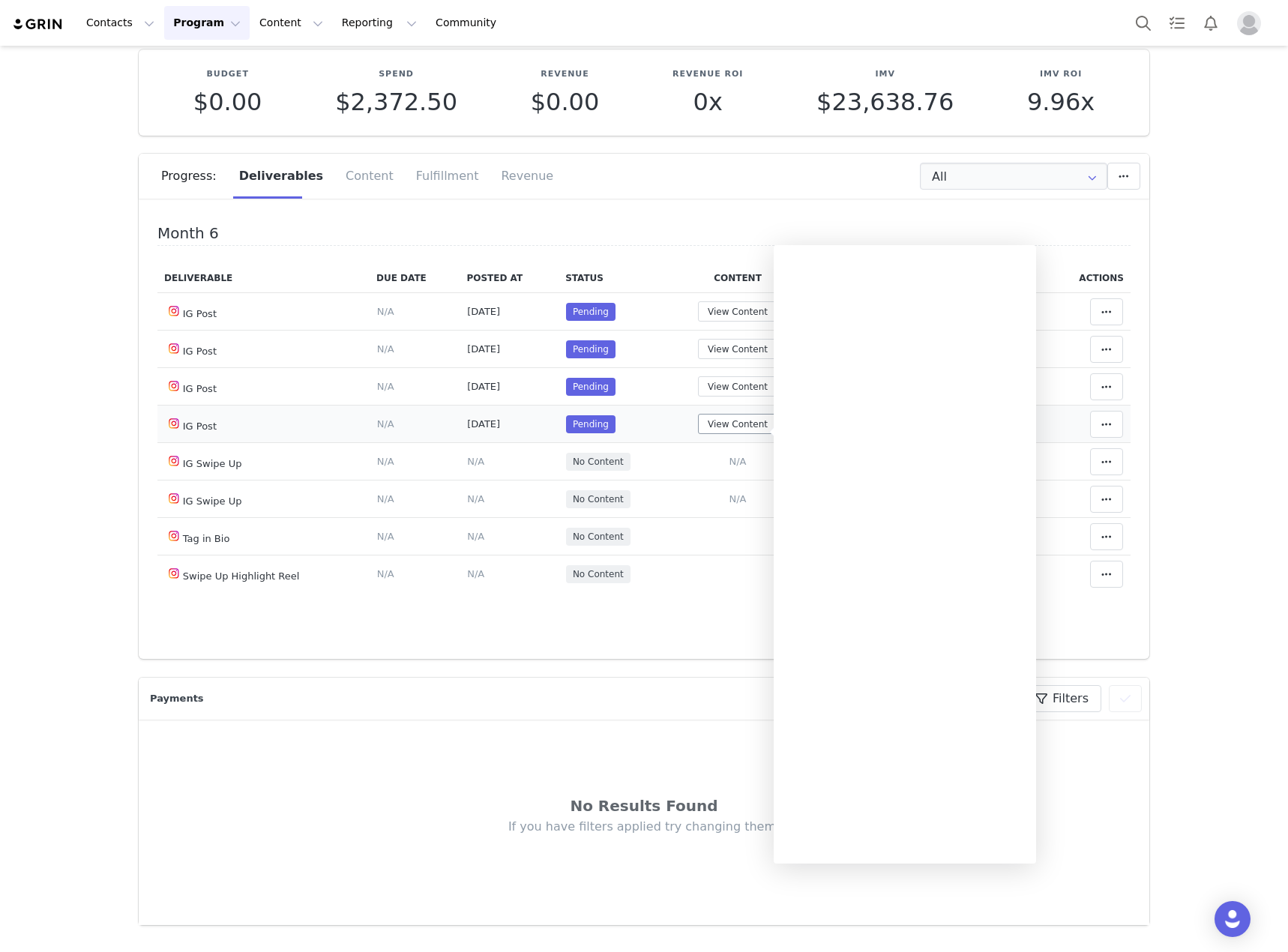
drag, startPoint x: 752, startPoint y: 529, endPoint x: 748, endPoint y: 543, distance: 14.6
click at [752, 443] on td "View Content" at bounding box center [737, 424] width 133 height 37
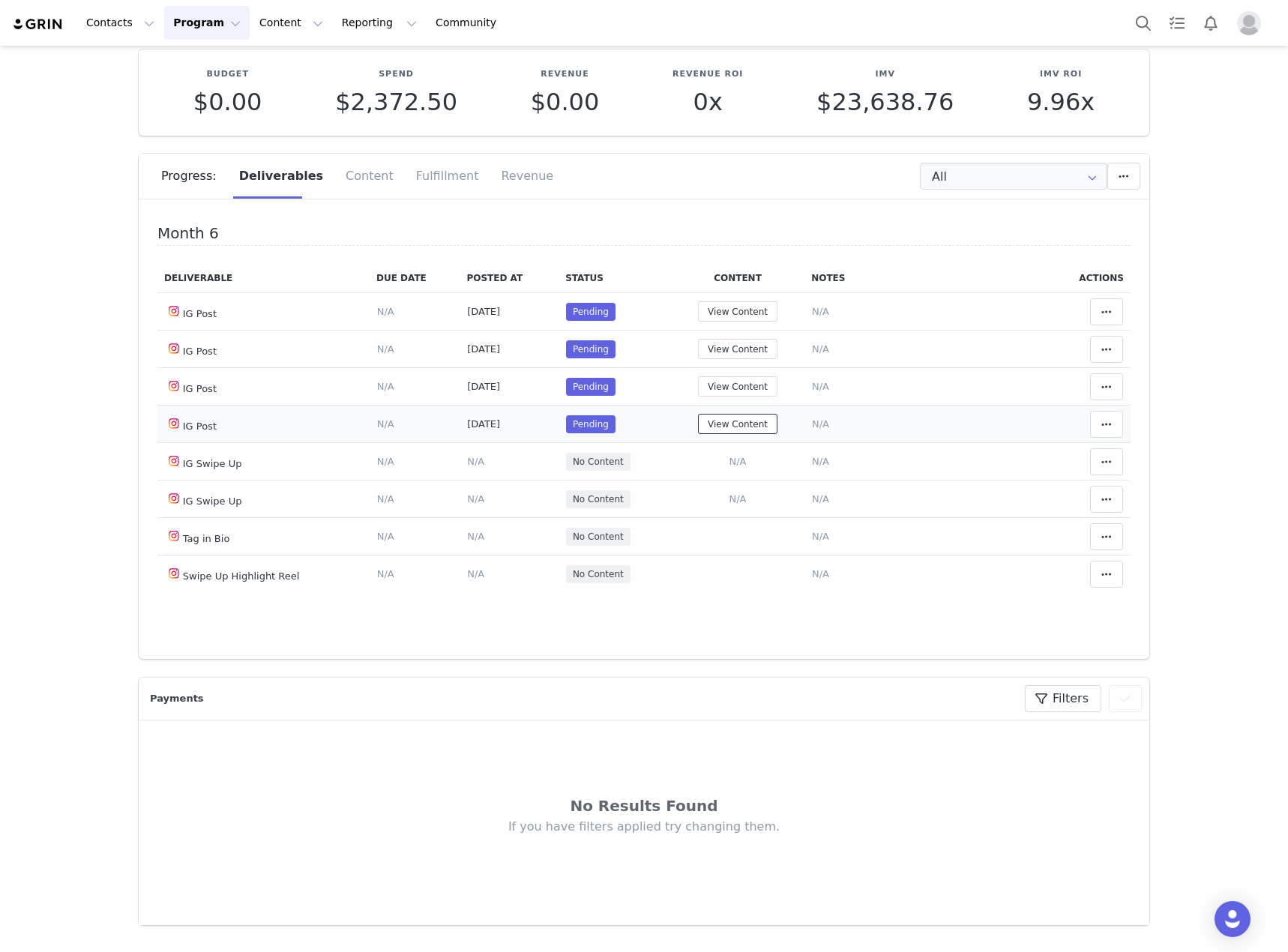
click at [746, 434] on button "View Content" at bounding box center [738, 423] width 80 height 20
click at [729, 397] on button "View Content" at bounding box center [738, 386] width 80 height 20
click at [727, 368] on td "View Content" at bounding box center [737, 349] width 133 height 37
click at [725, 359] on button "View Content" at bounding box center [738, 348] width 80 height 20
click at [1101, 355] on icon at bounding box center [1106, 349] width 10 height 12
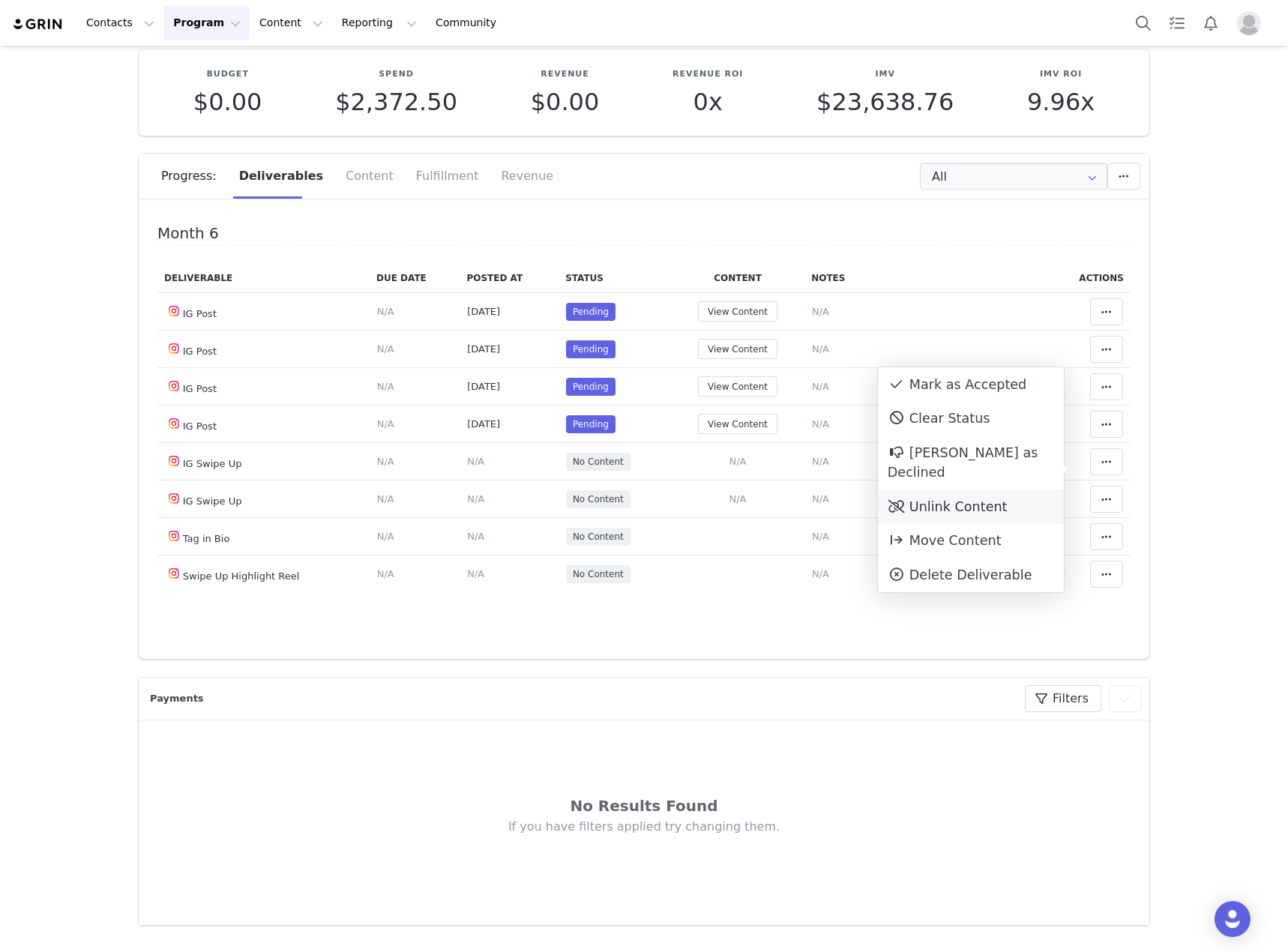
click at [938, 489] on div "Unlink Content" at bounding box center [971, 506] width 186 height 34
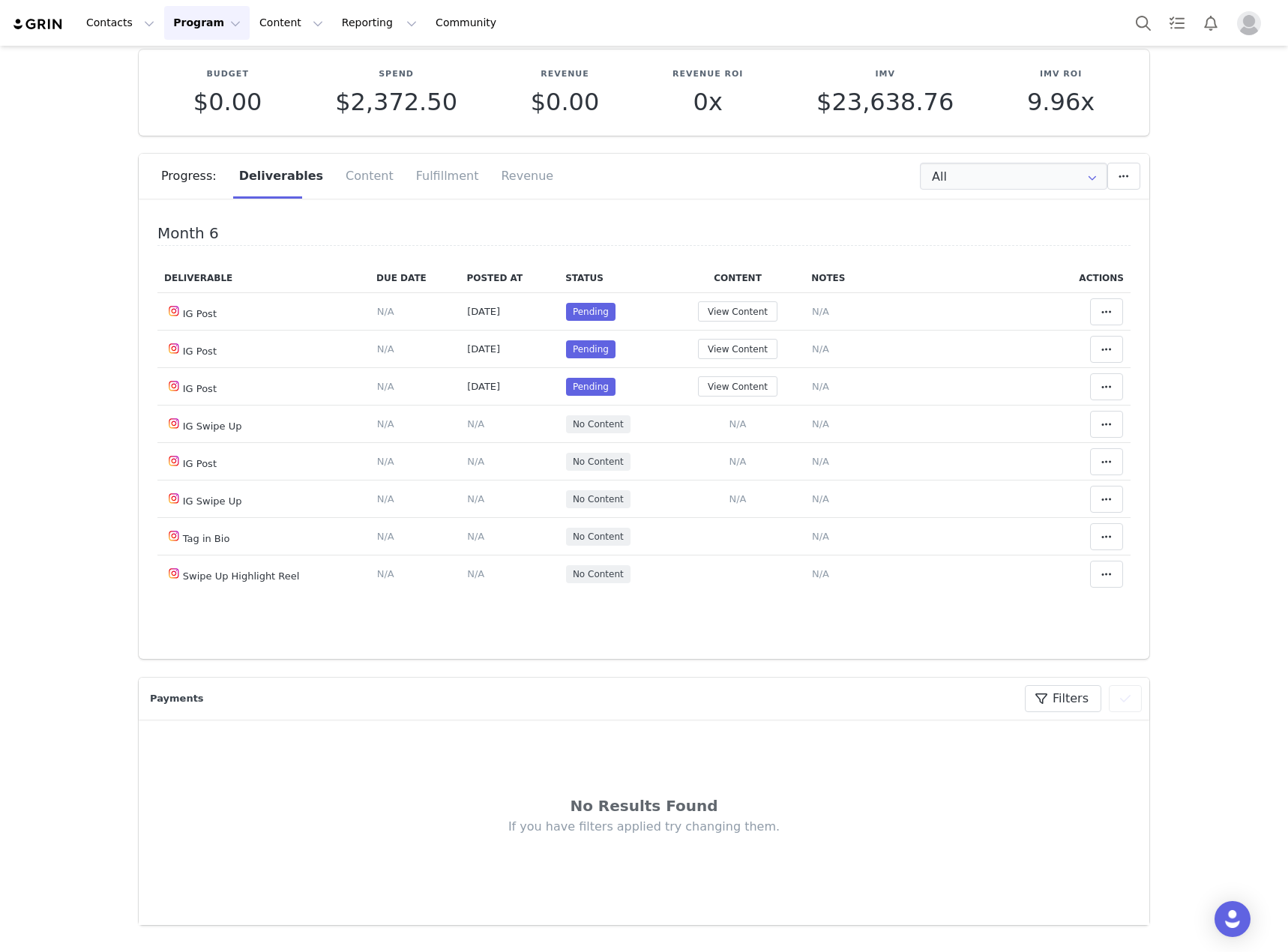
scroll to position [2294, 0]
click at [729, 462] on span "N/A" at bounding box center [737, 461] width 18 height 11
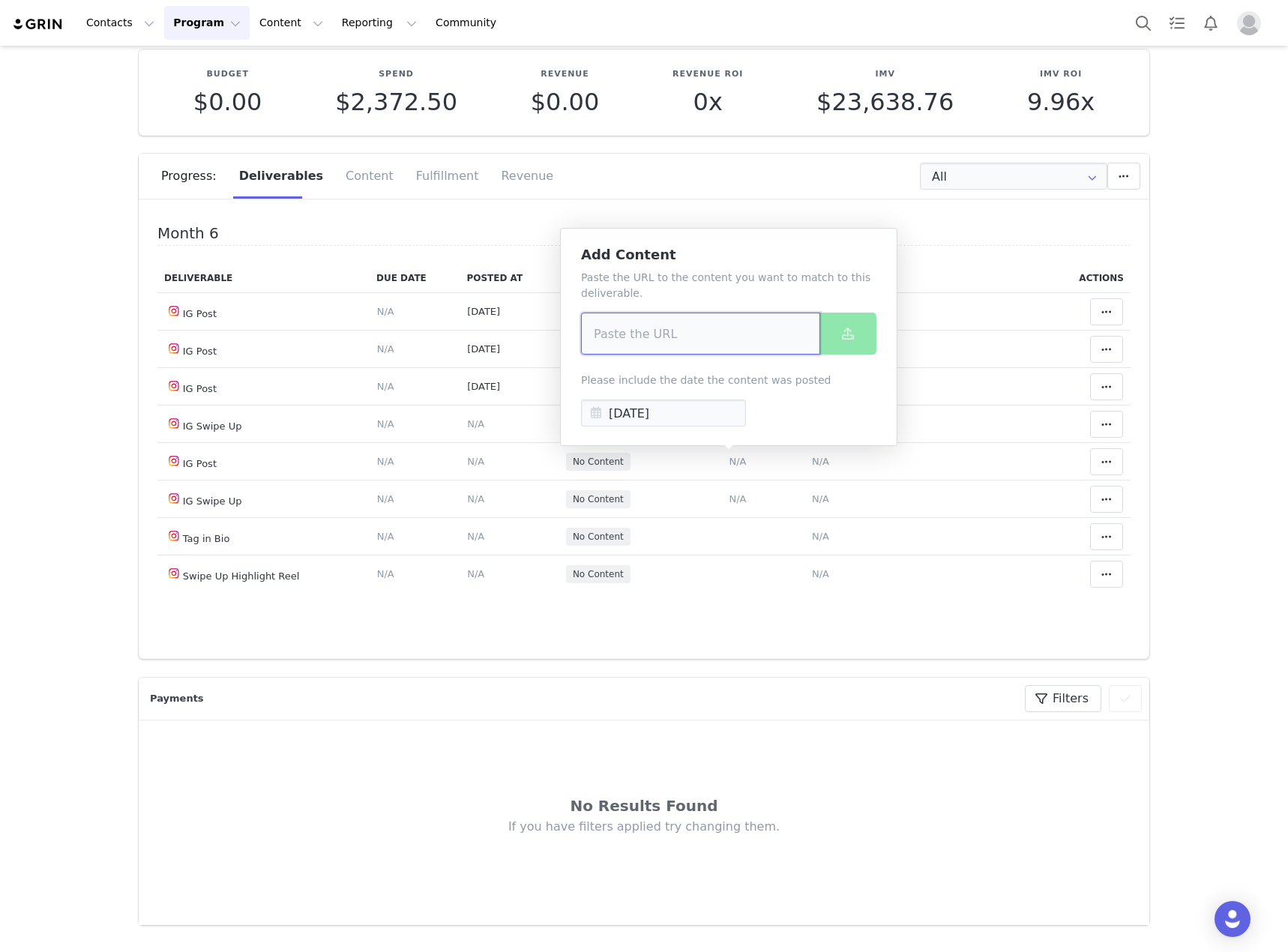
click at [685, 347] on input at bounding box center [701, 333] width 239 height 42
paste input "https://www.instagram.com/p/DPMLI3qkQe8/"
type input "https://www.instagram.com/p/DPMLI3qkQe8/"
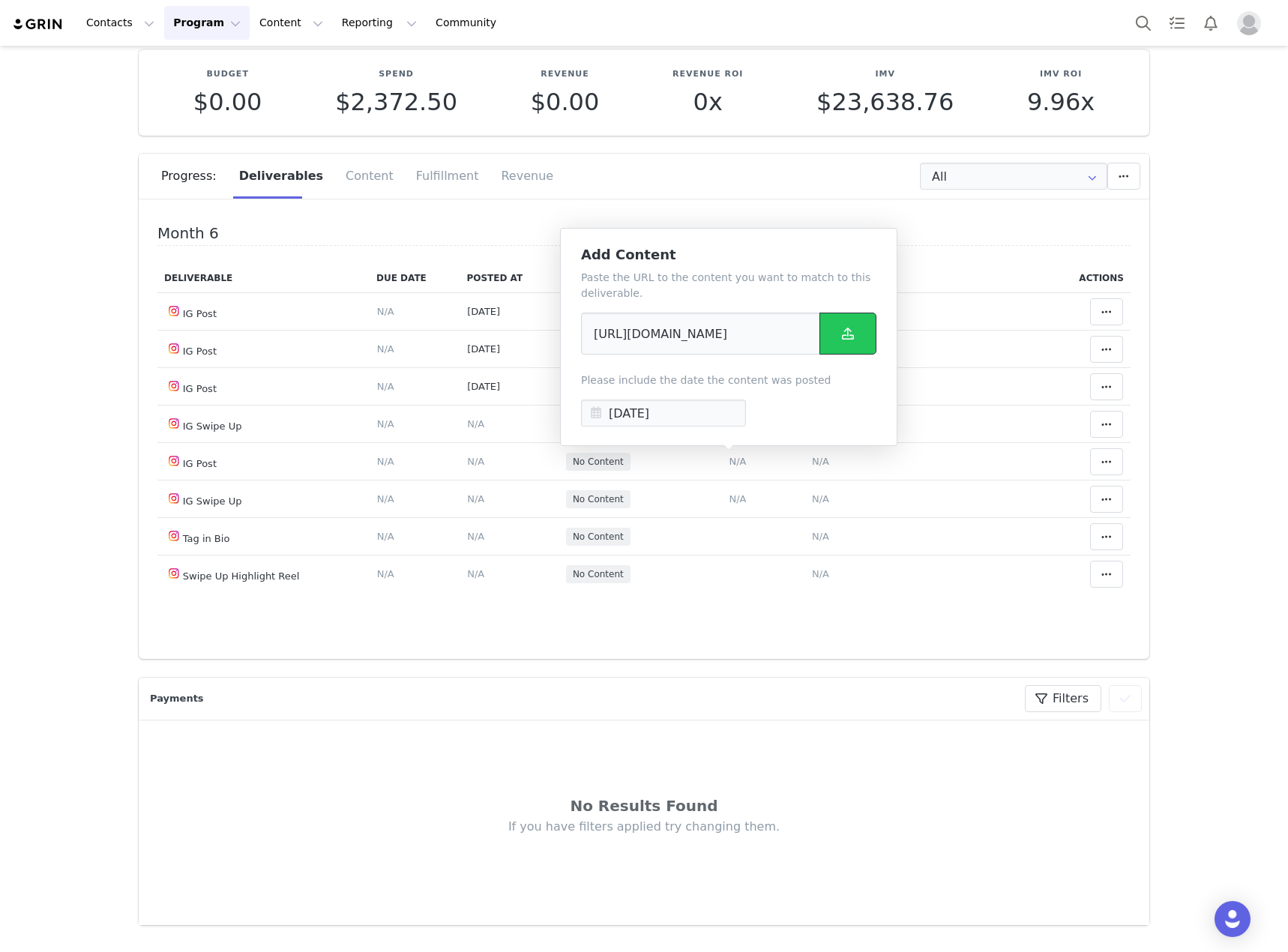
click at [836, 335] on button at bounding box center [847, 333] width 57 height 42
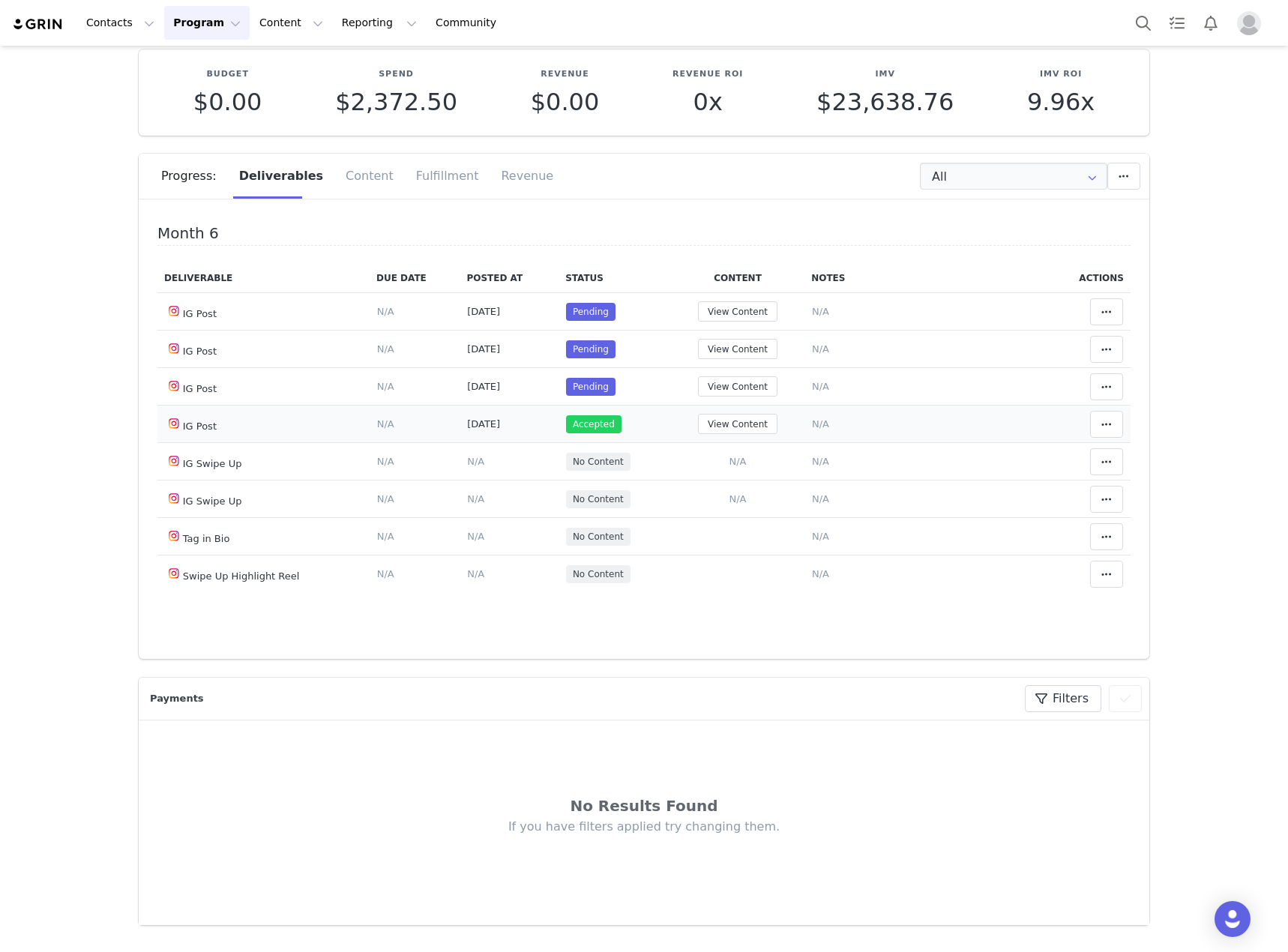
click at [816, 423] on span "N/A" at bounding box center [821, 424] width 18 height 11
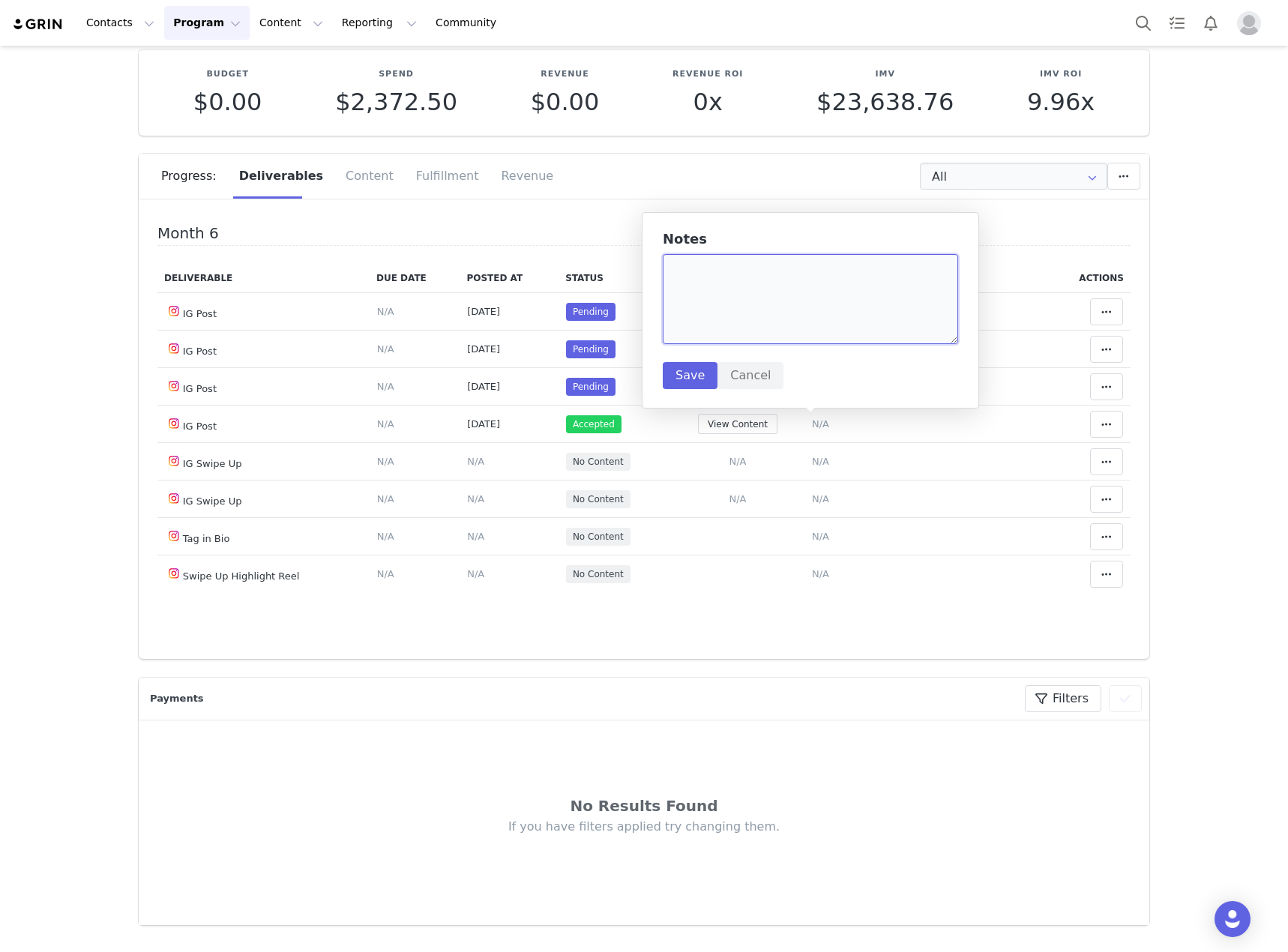
click at [763, 272] on textarea at bounding box center [811, 299] width 296 height 90
type textarea "Halloween Reel 1"
click at [681, 370] on button "Save" at bounding box center [690, 375] width 55 height 27
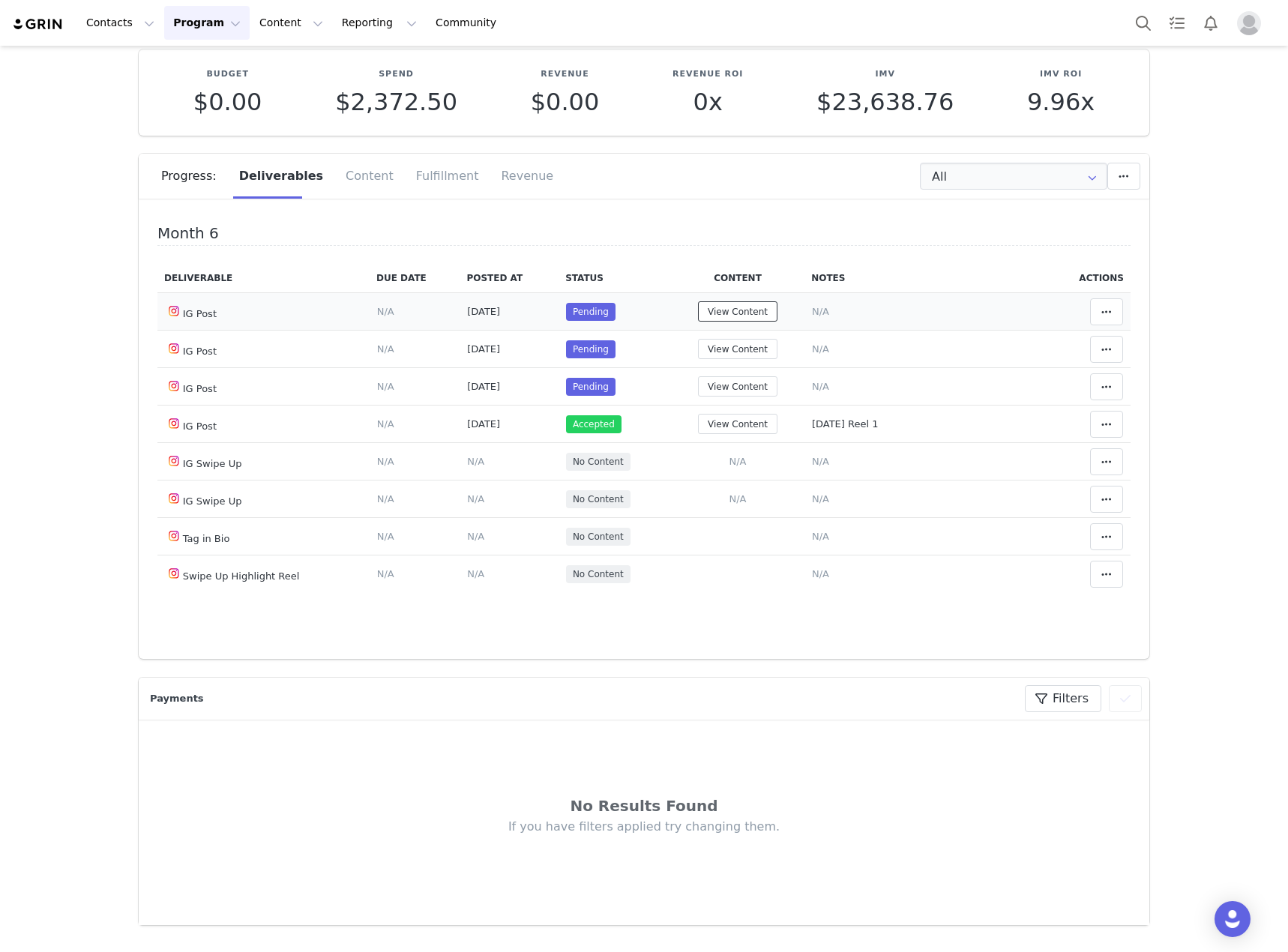
click at [741, 315] on button "View Content" at bounding box center [738, 311] width 80 height 20
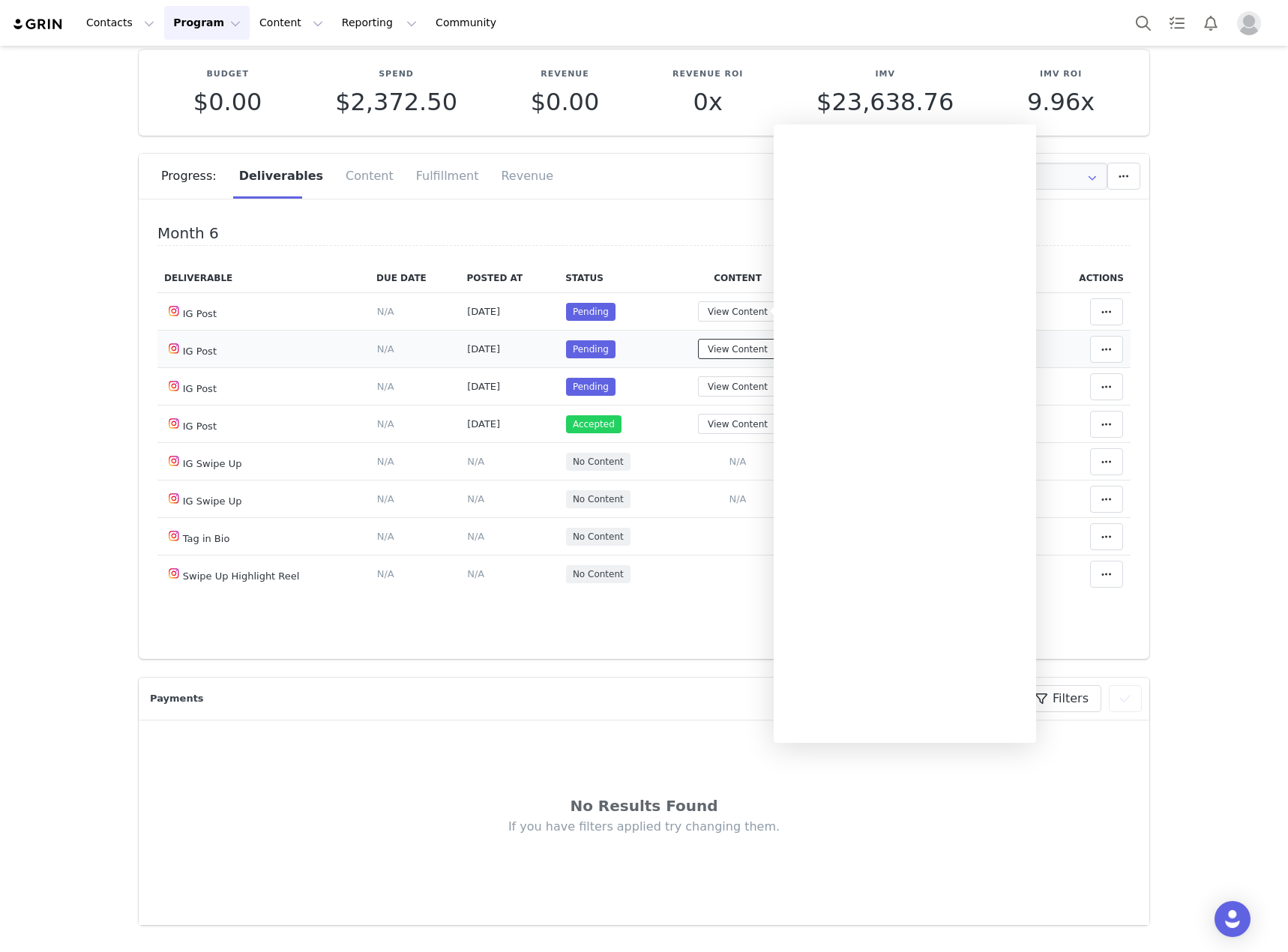
click at [698, 352] on button "View Content" at bounding box center [738, 348] width 80 height 20
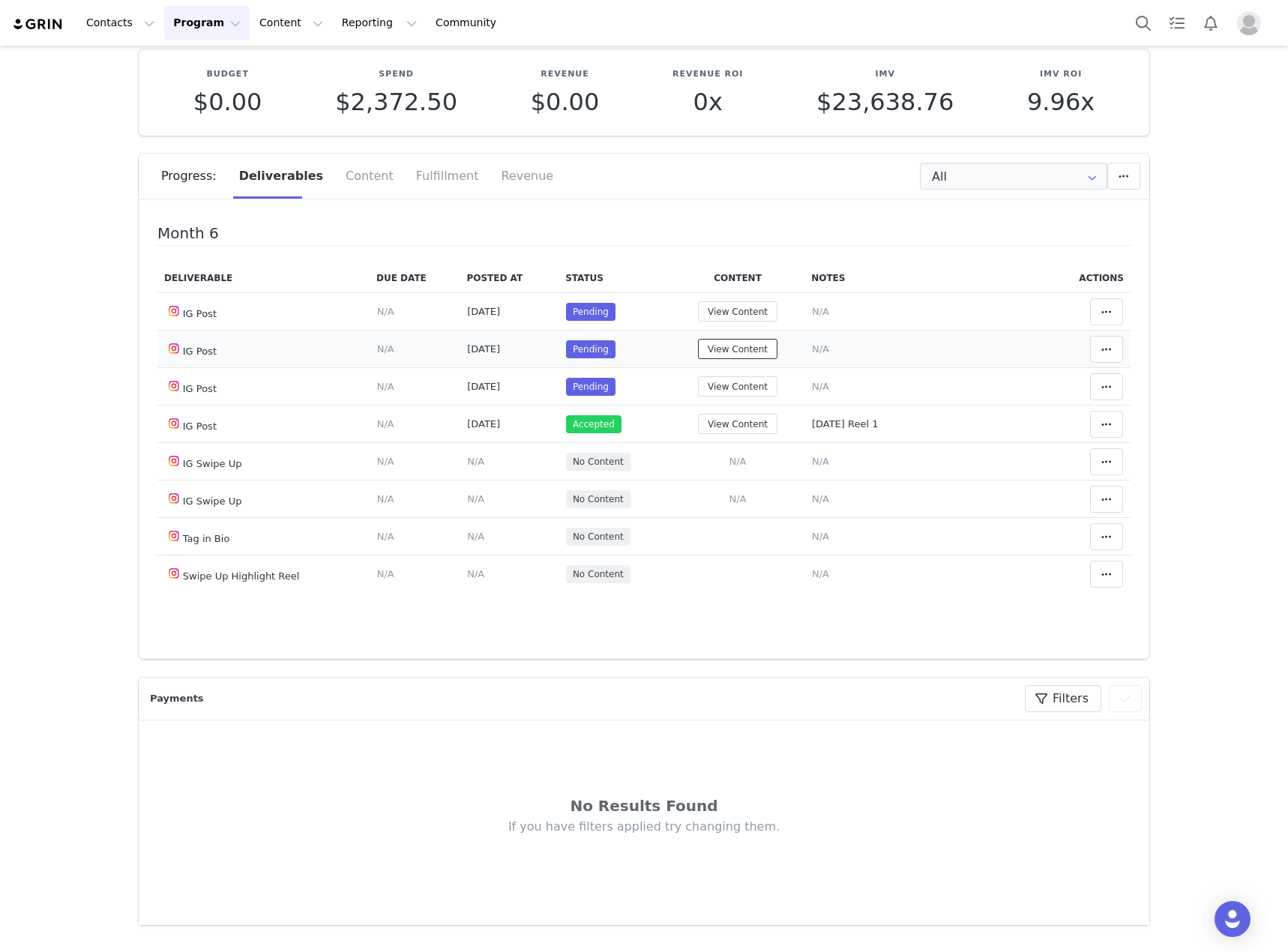
click at [744, 351] on button "View Content" at bounding box center [738, 348] width 80 height 20
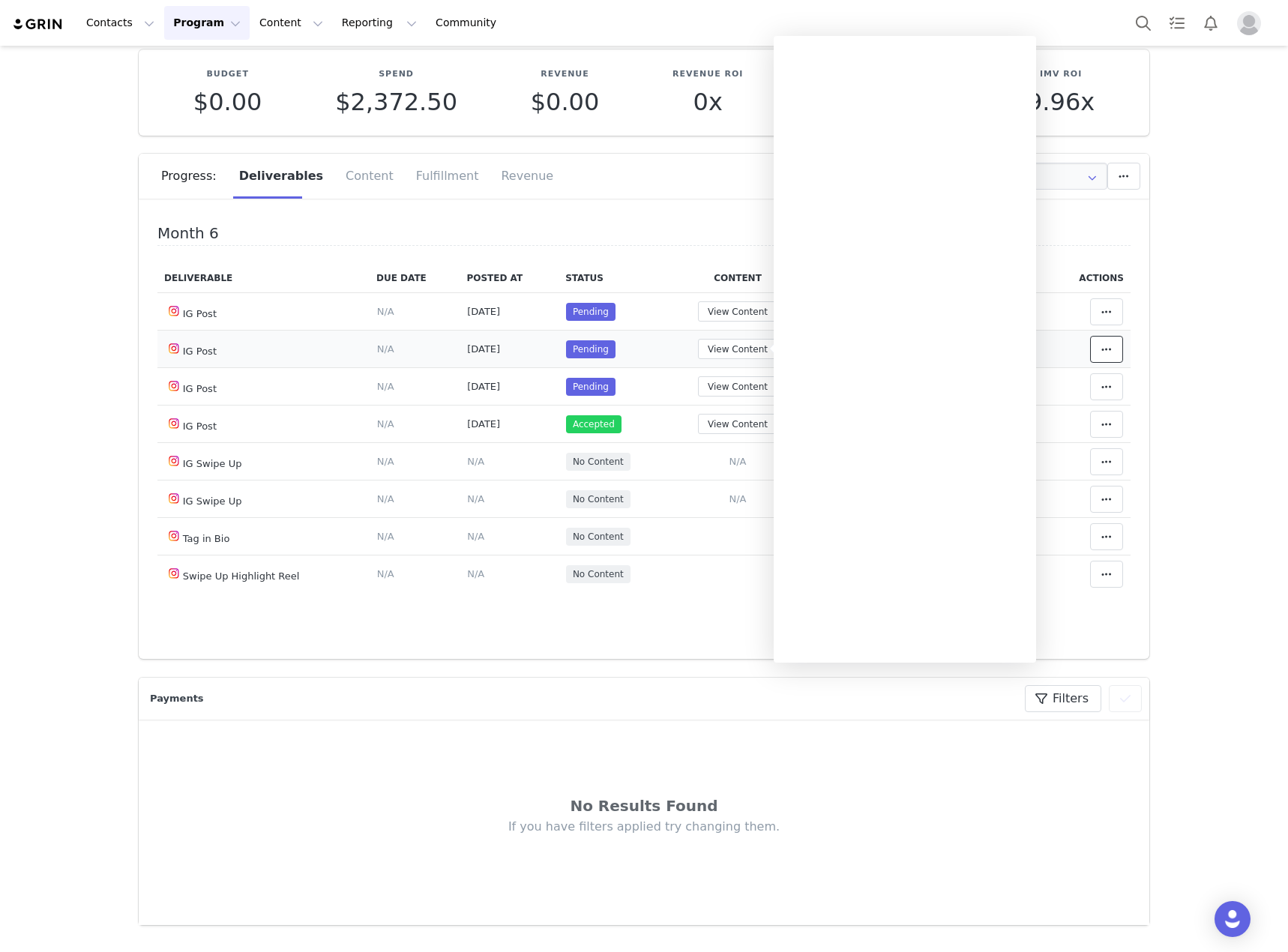
click at [1098, 347] on span at bounding box center [1106, 349] width 18 height 18
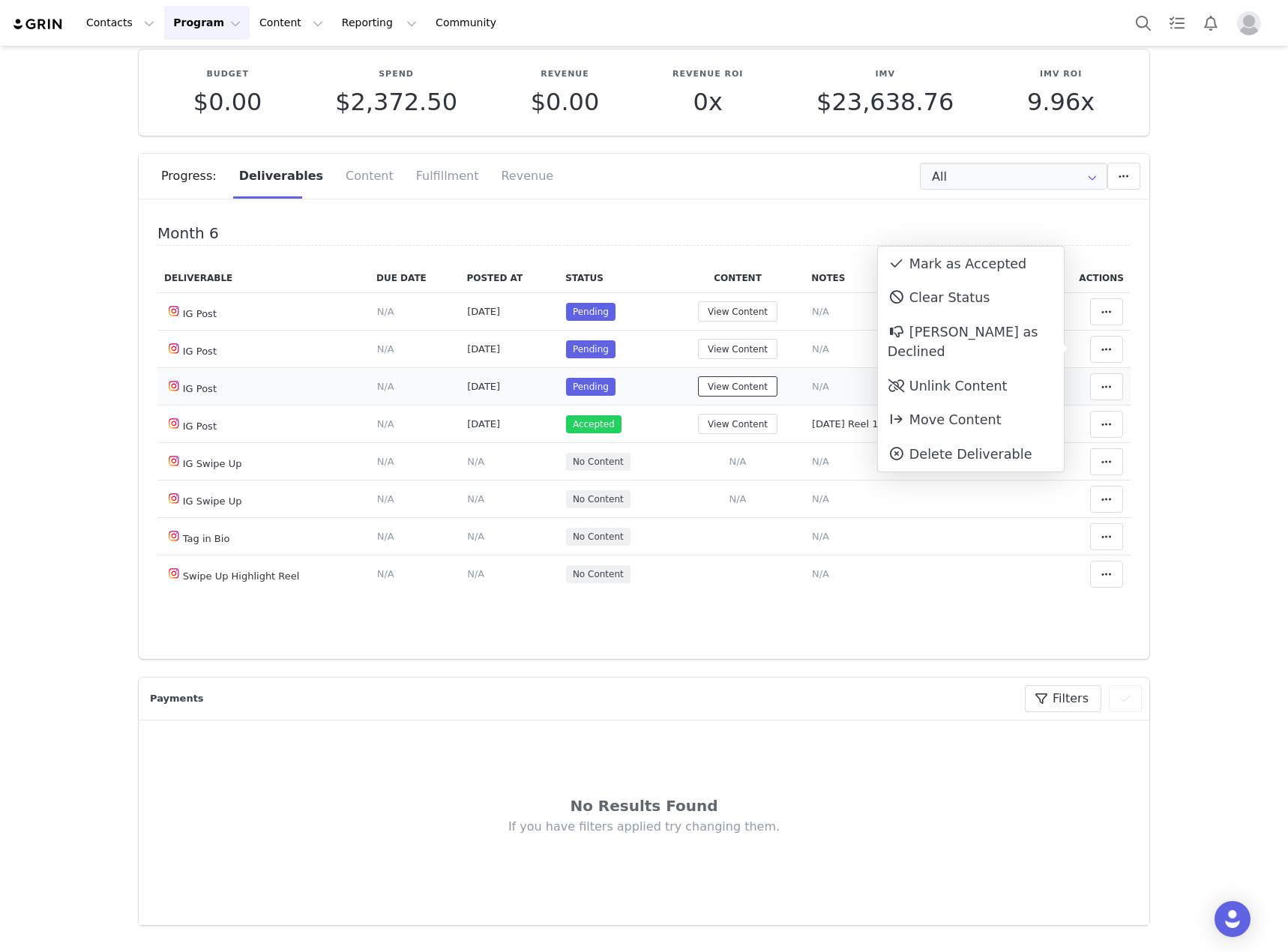
click at [728, 385] on button "View Content" at bounding box center [738, 386] width 80 height 20
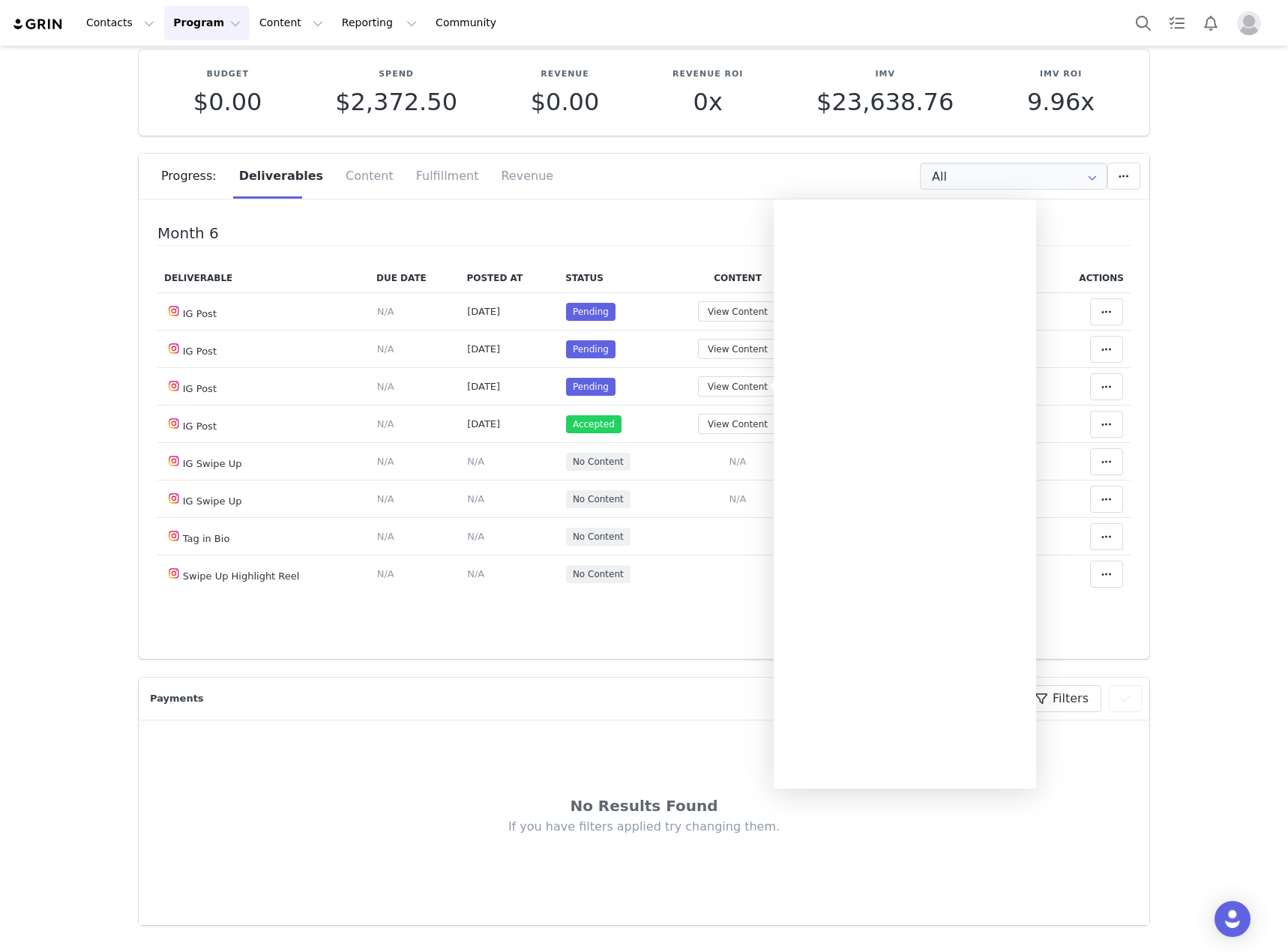
click at [1098, 319] on span at bounding box center [1106, 311] width 18 height 18
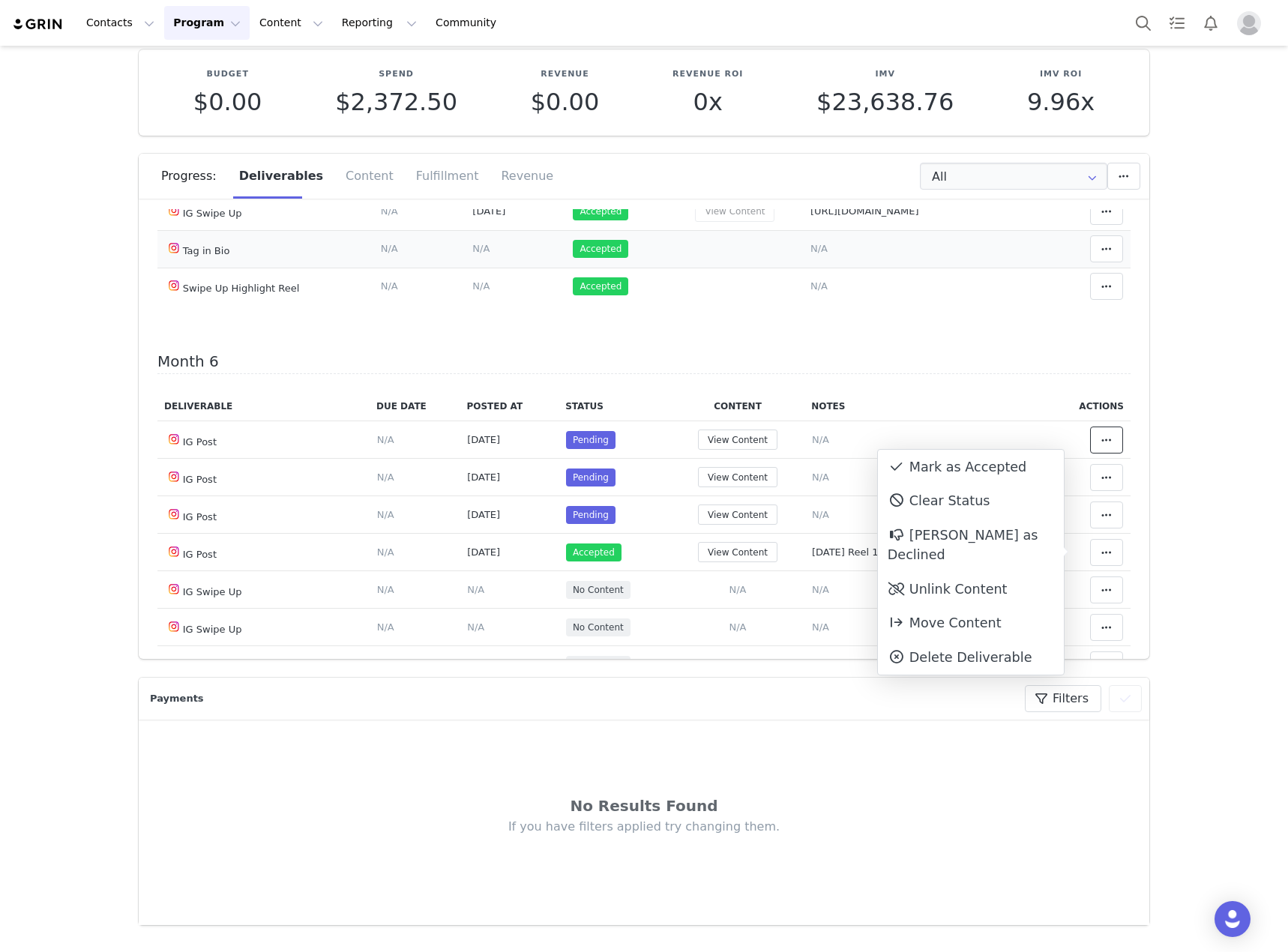
scroll to position [2248, 0]
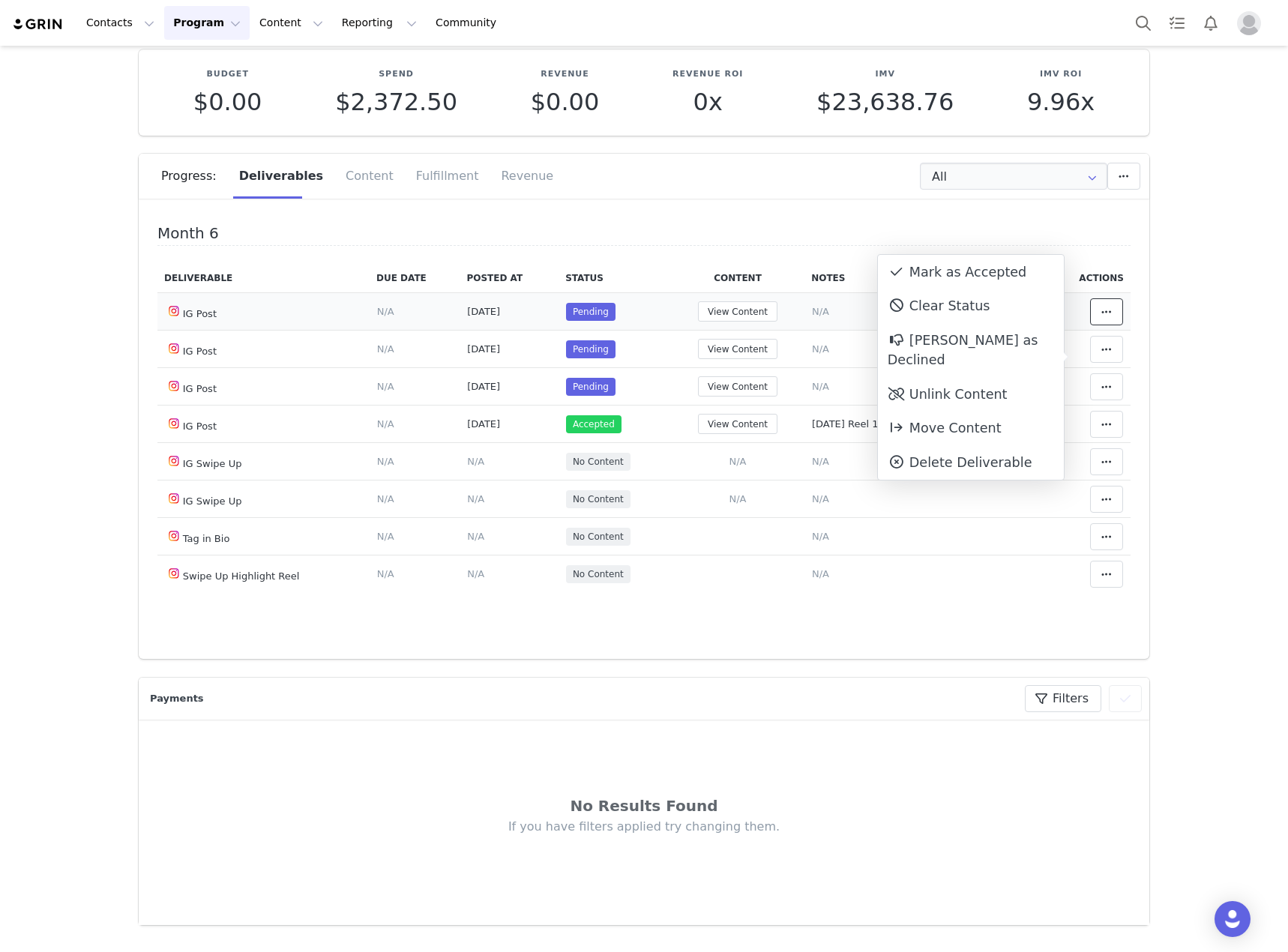
click at [1094, 325] on button at bounding box center [1106, 311] width 33 height 27
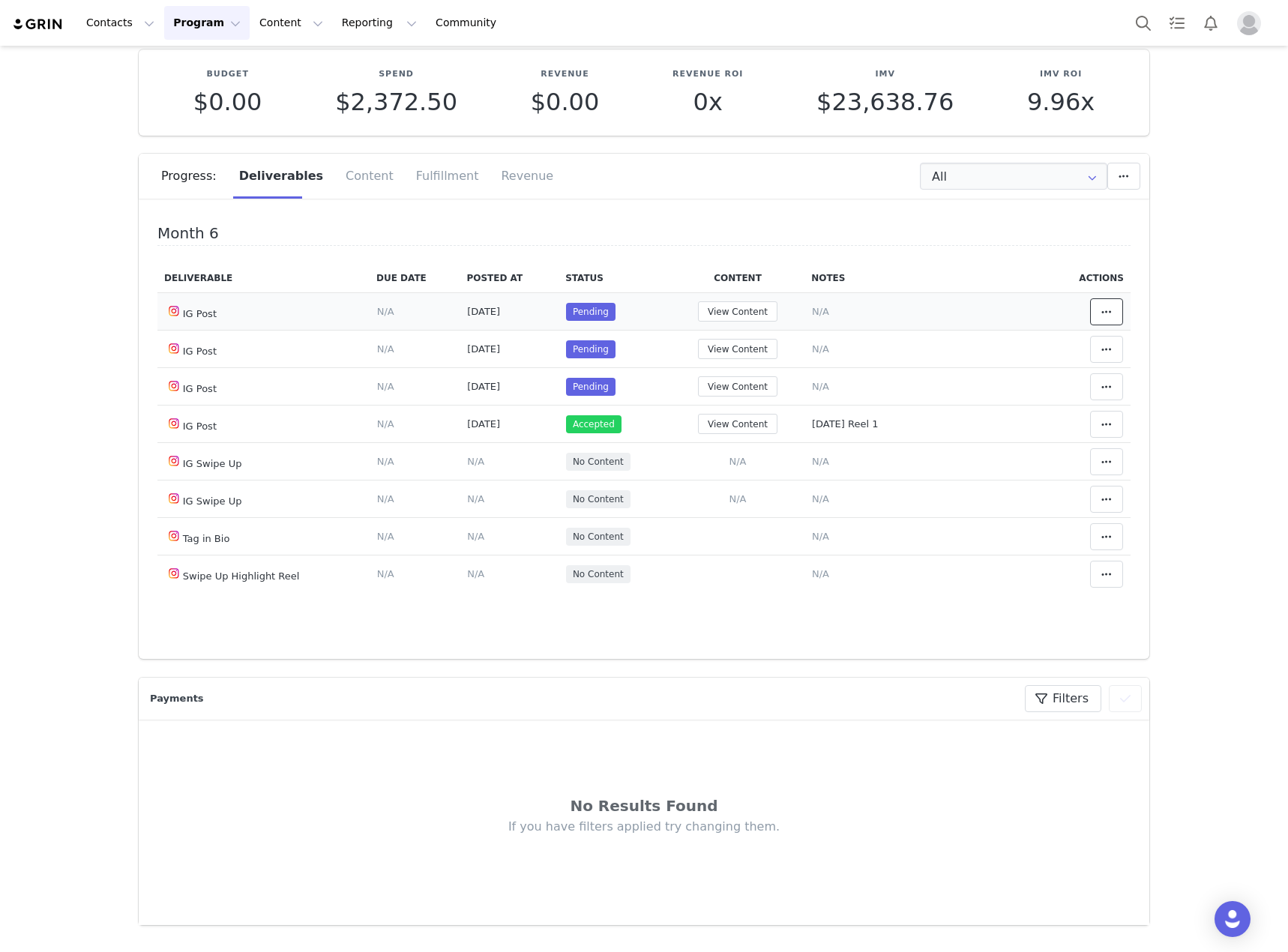
click at [1098, 321] on span at bounding box center [1106, 311] width 18 height 18
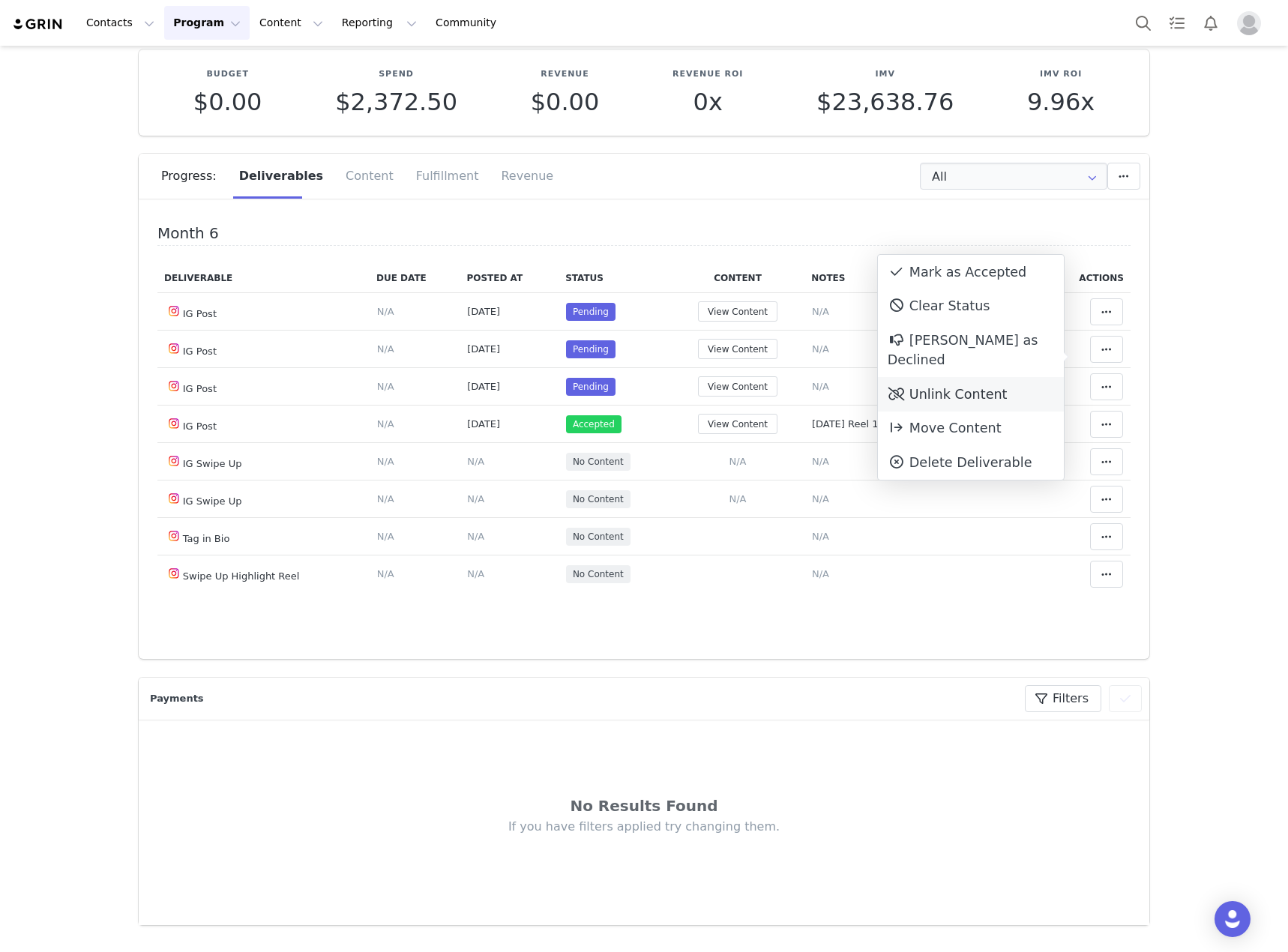
click at [972, 377] on div "Unlink Content" at bounding box center [971, 394] width 186 height 34
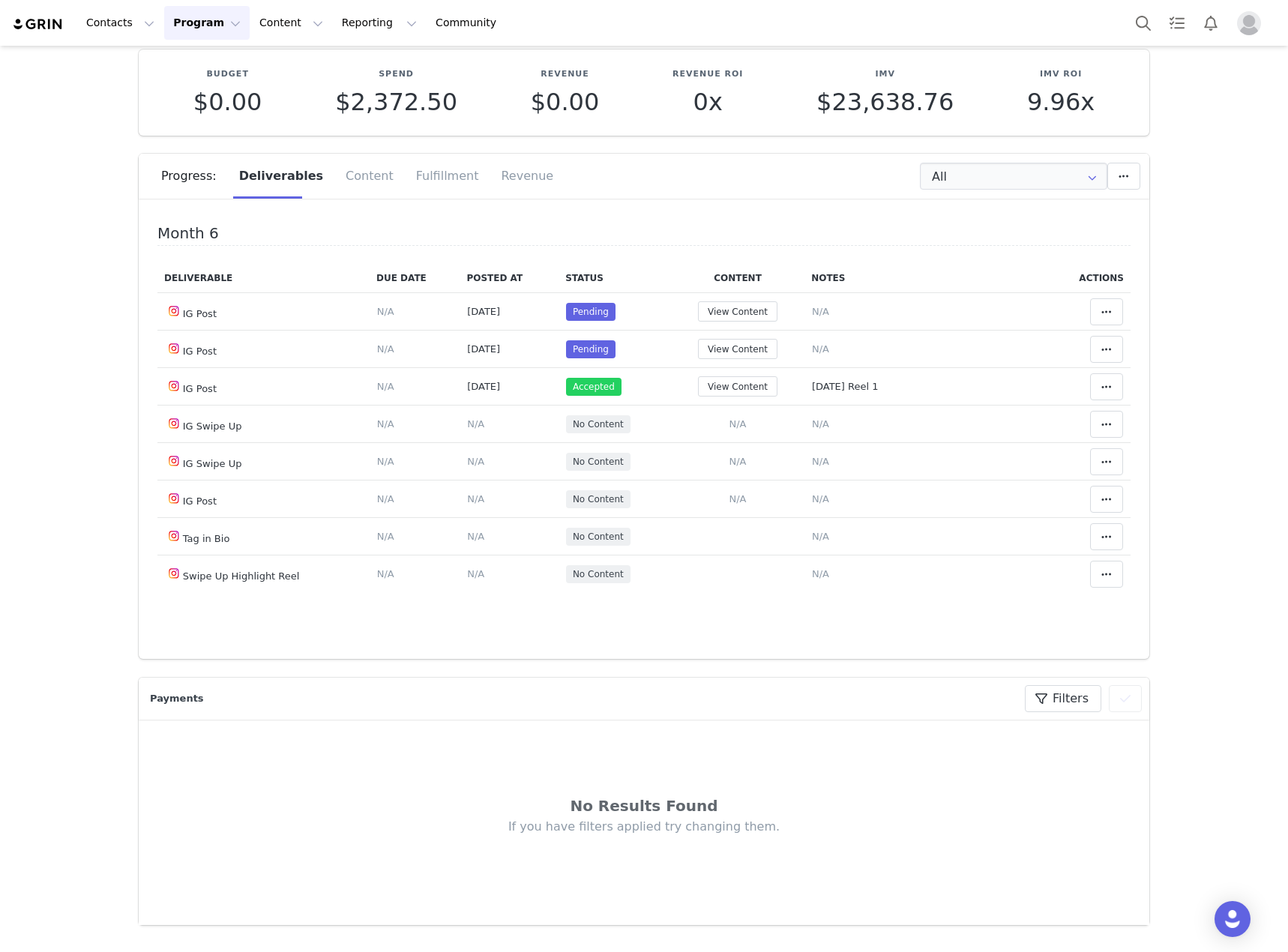
scroll to position [2294, 0]
click at [1101, 309] on icon at bounding box center [1106, 311] width 10 height 12
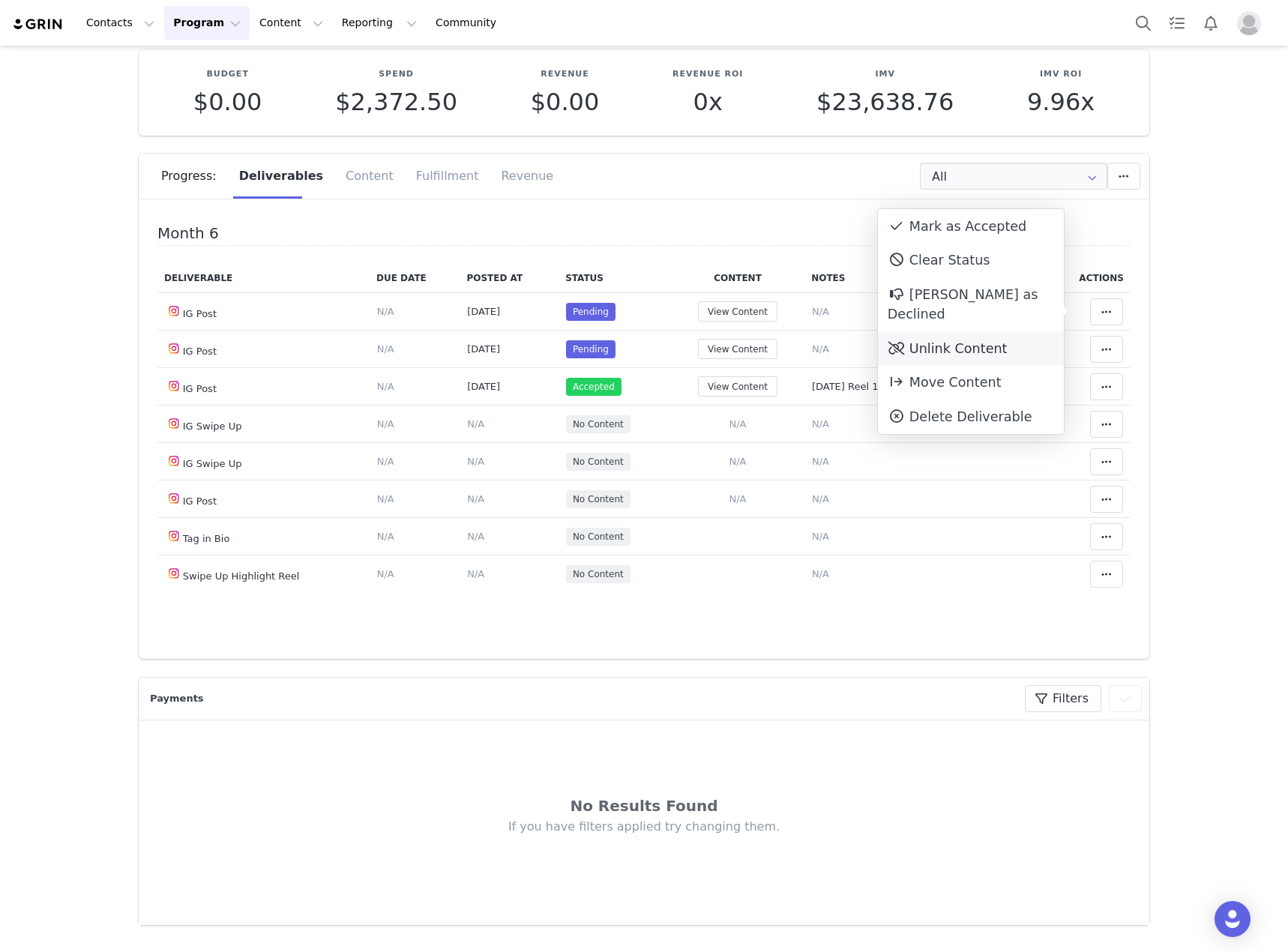
click at [960, 331] on div "Unlink Content" at bounding box center [971, 348] width 186 height 34
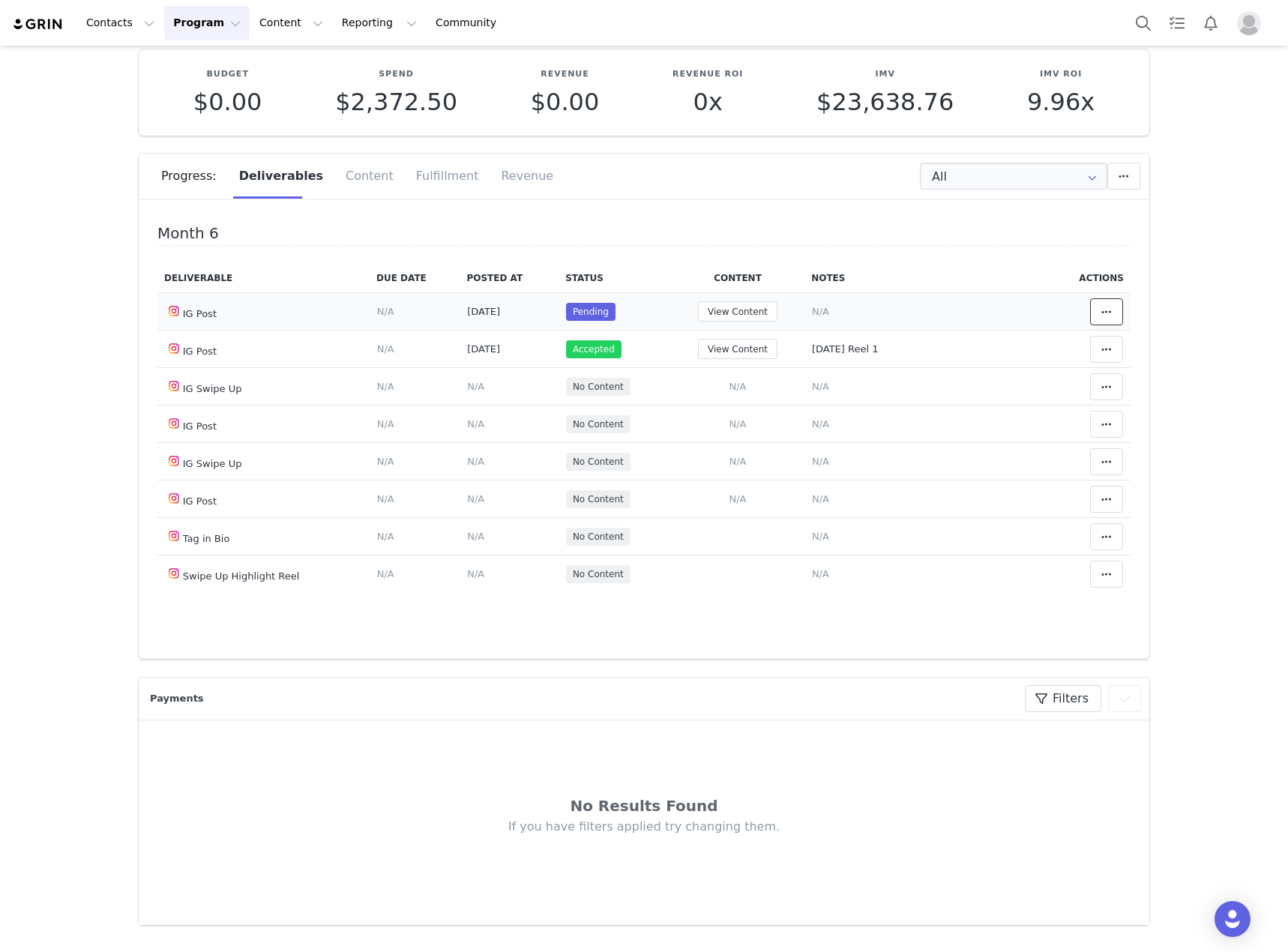
click at [1101, 308] on icon at bounding box center [1106, 311] width 10 height 12
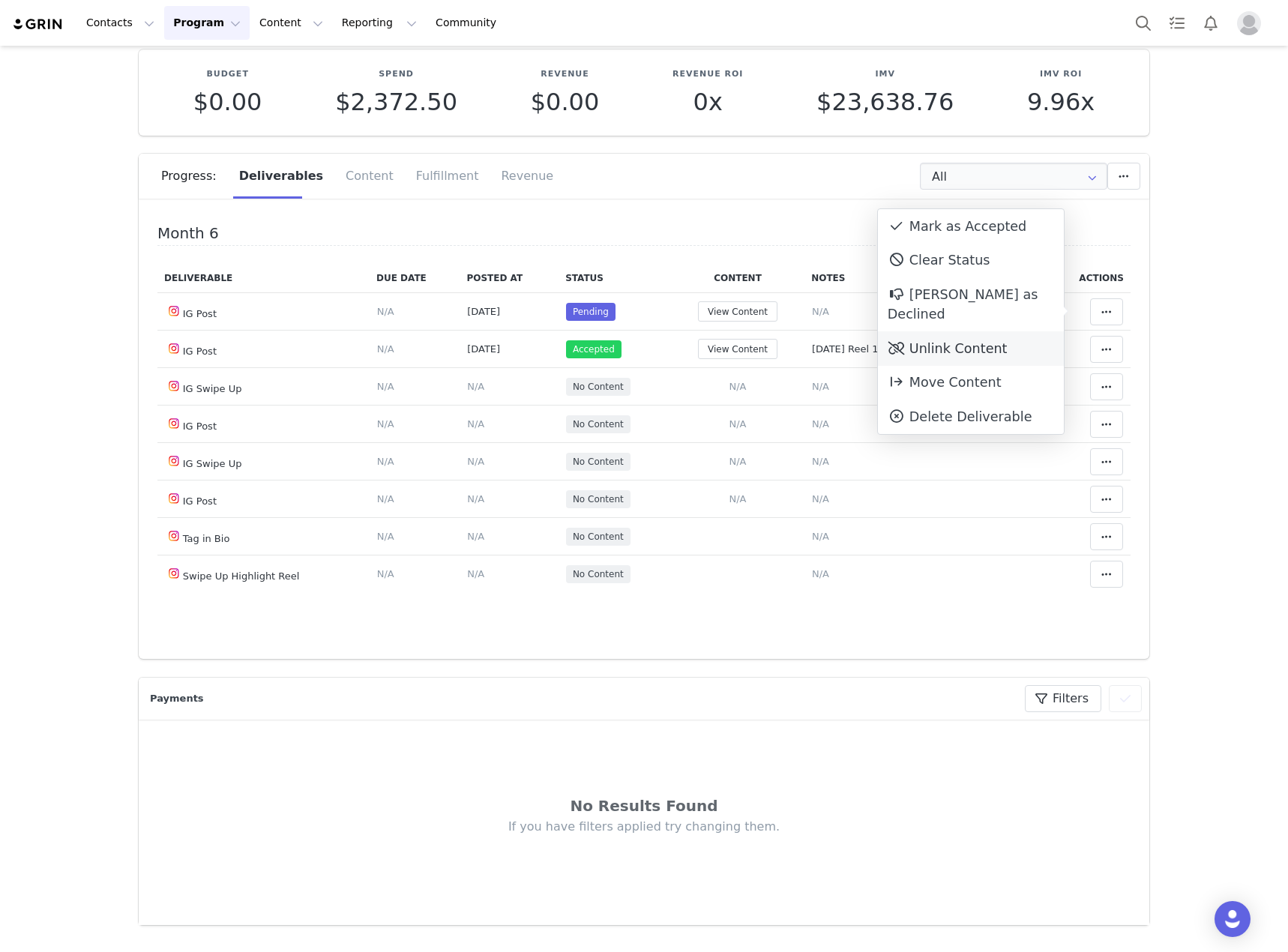
click at [941, 331] on div "Unlink Content" at bounding box center [971, 348] width 186 height 34
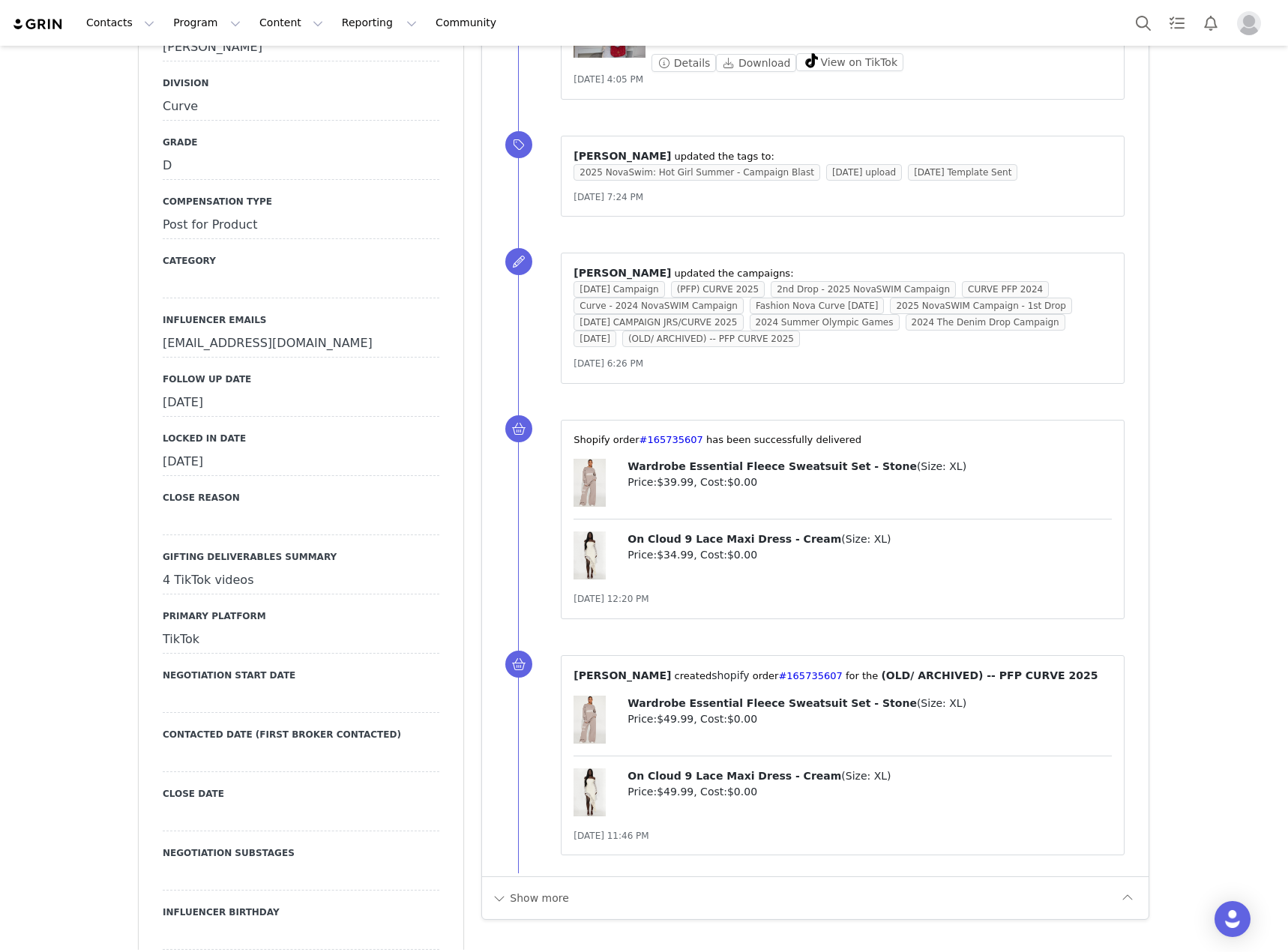
scroll to position [1799, 0]
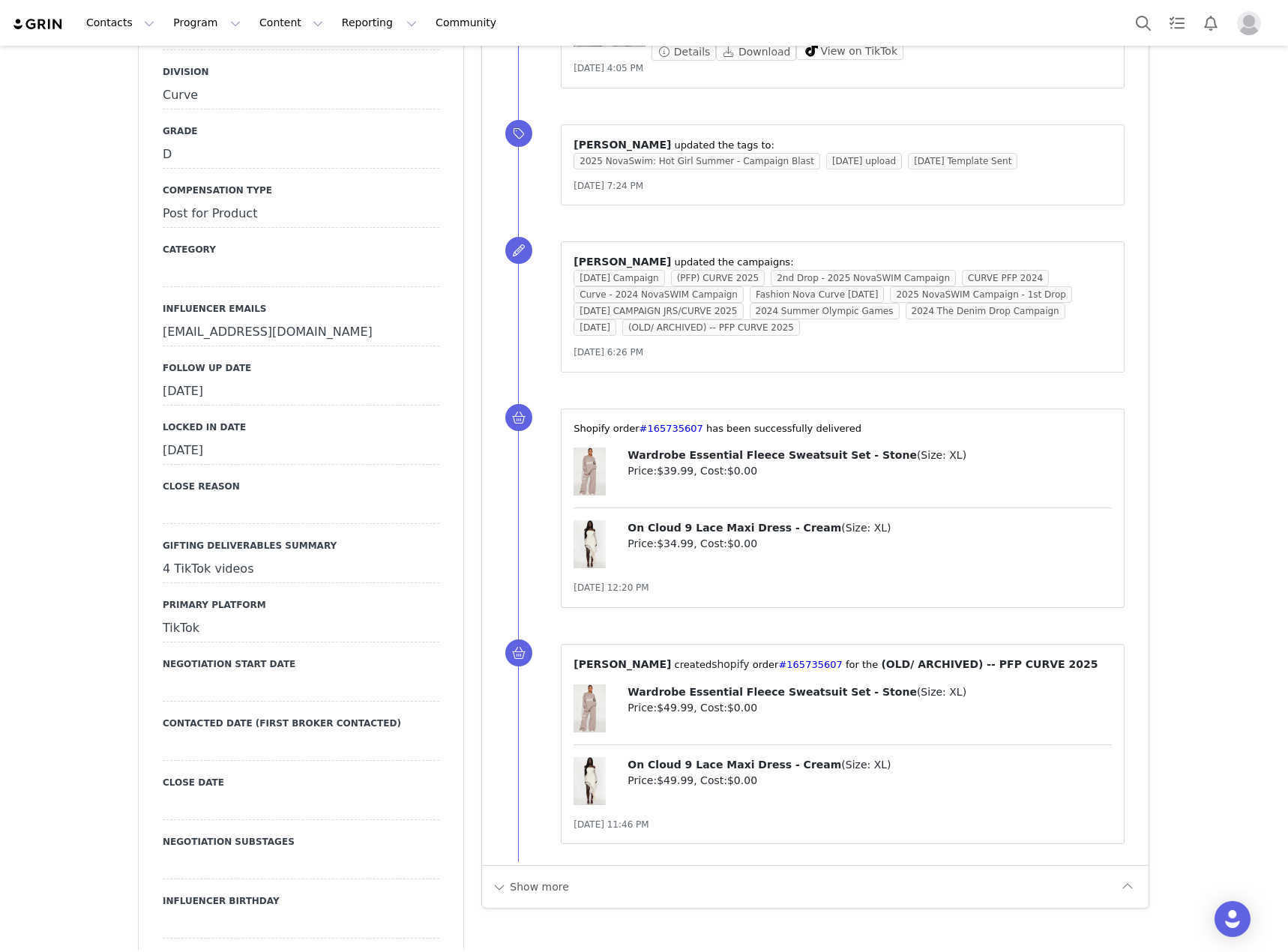
click at [401, 378] on div "[DATE]" at bounding box center [300, 392] width 277 height 27
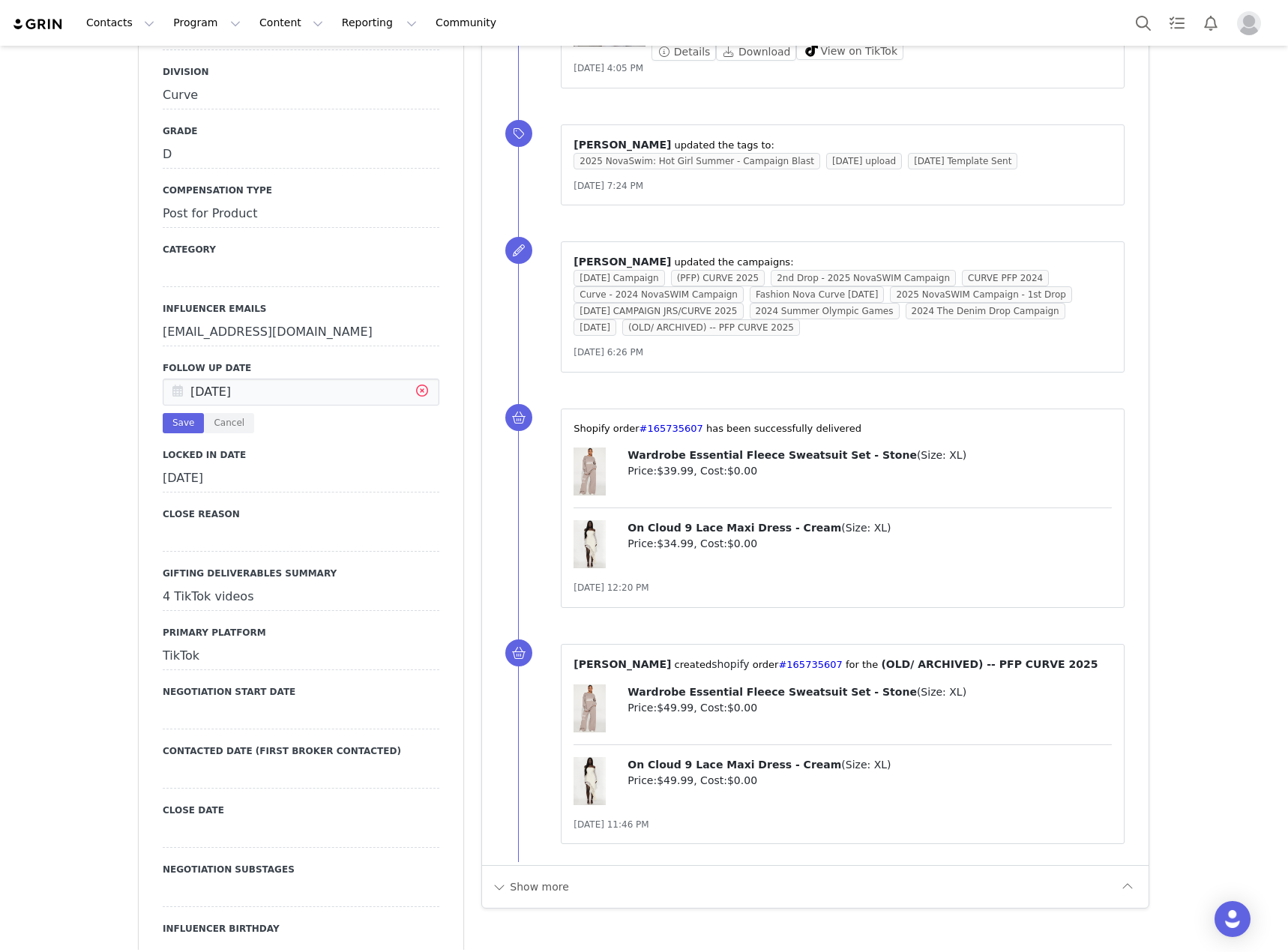
click at [420, 379] on icon at bounding box center [422, 393] width 27 height 27
click at [334, 378] on input "text" at bounding box center [300, 392] width 277 height 27
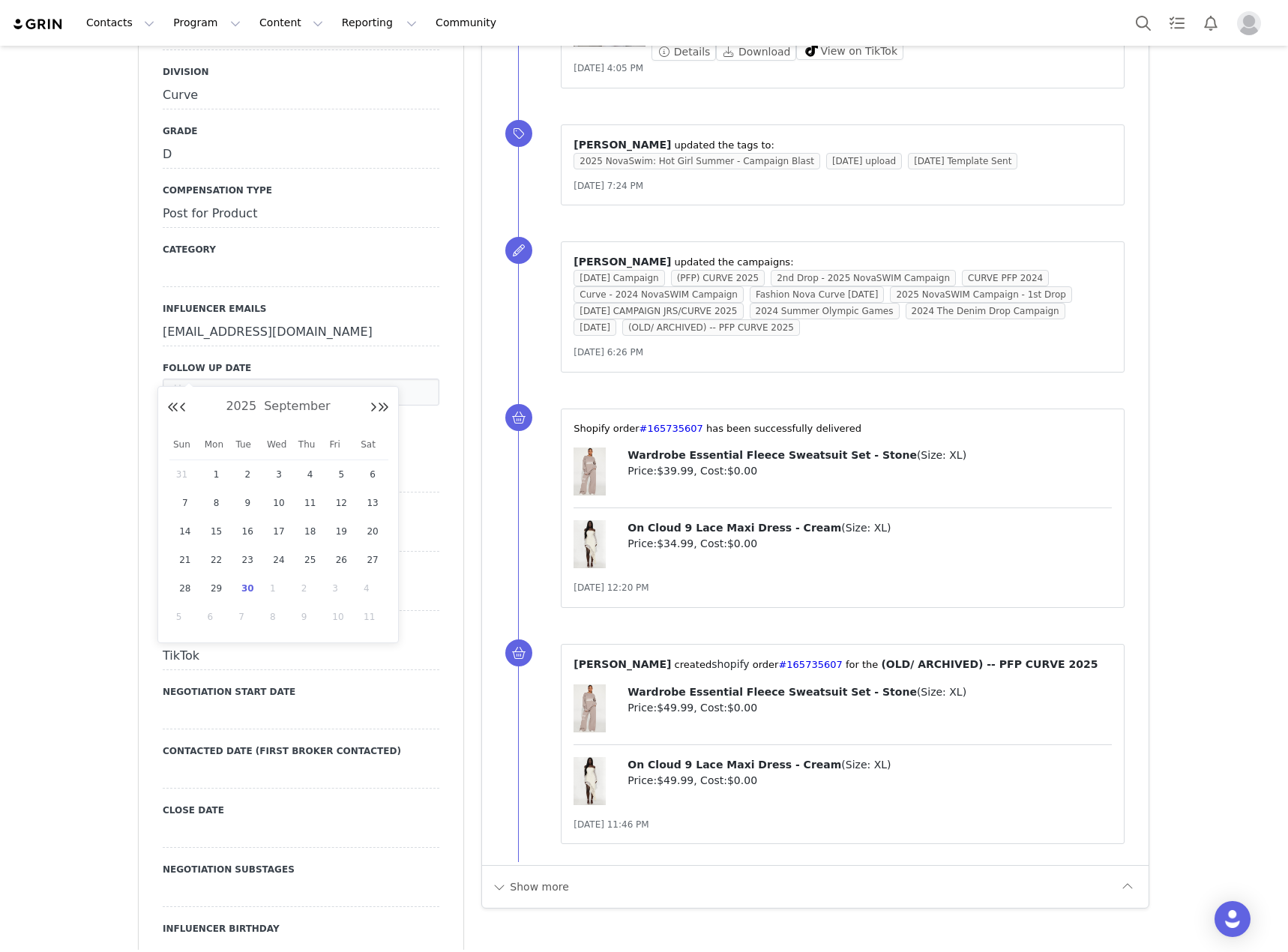
click at [252, 590] on span "30" at bounding box center [247, 588] width 18 height 18
type input "[DATE]"
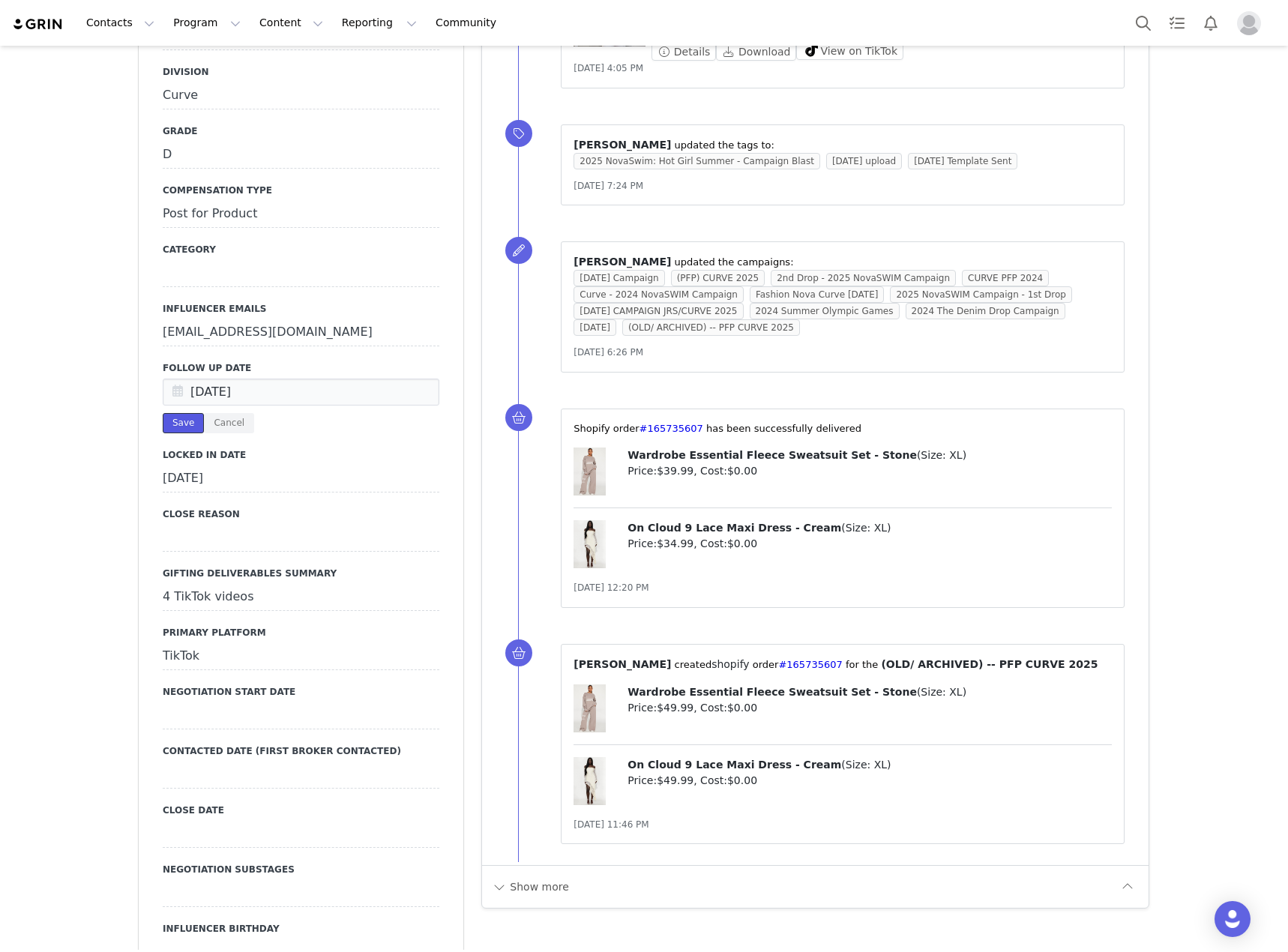
click at [174, 413] on button "Save" at bounding box center [183, 422] width 41 height 20
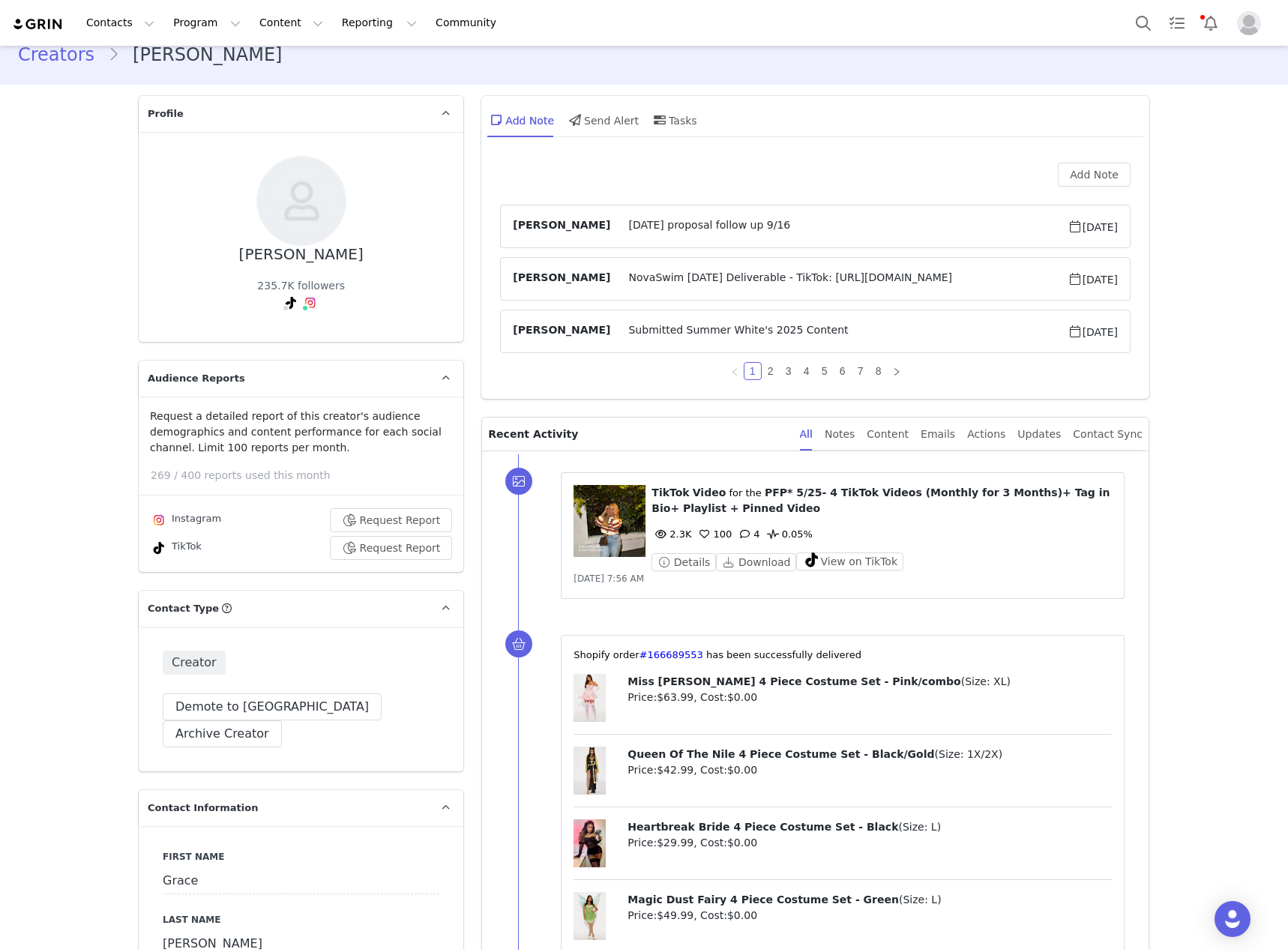
scroll to position [0, 0]
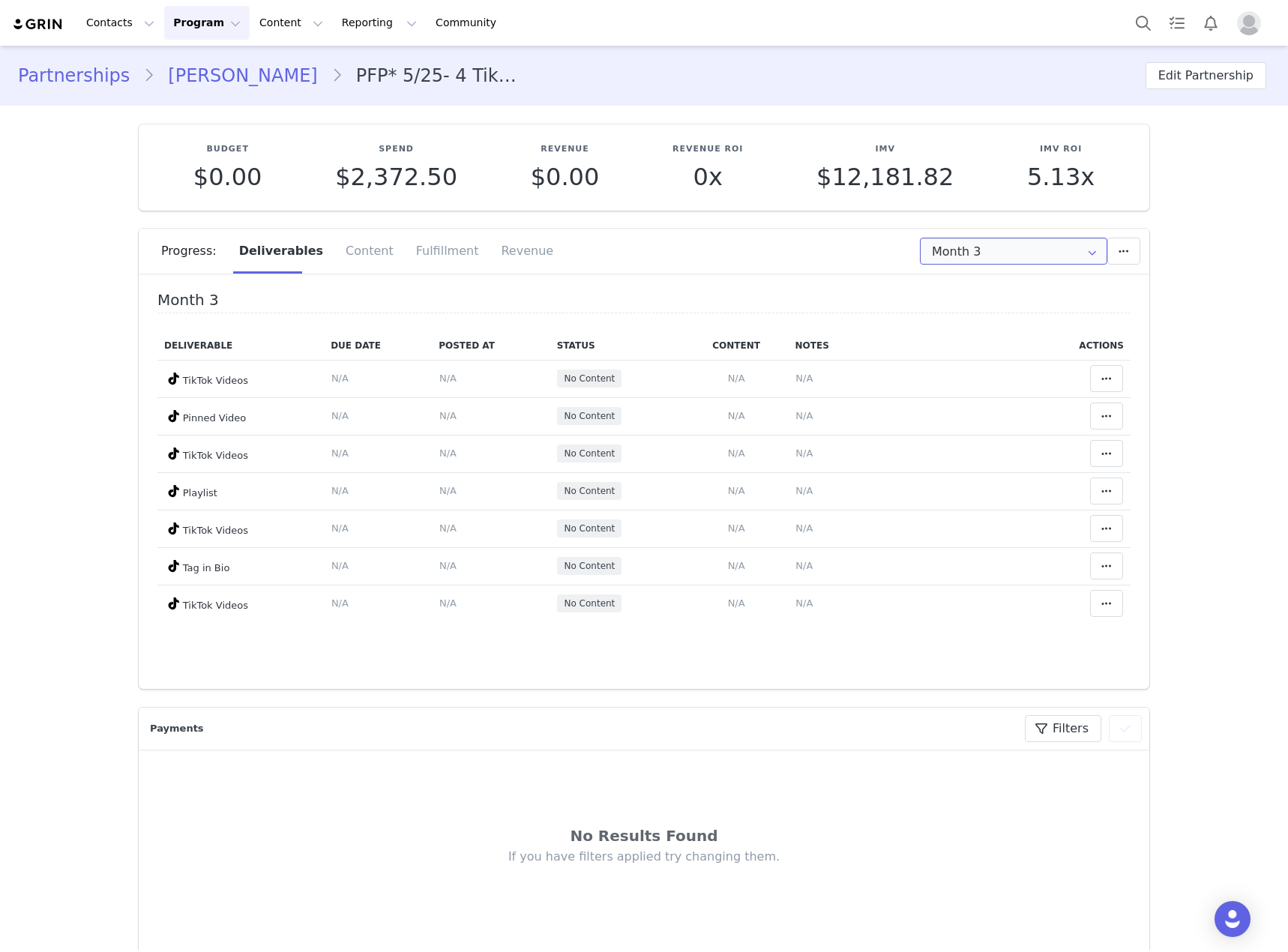
click at [991, 240] on input "Month 3" at bounding box center [1013, 251] width 187 height 27
click at [1001, 367] on li "All Months" at bounding box center [1014, 368] width 197 height 25
type input "All"
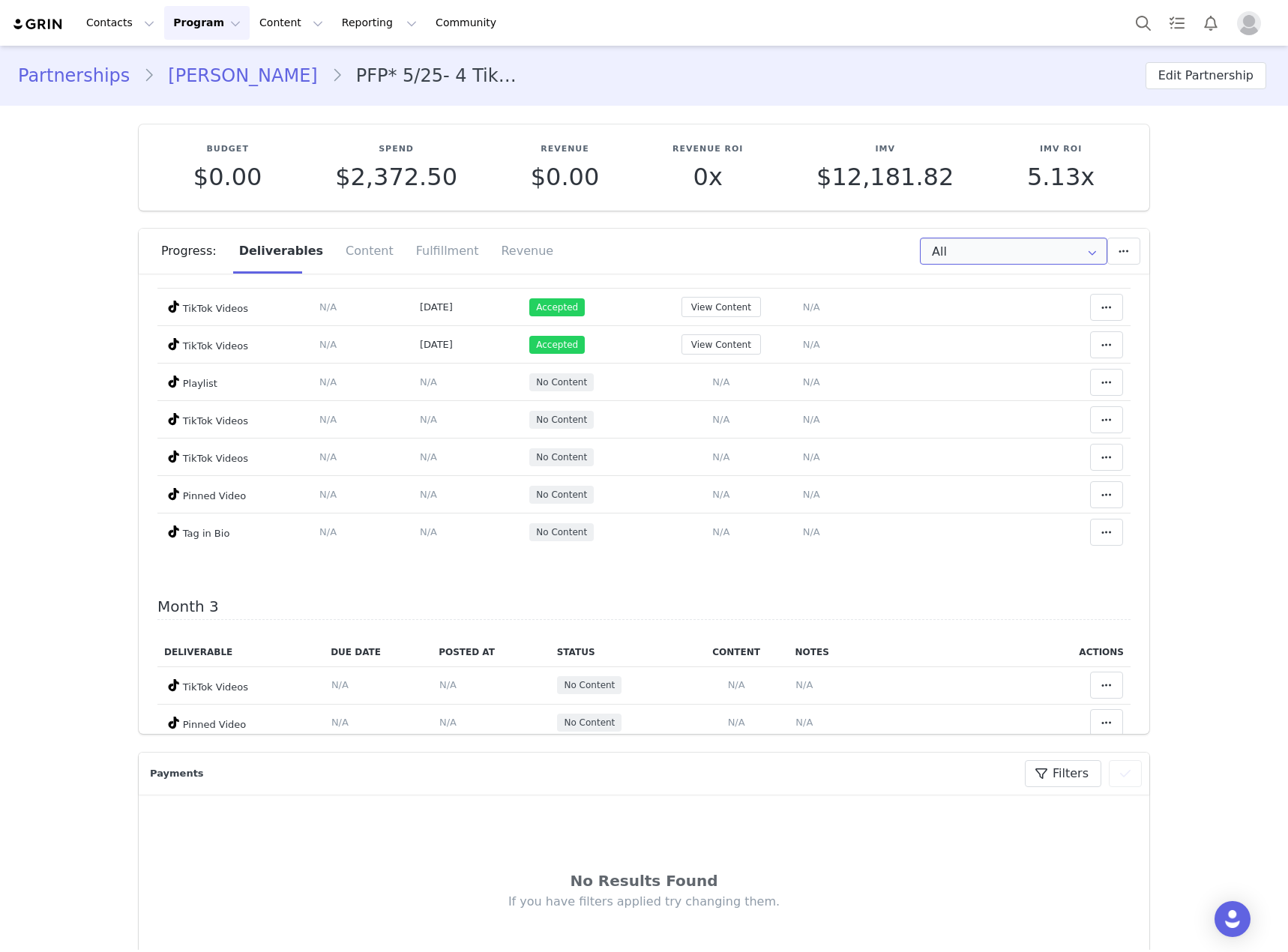
scroll to position [374, 0]
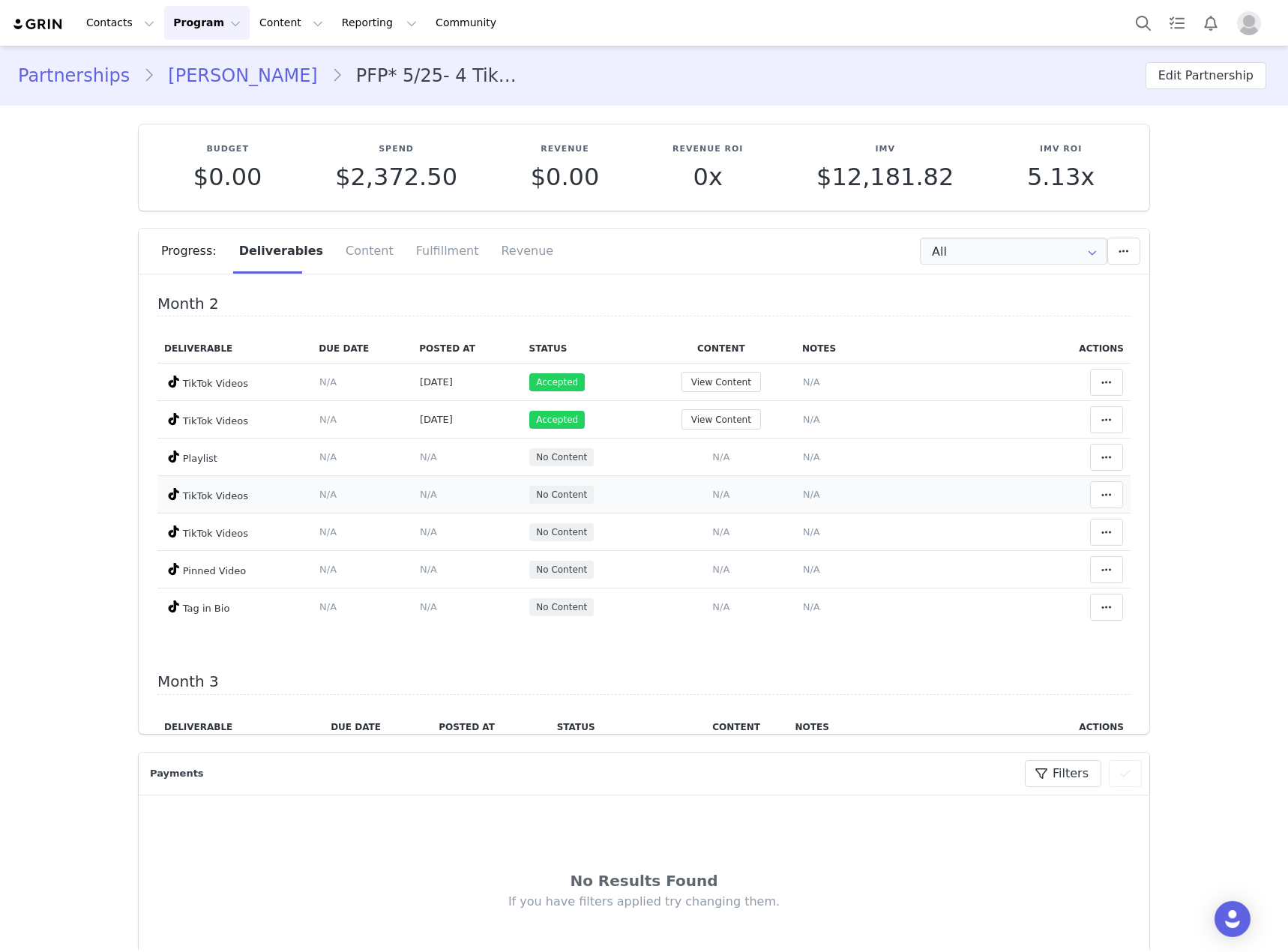
click at [718, 494] on span "N/A" at bounding box center [721, 494] width 18 height 11
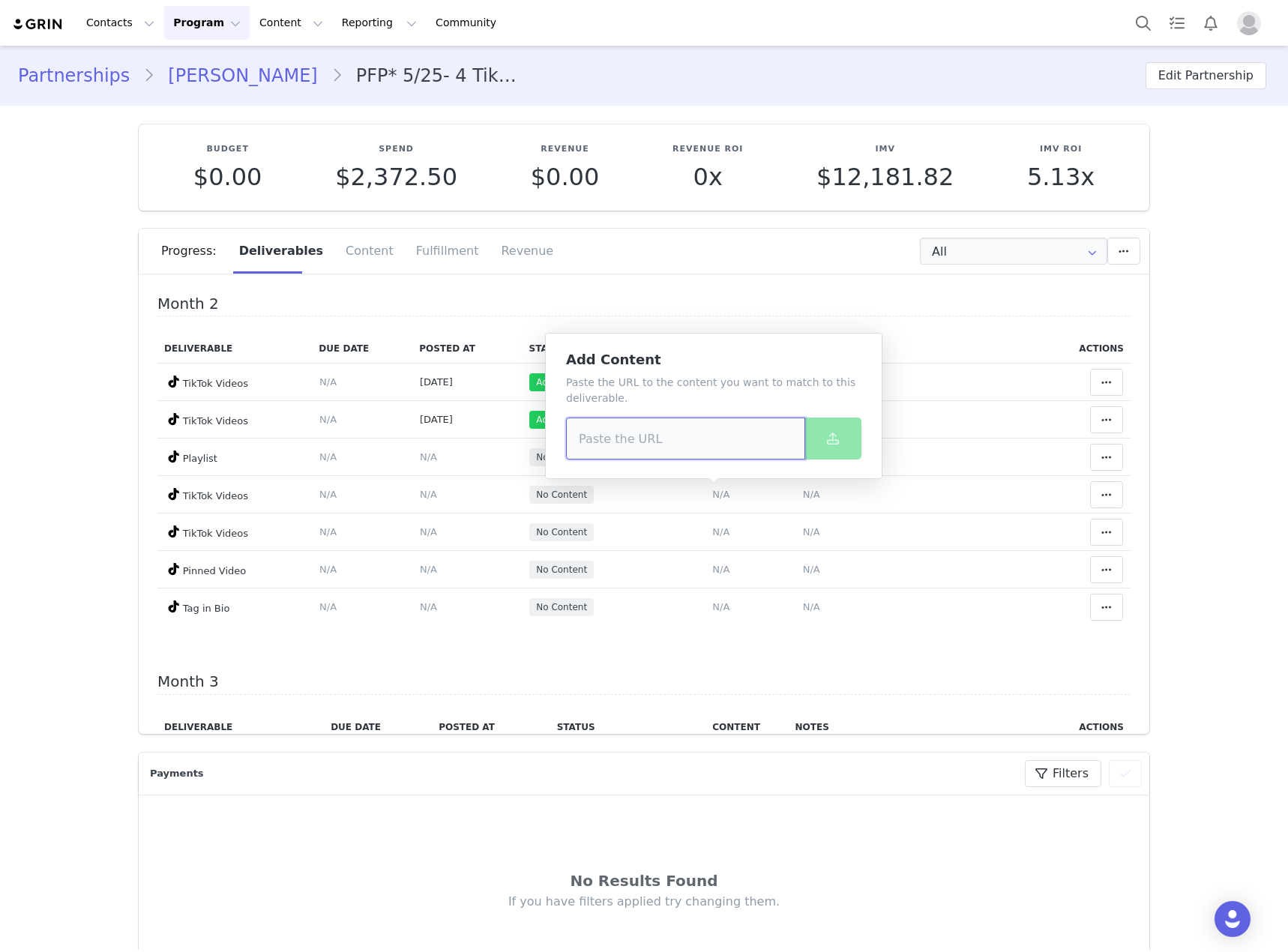
click at [619, 436] on input at bounding box center [685, 438] width 239 height 42
paste input "https://www.tiktok.com/@gracehegley/video/7555265302234189078?_r=1&_t=ZN-907CE4…"
type input "https://www.tiktok.com/@gracehegley/video/7555265302234189078?_r=1&_t=ZN-907CE4…"
click at [839, 443] on span at bounding box center [833, 438] width 18 height 18
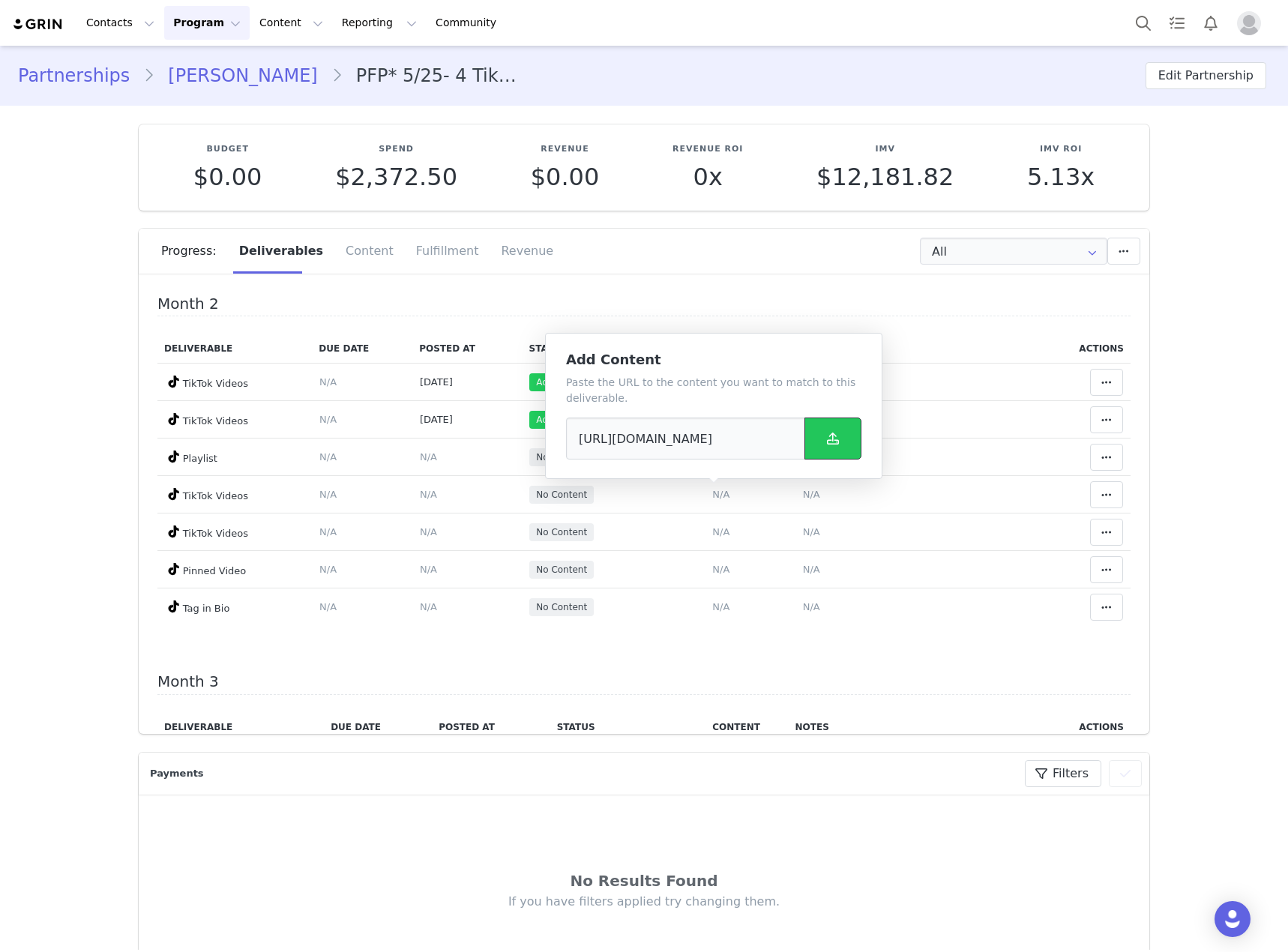
scroll to position [0, 0]
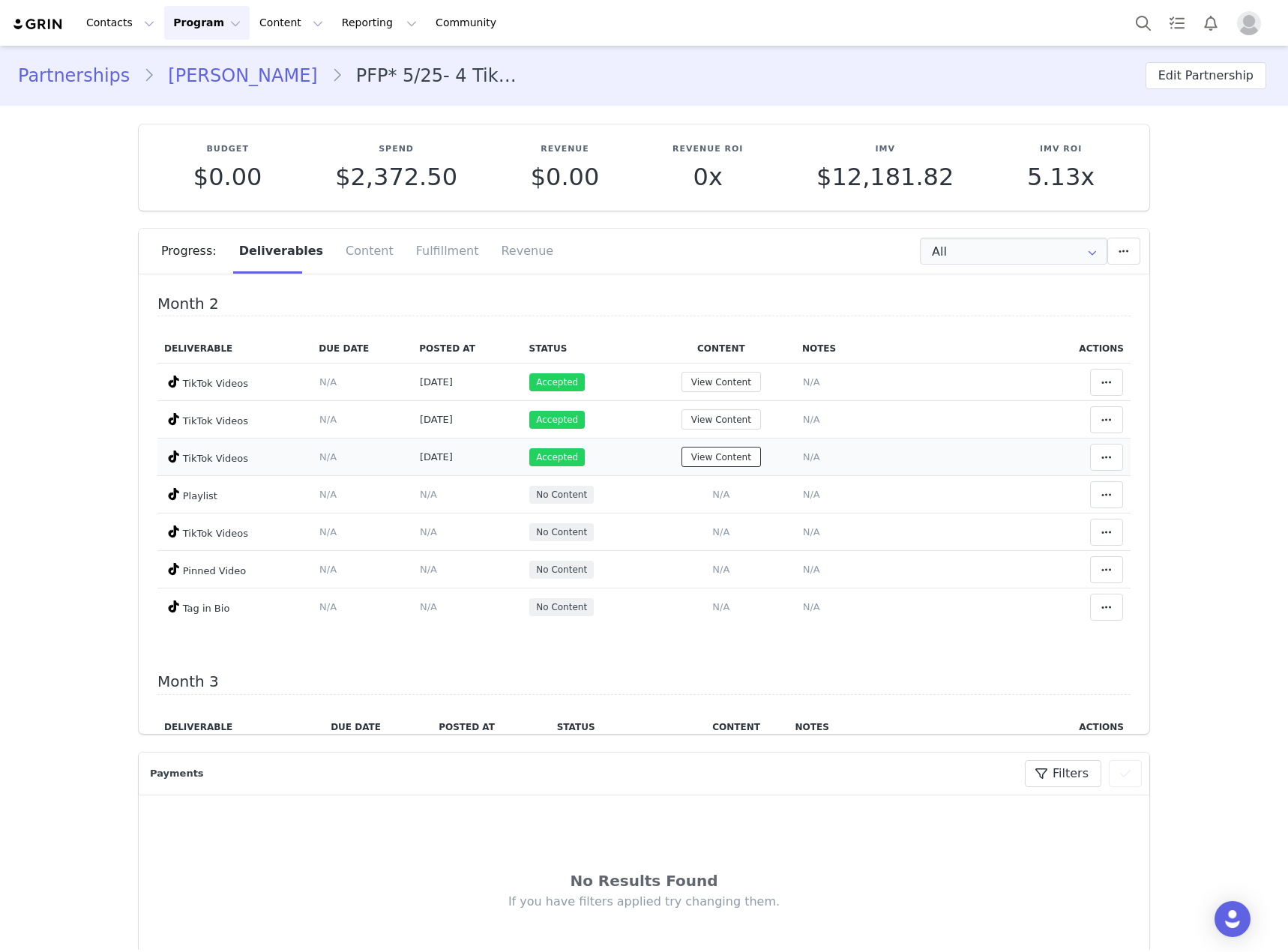
click at [733, 463] on button "View Content" at bounding box center [721, 456] width 80 height 20
click at [803, 459] on span "N/A" at bounding box center [811, 456] width 18 height 11
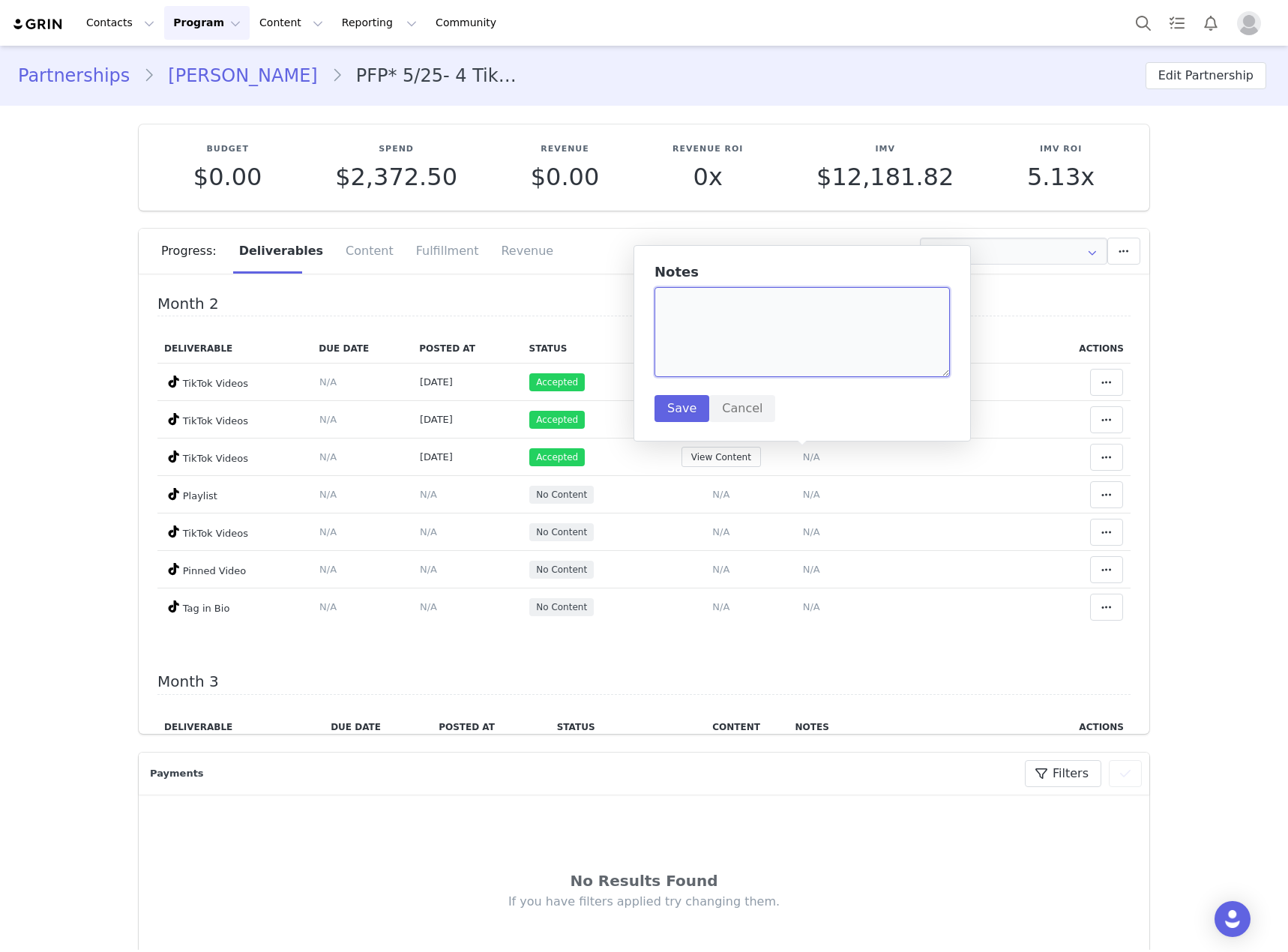
click at [803, 355] on textarea at bounding box center [802, 331] width 296 height 90
type textarea "Halloween TikTok 1"
click at [672, 413] on button "Save" at bounding box center [681, 409] width 55 height 27
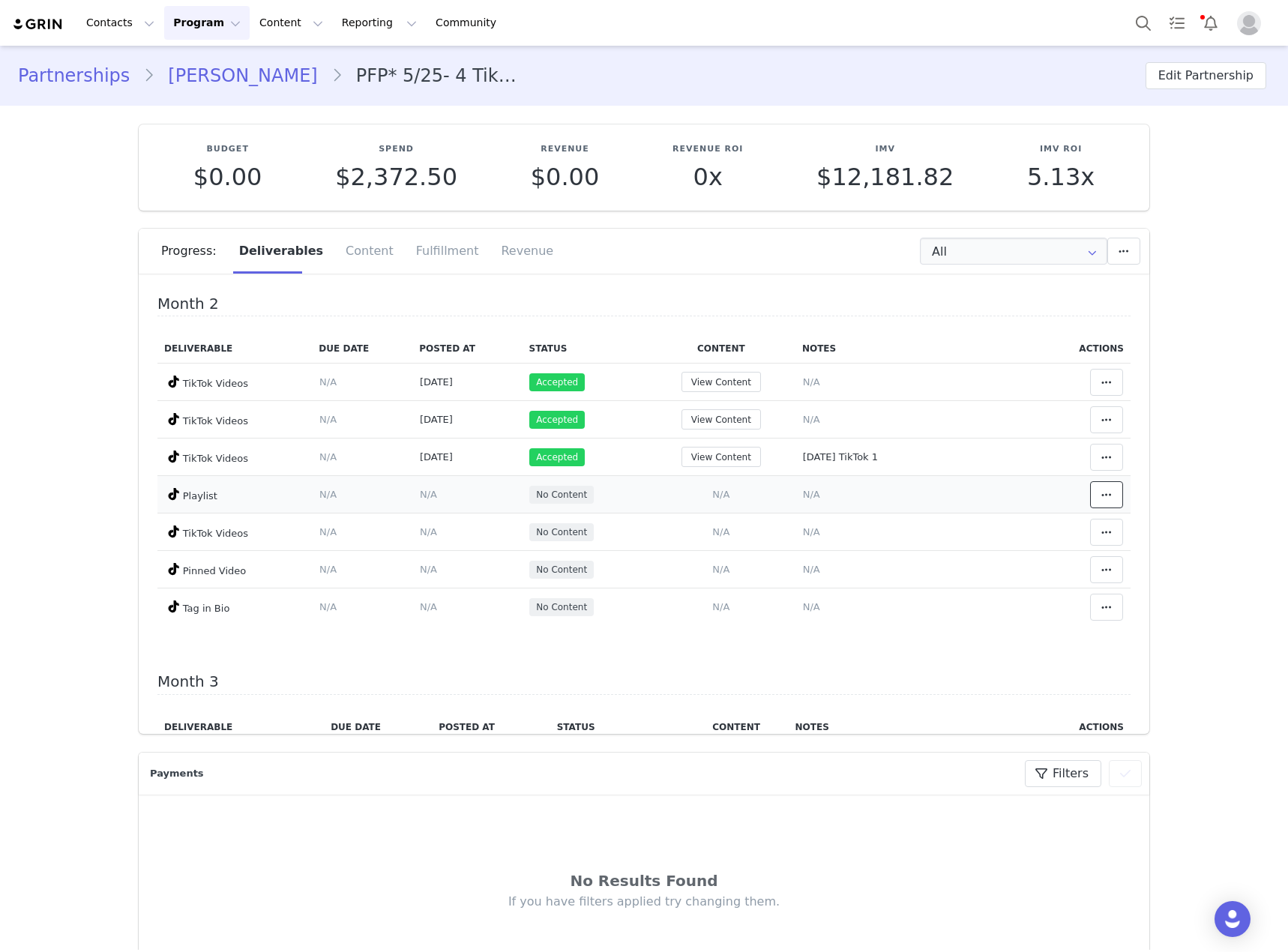
click at [1101, 490] on icon at bounding box center [1106, 494] width 10 height 12
click at [955, 492] on div "Mark as Accepted" at bounding box center [971, 494] width 186 height 34
click at [1101, 612] on icon at bounding box center [1106, 606] width 10 height 12
click at [933, 599] on div "Mark as Accepted" at bounding box center [971, 606] width 186 height 34
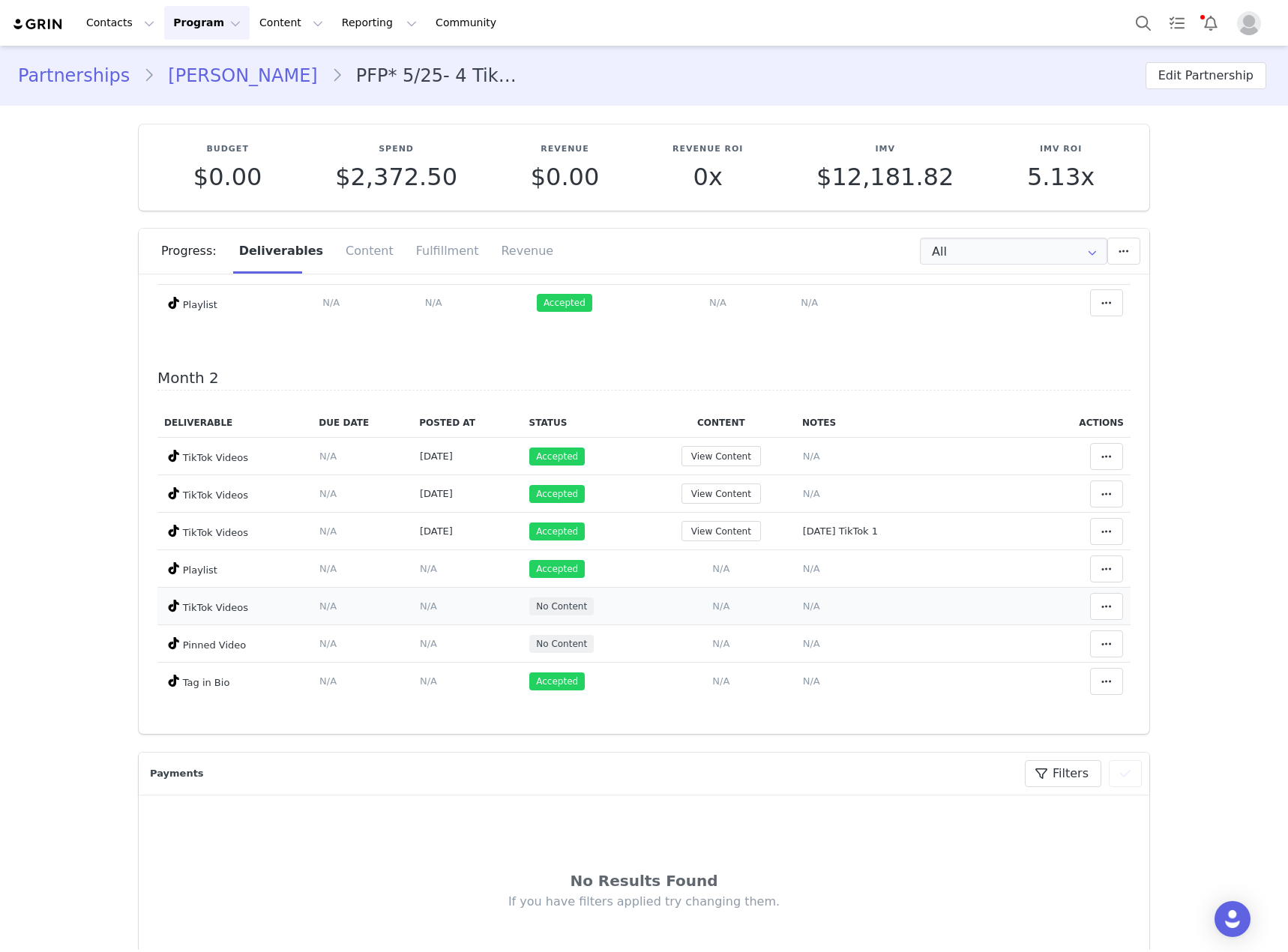
scroll to position [300, 0]
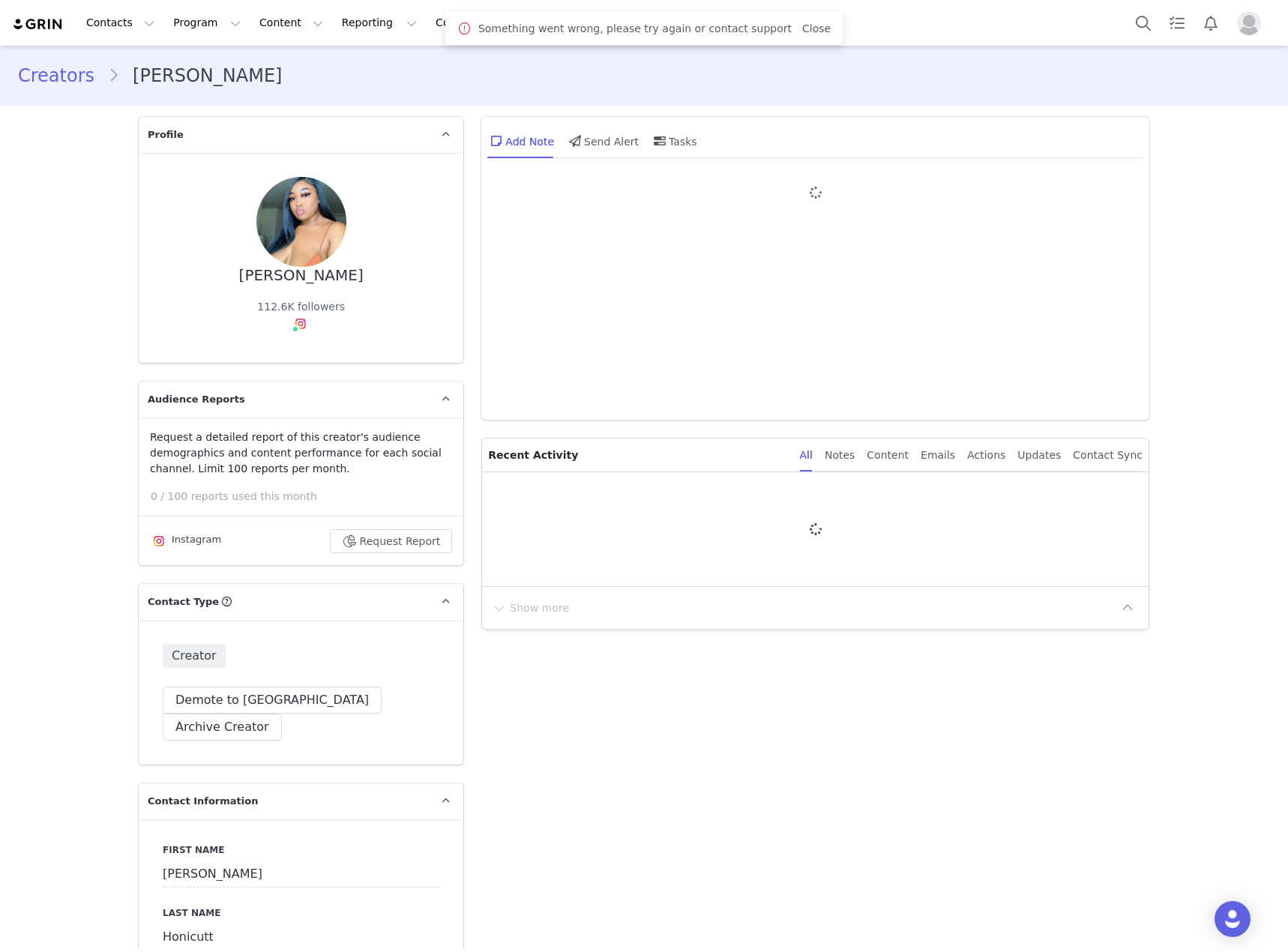
type input "+1 ([GEOGRAPHIC_DATA])"
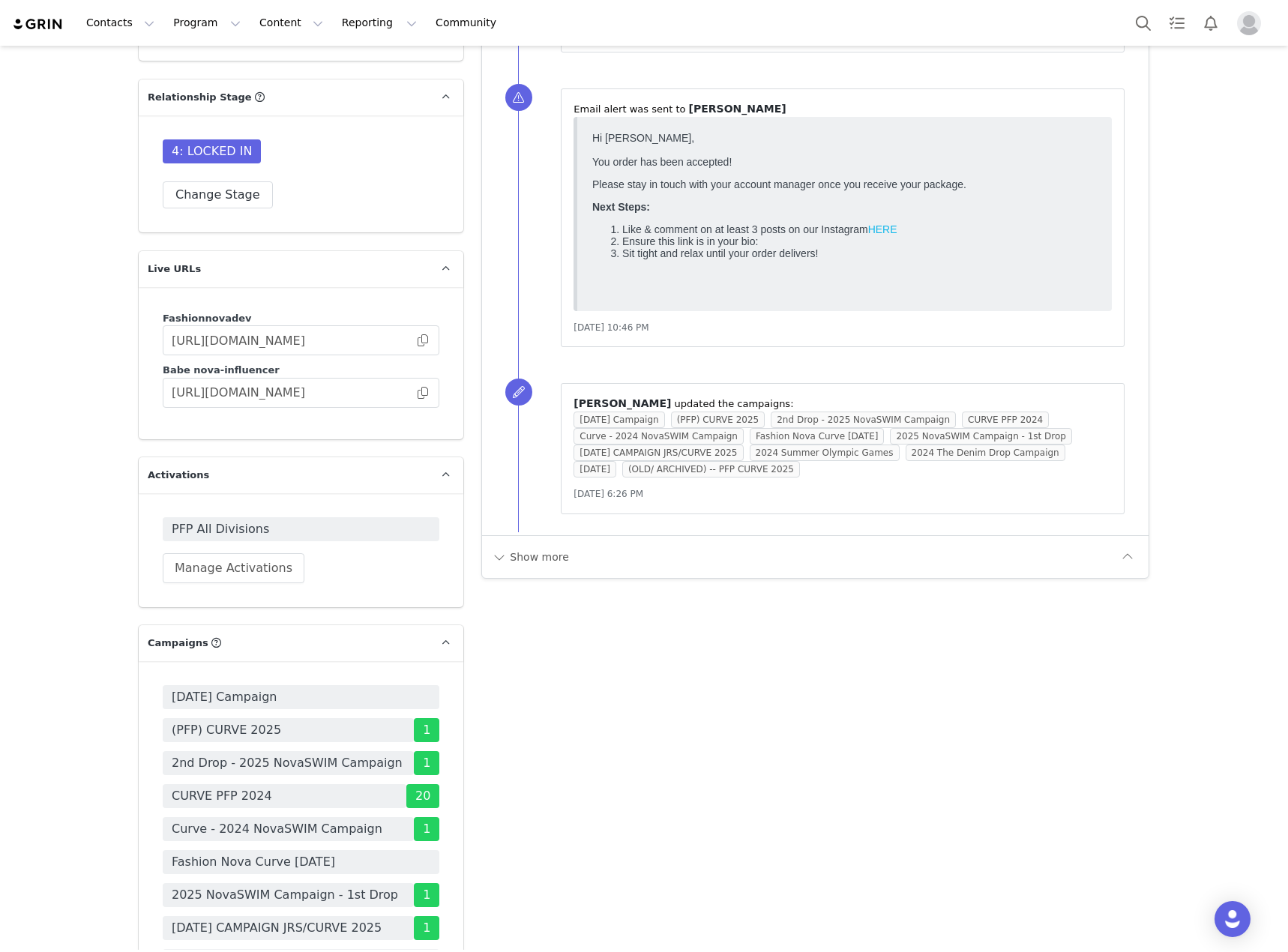
scroll to position [4347, 0]
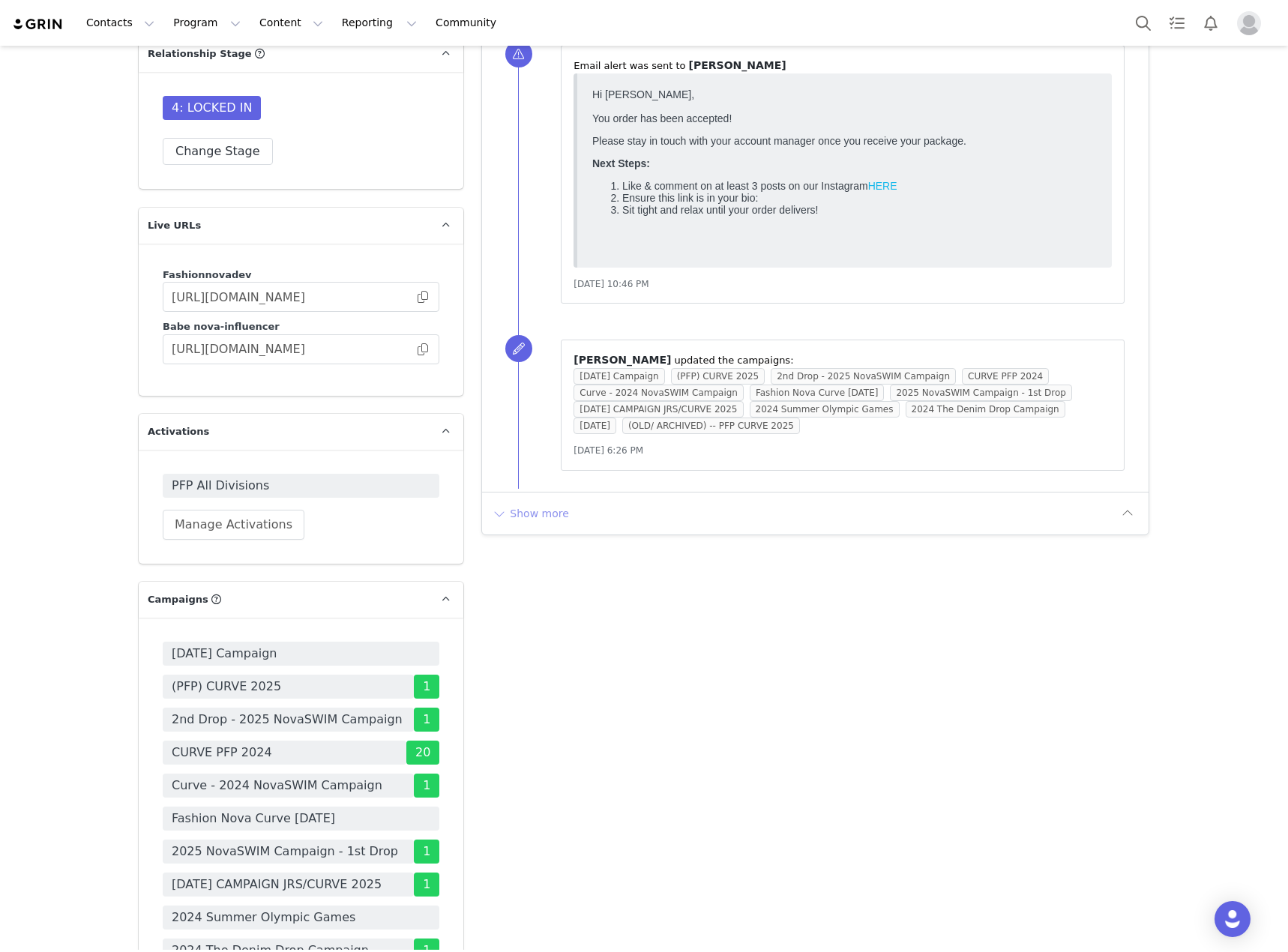
click at [551, 519] on button "Show more" at bounding box center [530, 513] width 79 height 24
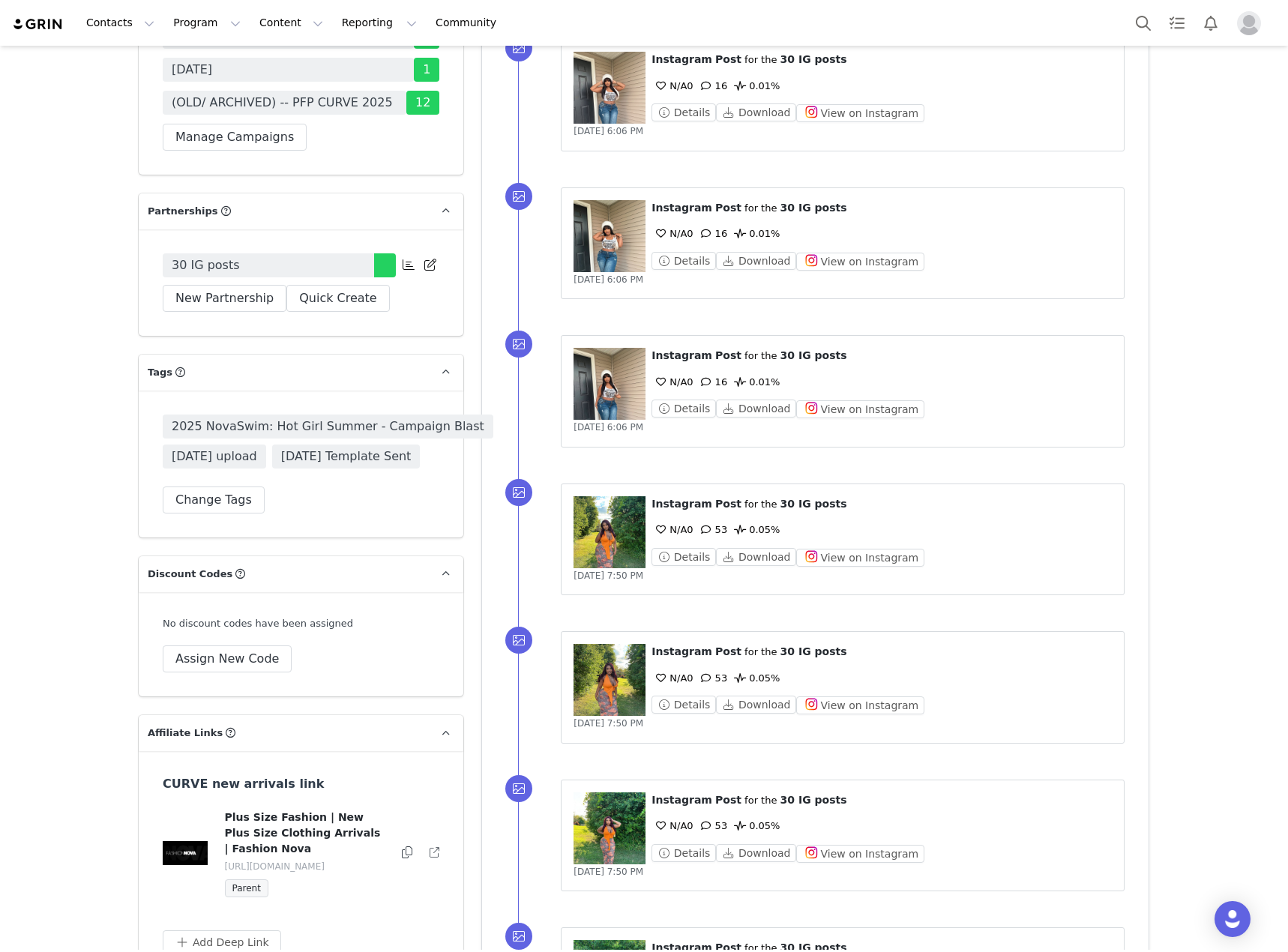
scroll to position [5425, 0]
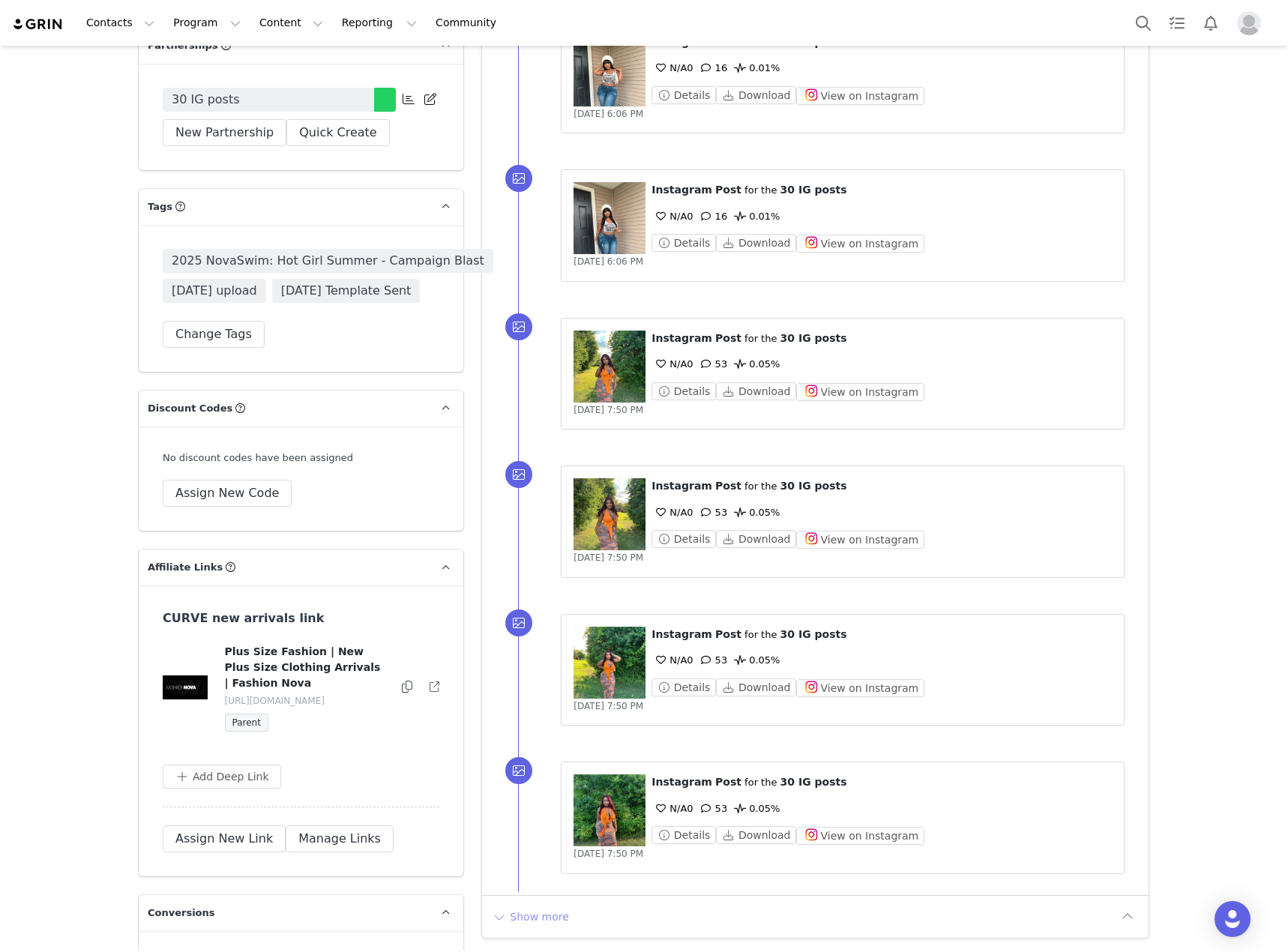
click at [532, 913] on button "Show more" at bounding box center [530, 916] width 79 height 24
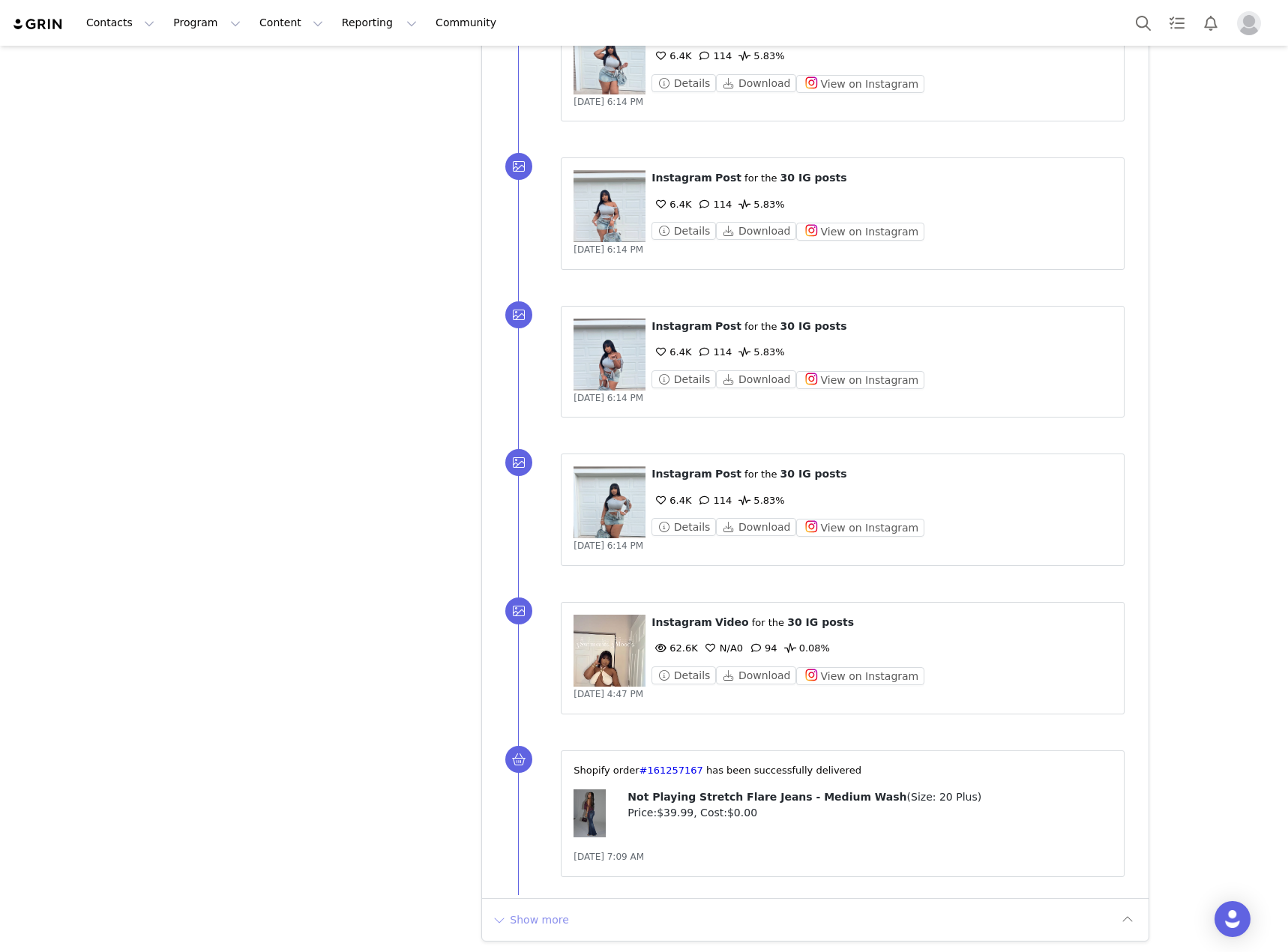
scroll to position [6944, 0]
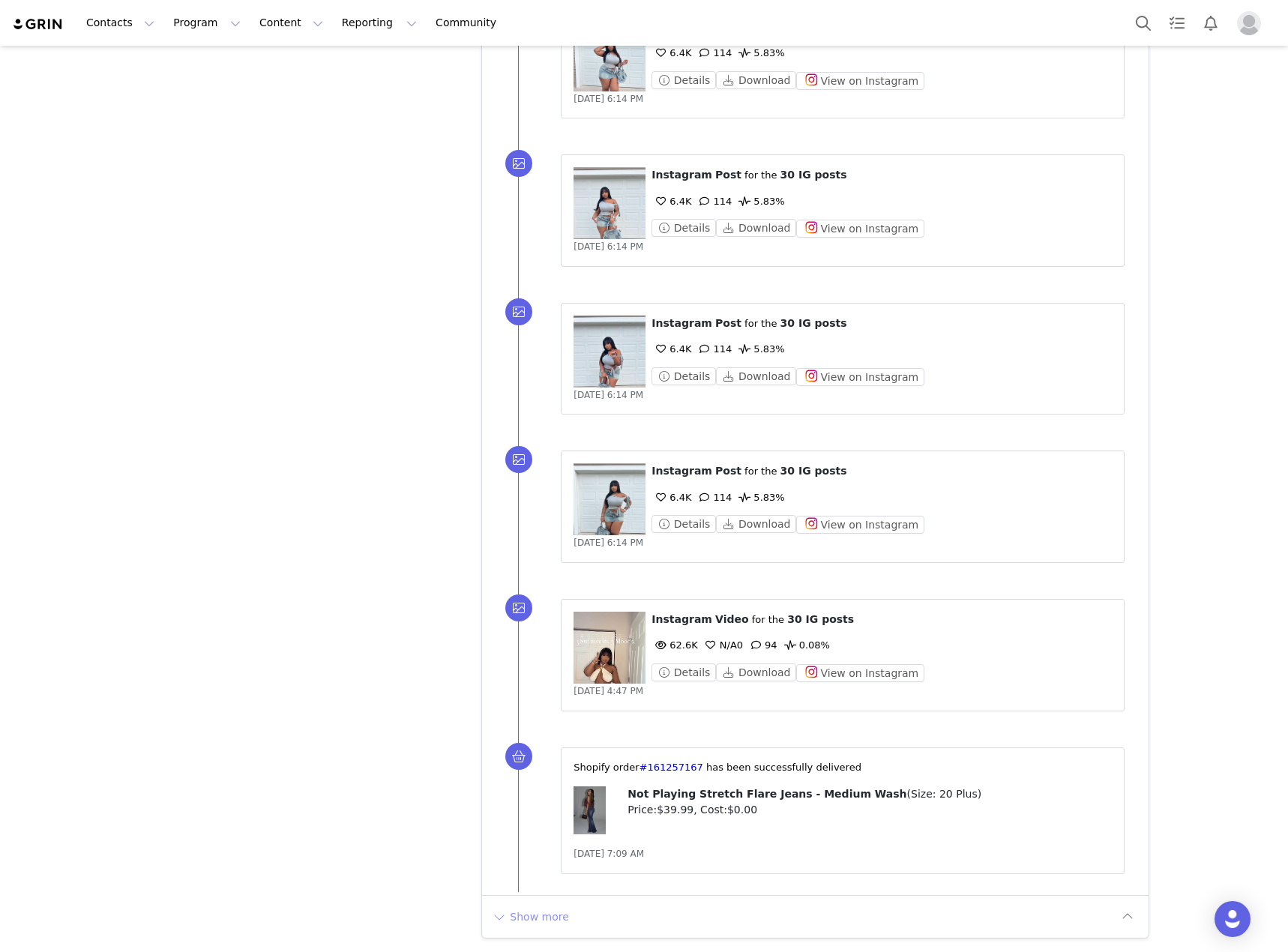
click at [553, 925] on button "Show more" at bounding box center [530, 916] width 79 height 24
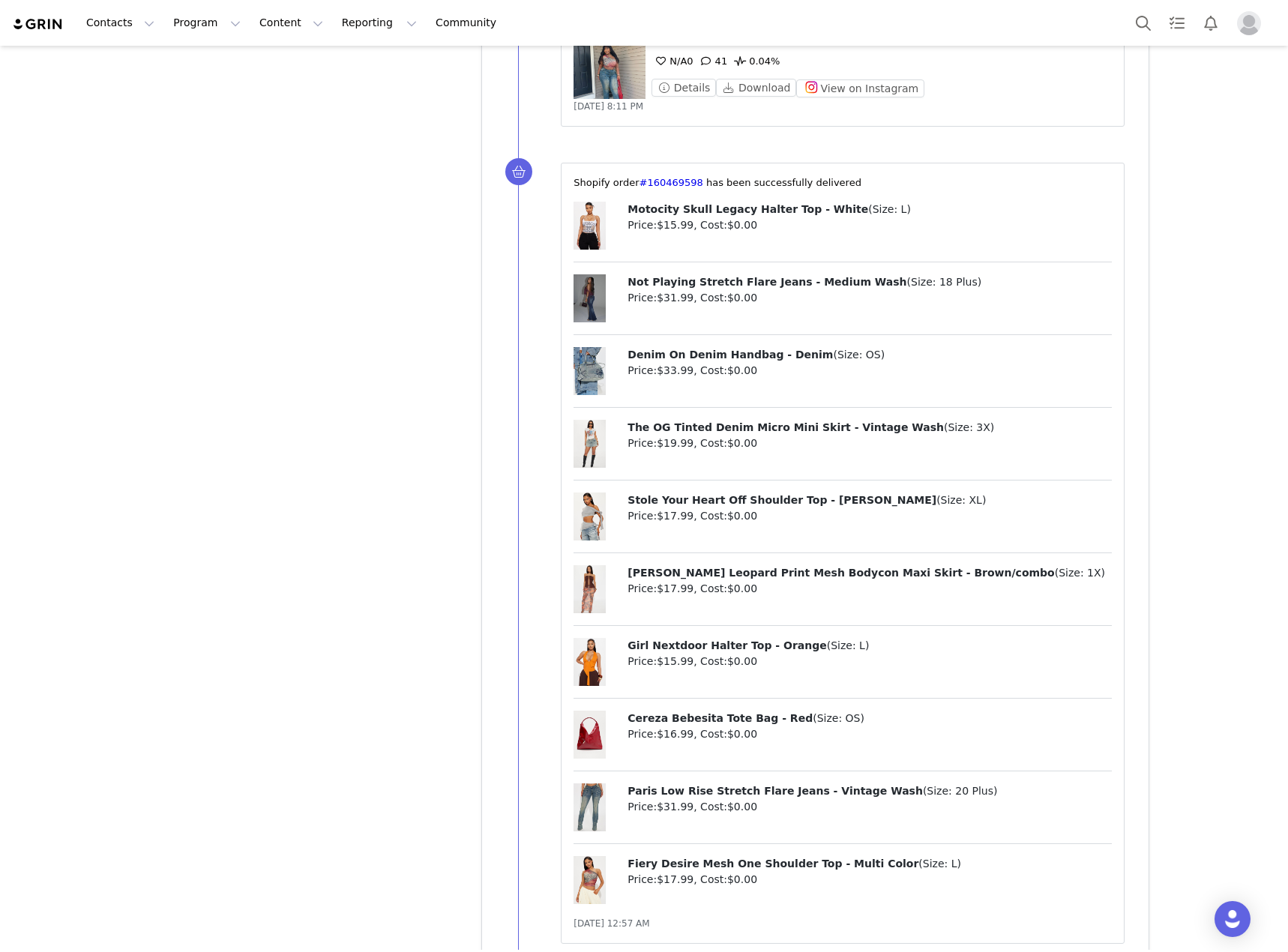
scroll to position [9186, 0]
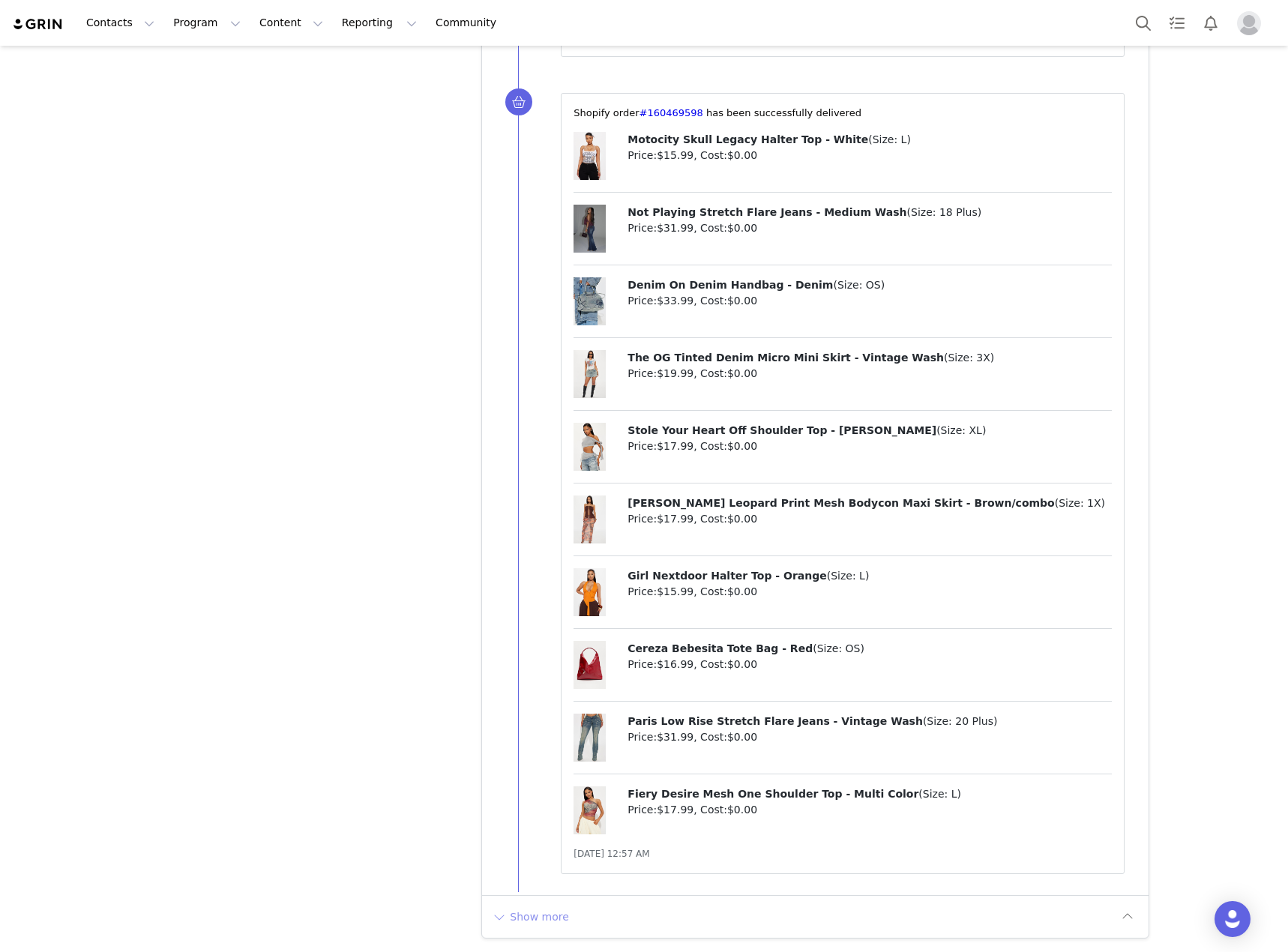
click at [532, 917] on button "Show more" at bounding box center [530, 916] width 79 height 24
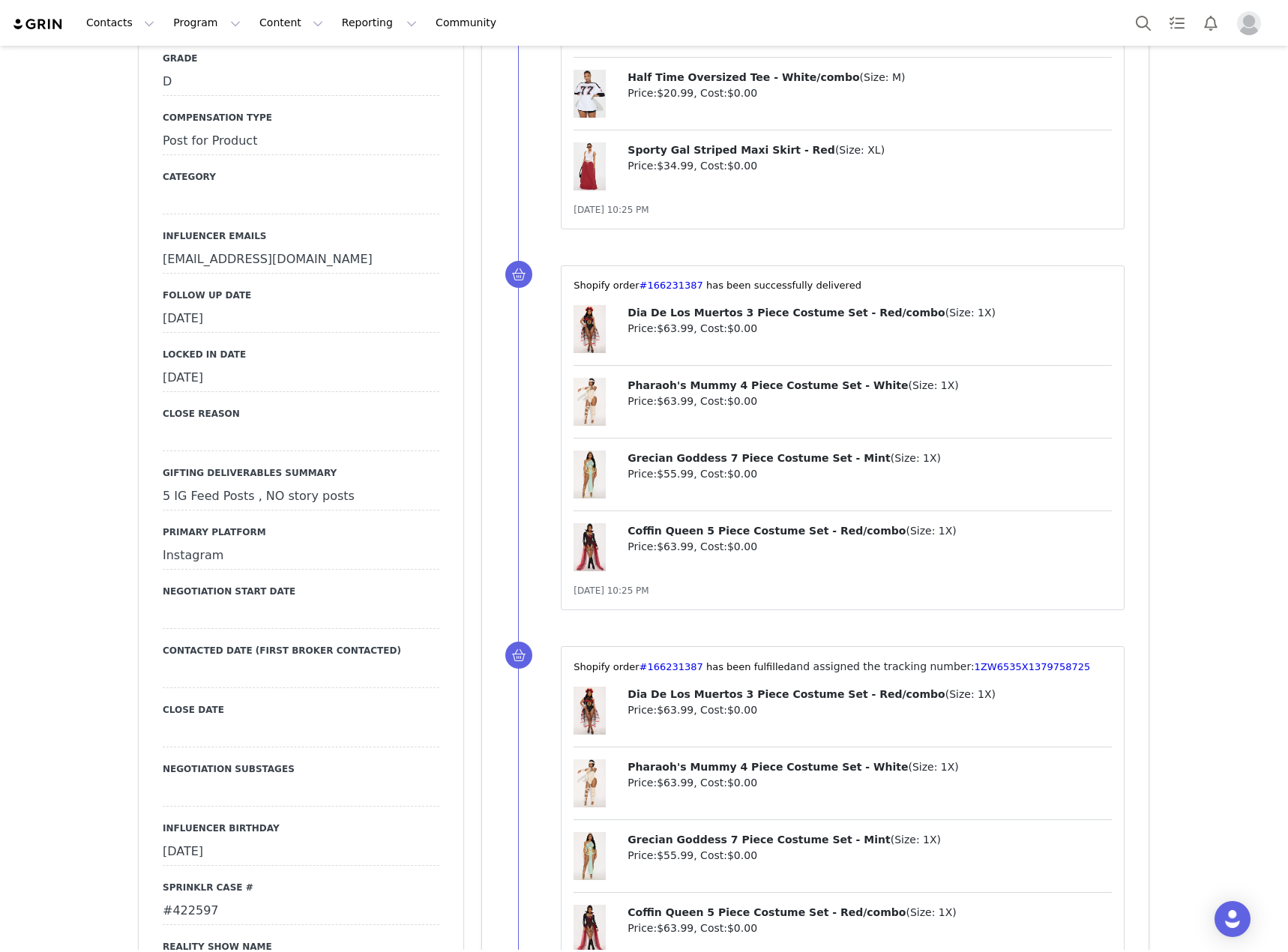
scroll to position [1617, 0]
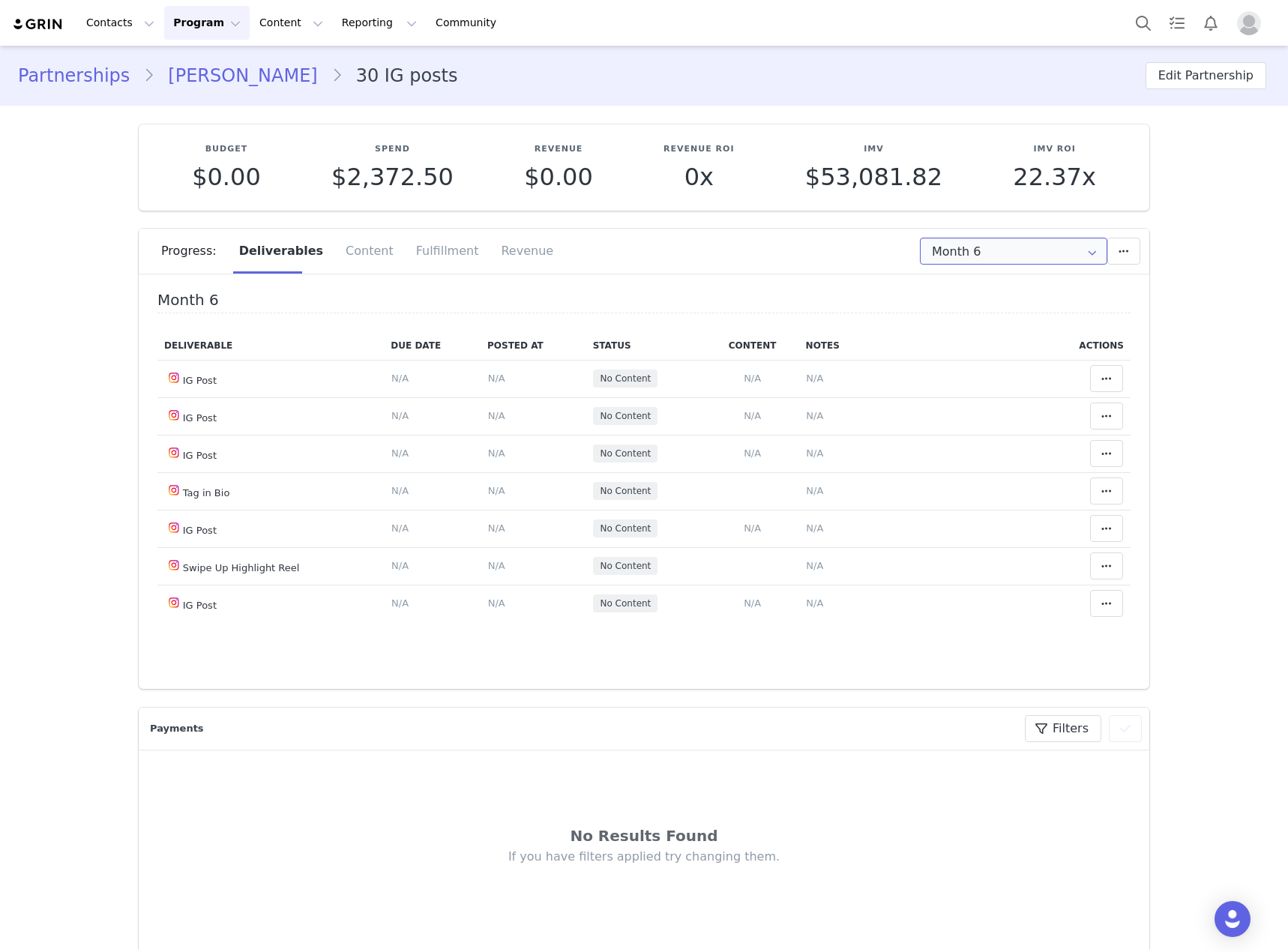
click at [944, 258] on input "Month 6" at bounding box center [1013, 251] width 187 height 27
click at [954, 442] on li "All Months" at bounding box center [1014, 445] width 197 height 25
type input "All"
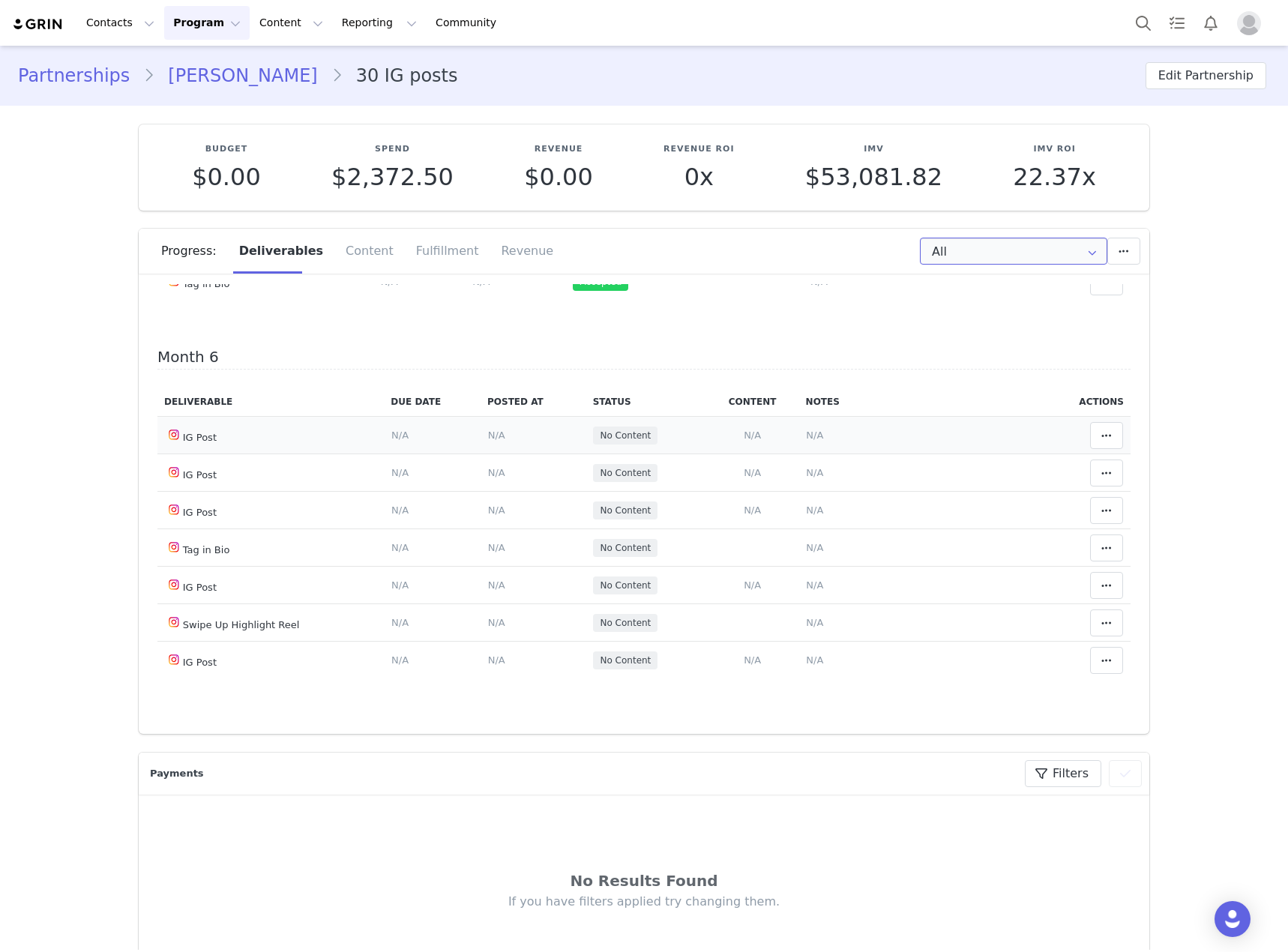
scroll to position [1871, 0]
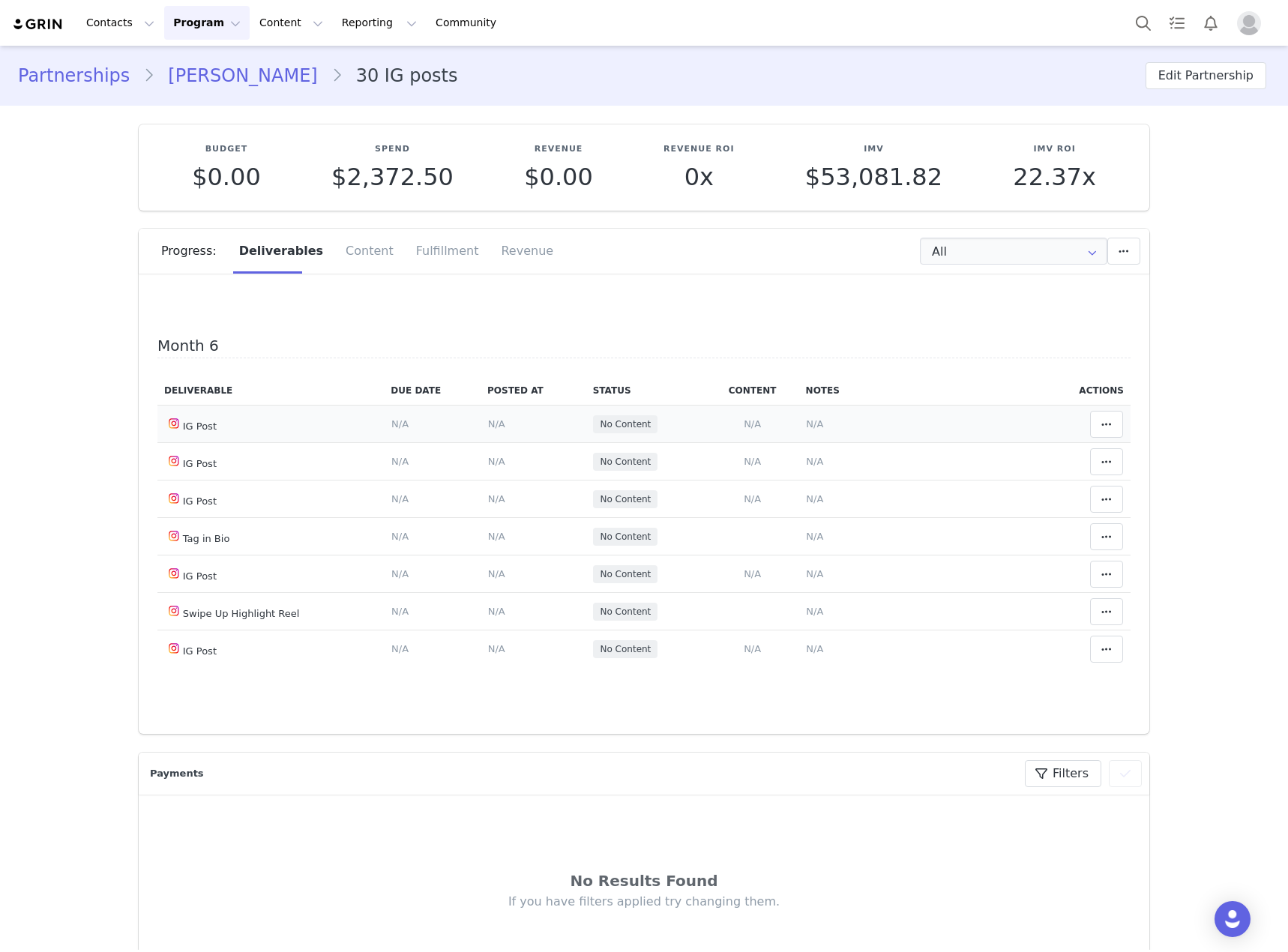
click at [744, 427] on span "N/A" at bounding box center [752, 424] width 18 height 11
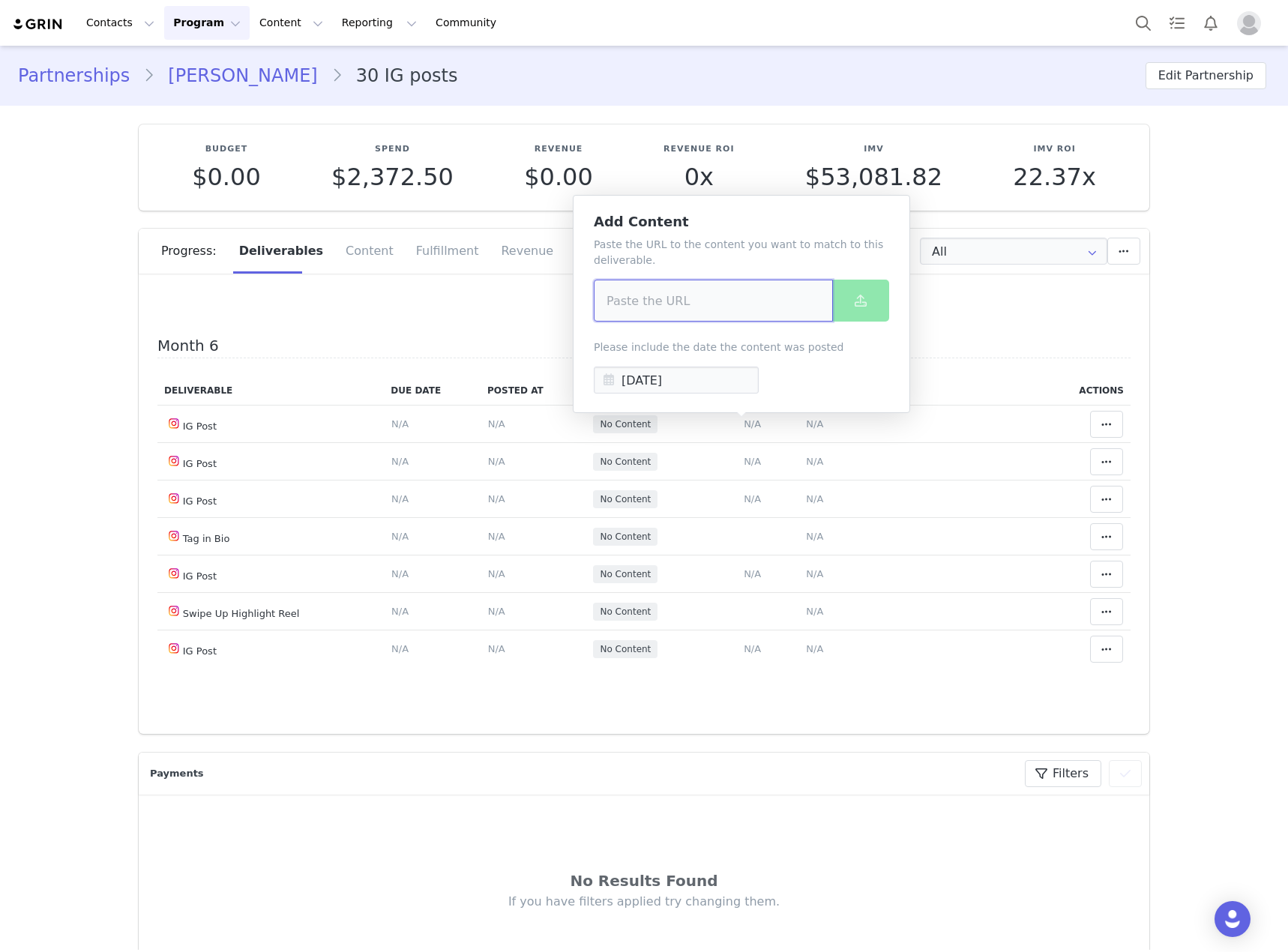
click at [703, 309] on input at bounding box center [713, 300] width 239 height 42
paste input "[URL][DOMAIN_NAME]"
type input "[URL][DOMAIN_NAME]"
click at [847, 311] on button at bounding box center [860, 300] width 57 height 42
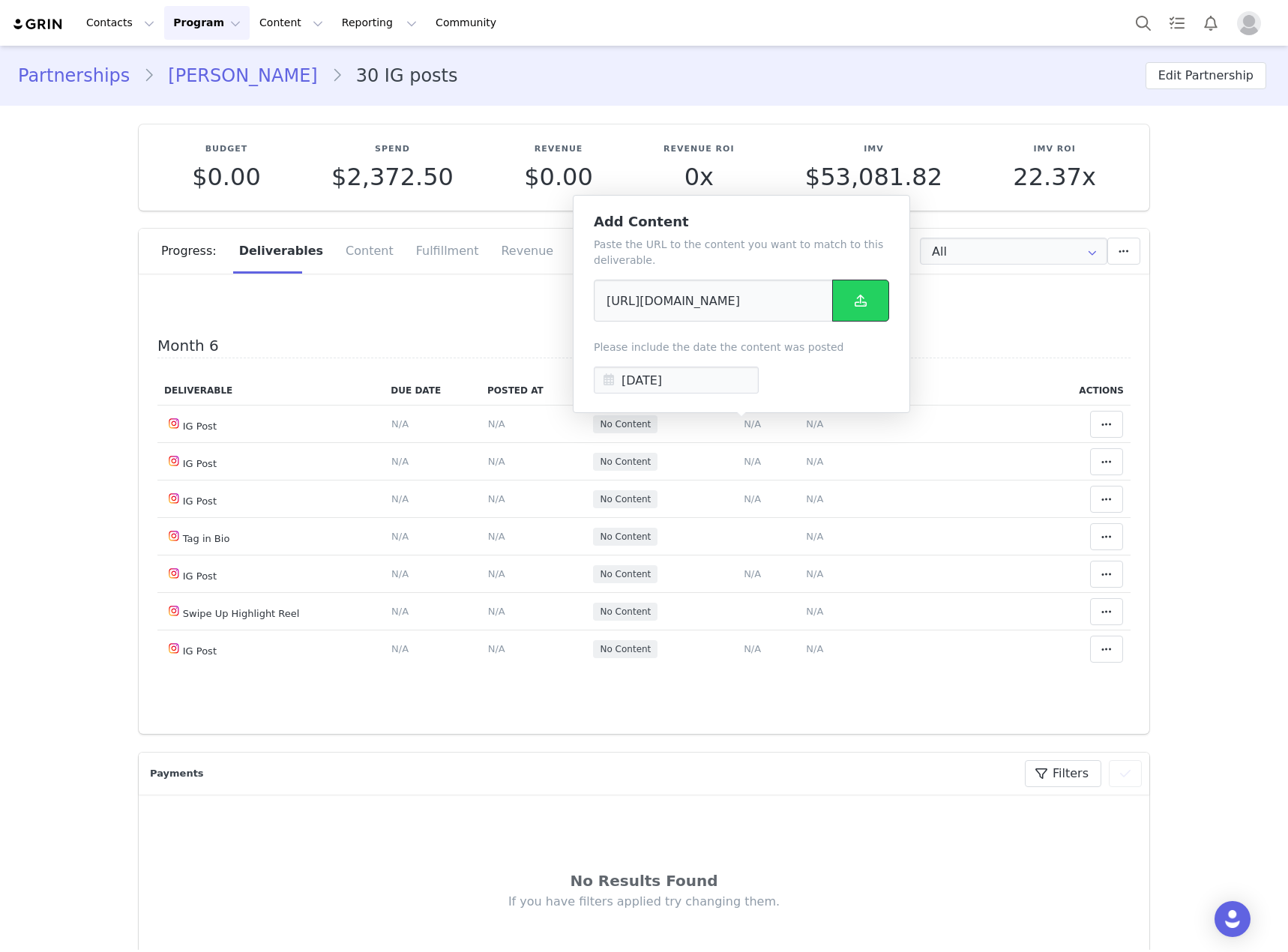
scroll to position [0, 0]
